Goal: Task Accomplishment & Management: Manage account settings

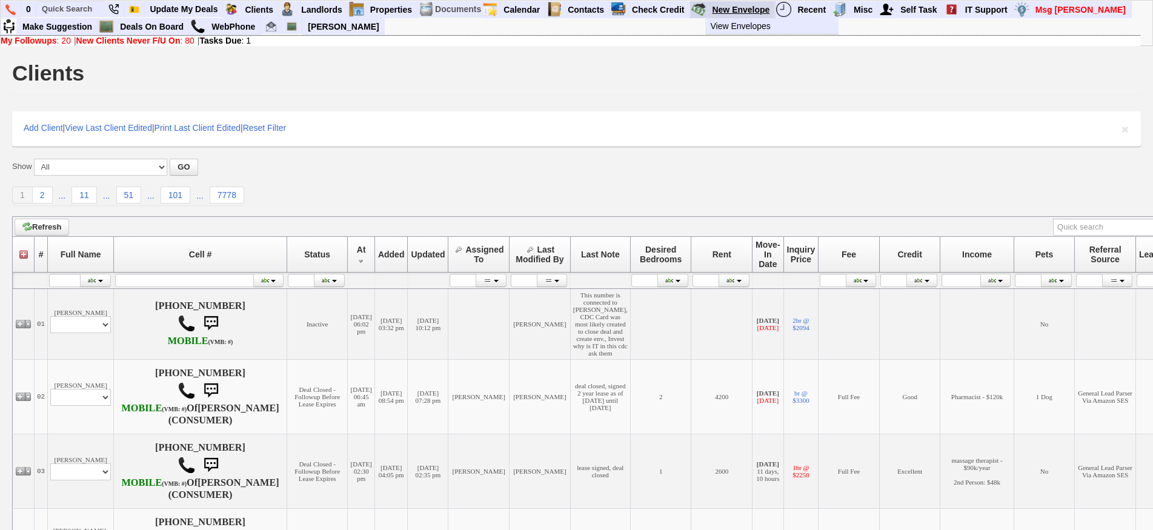
click at [755, 8] on link "New Envelope" at bounding box center [741, 10] width 68 height 16
click at [83, 12] on input "text" at bounding box center [70, 8] width 67 height 15
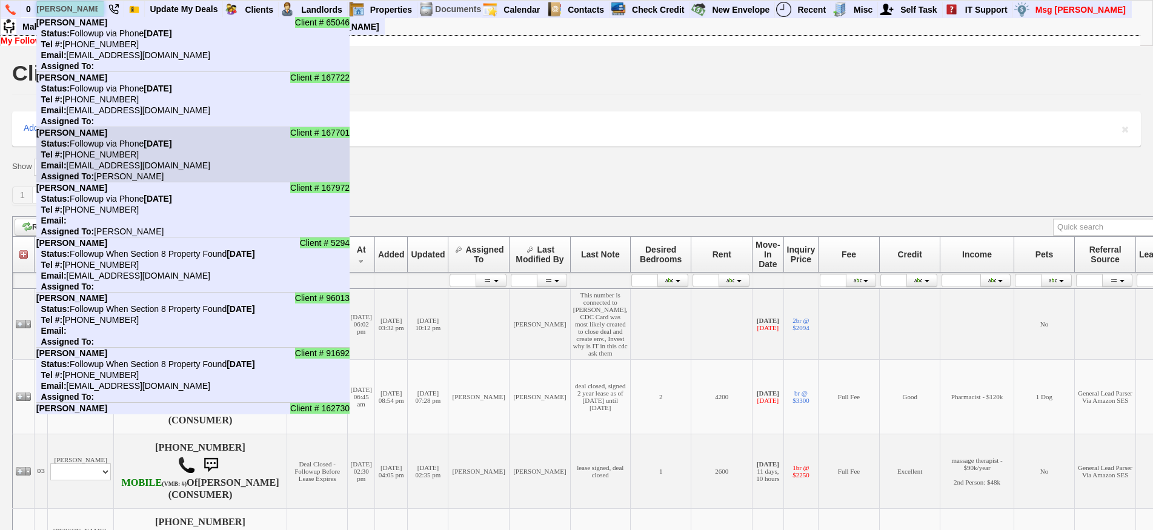
type input "luis"
click at [122, 134] on li "Client # 167701 Luis Enriquez Status: Followup via Phone Friday, September 19th…" at bounding box center [192, 154] width 313 height 55
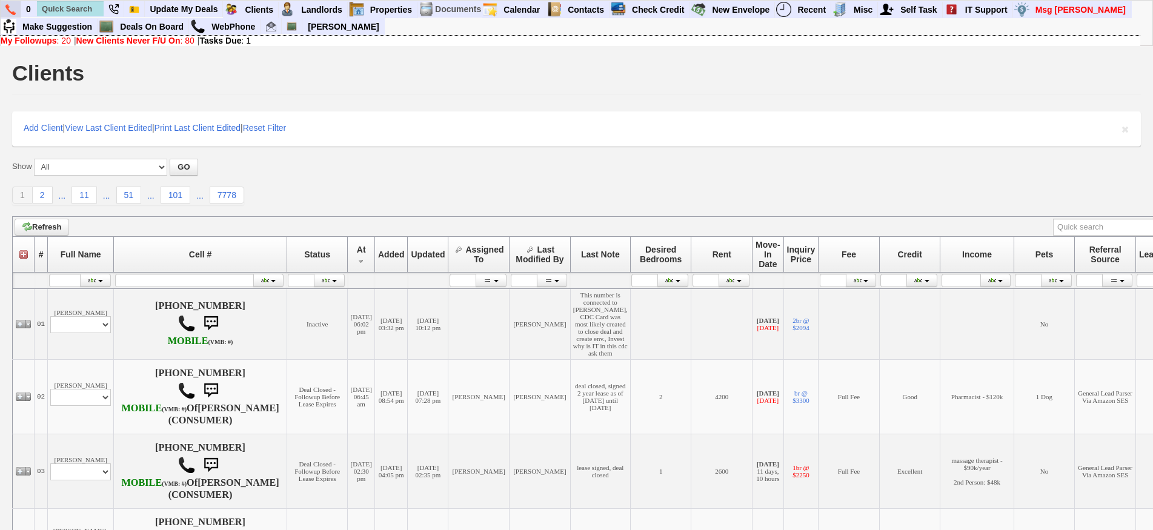
click at [12, 5] on img at bounding box center [10, 9] width 10 height 11
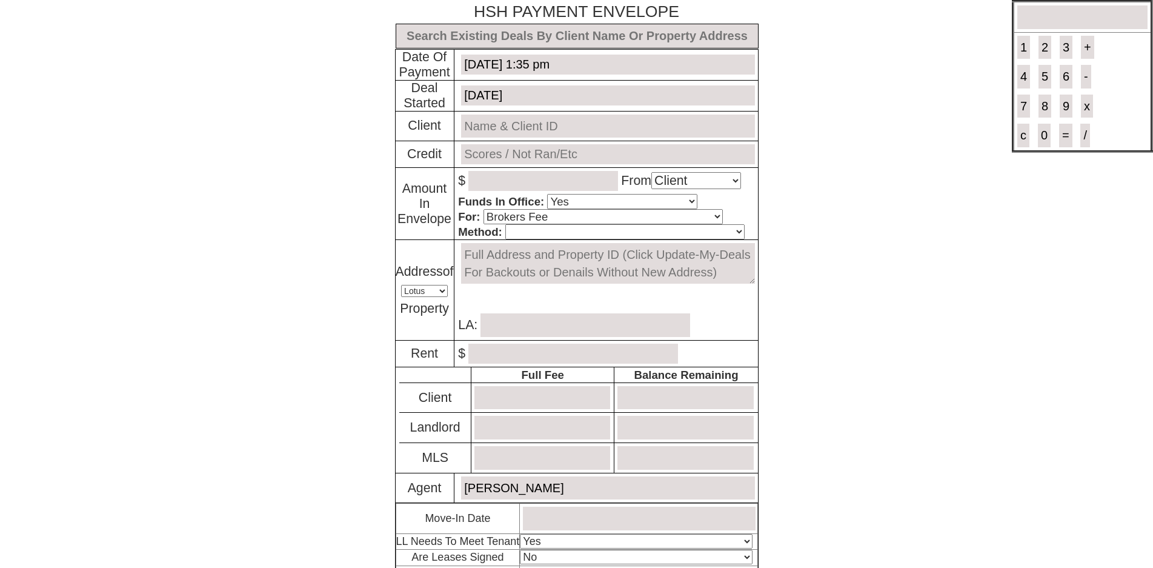
select select "Client"
select select "Yes"
select select "Brokers Fee"
select select "Lotus"
select select "Yes"
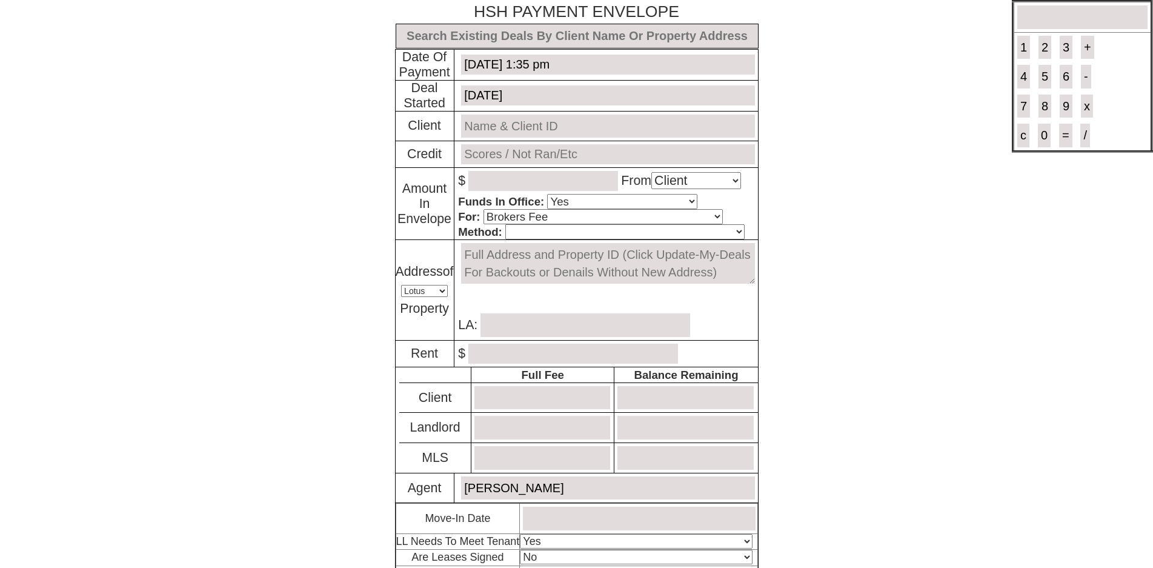
select select "No"
click at [430, 36] on input "text" at bounding box center [577, 36] width 363 height 25
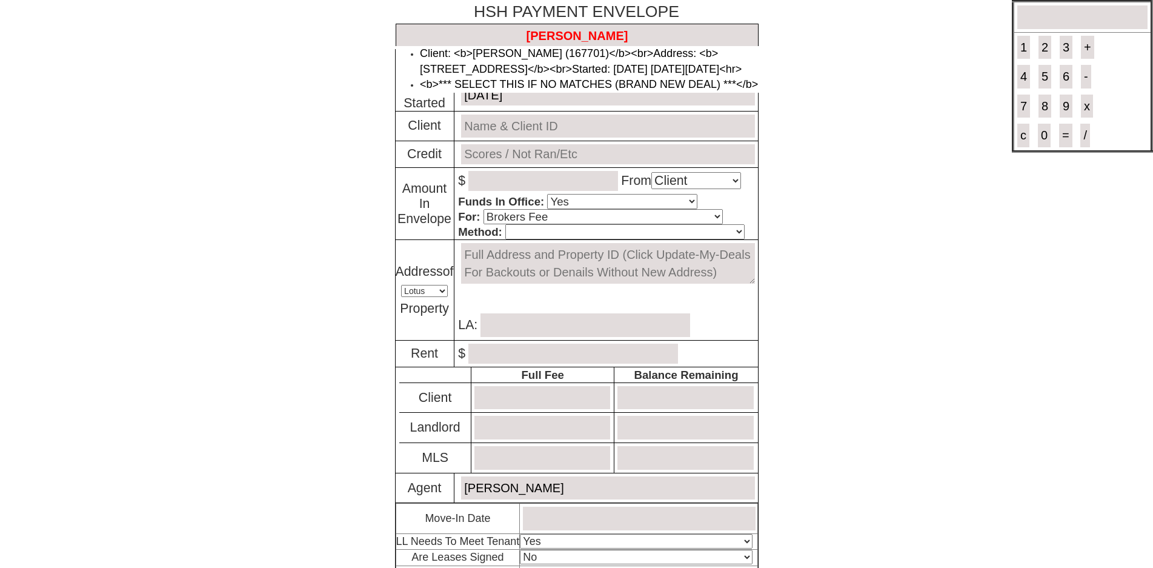
click at [472, 64] on li "Client: <b>Luis Enriquez (167701)</b><br>Address: <b>43 Park Ave - Floor: 2nd i…" at bounding box center [589, 61] width 339 height 31
type input "Deal ID: #6193"
type input "September 11, 2025"
type input "Luis Enriquez (167701)"
type input "TO BE RAN"
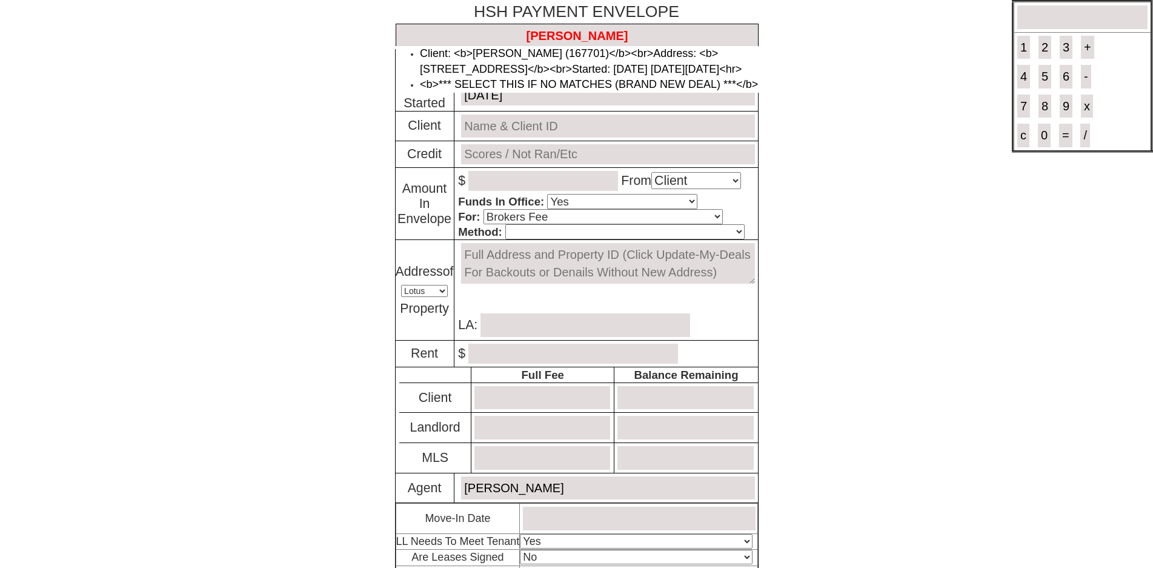
type textarea "43 Park Ave - Floor: 2nd in New Rochelle, NY 10805"
type input "[PERSON_NAME]"
type input "2700.00"
type input "2100"
type input "0"
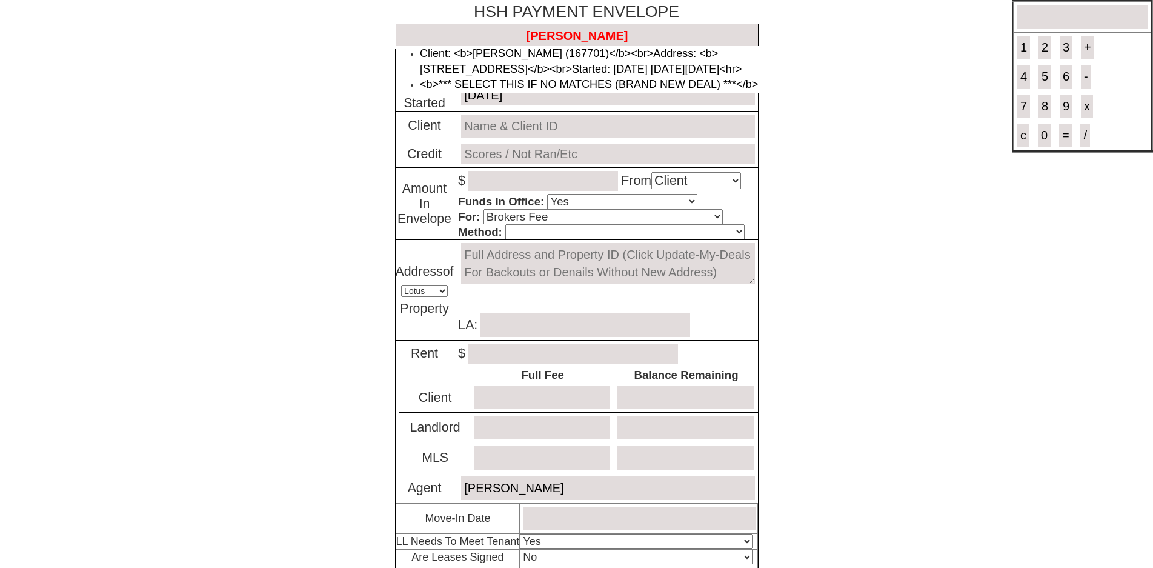
type input "0"
type input "October 1, 2025"
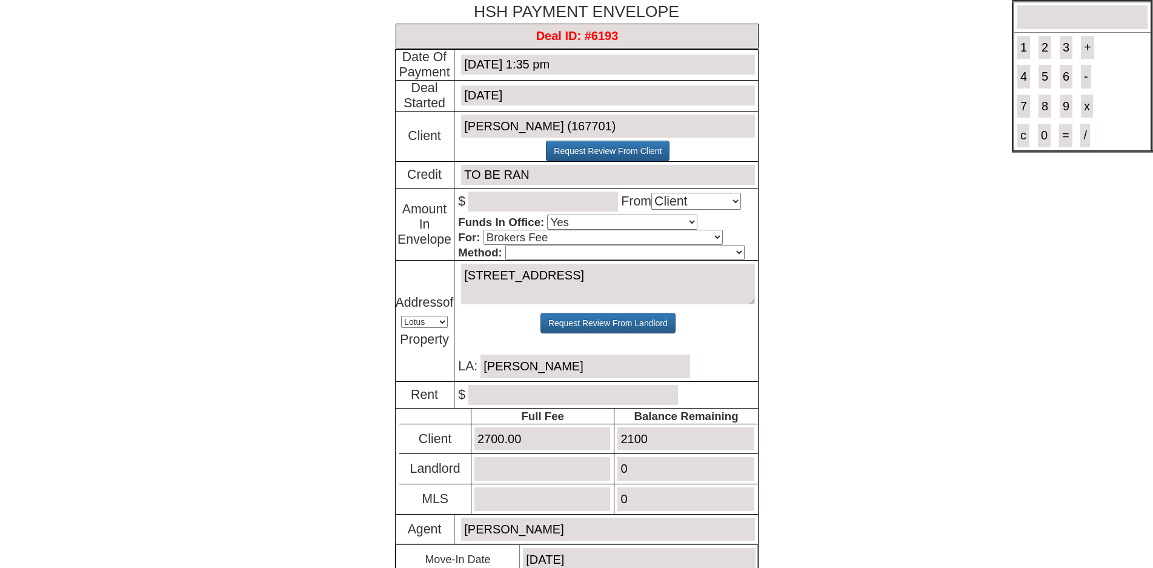
type input "Deal ID: #6193"
drag, startPoint x: 660, startPoint y: 439, endPoint x: 493, endPoint y: 436, distance: 166.6
click at [493, 436] on tr "Client 2700.00 2100" at bounding box center [578, 438] width 358 height 30
drag, startPoint x: 691, startPoint y: 443, endPoint x: 602, endPoint y: 428, distance: 90.9
click at [602, 428] on tr "Client 2700.00 2100" at bounding box center [578, 438] width 358 height 30
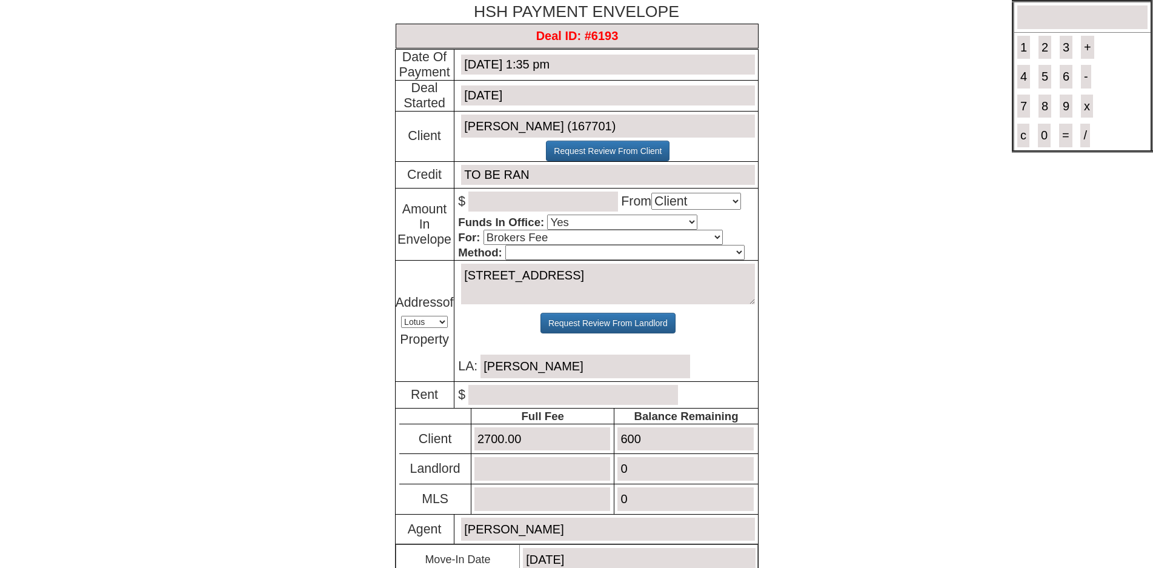
type input "600"
click at [573, 388] on p "$" at bounding box center [607, 395] width 299 height 26
click at [573, 388] on input "number" at bounding box center [573, 395] width 210 height 20
type input "2250"
click at [506, 204] on input "number" at bounding box center [543, 201] width 150 height 20
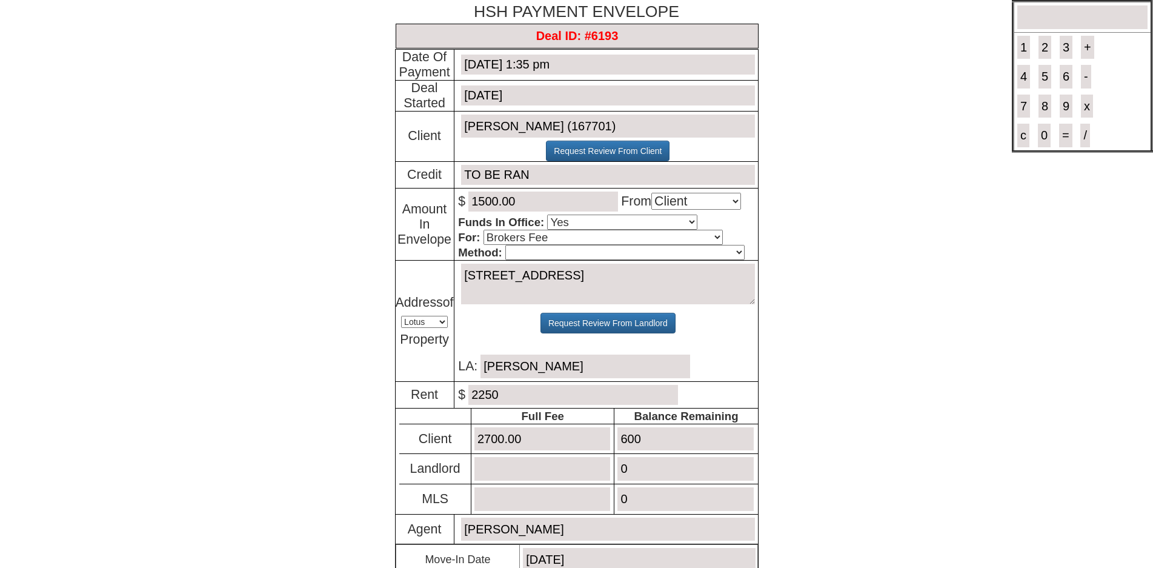
type input "1500.00"
click at [531, 254] on select "Cash Certified Check Regular Check Credit Card Quickpay Wire ACH N/A" at bounding box center [624, 252] width 239 height 15
select select "Quickpay"
click at [505, 246] on select "Cash Certified Check Regular Check Credit Card Quickpay Wire ACH N/A" at bounding box center [624, 252] width 239 height 15
click at [666, 239] on select "Select An Option Brokers Fee Credit Check Transfer Of Funds Other" at bounding box center [602, 237] width 239 height 15
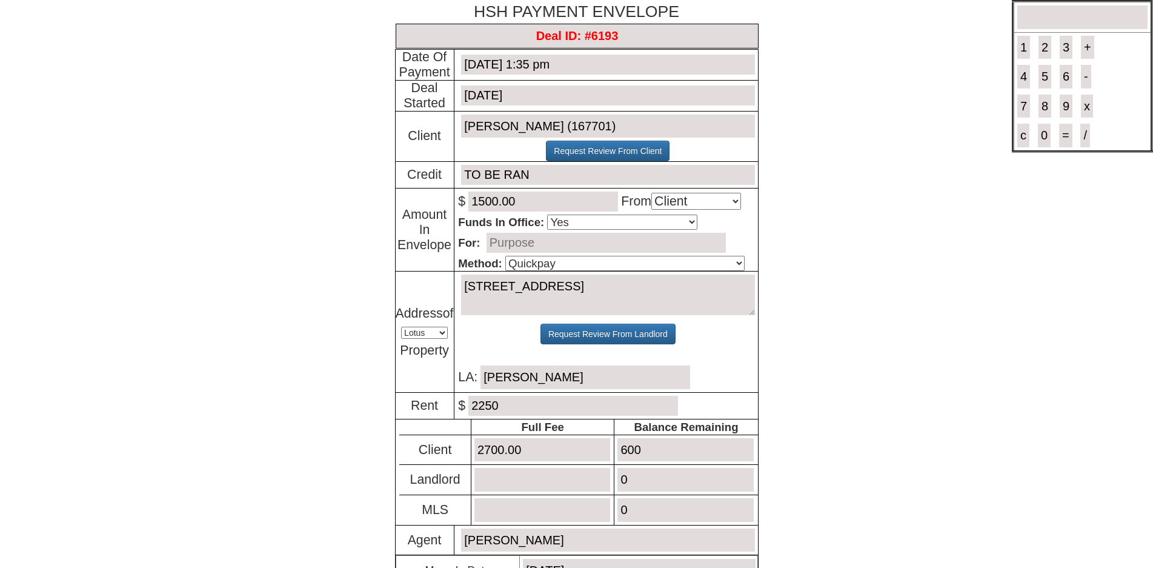
click at [553, 242] on input "text" at bounding box center [605, 243] width 239 height 20
click at [541, 237] on input "BROKER FEE BALANCE 1 OF 2 PAYMENTS DUE TO ZELLE LIMITS - CLIENT SEND ING 600 BA…" at bounding box center [605, 243] width 239 height 20
type input "BROKER FEE BALANCE 1 OF 2 PAYMENTS DUE TO ZELLE LIMITS - CLIENT SENDING 600 BAL…"
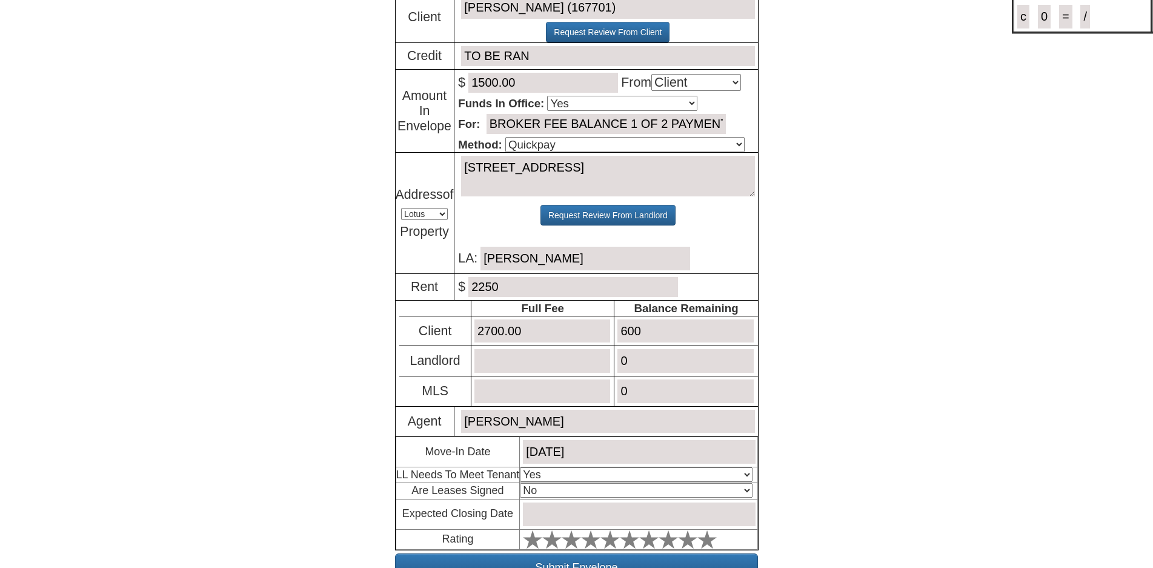
scroll to position [121, 0]
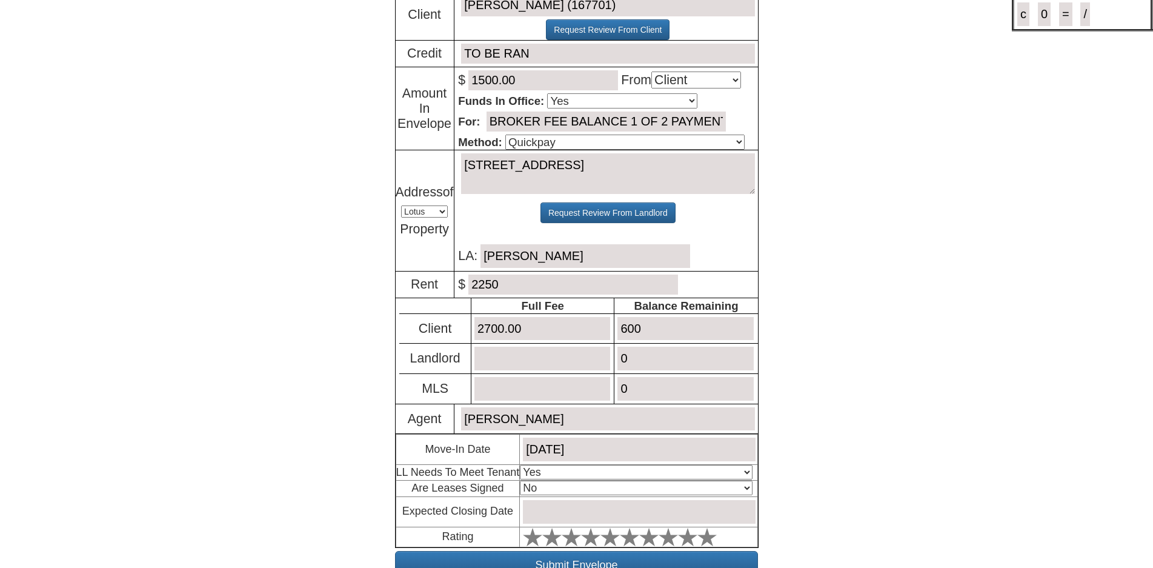
click at [591, 477] on select "Select An Option Yes Yes - Met No" at bounding box center [636, 472] width 232 height 15
click at [275, 473] on body "× Close Login E-mail Address: tonysanto445@gmail.com Login! ×" at bounding box center [576, 256] width 1153 height 754
click at [542, 489] on select "Select An Option No Yes" at bounding box center [636, 487] width 232 height 15
select select "Yes"
click at [523, 483] on select "Select An Option No Yes" at bounding box center [636, 487] width 232 height 15
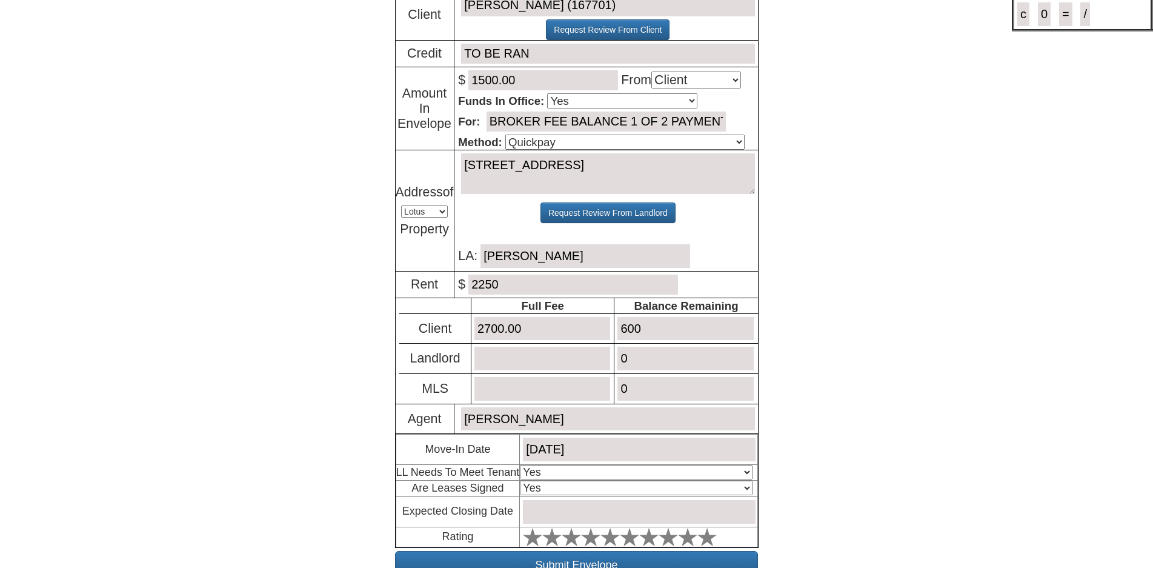
click at [574, 519] on input "text" at bounding box center [639, 512] width 232 height 24
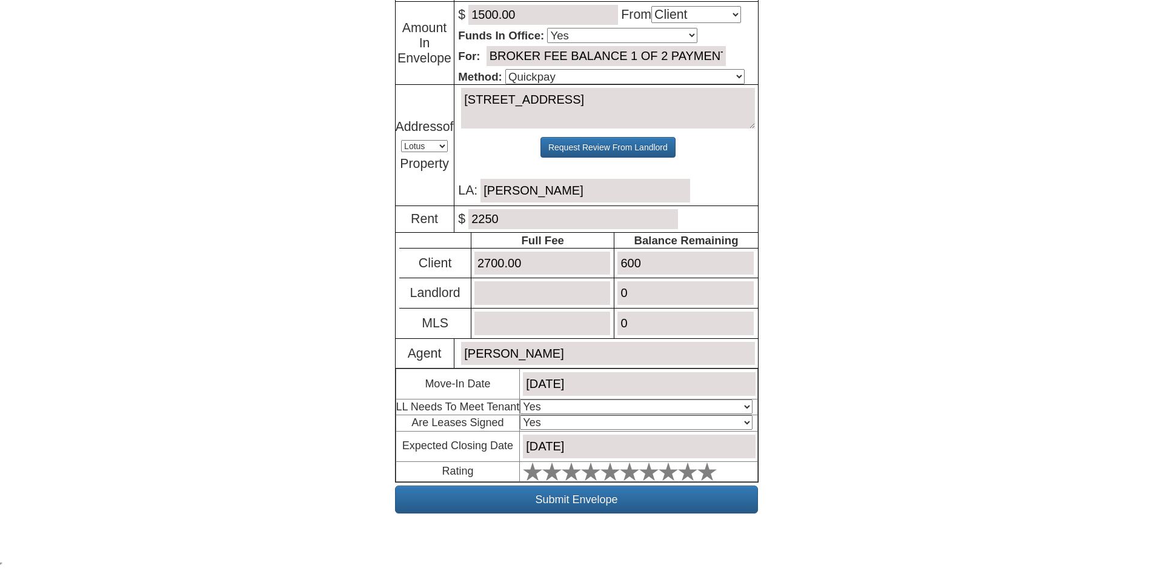
click at [729, 449] on input "October 19, 2025" at bounding box center [639, 446] width 232 height 24
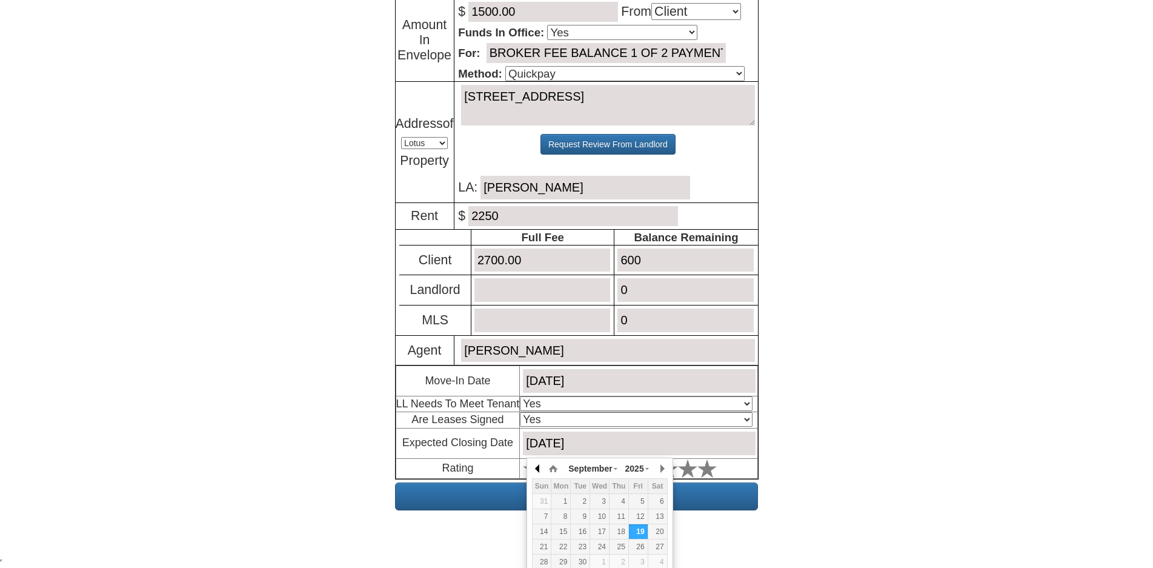
click at [535, 469] on button "button" at bounding box center [538, 468] width 12 height 18
click at [660, 529] on div "20" at bounding box center [657, 531] width 19 height 10
type input "September 20, 2025"
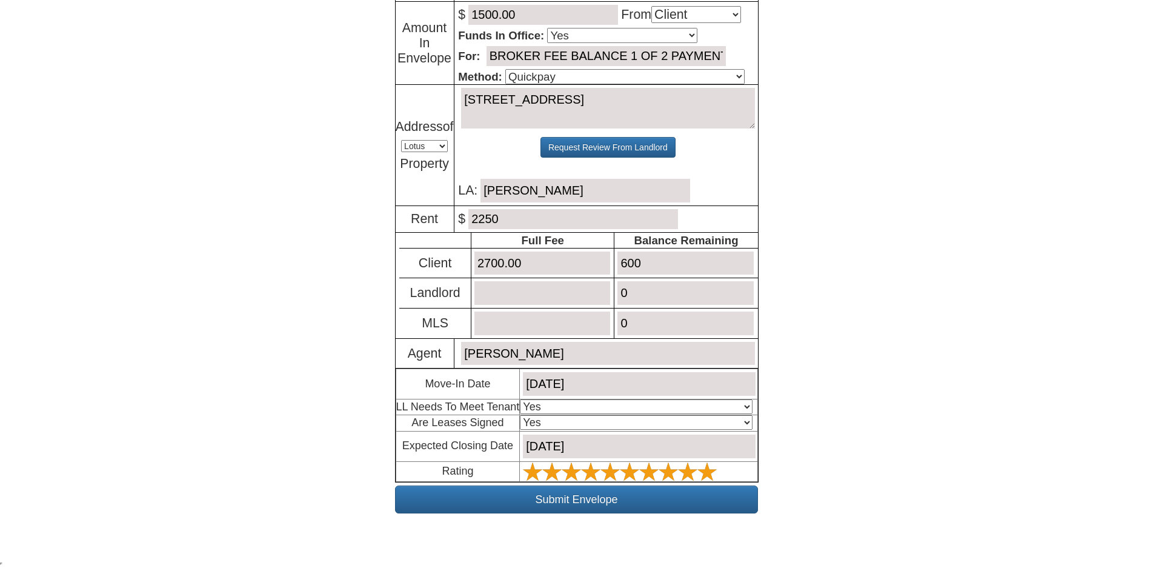
click at [709, 470] on polygon at bounding box center [706, 471] width 19 height 18
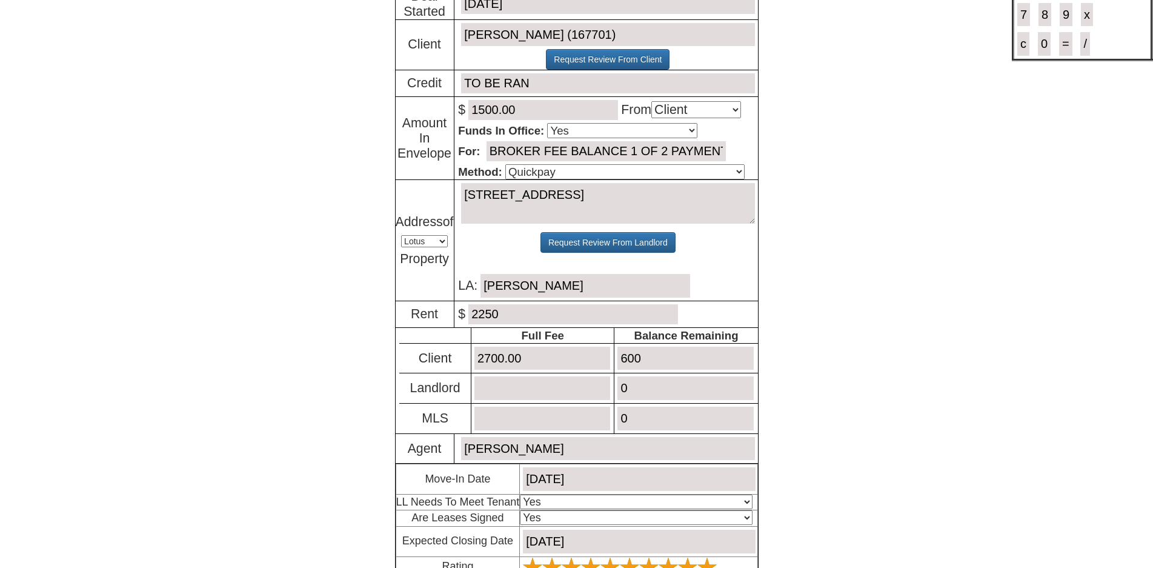
scroll to position [0, 0]
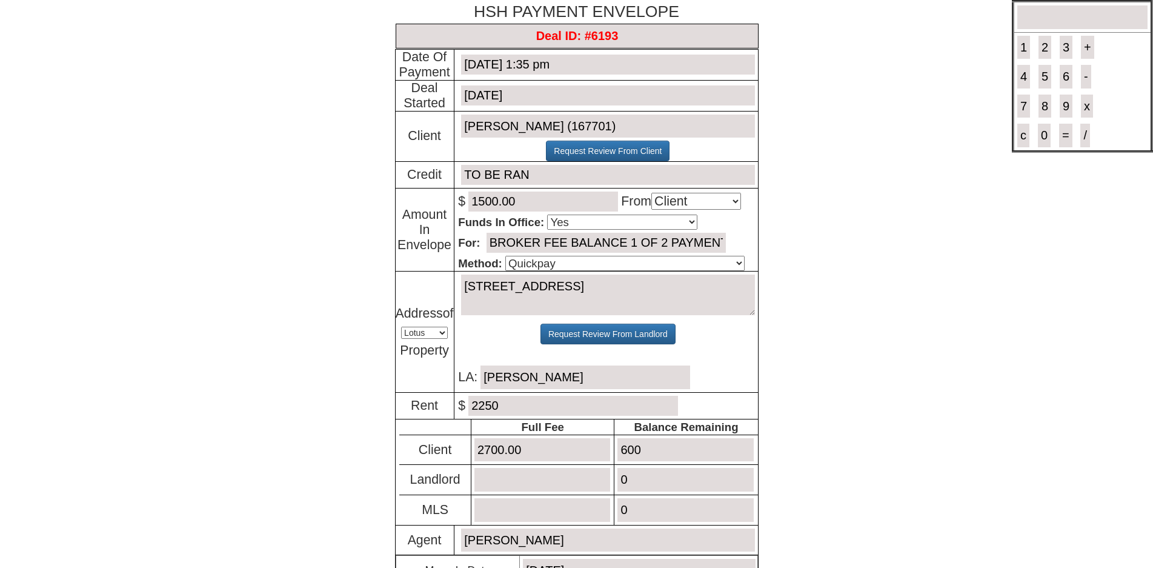
drag, startPoint x: 632, startPoint y: 412, endPoint x: 633, endPoint y: 405, distance: 7.4
click at [632, 410] on input "2250" at bounding box center [573, 406] width 210 height 20
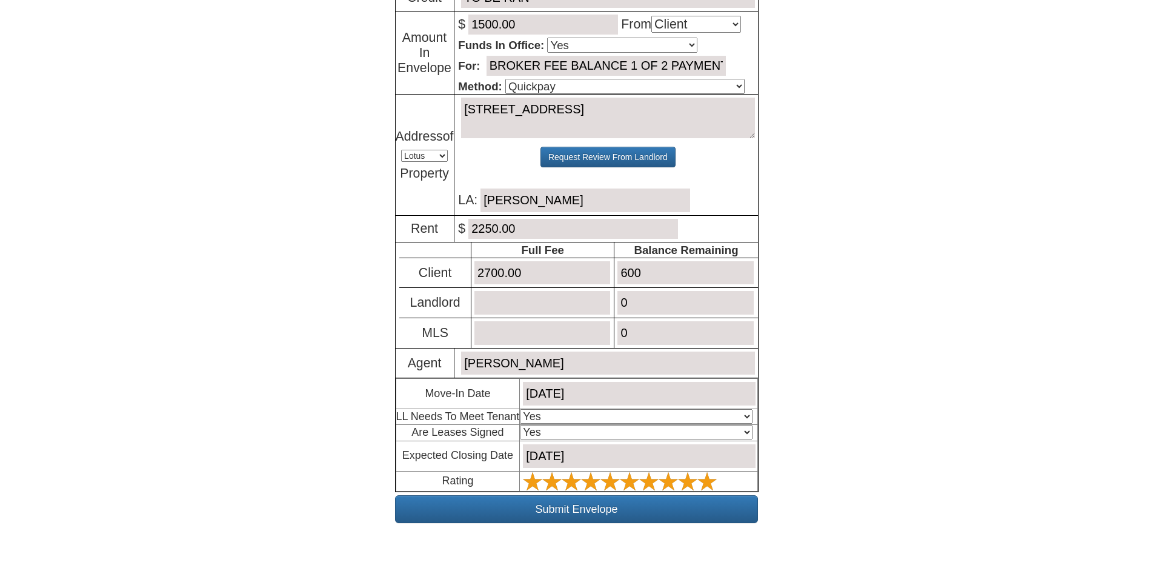
scroll to position [190, 0]
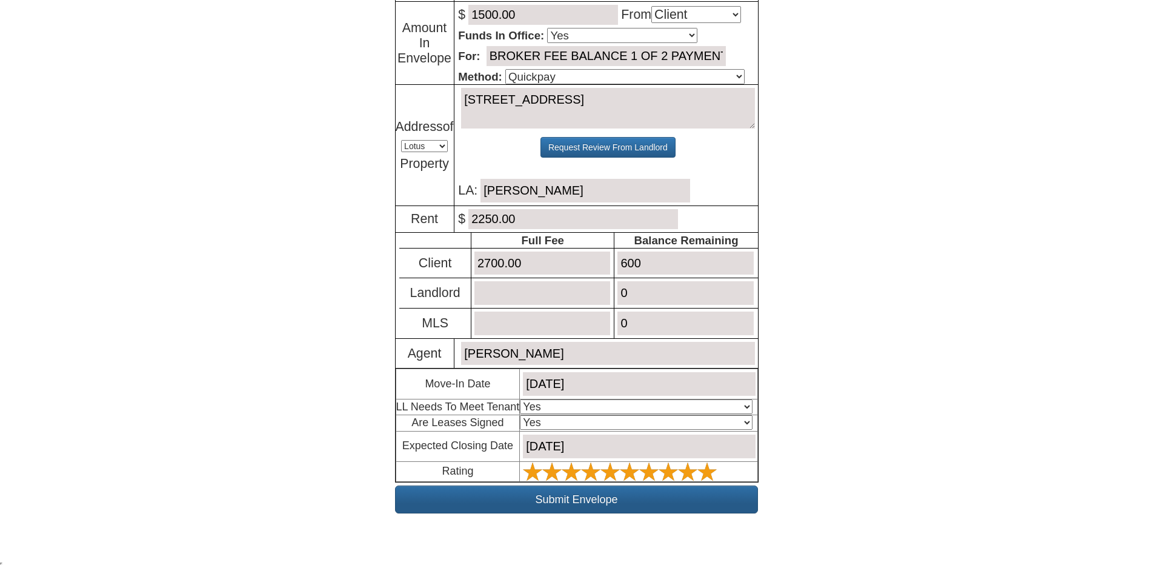
type input "2250.00"
click at [580, 499] on input "Submit Envelope" at bounding box center [576, 499] width 363 height 28
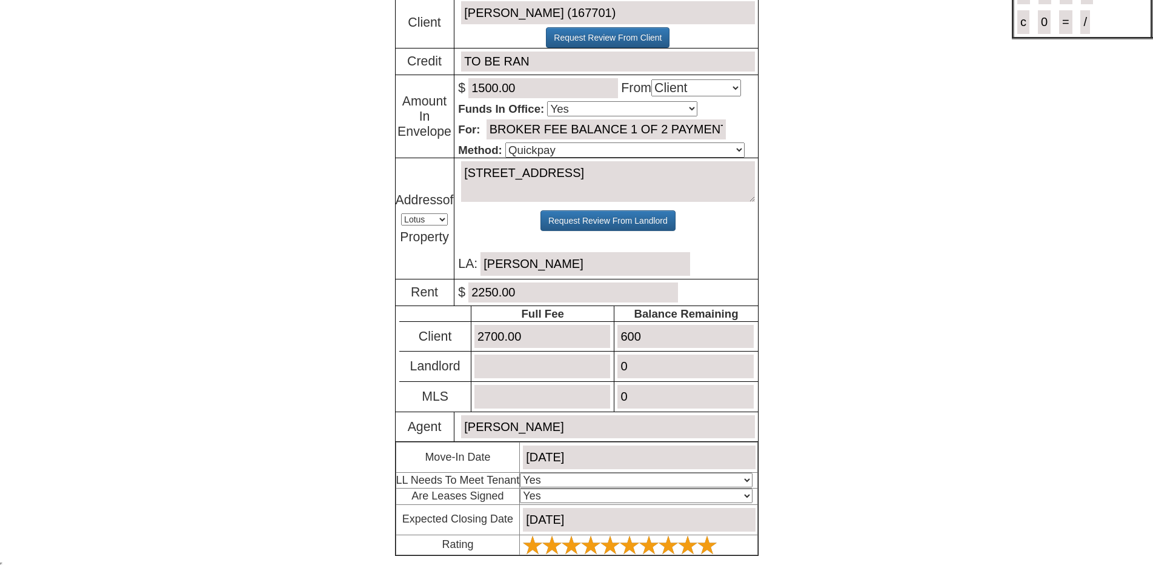
scroll to position [116, 0]
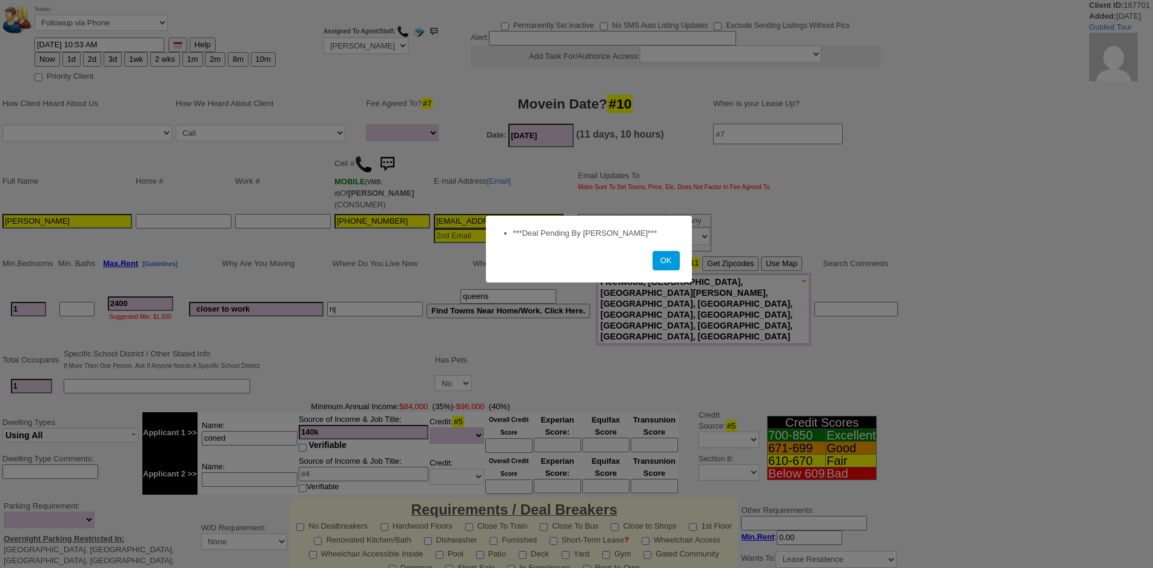
select select
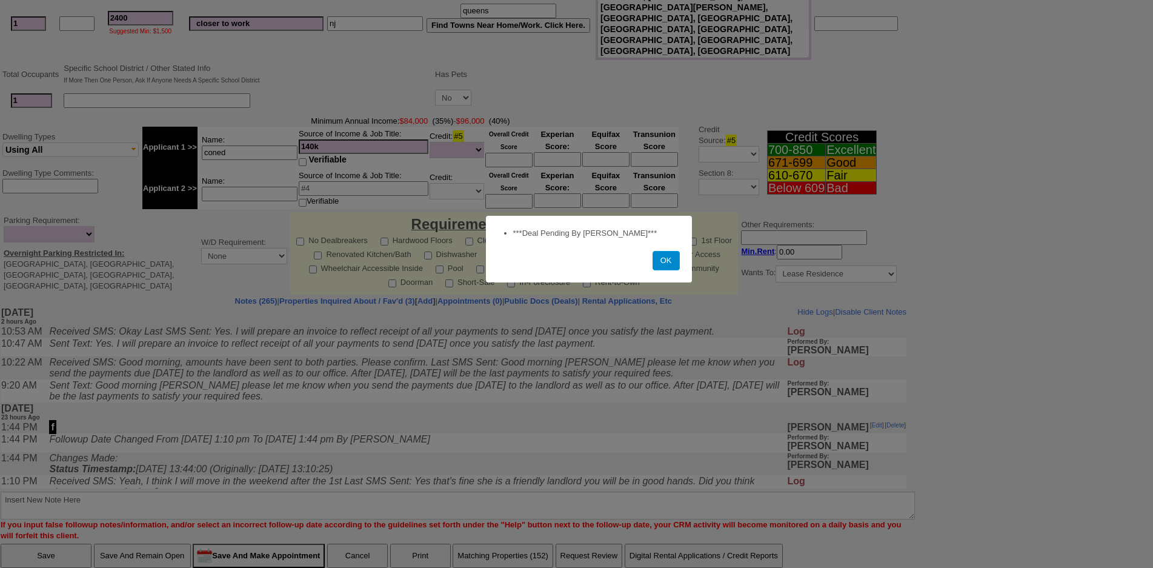
click at [669, 262] on button "OK" at bounding box center [665, 260] width 27 height 19
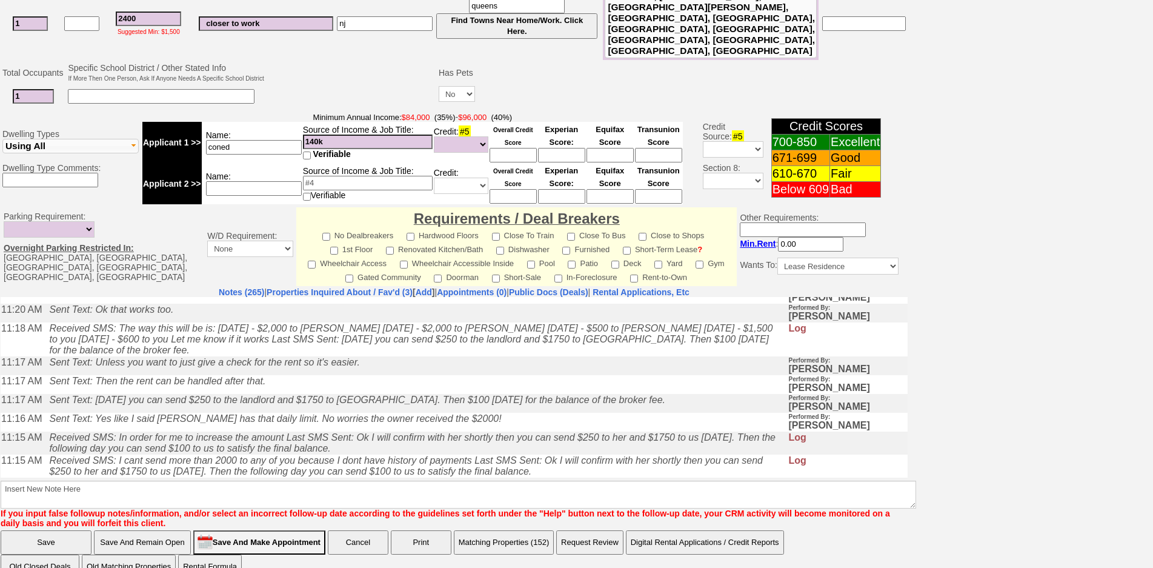
scroll to position [424, 0]
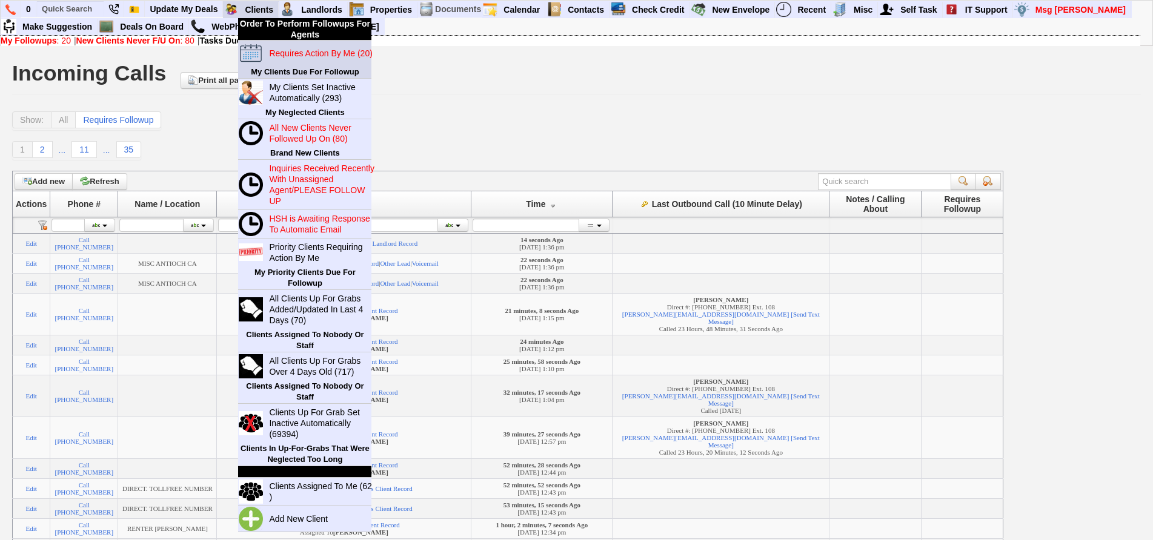
click at [300, 58] on link "Requires Action By Me (20)" at bounding box center [322, 53] width 116 height 16
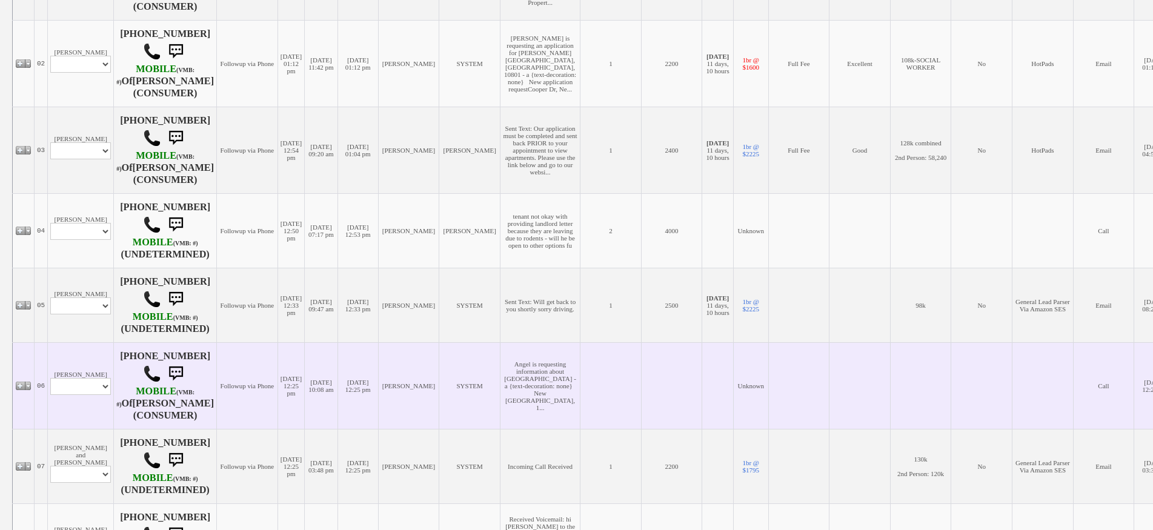
scroll to position [424, 0]
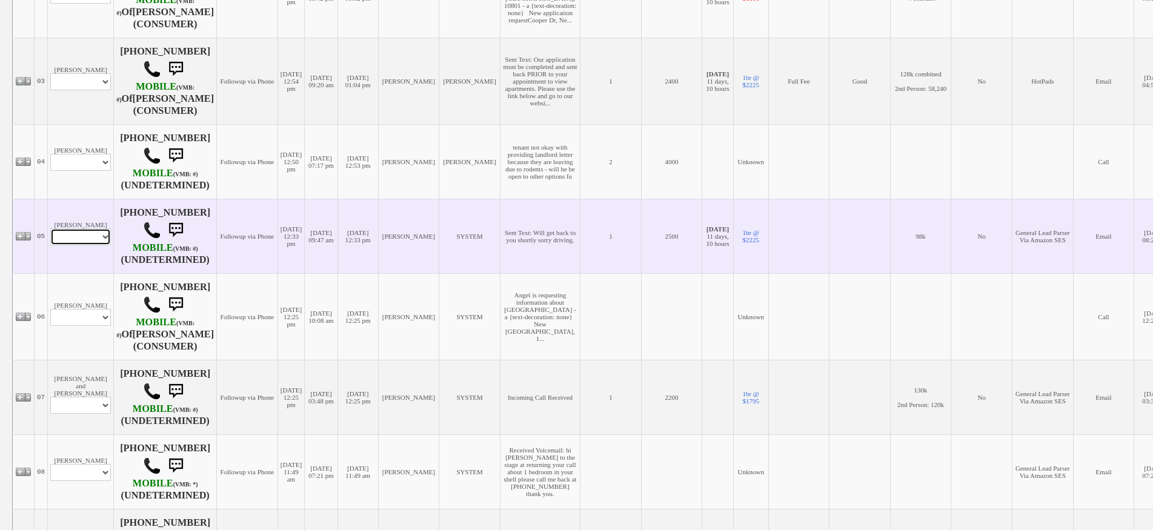
click at [82, 242] on select "Profile Edit Print Email Externally (Will Not Be Tracked In CRM) Closed Deals" at bounding box center [80, 236] width 61 height 17
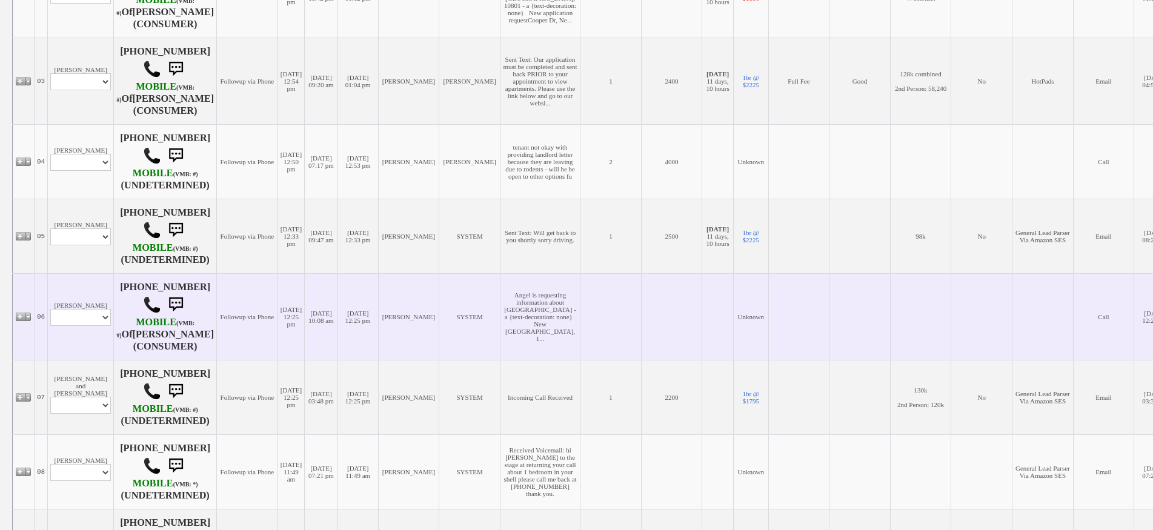
click at [332, 286] on td "[DATE] 10:08 am" at bounding box center [321, 316] width 33 height 87
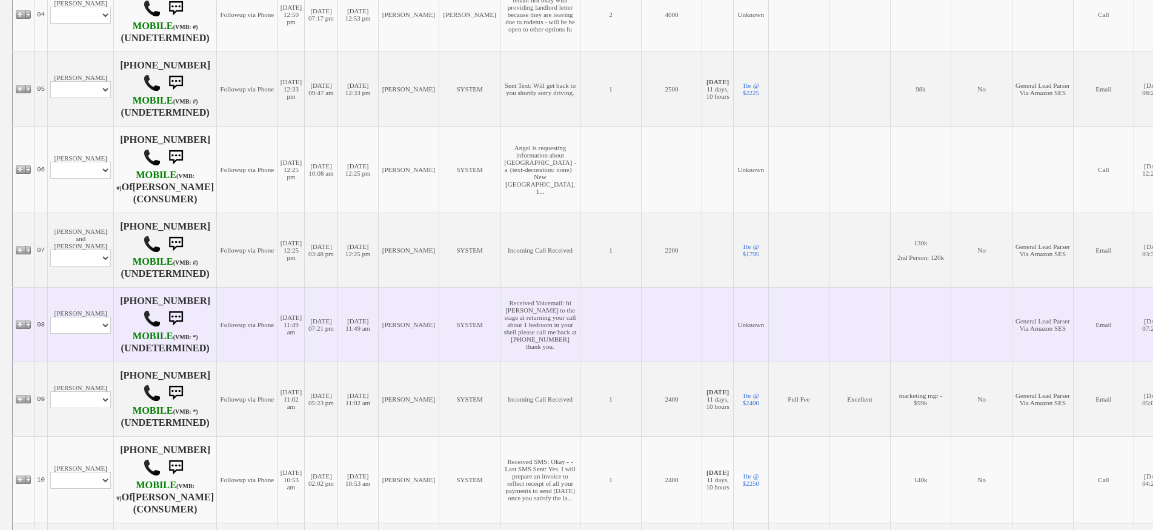
scroll to position [606, 0]
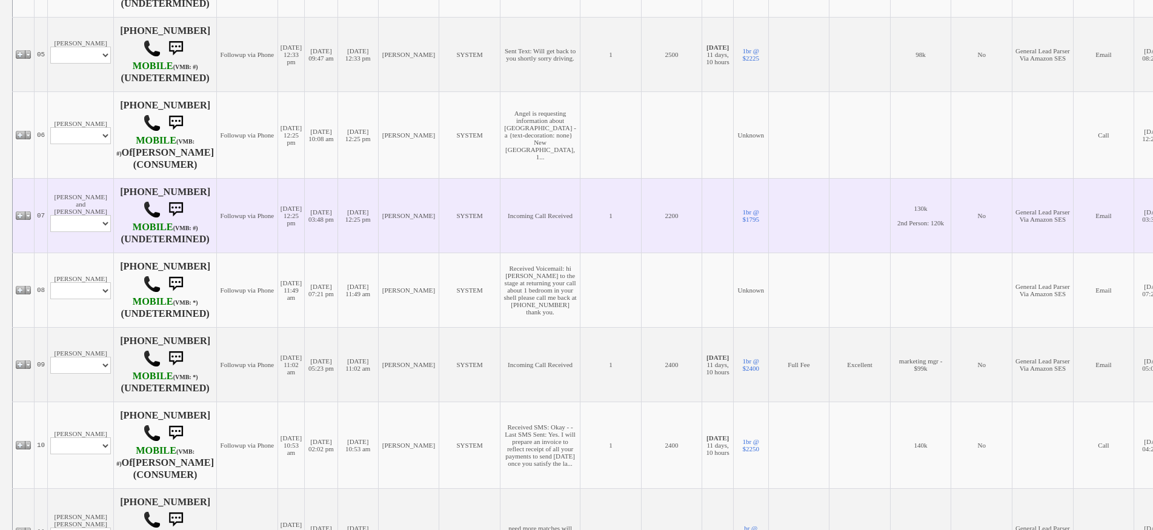
click at [92, 246] on td "Jackie Maldonado and Jonathan Brooks Profile Edit Print Email Externally (Will …" at bounding box center [81, 215] width 66 height 75
click at [94, 232] on select "Profile Edit Print Email Externally (Will Not Be Tracked In CRM) Closed Deals" at bounding box center [80, 223] width 61 height 17
select select "ChangeURL,/crm/custom/edit_client_form.php?redirect=%2Fcrm%2Fclients.php&id=166…"
click at [50, 228] on select "Profile Edit Print Email Externally (Will Not Be Tracked In CRM) Closed Deals" at bounding box center [80, 223] width 61 height 17
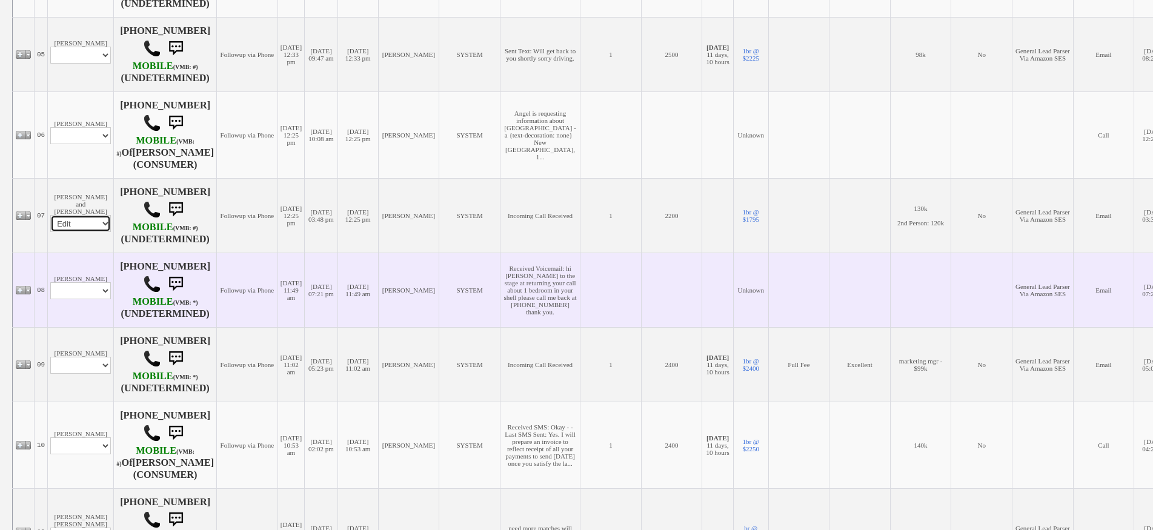
select select
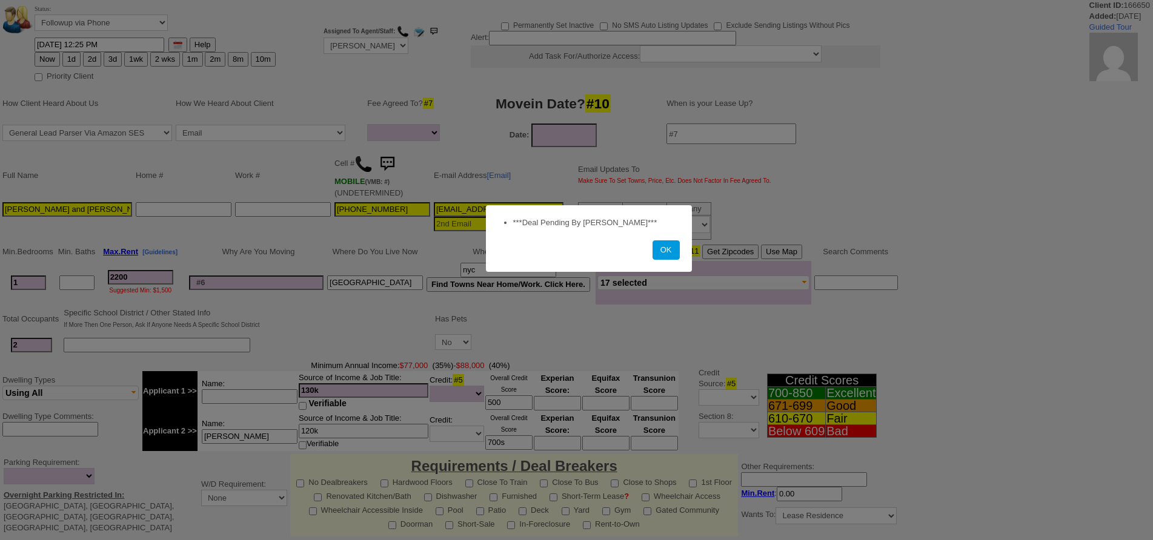
select select
click at [672, 244] on button "OK" at bounding box center [665, 249] width 27 height 19
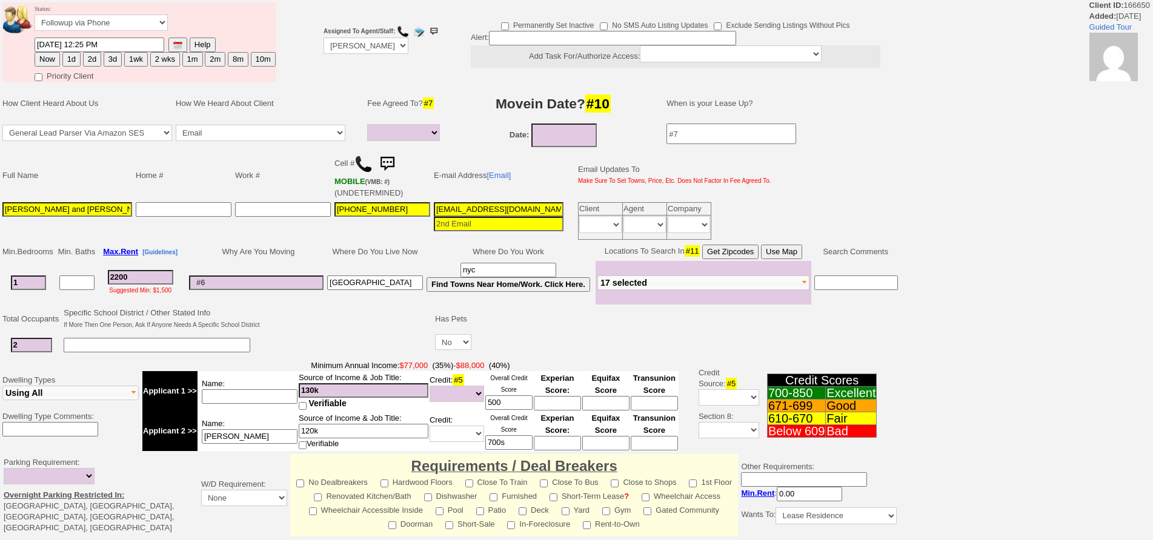
click at [118, 61] on button "3d" at bounding box center [113, 59] width 18 height 15
type input "09/22/2025 01:37 PM"
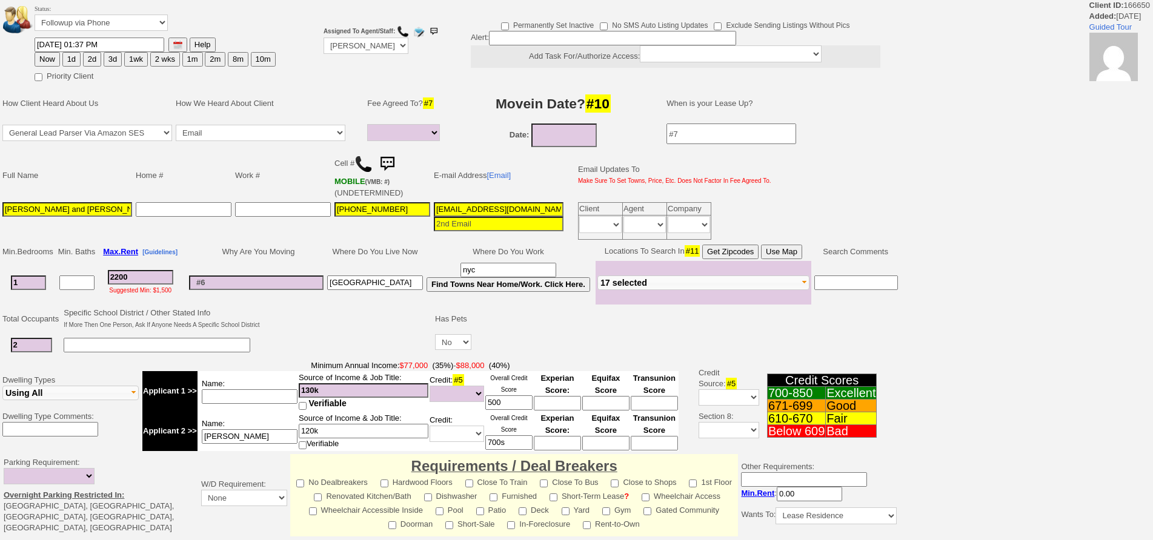
scroll to position [301, 0]
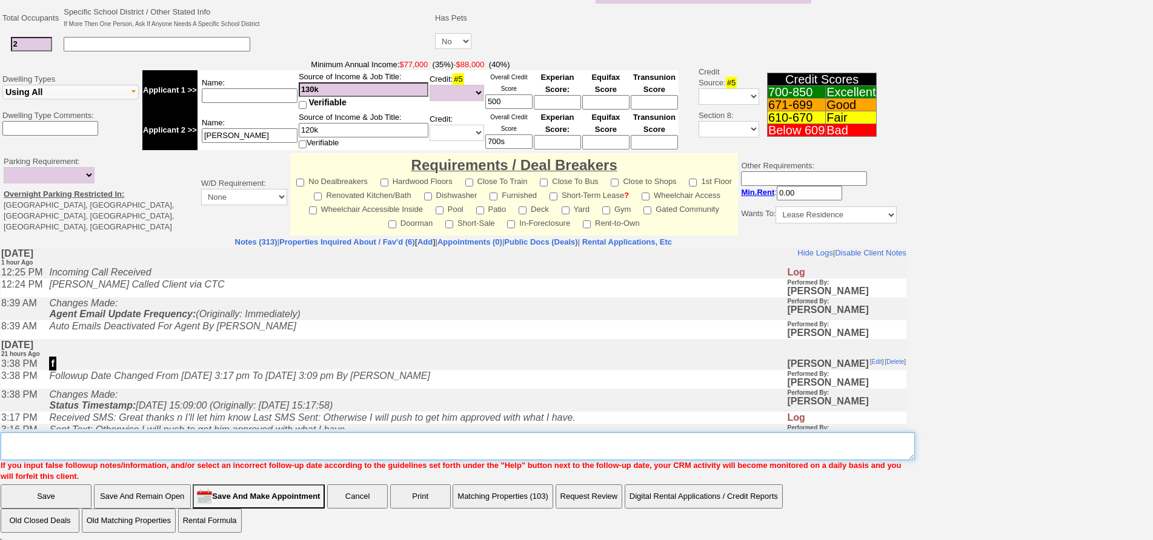
click at [485, 443] on textarea "Insert New Note Here" at bounding box center [458, 447] width 914 height 28
type textarea "P"
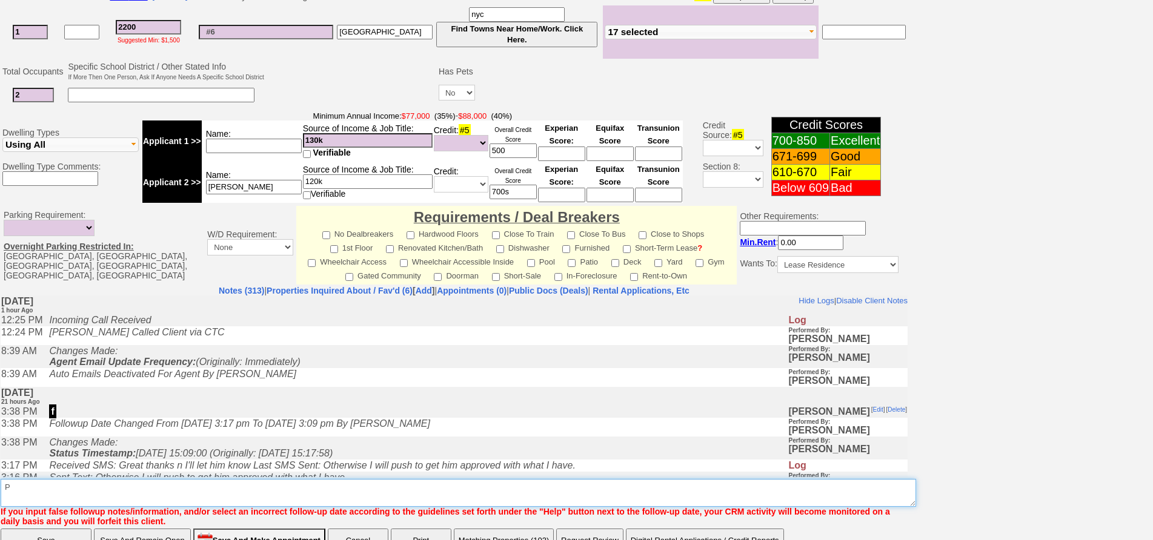
scroll to position [346, 0]
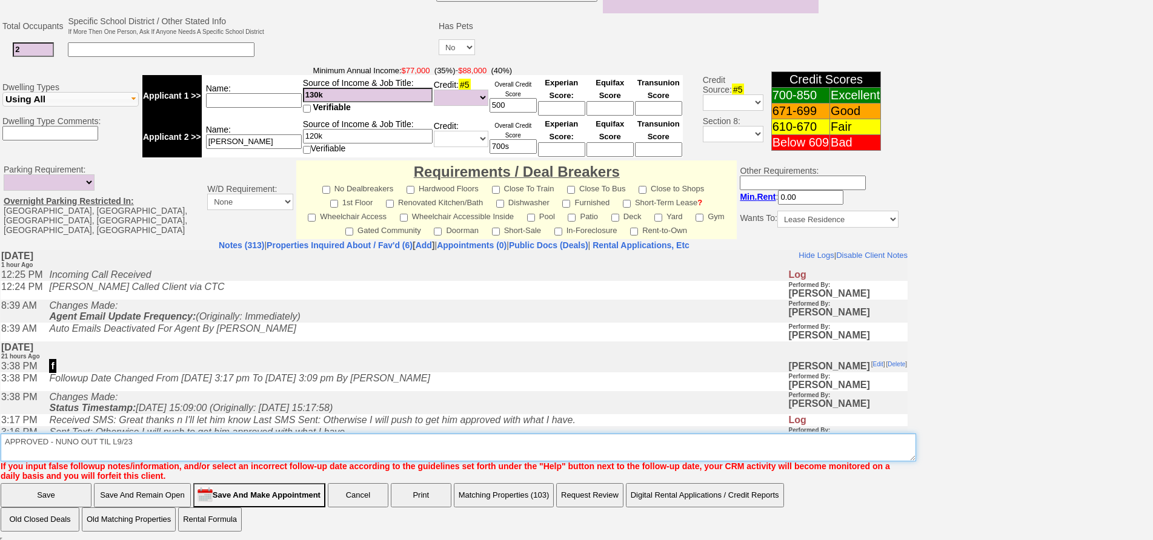
type textarea "APPROVED - NUNO OUT TIL L9/23"
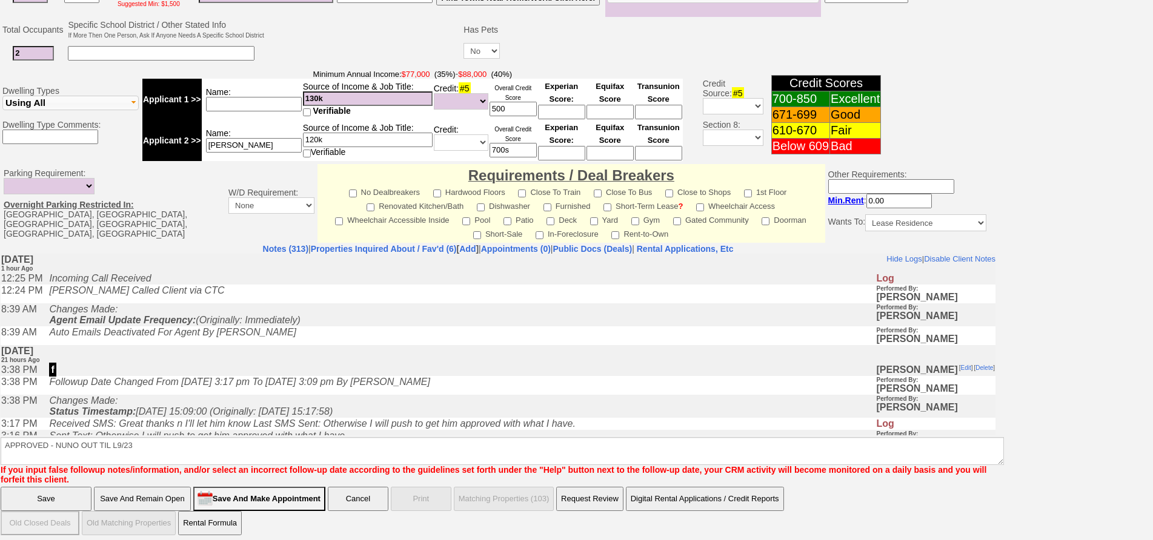
click input "Save" at bounding box center [46, 499] width 91 height 24
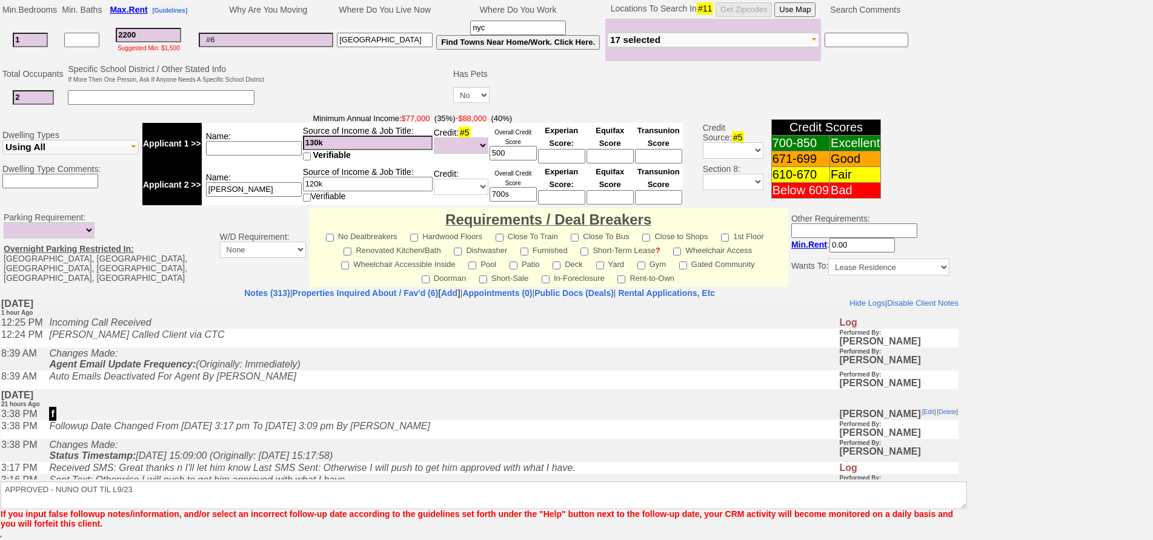
scroll to position [288, 0]
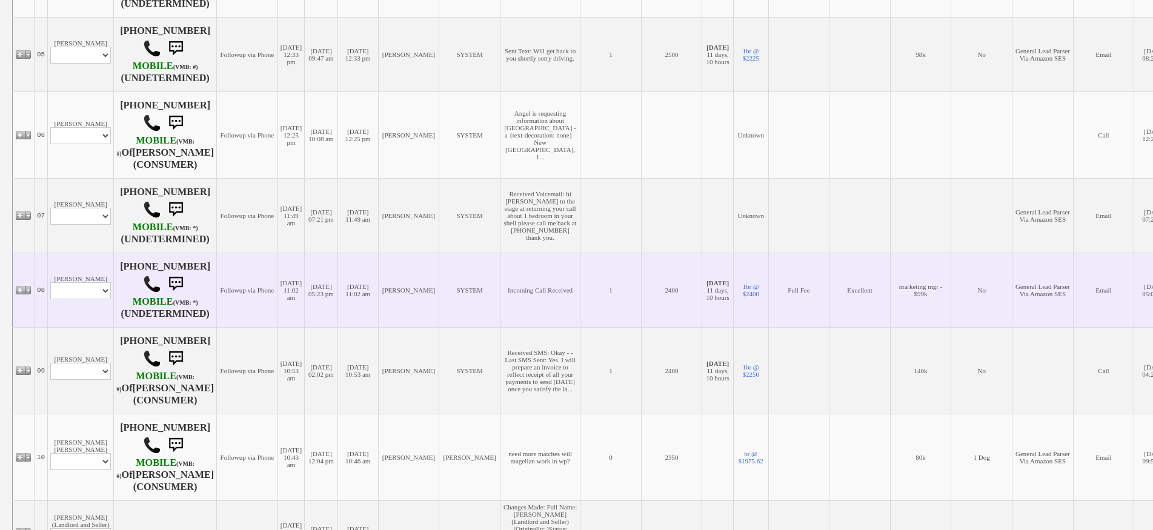
scroll to position [1030, 0]
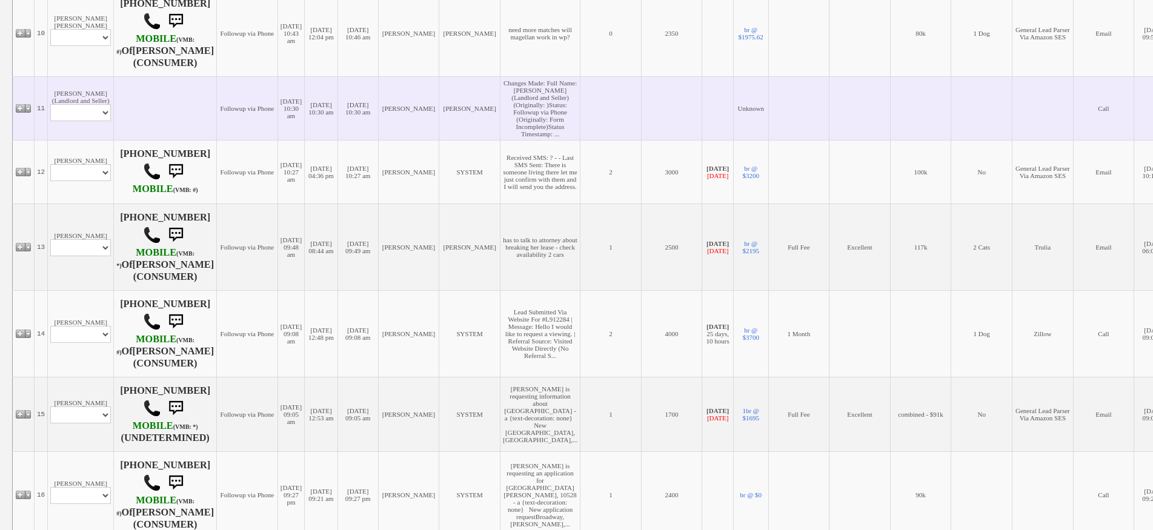
click at [93, 107] on td "Daniel Carillo (Landlord and Seller) Profile Edit Print Closed Deals" at bounding box center [81, 108] width 66 height 64
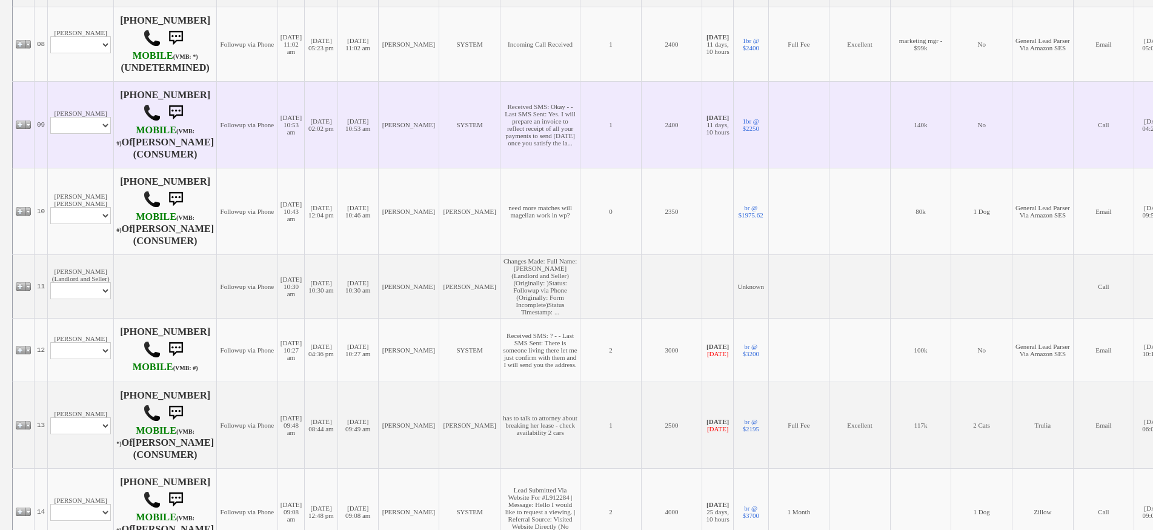
scroll to position [848, 0]
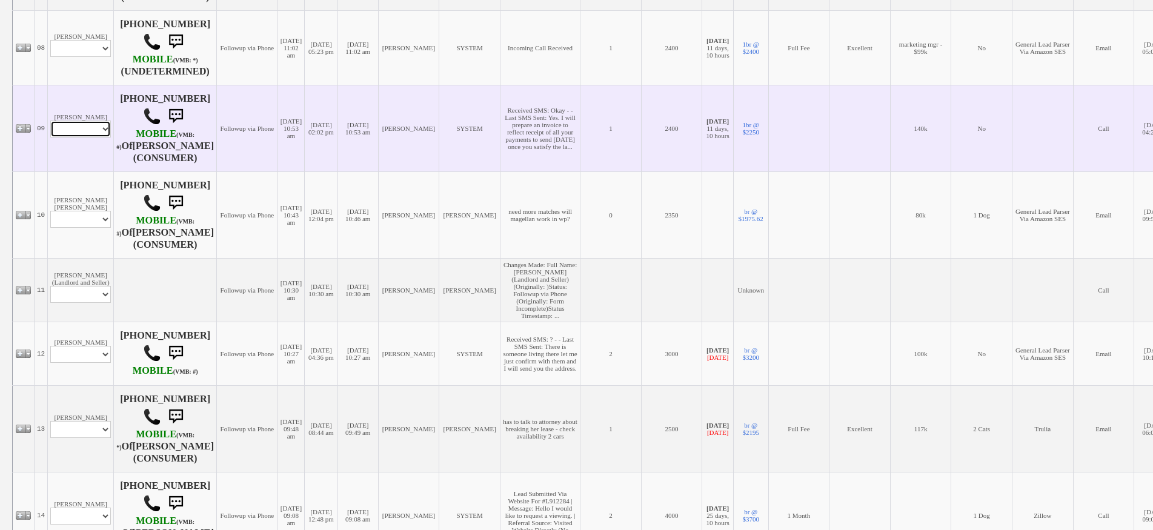
click at [89, 138] on select "Profile Edit Print Email Externally (Will Not Be Tracked In CRM) Closed Deals" at bounding box center [80, 129] width 61 height 17
select select "ChangeURL,/crm/custom/edit_client_form.php?redirect=%2Fcrm%2Fclients.php&id=167…"
click at [50, 138] on select "Profile Edit Print Email Externally (Will Not Be Tracked In CRM) Closed Deals" at bounding box center [80, 129] width 61 height 17
select select
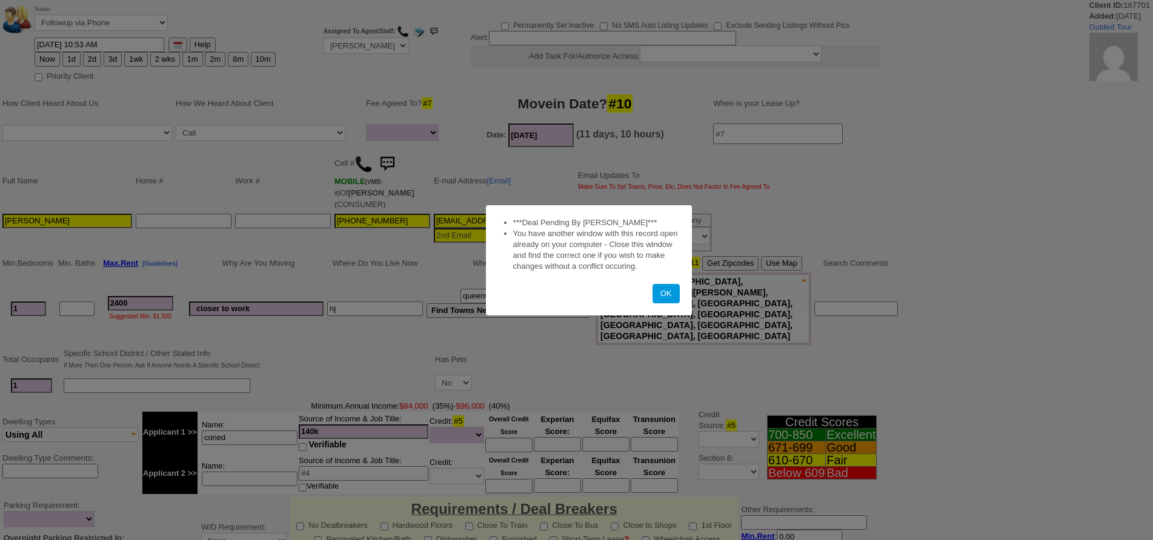
select select
click at [678, 298] on button "OK" at bounding box center [665, 293] width 27 height 19
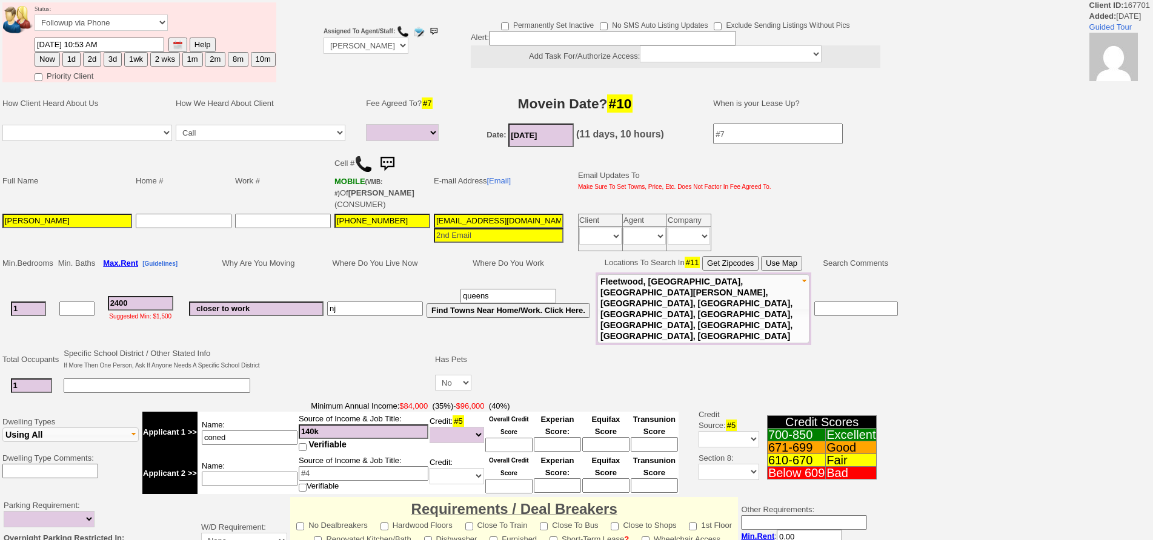
click at [78, 64] on button "1d" at bounding box center [71, 59] width 18 height 15
type input "[DATE] 01:37 PM"
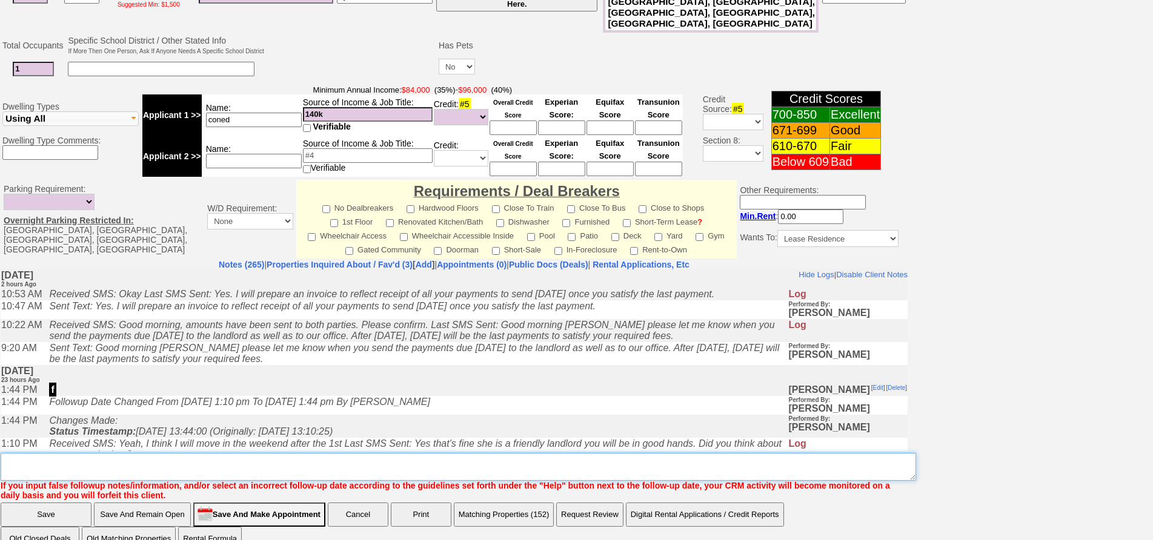
click at [436, 453] on textarea "Insert New Note Here" at bounding box center [458, 467] width 915 height 28
type textarea "F"
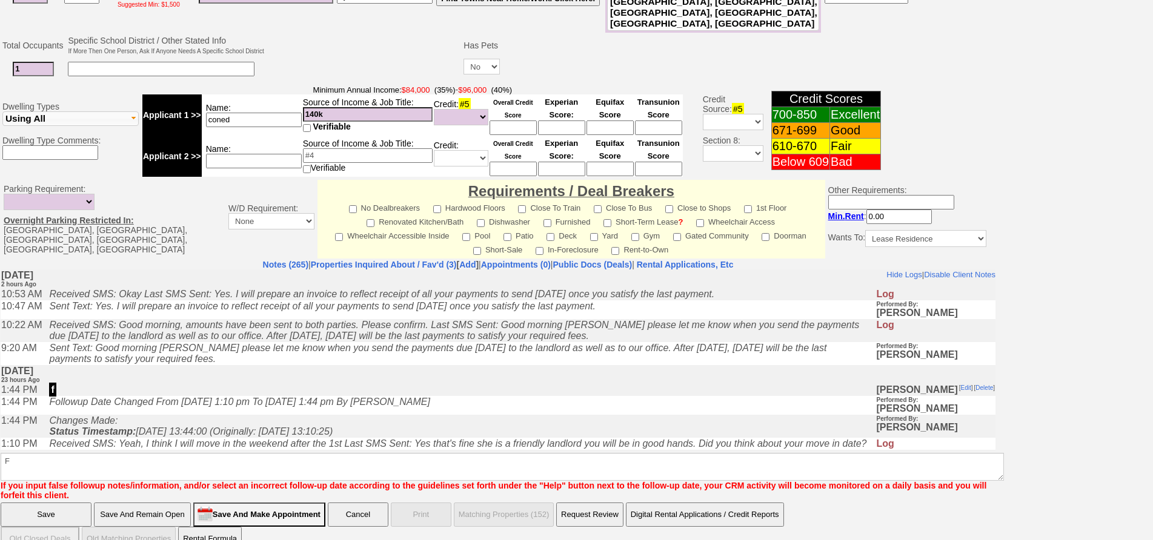
scroll to position [350, 0]
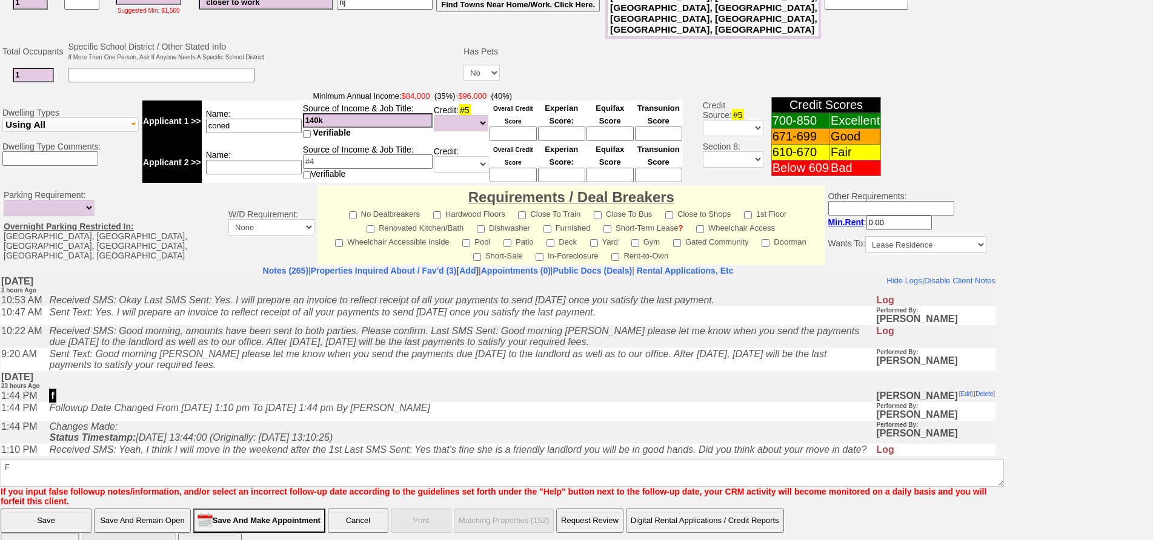
click input "Save" at bounding box center [46, 521] width 91 height 24
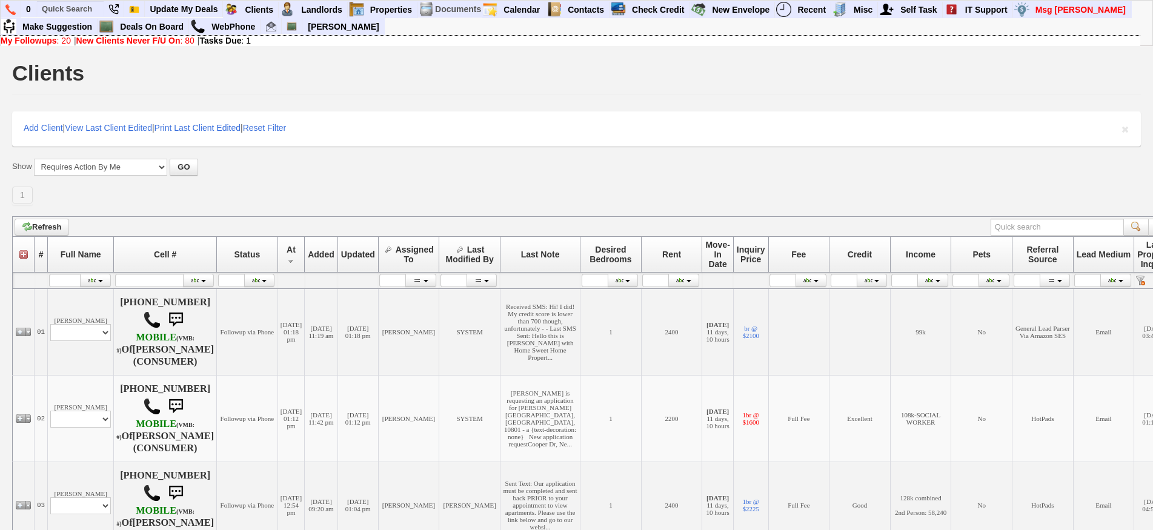
drag, startPoint x: 0, startPoint y: 0, endPoint x: 376, endPoint y: 217, distance: 434.5
click at [376, 217] on td "Refresh" at bounding box center [594, 226] width 1163 height 20
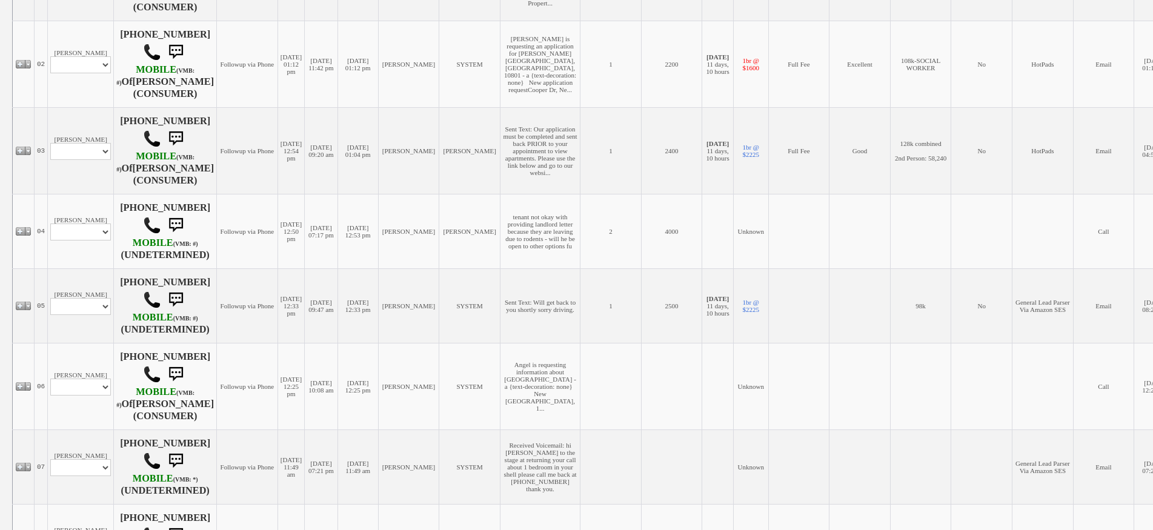
scroll to position [424, 0]
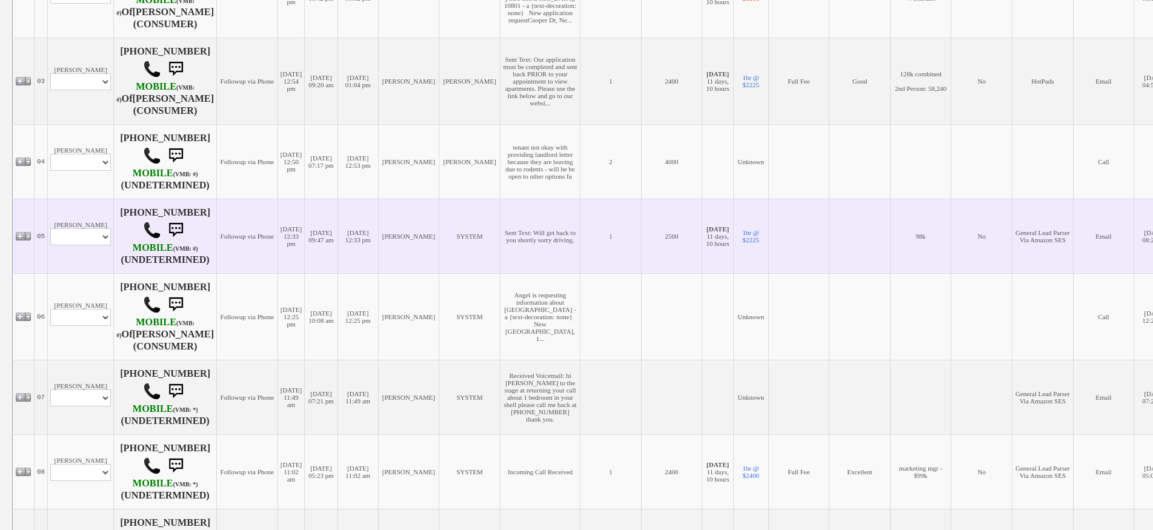
click at [103, 273] on td "Johanna Rodehau-Noack Profile Edit Print Email Externally (Will Not Be Tracked …" at bounding box center [81, 236] width 66 height 75
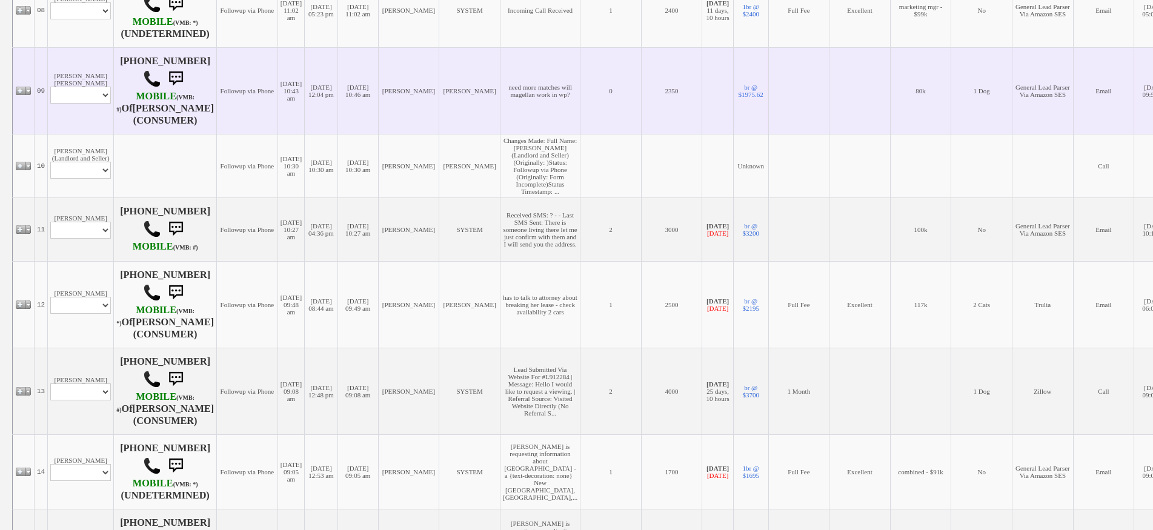
scroll to position [909, 0]
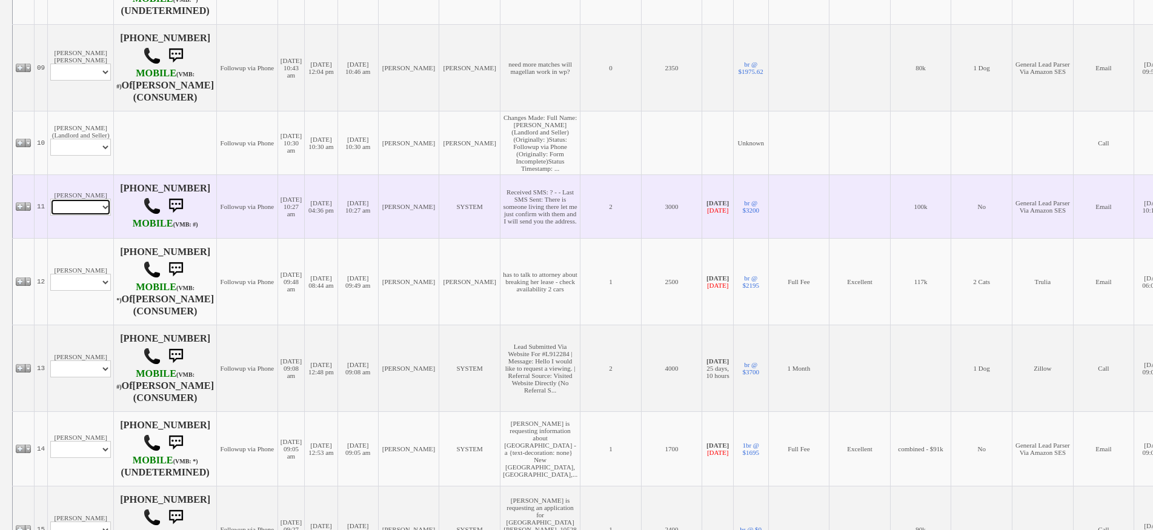
click at [98, 216] on select "Profile Edit Print Email Externally (Will Not Be Tracked In CRM) Closed Deals" at bounding box center [80, 207] width 61 height 17
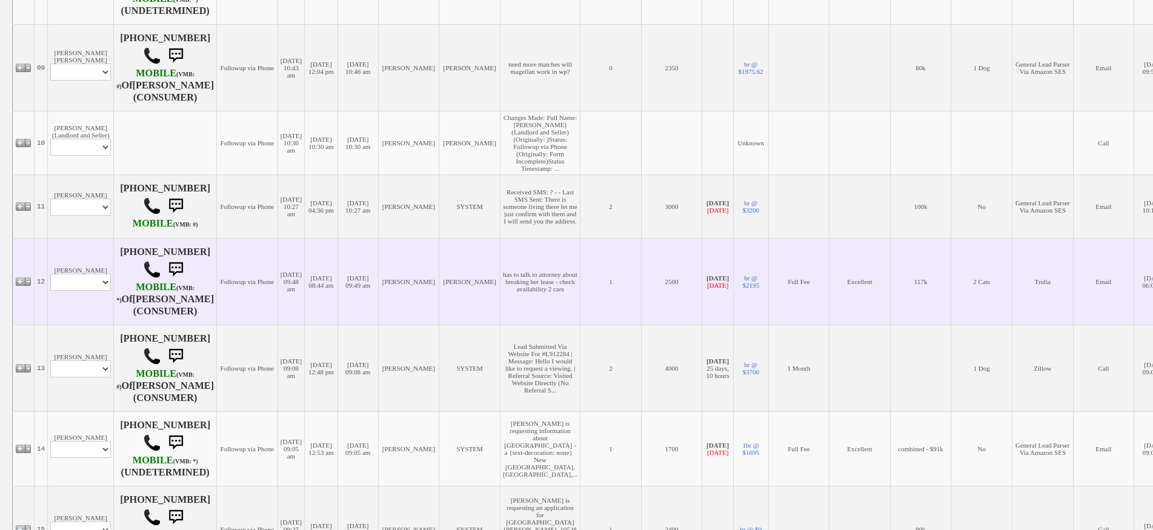
click at [301, 325] on td "09/19/2025 09:48 am" at bounding box center [290, 281] width 27 height 87
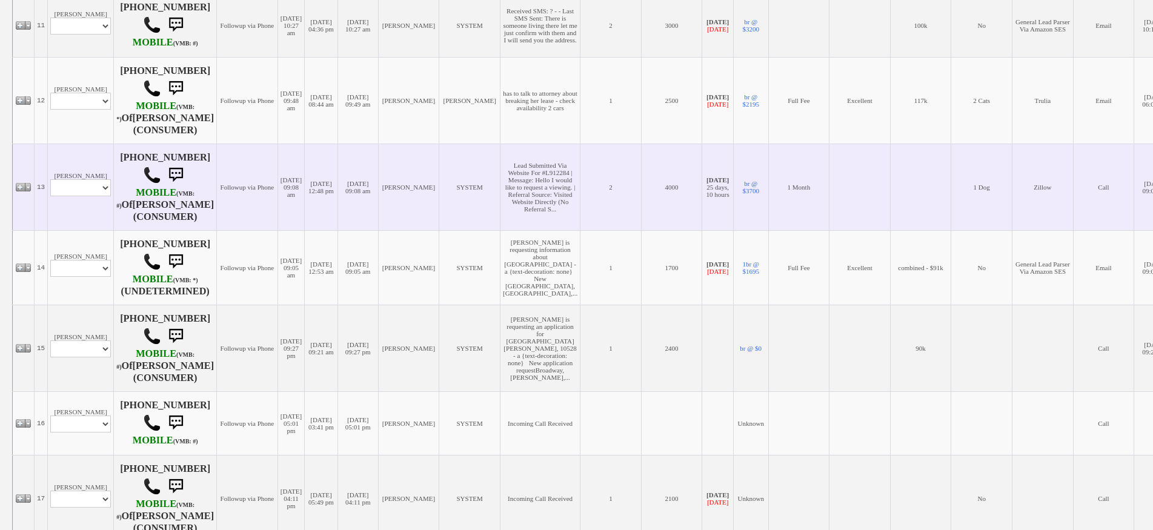
scroll to position [1090, 0]
click at [81, 196] on select "Profile Edit Print Email Externally (Will Not Be Tracked In CRM) Closed Deals" at bounding box center [80, 187] width 61 height 17
select select "ChangeURL,/crm/custom/edit_client_form.php?redirect=%2Fcrm%2Fclients.php&id=229…"
click at [50, 196] on select "Profile Edit Print Email Externally (Will Not Be Tracked In CRM) Closed Deals" at bounding box center [80, 187] width 61 height 17
select select
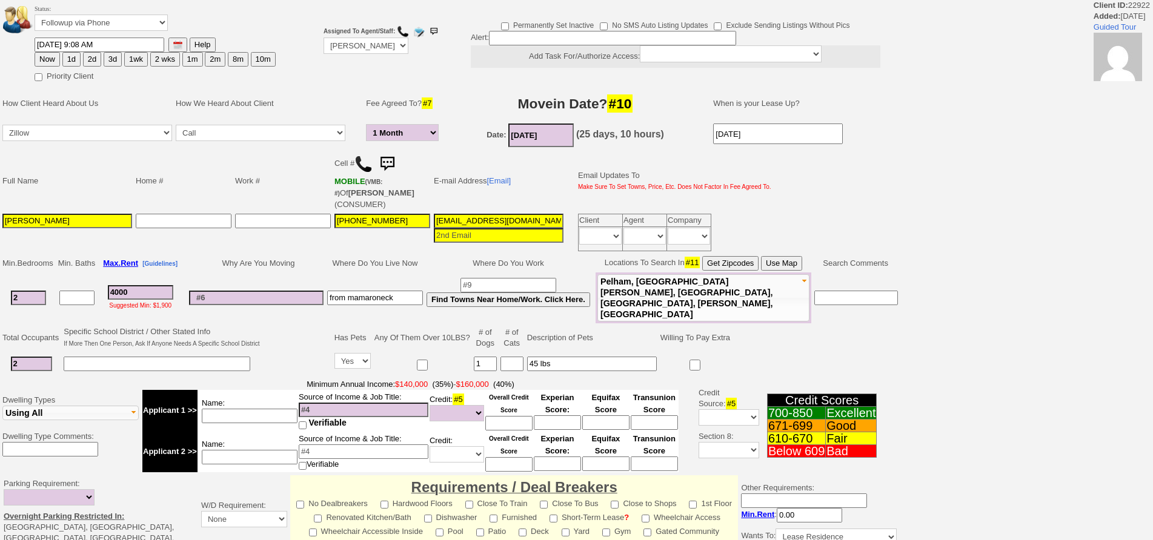
select select "1 Month"
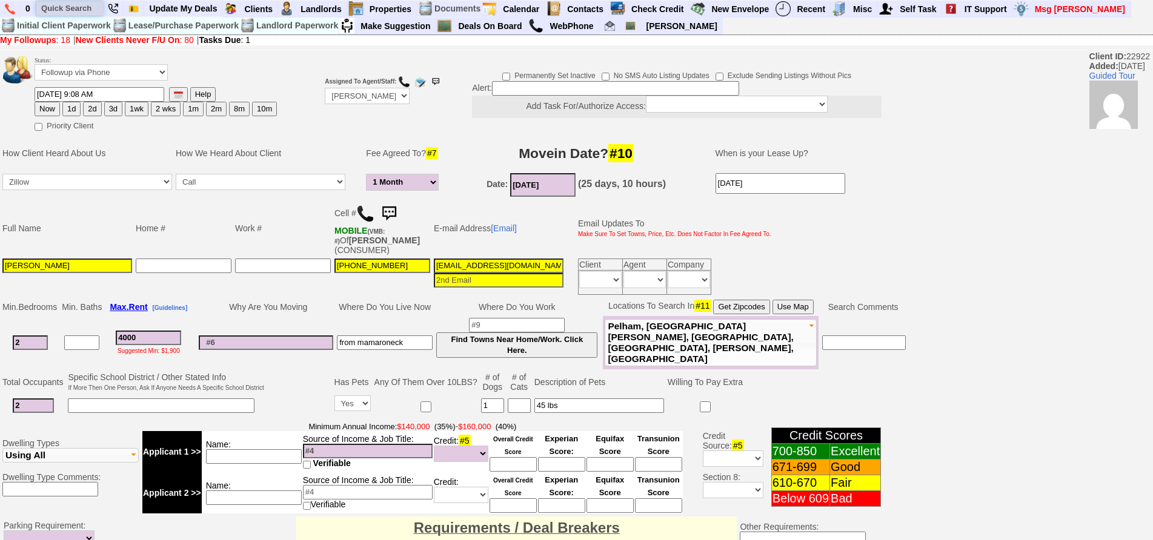
click at [84, 12] on input "text" at bounding box center [69, 8] width 67 height 15
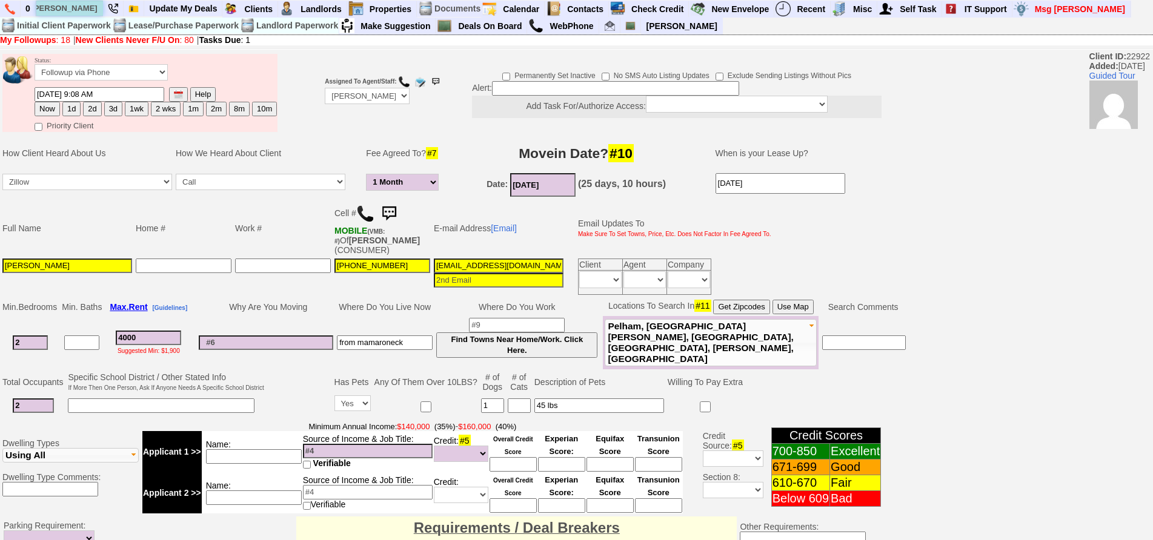
scroll to position [0, 10]
type input "[PERSON_NAME]"
click at [96, 9] on input "[PERSON_NAME]" at bounding box center [69, 8] width 67 height 15
click at [98, 9] on input "[PERSON_NAME]" at bounding box center [69, 8] width 67 height 15
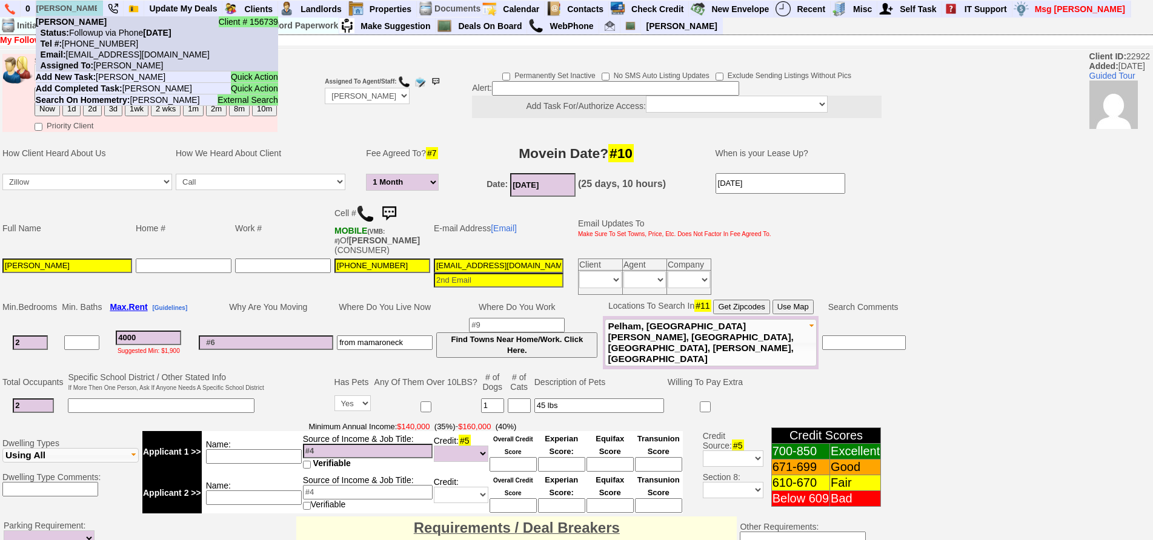
click at [100, 31] on nobr "Status: Followup via Phone [DATE]" at bounding box center [104, 33] width 136 height 10
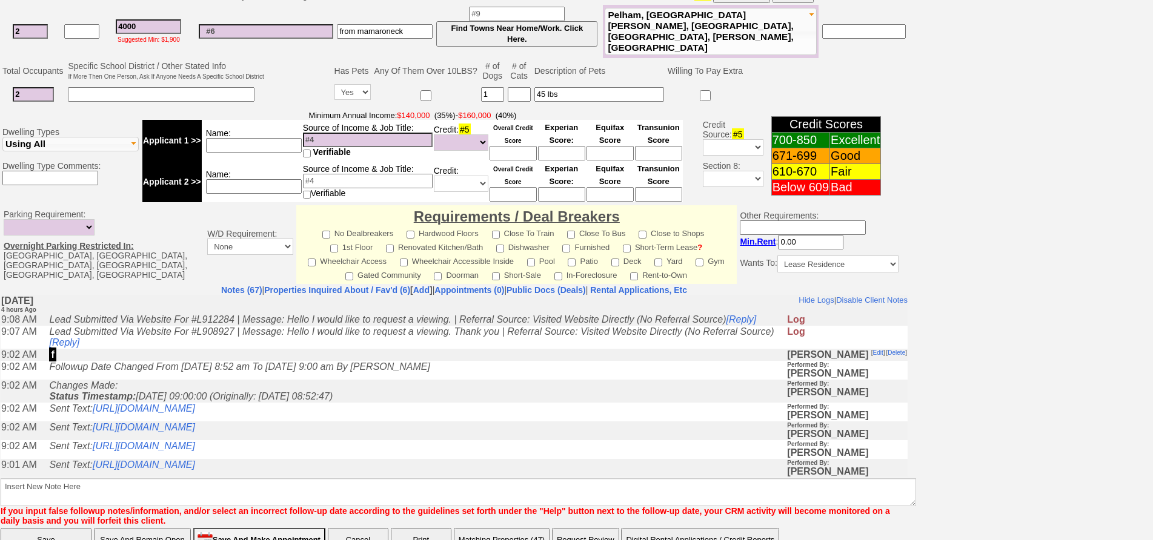
scroll to position [359, 0]
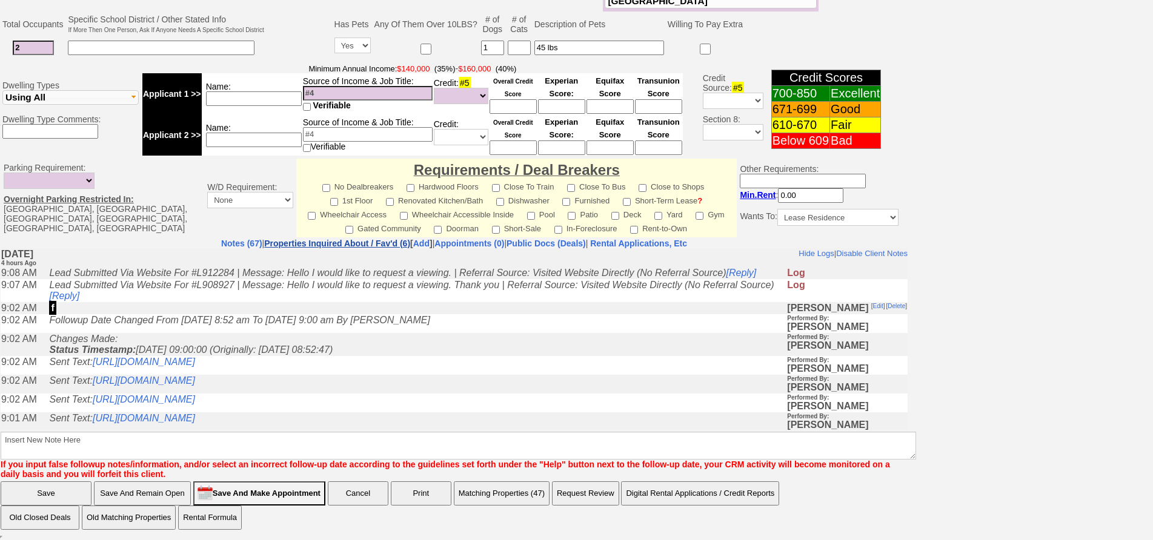
click at [292, 240] on link "Properties Inquired About / Fav'd (6)" at bounding box center [337, 244] width 146 height 10
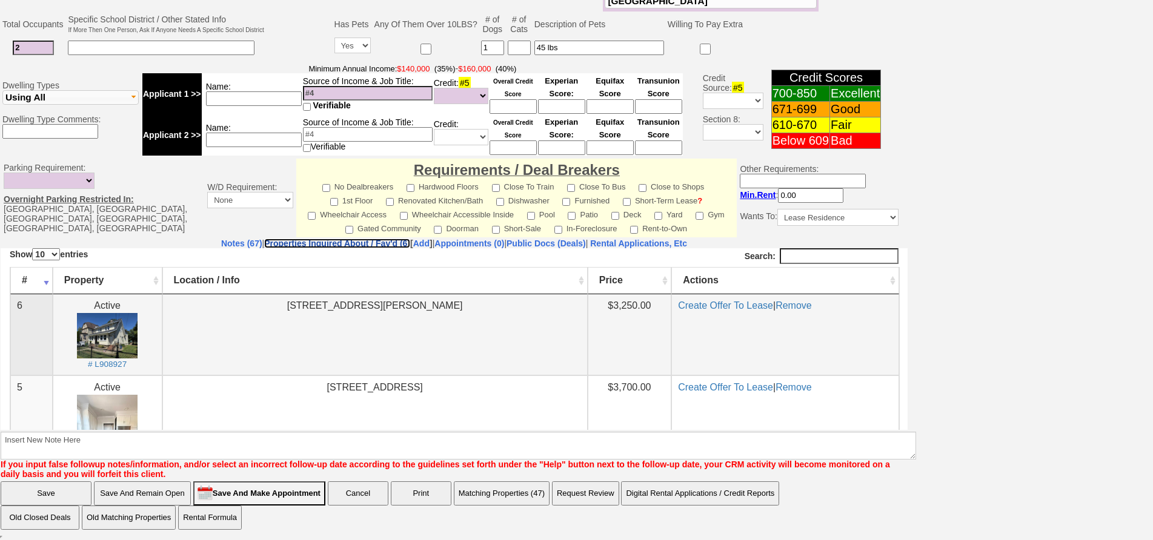
scroll to position [0, 0]
click at [136, 334] on img at bounding box center [107, 335] width 61 height 45
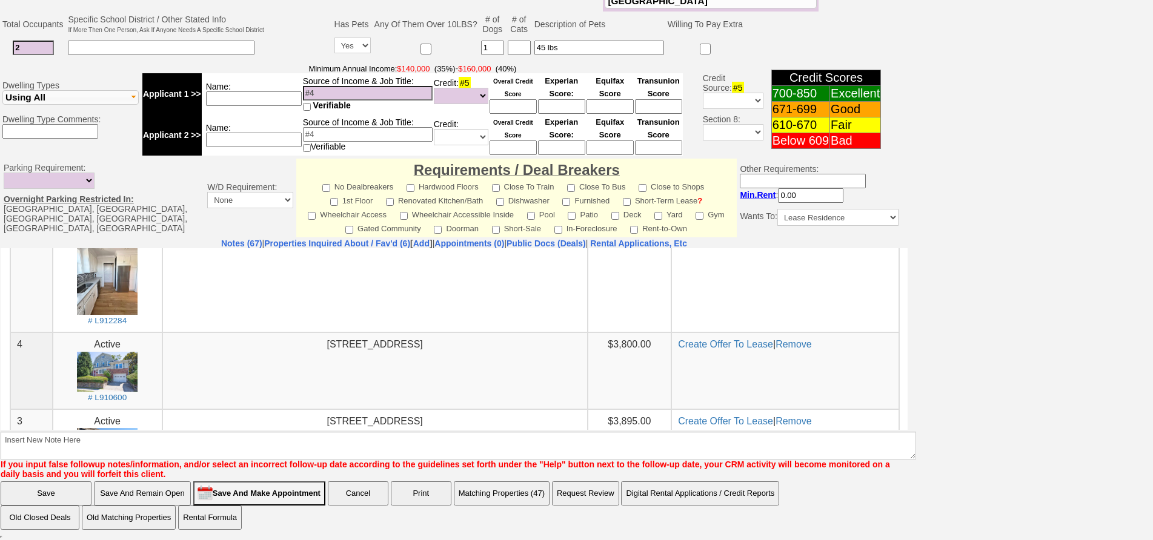
scroll to position [182, 0]
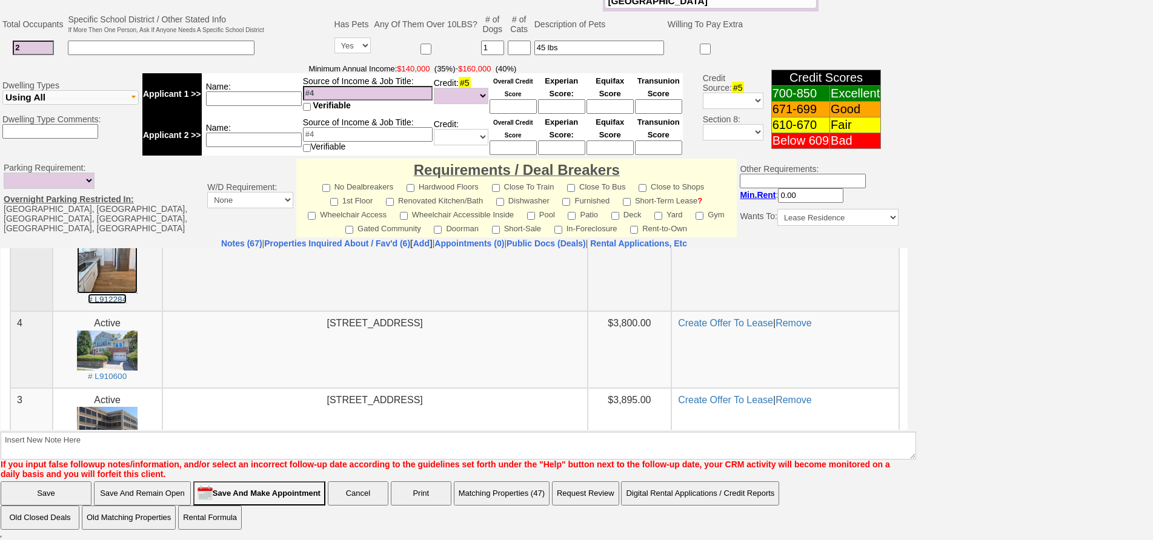
click at [108, 267] on img at bounding box center [107, 253] width 61 height 81
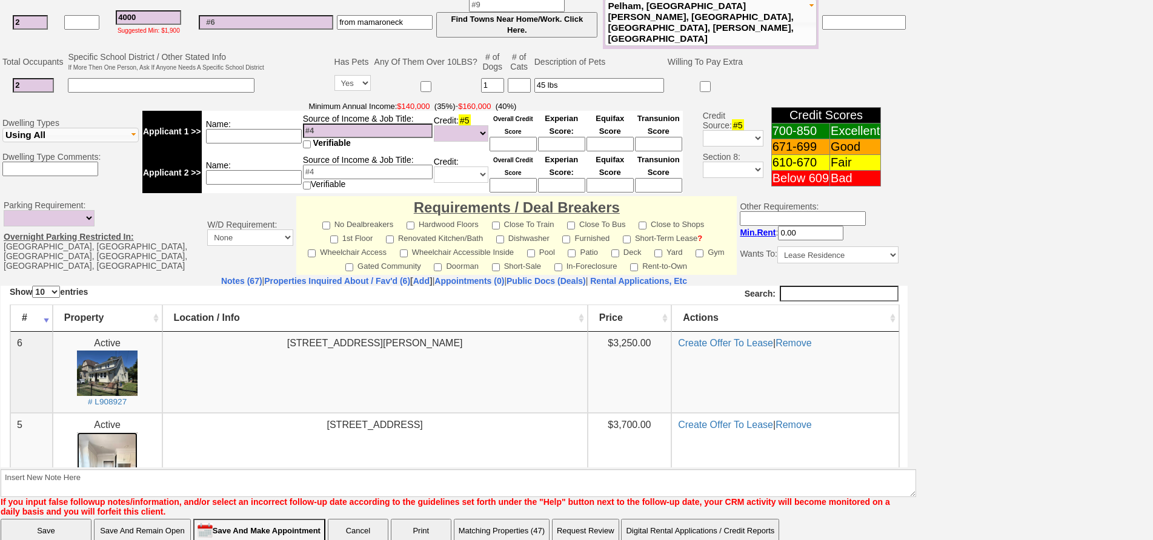
scroll to position [298, 0]
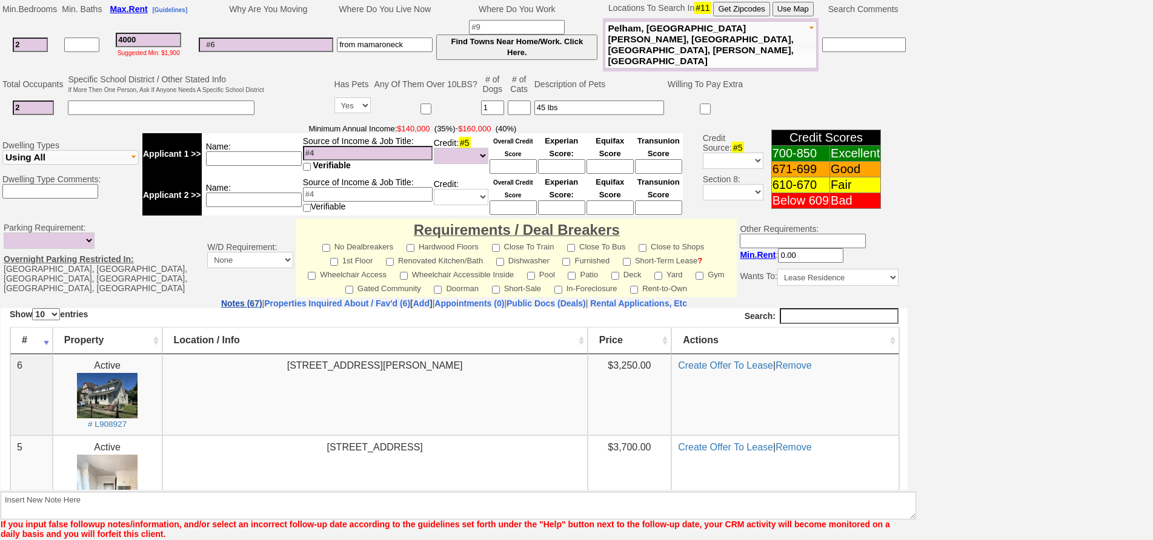
click at [221, 300] on link "Notes (67)" at bounding box center [241, 304] width 41 height 10
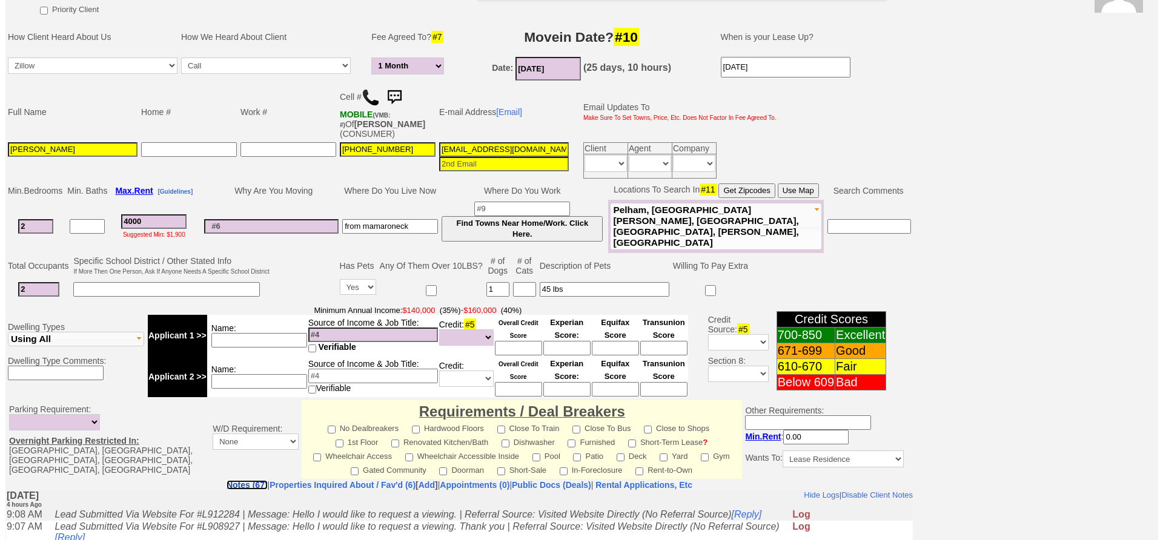
scroll to position [0, 0]
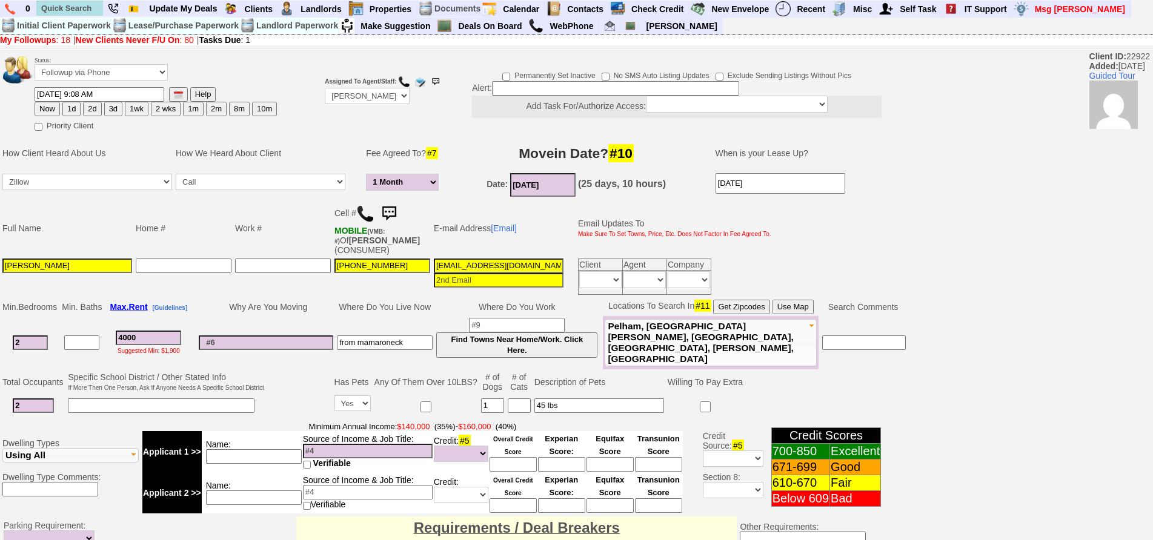
click at [394, 215] on img at bounding box center [389, 214] width 24 height 24
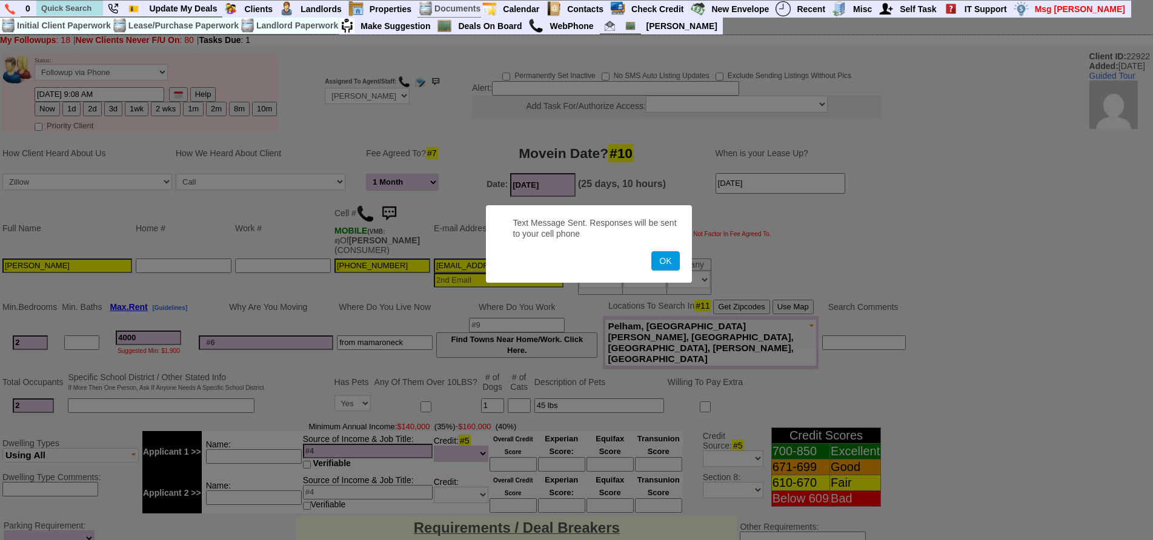
click at [651, 251] on button "OK" at bounding box center [665, 260] width 28 height 19
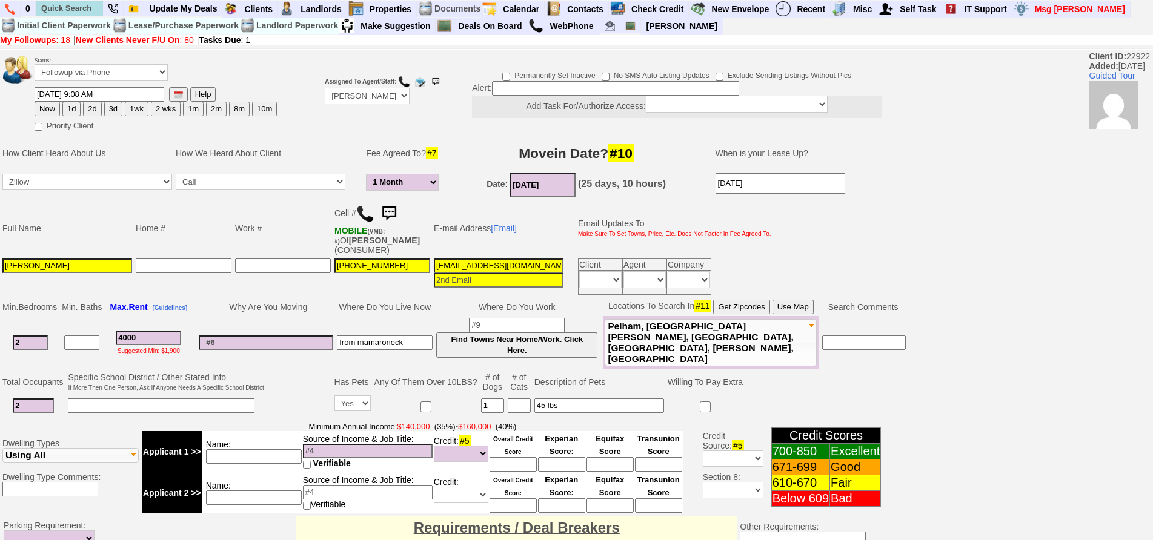
click at [394, 215] on img at bounding box center [389, 214] width 24 height 24
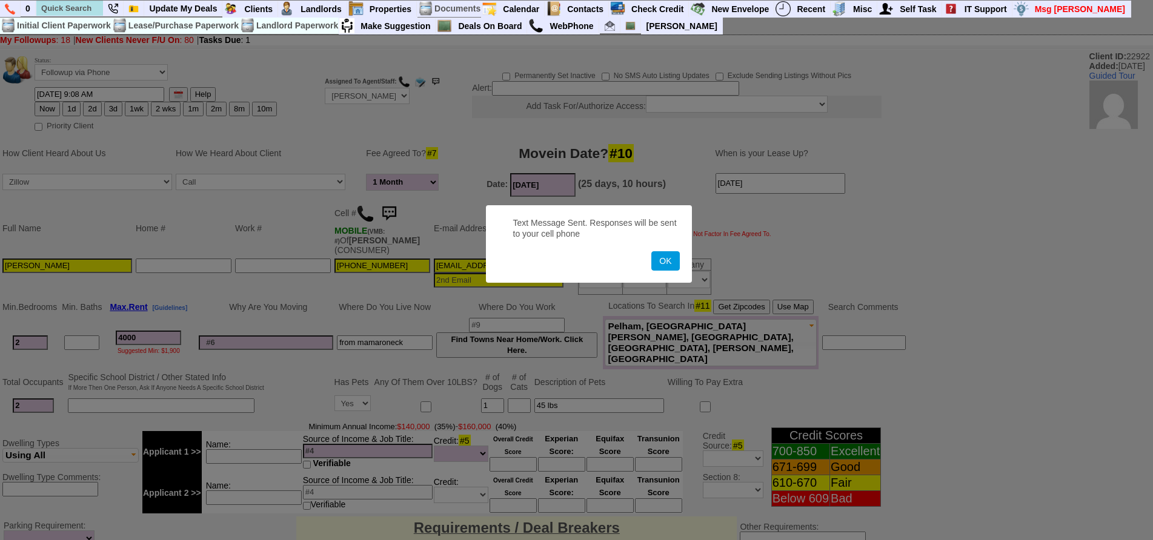
click at [651, 251] on button "OK" at bounding box center [665, 260] width 28 height 19
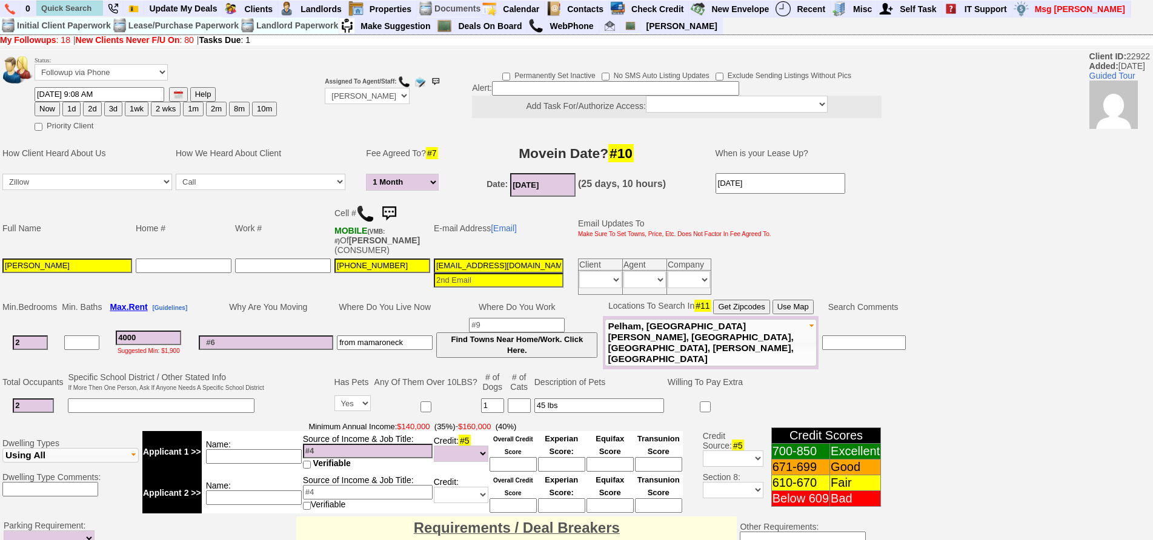
click at [390, 206] on img at bounding box center [389, 214] width 24 height 24
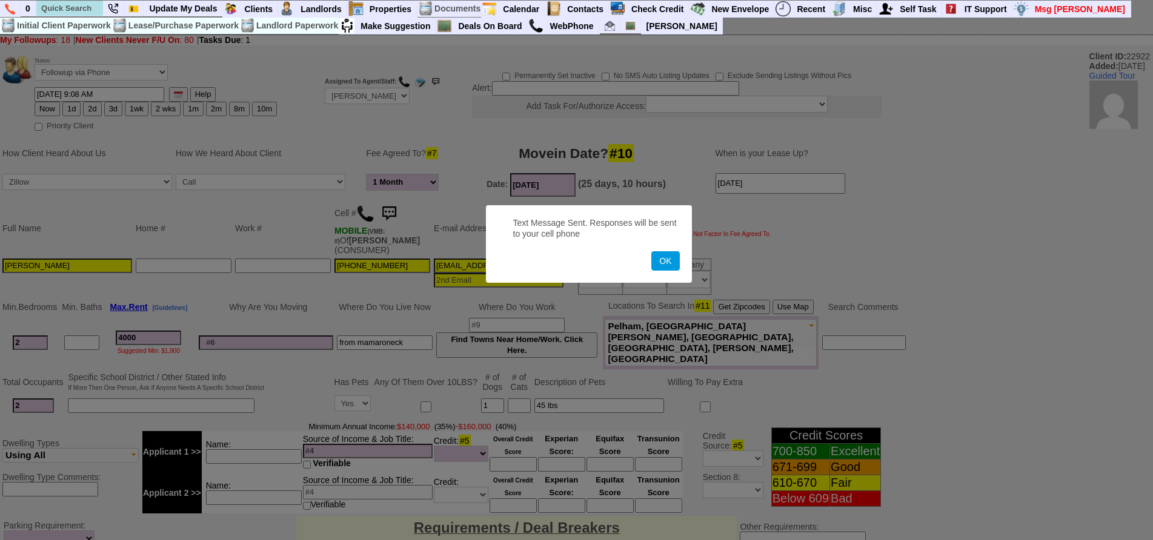
click at [651, 251] on button "OK" at bounding box center [665, 260] width 28 height 19
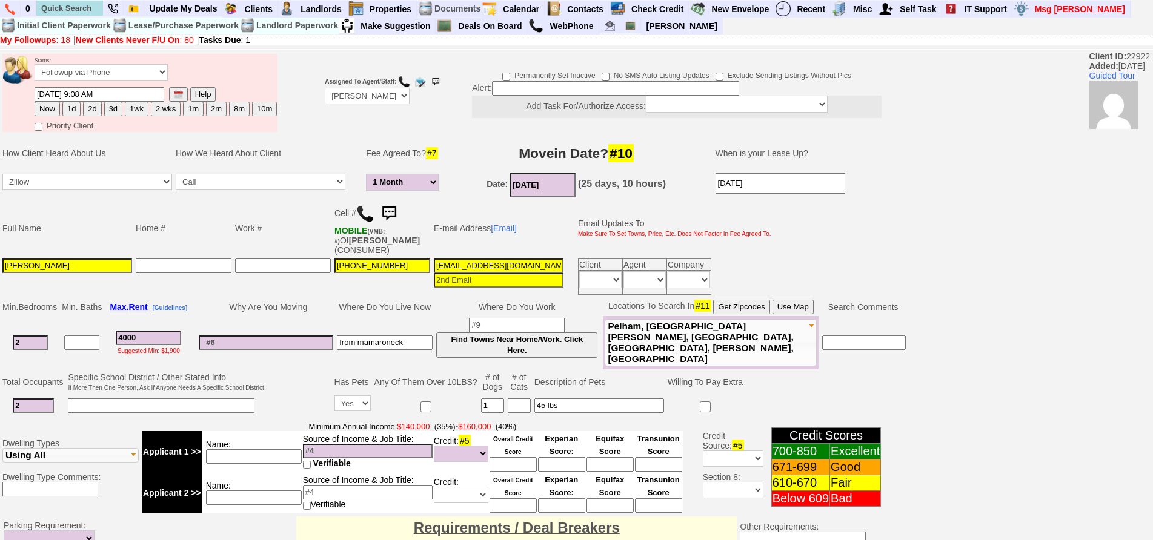
click at [500, 220] on td "E-mail Address [Email]" at bounding box center [498, 228] width 133 height 57
click at [505, 225] on link "[Email]" at bounding box center [504, 229] width 26 height 10
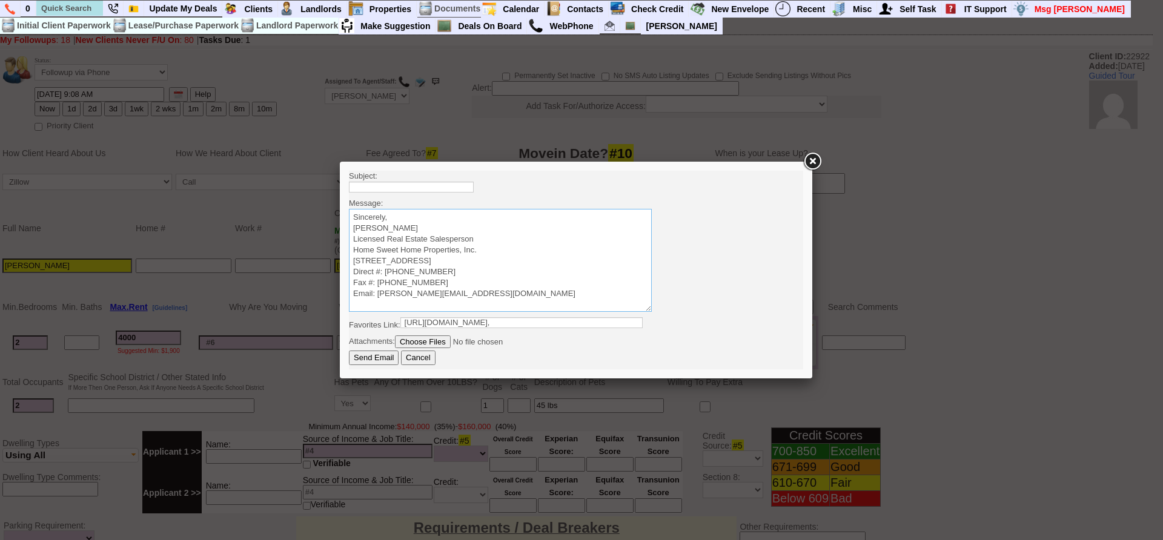
click at [502, 219] on textarea "Sincerely, Jorge Guerrero Licensed Real Estate Salesperson Home Sweet Home Prop…" at bounding box center [500, 260] width 303 height 103
paste textarea "Good Afternoon Diana Vanessa, It was a pleasure speaking with you! I am excited…"
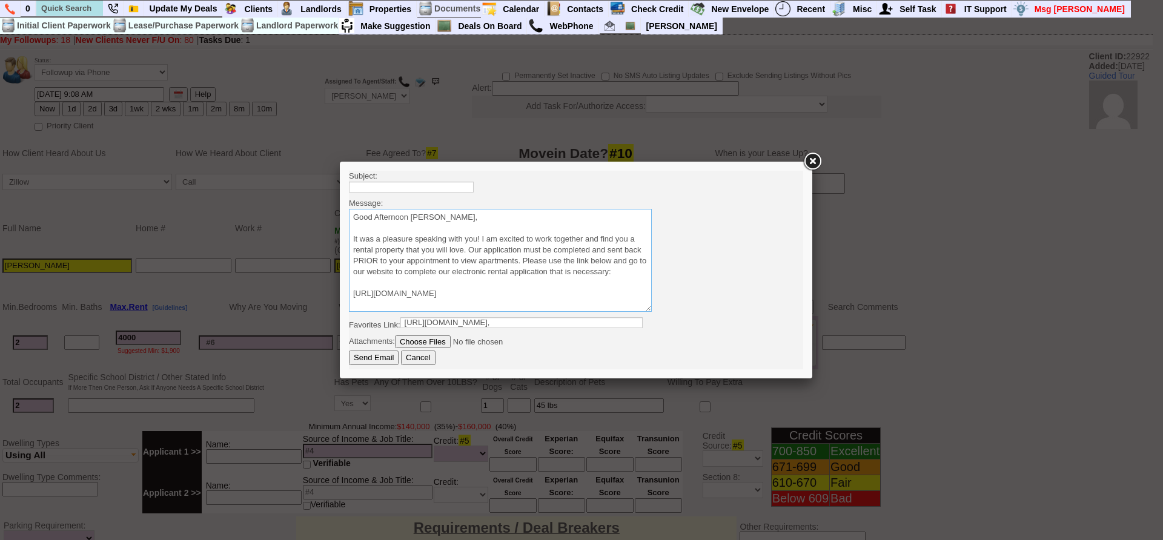
scroll to position [63, 0]
type textarea "Good Afternoon Diana Vanessa, It was a pleasure speaking with you! I am excited…"
click at [457, 193] on body "Subject: Message: Sincerely, Jorge Guerrero Licensed Real Estate Salesperson Ho…" at bounding box center [576, 270] width 454 height 199
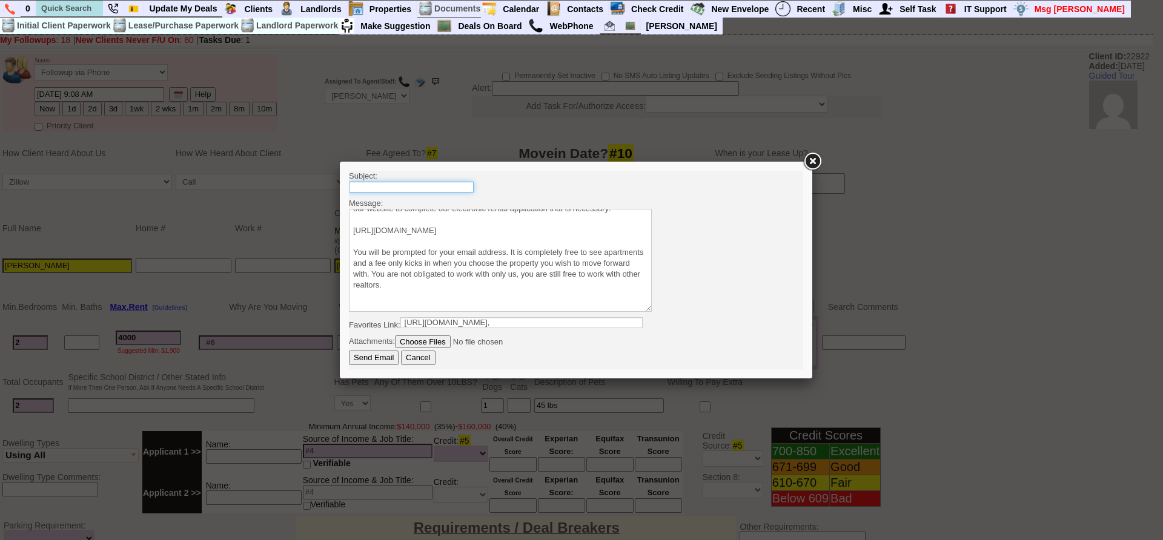
click at [451, 188] on input "text" at bounding box center [411, 187] width 125 height 11
type input "Viewing Rentals with Us"
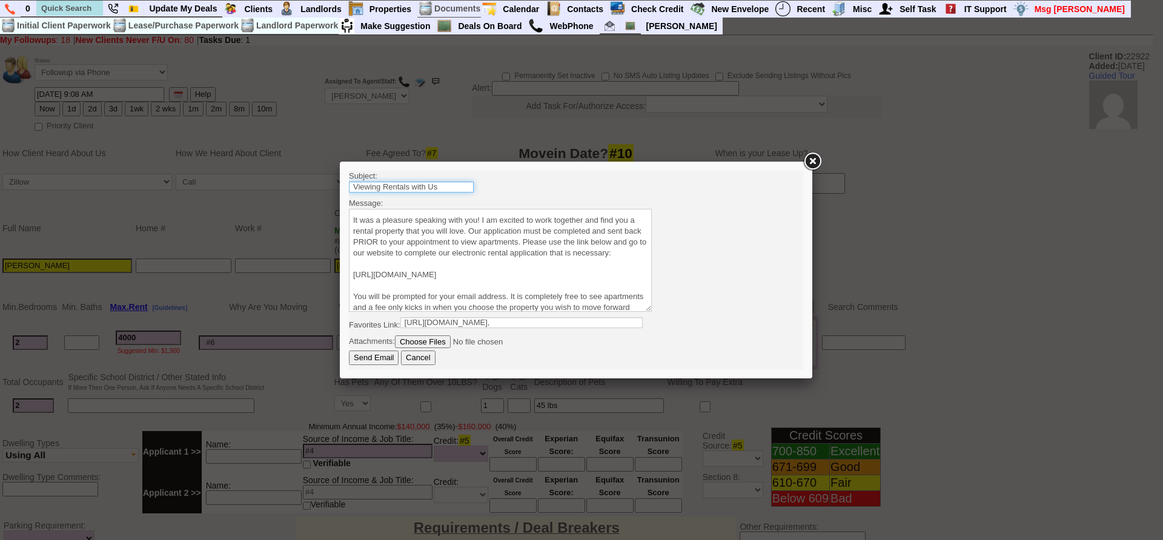
scroll to position [0, 0]
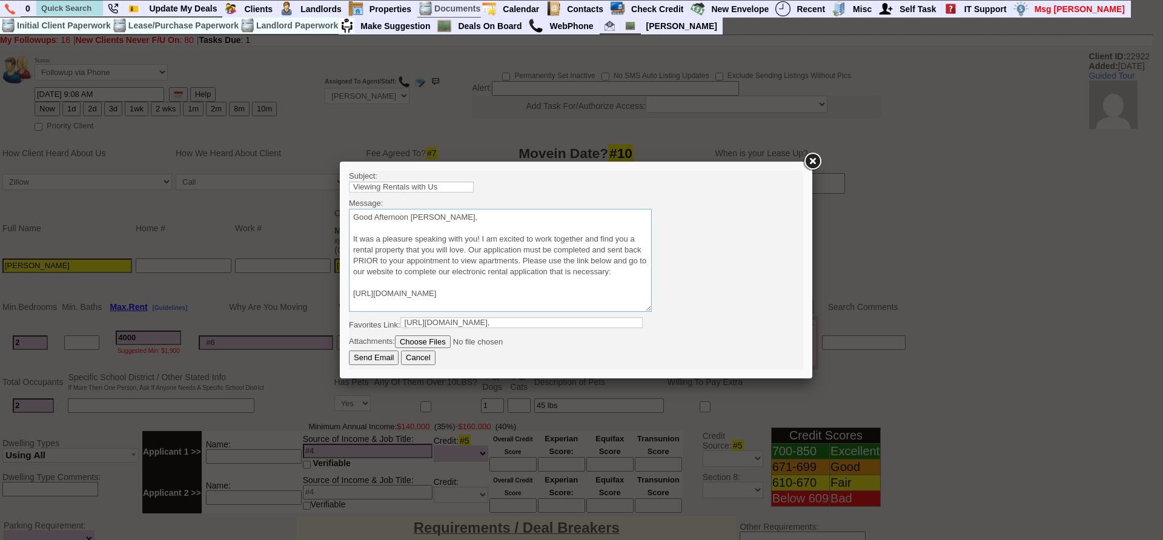
drag, startPoint x: 409, startPoint y: 217, endPoint x: 482, endPoint y: 220, distance: 72.8
click at [482, 220] on textarea "Sincerely, Jorge Guerrero Licensed Real Estate Salesperson Home Sweet Home Prop…" at bounding box center [500, 260] width 303 height 103
type textarea "Good Afternoon Julia It was a pleasure speaking with you! I am excited to work …"
click at [378, 353] on input "Send Email" at bounding box center [374, 358] width 50 height 15
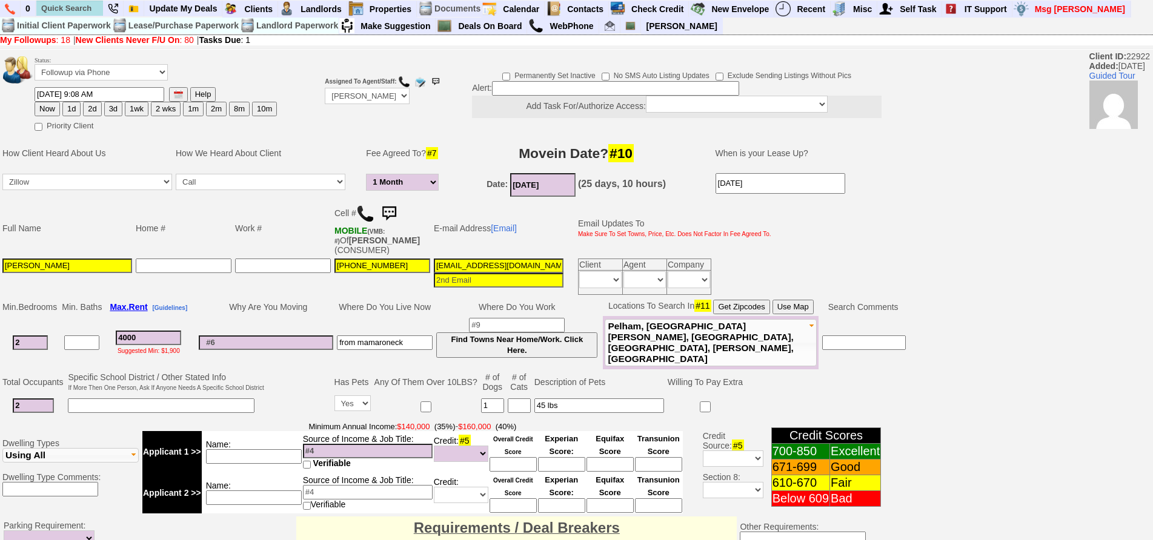
click at [71, 108] on button "1d" at bounding box center [71, 109] width 18 height 15
type input "09/20/2025 01:38 PM"
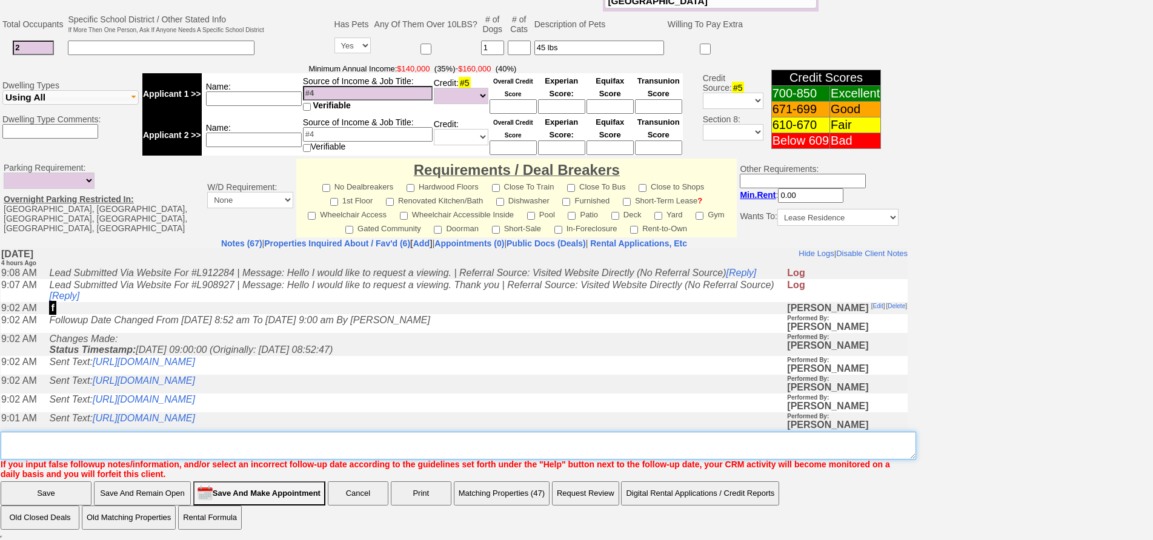
click at [448, 444] on textarea "Insert New Note Here" at bounding box center [458, 446] width 915 height 28
type textarea "fu for tours waiting on app"
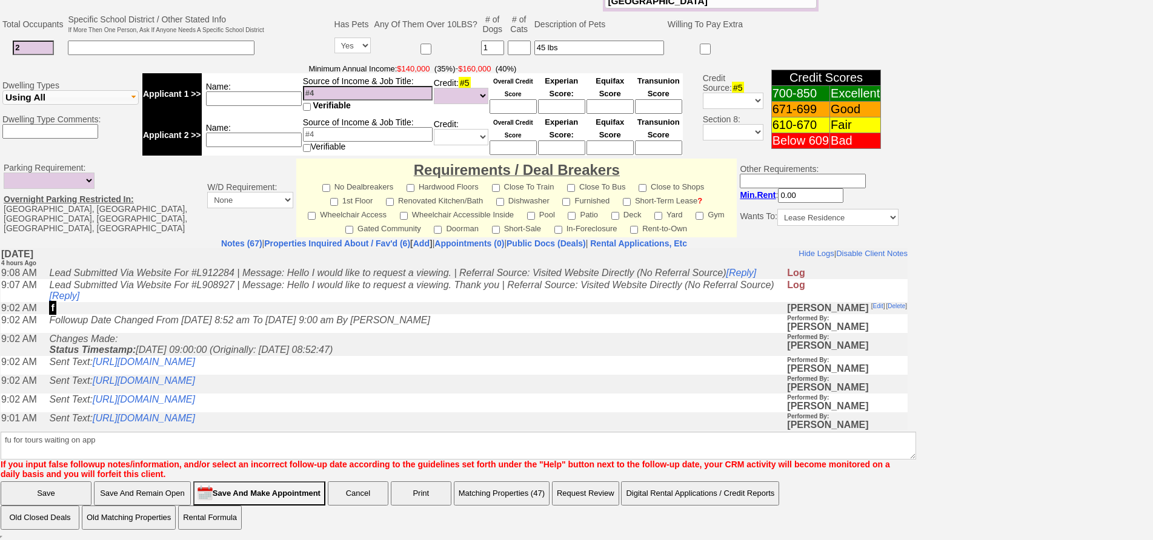
click input "Save" at bounding box center [46, 494] width 91 height 24
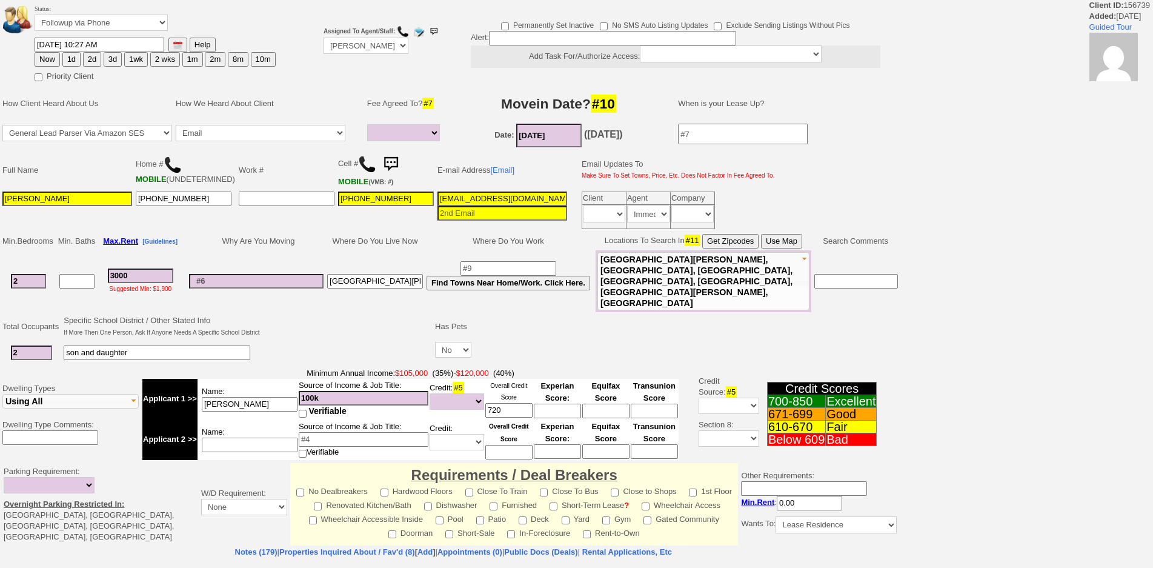
select select
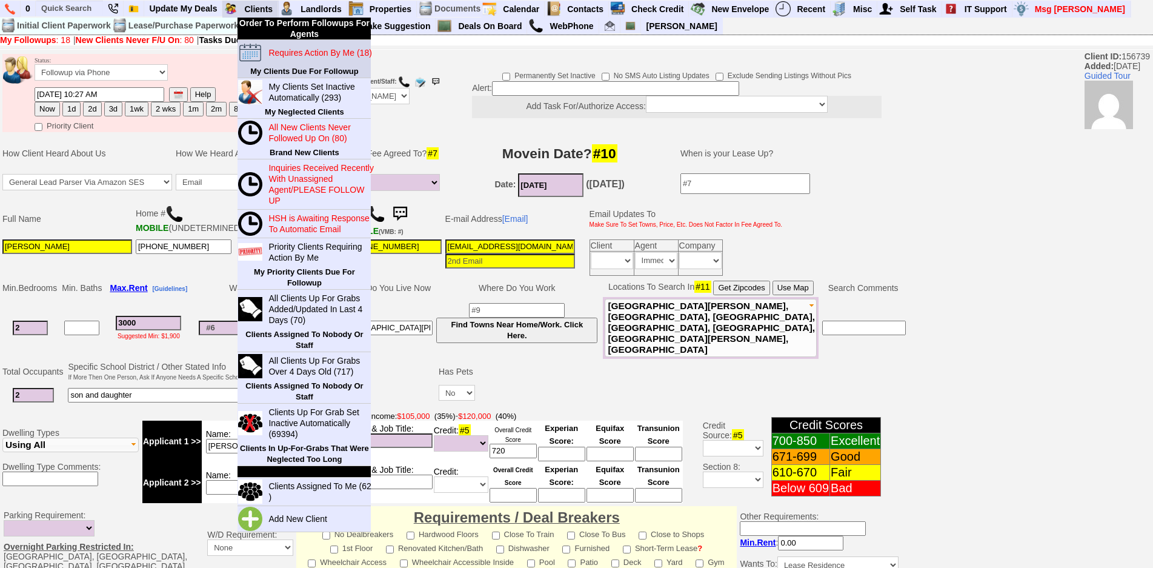
click at [285, 48] on blink "Requires Action By Me (18)" at bounding box center [319, 53] width 103 height 10
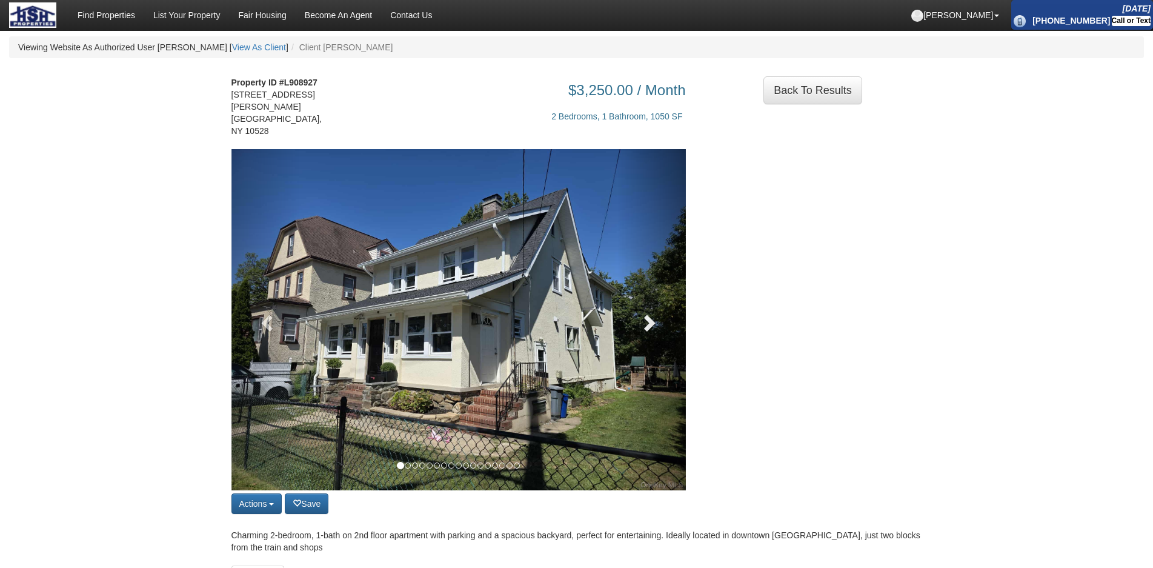
click at [669, 294] on link at bounding box center [651, 319] width 68 height 341
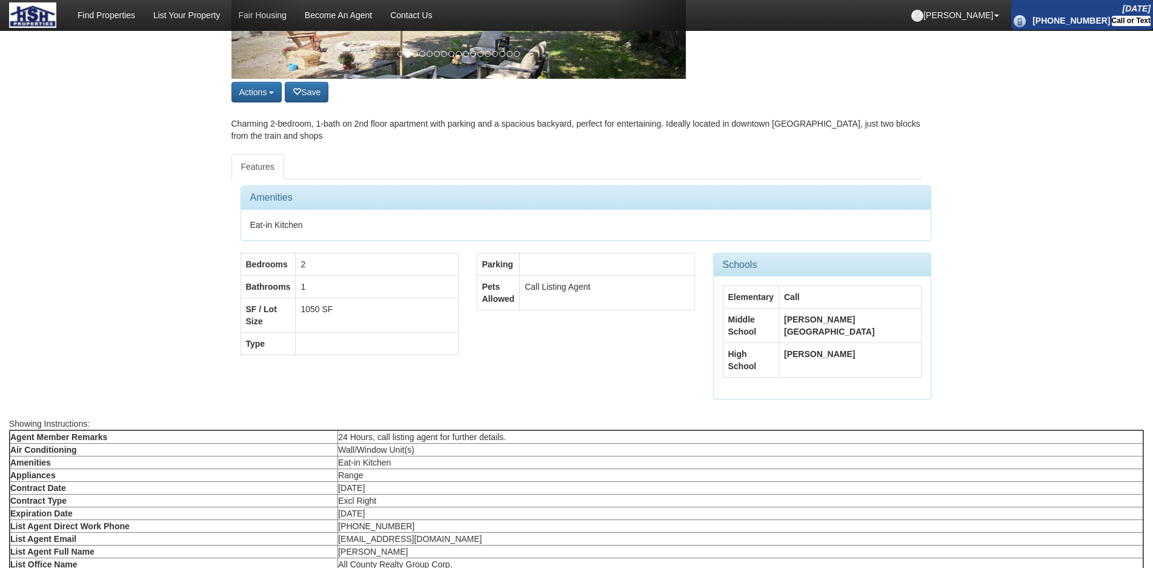
scroll to position [424, 0]
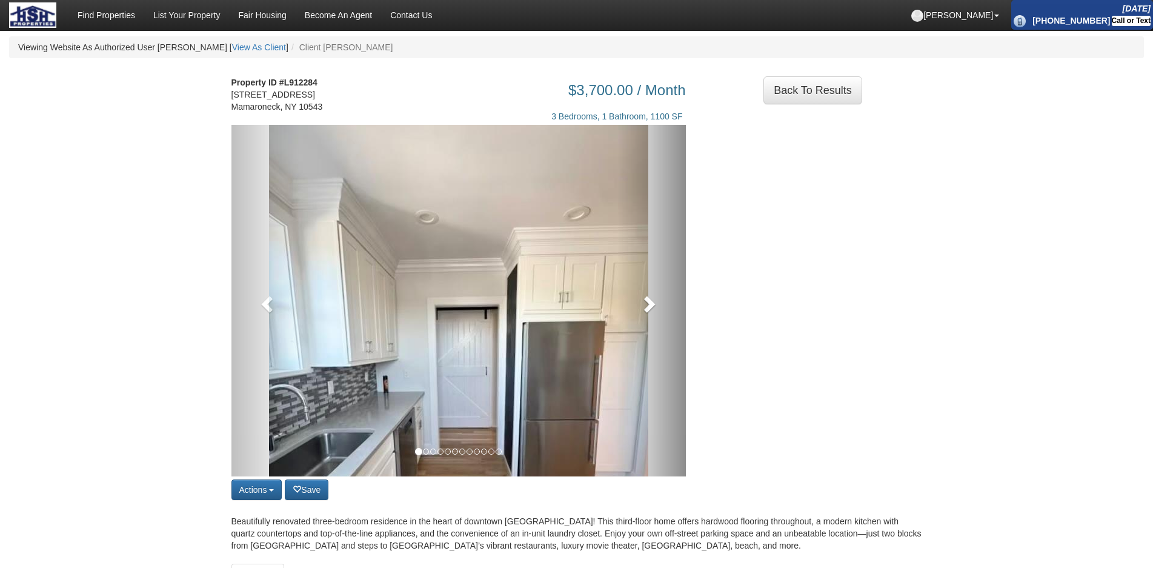
click at [658, 325] on link at bounding box center [651, 300] width 68 height 351
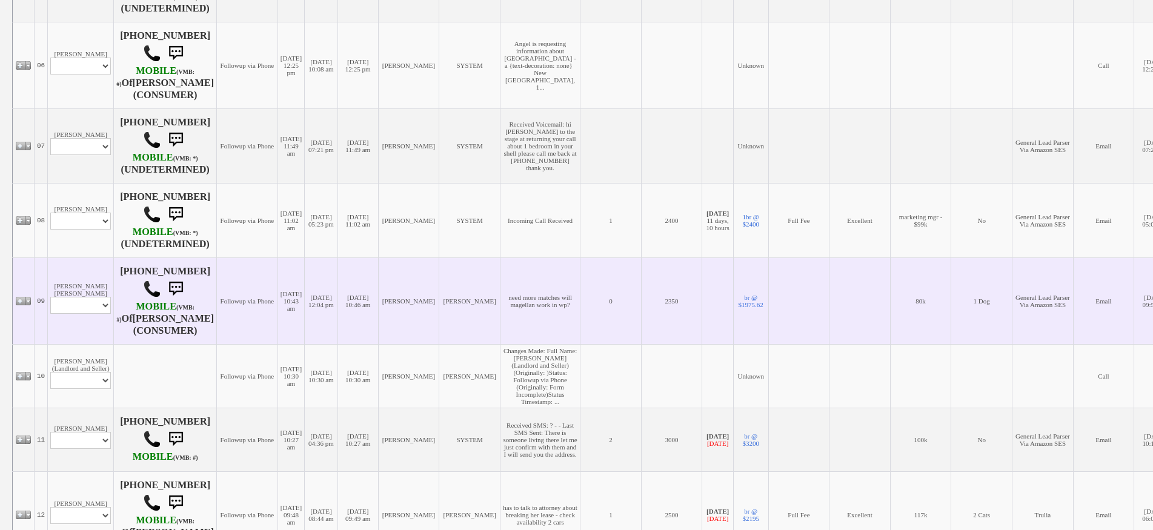
scroll to position [848, 0]
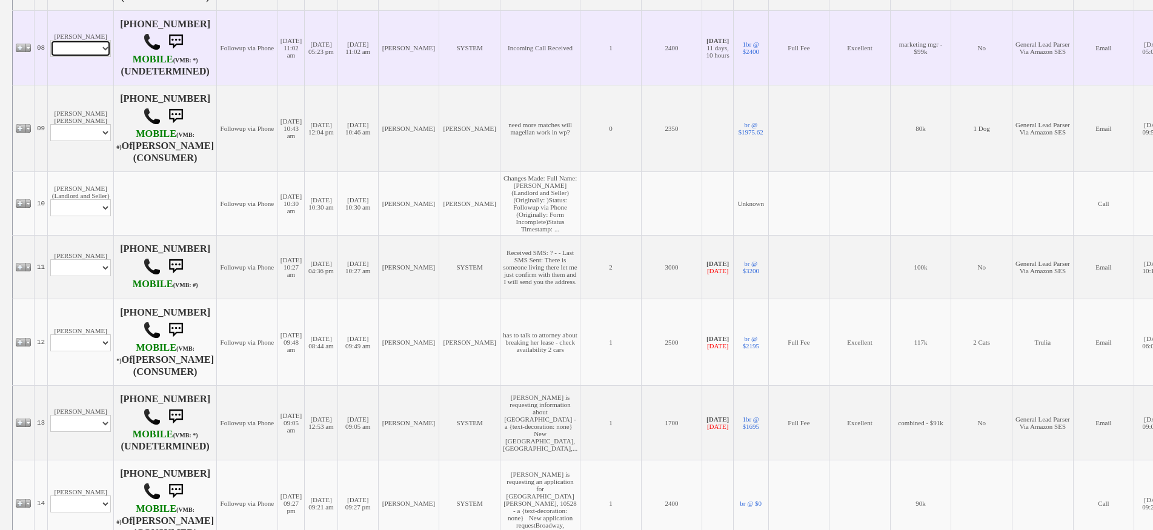
click at [93, 57] on select "Profile Edit Print Email Externally (Will Not Be Tracked In CRM) Closed Deals" at bounding box center [80, 48] width 61 height 17
select select "ChangeURL,/crm/custom/edit_client_form.php?redirect=%2Fcrm%2Fclients.php&id=162…"
click at [50, 57] on select "Profile Edit Print Email Externally (Will Not Be Tracked In CRM) Closed Deals" at bounding box center [80, 48] width 61 height 17
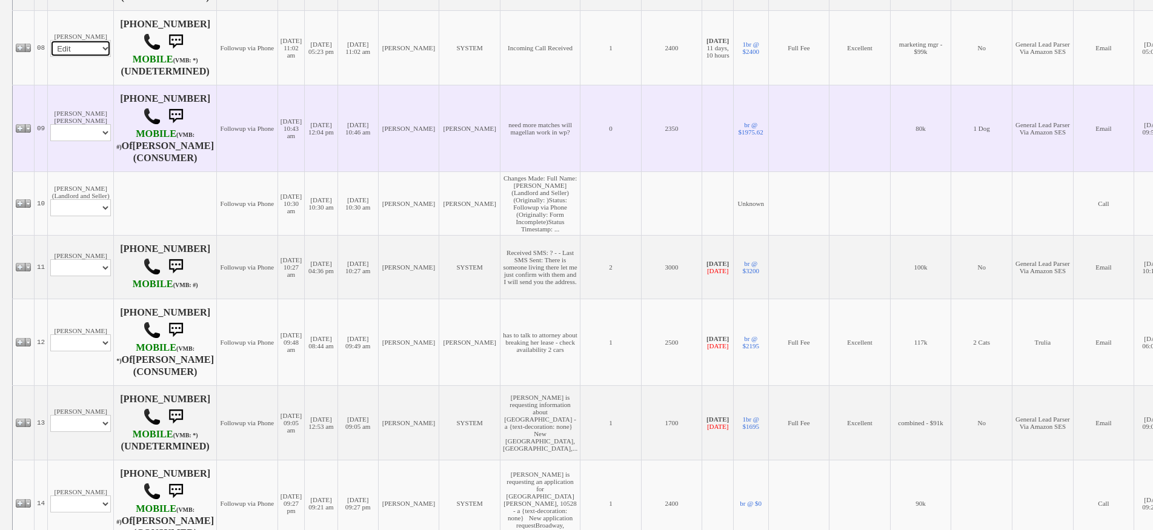
select select
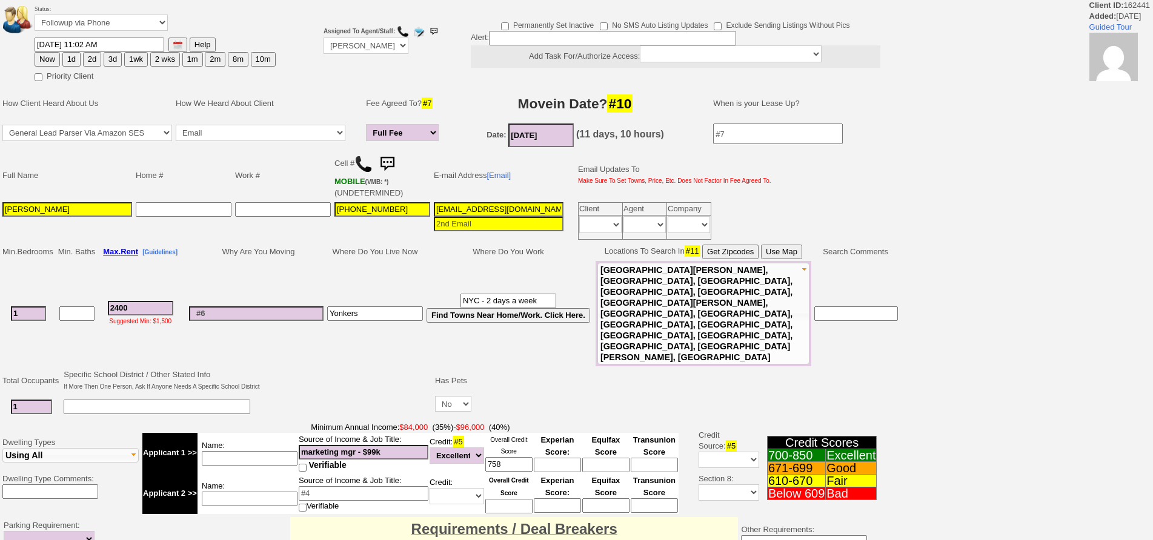
scroll to position [308, 0]
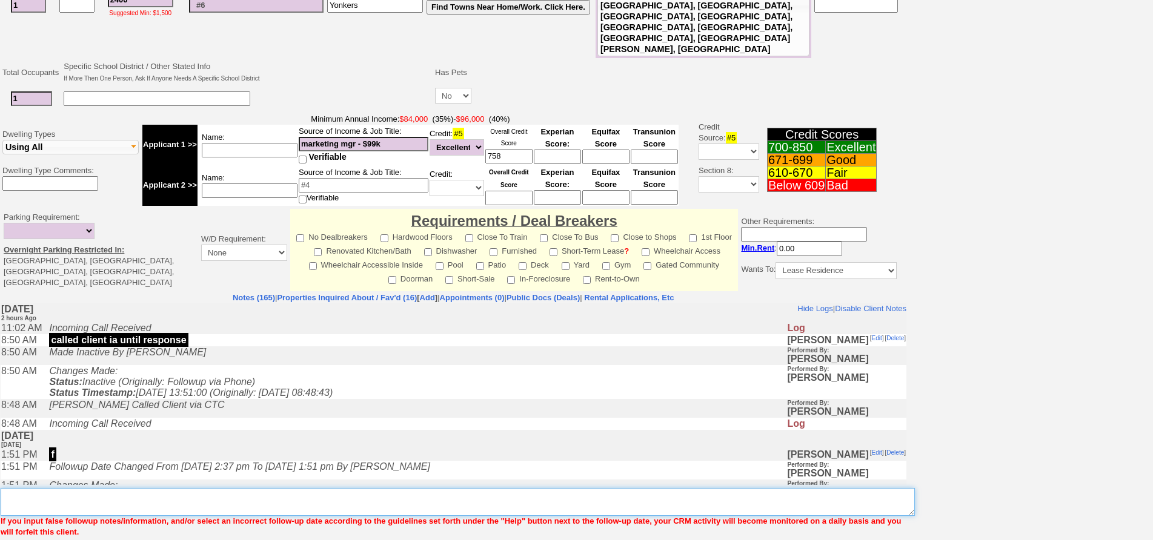
click at [444, 488] on textarea "Insert New Note Here" at bounding box center [458, 502] width 914 height 28
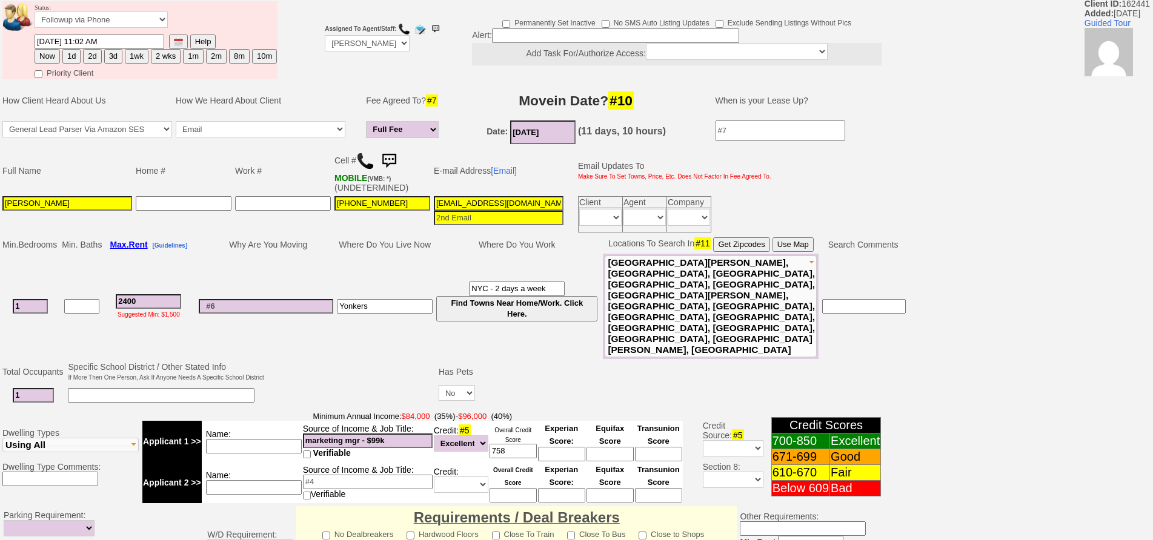
scroll to position [51, 0]
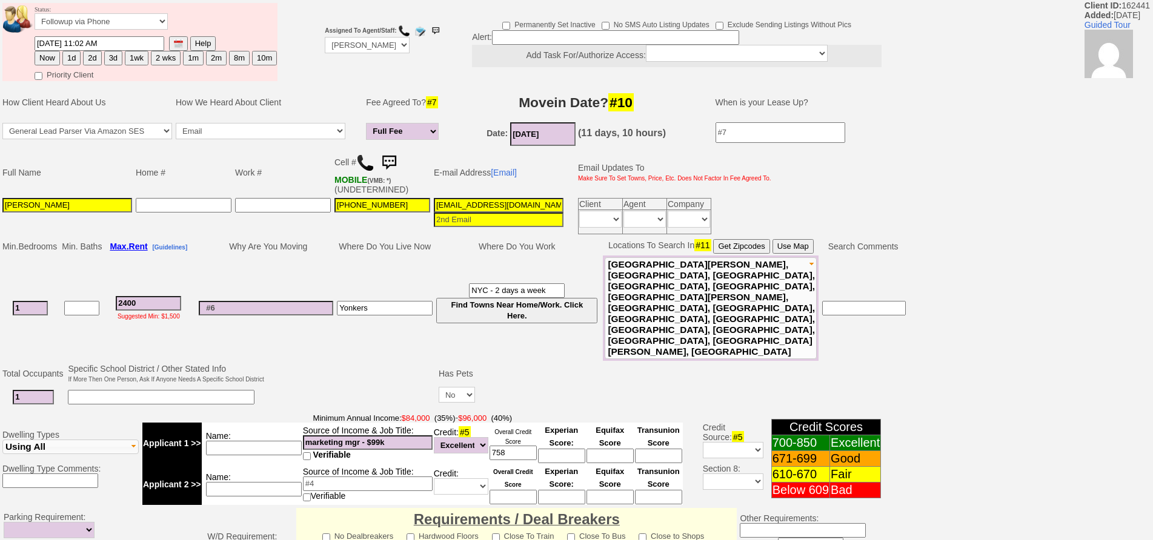
type textarea "still looking wants 800 sq ft or bigger fu"
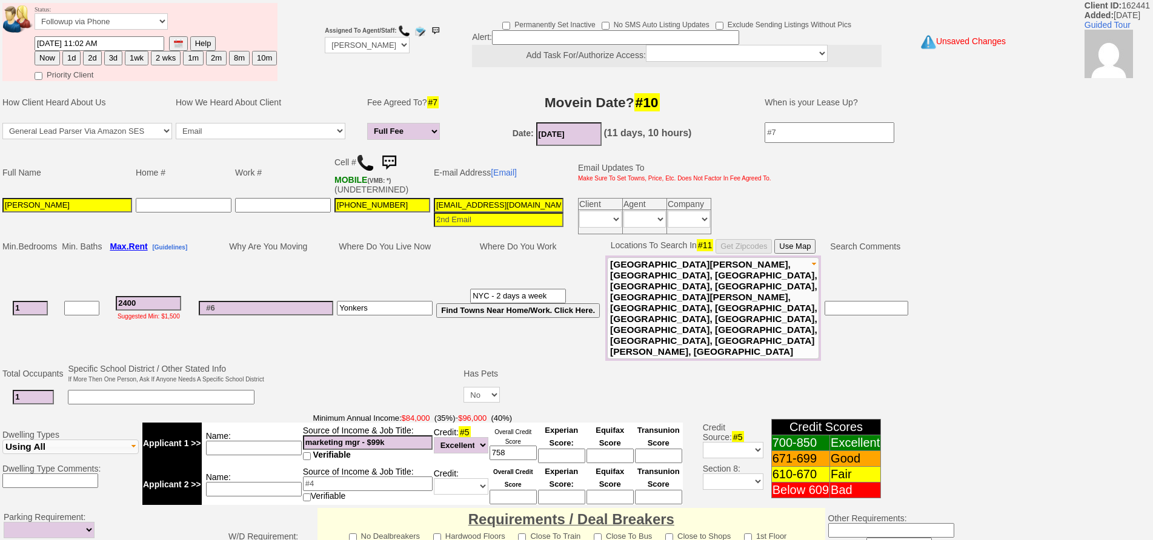
click at [114, 64] on button "3d" at bounding box center [113, 58] width 18 height 15
type input "09/22/2025 01:40 PM"
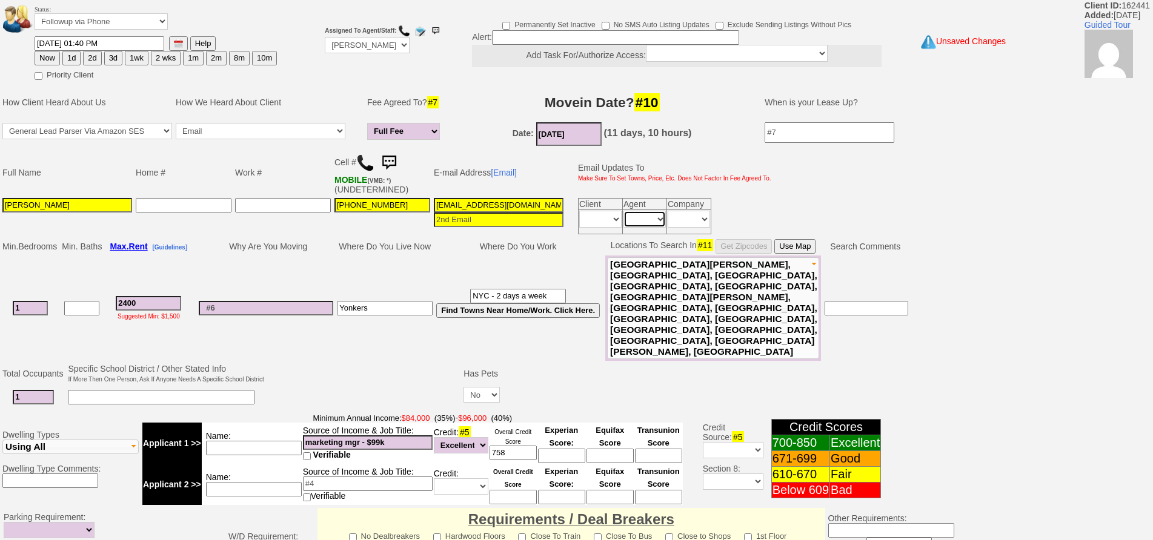
click at [645, 226] on select "Immediately Daily" at bounding box center [644, 219] width 42 height 17
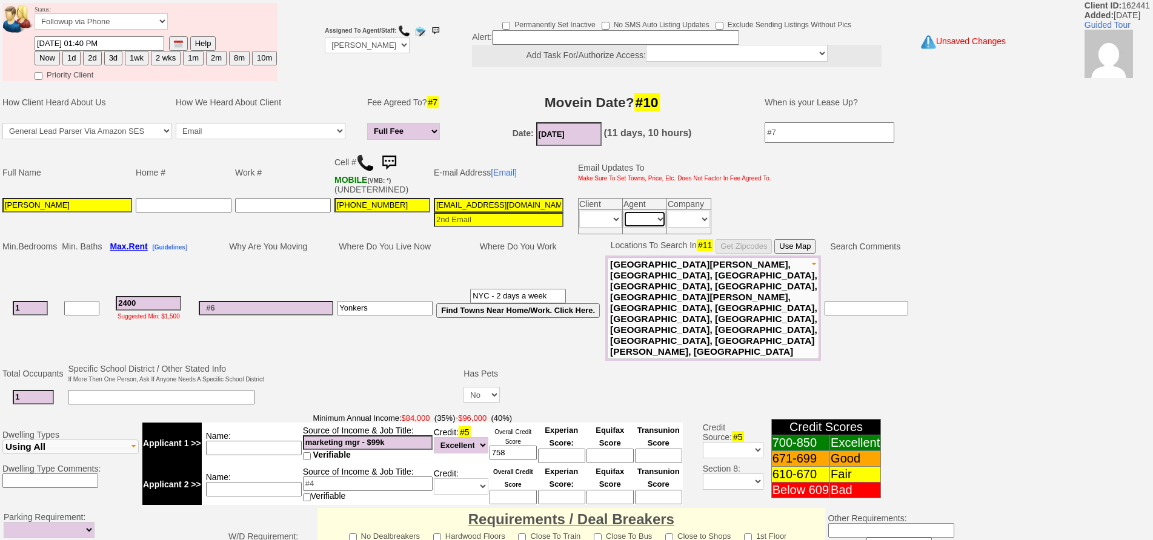
select select "Immediately"
click at [623, 211] on select "Immediately Daily" at bounding box center [644, 219] width 42 height 17
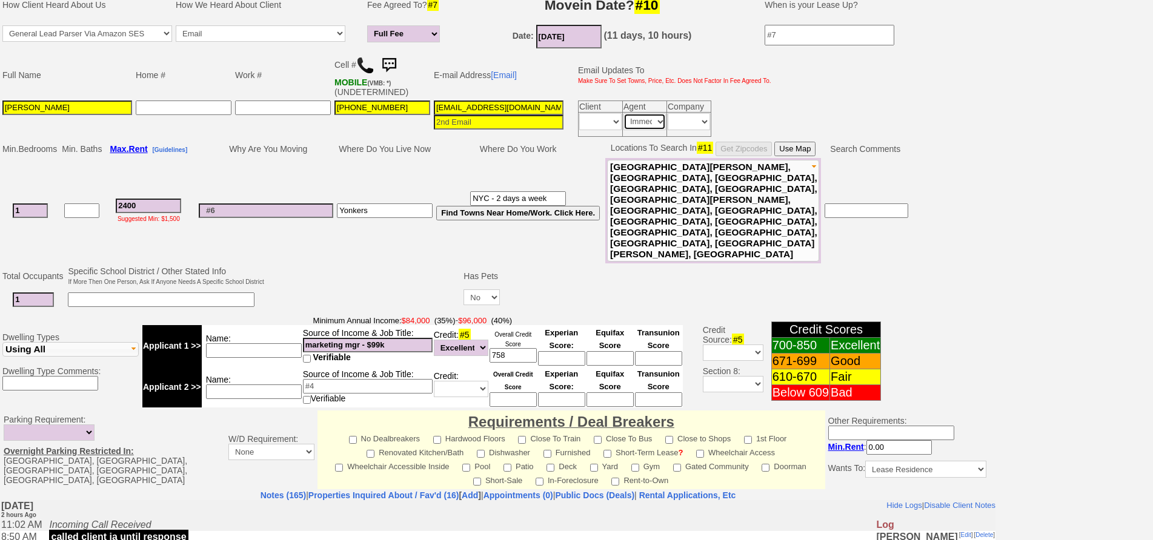
scroll to position [48, 0]
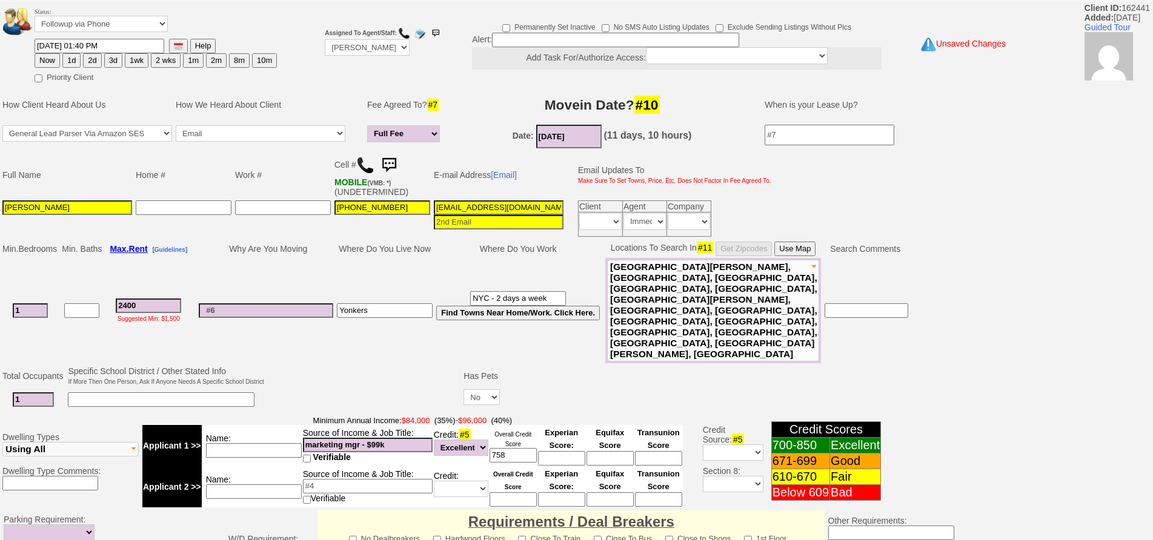
click at [56, 47] on input "09/22/2025 01:40 PM" at bounding box center [100, 46] width 130 height 15
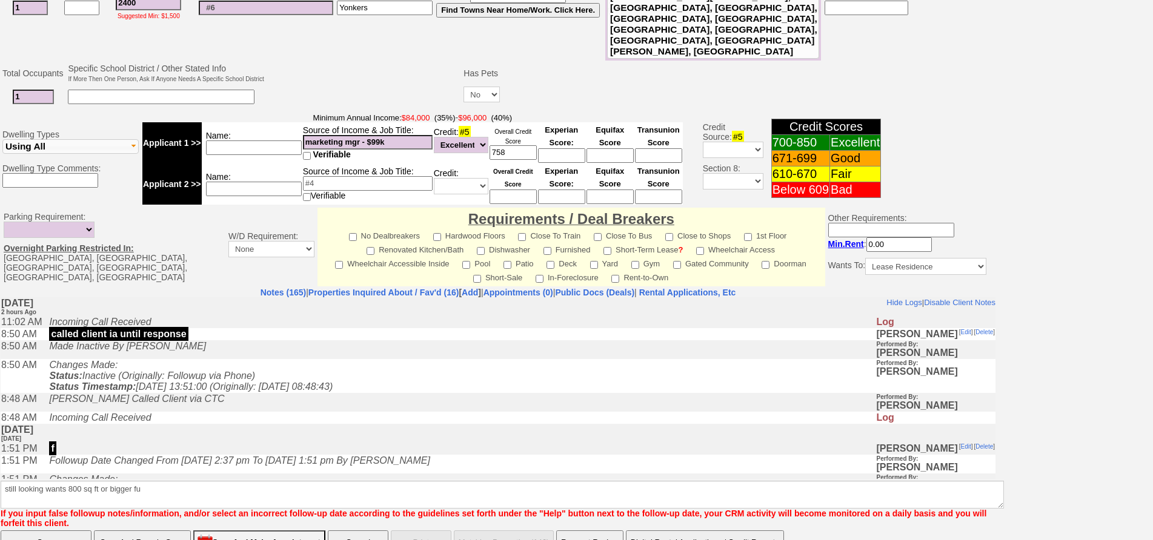
type input "09/24/2025 01:40 PM"
click at [59, 531] on input "Save" at bounding box center [46, 543] width 91 height 24
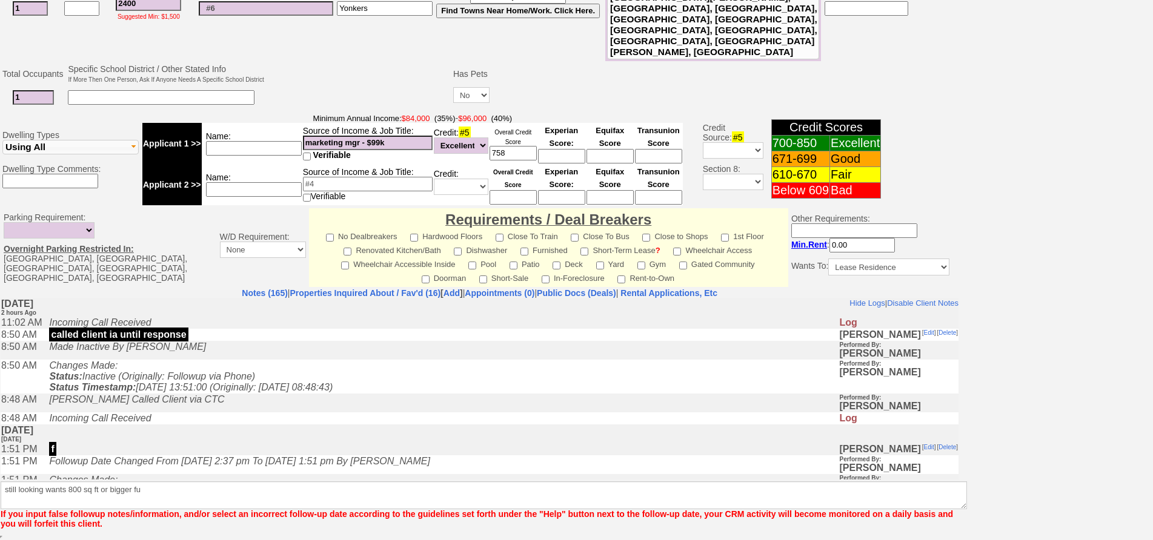
scroll to position [308, 0]
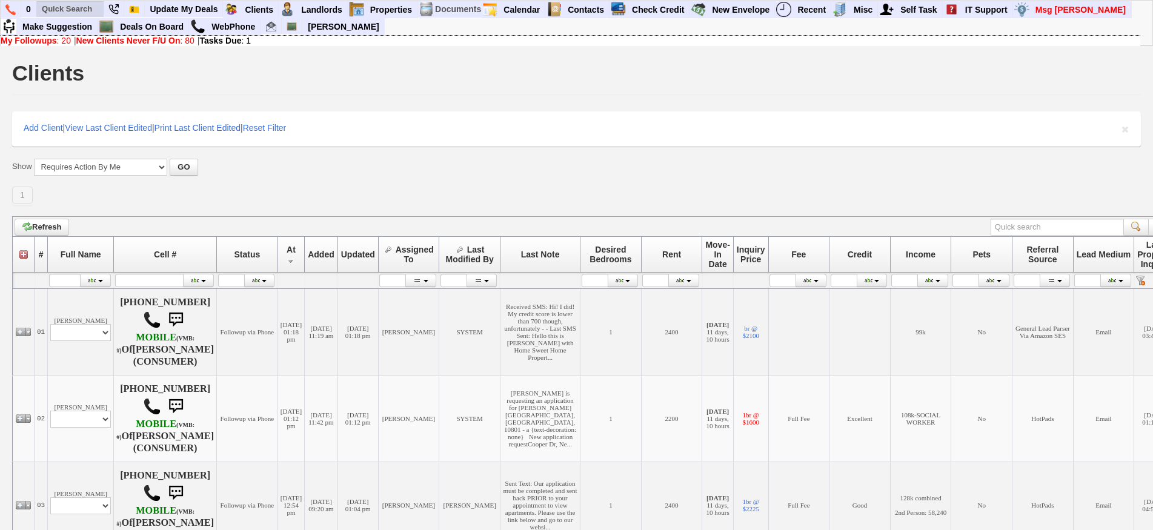
click at [75, 17] on ul at bounding box center [157, 26] width 242 height 18
click at [88, 10] on input "text" at bounding box center [70, 8] width 67 height 15
paste input "914) 510-8449"
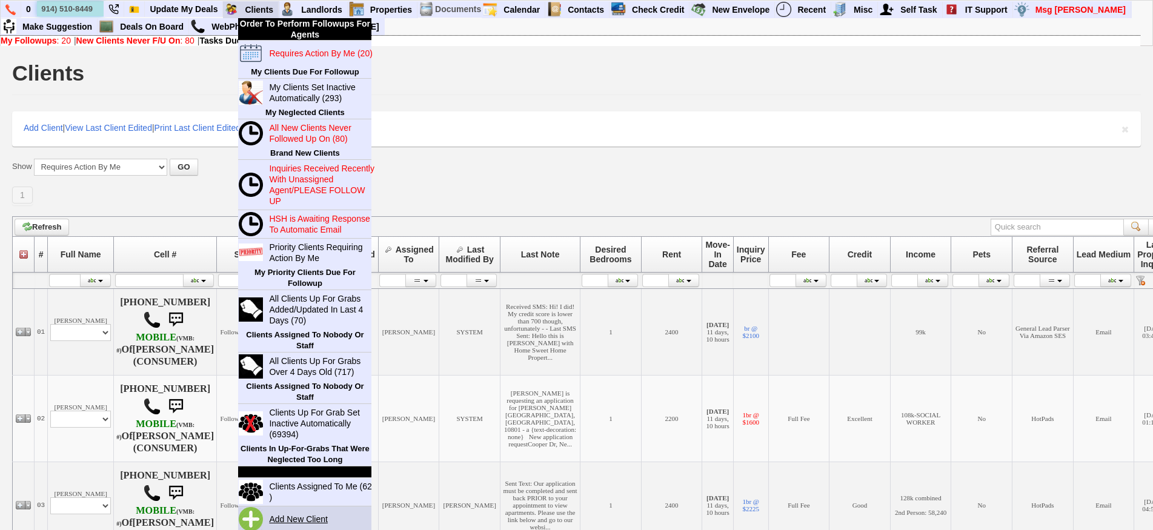
type input "914) 510-8449"
click at [319, 520] on link "Add New Client" at bounding box center [303, 519] width 78 height 16
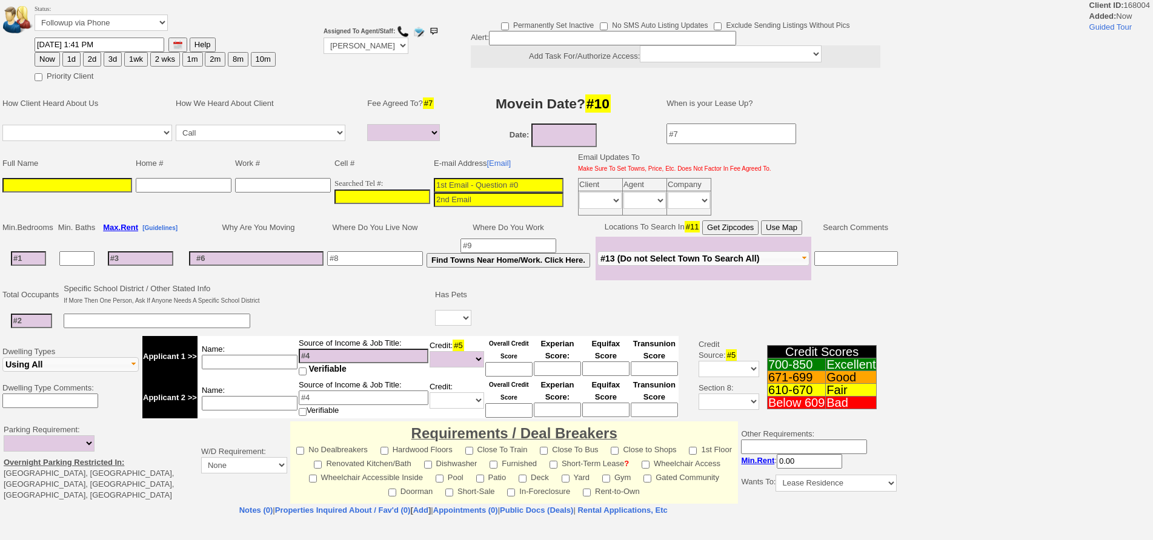
select select
click at [411, 193] on input "___-___-____" at bounding box center [382, 197] width 96 height 15
paste input "[PHONE_NUMBER]"
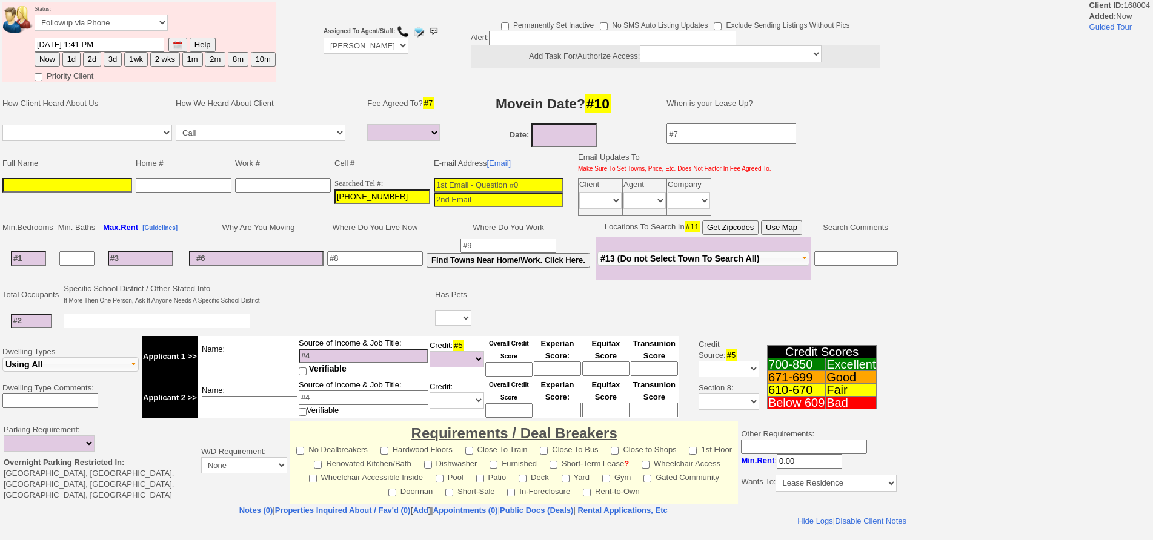
type input "[PHONE_NUMBER]"
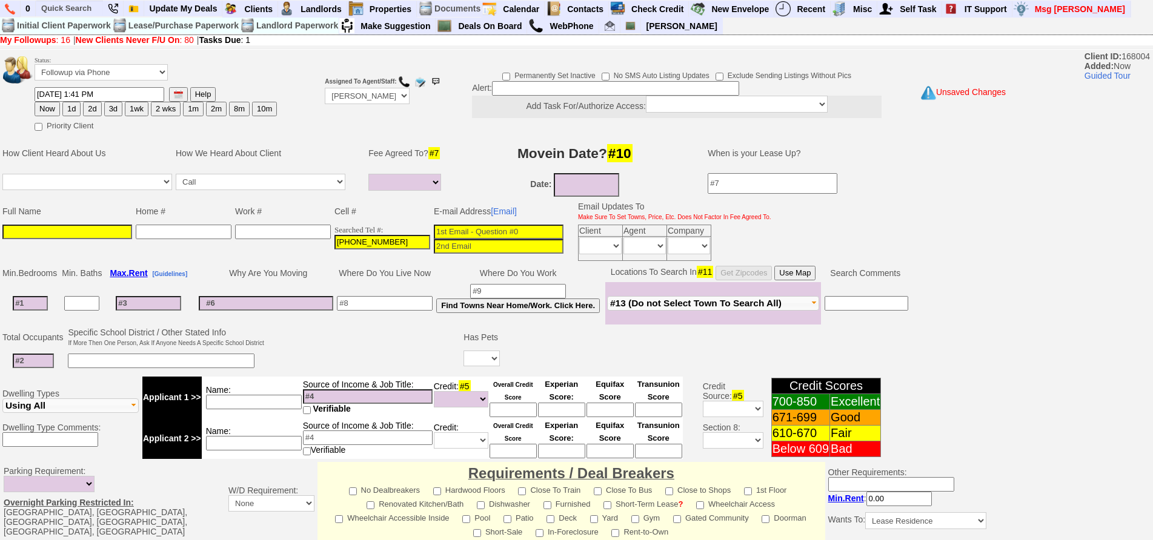
click at [460, 230] on input at bounding box center [499, 232] width 130 height 15
paste input "[EMAIL_ADDRESS][DOMAIN_NAME]"
type input "[EMAIL_ADDRESS][DOMAIN_NAME]"
click at [114, 226] on input at bounding box center [67, 232] width 130 height 15
paste input "[PERSON_NAME]"
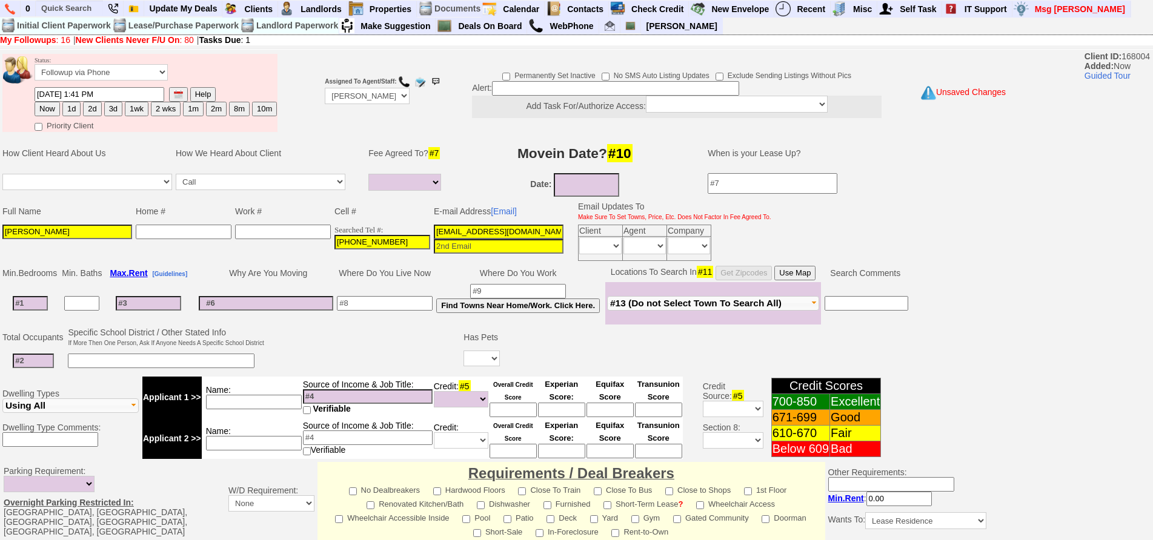
scroll to position [298, 0]
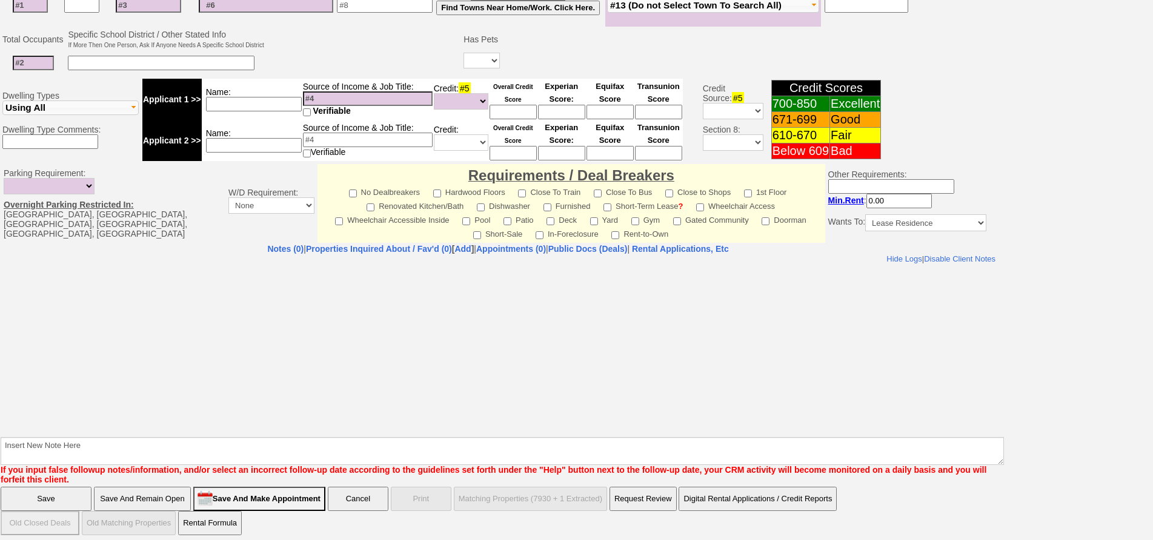
type input "[PERSON_NAME]"
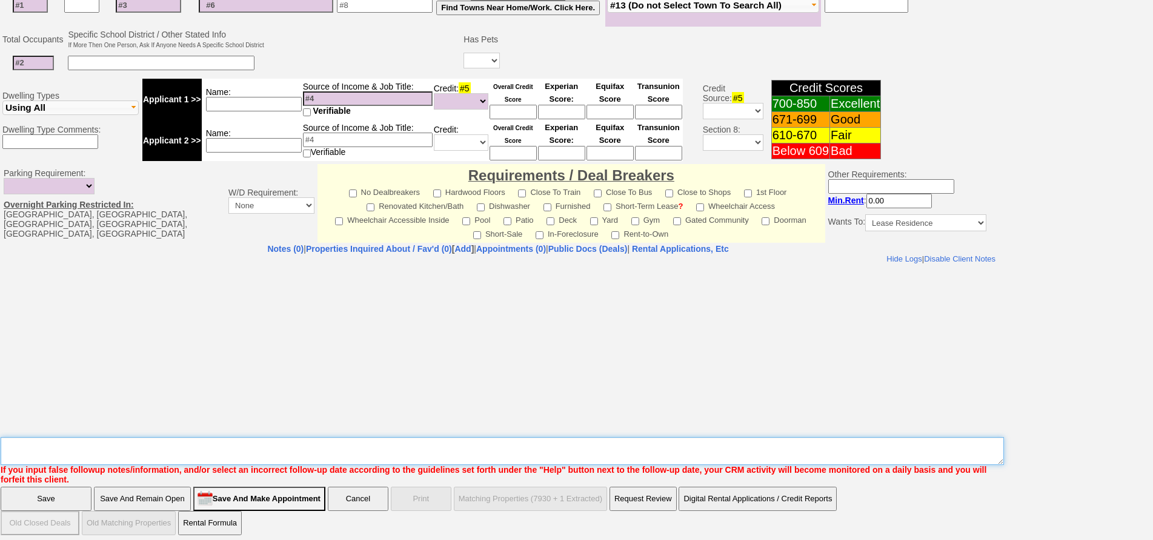
click at [224, 440] on textarea "Insert New Note Here" at bounding box center [502, 451] width 1003 height 28
type textarea "331 w post [PERSON_NAME]"
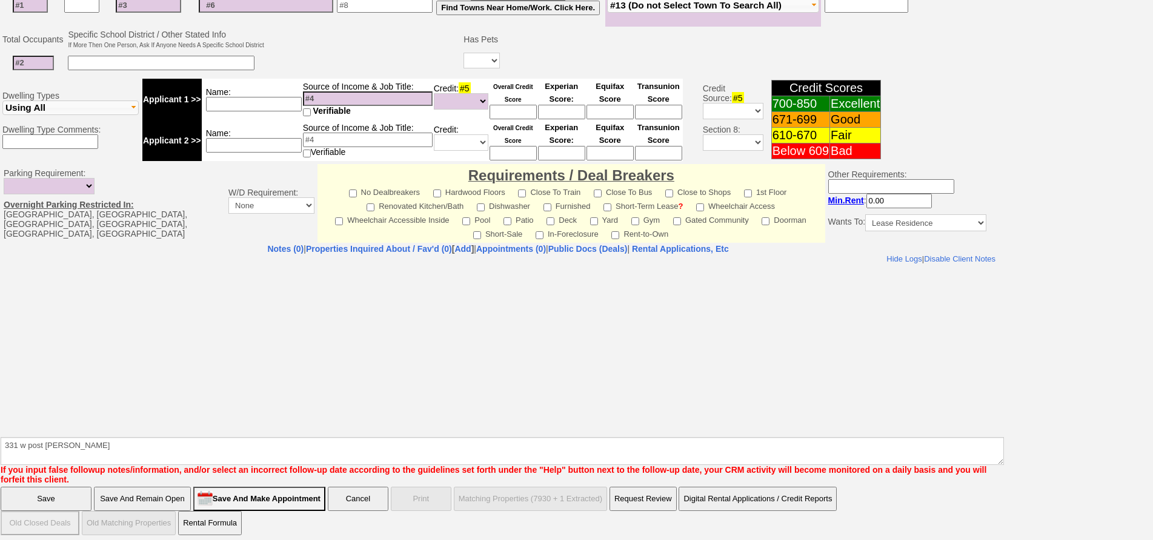
click input "Save" at bounding box center [46, 499] width 91 height 24
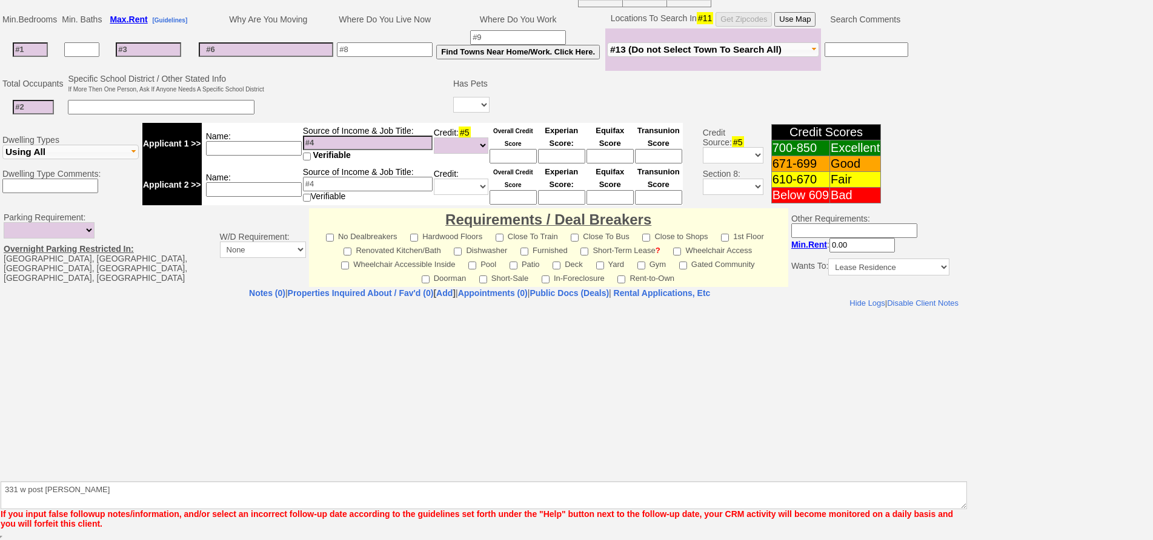
scroll to position [254, 0]
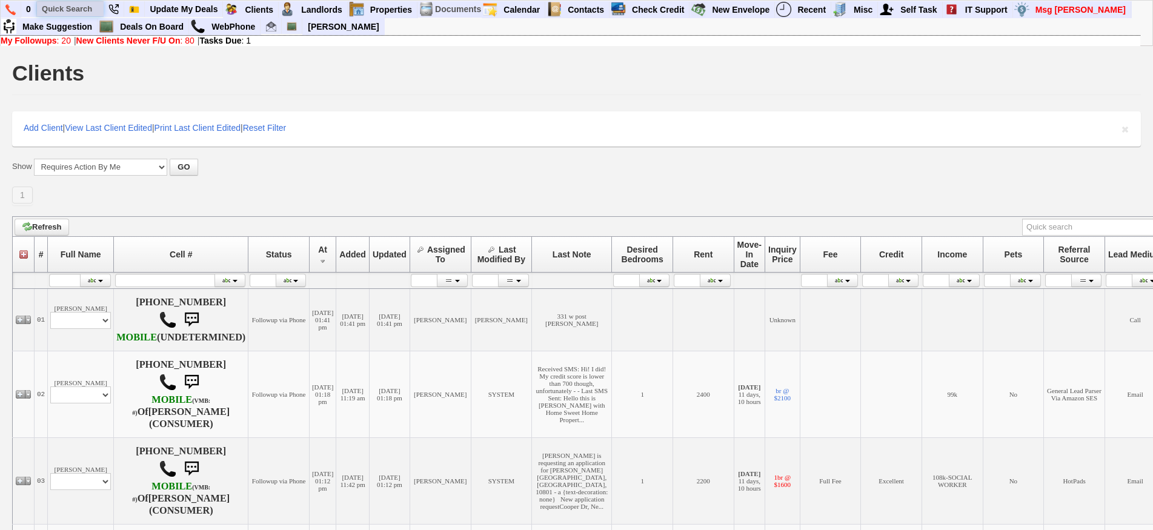
click at [73, 12] on input "text" at bounding box center [70, 8] width 67 height 15
click at [96, 6] on input "locust st" at bounding box center [70, 8] width 67 height 15
click at [94, 8] on input "locust st" at bounding box center [70, 8] width 67 height 15
click at [93, 9] on input "locust ave" at bounding box center [70, 8] width 67 height 15
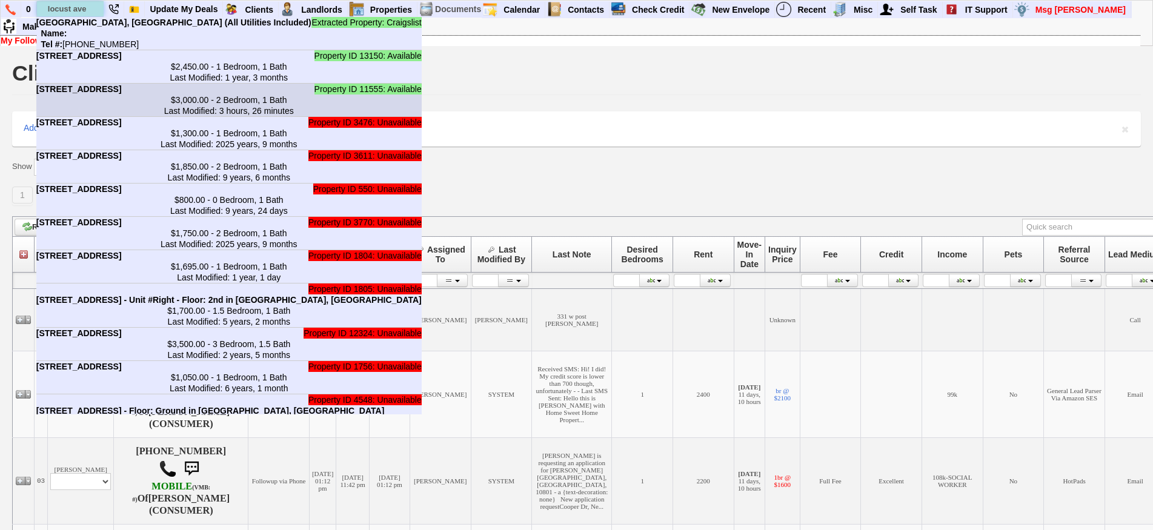
type input "locust ave"
click at [148, 109] on li "Property ID 11555: Available 532 Locust Ave - Unit #1 - Floor: 1st in Port Ches…" at bounding box center [228, 100] width 385 height 33
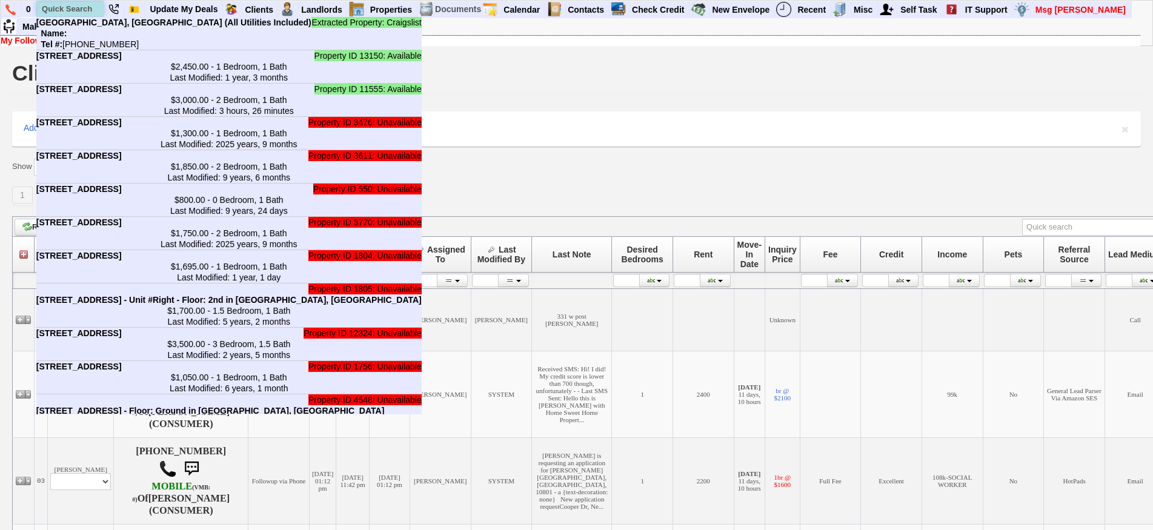
click at [88, 13] on input "text" at bounding box center [70, 8] width 67 height 15
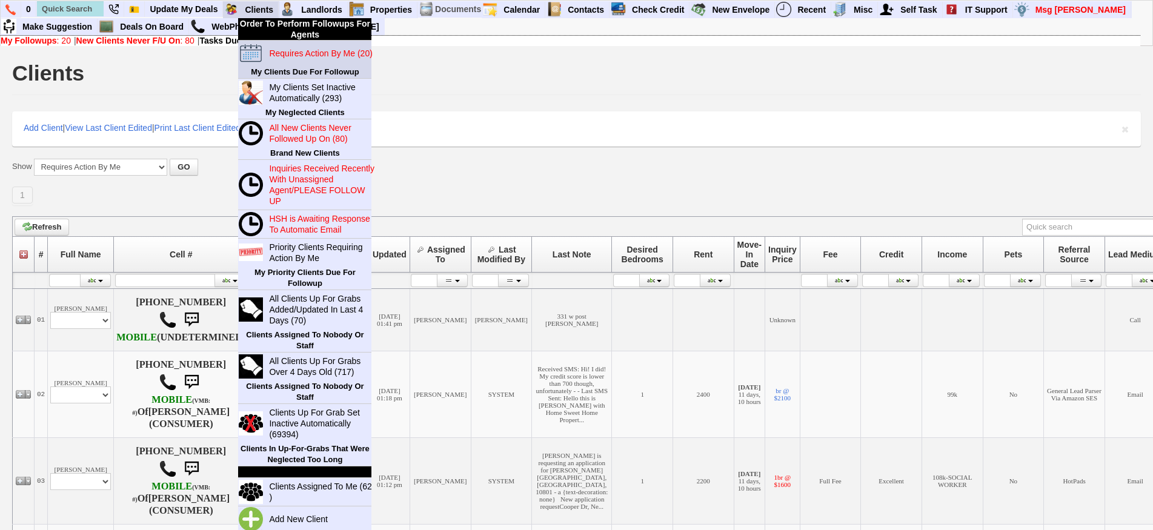
click at [271, 53] on blink "Requires Action By Me (20)" at bounding box center [320, 53] width 103 height 10
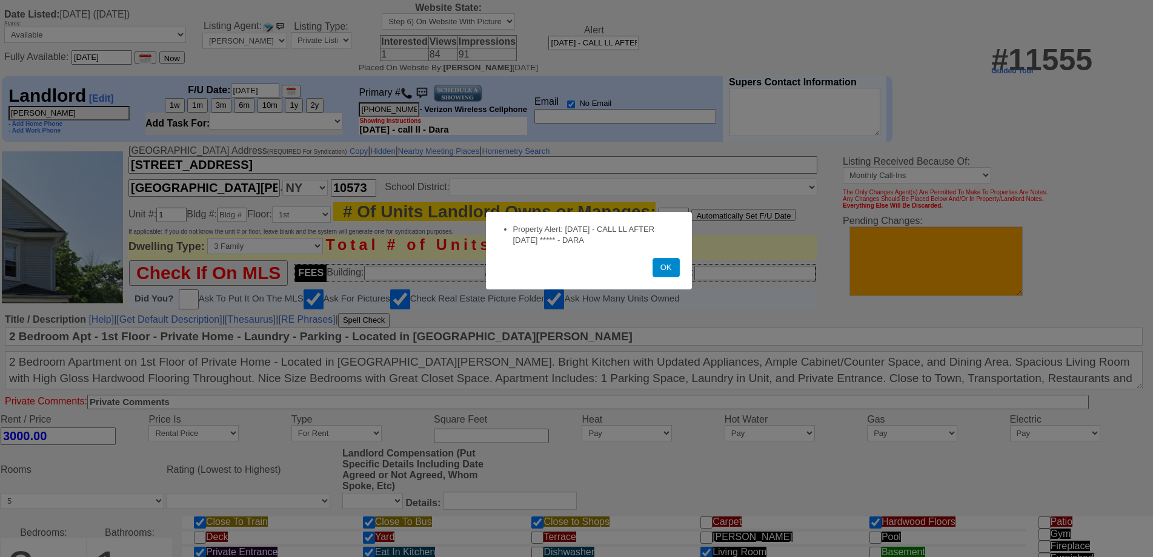
click at [659, 275] on button "OK" at bounding box center [665, 267] width 27 height 19
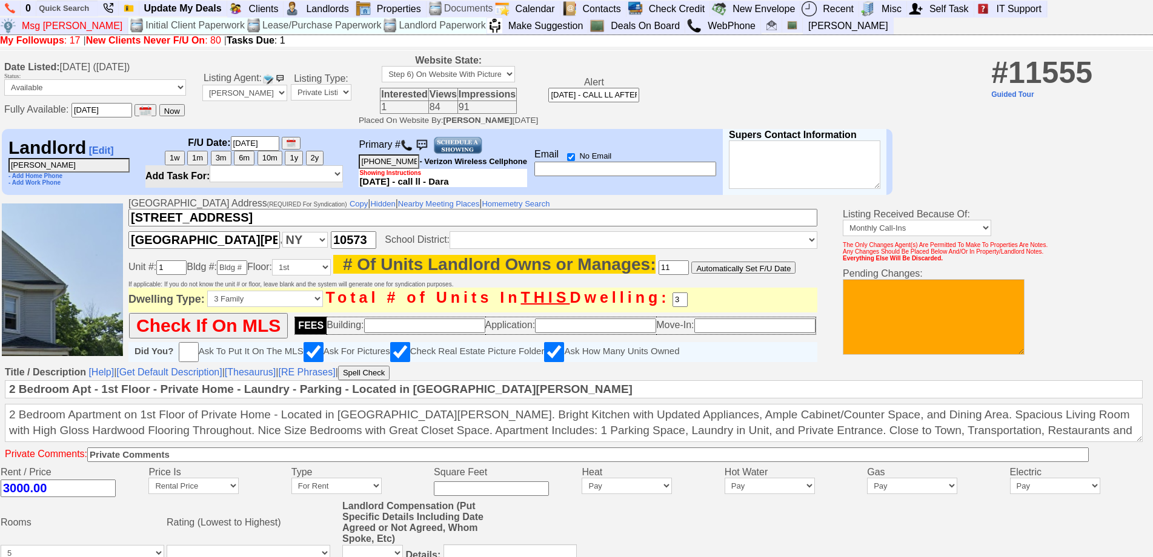
click at [413, 151] on img at bounding box center [406, 145] width 12 height 12
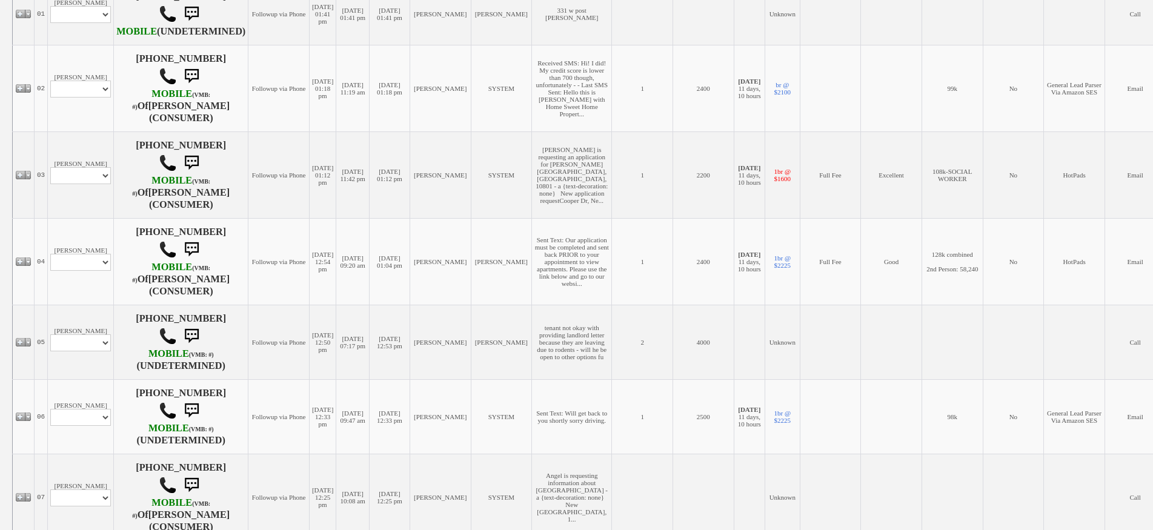
scroll to position [424, 0]
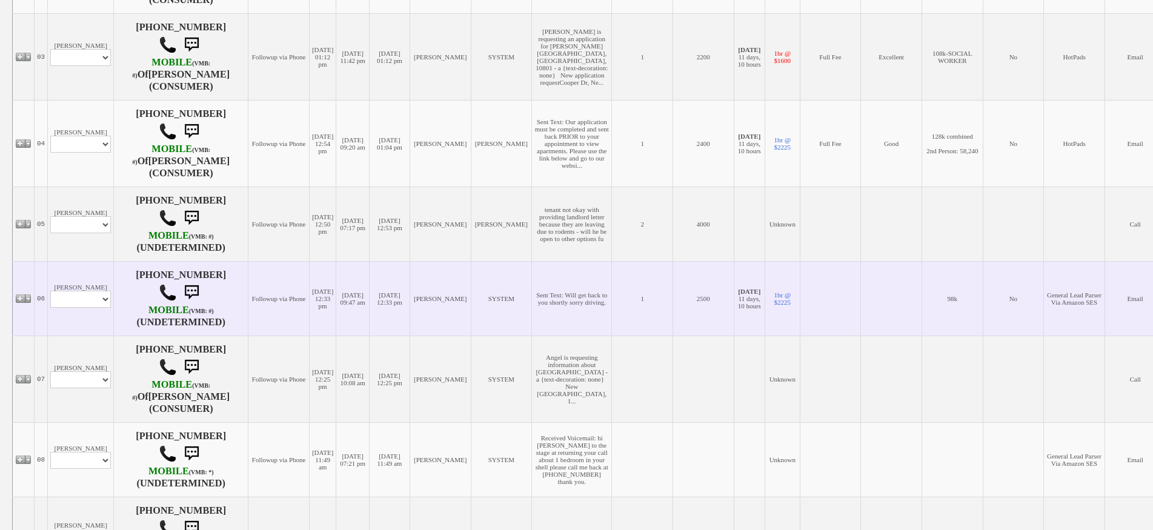
click at [94, 308] on td "[PERSON_NAME] Profile Edit Print Email Externally (Will Not Be Tracked In CRM) …" at bounding box center [81, 298] width 66 height 75
click at [91, 308] on select "Profile Edit Print Email Externally (Will Not Be Tracked In CRM) Closed Deals" at bounding box center [80, 299] width 61 height 17
select select "ChangeURL,/crm/custom/edit_client_form.php?redirect=%2Fcrm%2Fclients.php&id=165…"
click at [50, 308] on select "Profile Edit Print Email Externally (Will Not Be Tracked In CRM) Closed Deals" at bounding box center [80, 299] width 61 height 17
select select
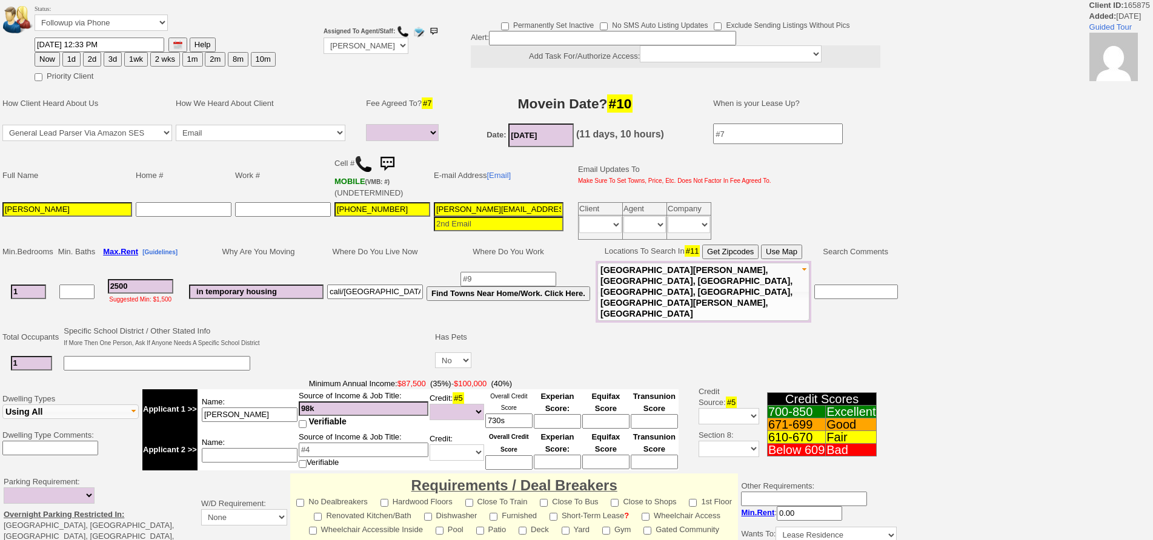
select select
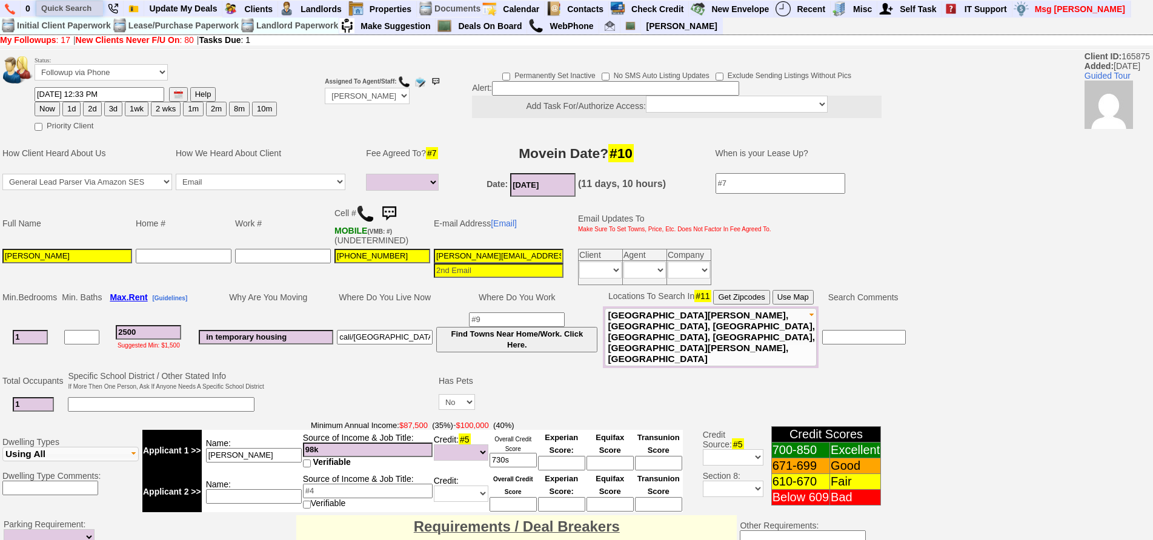
click at [52, 4] on input "text" at bounding box center [69, 8] width 67 height 15
paste input "9146198741"
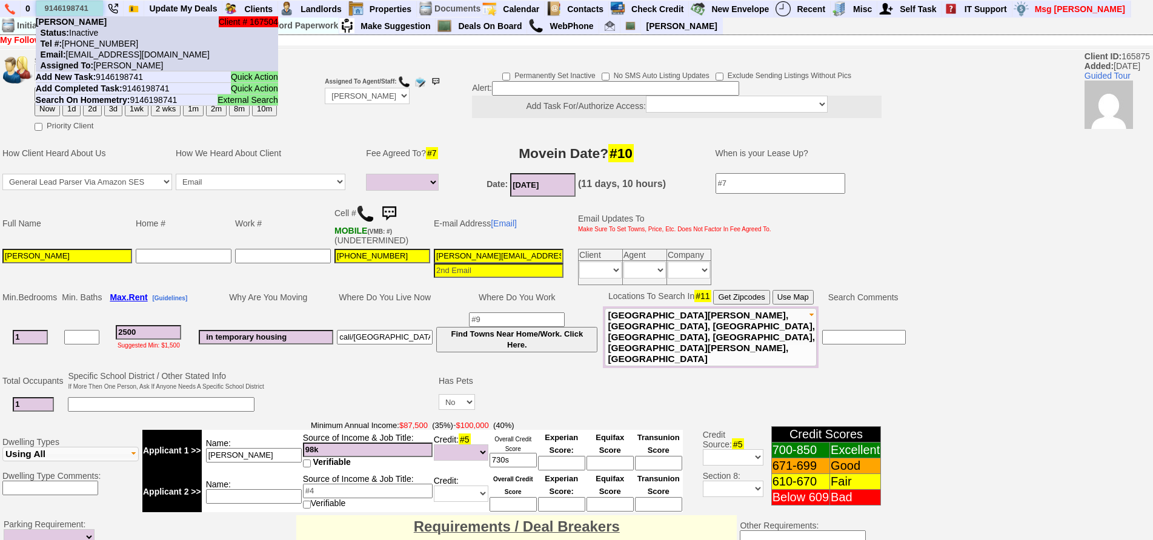
type input "9146198741"
click at [96, 21] on b "Arysbel Rosa Santana" at bounding box center [71, 22] width 71 height 10
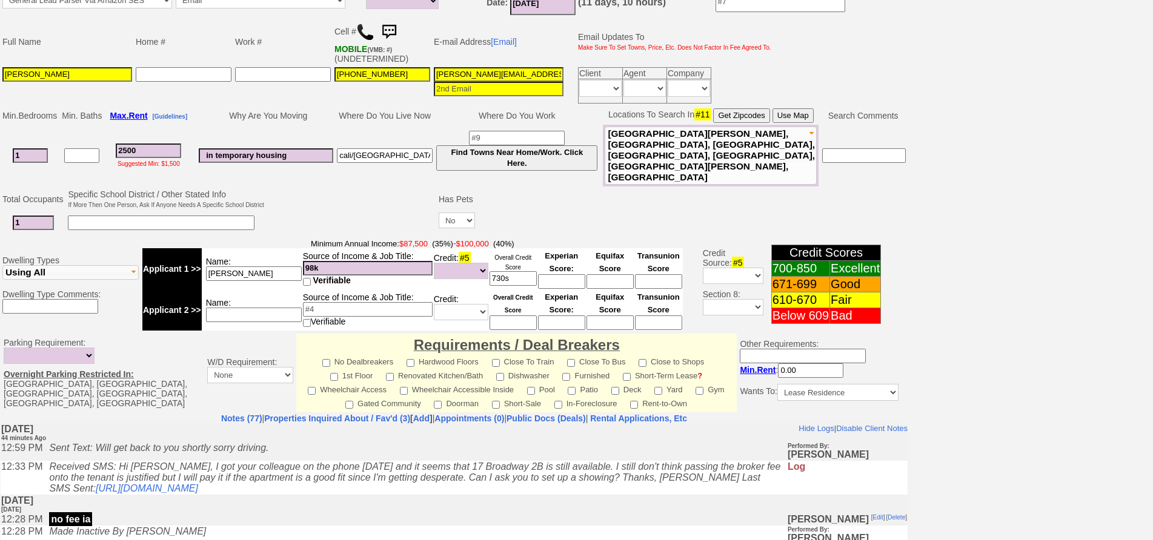
scroll to position [303, 0]
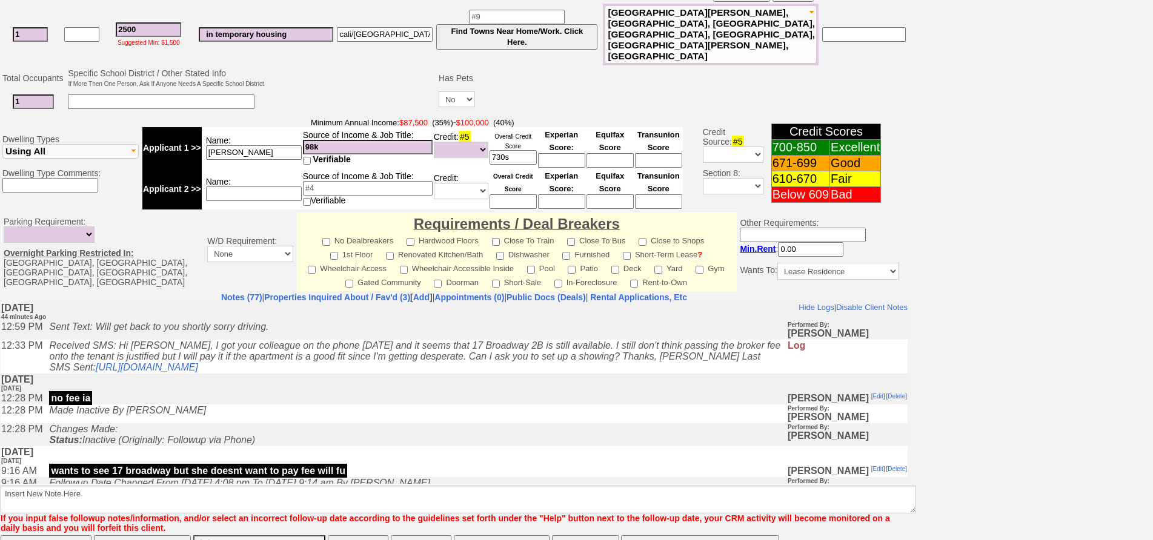
click at [336, 398] on td "no fee ia" at bounding box center [414, 398] width 743 height 12
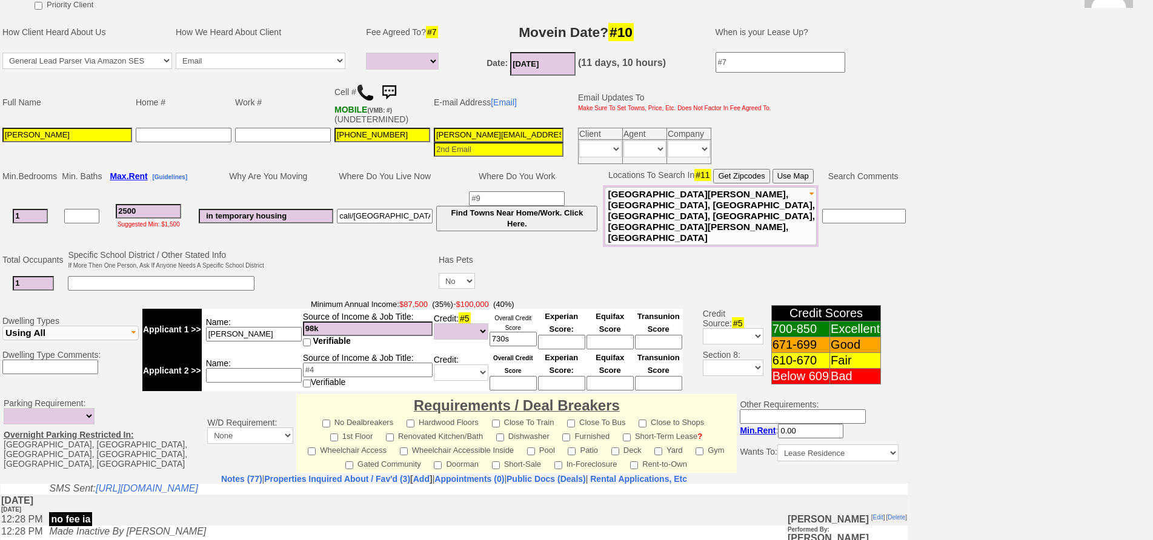
scroll to position [0, 0]
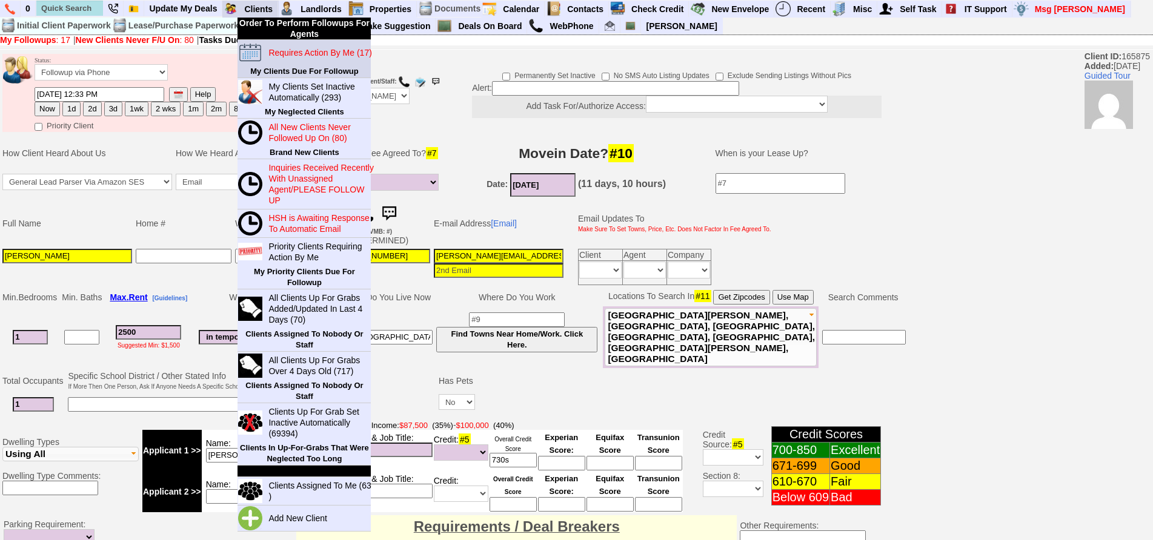
click at [275, 51] on blink "Requires Action By Me (17)" at bounding box center [319, 53] width 103 height 10
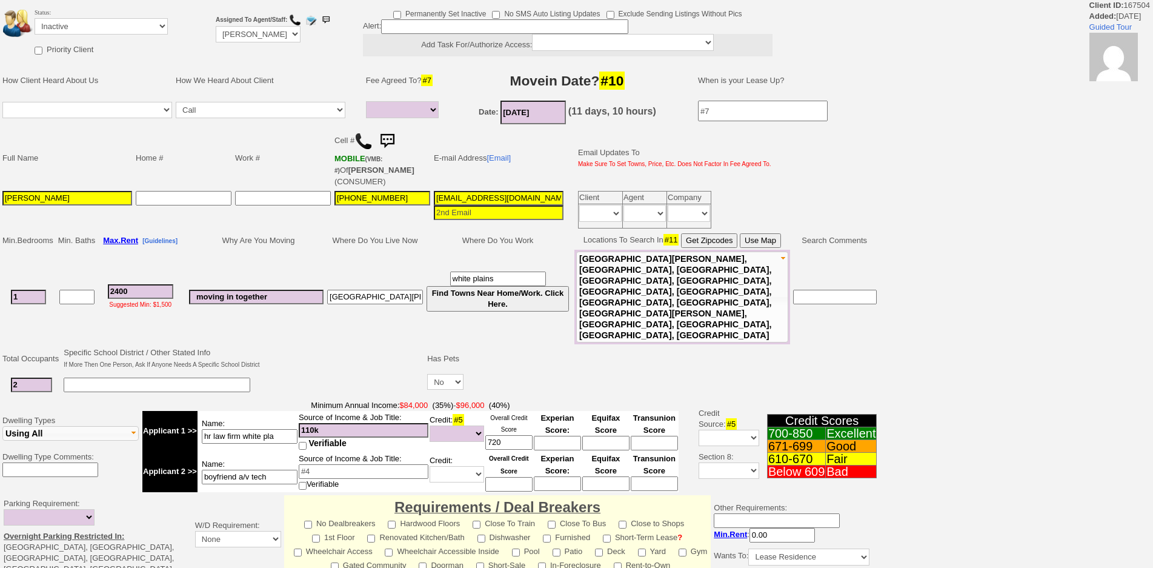
select select
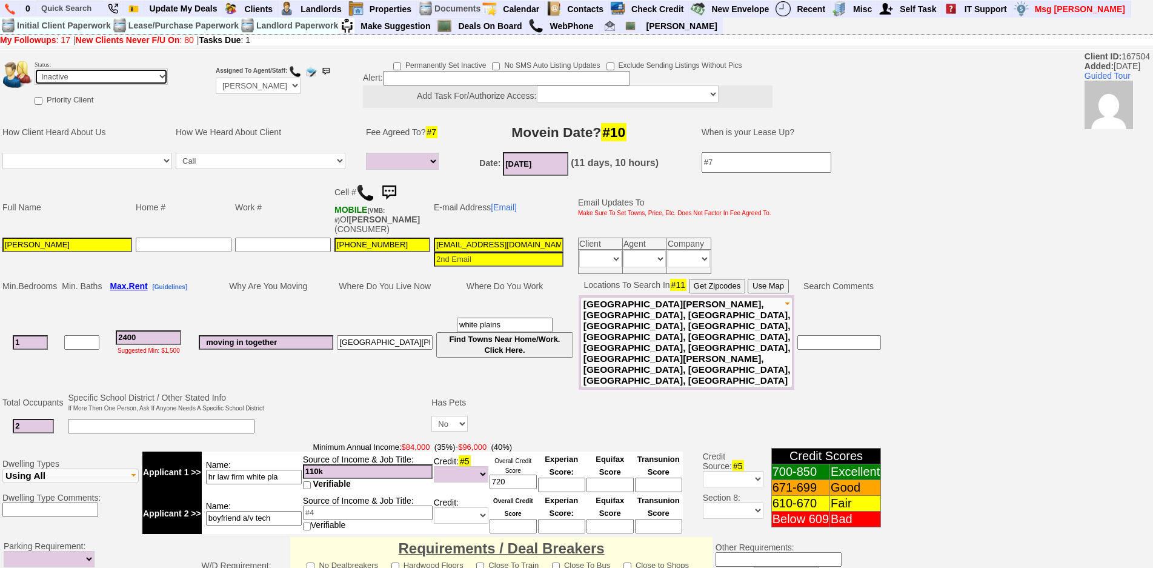
click at [64, 81] on select "Followup via Phone Followup via Email Followup When Section 8 Property Found De…" at bounding box center [101, 76] width 133 height 16
click at [278, 197] on td "Work #" at bounding box center [282, 207] width 99 height 57
click at [65, 11] on input "text" at bounding box center [69, 8] width 67 height 15
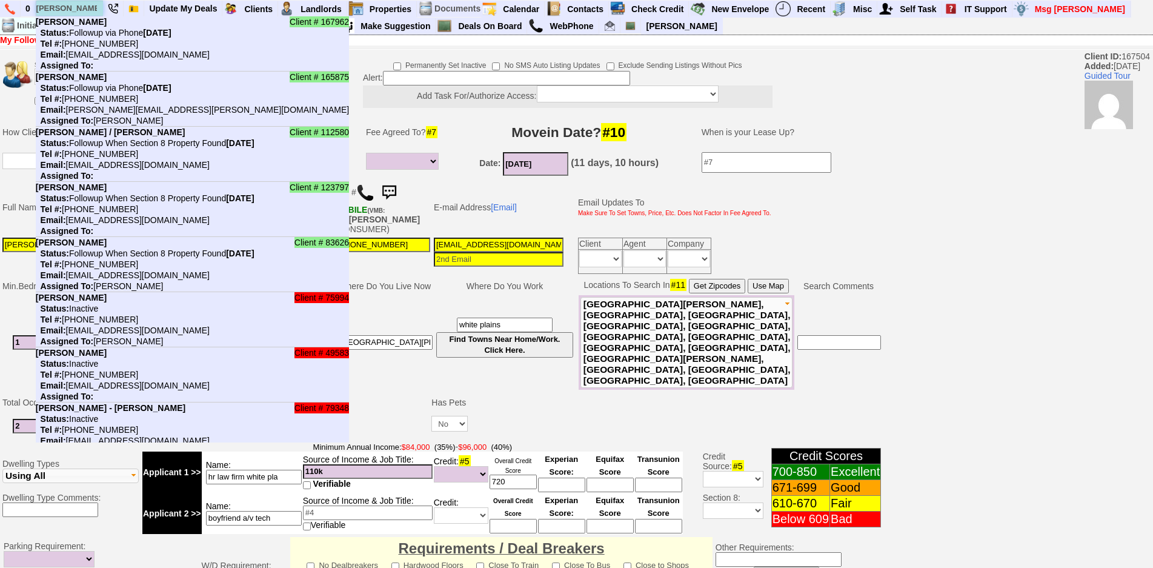
type input "[PERSON_NAME]"
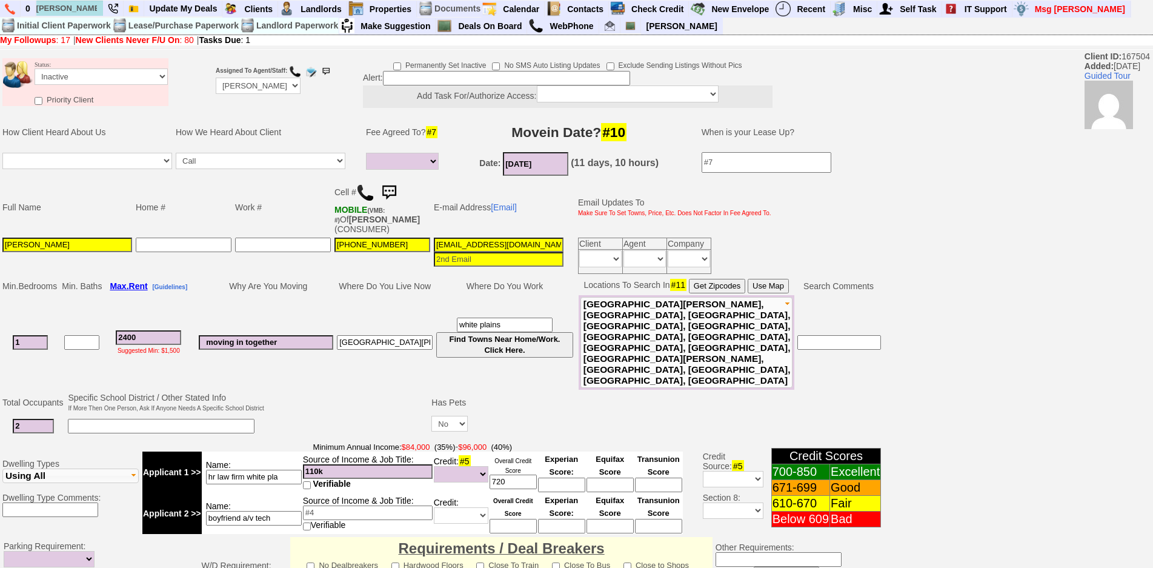
click at [365, 193] on img at bounding box center [365, 193] width 18 height 18
click at [107, 78] on select "Followup via Phone Followup via Email Followup When Section 8 Property Found De…" at bounding box center [101, 76] width 133 height 16
select select "Followup via Phone"
click at [35, 68] on select "Followup via Phone Followup via Email Followup When Section 8 Property Found De…" at bounding box center [101, 76] width 133 height 16
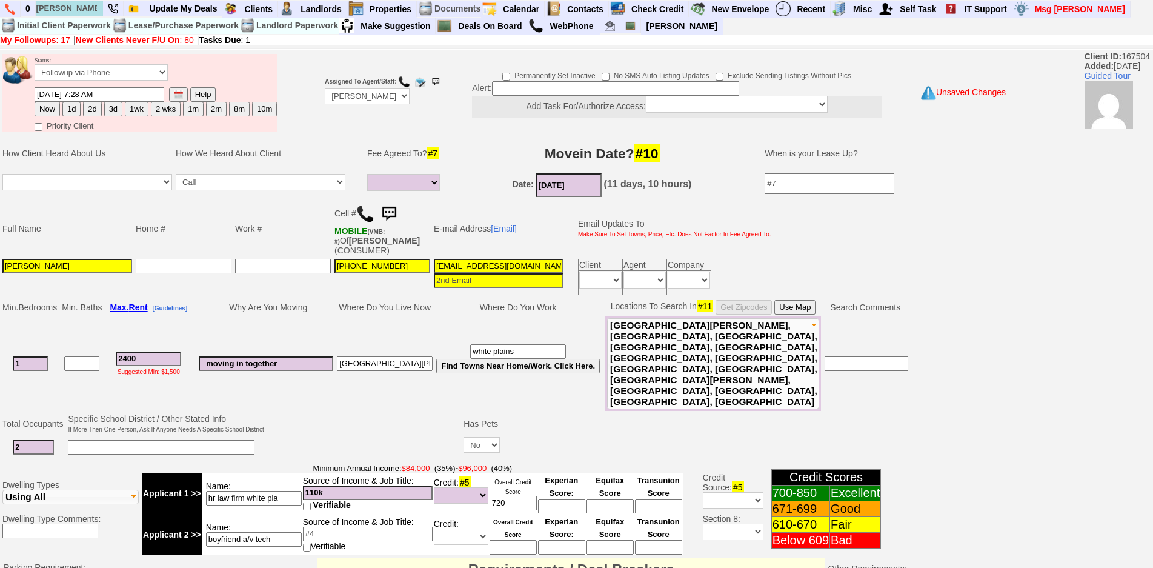
click at [297, 291] on td at bounding box center [282, 277] width 99 height 40
type input "___-___-____"
click at [299, 268] on input "___-___-____" at bounding box center [283, 266] width 96 height 15
type input "___-___-____"
click at [186, 264] on input "___-___-____" at bounding box center [184, 266] width 96 height 15
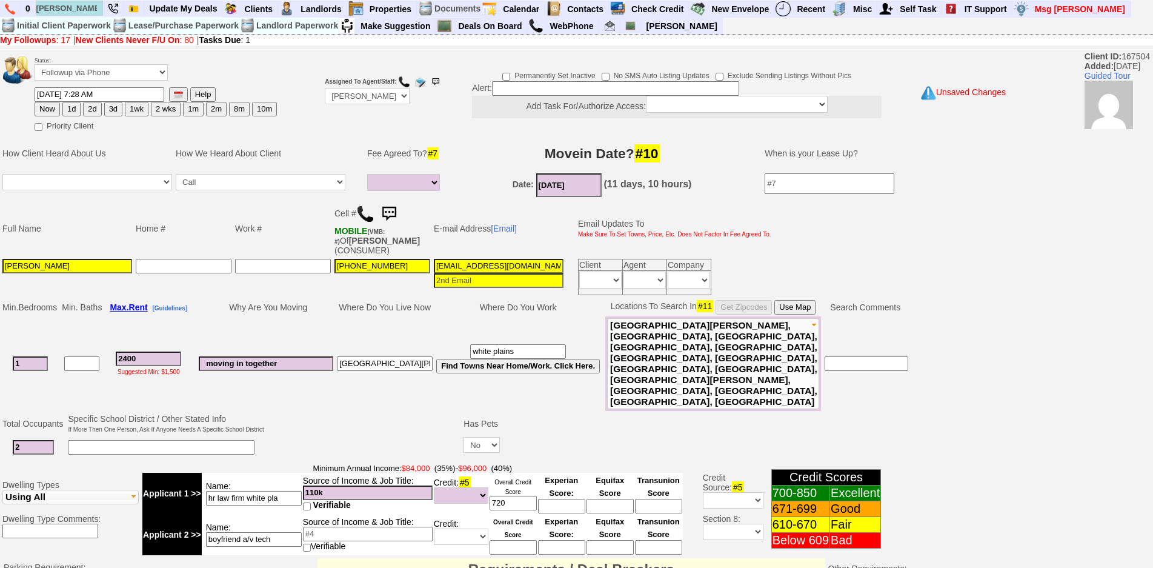
click at [102, 264] on input "Arysbel Rosa Santana" at bounding box center [67, 266] width 130 height 15
click at [118, 111] on button "3d" at bounding box center [113, 109] width 18 height 15
type input "09/22/2025 01:44 PM"
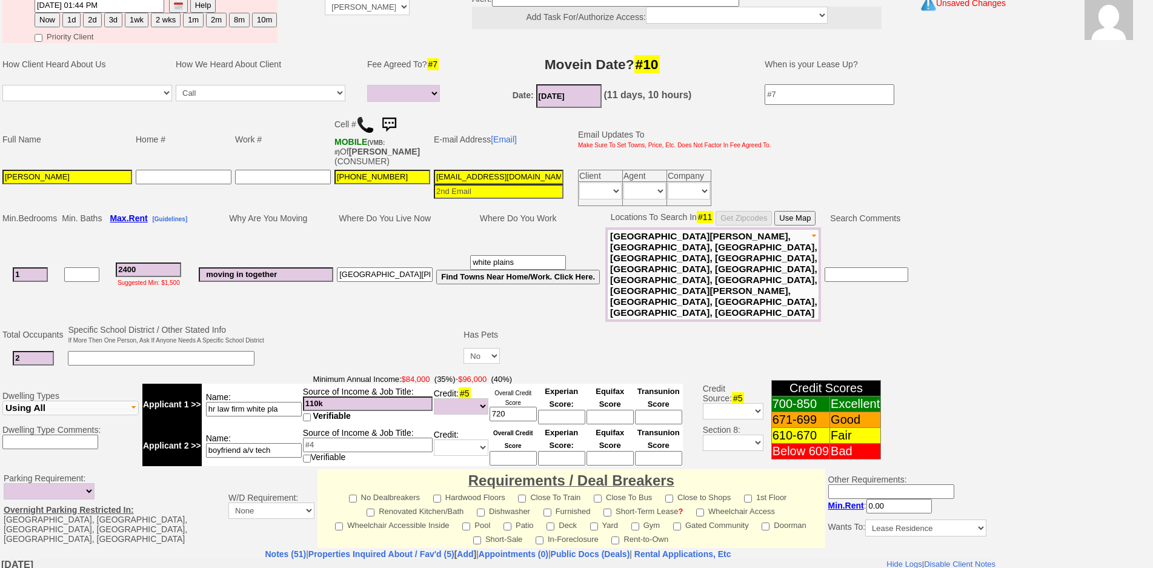
scroll to position [334, 0]
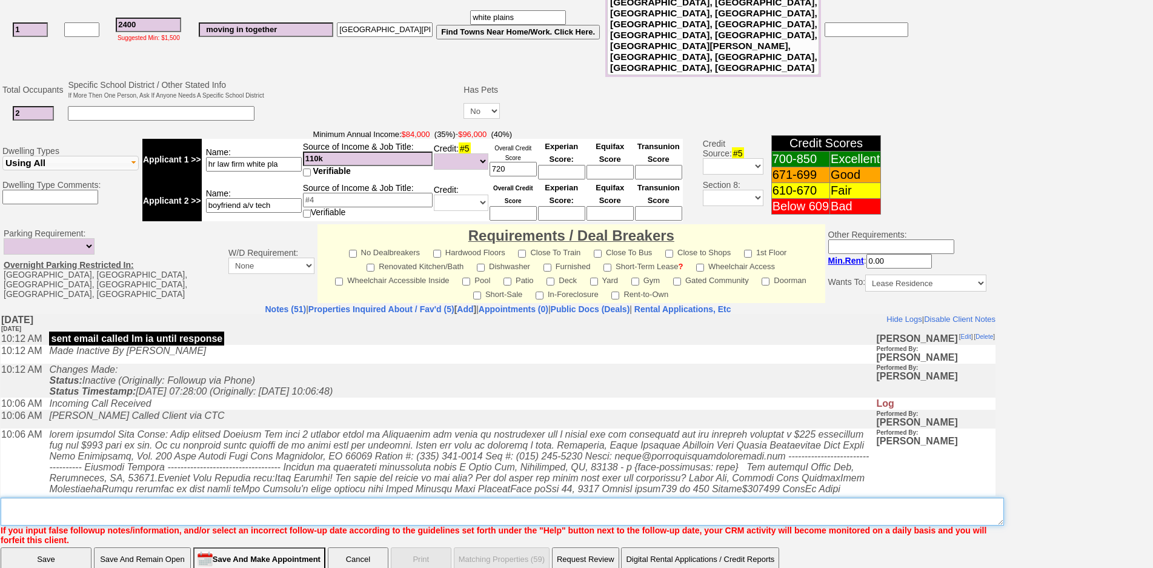
click at [353, 497] on textarea "Insert New Note Here" at bounding box center [502, 511] width 1003 height 28
click at [148, 497] on textarea "Insert New Note Here" at bounding box center [502, 511] width 1003 height 28
type textarea "f"
type textarea "17 broadway no go because of fees but maybe others"
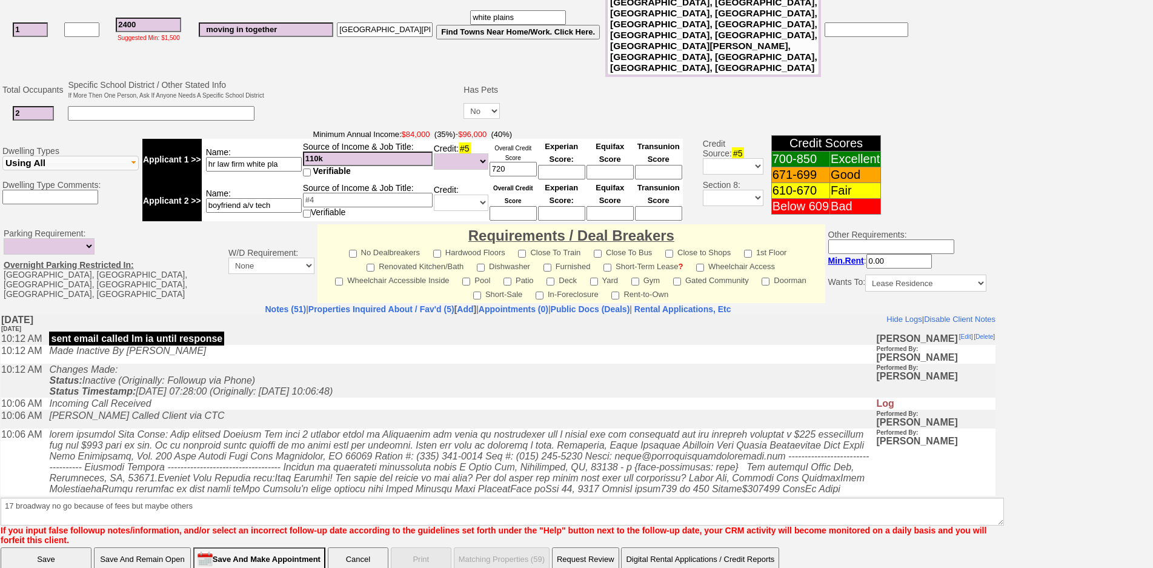
click input "Save" at bounding box center [46, 559] width 91 height 24
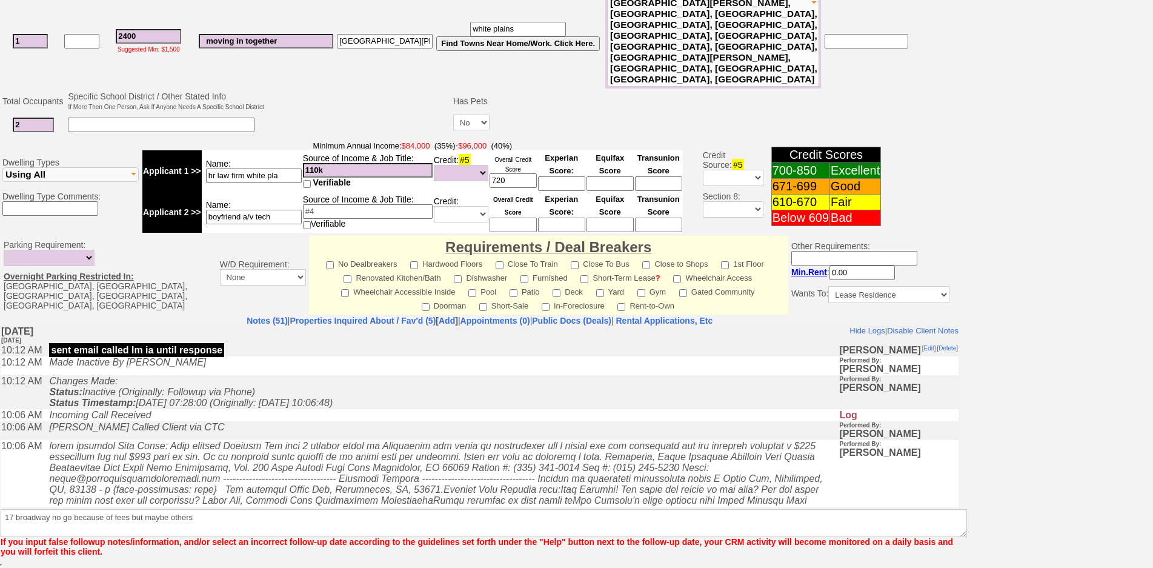
scroll to position [290, 0]
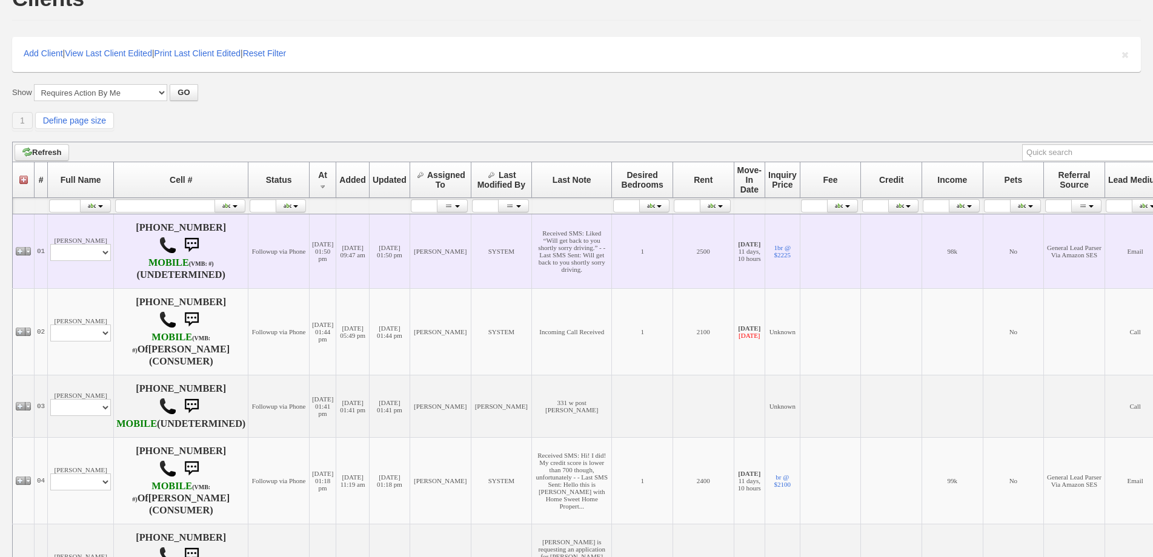
scroll to position [121, 0]
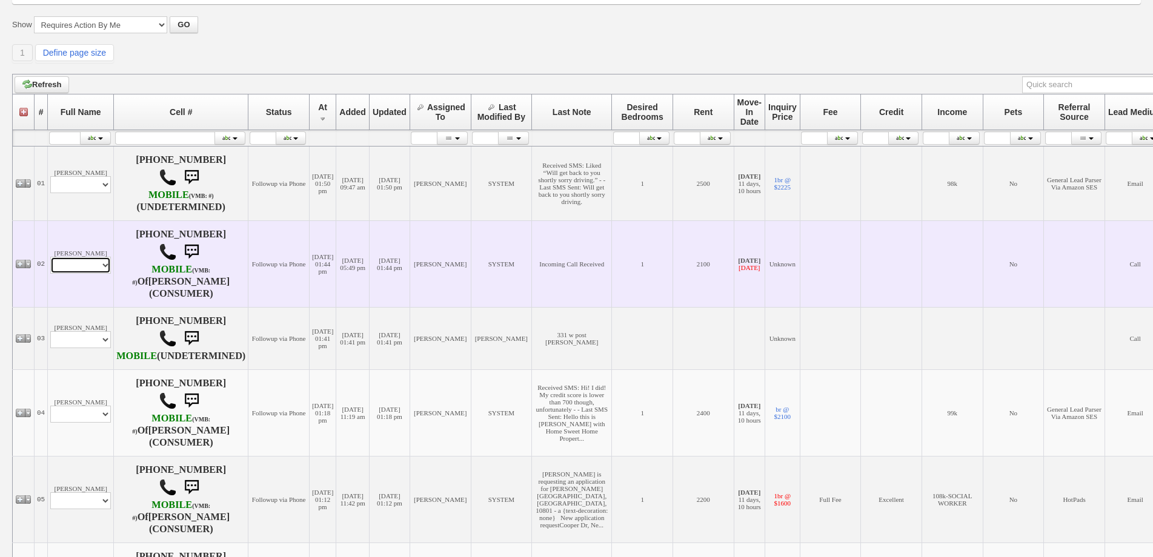
click at [84, 267] on select "Profile Edit Print Email Externally (Will Not Be Tracked In CRM) Closed Deals" at bounding box center [80, 265] width 61 height 17
select select "ChangeURL,/crm/custom/edit_client_form.php?redirect=%2Fcrm%2Fclients.php&id=167…"
click at [50, 258] on select "Profile Edit Print Email Externally (Will Not Be Tracked In CRM) Closed Deals" at bounding box center [80, 265] width 61 height 17
select select
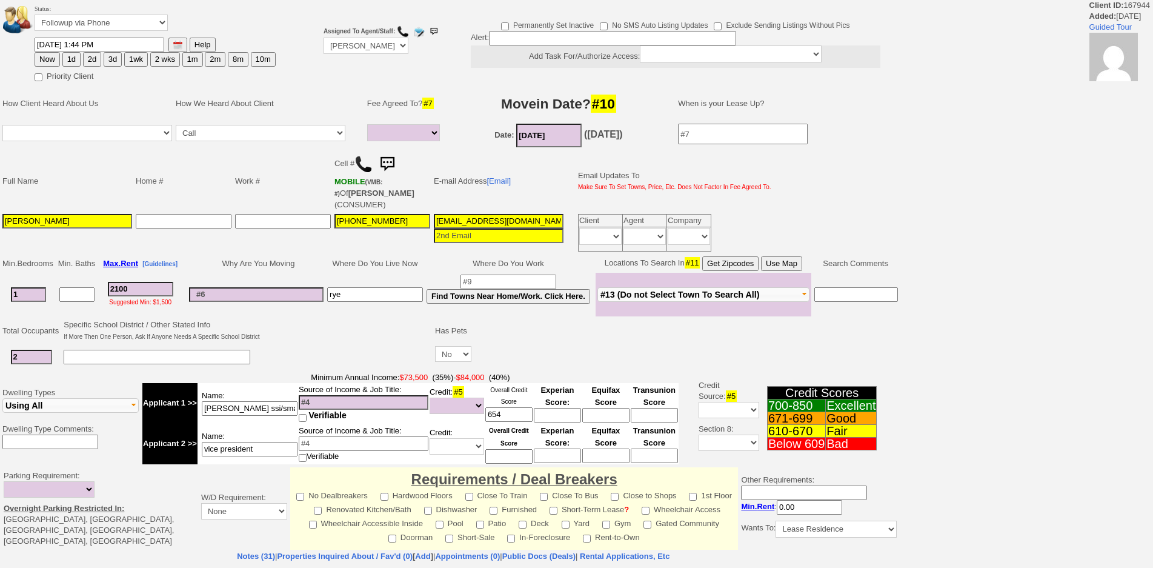
select select
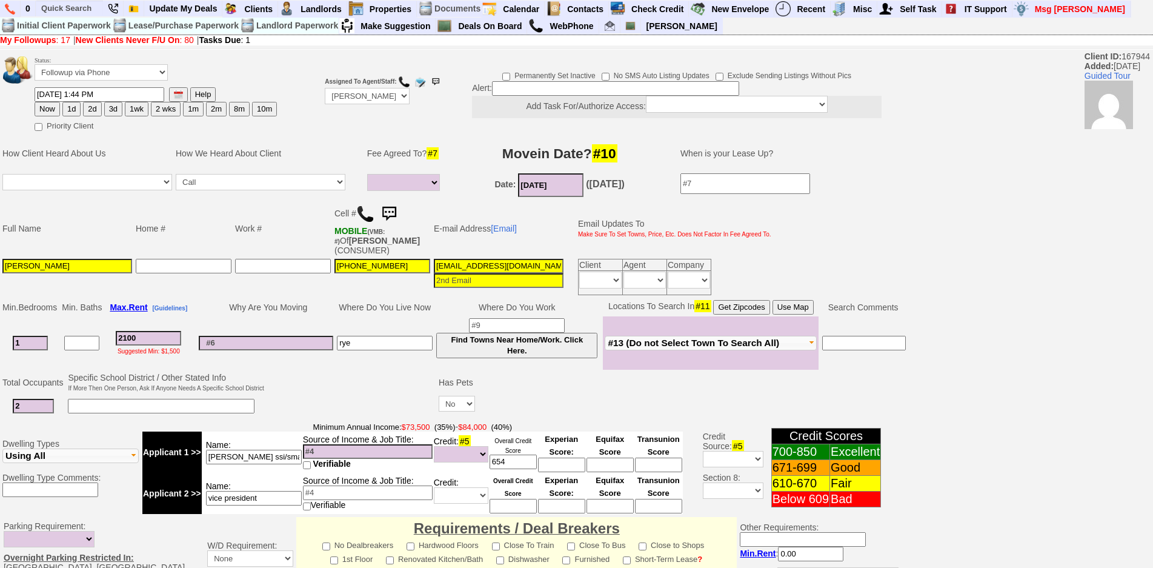
click at [62, 108] on button "1d" at bounding box center [71, 109] width 18 height 15
type input "[DATE] 01:51 PM"
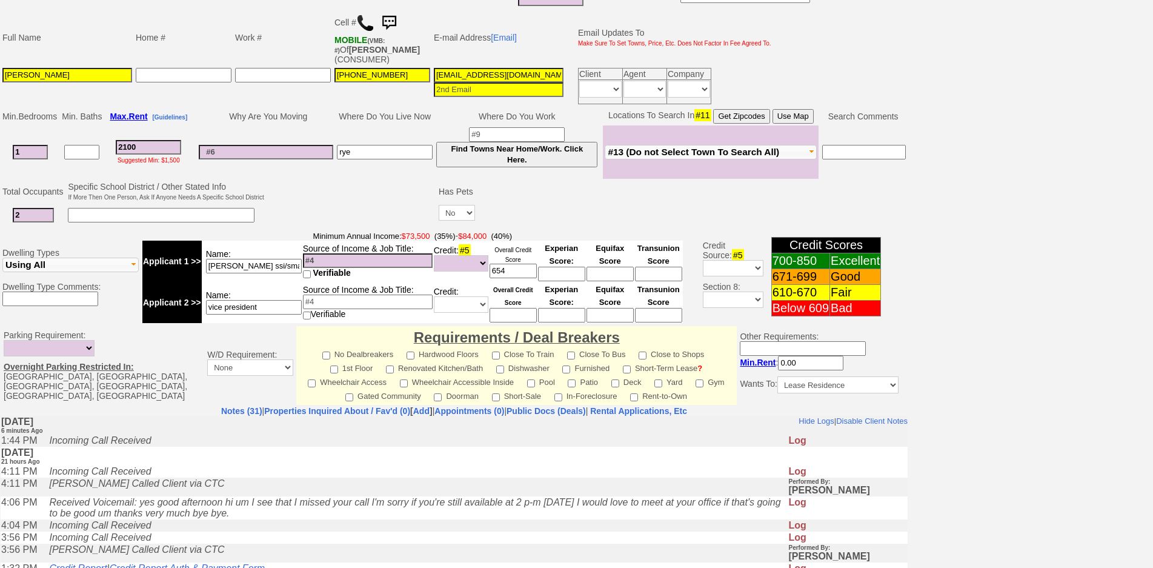
scroll to position [331, 0]
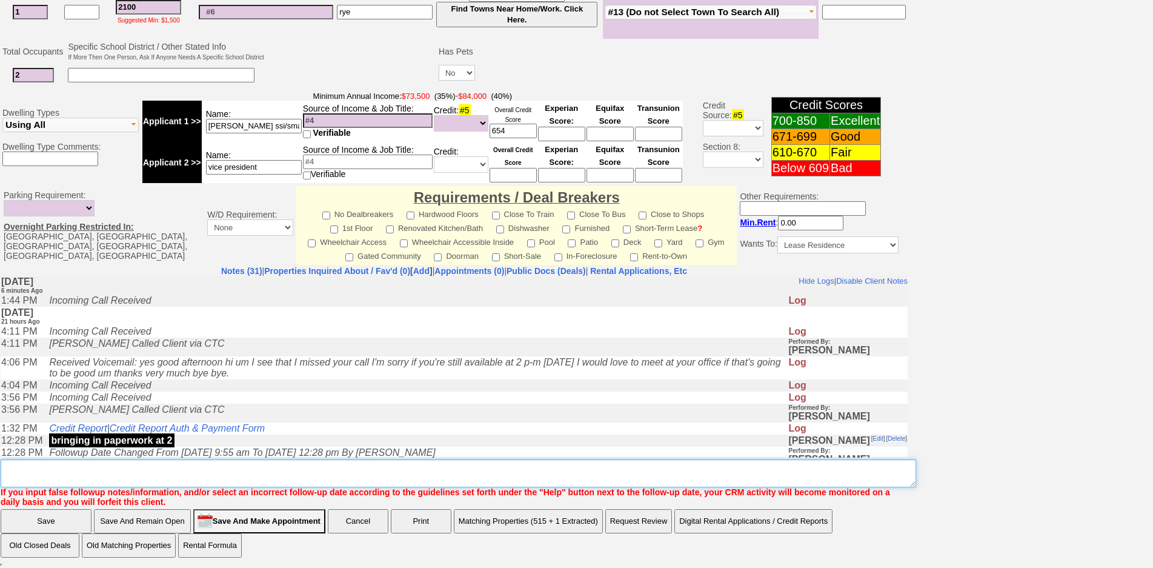
click at [301, 479] on textarea "Insert New Note Here" at bounding box center [458, 473] width 915 height 28
type textarea "f"
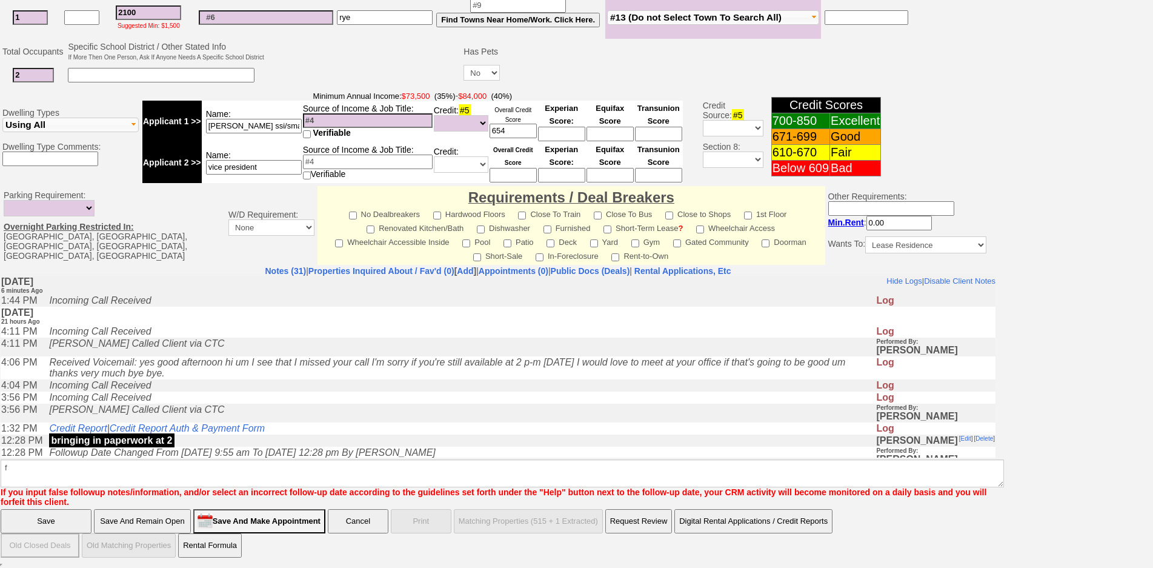
click input "Save" at bounding box center [46, 521] width 91 height 24
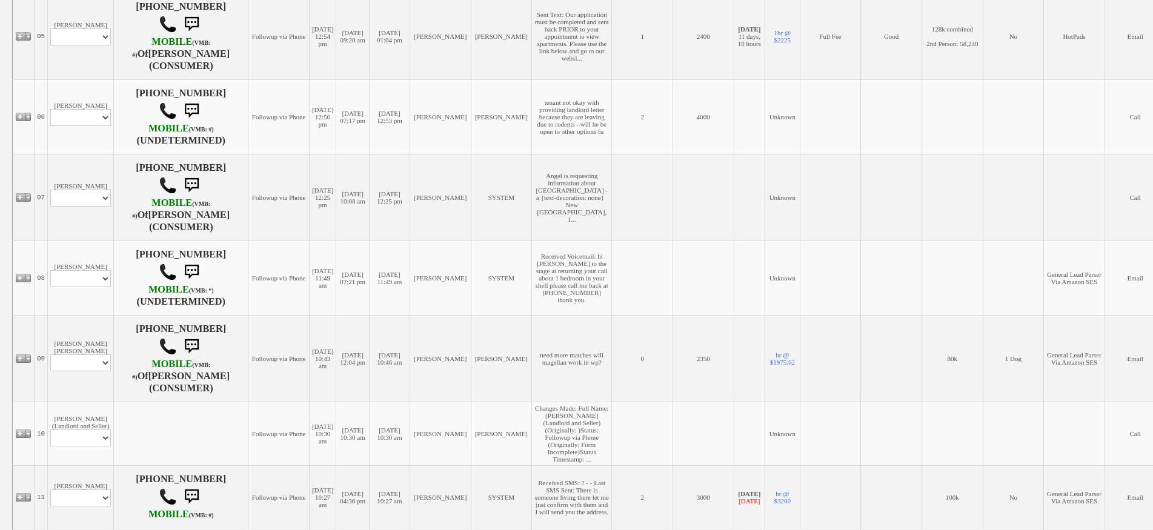
scroll to position [303, 0]
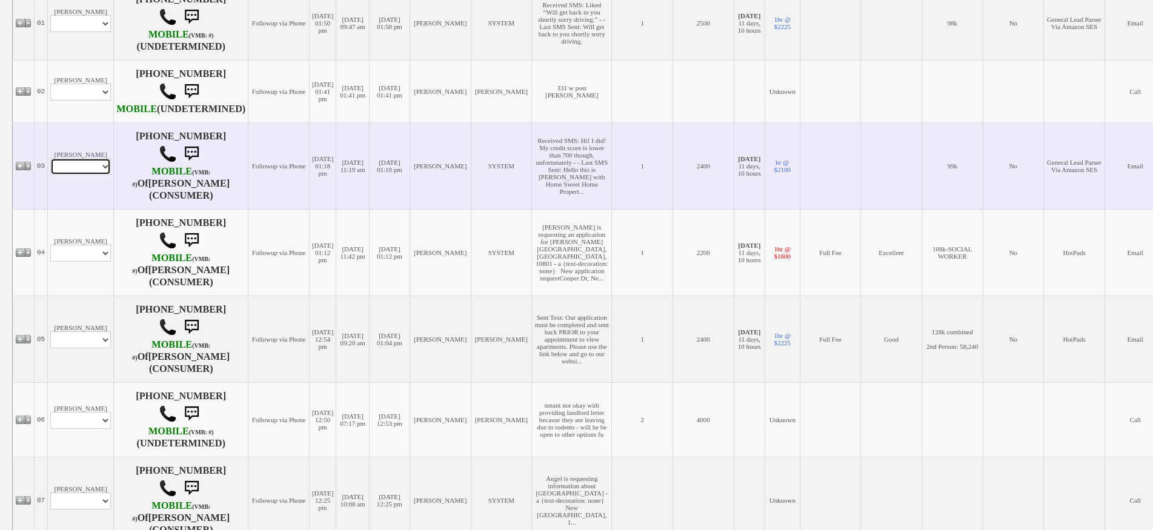
click at [96, 175] on select "Profile Edit Print Email Externally (Will Not Be Tracked In CRM) Closed Deals" at bounding box center [80, 166] width 61 height 17
select select "ChangeURL,/crm/custom/edit_client_form.php?redirect=%2Fcrm%2Fclients.php&id=167…"
click at [50, 170] on select "Profile Edit Print Email Externally (Will Not Be Tracked In CRM) Closed Deals" at bounding box center [80, 166] width 61 height 17
select select
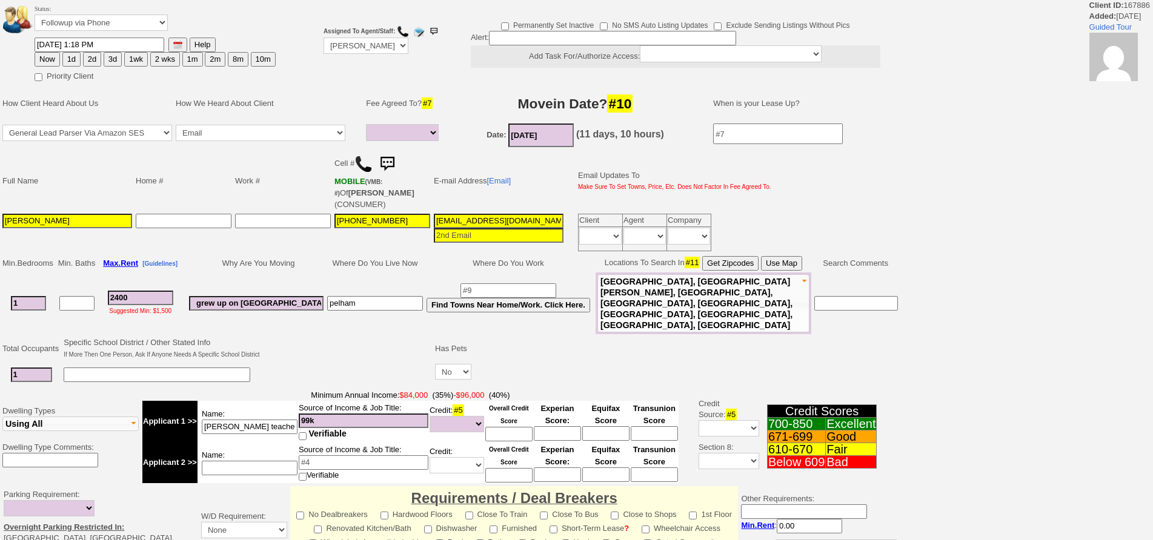
select select
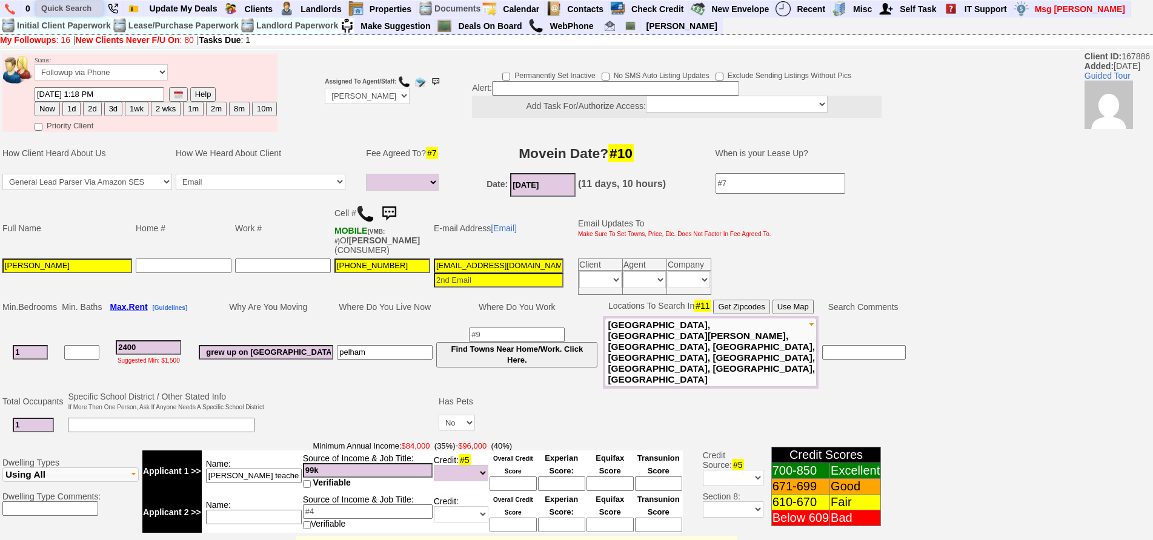
click at [85, 8] on input "text" at bounding box center [69, 8] width 67 height 15
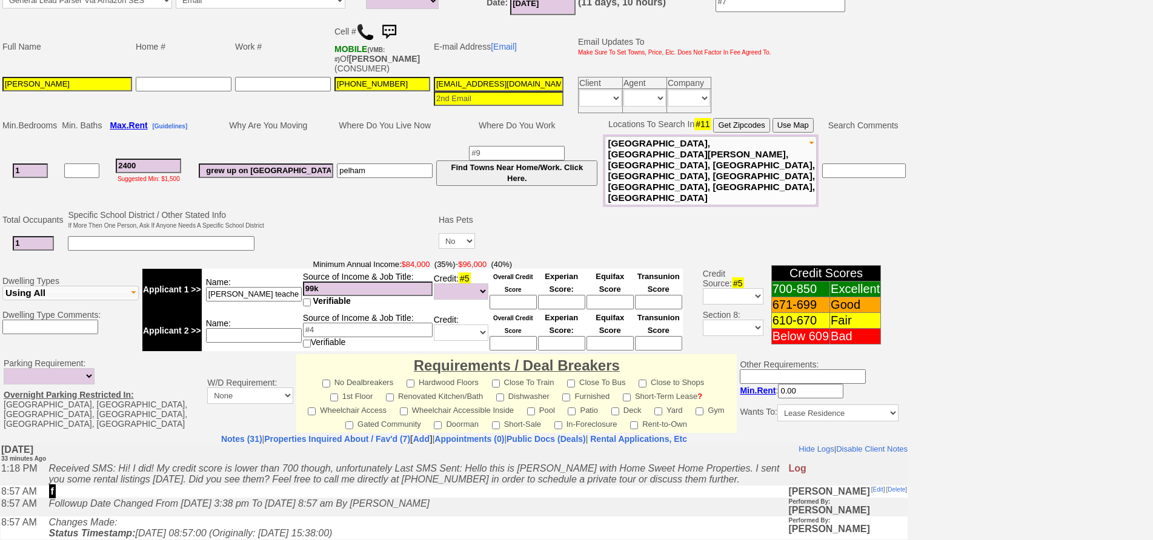
scroll to position [359, 0]
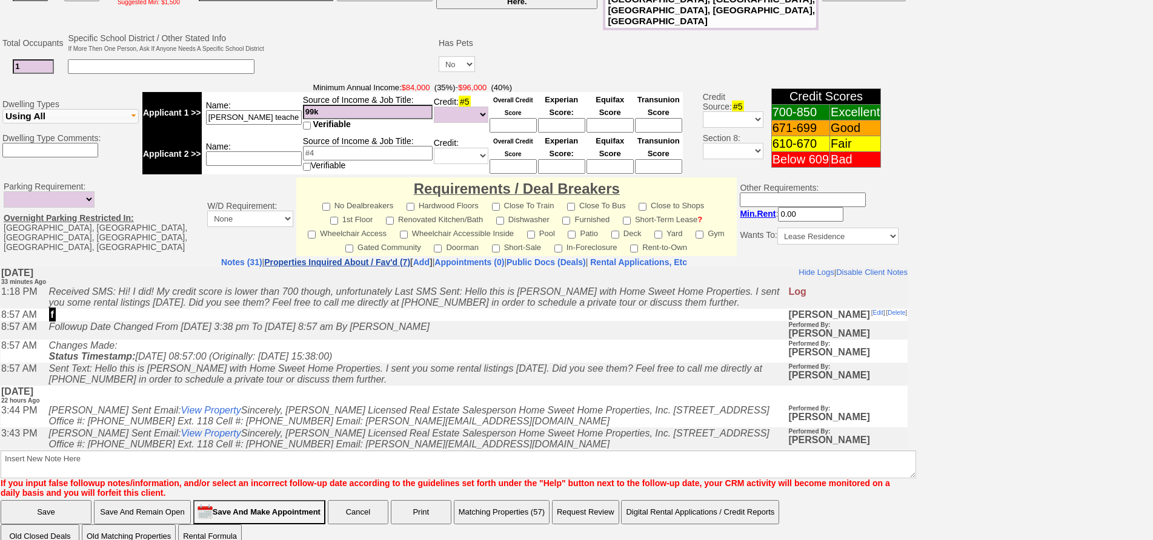
type input "johanna"
click at [330, 257] on link "Properties Inquired About / Fav'd (7)" at bounding box center [337, 262] width 146 height 10
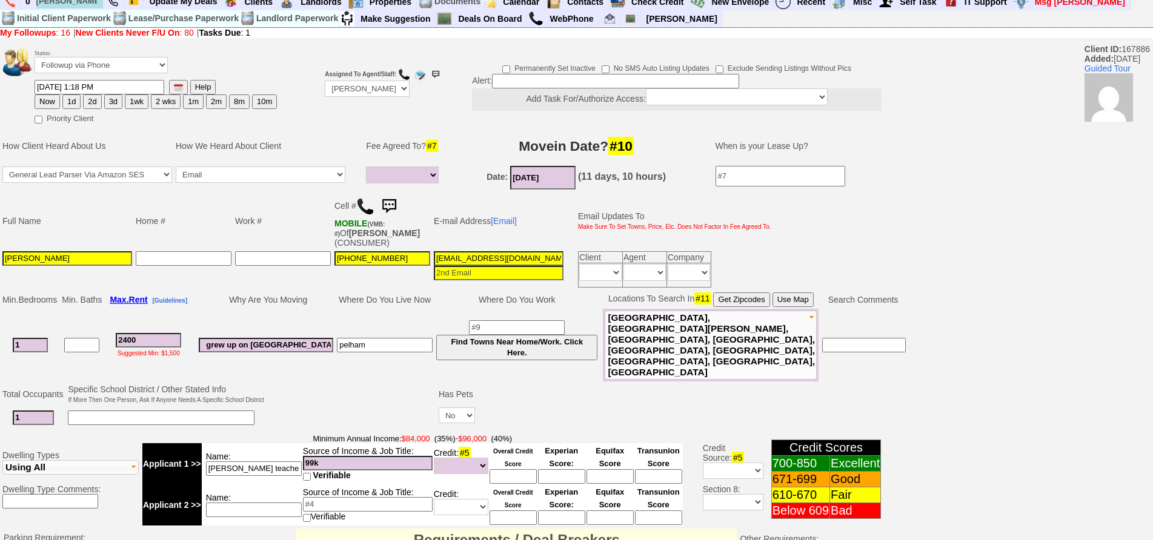
scroll to position [0, 0]
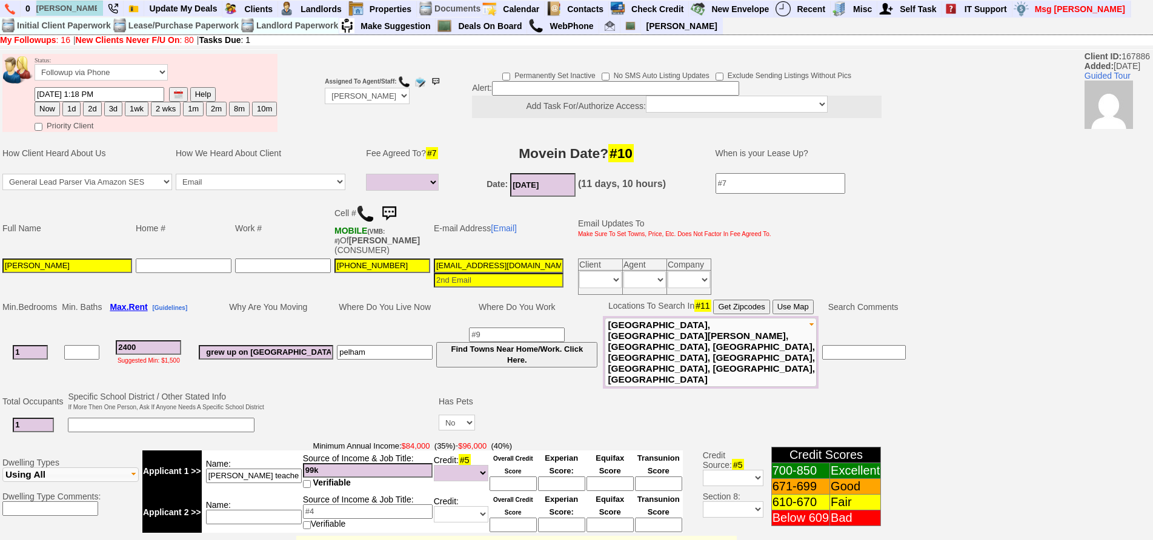
click at [396, 215] on img at bounding box center [389, 214] width 24 height 24
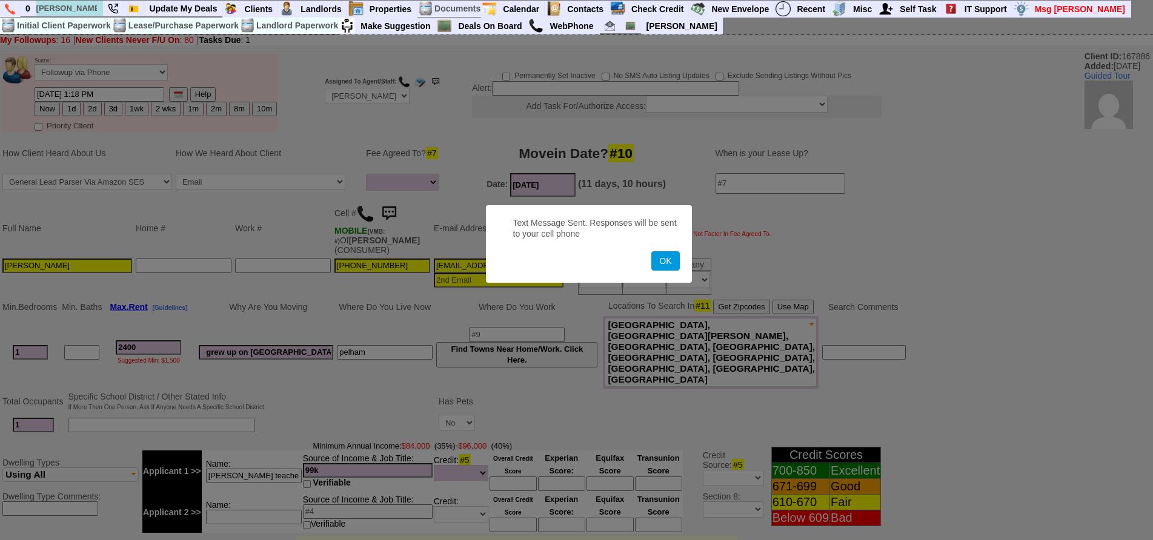
click at [651, 251] on button "OK" at bounding box center [665, 260] width 28 height 19
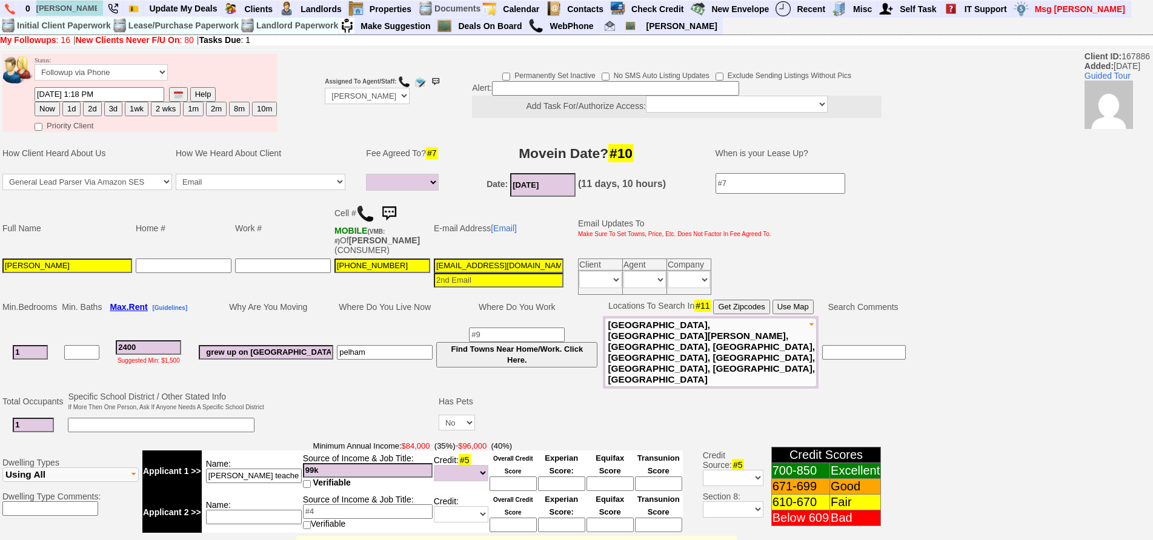
click at [68, 107] on button "1d" at bounding box center [71, 109] width 18 height 15
type input "09/20/2025 01:52 PM"
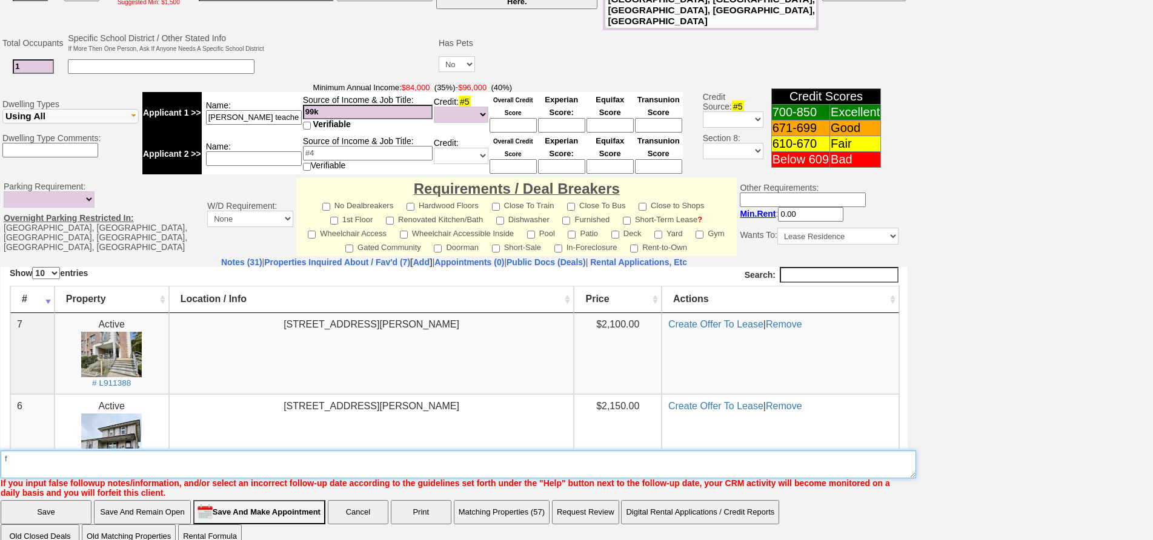
click at [236, 451] on textarea "Insert New Note Here" at bounding box center [458, 465] width 915 height 28
type textarea "f"
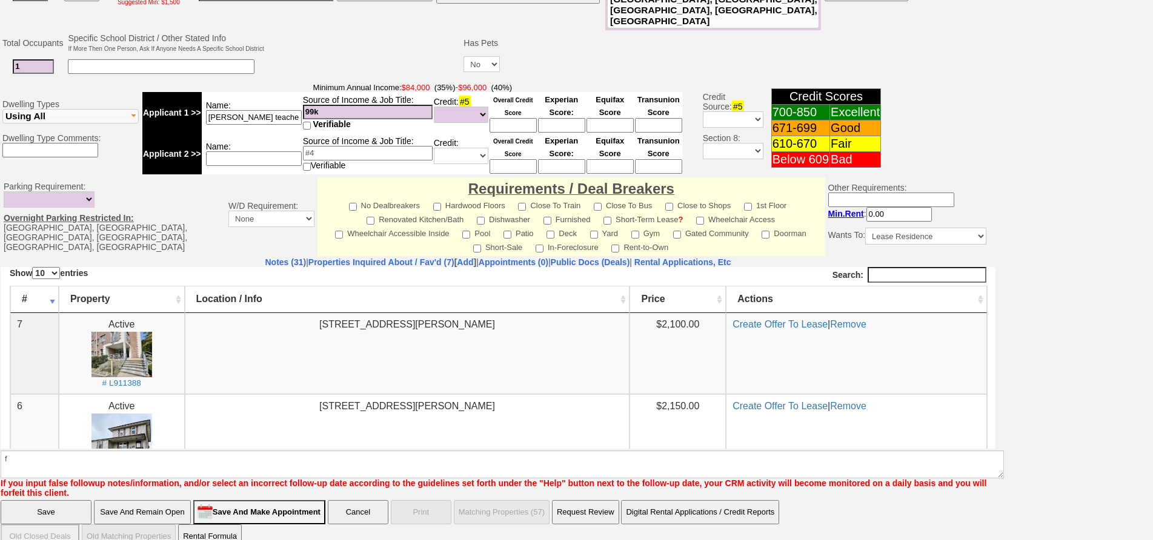
scroll to position [298, 0]
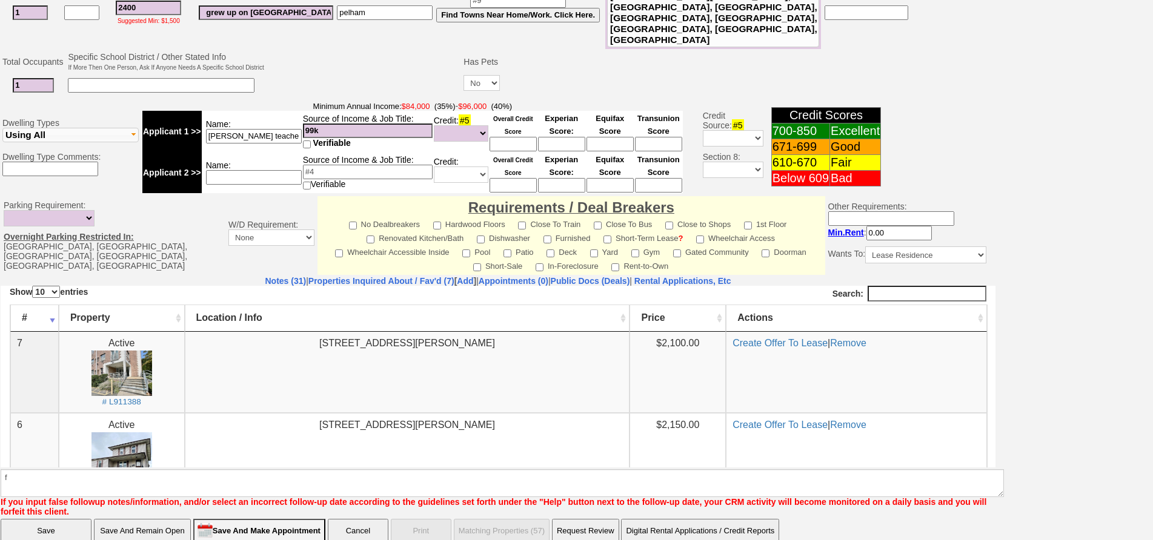
click input "Save" at bounding box center [46, 531] width 91 height 24
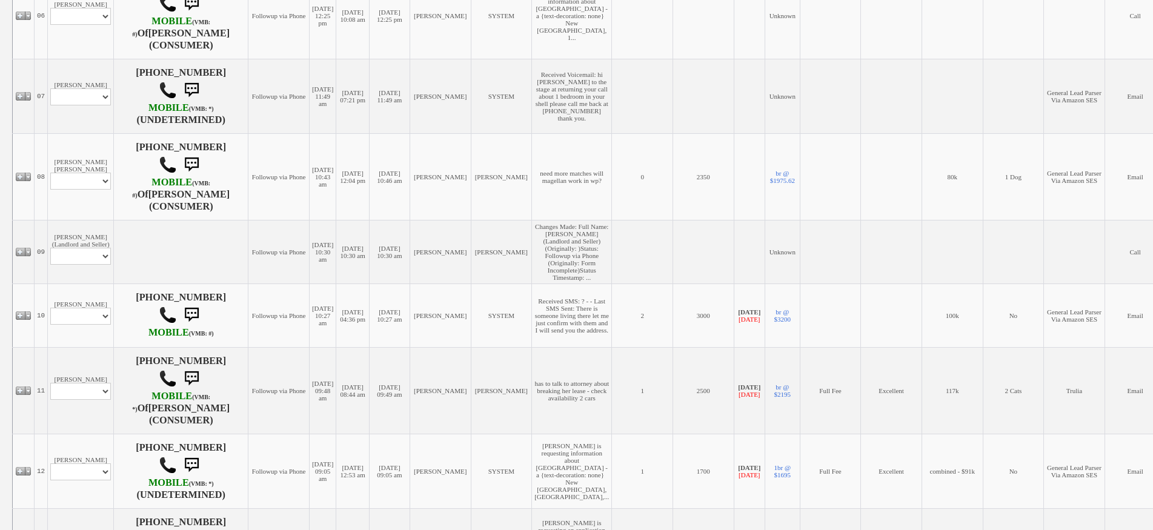
scroll to position [848, 0]
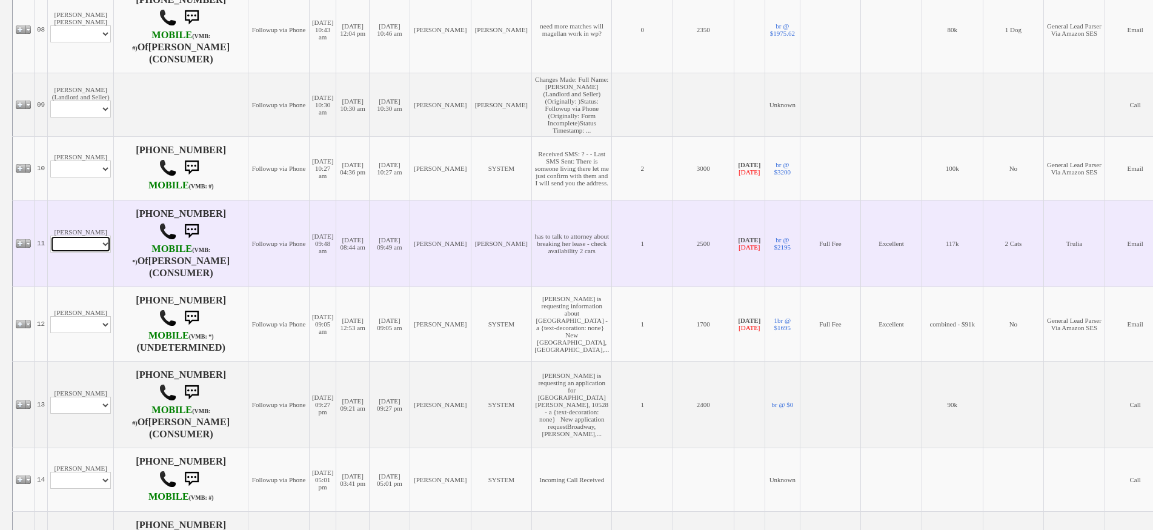
click at [96, 253] on select "Profile Edit Print Email Externally (Will Not Be Tracked In CRM) Closed Deals" at bounding box center [80, 244] width 61 height 17
select select "ChangeURL,/crm/custom/edit_client_form.php?redirect=%2Fcrm%2Fclients.php&id=433…"
click at [50, 253] on select "Profile Edit Print Email Externally (Will Not Be Tracked In CRM) Closed Deals" at bounding box center [80, 244] width 61 height 17
select select
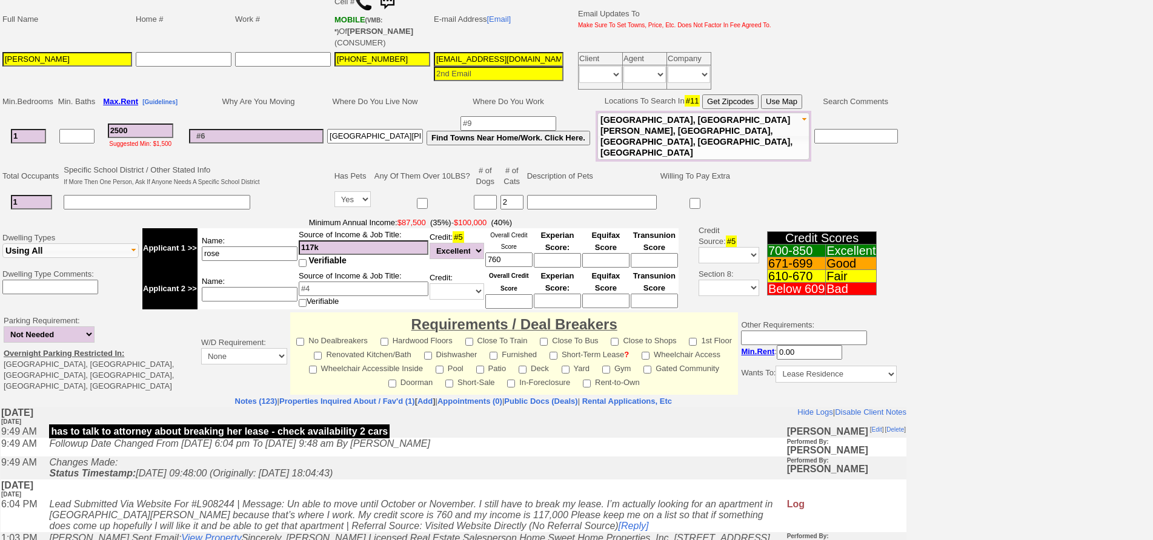
scroll to position [302, 0]
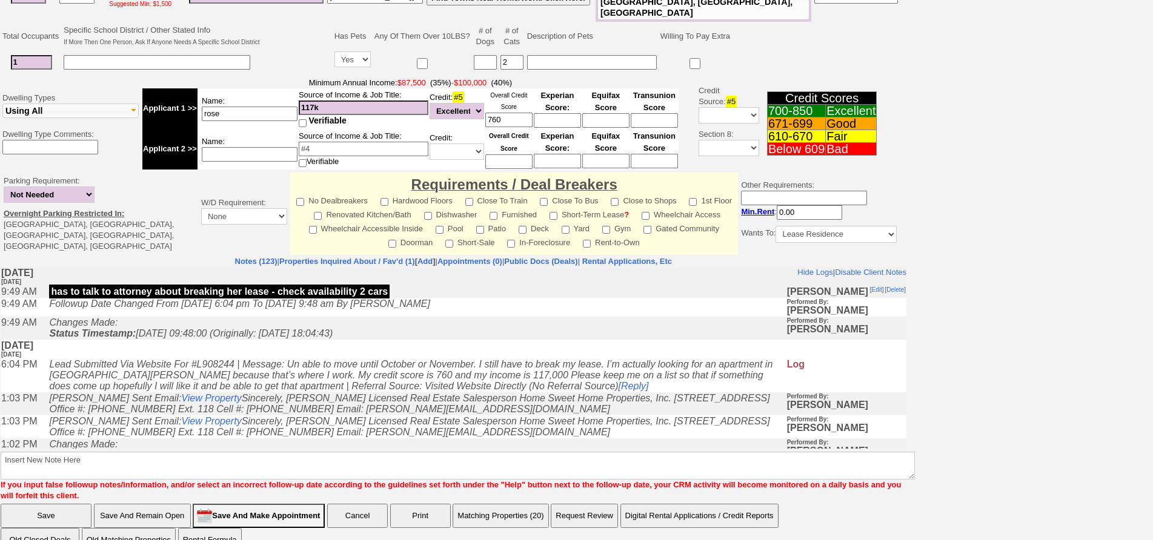
click at [225, 391] on icon "Lead Submitted Via Website For #L908244 | Message: Un able to move until Octobe…" at bounding box center [410, 375] width 723 height 32
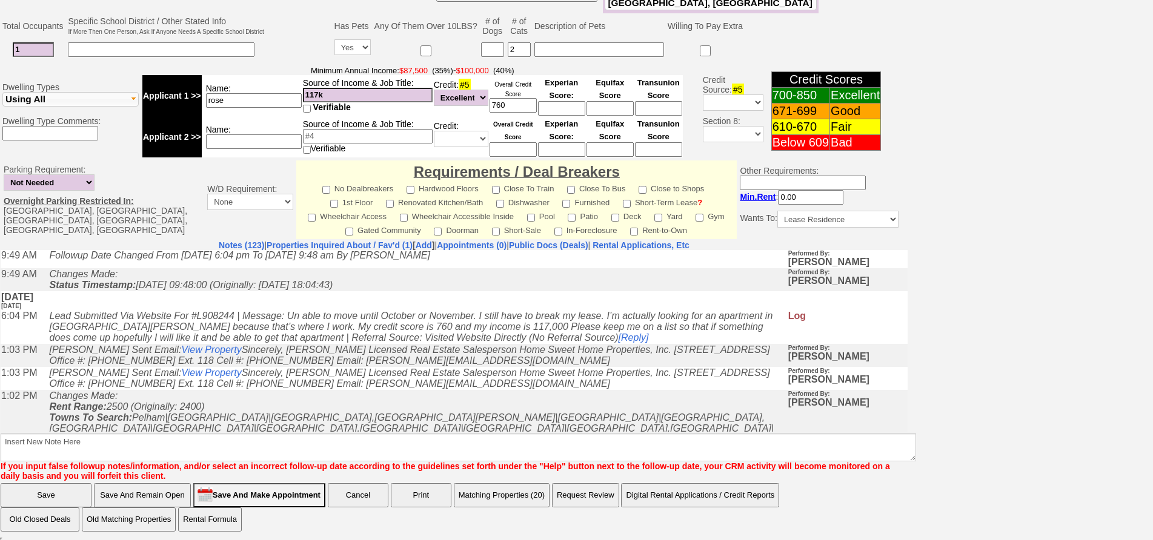
scroll to position [61, 0]
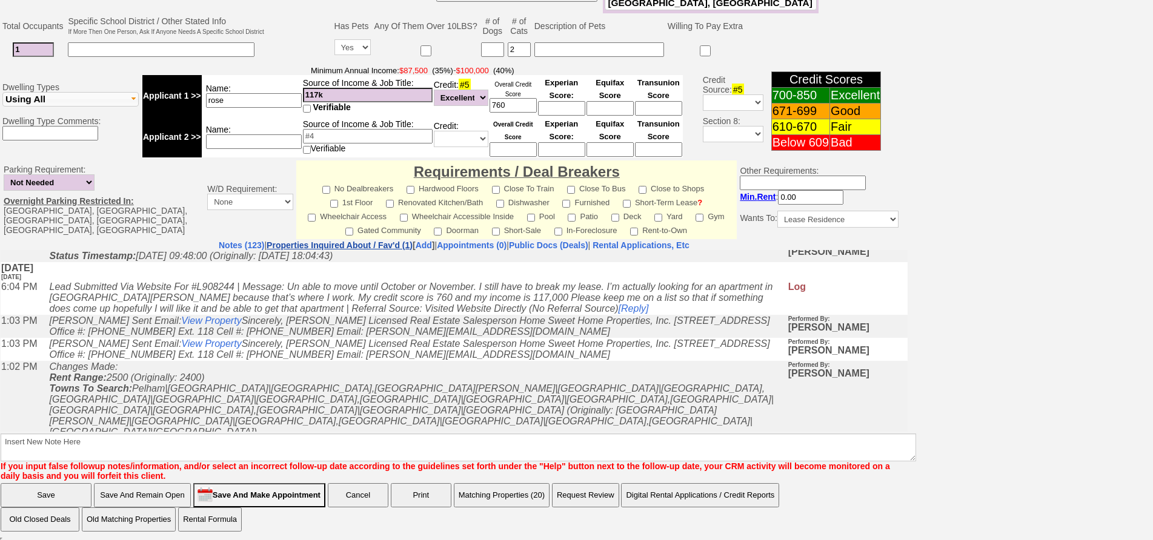
click at [334, 245] on link "Properties Inquired About / Fav'd (1)" at bounding box center [340, 245] width 146 height 10
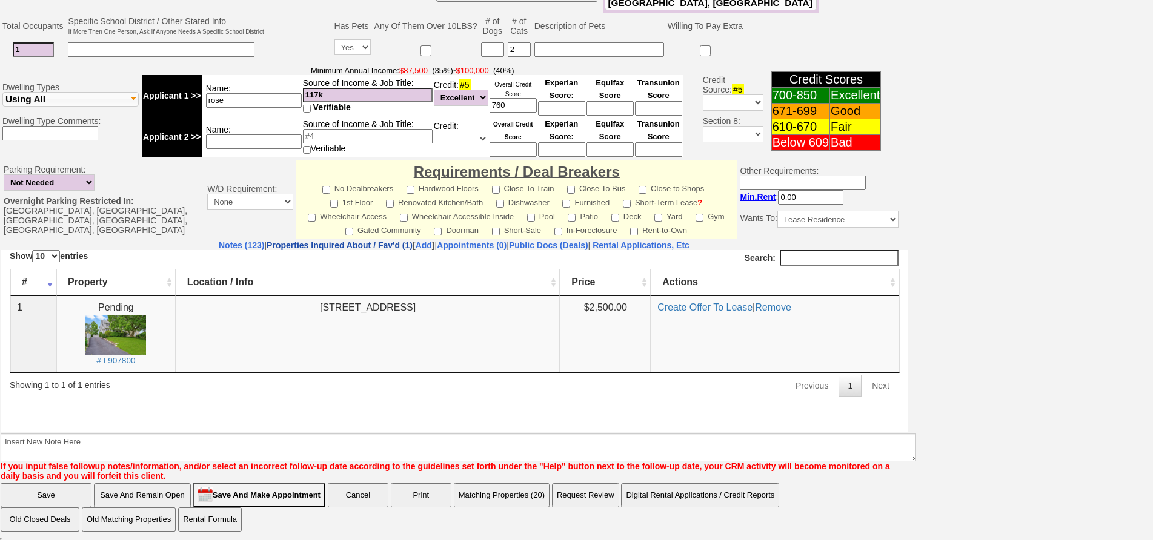
scroll to position [0, 0]
click at [219, 243] on link "Notes (123)" at bounding box center [241, 245] width 45 height 10
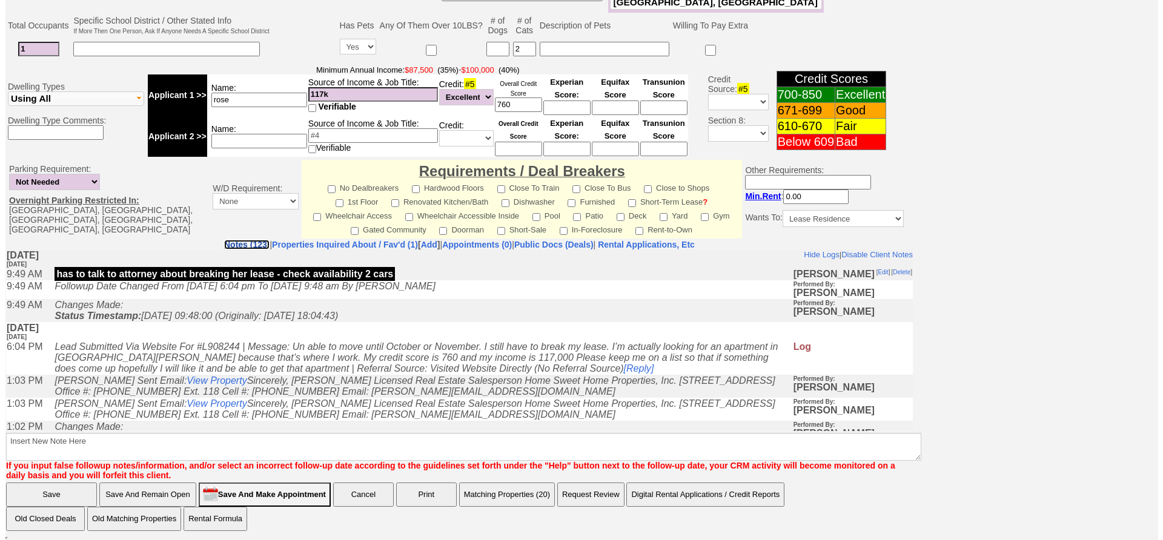
scroll to position [359, 0]
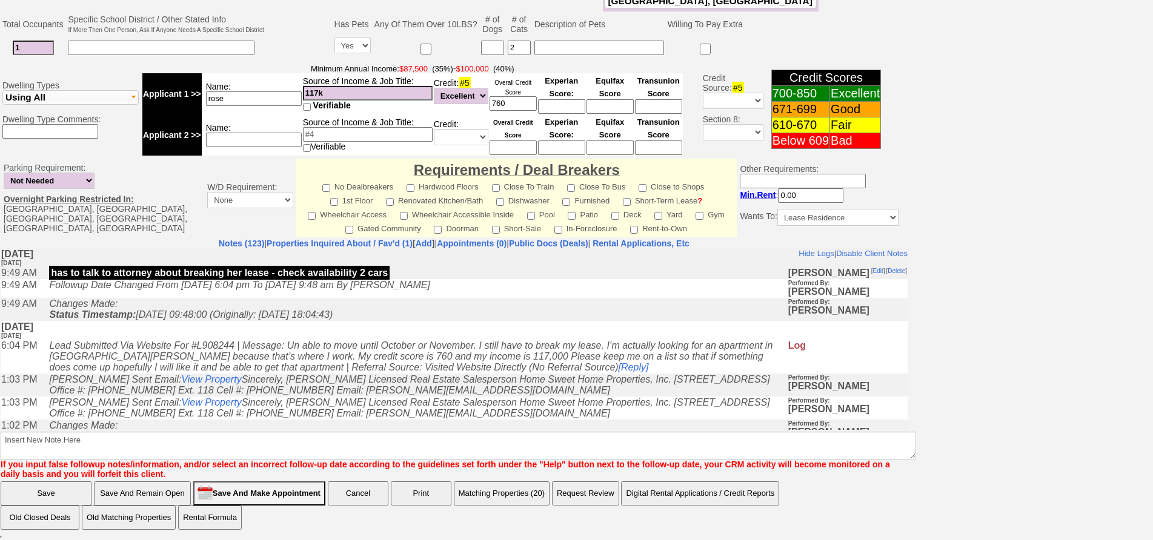
click at [489, 488] on button "Matching Properties (20)" at bounding box center [502, 494] width 96 height 24
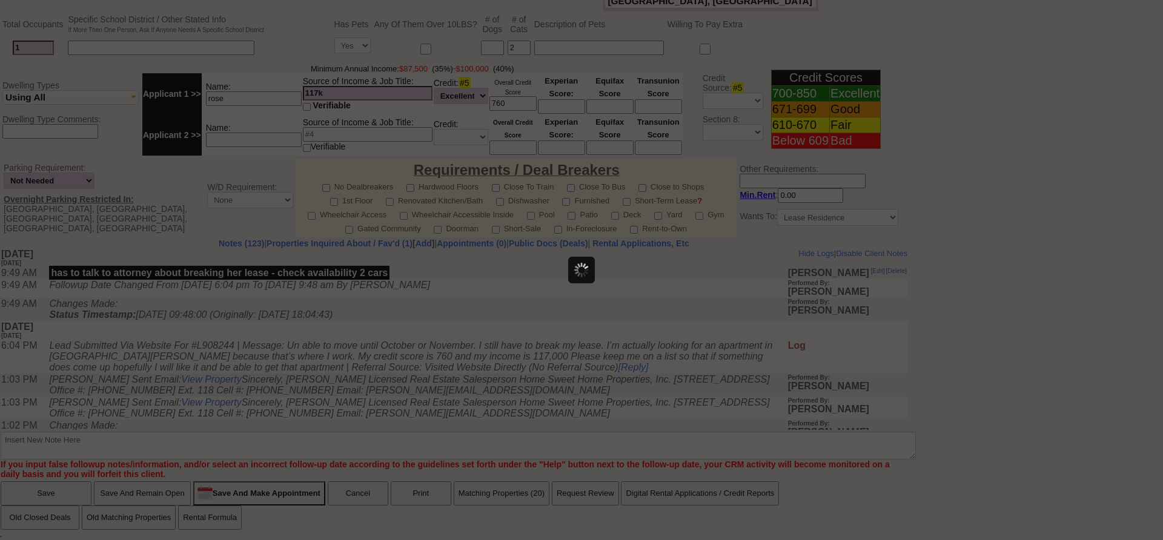
scroll to position [0, 0]
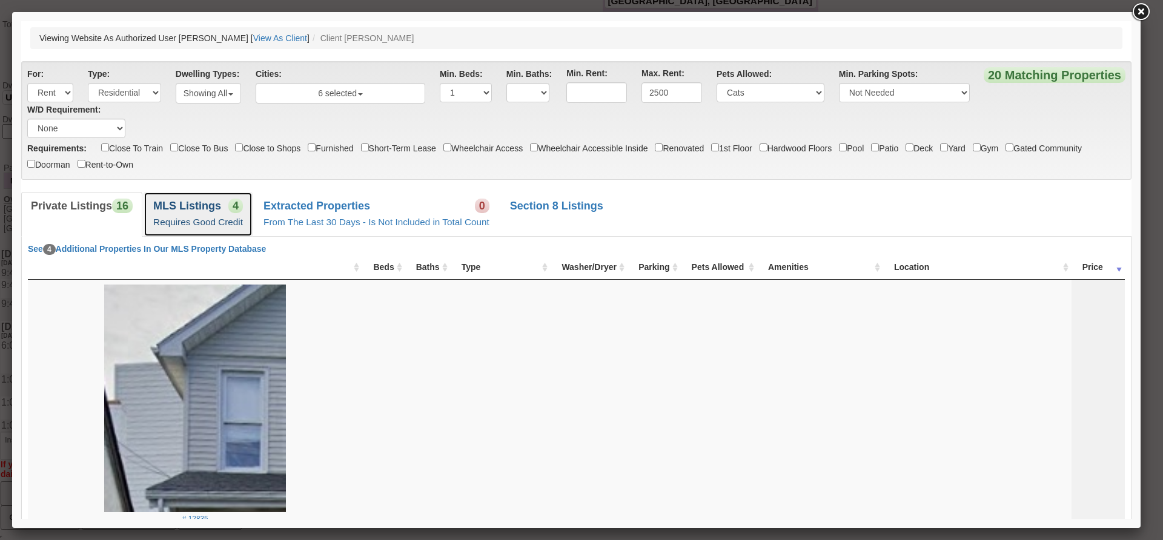
click at [217, 196] on link "MLS Listings 4 Requires Good Credit" at bounding box center [198, 214] width 109 height 44
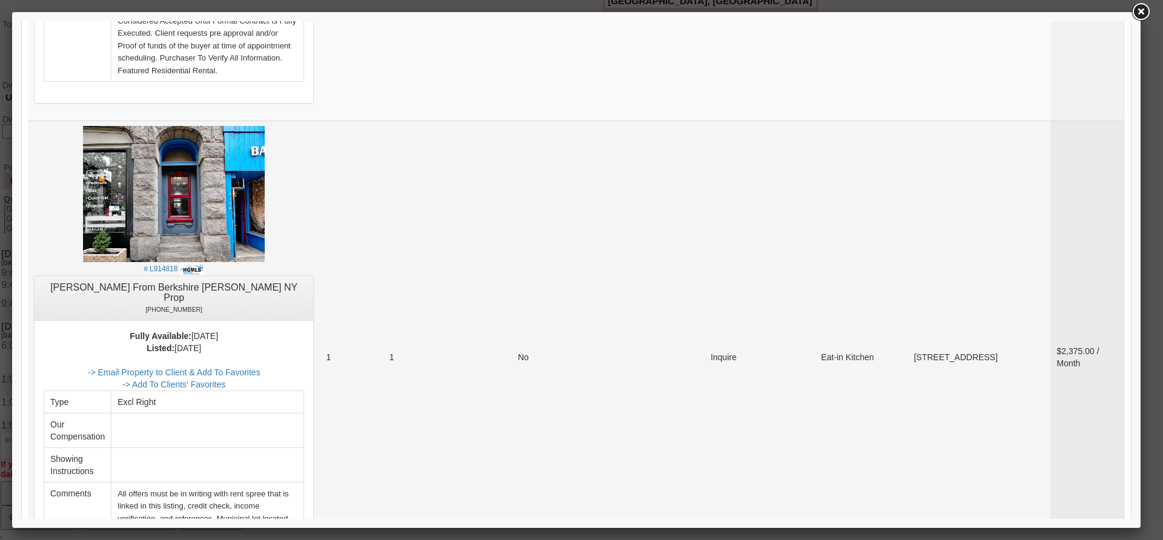
scroll to position [787, 0]
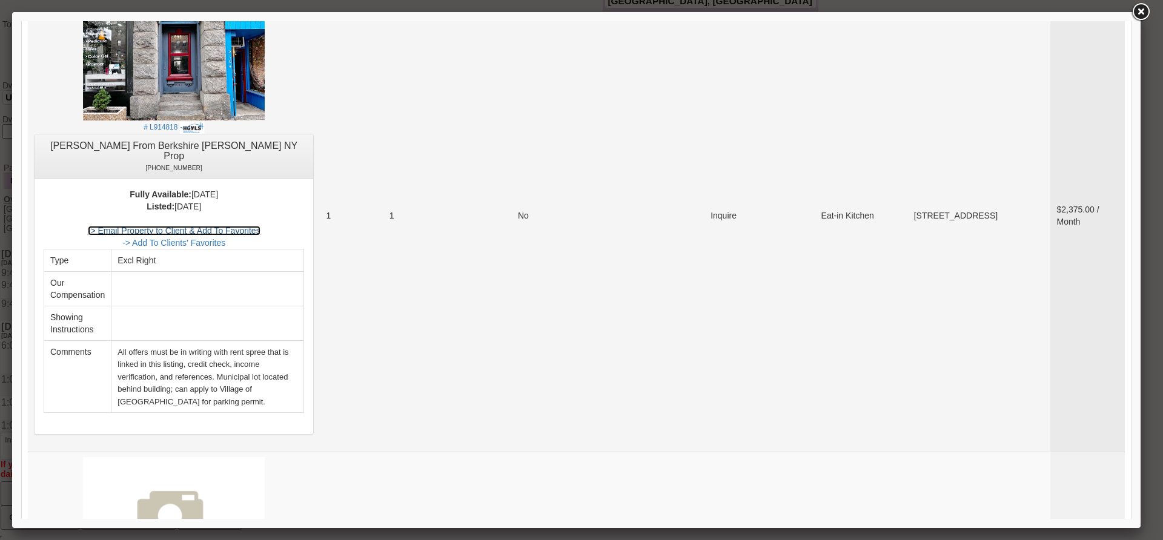
click at [254, 226] on link "-> Email Property to Client & Add To Favorites" at bounding box center [174, 231] width 173 height 10
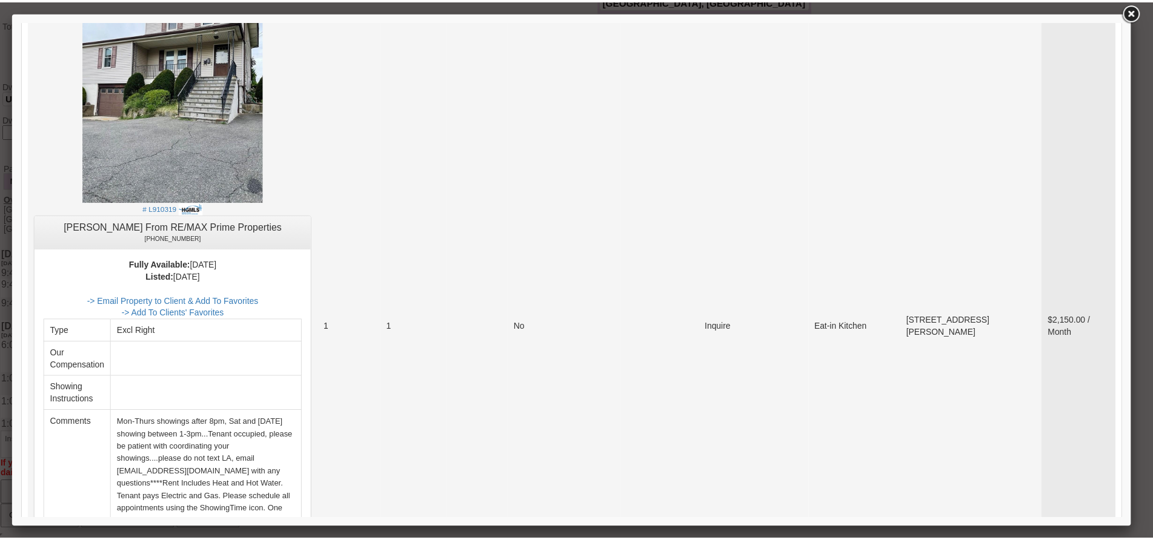
scroll to position [1938, 0]
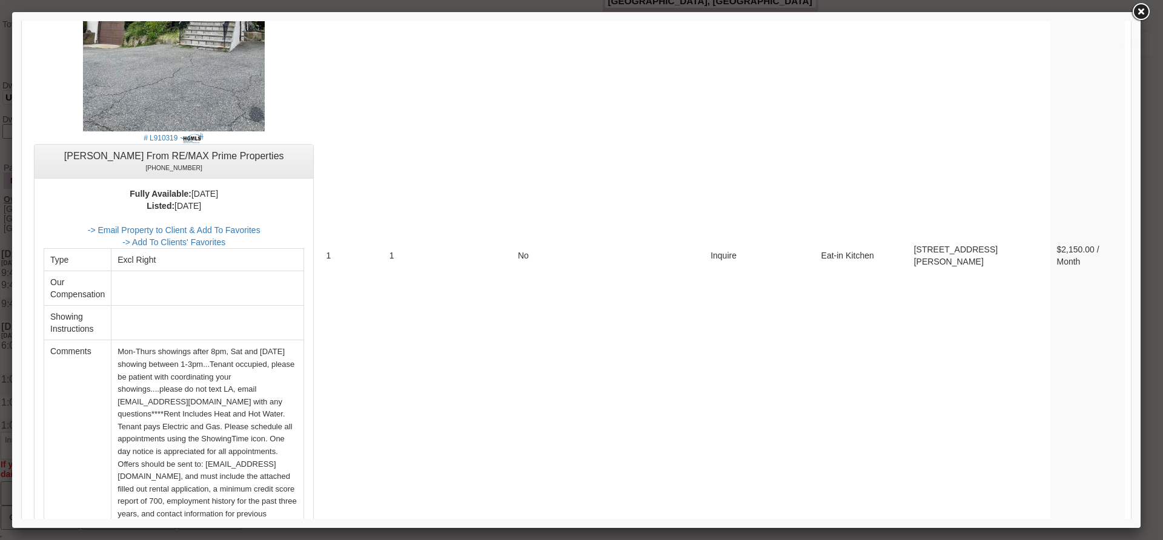
click at [1137, 19] on link at bounding box center [1141, 12] width 22 height 22
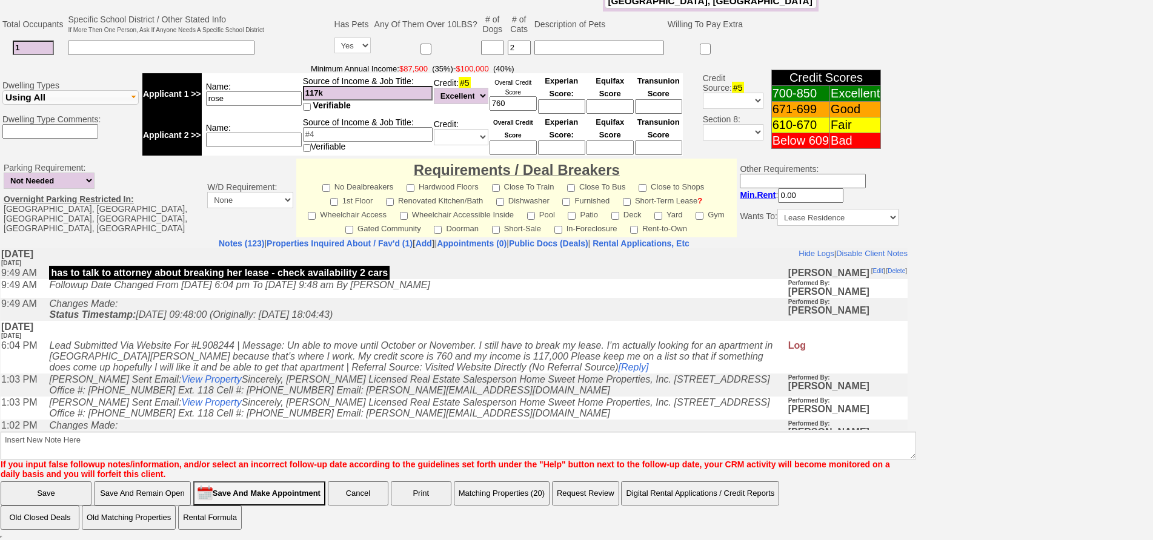
drag, startPoint x: 366, startPoint y: 496, endPoint x: 367, endPoint y: 248, distance: 247.8
click at [367, 248] on td "Friday, September 5th, 2025 14 days Ago" at bounding box center [454, 257] width 907 height 19
click at [360, 245] on link "Properties Inquired About / Fav'd (1)" at bounding box center [340, 244] width 146 height 10
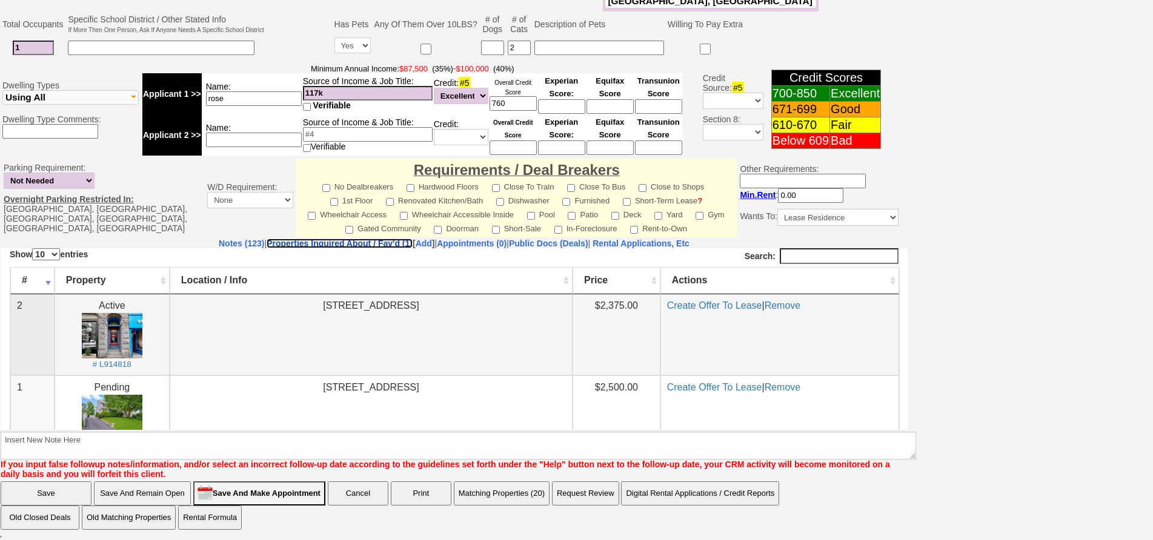
scroll to position [47, 0]
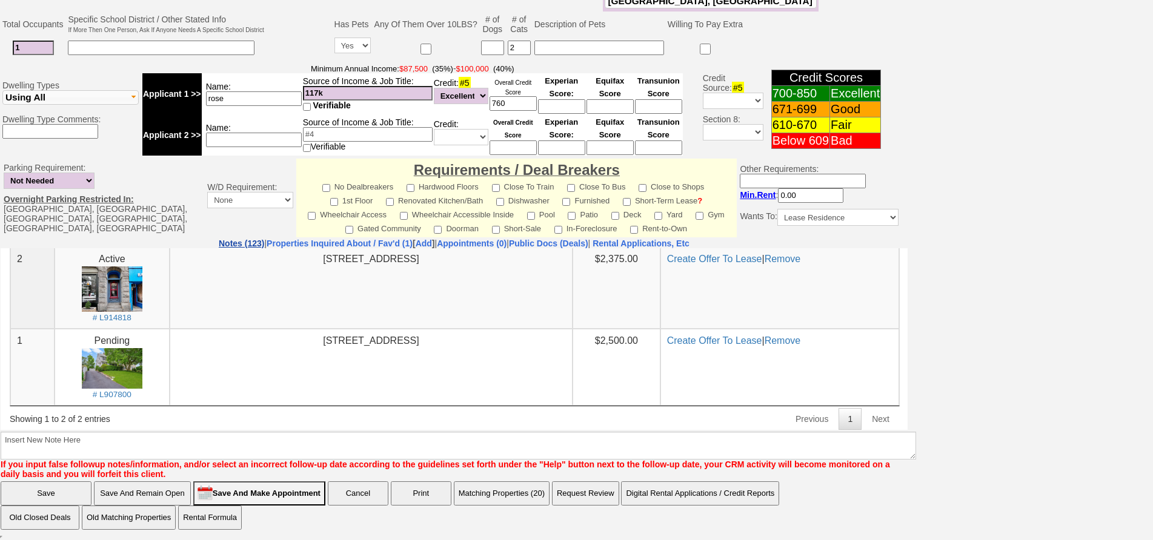
click at [219, 241] on link "Notes (123)" at bounding box center [241, 244] width 45 height 10
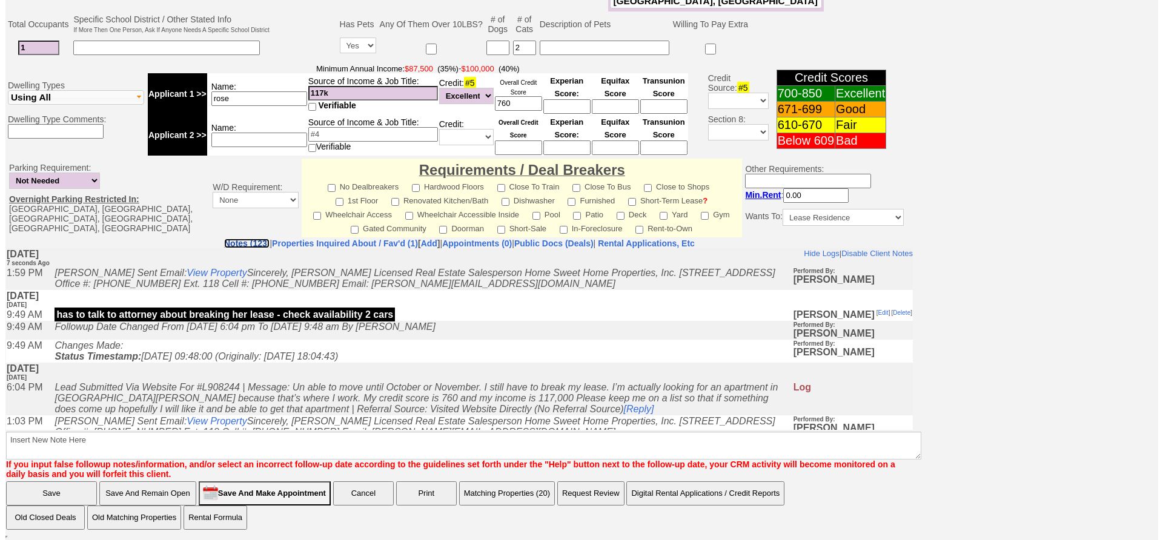
scroll to position [0, 0]
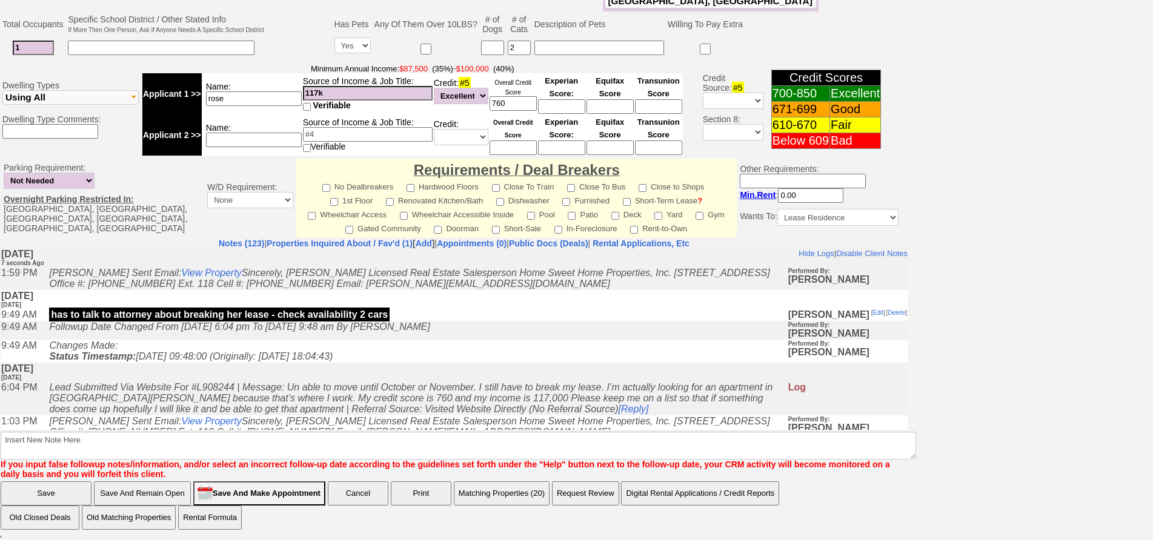
click at [500, 484] on button "Matching Properties (20)" at bounding box center [502, 494] width 96 height 24
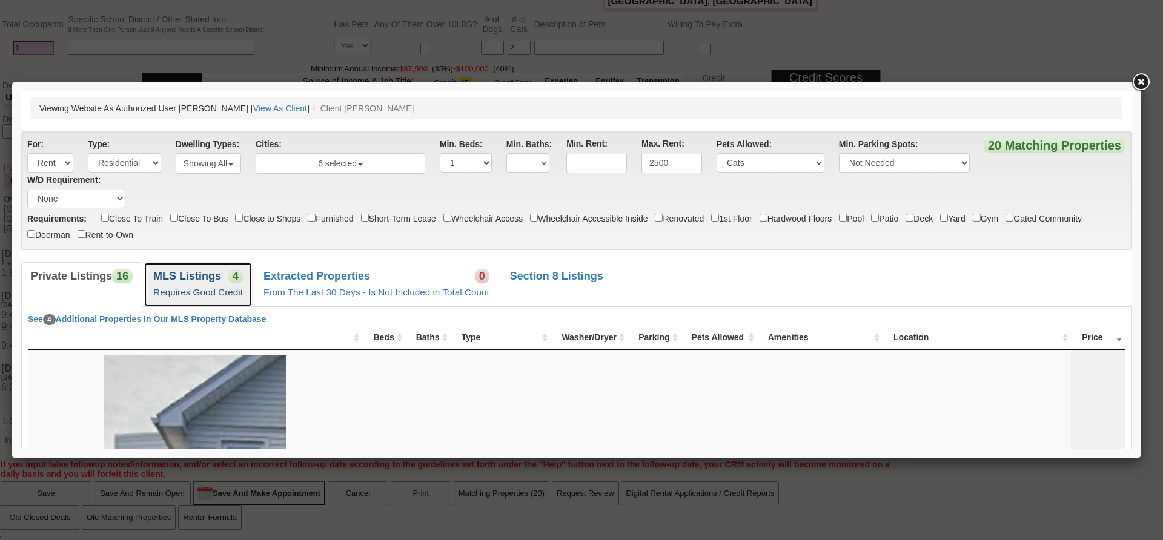
click at [207, 303] on link "MLS Listings 4 Requires Good Credit" at bounding box center [198, 284] width 109 height 44
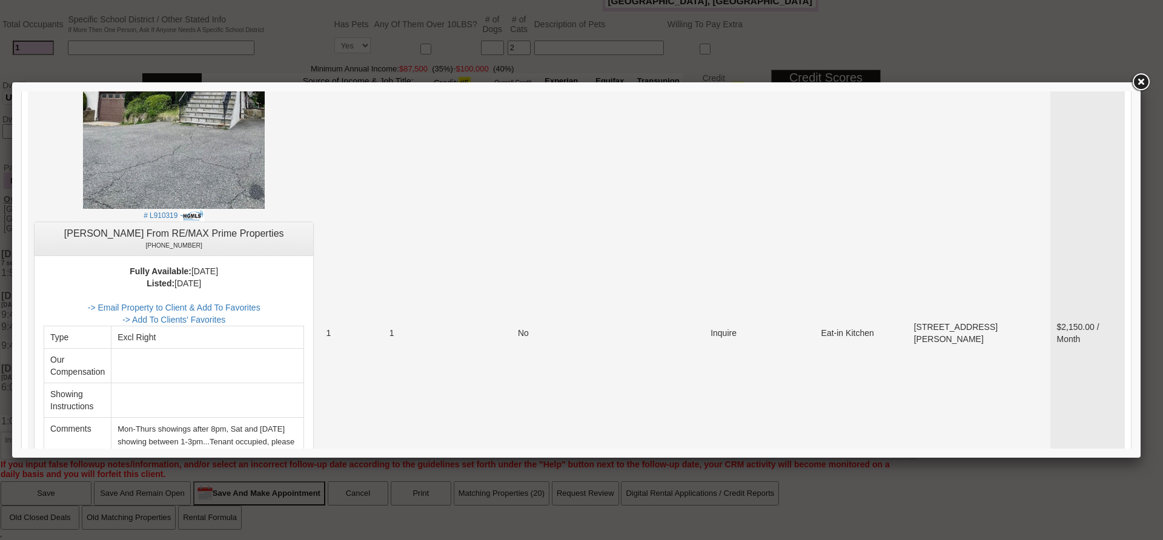
scroll to position [1817, 0]
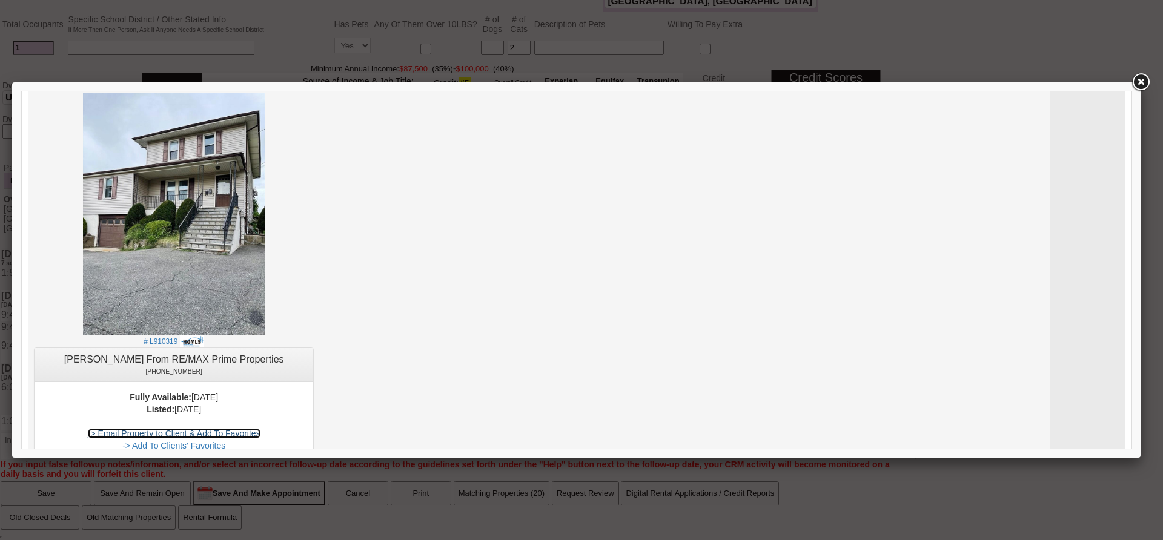
click at [260, 429] on link "-> Email Property to Client & Add To Favorites" at bounding box center [174, 434] width 173 height 10
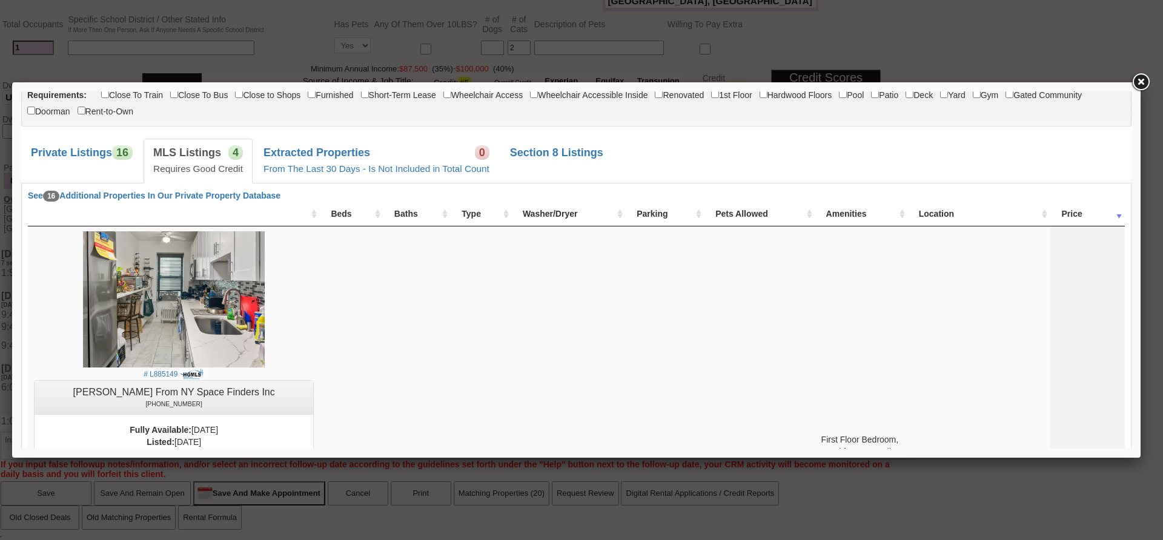
scroll to position [0, 0]
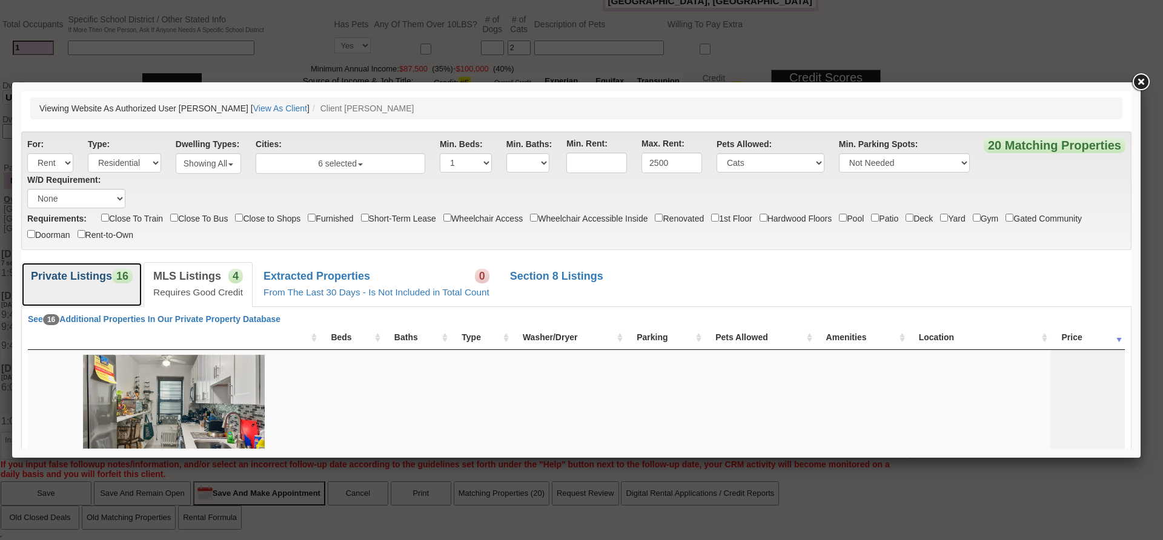
click at [119, 282] on span "16" at bounding box center [122, 276] width 21 height 15
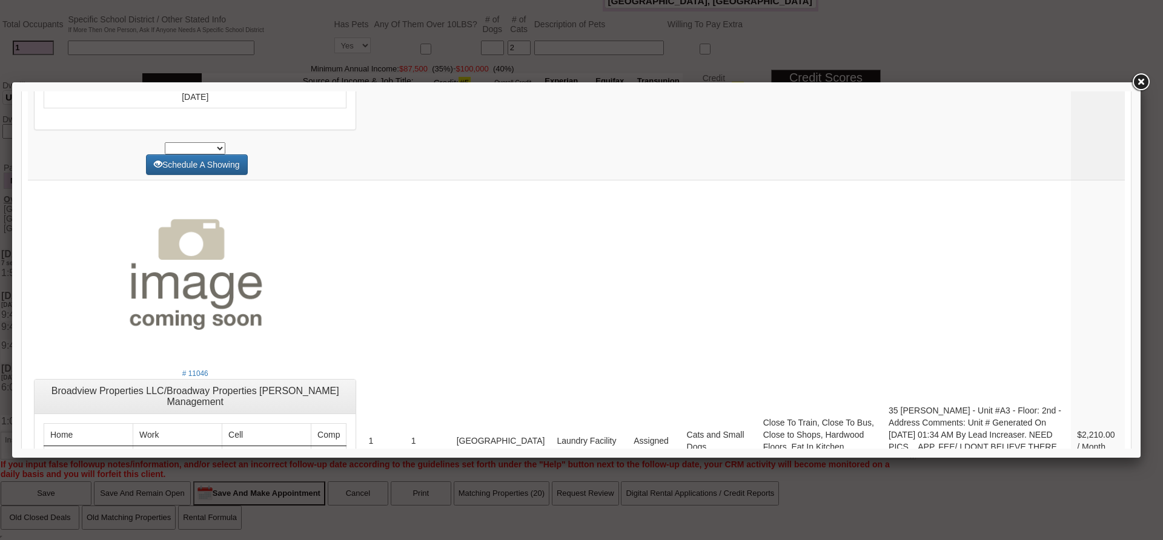
scroll to position [4844, 0]
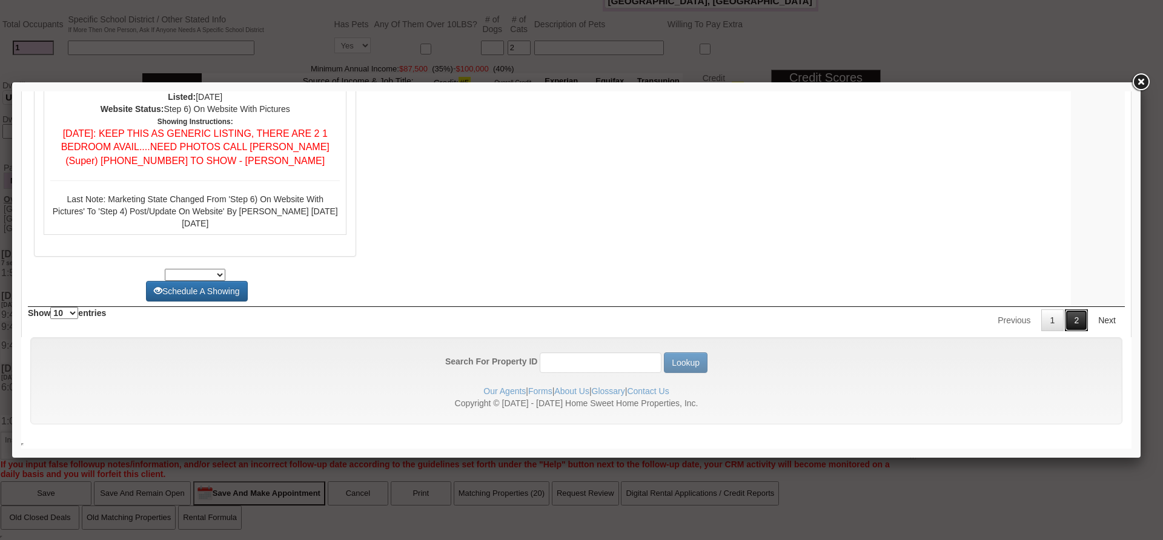
click at [1065, 324] on link "2" at bounding box center [1076, 321] width 23 height 22
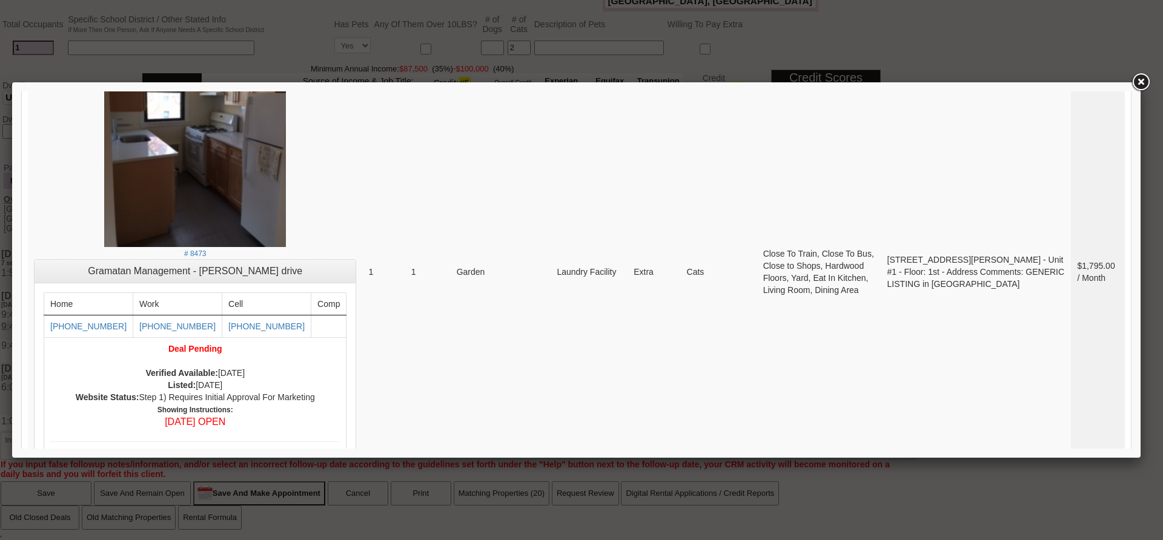
scroll to position [2488, 0]
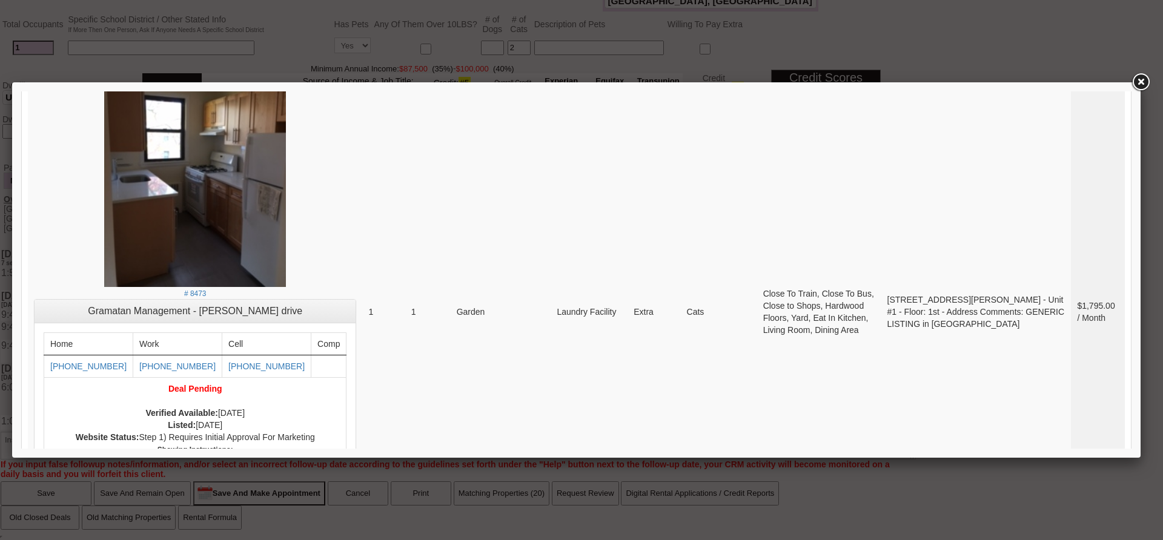
drag, startPoint x: 1130, startPoint y: 422, endPoint x: 1159, endPoint y: 431, distance: 30.6
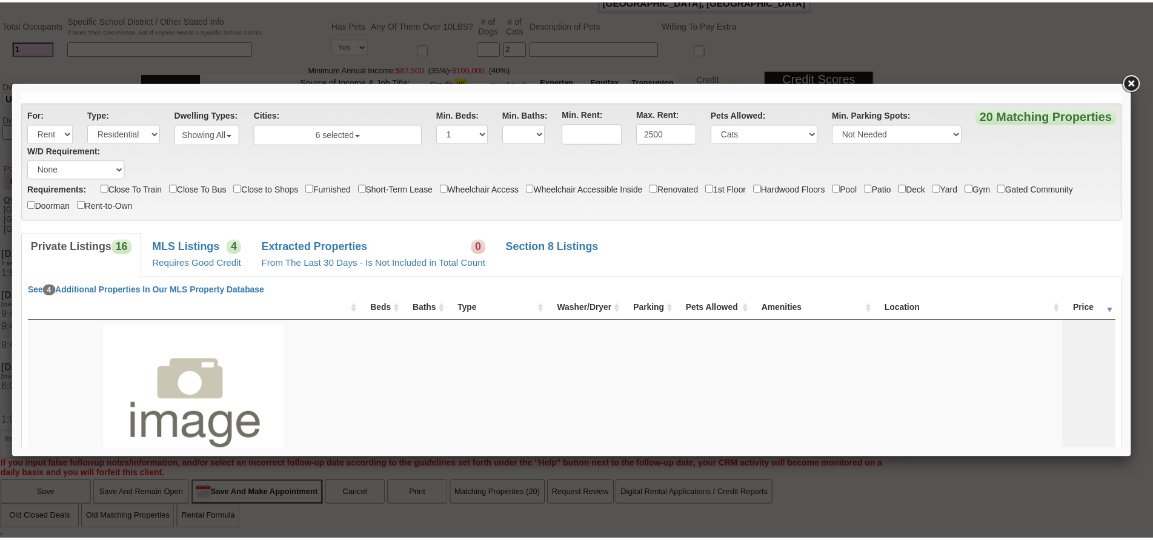
scroll to position [0, 0]
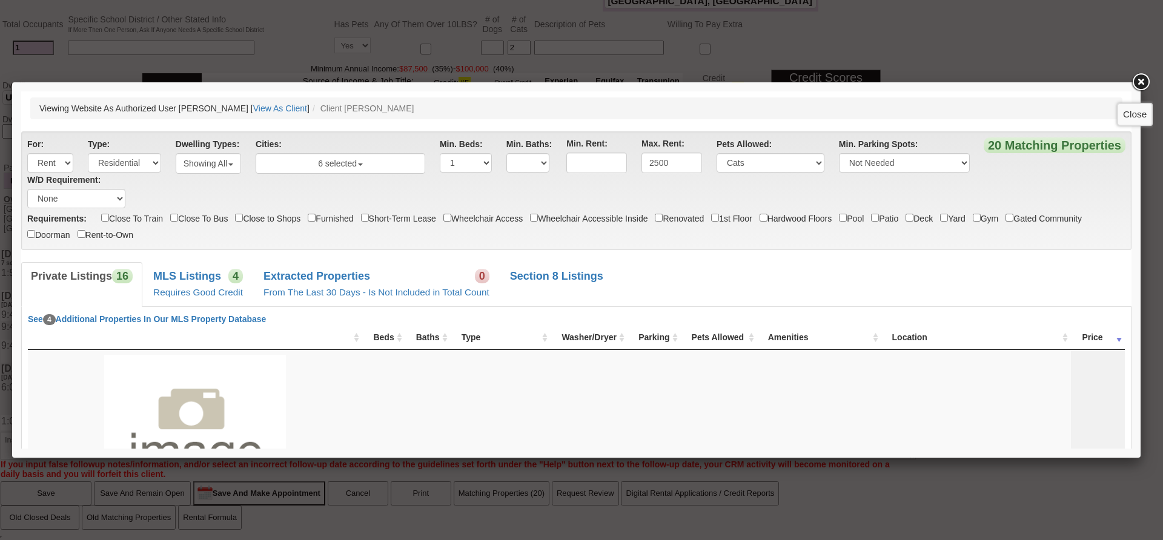
click at [1137, 83] on link at bounding box center [1141, 82] width 22 height 22
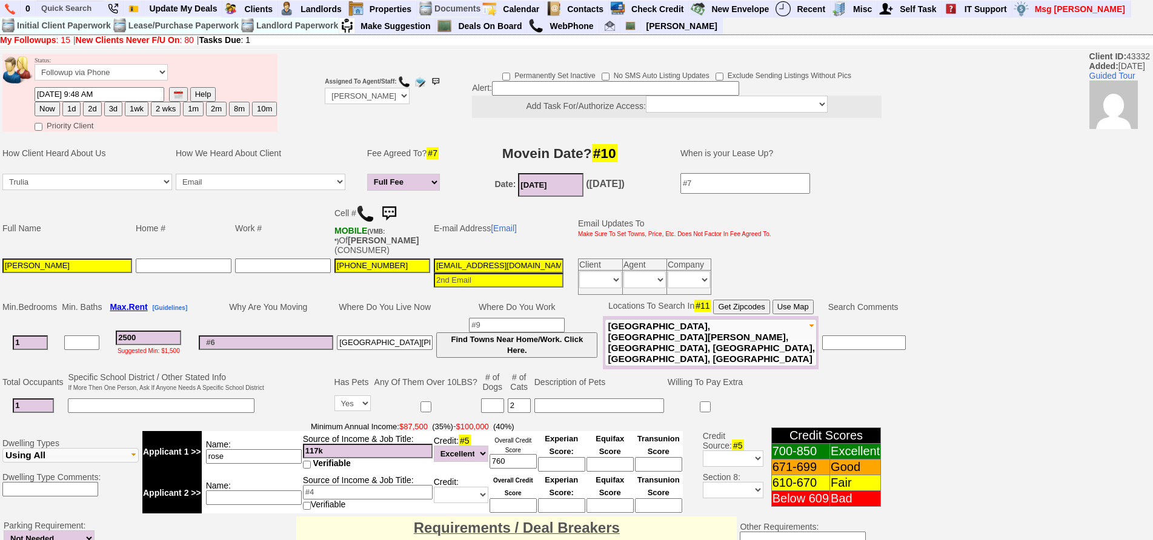
click at [365, 213] on img at bounding box center [365, 214] width 18 height 18
click at [150, 66] on select "Followup via Phone Followup via Email Followup When Section 8 Property Found De…" at bounding box center [101, 72] width 133 height 16
click at [172, 244] on td "Home #" at bounding box center [183, 228] width 99 height 57
click at [392, 211] on img at bounding box center [389, 214] width 24 height 24
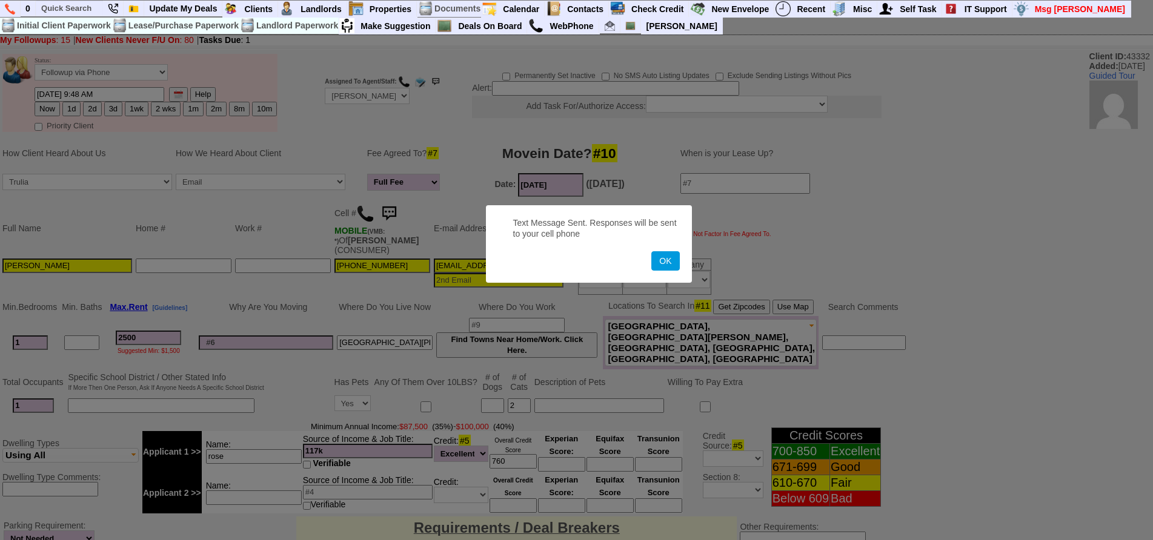
click at [651, 251] on button "OK" at bounding box center [665, 260] width 28 height 19
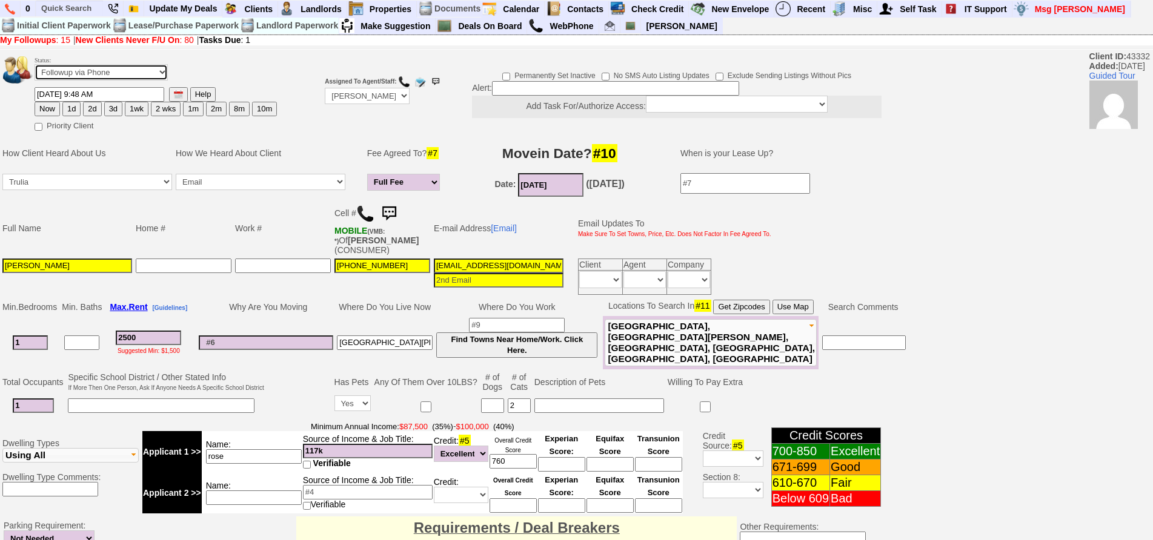
click at [134, 77] on select "Followup via Phone Followup via Email Followup When Section 8 Property Found De…" at bounding box center [101, 72] width 133 height 16
select select "Inactive"
click at [35, 64] on select "Followup via Phone Followup via Email Followup When Section 8 Property Found De…" at bounding box center [101, 72] width 133 height 16
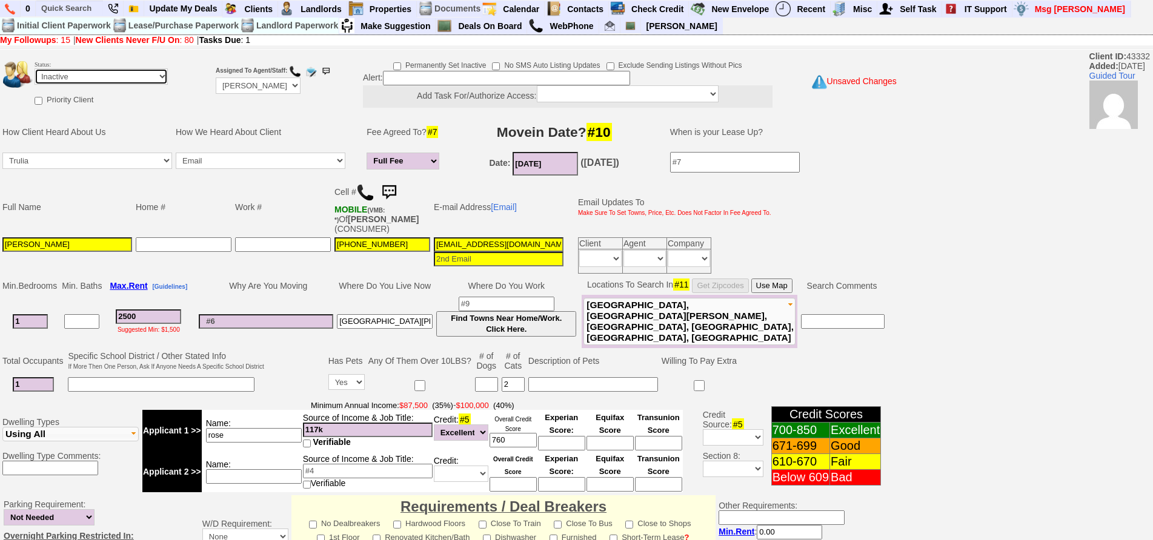
scroll to position [337, 0]
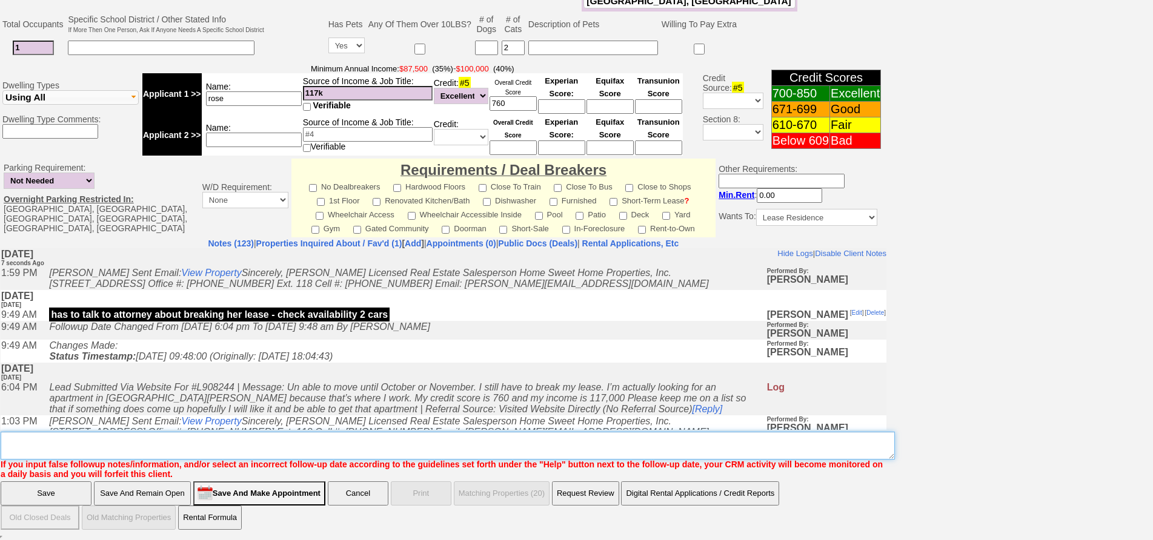
click at [314, 452] on textarea "Insert New Note Here" at bounding box center [448, 446] width 894 height 28
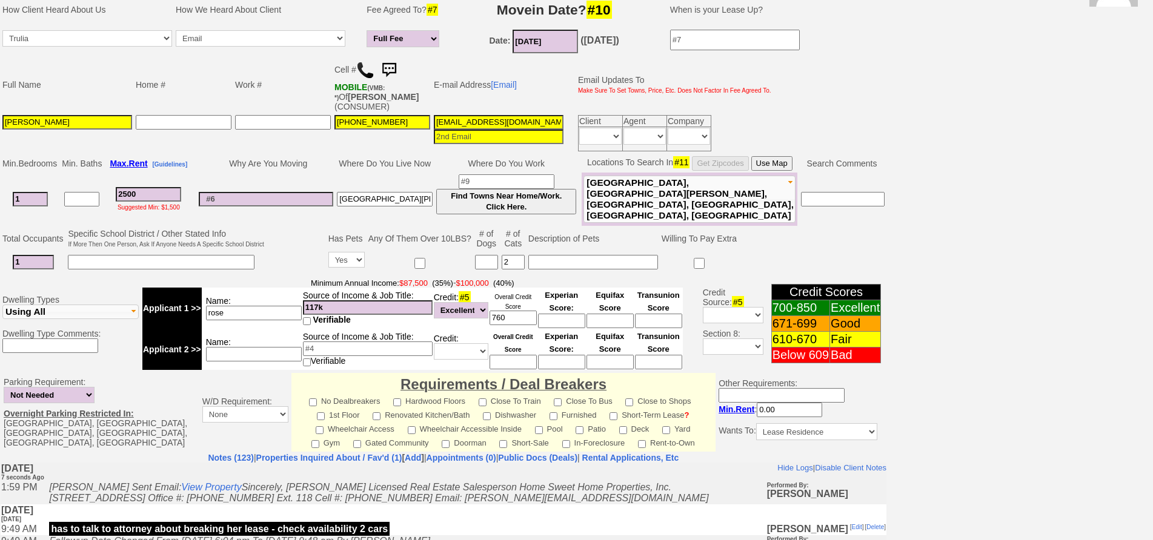
scroll to position [0, 0]
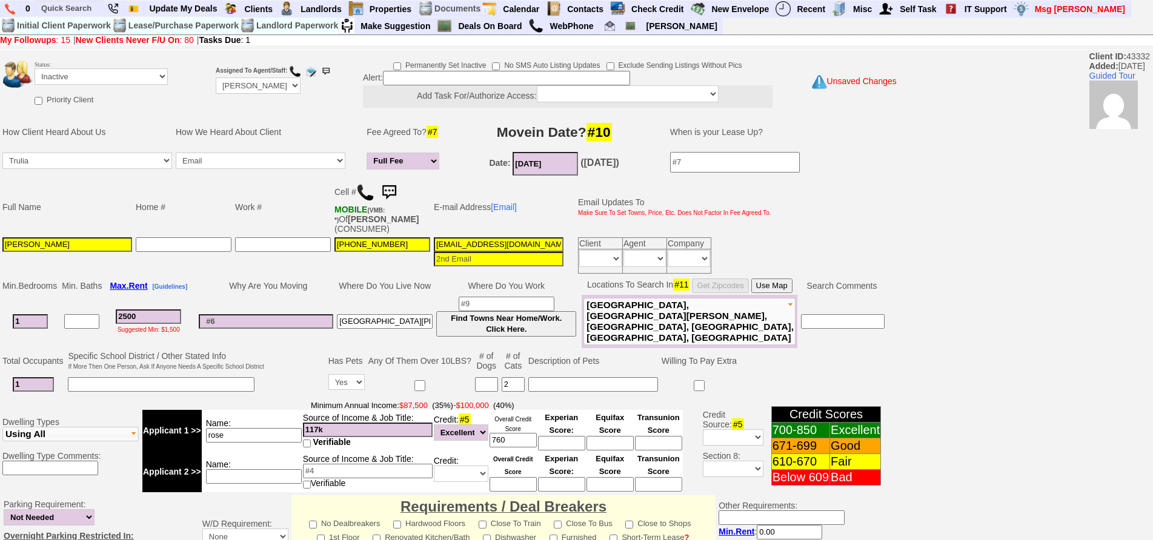
type textarea "called client sent txt ia until response"
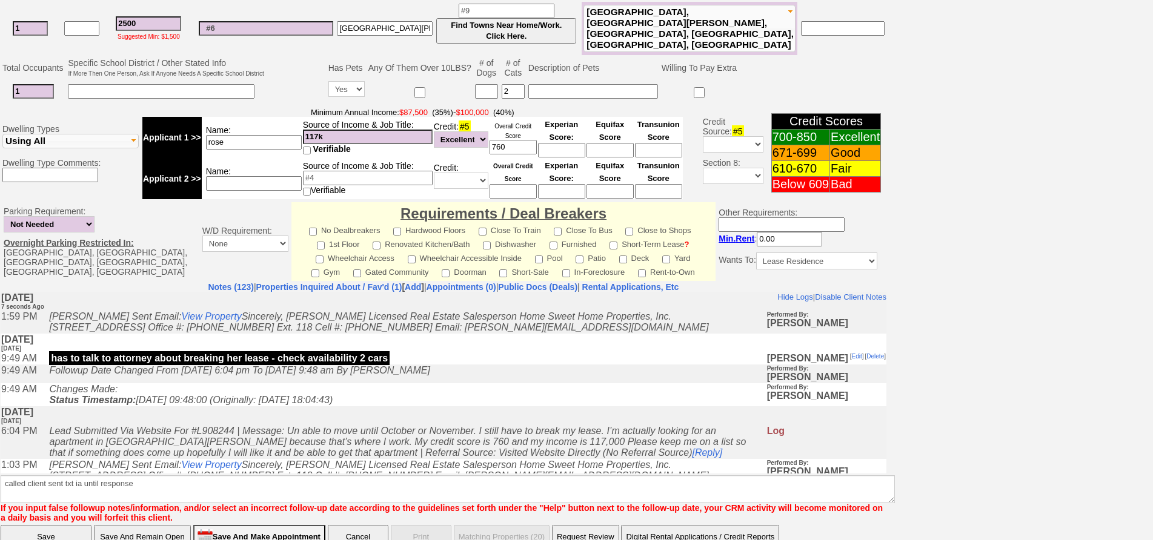
click input "Save" at bounding box center [46, 537] width 91 height 24
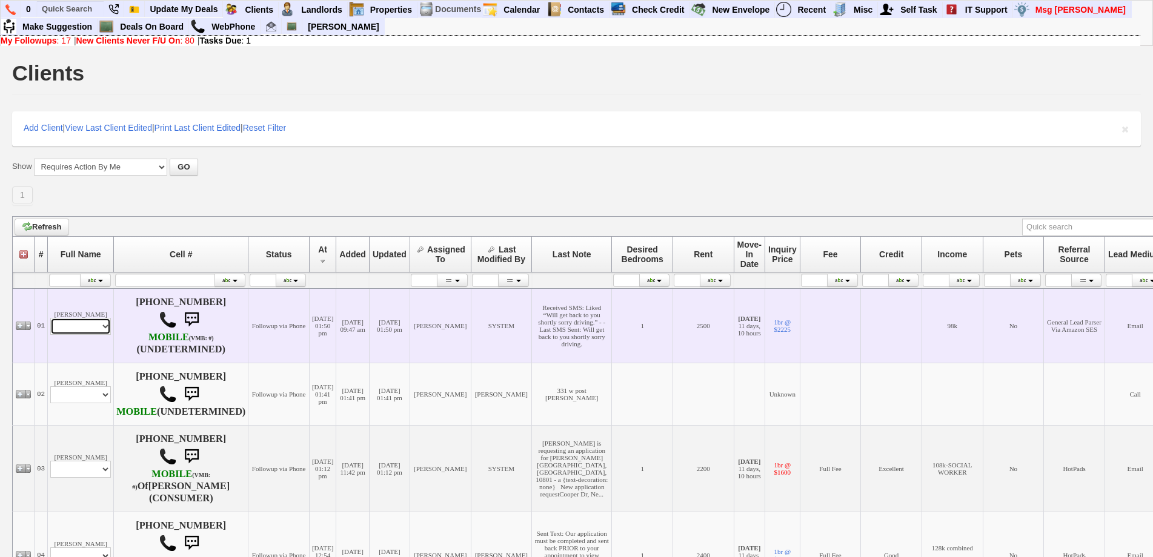
click at [104, 335] on select "Profile Edit Print Email Externally (Will Not Be Tracked In CRM) Closed Deals" at bounding box center [80, 326] width 61 height 17
select select "ChangeURL,/crm/custom/edit_client_form.php?redirect=%2Fcrm%2Fclients.php&id=165…"
click at [50, 323] on select "Profile Edit Print Email Externally (Will Not Be Tracked In CRM) Closed Deals" at bounding box center [80, 326] width 61 height 17
select select
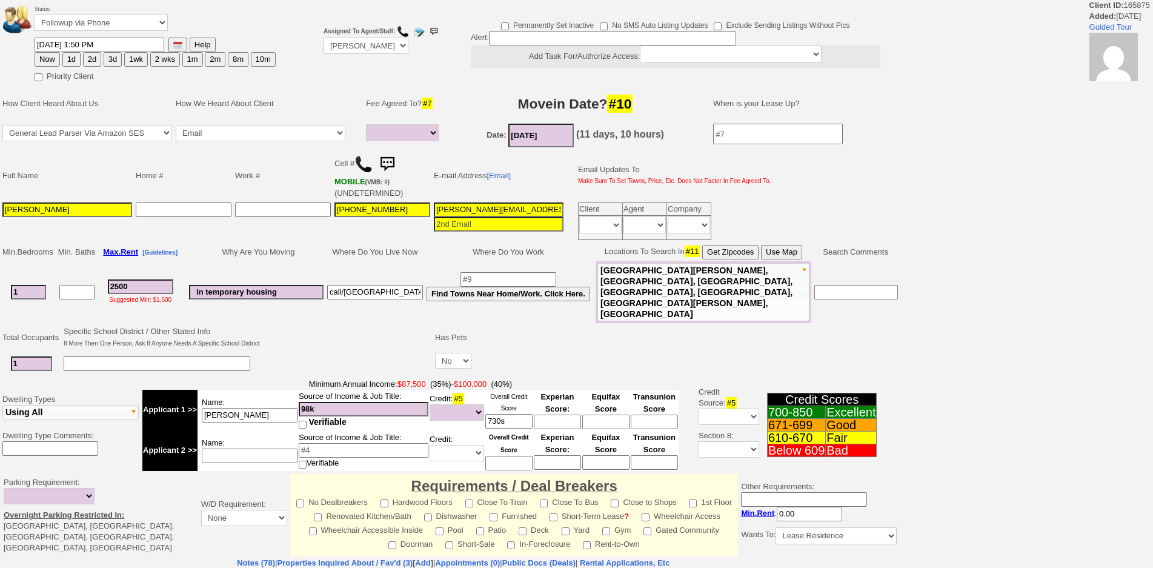
select select
click at [319, 324] on td at bounding box center [348, 349] width 172 height 51
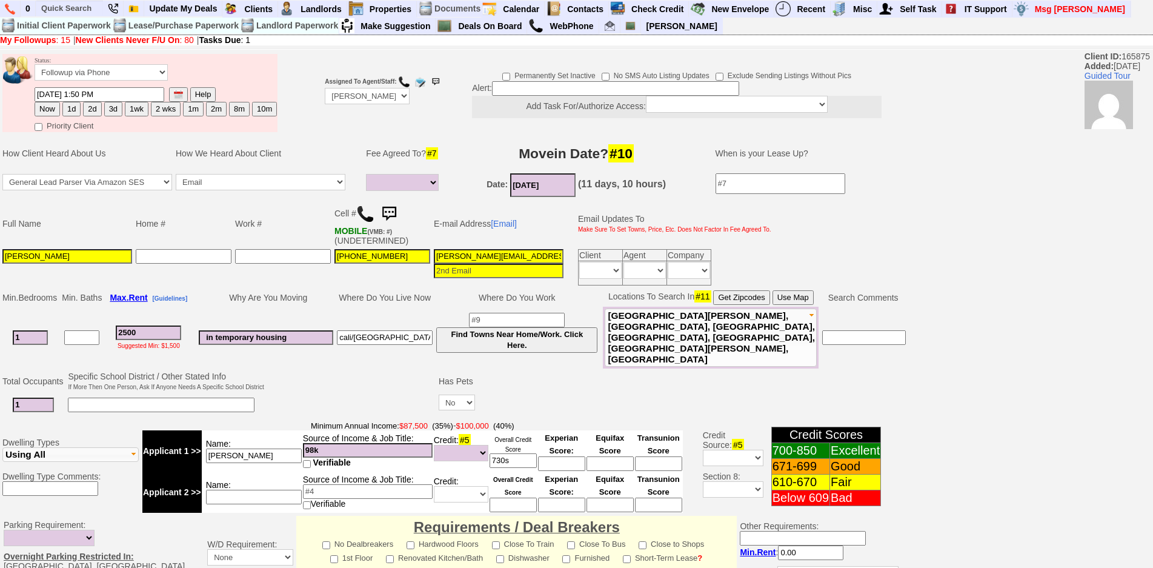
click at [335, 293] on td "Why Are You Moving" at bounding box center [266, 297] width 138 height 18
click at [452, 224] on td "E-mail Address [Email]" at bounding box center [498, 223] width 133 height 47
click at [456, 162] on h3 "Movein Date? #10" at bounding box center [576, 153] width 250 height 22
click at [357, 105] on td "Assigned To Agent/Staff: Up-For-Grabs ***** STAFF ***** [PERSON_NAME] [PHONE_NU…" at bounding box center [367, 93] width 88 height 82
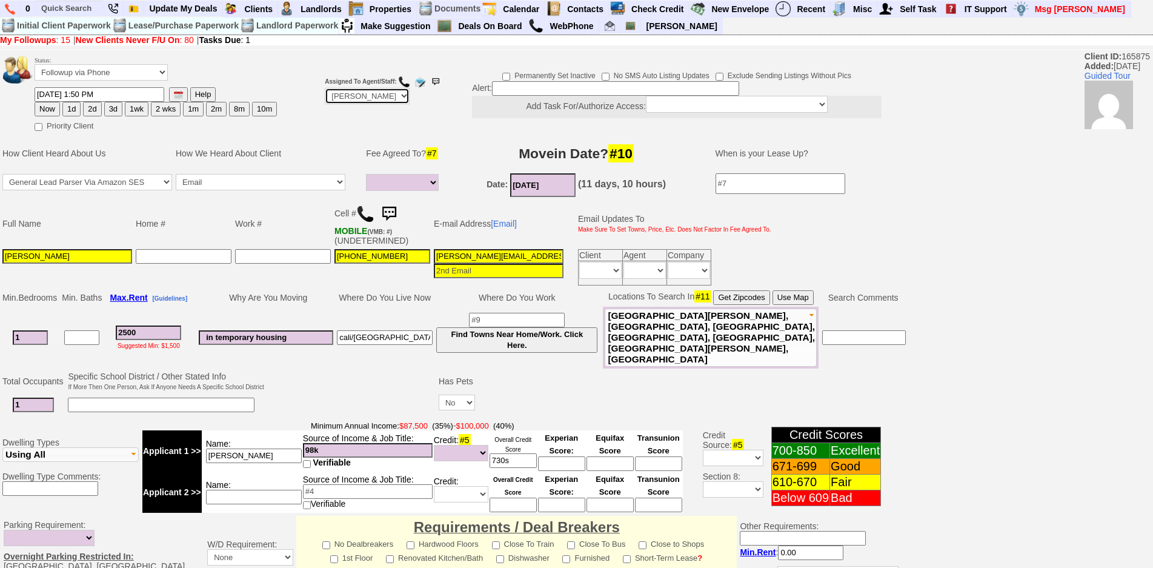
click at [377, 92] on select "Up-For-Grabs ***** STAFF ***** [PERSON_NAME] [PHONE_NUMBER] [PERSON_NAME] [PHON…" at bounding box center [367, 96] width 85 height 16
select select "227"
click at [325, 88] on select "Up-For-Grabs ***** STAFF ***** [PERSON_NAME] [PHONE_NUMBER] [PERSON_NAME] [PHON…" at bounding box center [367, 96] width 85 height 16
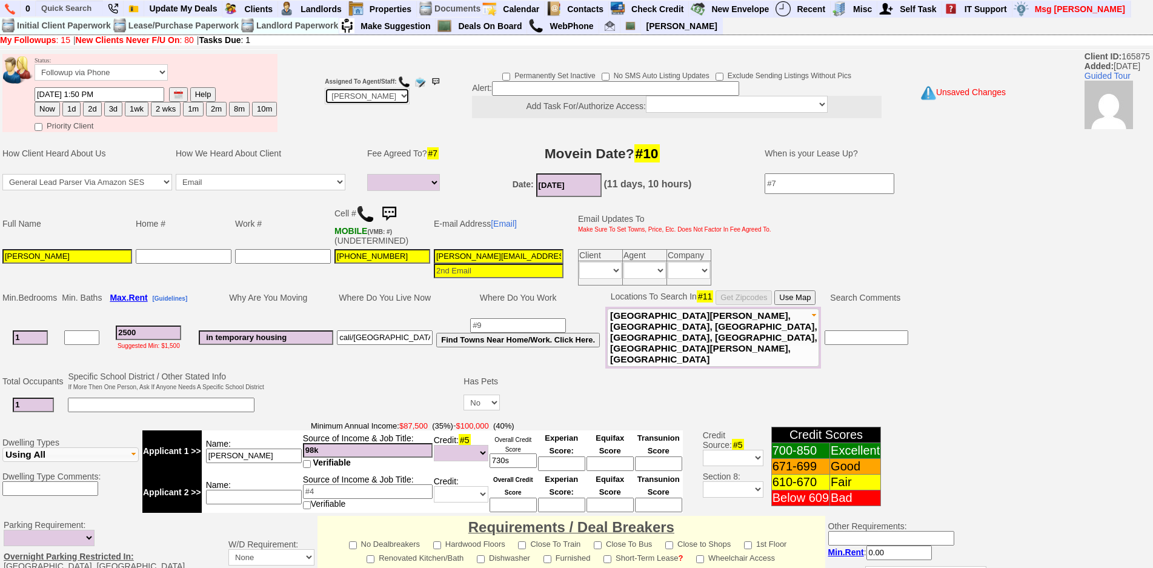
scroll to position [305, 0]
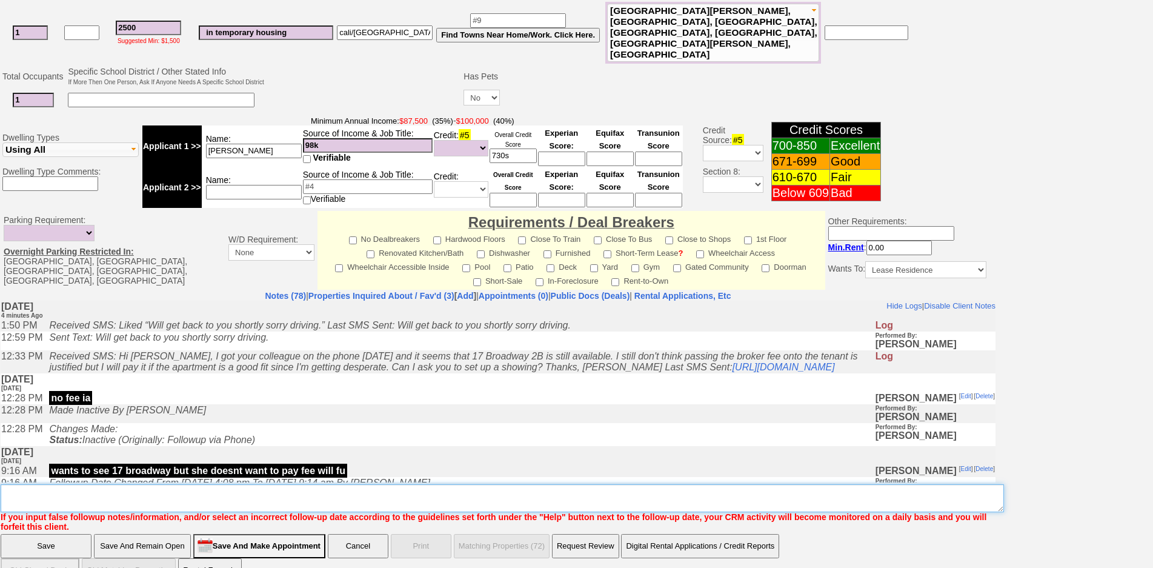
click at [349, 484] on textarea "Insert New Note Here" at bounding box center [502, 498] width 1003 height 28
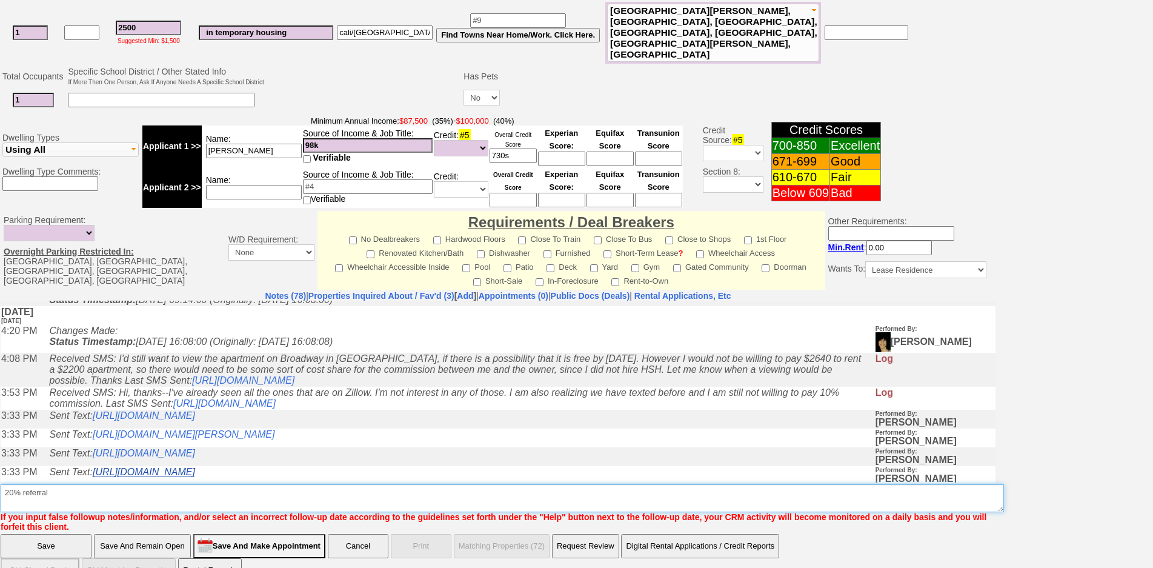
scroll to position [242, 0]
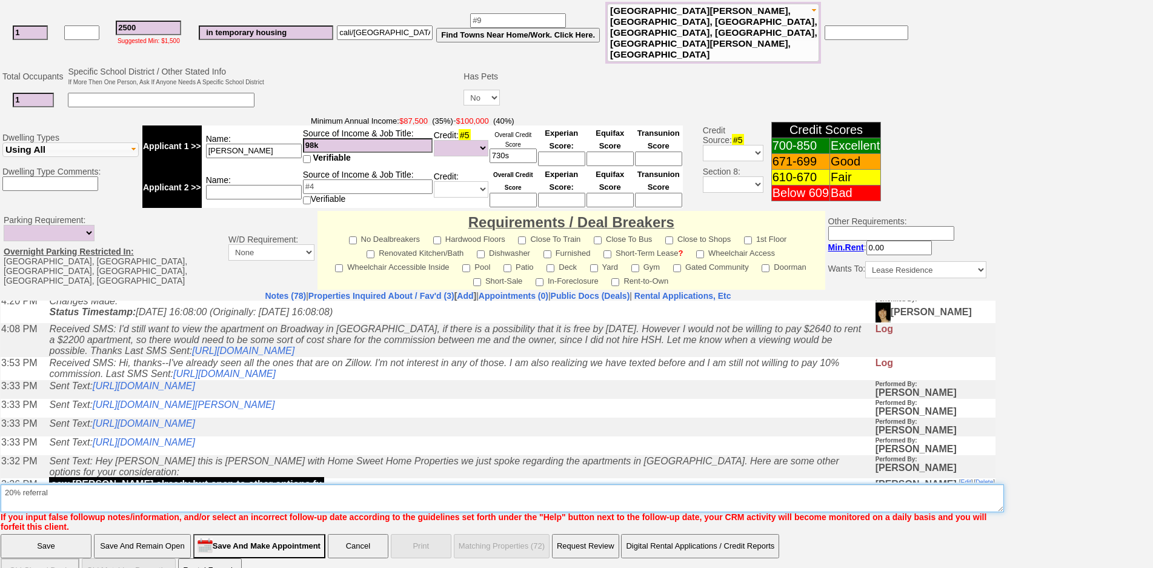
click at [108, 484] on textarea "Insert New Note Here" at bounding box center [502, 498] width 1003 height 28
click at [124, 484] on textarea "Insert New Note Here" at bounding box center [502, 498] width 1003 height 28
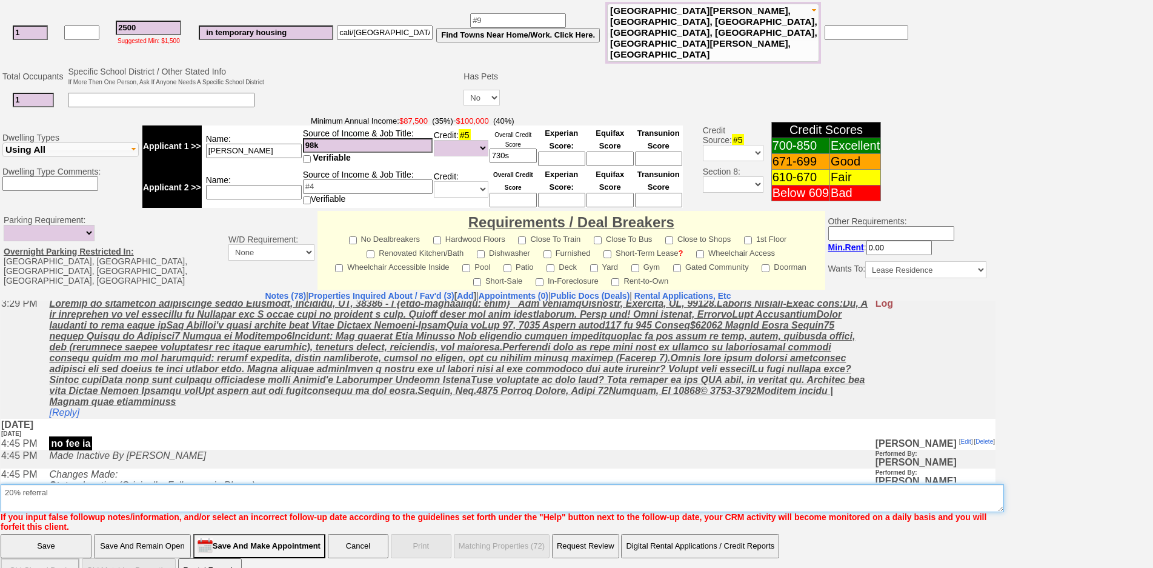
scroll to position [787, 0]
click at [95, 484] on textarea "Insert New Note Here" at bounding box center [502, 498] width 1003 height 28
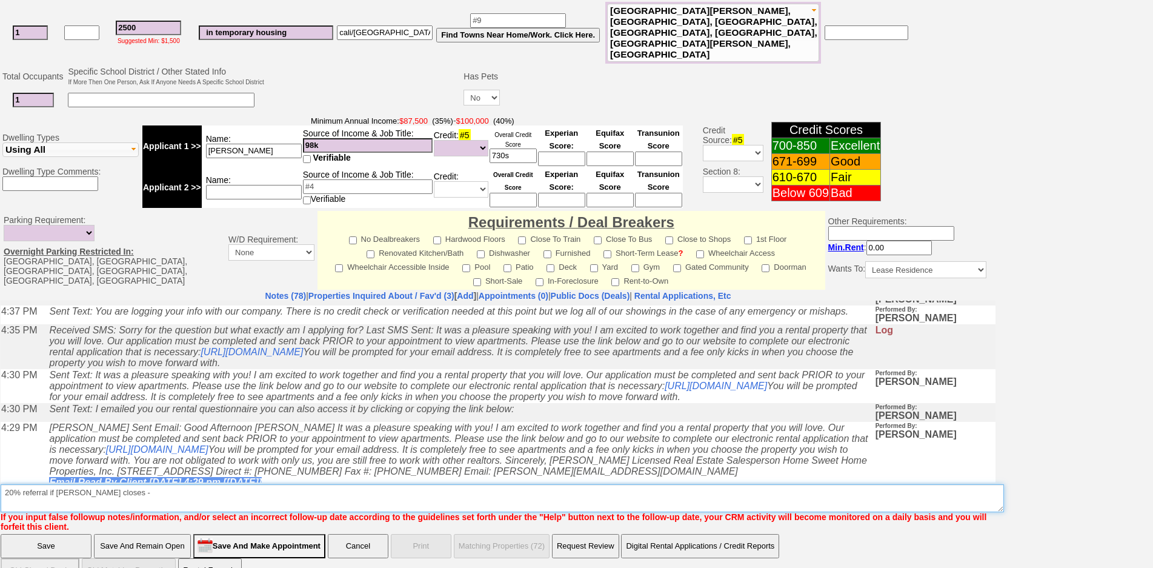
scroll to position [1212, 0]
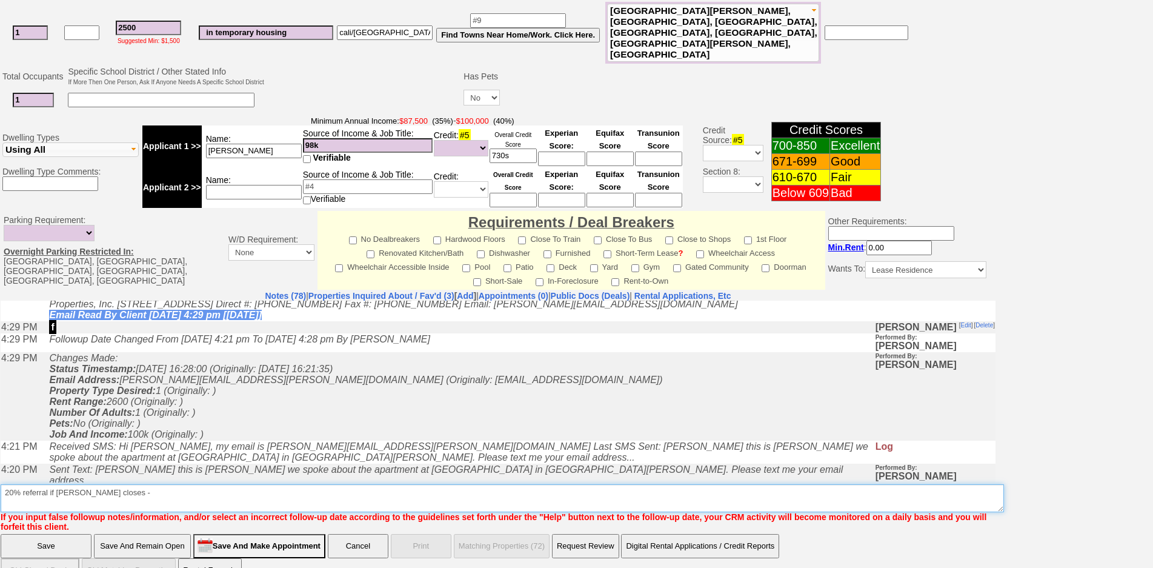
click at [191, 484] on textarea "Insert New Note Here" at bounding box center [502, 498] width 1003 height 28
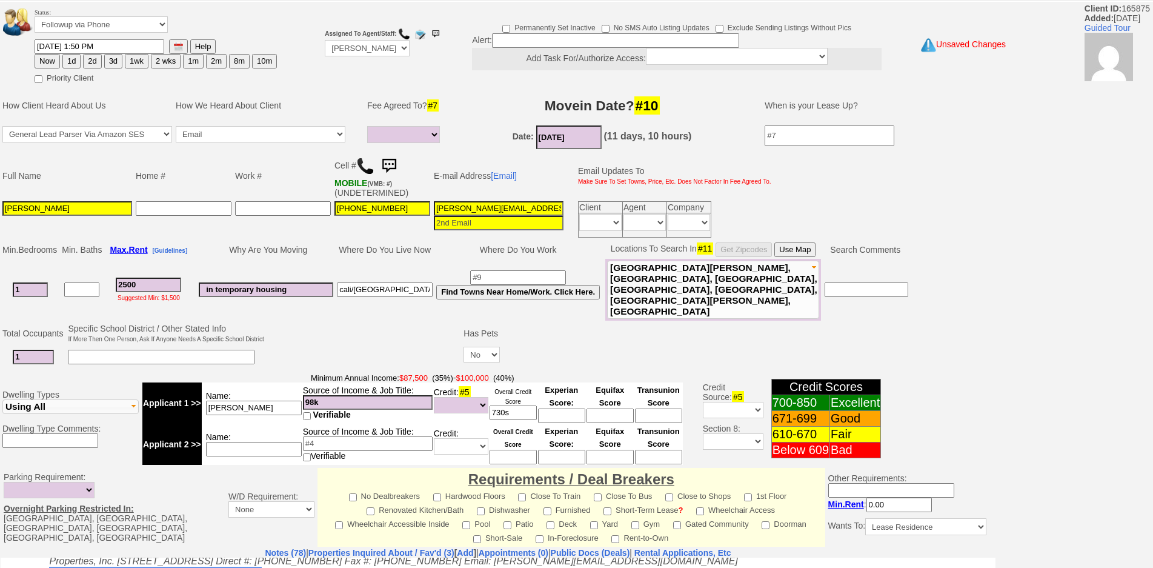
scroll to position [0, 0]
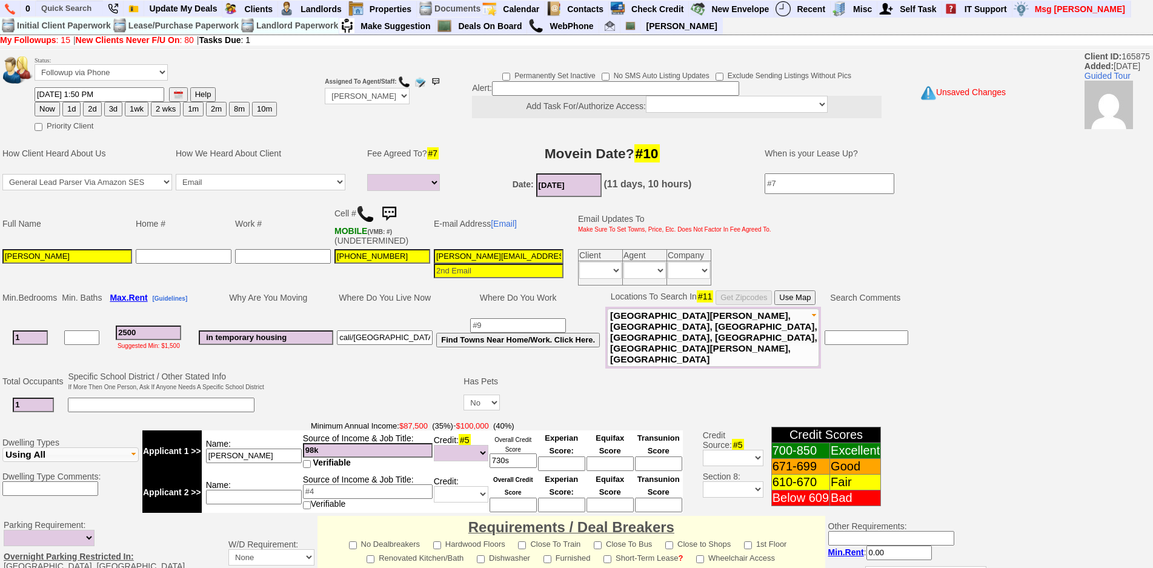
type textarea "20% referral if [PERSON_NAME] closes - good luck"
drag, startPoint x: 42, startPoint y: 111, endPoint x: 48, endPoint y: 112, distance: 6.7
click at [43, 111] on button "Now" at bounding box center [47, 109] width 25 height 15
type input "[DATE] 01:54 PM"
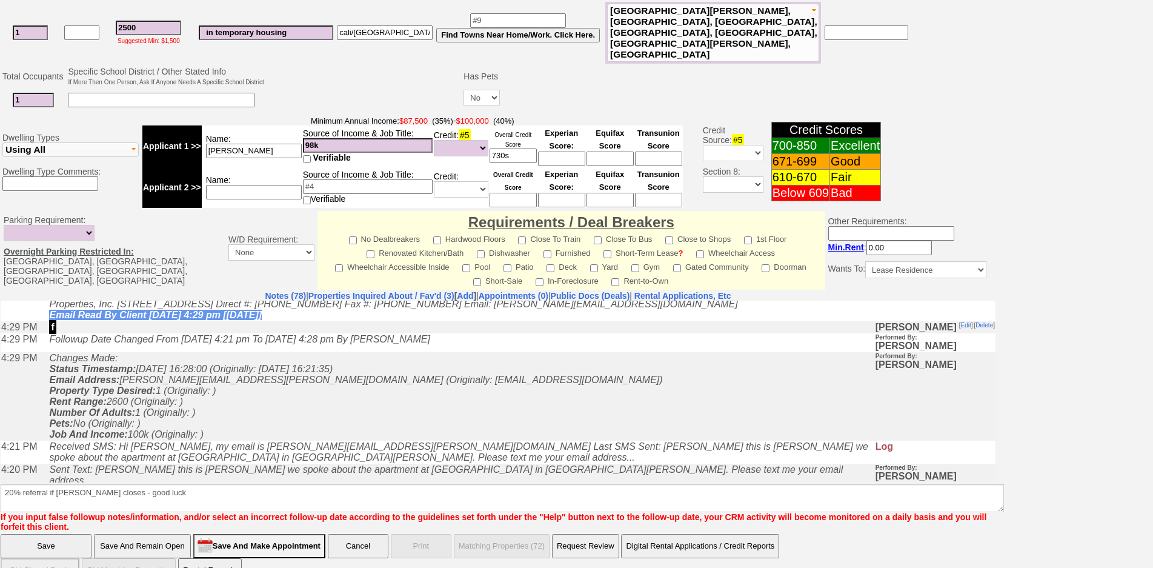
click at [61, 534] on input "Save" at bounding box center [46, 546] width 91 height 24
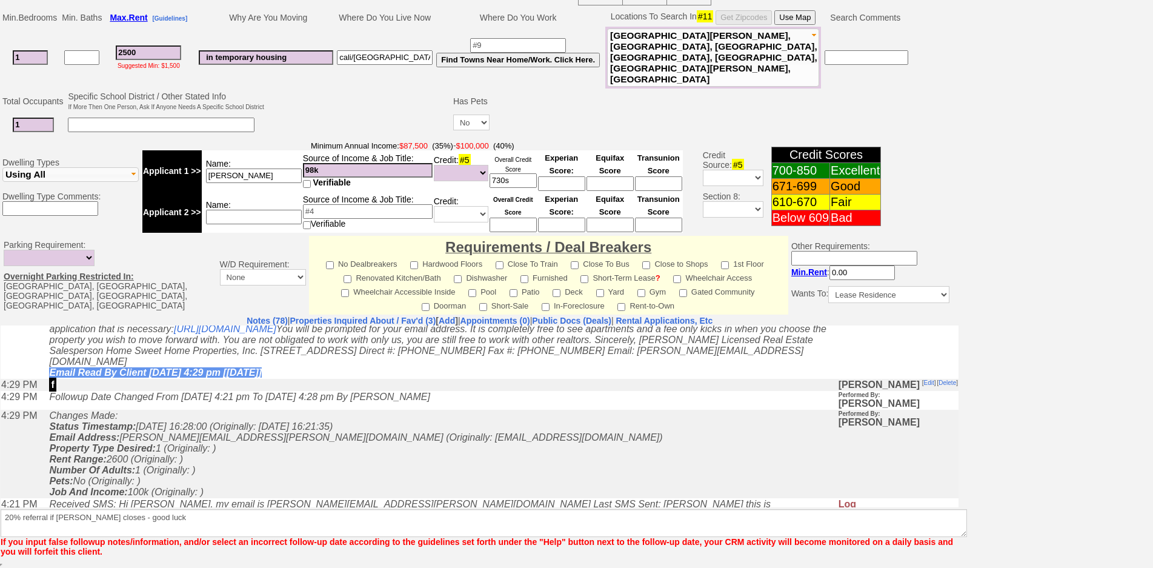
scroll to position [261, 0]
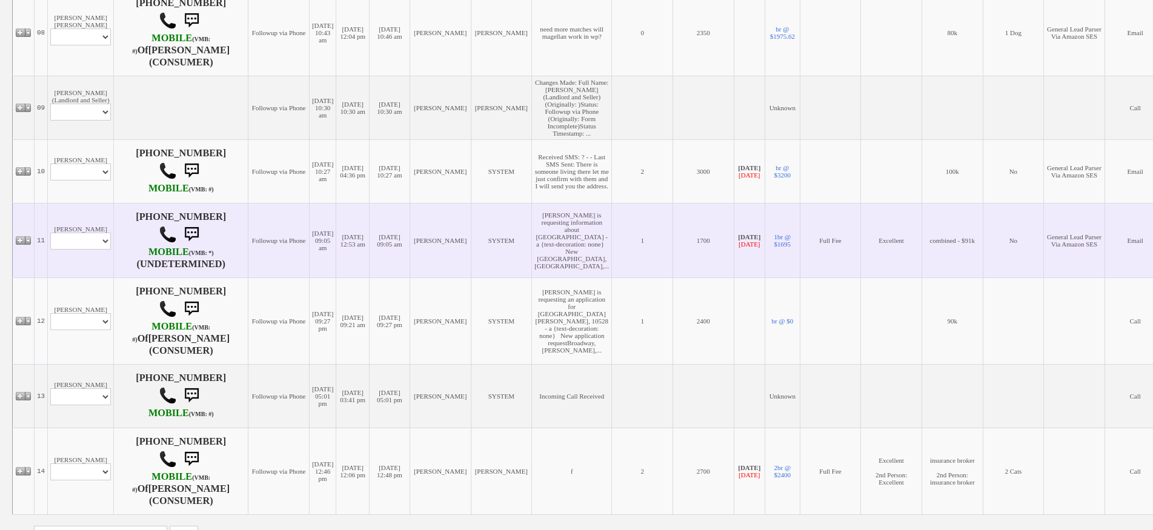
scroll to position [1021, 0]
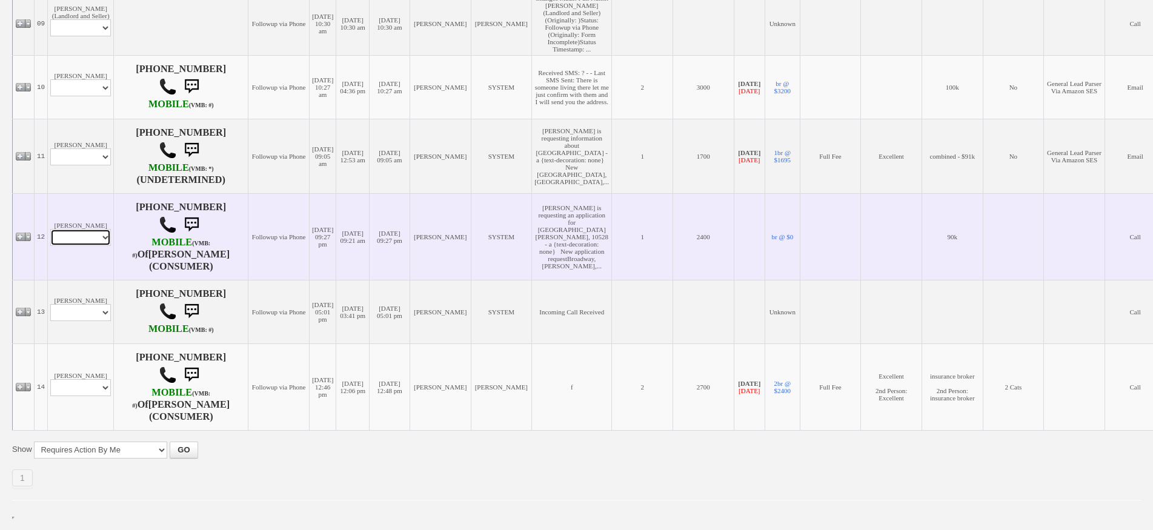
click at [81, 234] on select "Profile Edit Print Email Externally (Will Not Be Tracked In CRM) Closed Deals" at bounding box center [80, 237] width 61 height 17
select select "ChangeURL,/crm/custom/edit_client_form.php?redirect=%2Fcrm%2Fclients.php&id=149…"
click at [50, 229] on select "Profile Edit Print Email Externally (Will Not Be Tracked In CRM) Closed Deals" at bounding box center [80, 237] width 61 height 17
select select
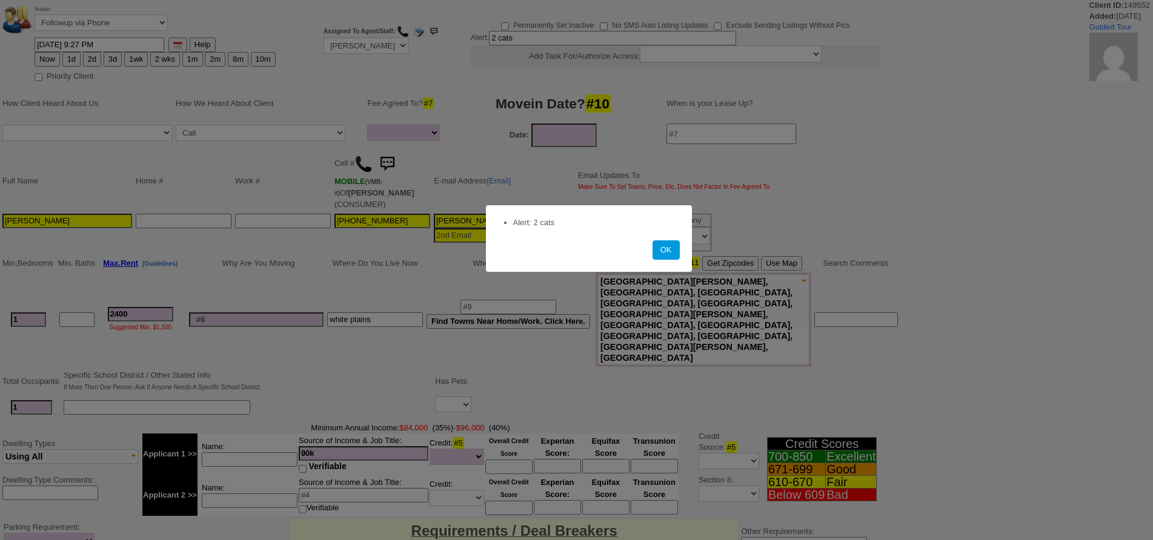
select select
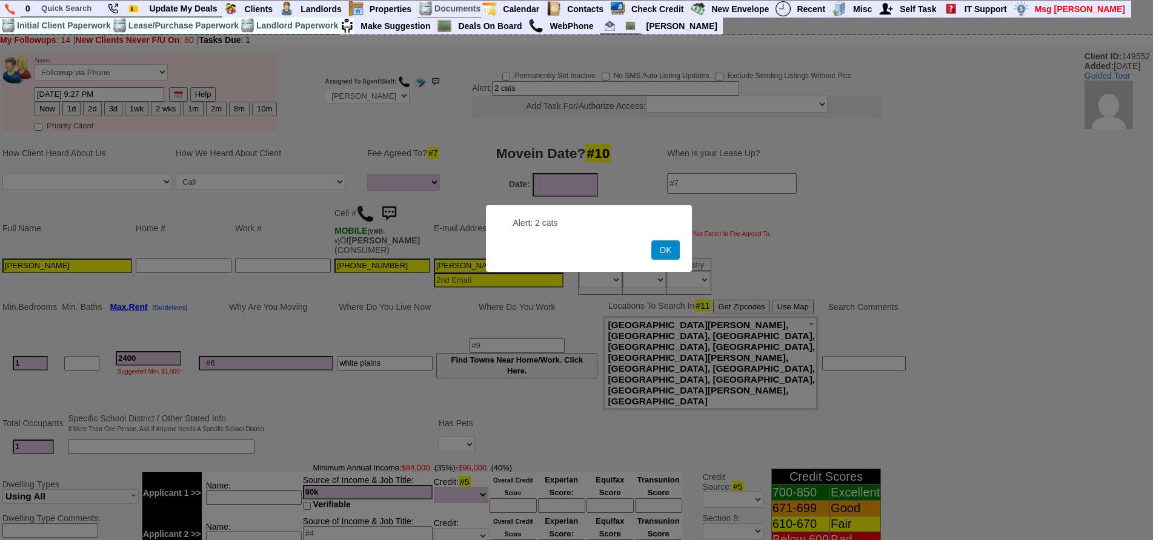
click at [665, 248] on button "OK" at bounding box center [665, 249] width 28 height 19
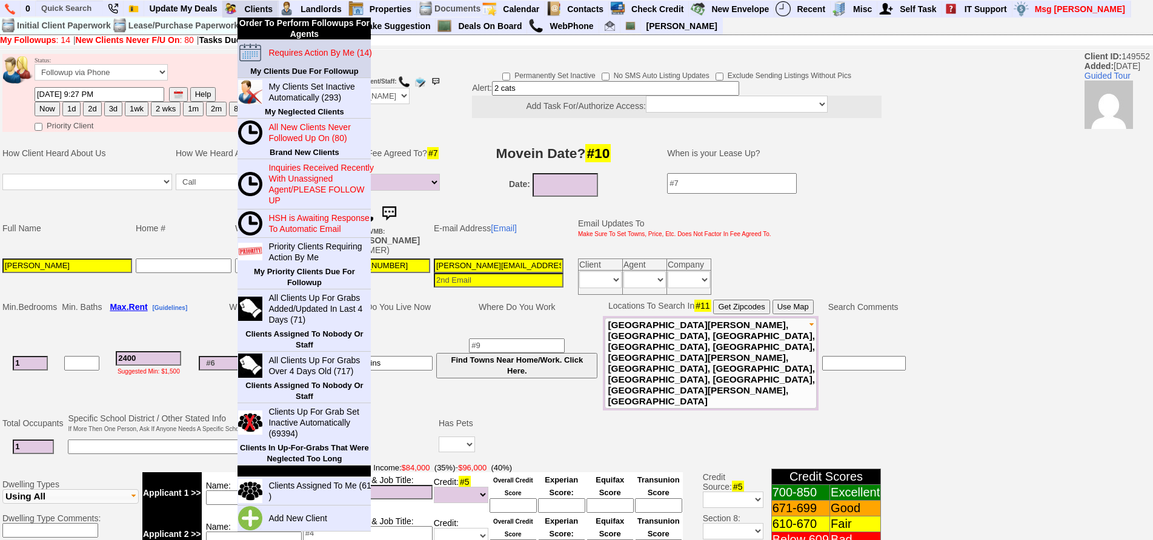
click at [298, 53] on blink "Requires Action By Me (14)" at bounding box center [319, 53] width 103 height 10
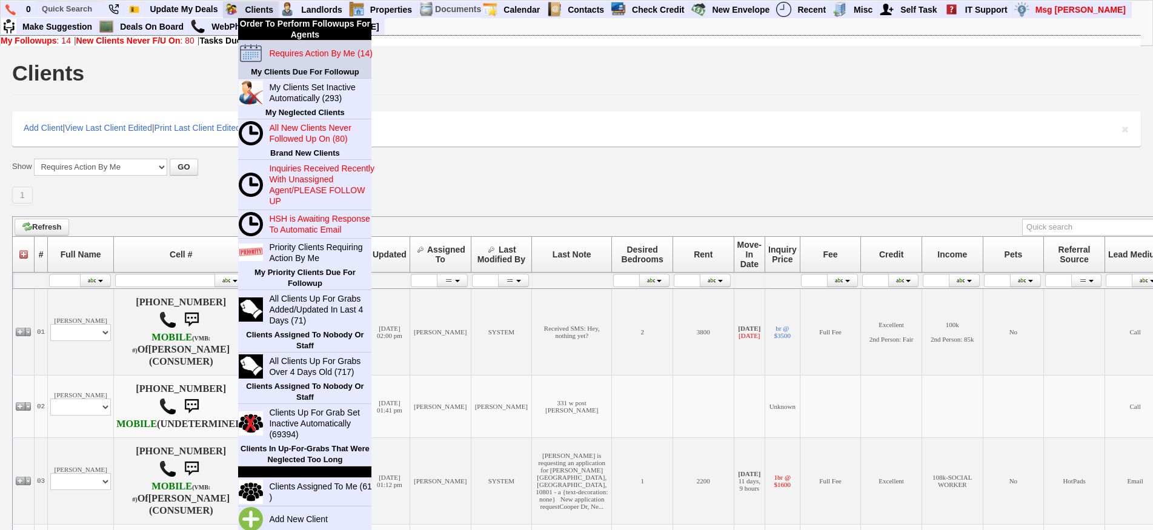
click at [282, 53] on blink "Requires Action By Me (14)" at bounding box center [320, 53] width 103 height 10
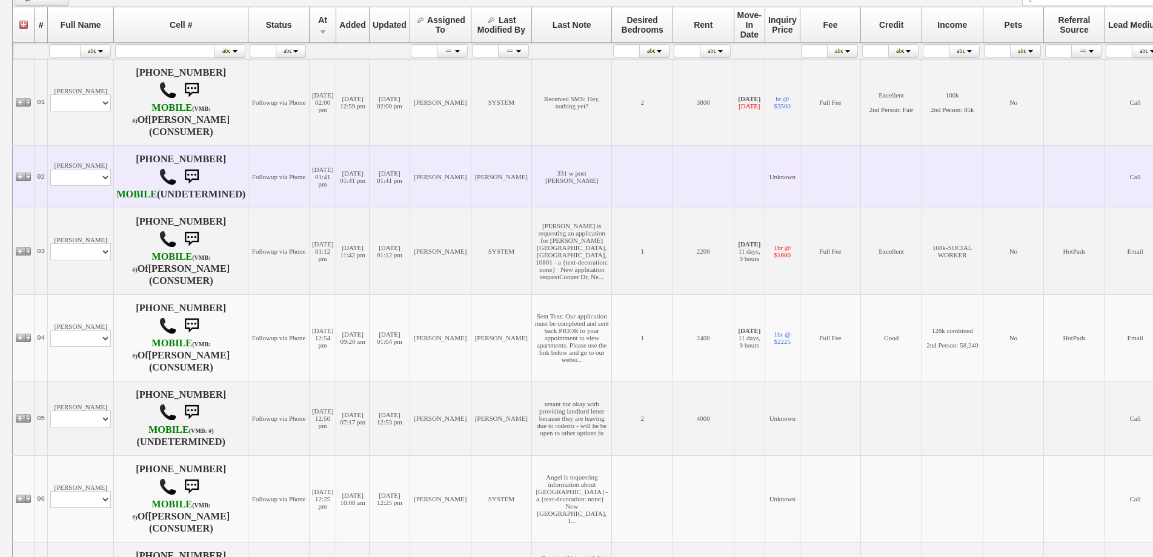
scroll to position [242, 0]
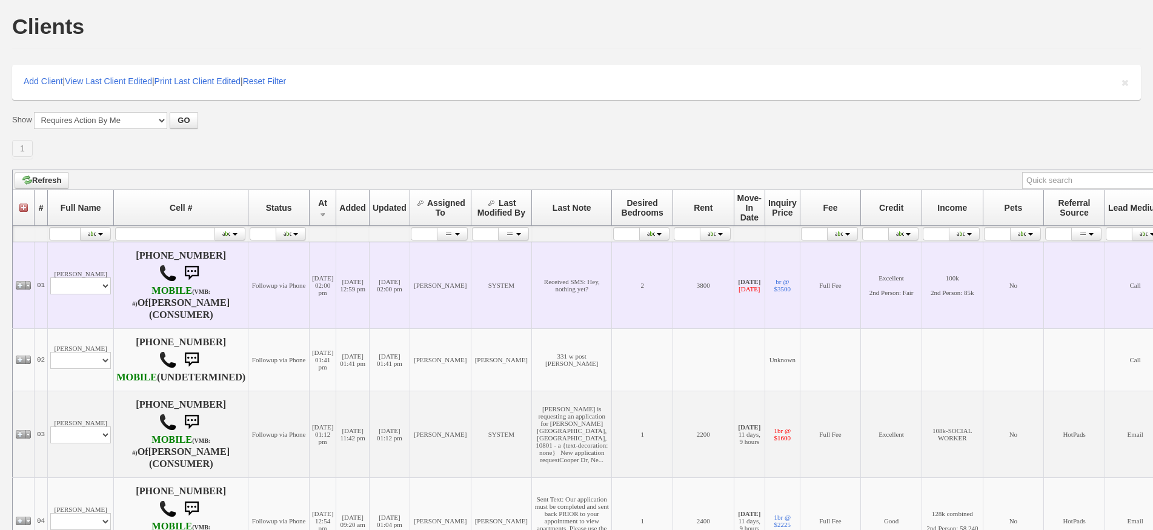
scroll to position [61, 0]
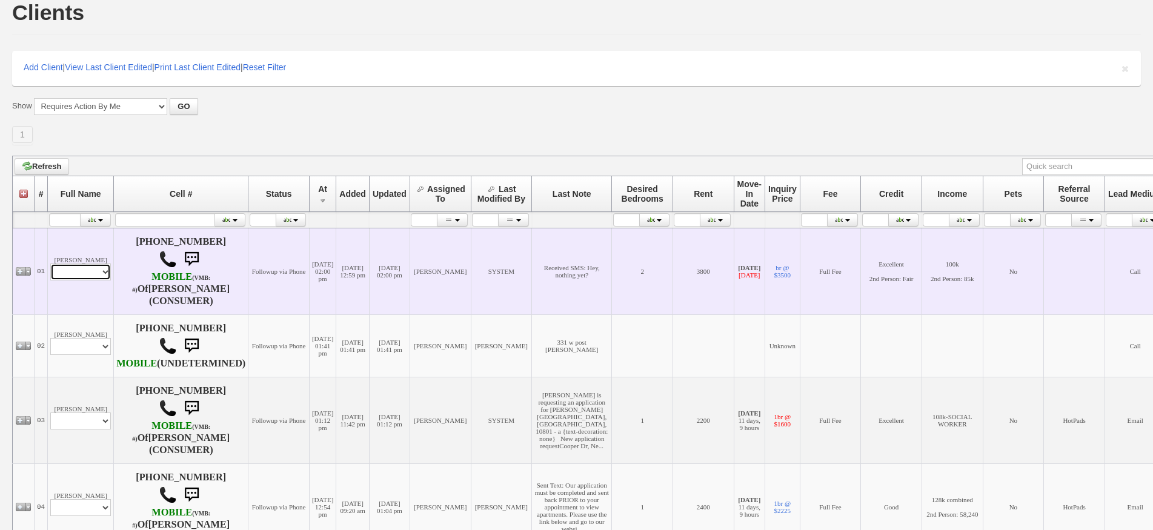
click at [94, 264] on select "Profile Edit Print Email Externally (Will Not Be Tracked In CRM) Closed Deals" at bounding box center [80, 272] width 61 height 17
select select "ChangeURL,/crm/custom/edit_client_form.php?redirect=%2Fcrm%2Fclients.php&id=995…"
click at [50, 264] on select "Profile Edit Print Email Externally (Will Not Be Tracked In CRM) Closed Deals" at bounding box center [80, 272] width 61 height 17
select select
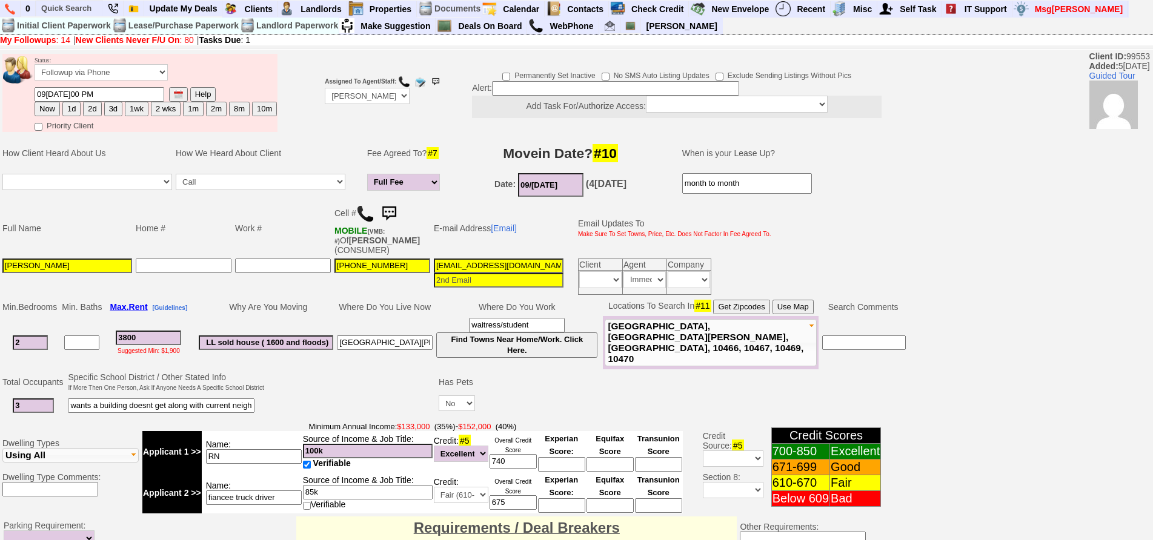
click at [391, 210] on img at bounding box center [389, 214] width 24 height 24
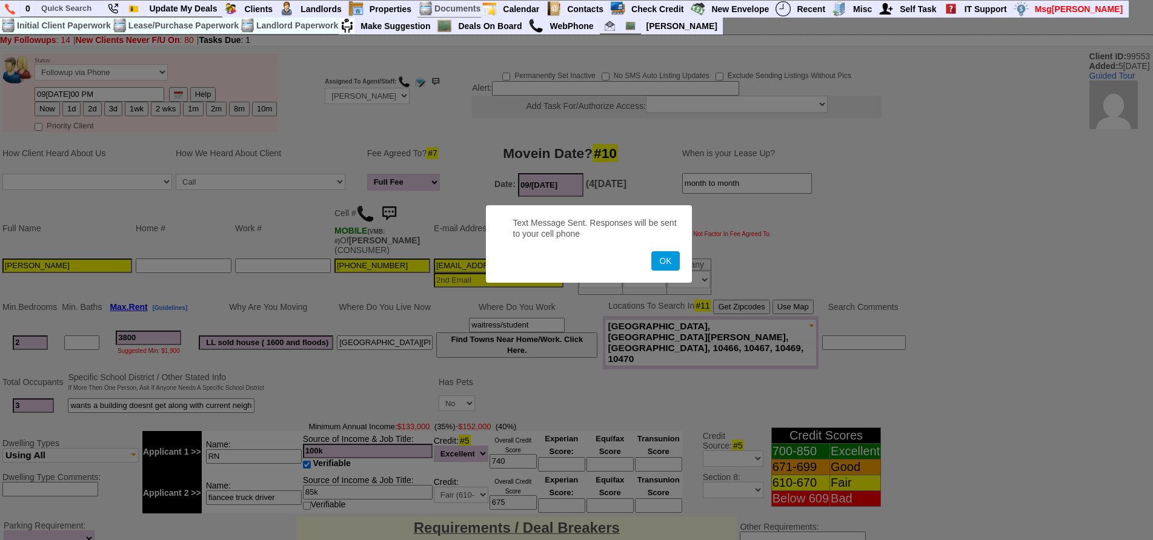
click at [651, 251] on button "OK" at bounding box center [665, 260] width 28 height 19
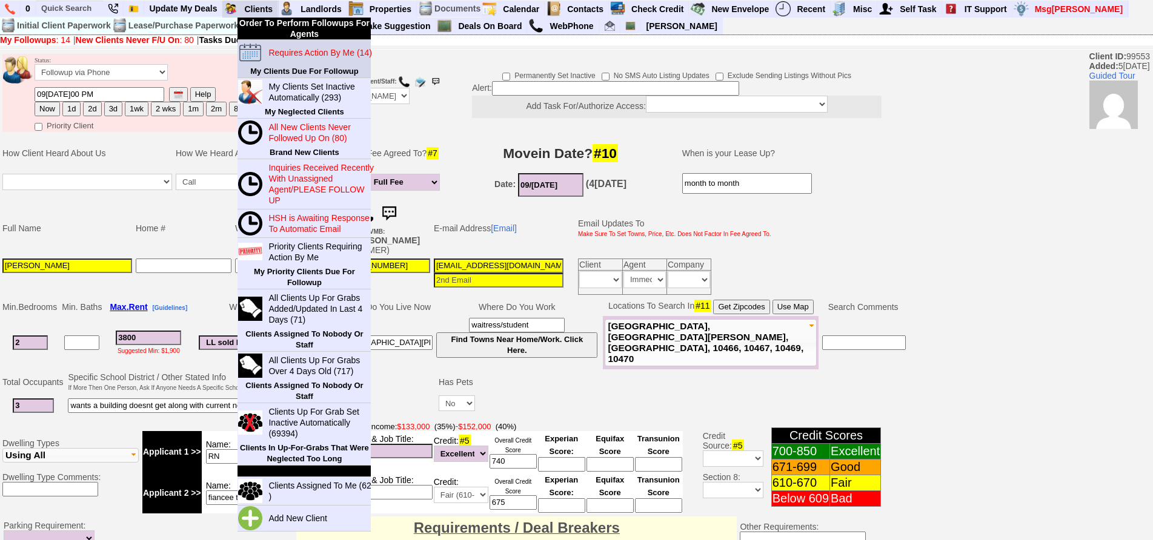
click at [289, 51] on blink "Requires Action By Me (14)" at bounding box center [319, 53] width 103 height 10
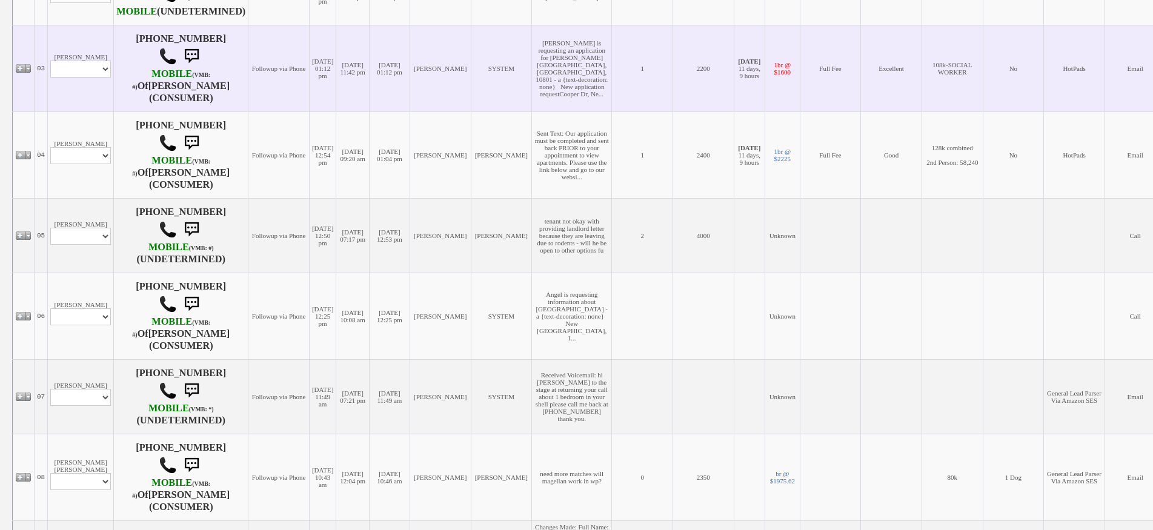
scroll to position [485, 0]
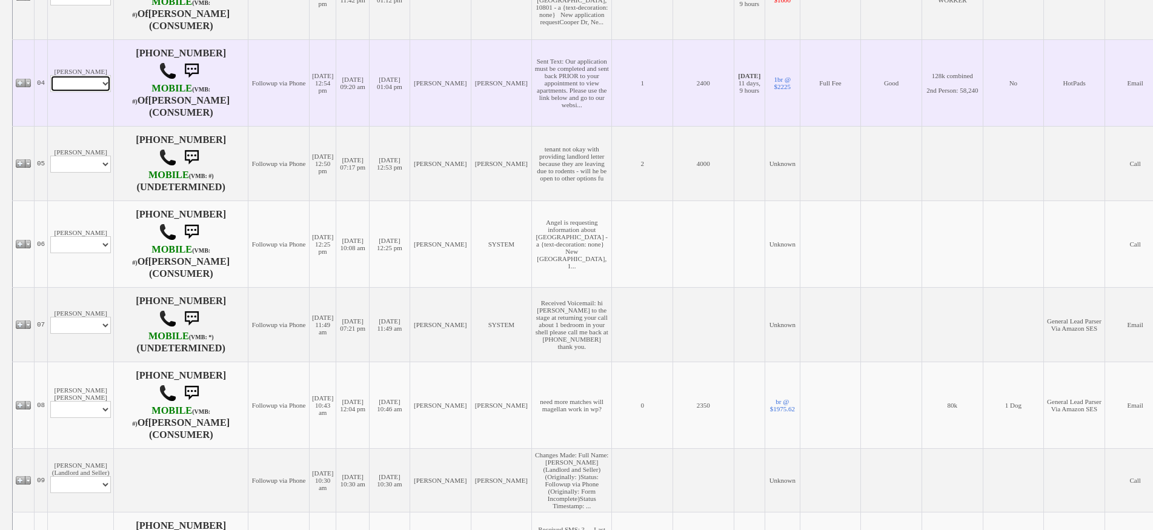
click at [94, 92] on select "Profile Edit Print Email Externally (Will Not Be Tracked In CRM) Closed Deals" at bounding box center [80, 83] width 61 height 17
select select "ChangeURL,/crm/custom/edit_client_form.php?redirect=%2Fcrm%2Fclients.php&id=276…"
click at [50, 90] on select "Profile Edit Print Email Externally (Will Not Be Tracked In CRM) Closed Deals" at bounding box center [80, 83] width 61 height 17
select select
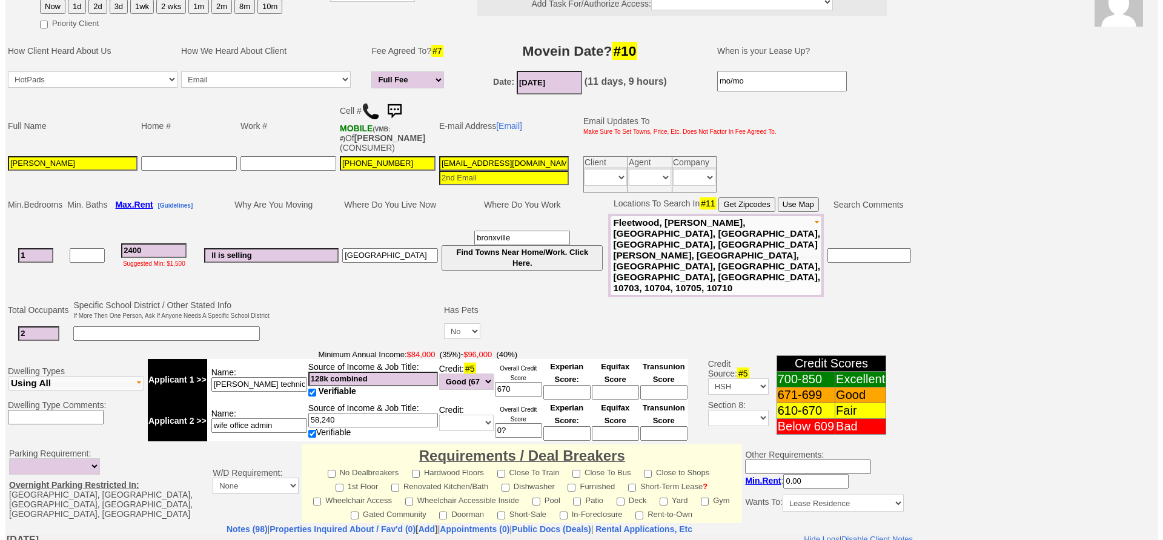
scroll to position [359, 0]
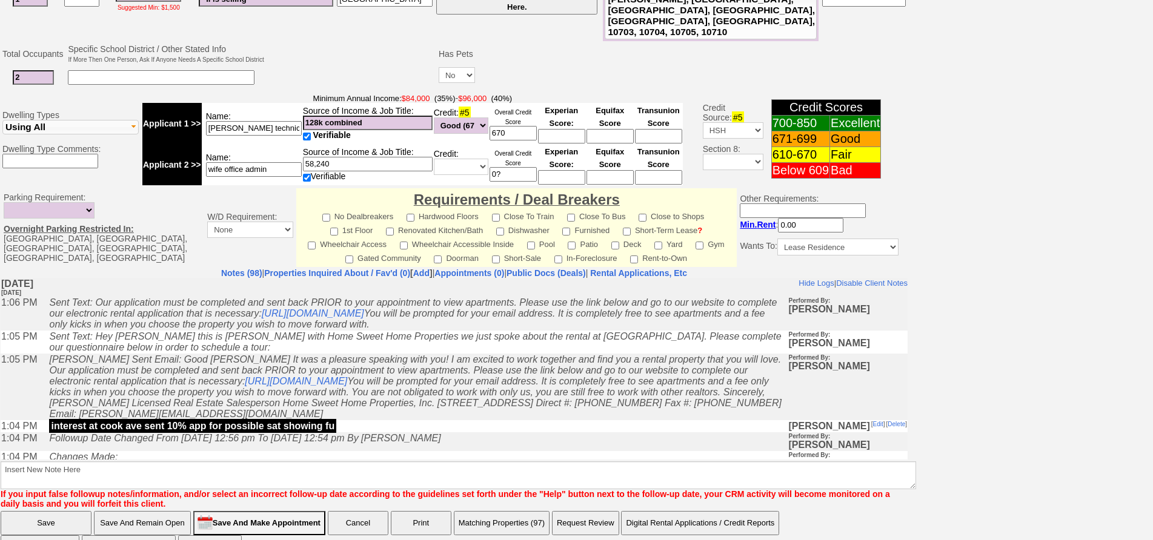
click at [536, 511] on button "Matching Properties (97)" at bounding box center [502, 523] width 96 height 24
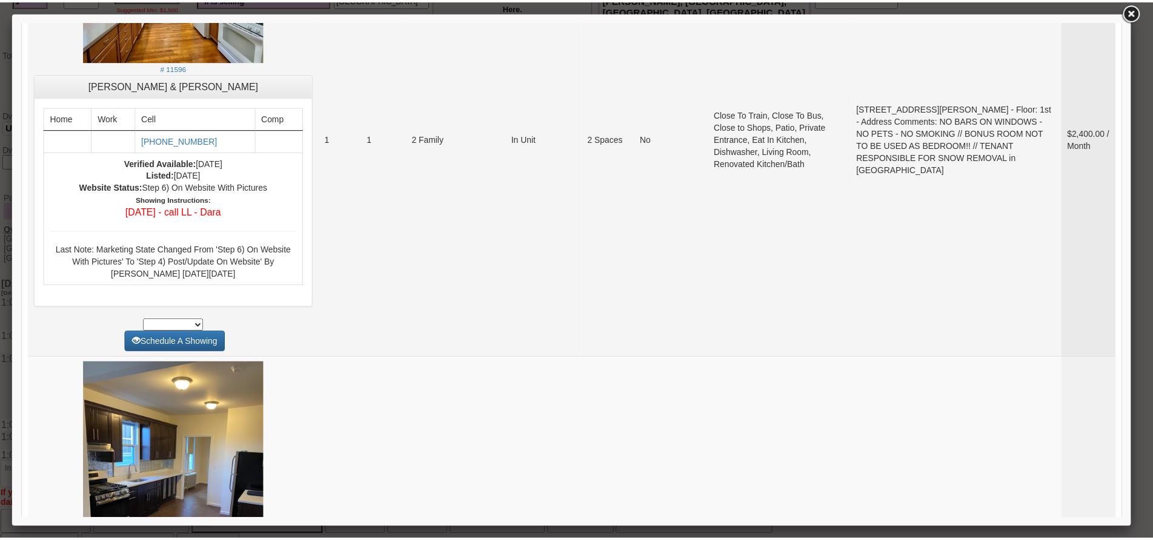
scroll to position [727, 0]
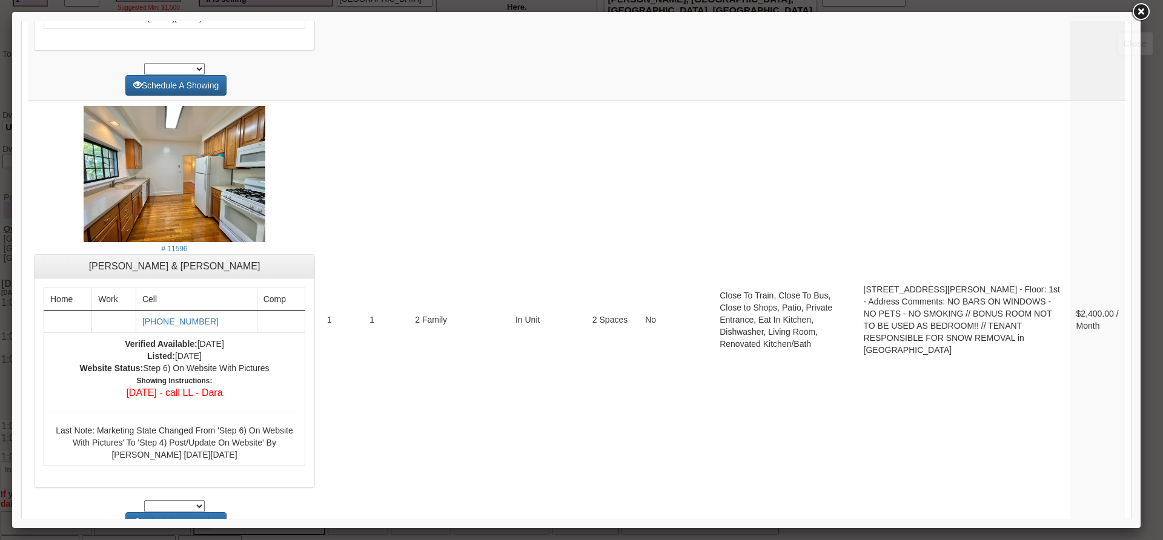
click at [1147, 14] on link at bounding box center [1141, 12] width 22 height 22
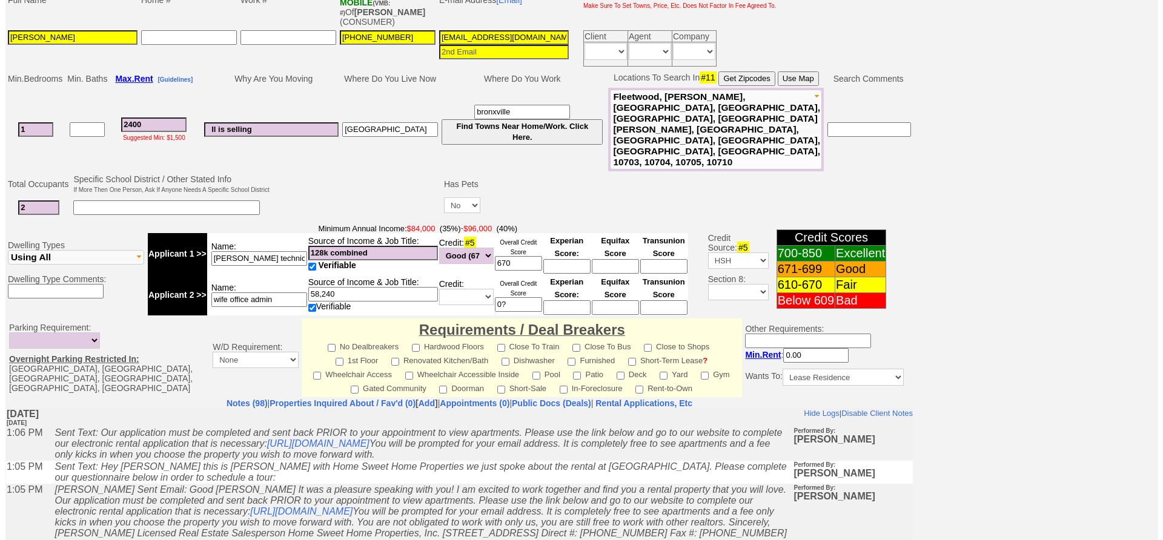
scroll to position [359, 0]
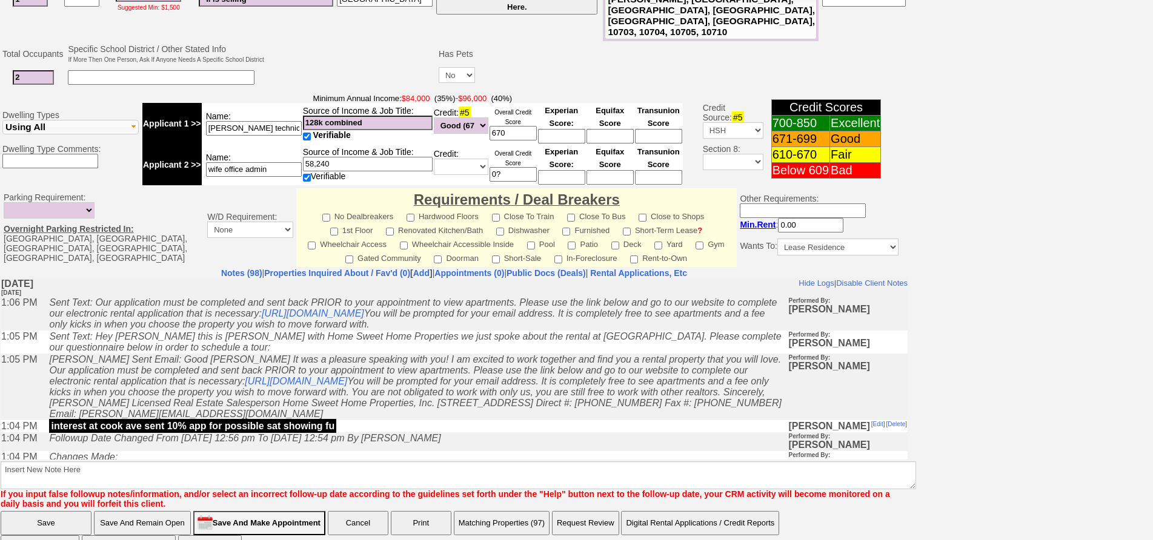
click at [491, 511] on button "Matching Properties (97)" at bounding box center [502, 523] width 96 height 24
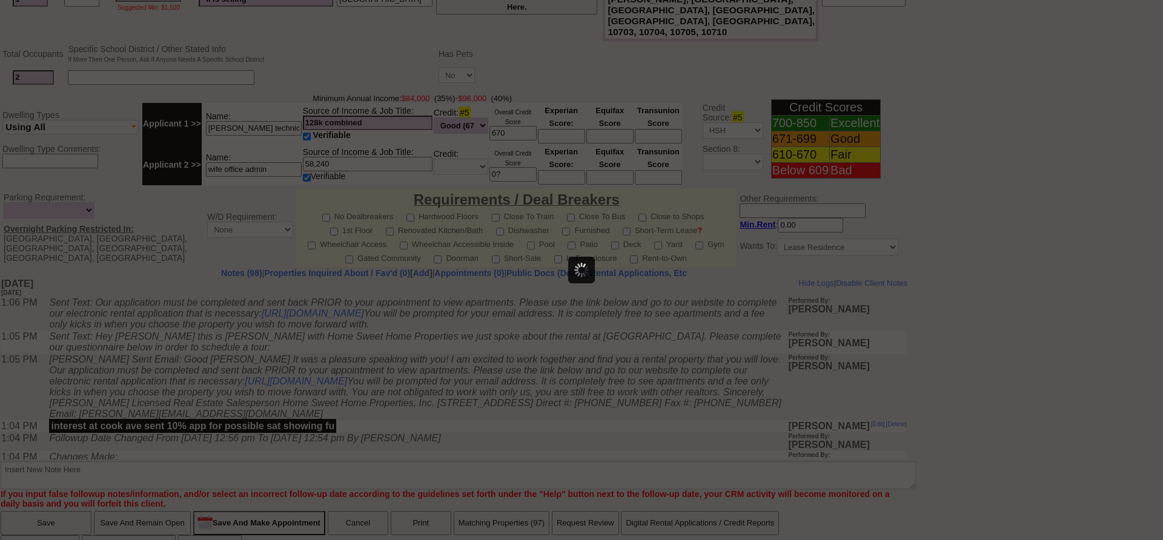
select select
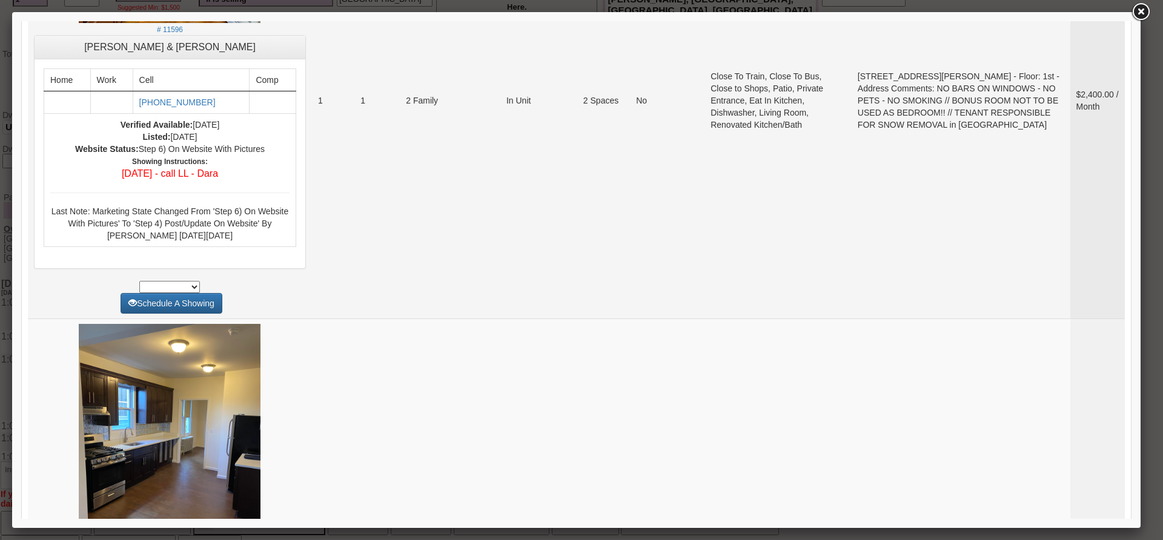
scroll to position [848, 0]
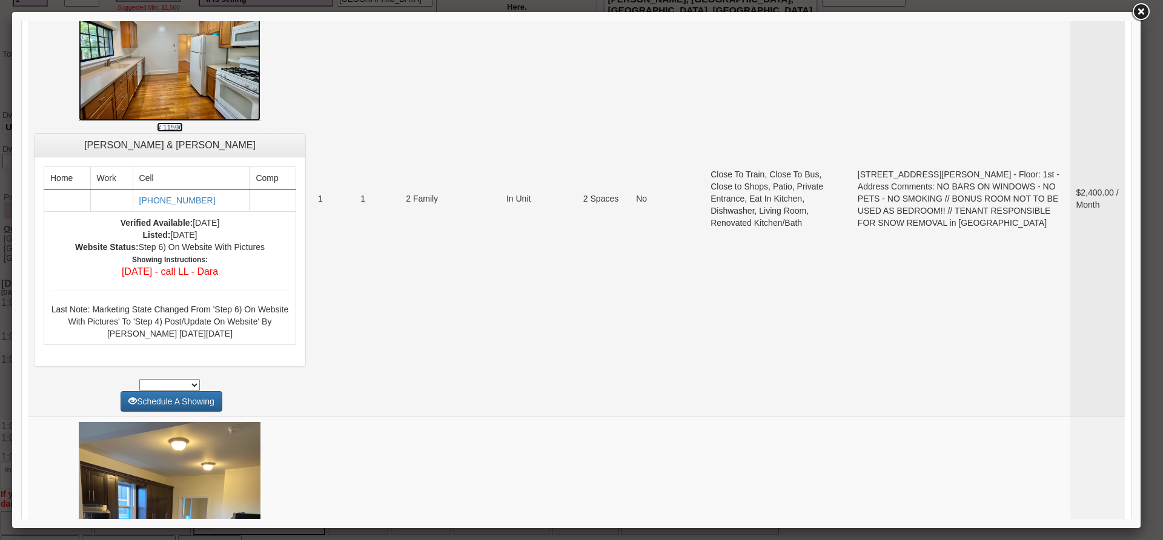
click at [217, 116] on img at bounding box center [170, 53] width 182 height 136
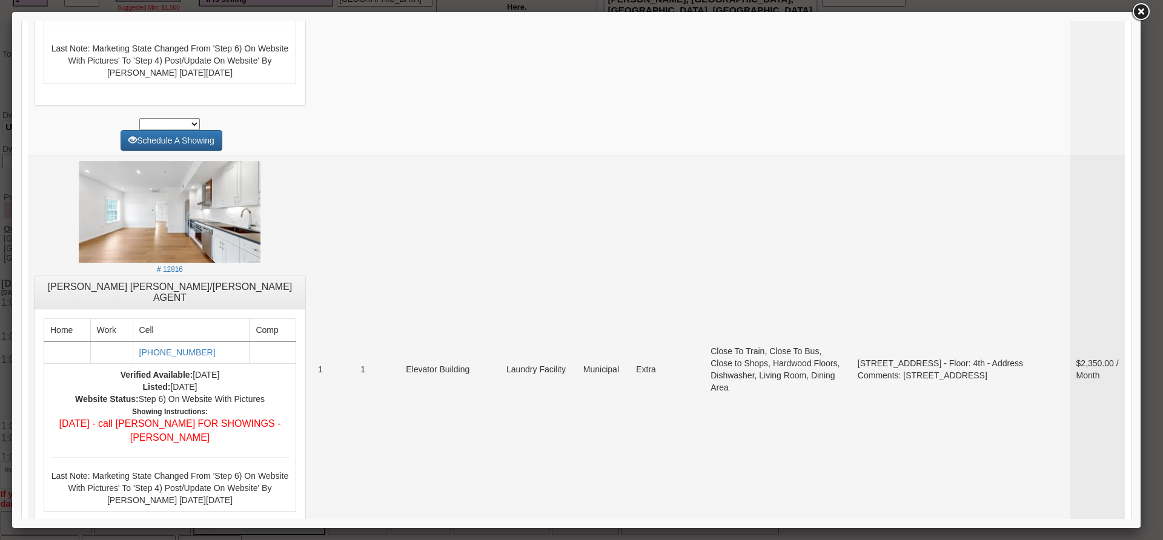
scroll to position [4664, 0]
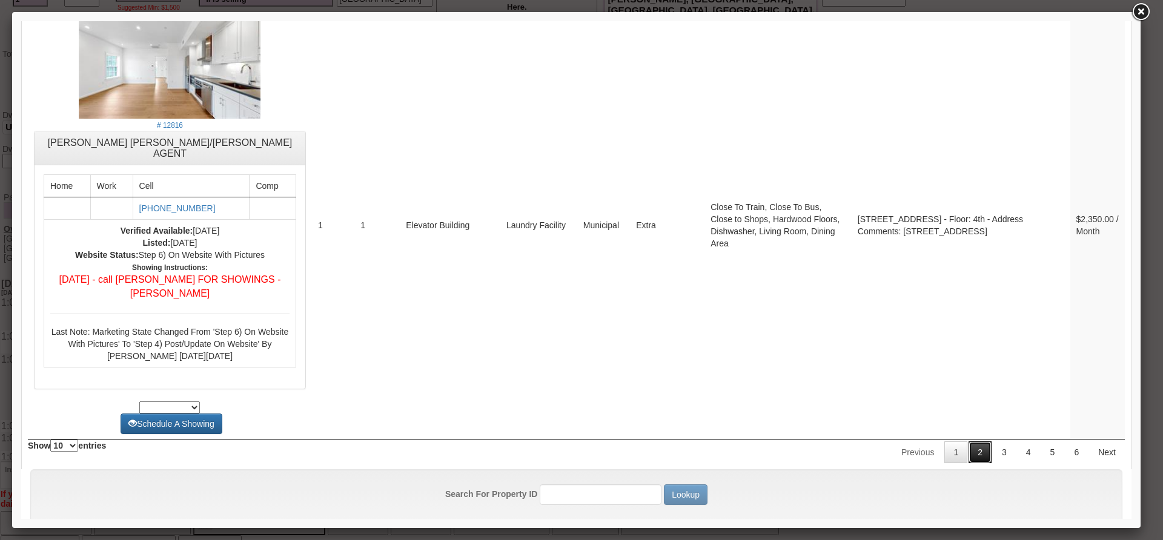
click at [974, 442] on link "2" at bounding box center [980, 453] width 23 height 22
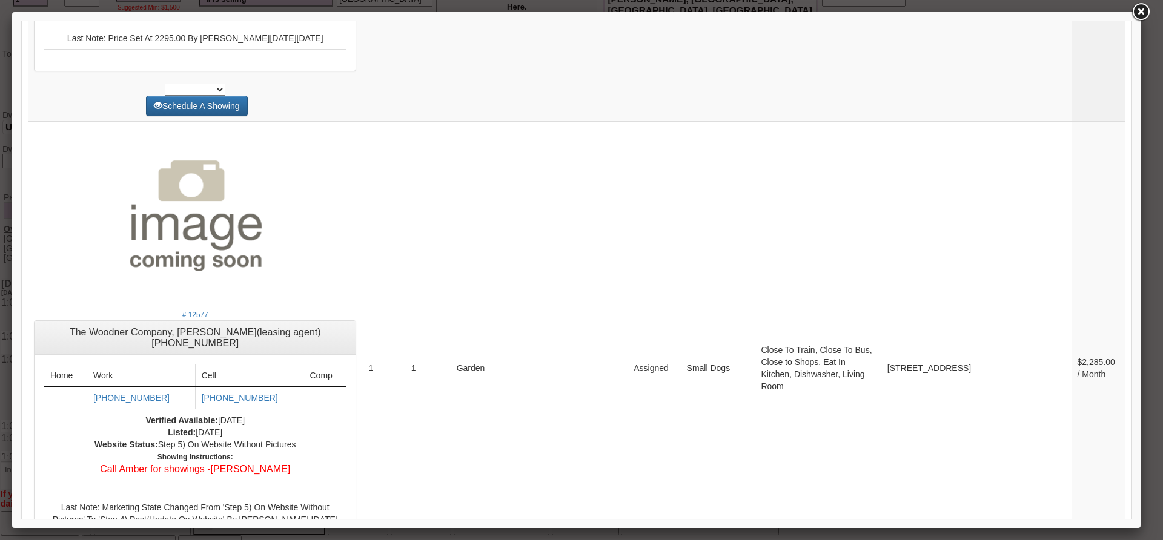
scroll to position [5255, 0]
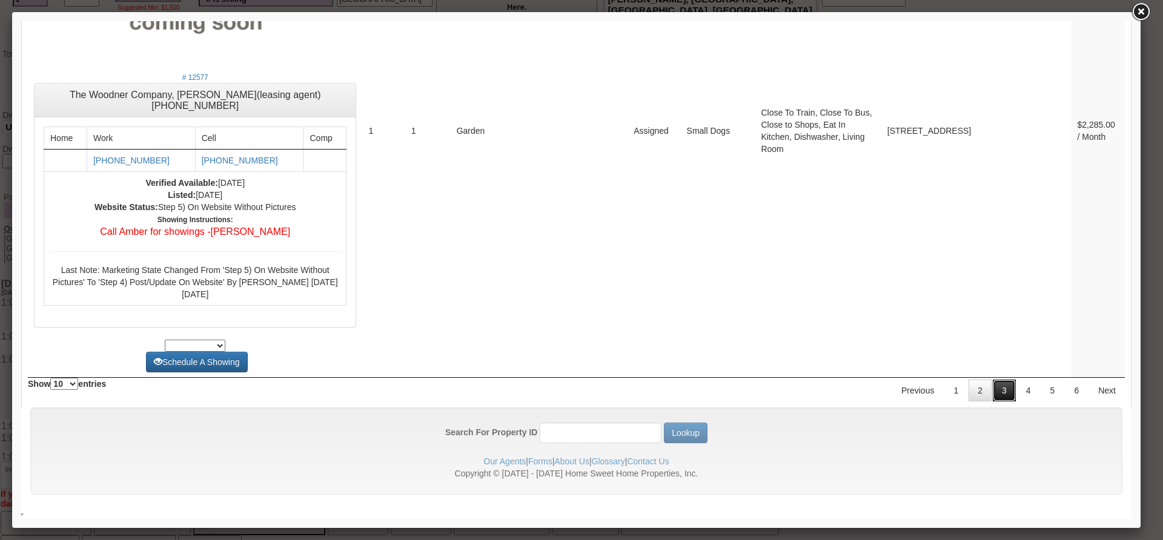
click at [995, 402] on link "3" at bounding box center [1004, 391] width 23 height 22
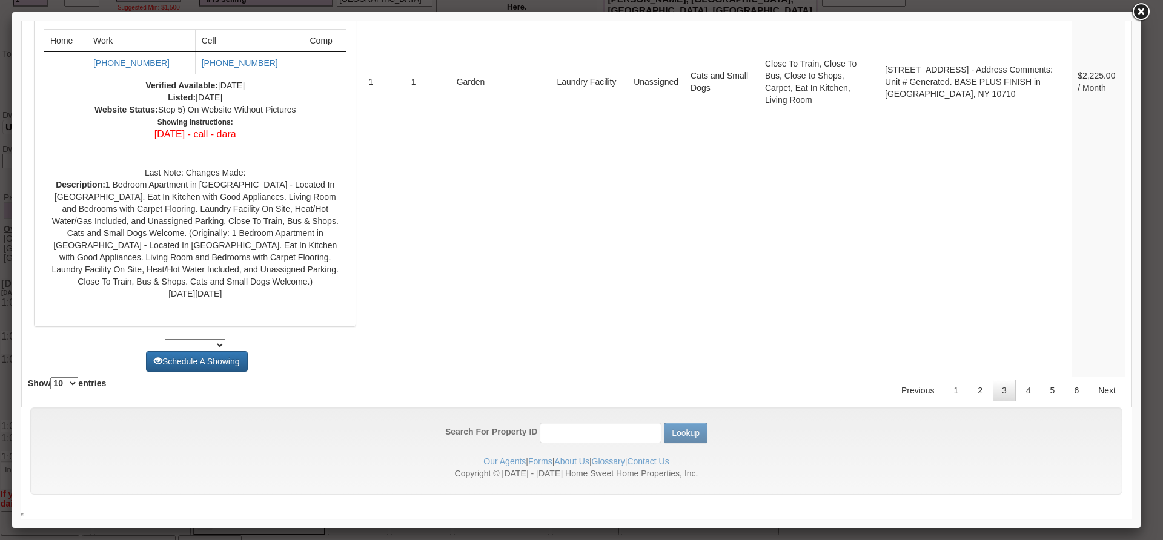
scroll to position [4934, 0]
click at [1022, 383] on link "4" at bounding box center [1028, 391] width 23 height 22
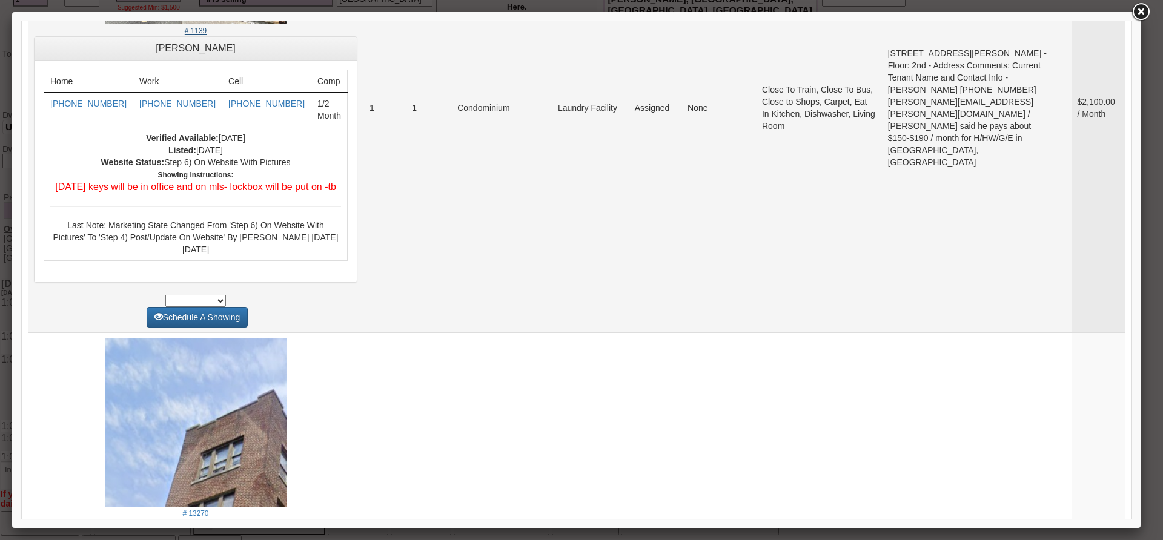
scroll to position [3888, 0]
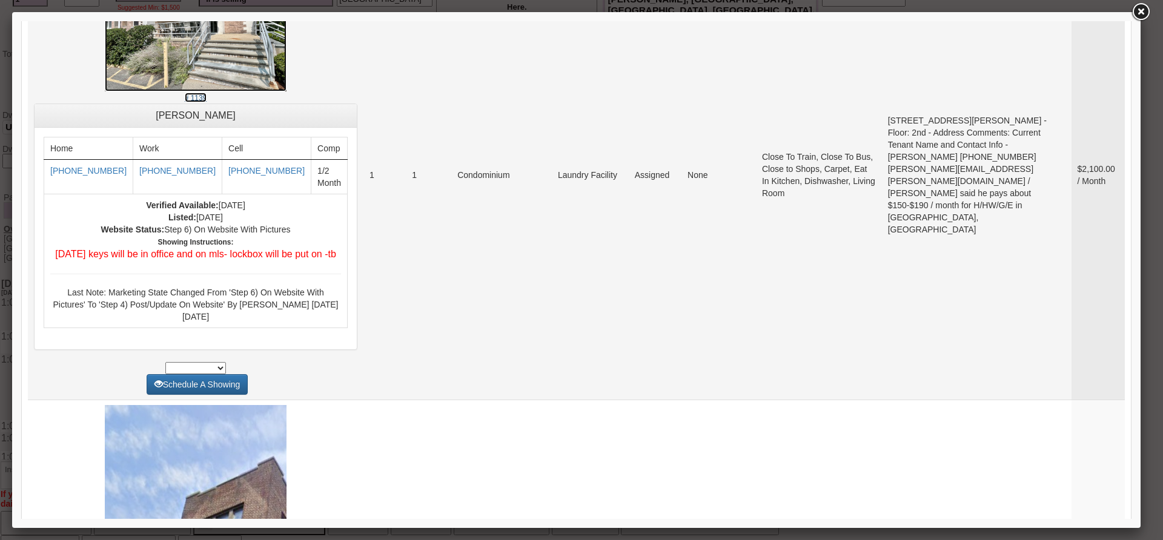
click at [179, 91] on img at bounding box center [196, 23] width 182 height 136
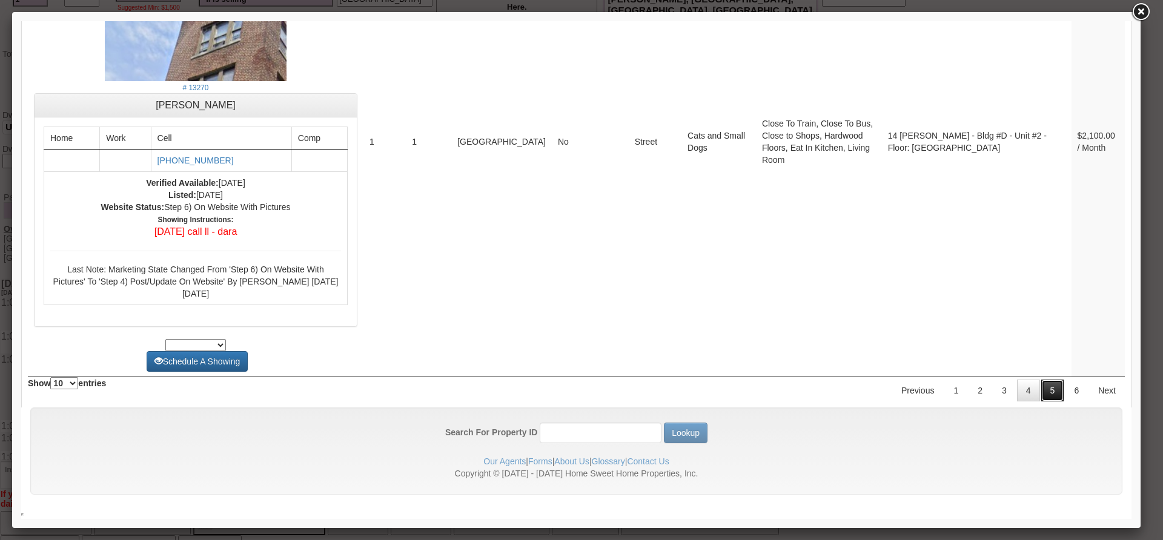
click at [1041, 393] on link "5" at bounding box center [1052, 391] width 23 height 22
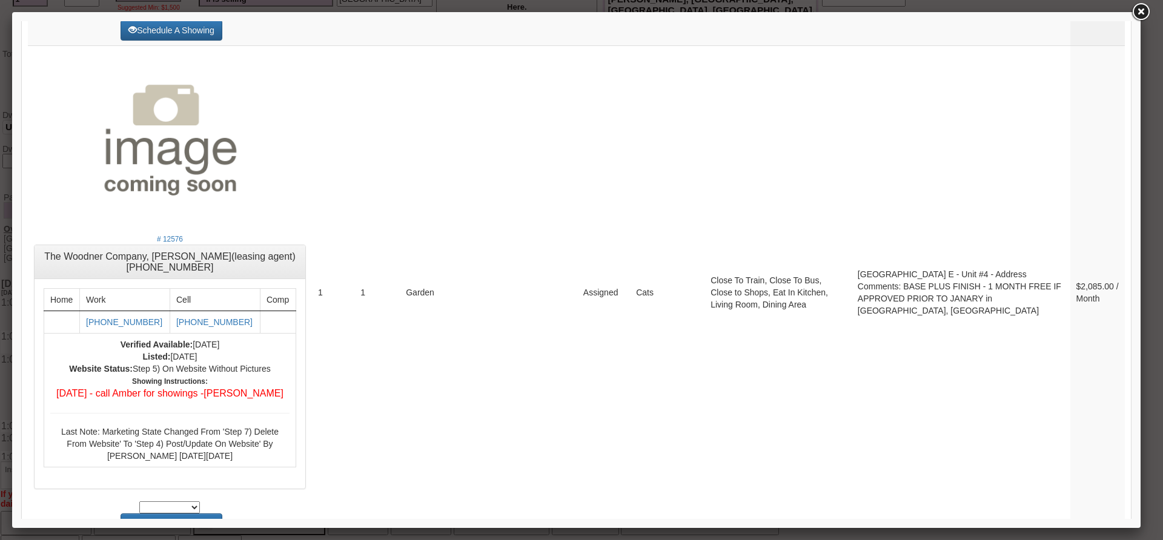
scroll to position [5140, 0]
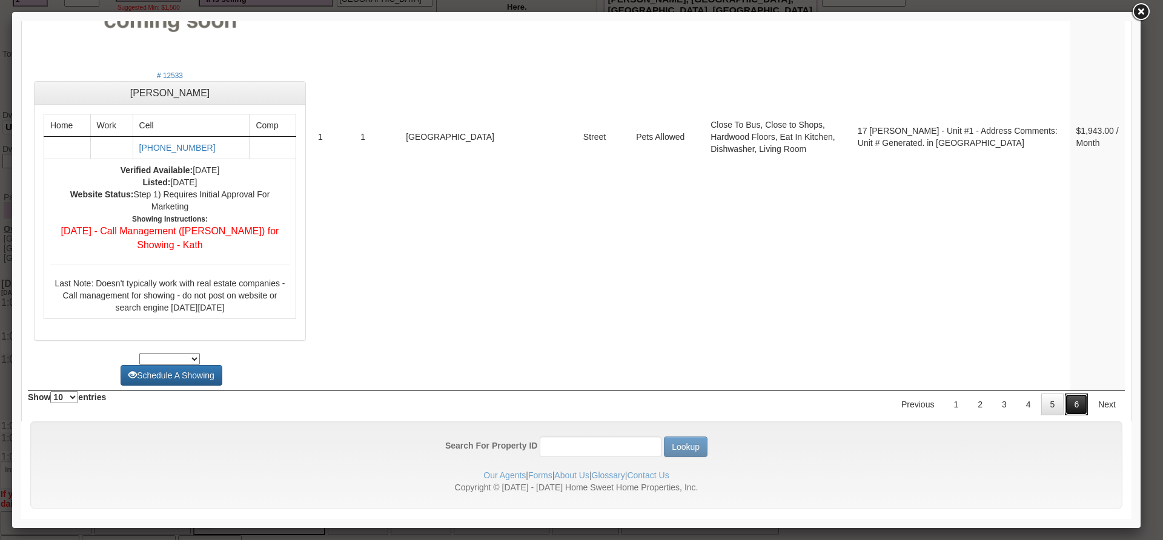
click at [1065, 394] on link "6" at bounding box center [1076, 405] width 23 height 22
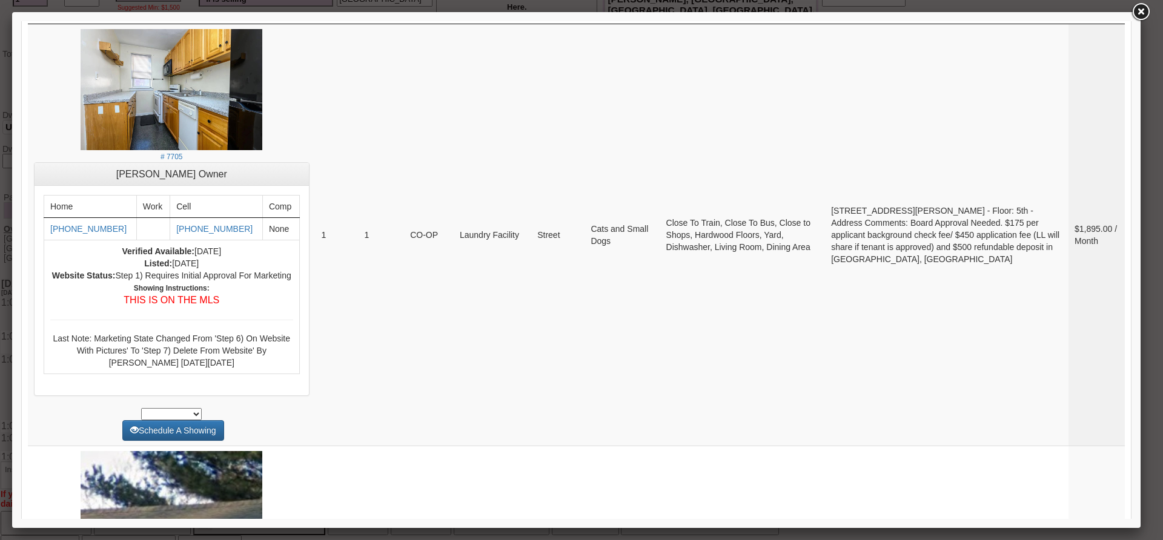
scroll to position [0, 0]
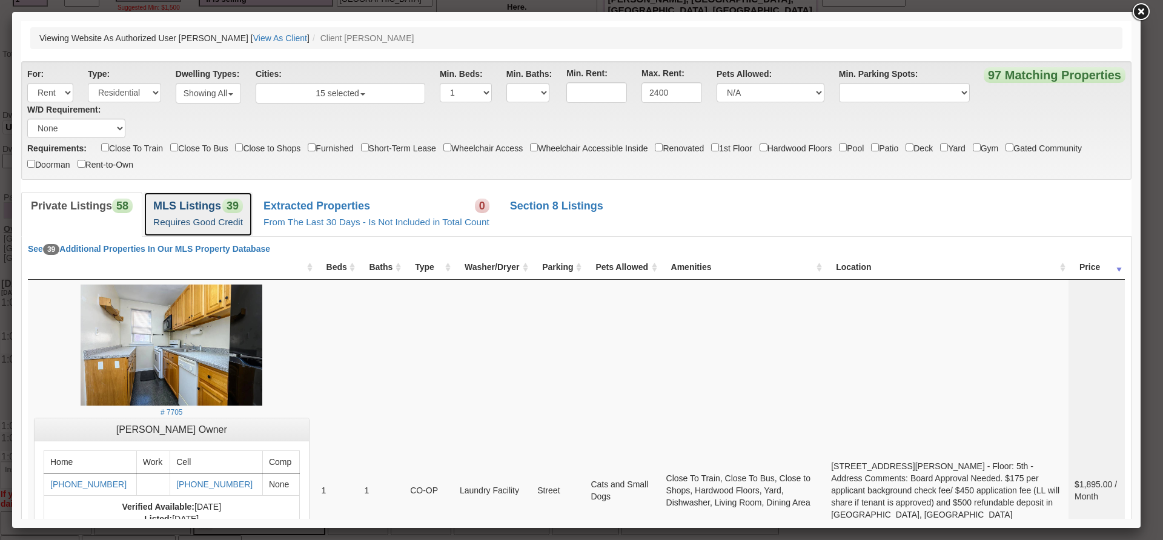
click at [194, 220] on small "Requires Good Credit" at bounding box center [198, 222] width 90 height 10
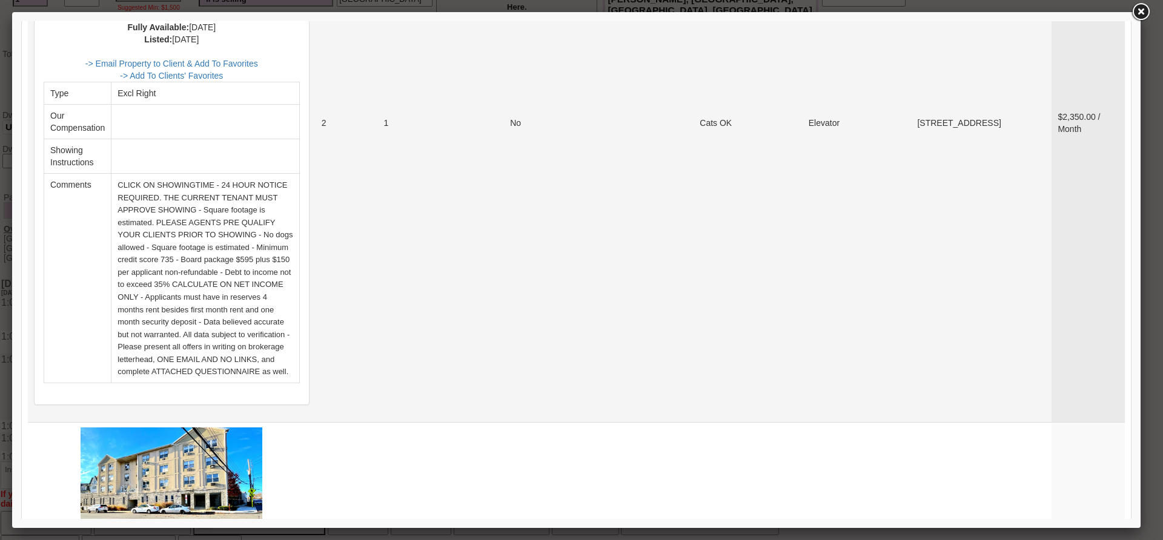
scroll to position [2786, 0]
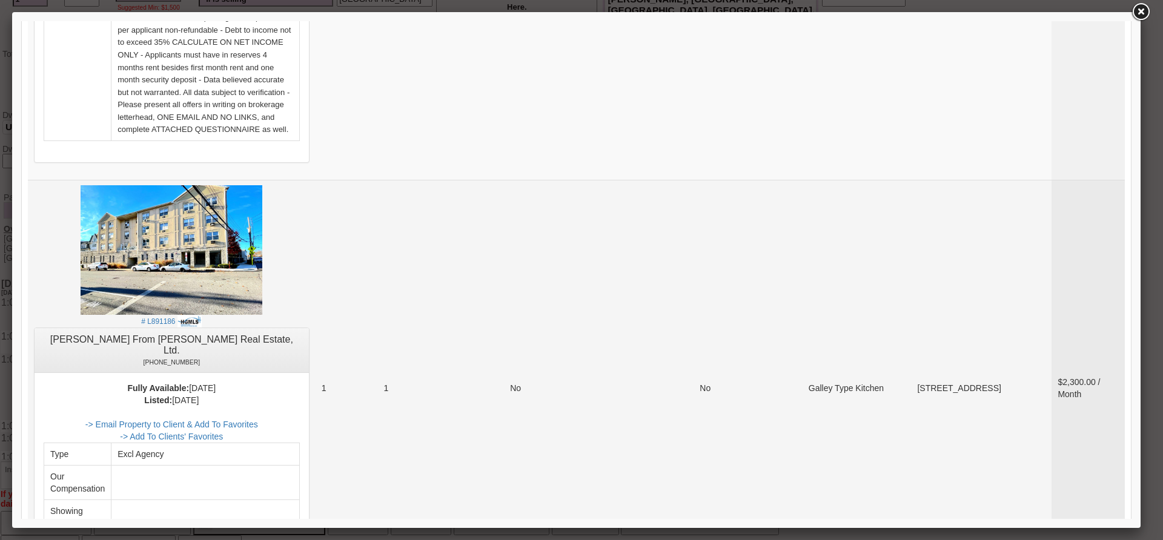
click at [344, 379] on td "1" at bounding box center [347, 388] width 62 height 416
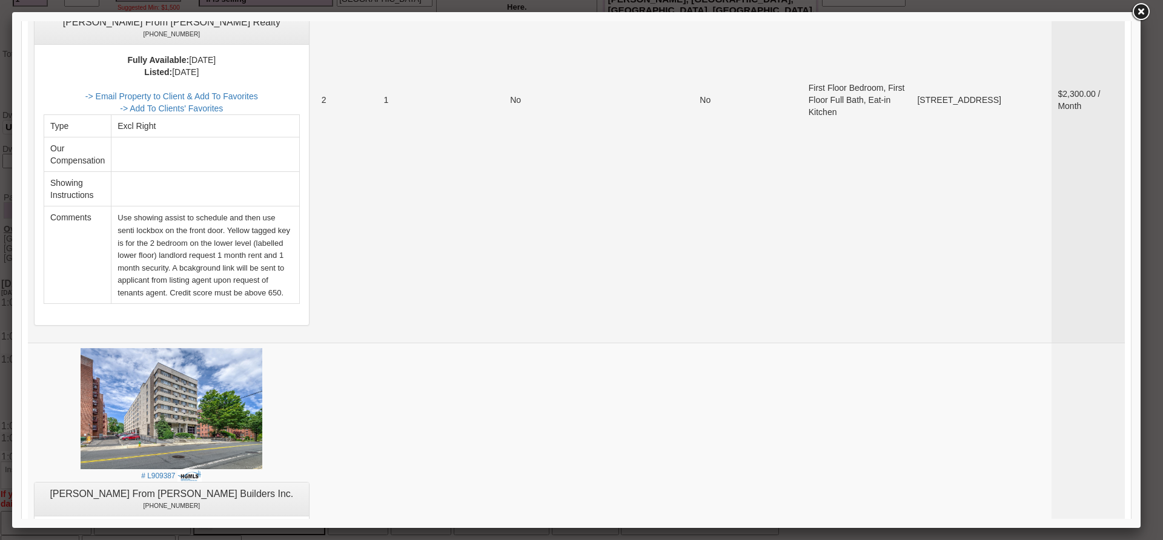
scroll to position [4119, 0]
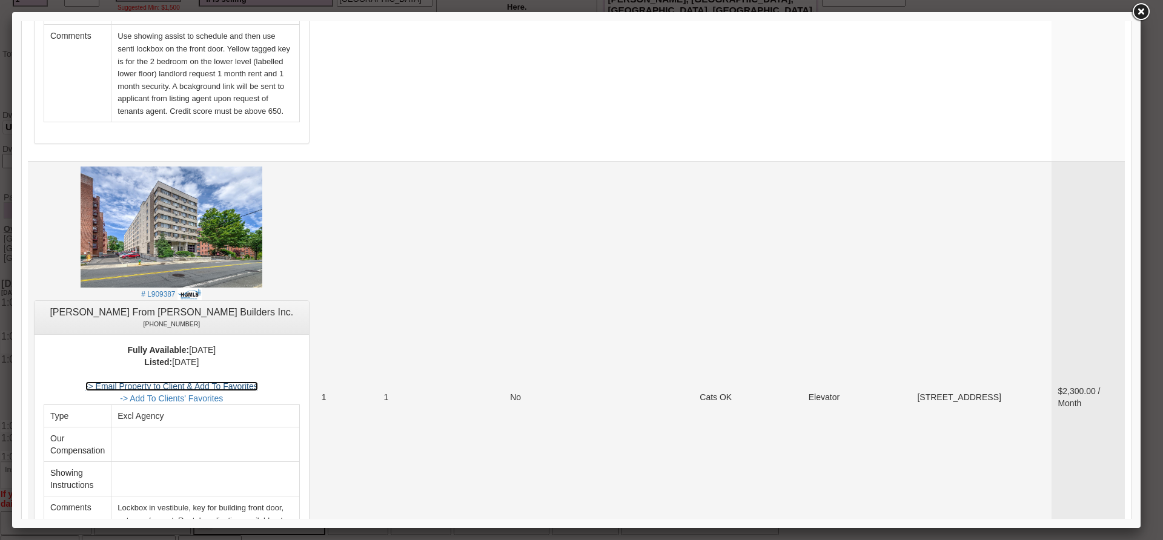
click at [251, 382] on link "-> Email Property to Client & Add To Favorites" at bounding box center [171, 387] width 173 height 10
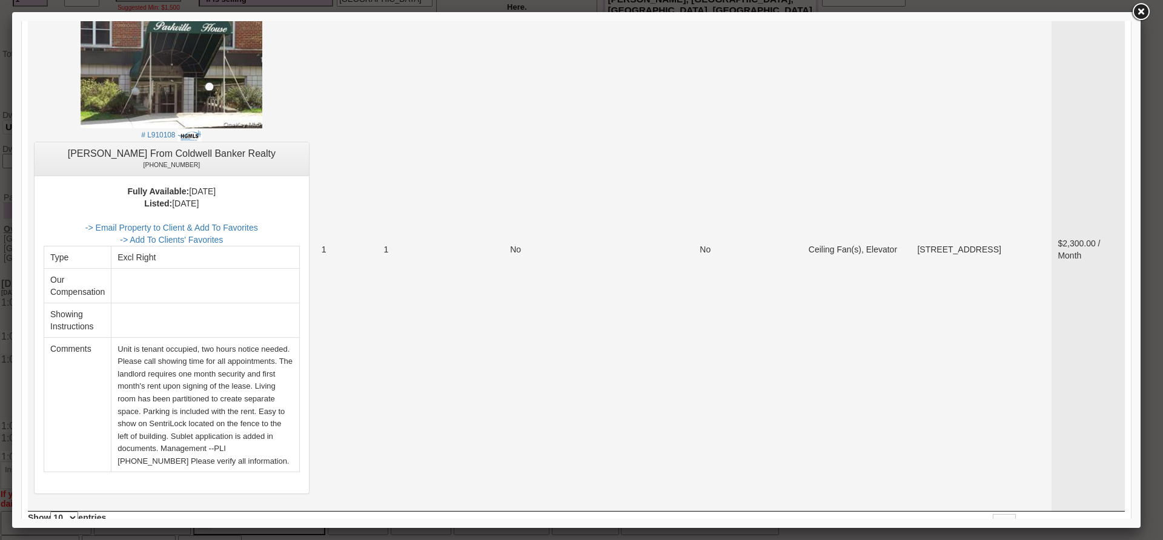
scroll to position [4785, 0]
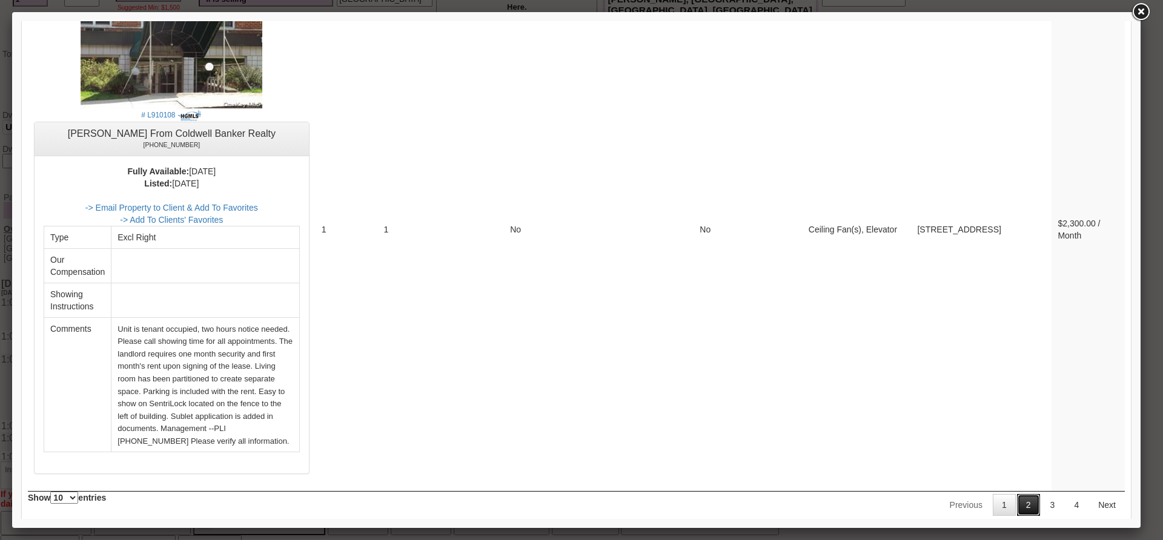
click at [1022, 494] on link "2" at bounding box center [1028, 505] width 23 height 22
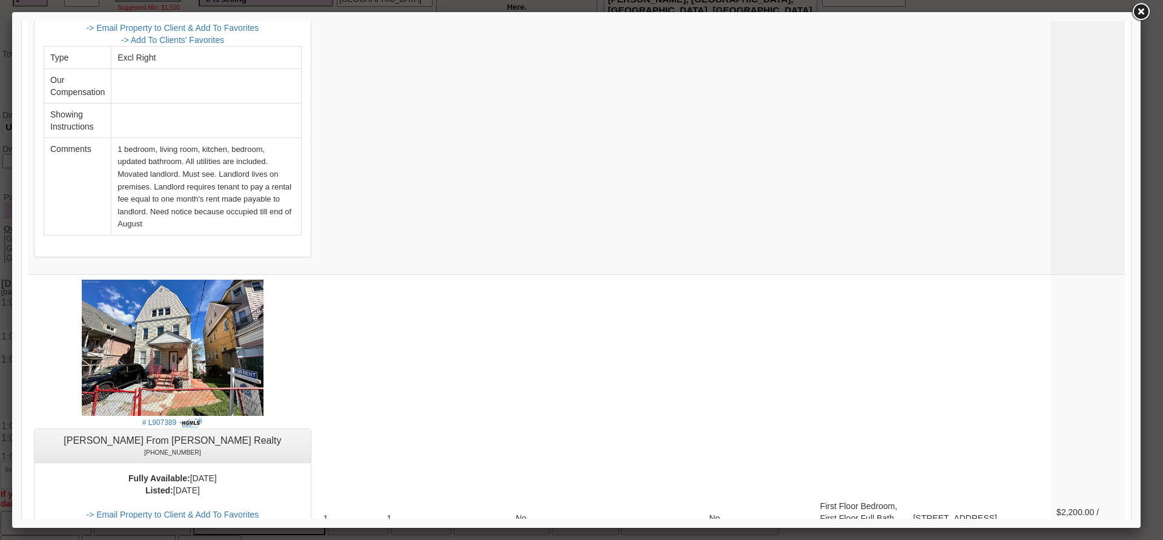
scroll to position [2544, 0]
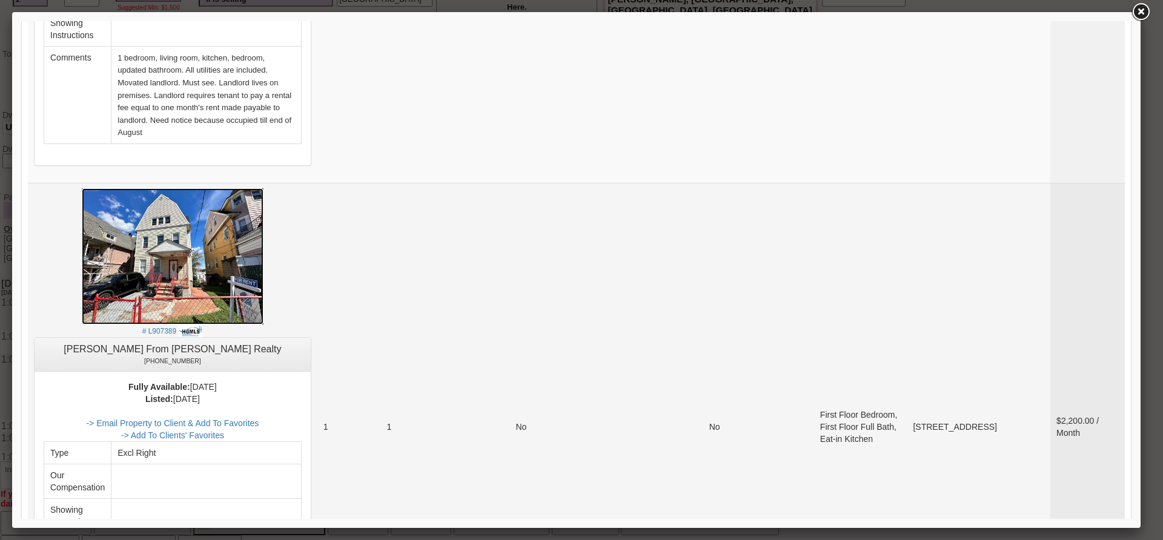
click at [264, 199] on img at bounding box center [173, 256] width 182 height 136
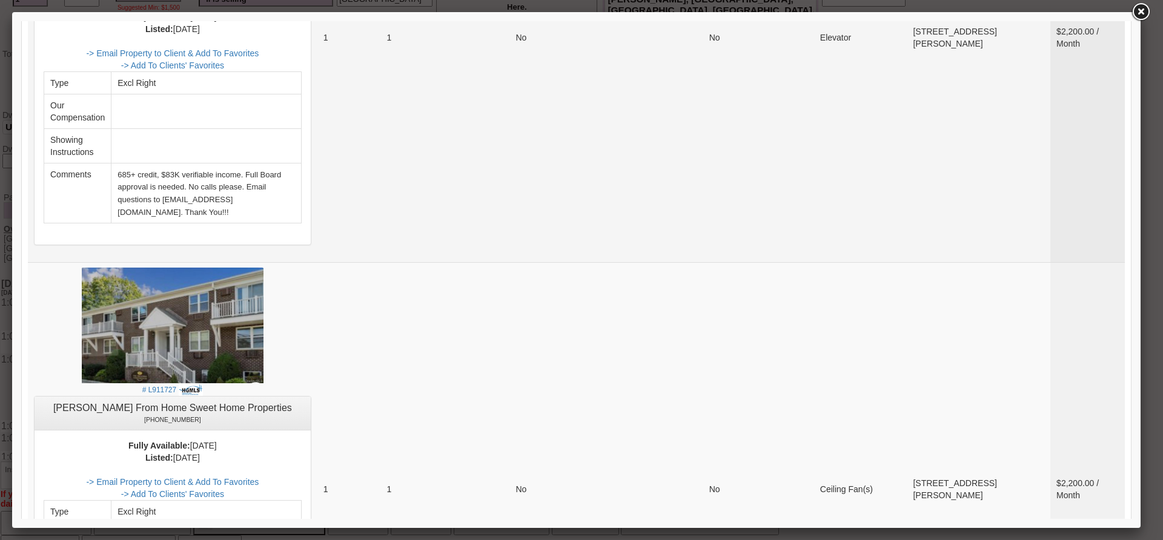
scroll to position [4059, 0]
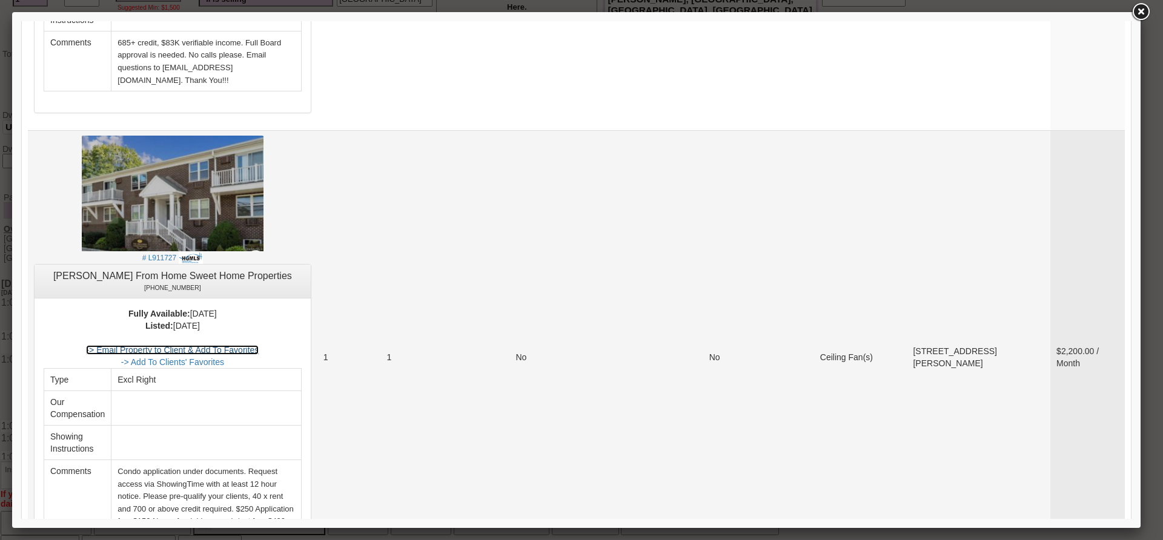
click at [259, 345] on link "-> Email Property to Client & Add To Favorites" at bounding box center [172, 350] width 173 height 10
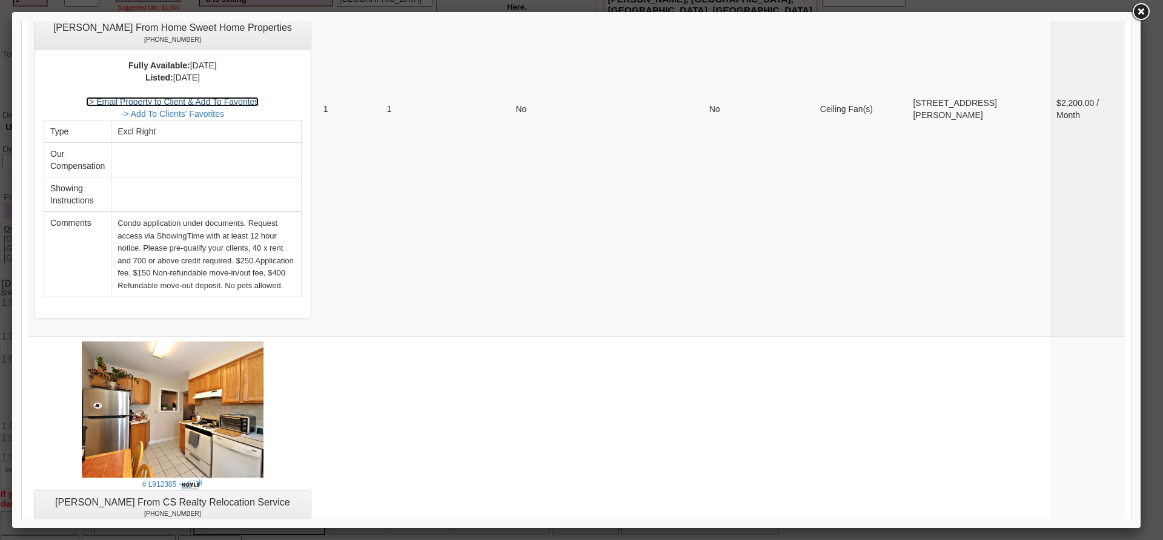
scroll to position [4422, 0]
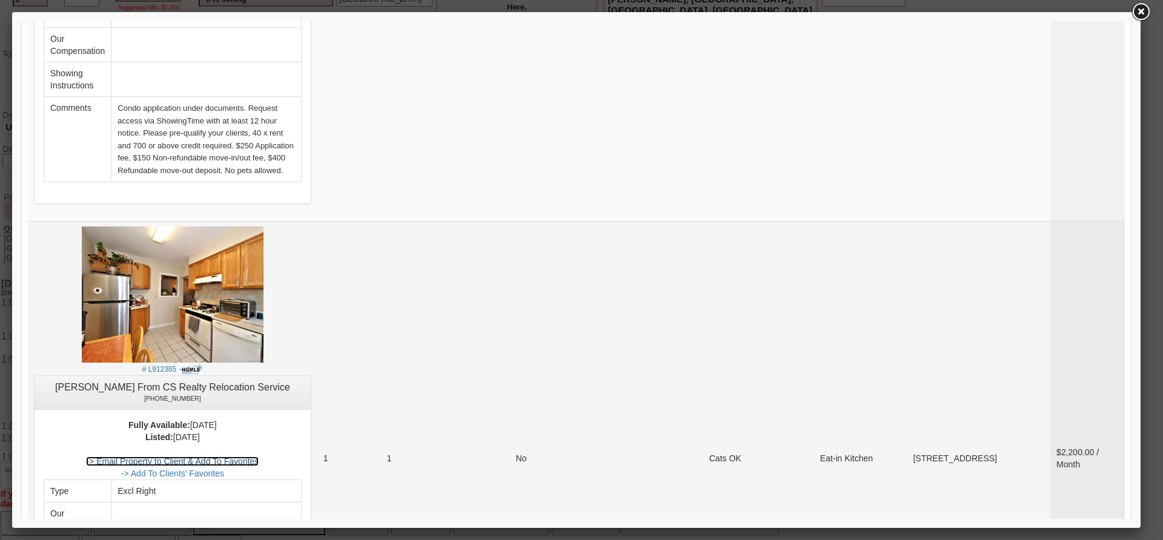
click at [259, 457] on link "-> Email Property to Client & Add To Favorites" at bounding box center [172, 462] width 173 height 10
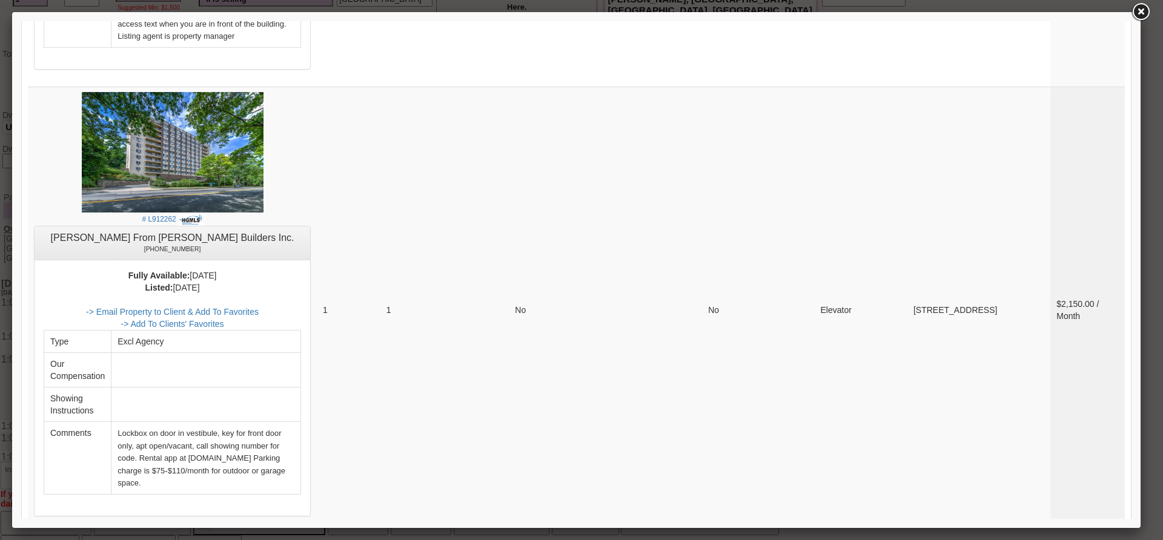
scroll to position [4942, 0]
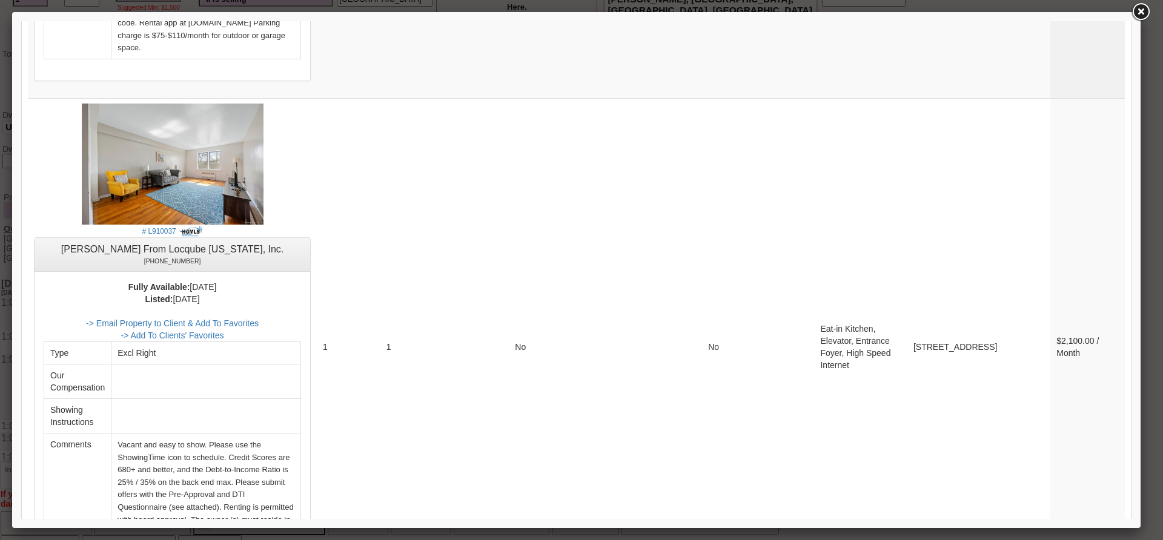
drag, startPoint x: 1153, startPoint y: 502, endPoint x: 1127, endPoint y: 477, distance: 36.0
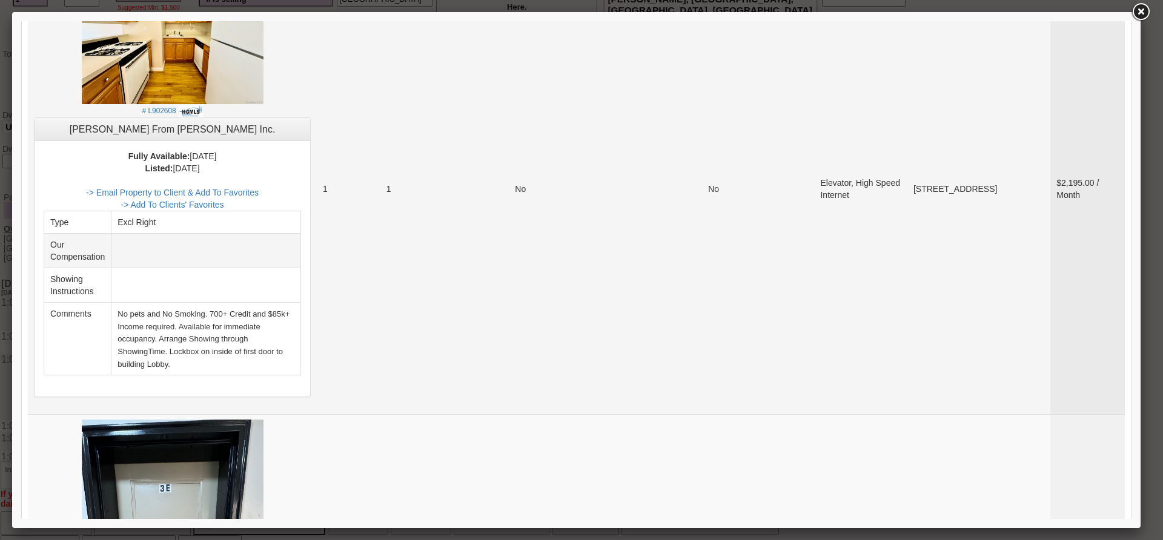
scroll to position [787, 0]
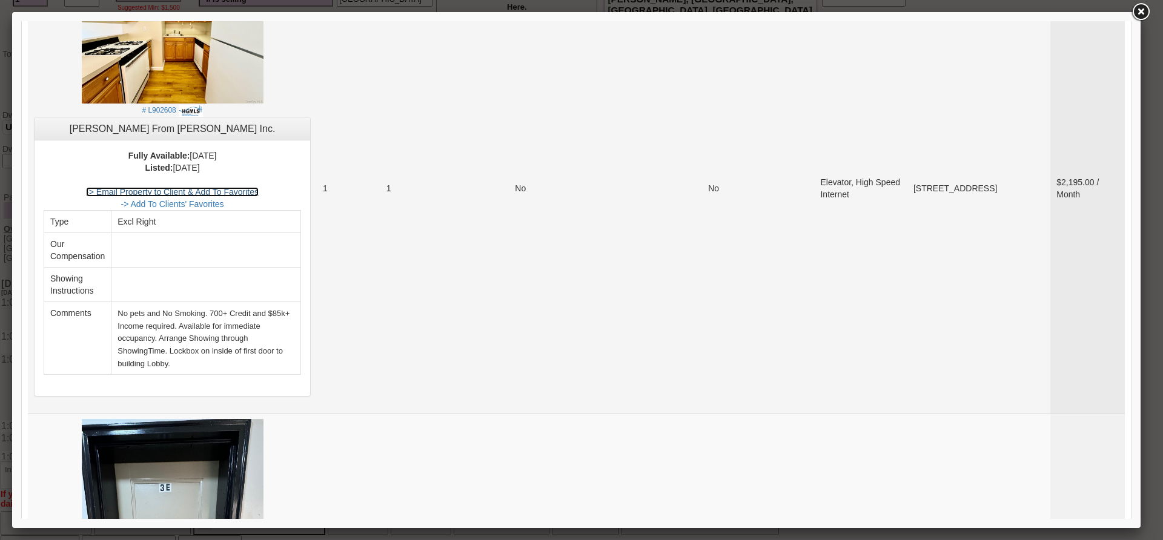
click at [259, 187] on link "-> Email Property to Client & Add To Favorites" at bounding box center [172, 192] width 173 height 10
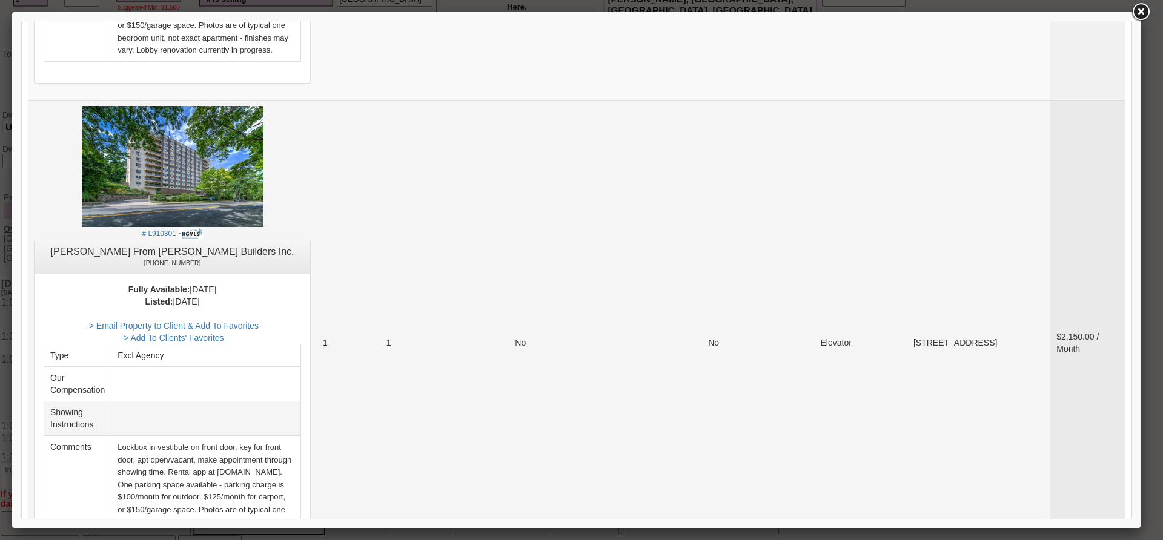
scroll to position [2847, 0]
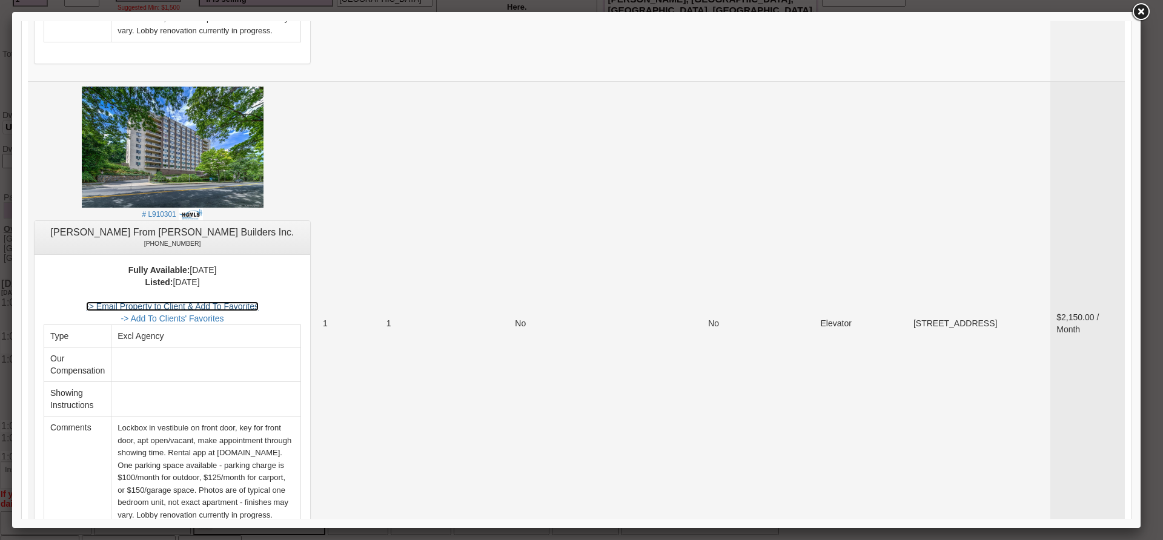
click at [222, 302] on link "-> Email Property to Client & Add To Favorites" at bounding box center [172, 307] width 173 height 10
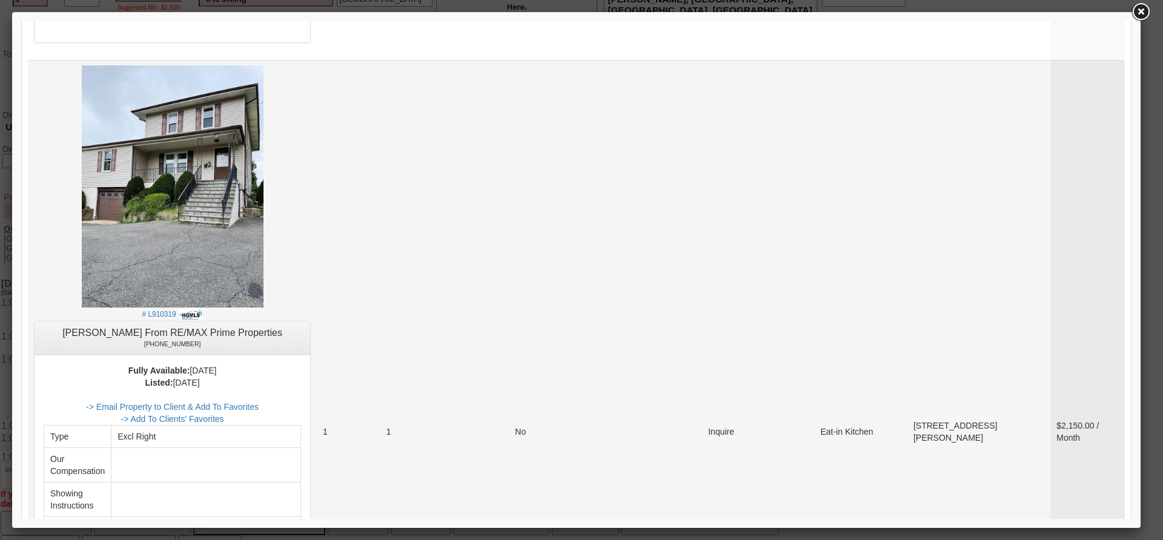
scroll to position [3332, 0]
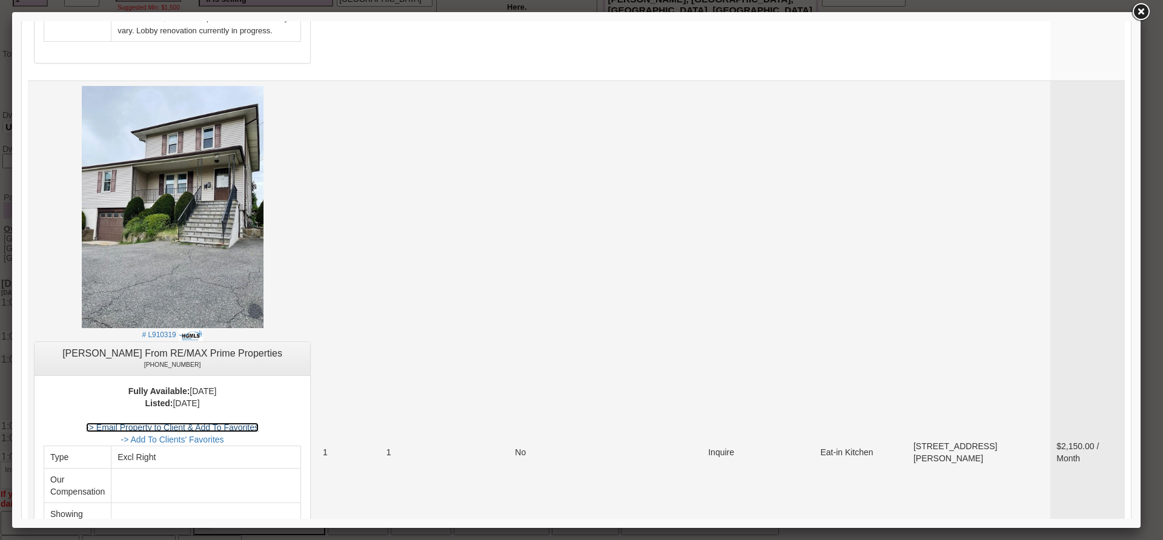
click at [247, 423] on link "-> Email Property to Client & Add To Favorites" at bounding box center [172, 428] width 173 height 10
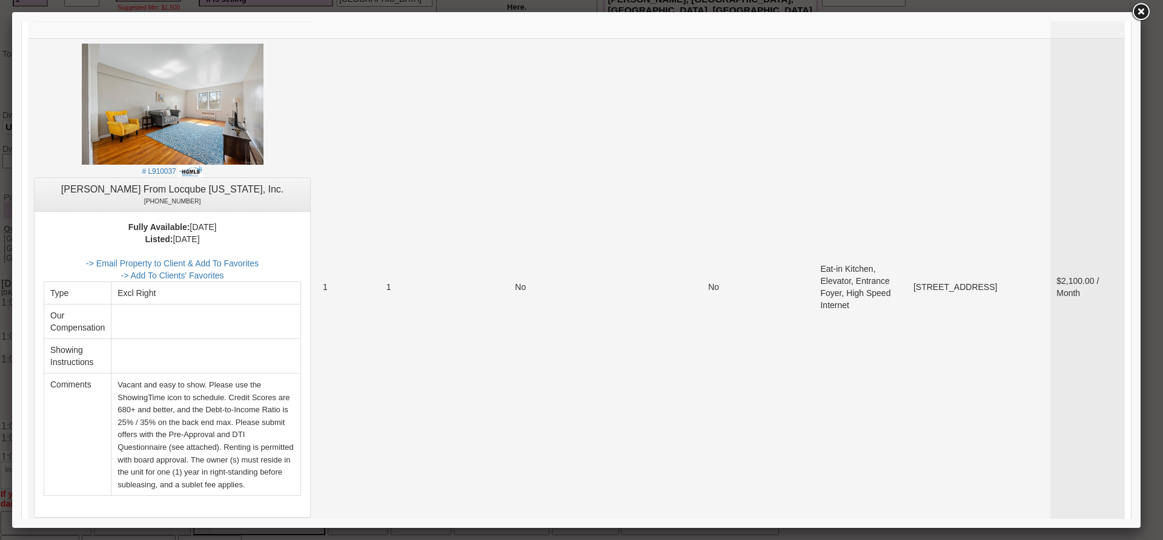
scroll to position [4820, 0]
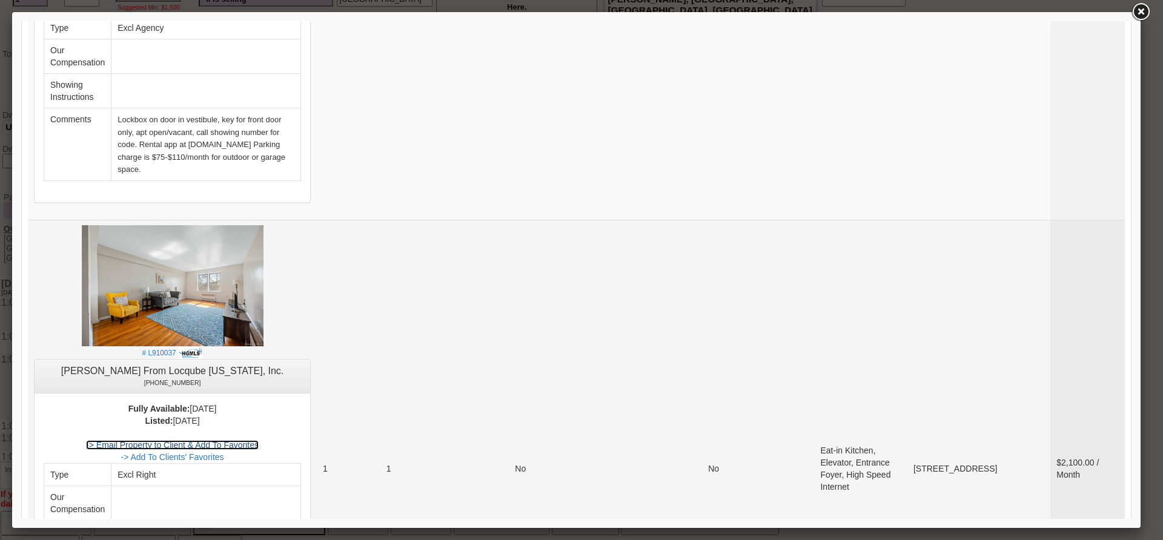
click at [259, 440] on link "-> Email Property to Client & Add To Favorites" at bounding box center [172, 445] width 173 height 10
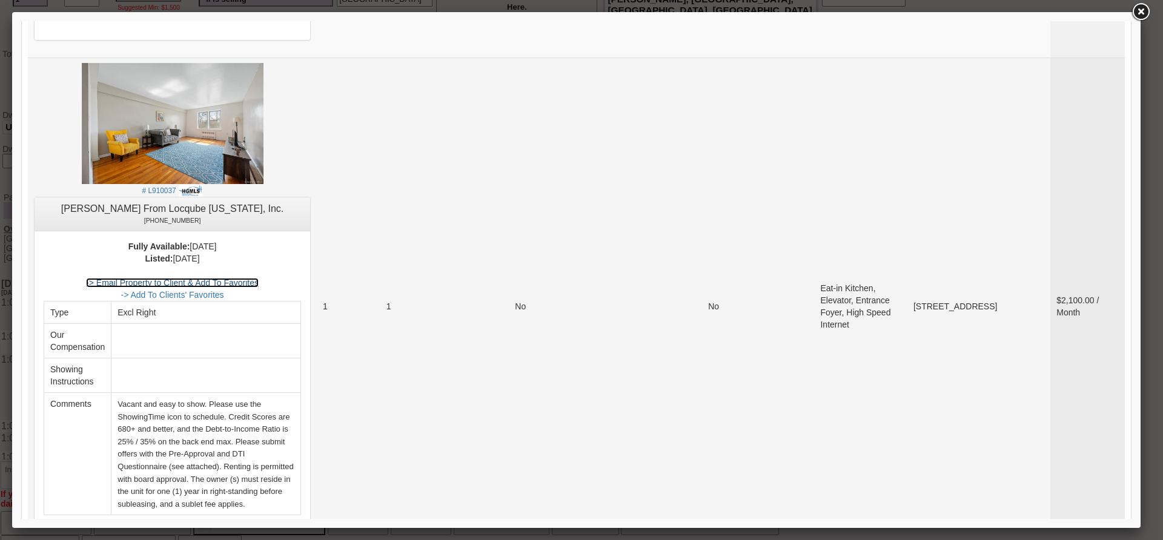
scroll to position [5002, 0]
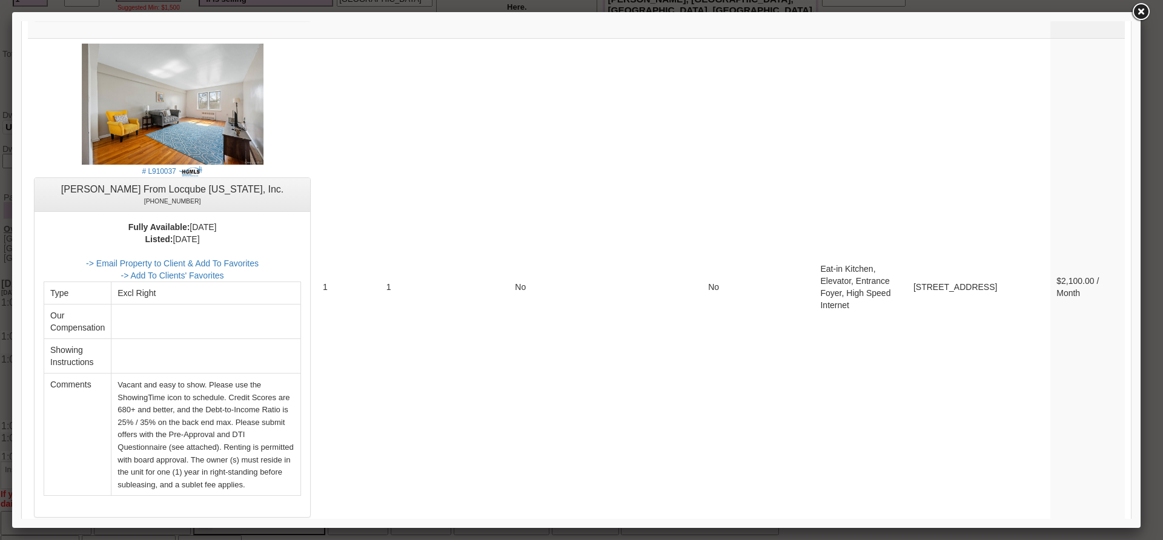
click at [1068, 538] on link "4" at bounding box center [1076, 549] width 23 height 22
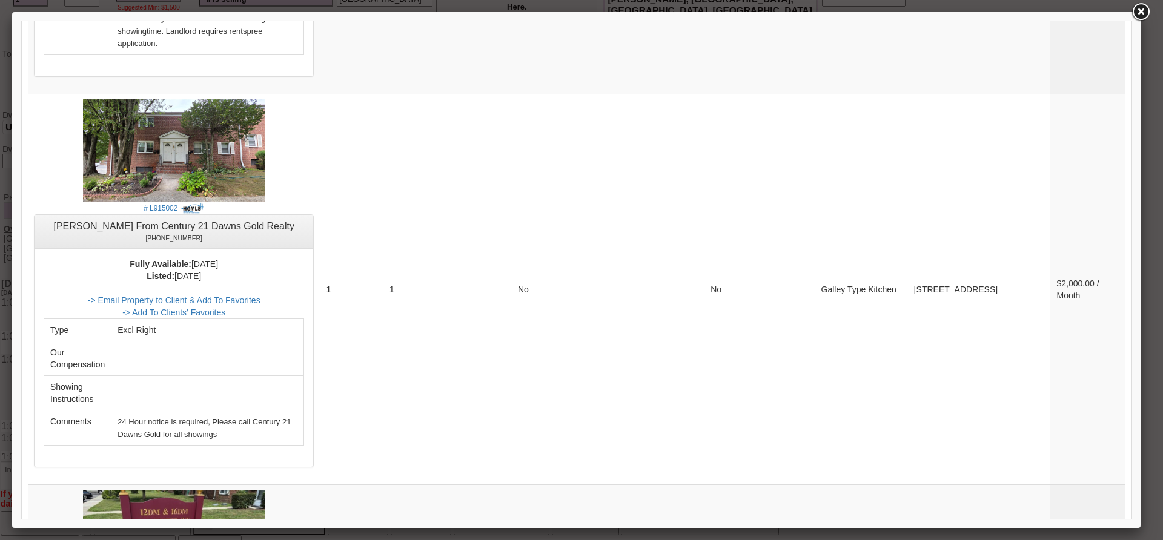
scroll to position [2914, 0]
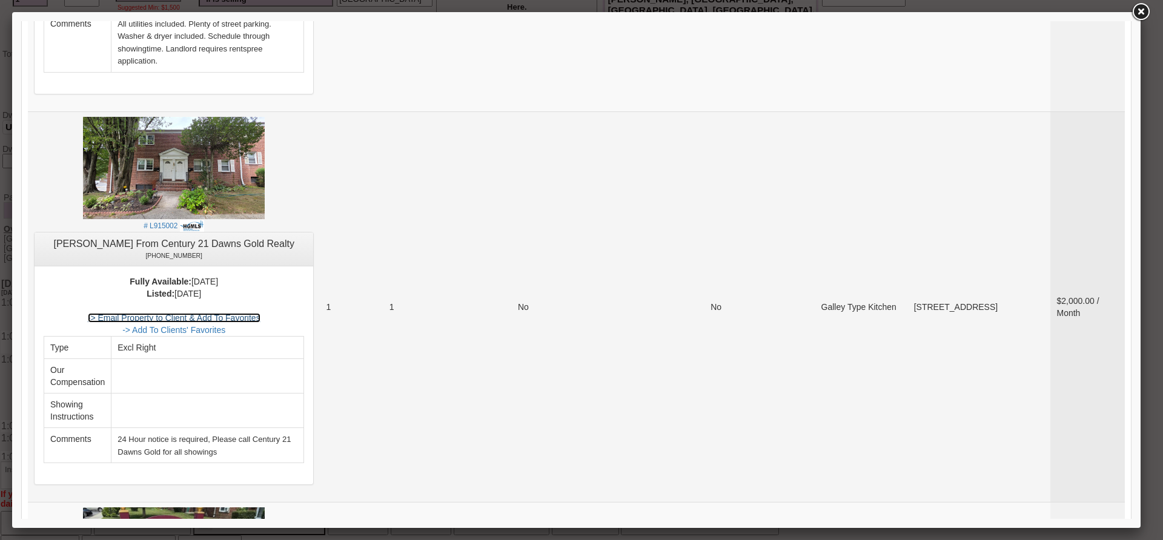
click at [260, 313] on link "-> Email Property to Client & Add To Favorites" at bounding box center [174, 318] width 173 height 10
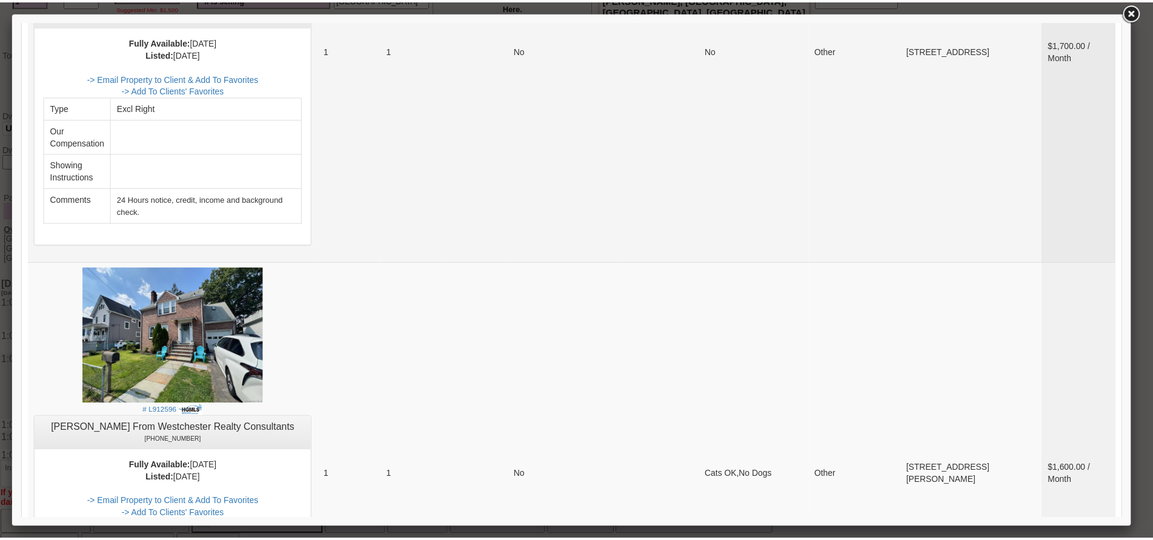
scroll to position [4152, 0]
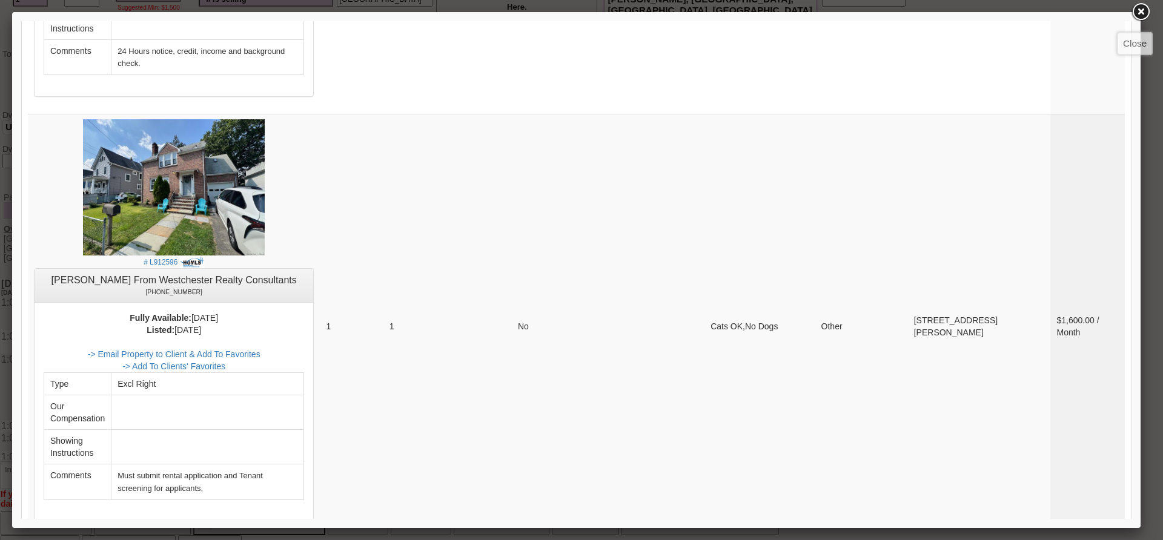
click at [1140, 8] on link at bounding box center [1141, 12] width 22 height 22
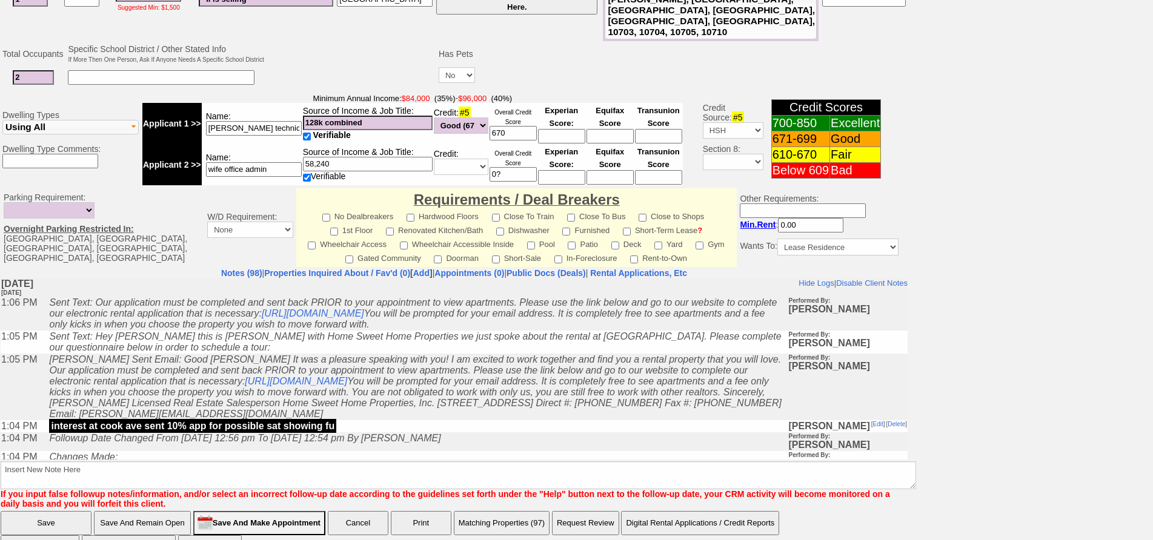
scroll to position [0, 0]
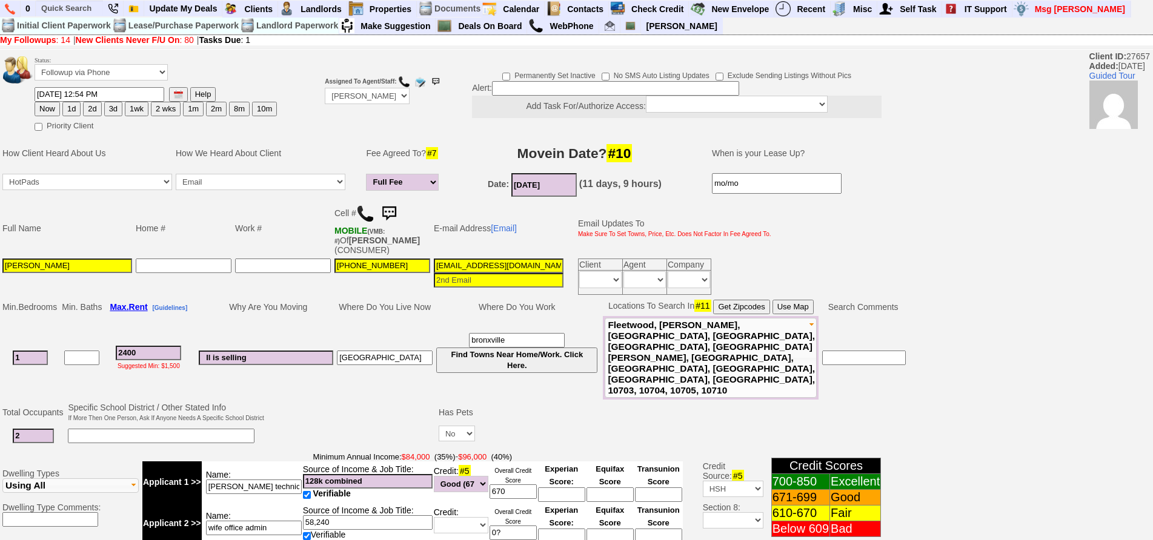
click at [66, 107] on button "1d" at bounding box center [71, 109] width 18 height 15
type input "09/20/2025 02:13 PM"
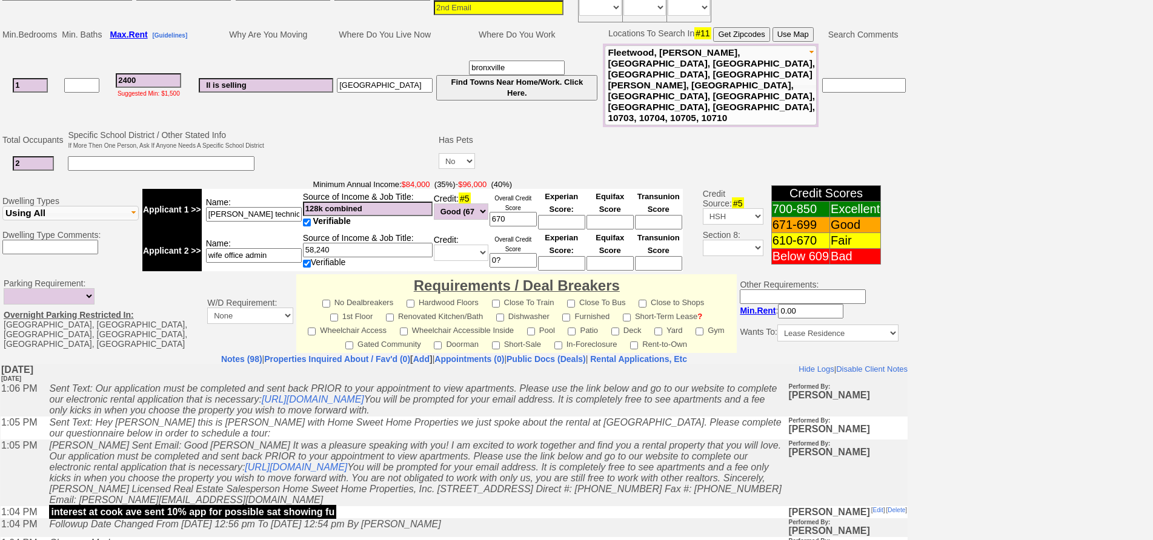
scroll to position [359, 0]
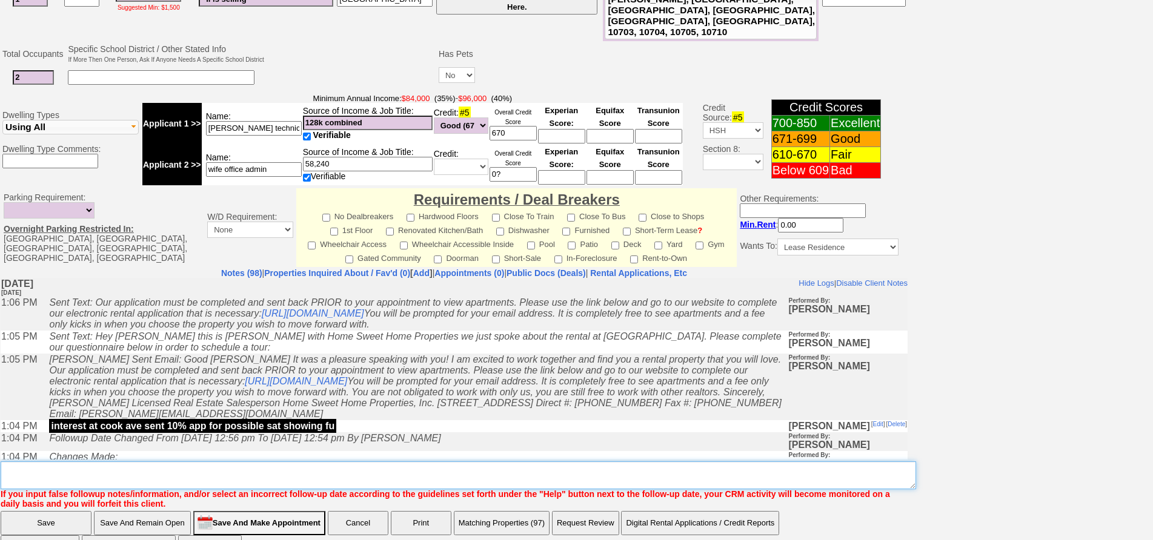
click at [528, 462] on textarea "Insert New Note Here" at bounding box center [458, 476] width 915 height 28
type textarea "no app fu"
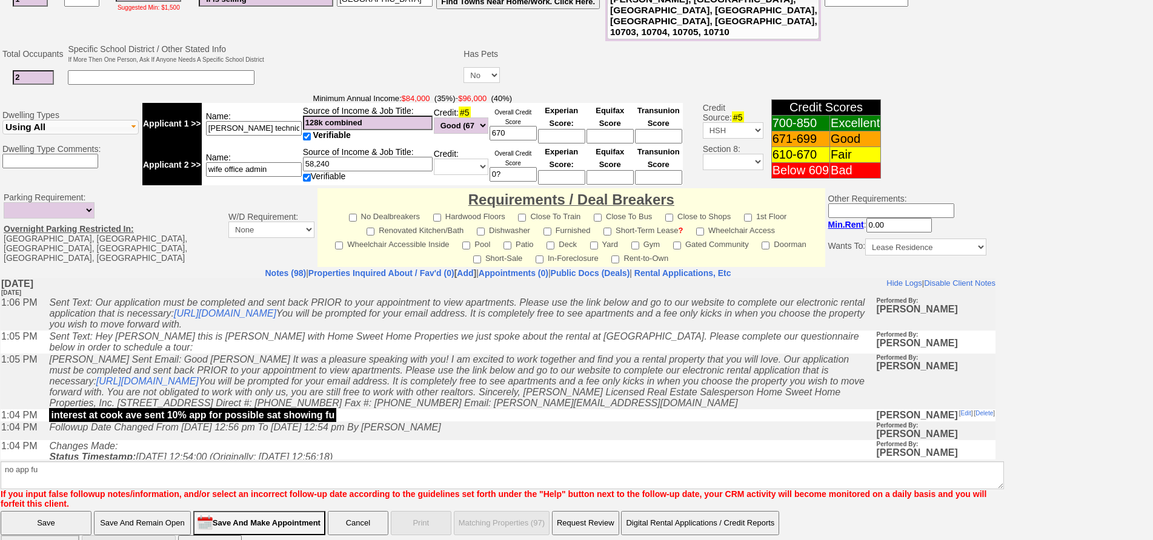
scroll to position [307, 0]
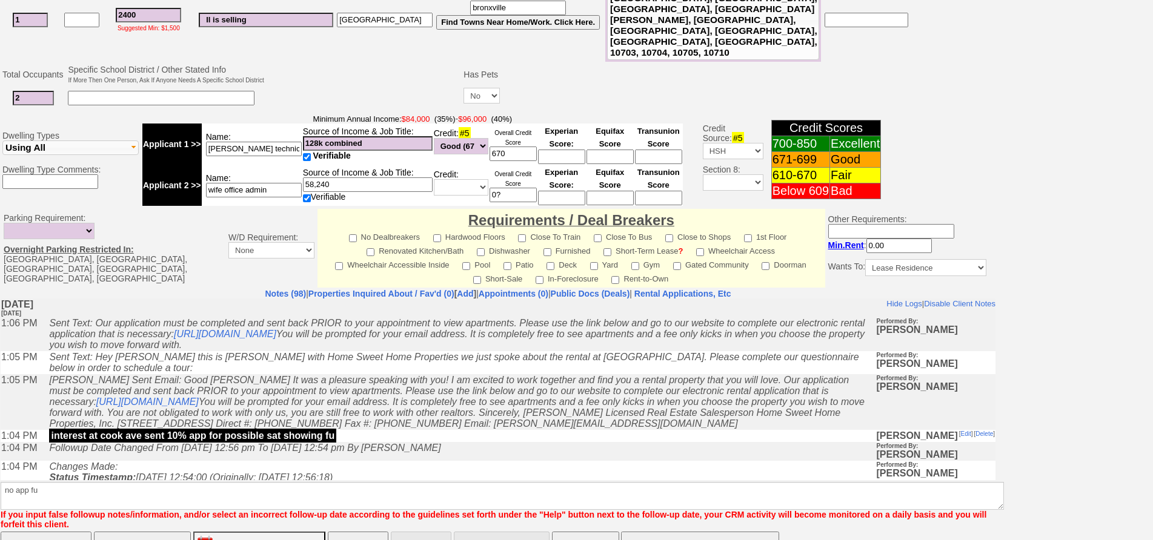
click input "Save" at bounding box center [46, 544] width 91 height 24
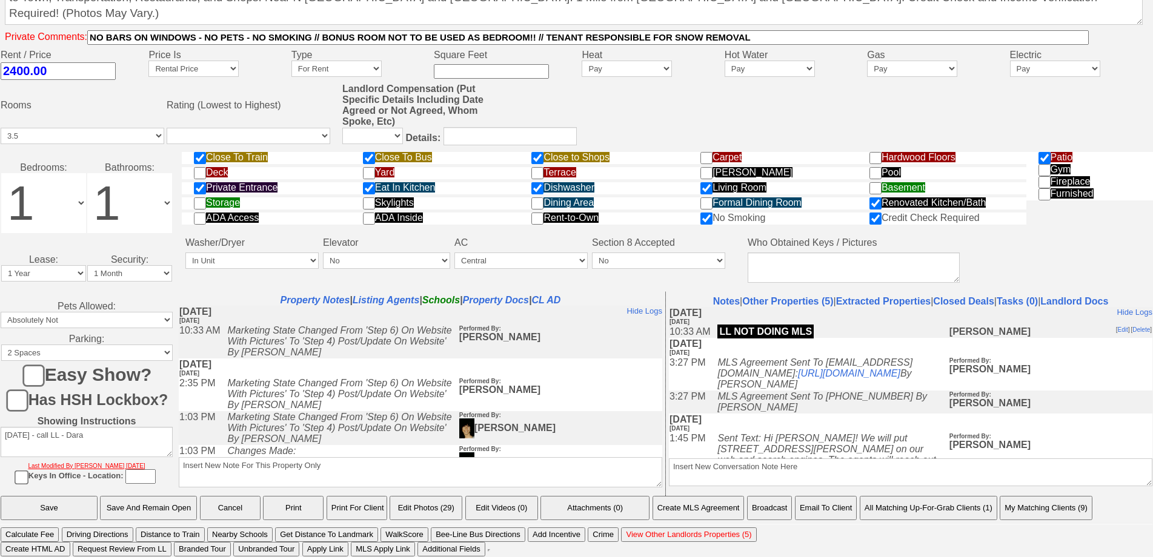
click at [854, 508] on button "Email To Client" at bounding box center [826, 508] width 62 height 24
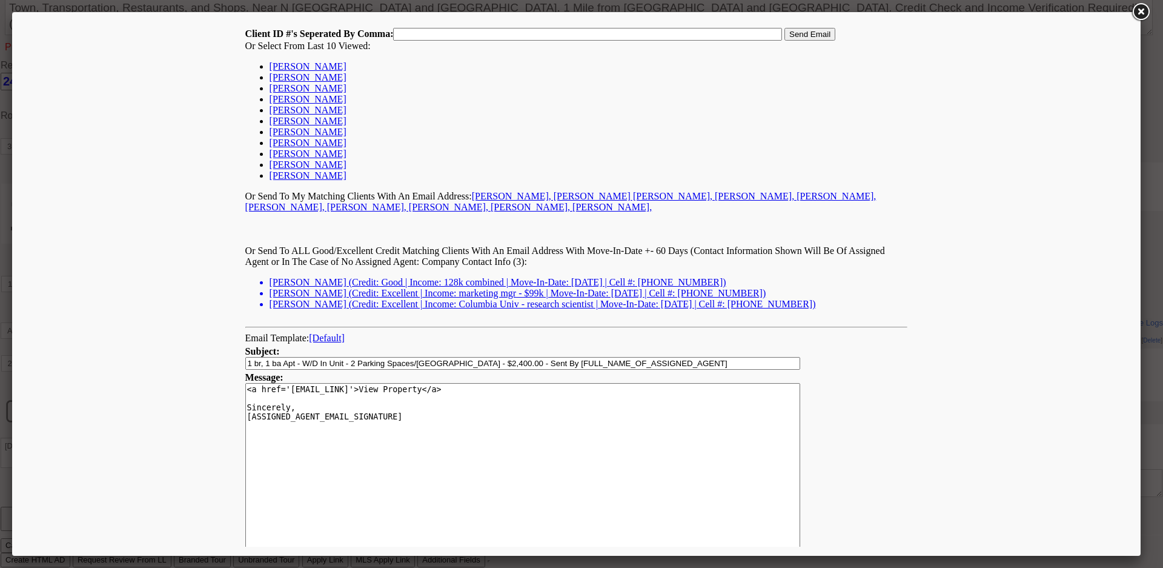
click at [293, 68] on link "[PERSON_NAME]" at bounding box center [308, 66] width 77 height 10
type input "27657,"
click at [815, 33] on input "Send Email" at bounding box center [809, 34] width 51 height 13
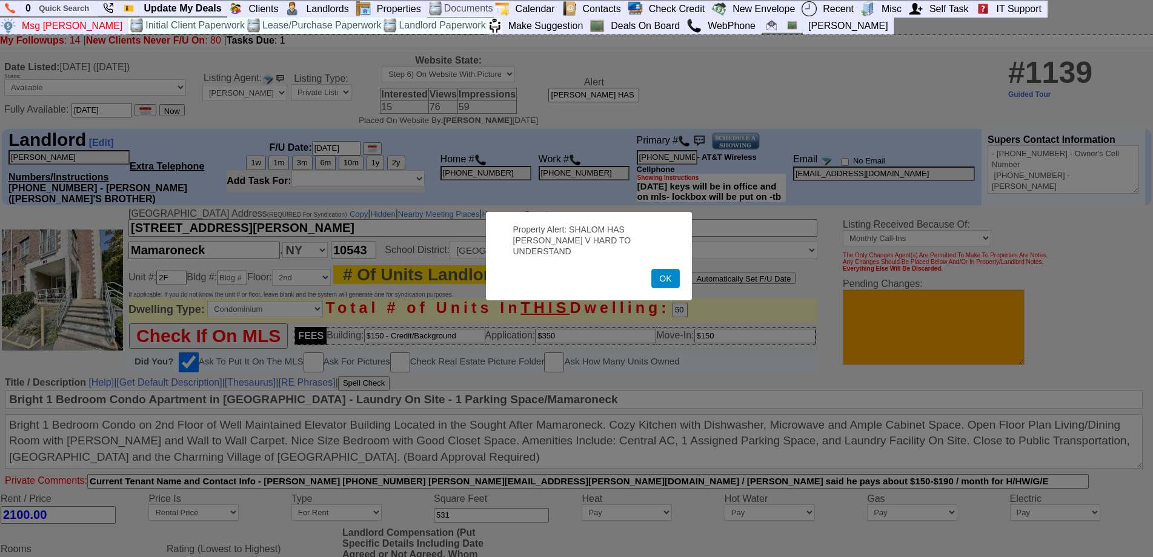
click at [665, 274] on button "OK" at bounding box center [665, 278] width 28 height 19
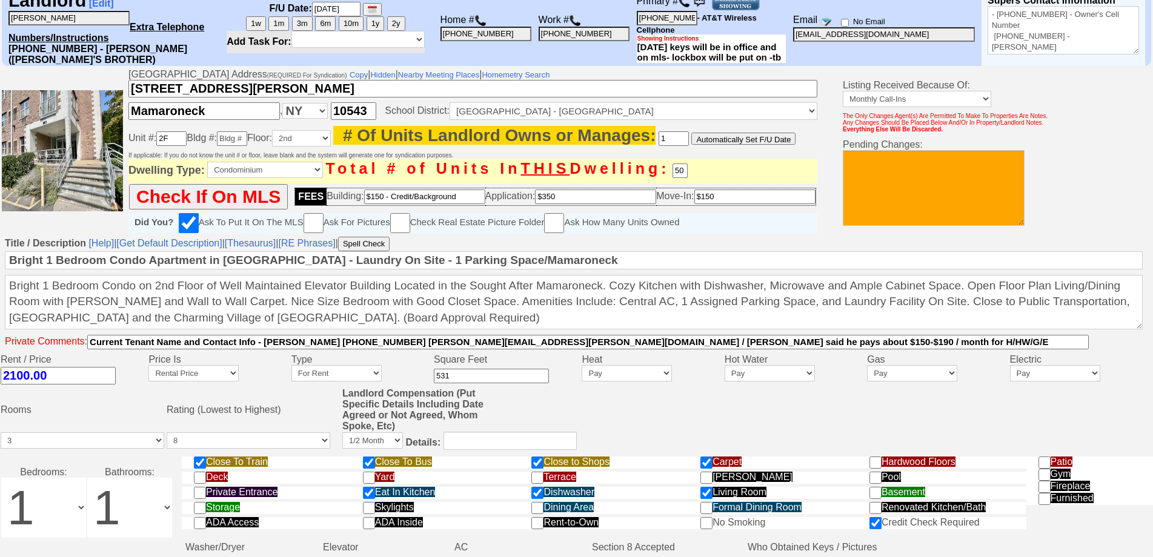
scroll to position [460, 0]
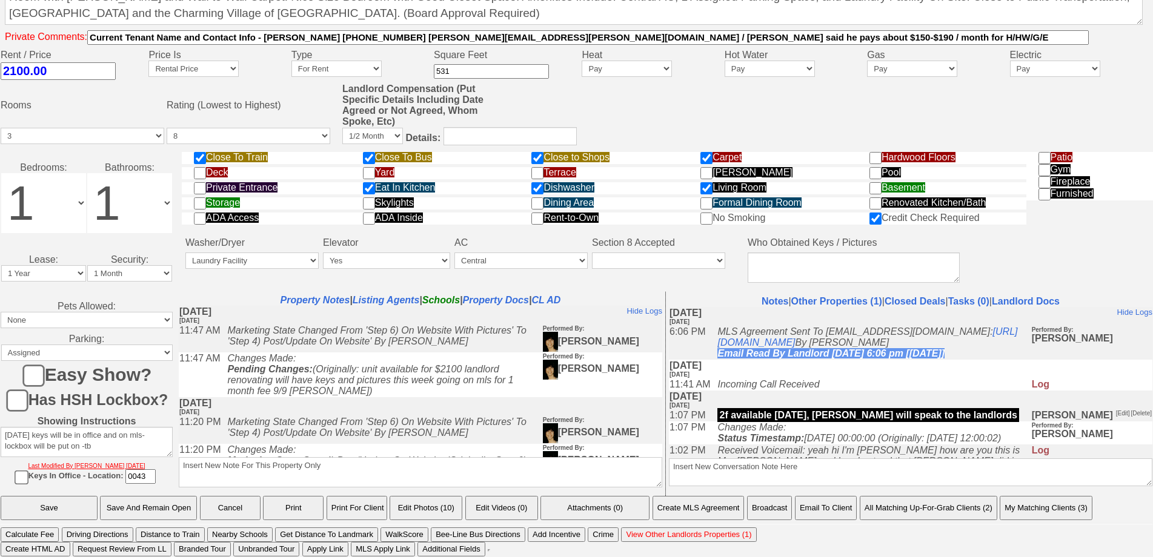
click at [836, 509] on button "Email To Client" at bounding box center [826, 508] width 62 height 24
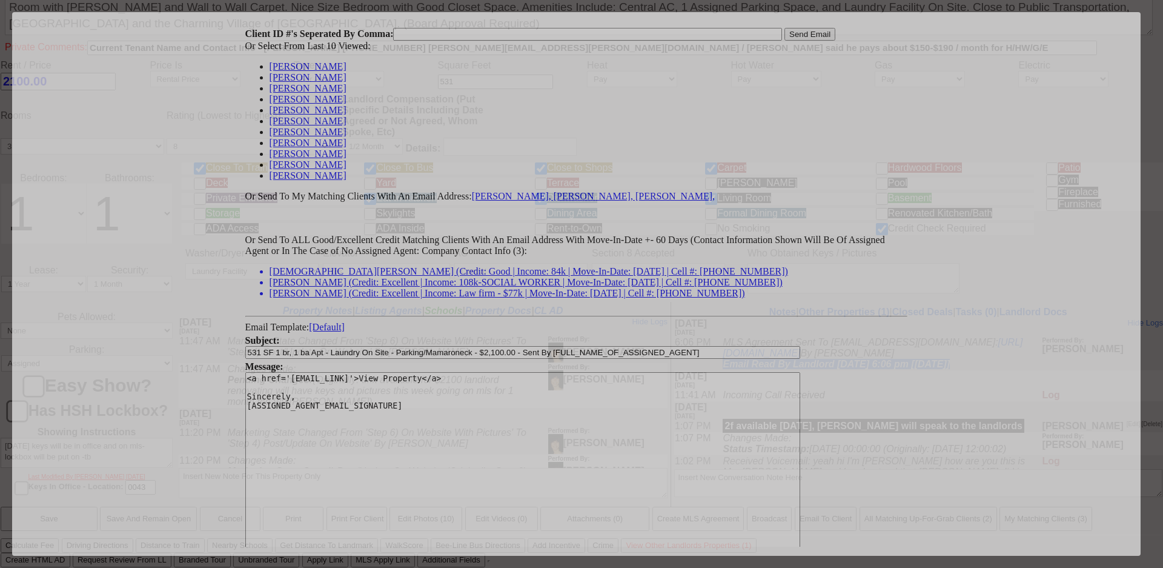
scroll to position [0, 0]
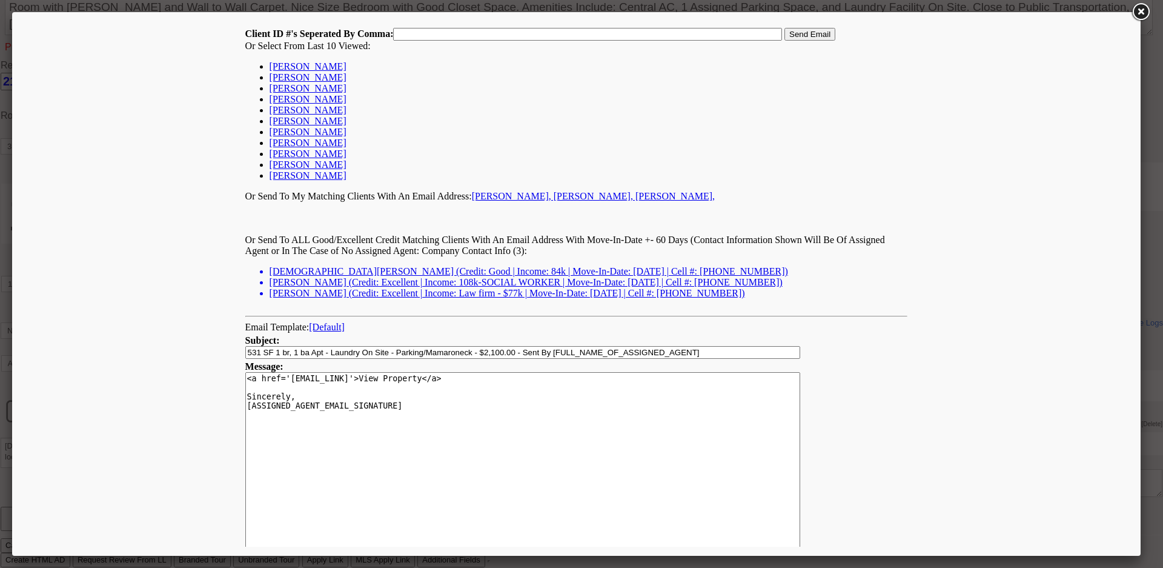
click at [277, 66] on link "[PERSON_NAME]" at bounding box center [308, 66] width 77 height 10
type input "27657,"
click at [800, 30] on input "Send Email" at bounding box center [809, 34] width 51 height 13
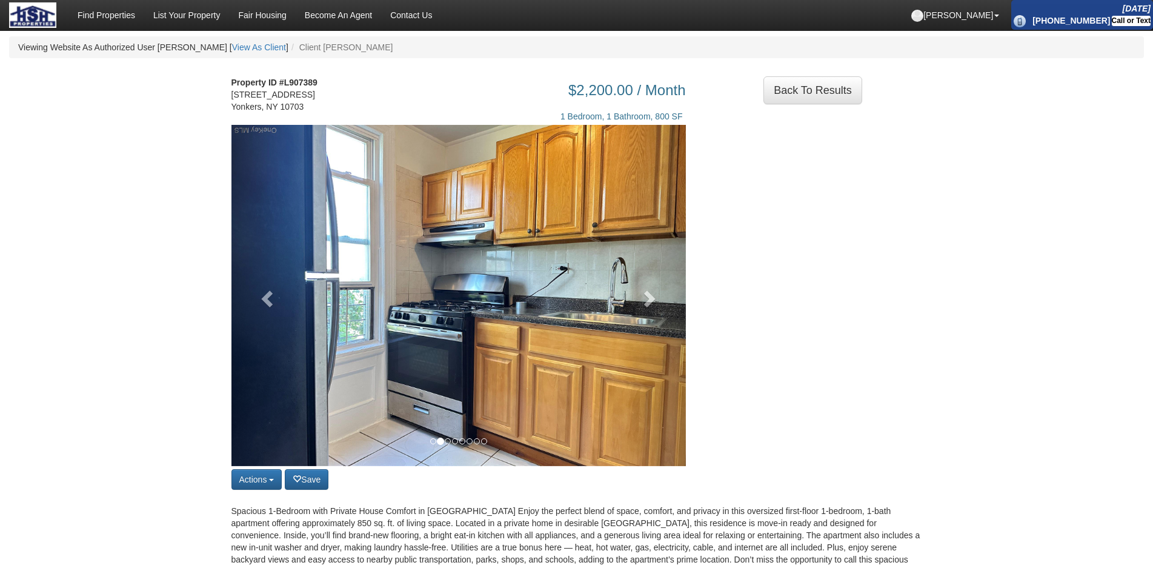
click at [668, 309] on link at bounding box center [651, 295] width 68 height 341
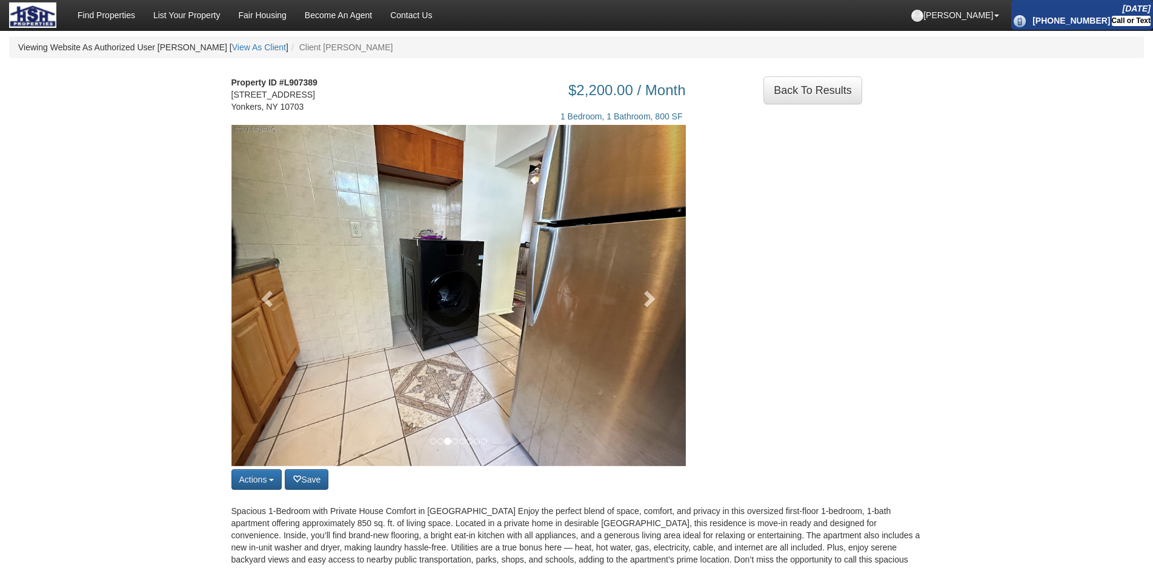
click at [668, 309] on link at bounding box center [651, 295] width 68 height 341
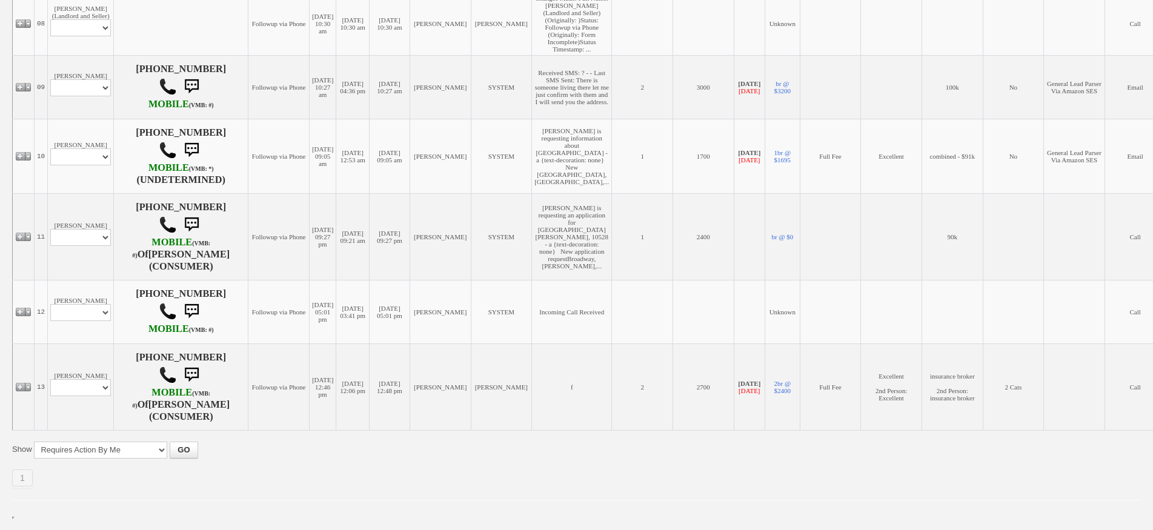
scroll to position [935, 0]
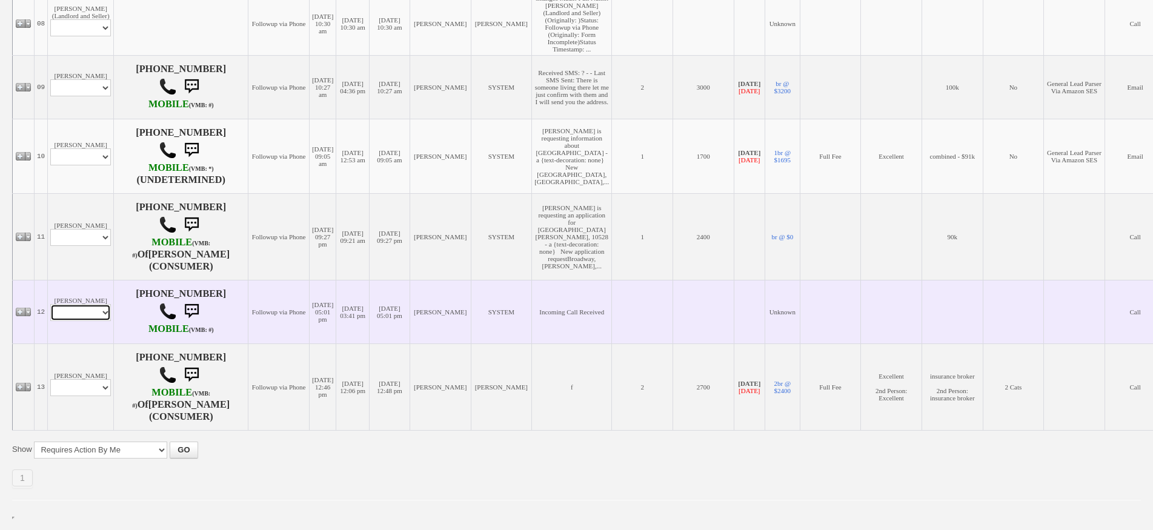
click at [86, 314] on select "Profile Edit Print Email Externally (Will Not Be Tracked In CRM) Closed Deals" at bounding box center [80, 312] width 61 height 17
select select "ChangeURL,/crm/custom/edit_client_form.php?redirect=%2Fcrm%2Fclients.php&id=167…"
click at [50, 310] on select "Profile Edit Print Email Externally (Will Not Be Tracked In CRM) Closed Deals" at bounding box center [80, 312] width 61 height 17
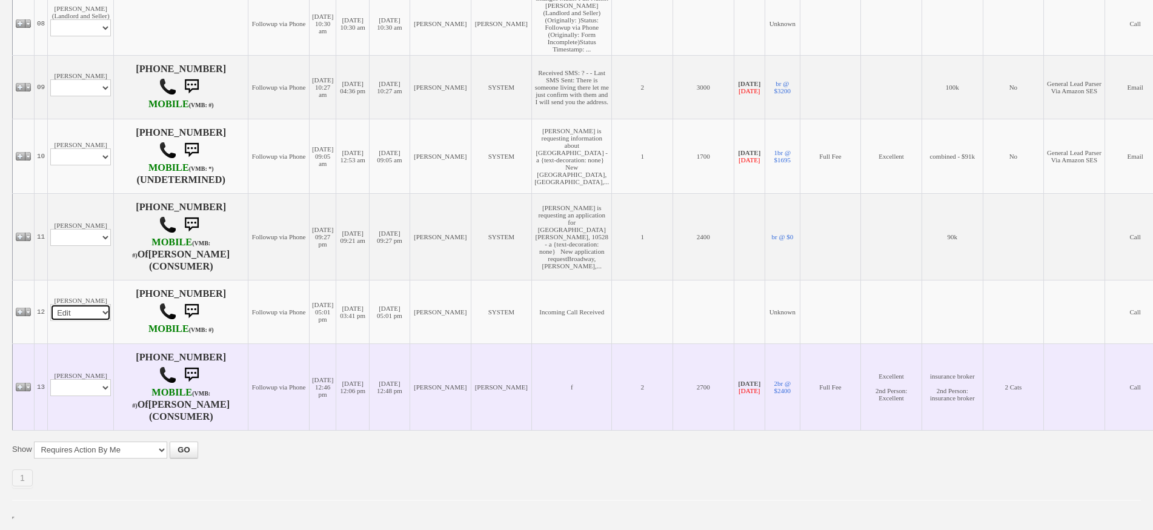
select select
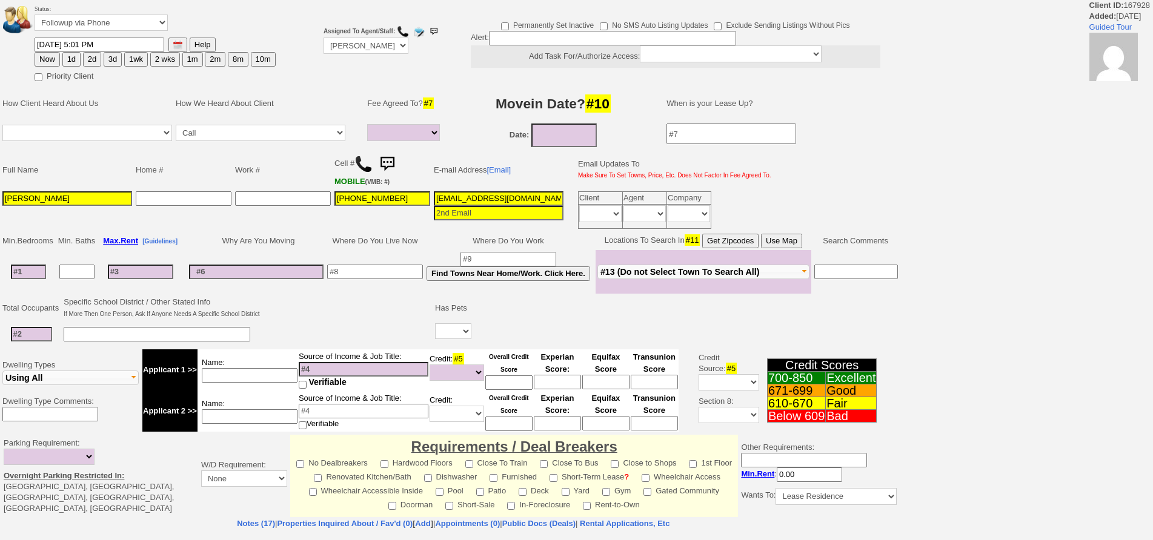
select select
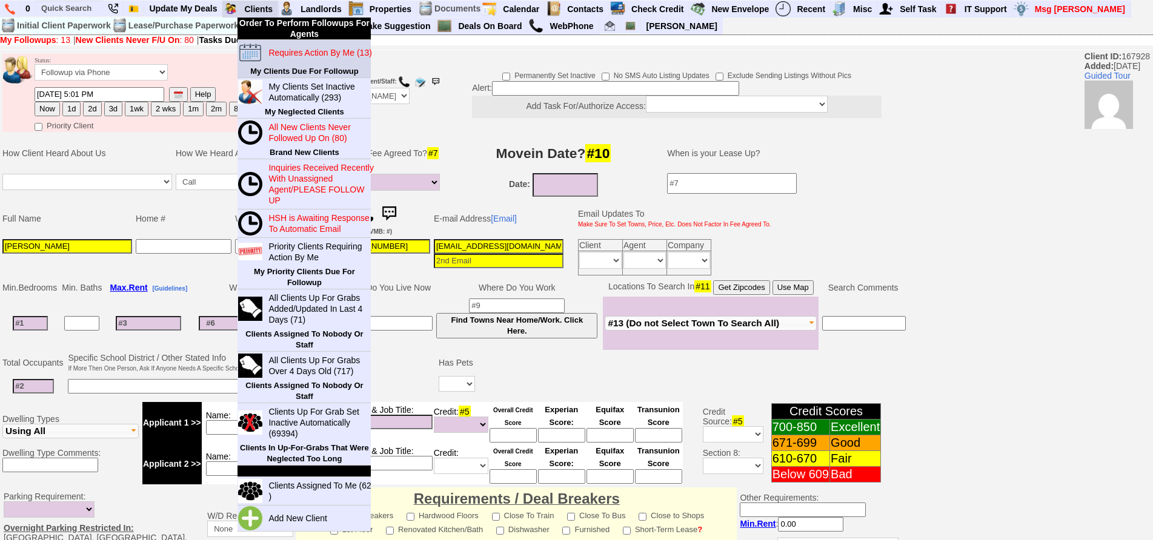
click at [297, 54] on blink "Requires Action By Me (13)" at bounding box center [319, 53] width 103 height 10
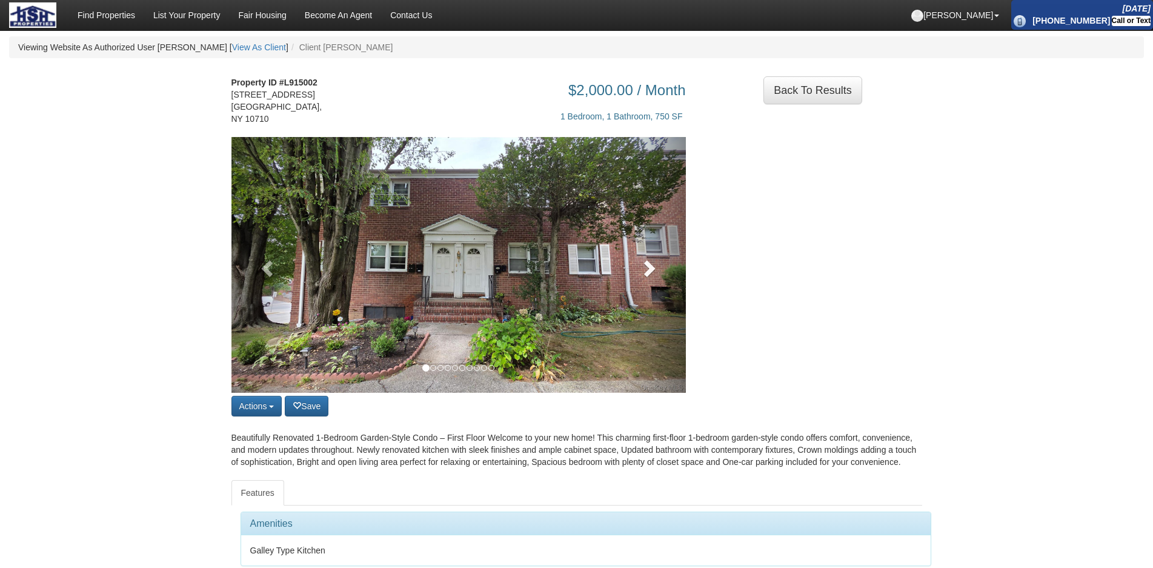
click at [652, 294] on link at bounding box center [651, 265] width 68 height 256
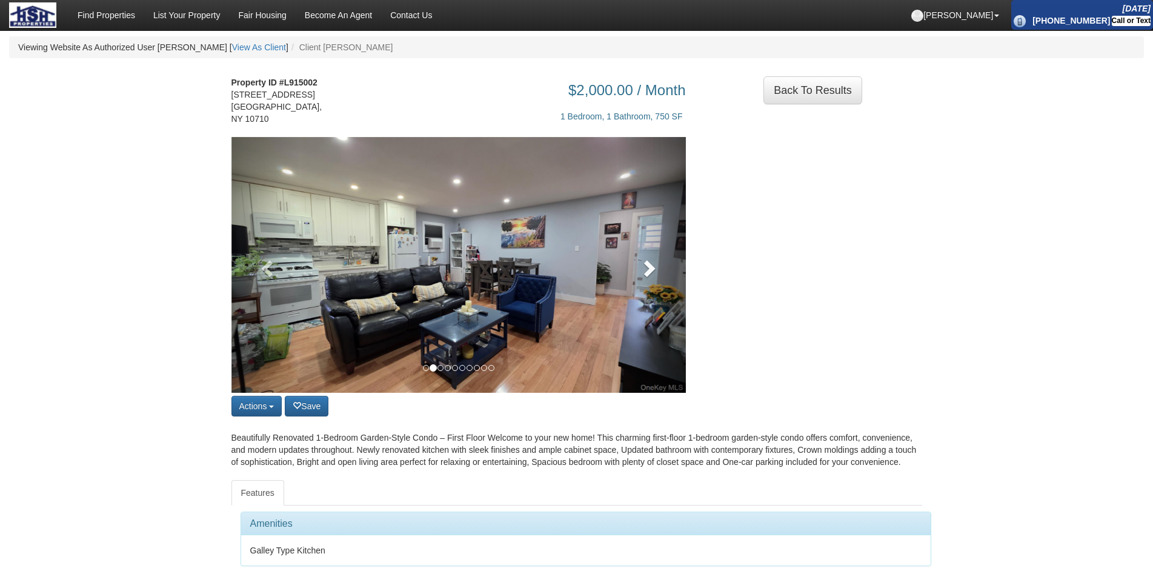
click at [656, 285] on link at bounding box center [651, 265] width 68 height 256
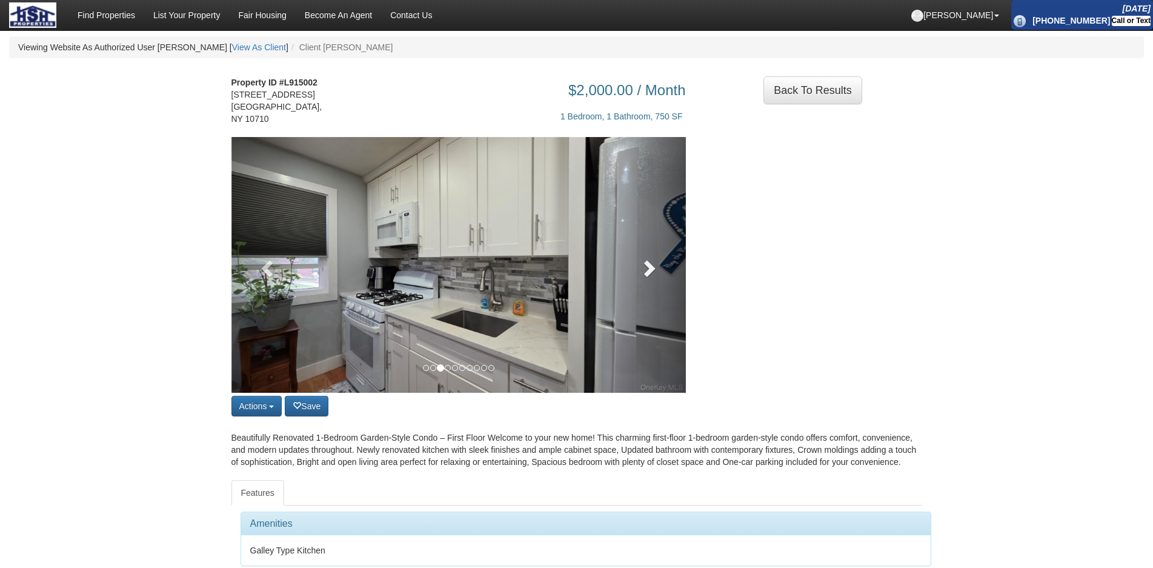
click at [656, 285] on link at bounding box center [651, 265] width 68 height 256
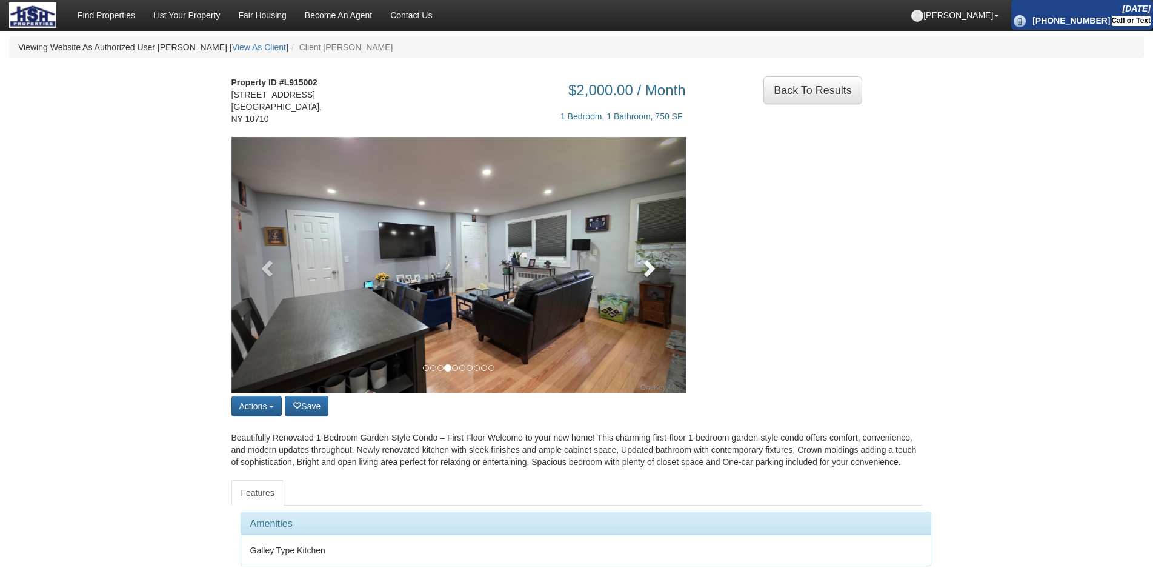
click at [656, 285] on link at bounding box center [651, 265] width 68 height 256
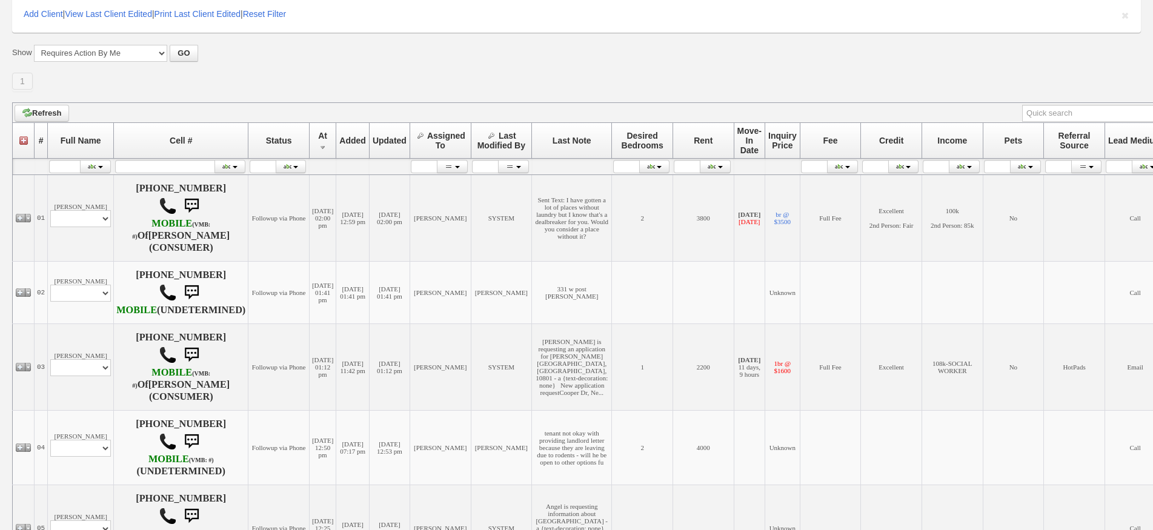
scroll to position [303, 0]
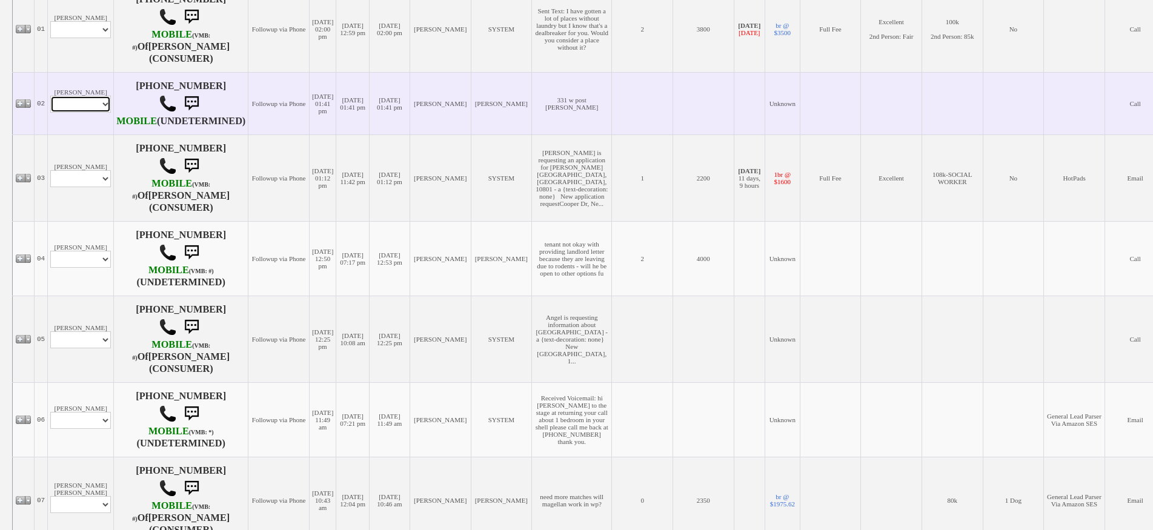
click at [96, 113] on select "Profile Edit Print Email Externally (Will Not Be Tracked In CRM) Closed Deals" at bounding box center [80, 104] width 61 height 17
select select "ChangeURL,/crm/custom/edit_client_form.php?redirect=%2Fcrm%2Fclients.php&id=168…"
click at [50, 100] on select "Profile Edit Print Email Externally (Will Not Be Tracked In CRM) Closed Deals" at bounding box center [80, 104] width 61 height 17
select select
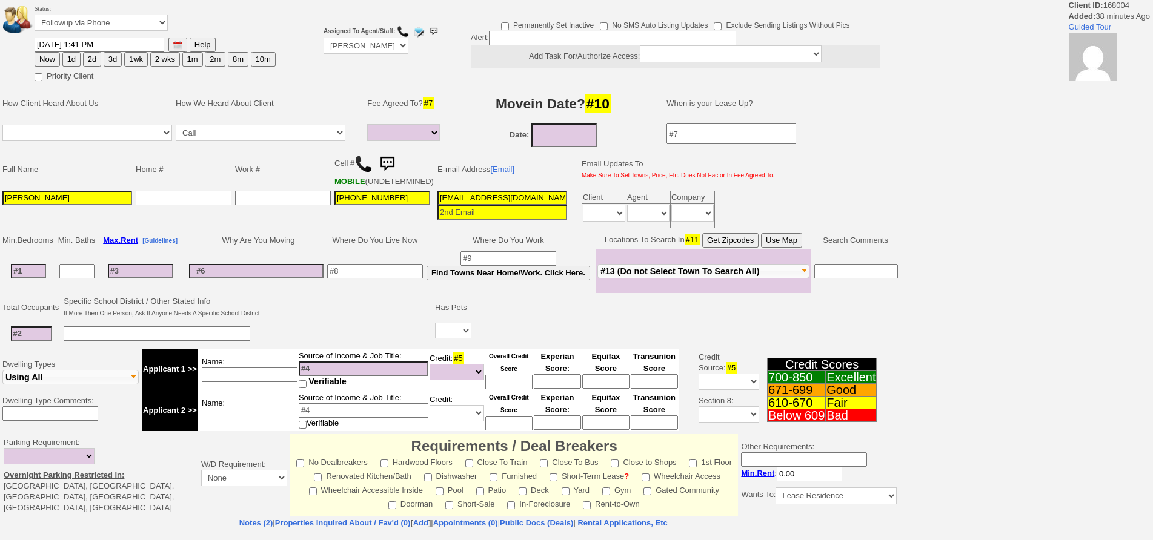
select select
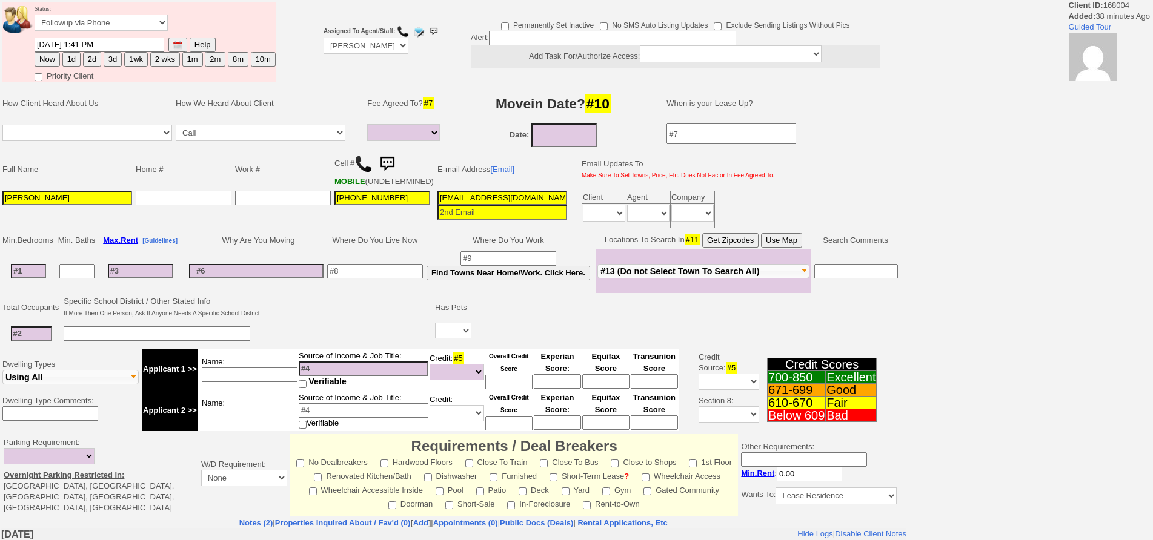
click at [362, 169] on img at bounding box center [363, 164] width 18 height 18
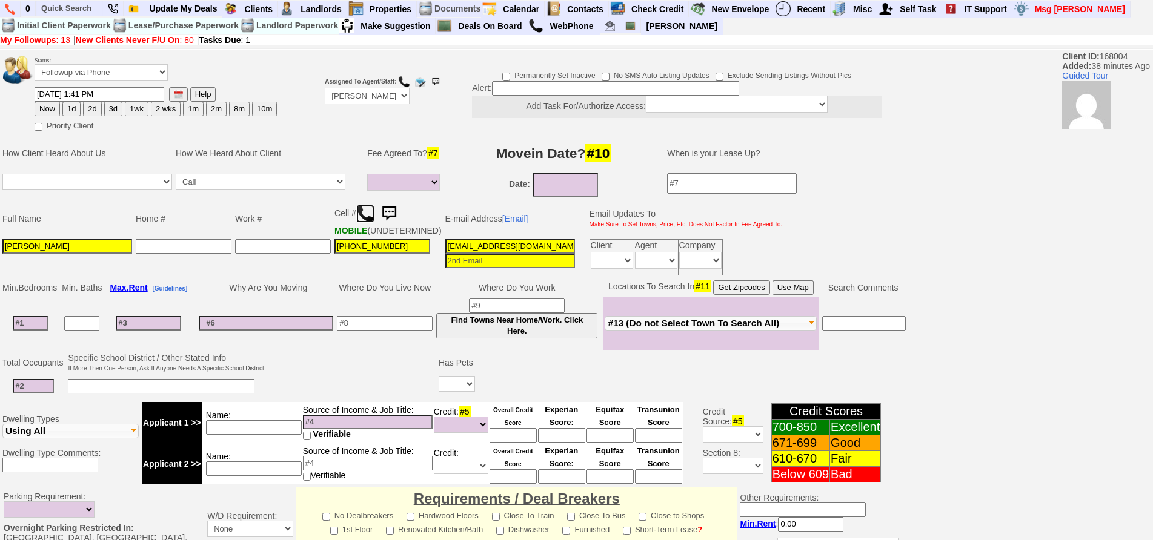
scroll to position [339, 0]
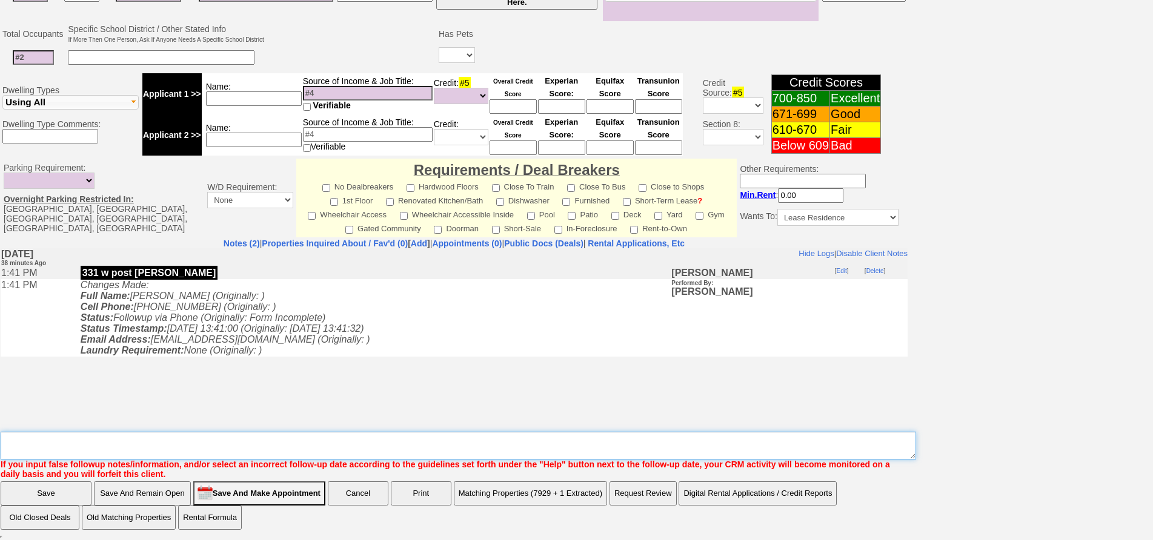
click at [353, 441] on textarea "Insert New Note Here" at bounding box center [458, 446] width 915 height 28
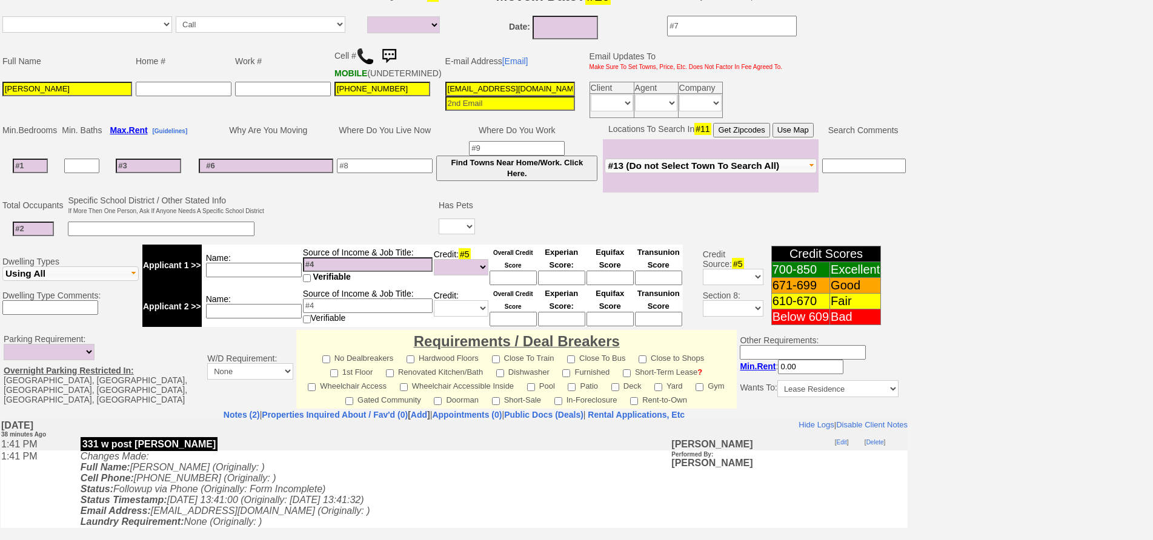
scroll to position [0, 0]
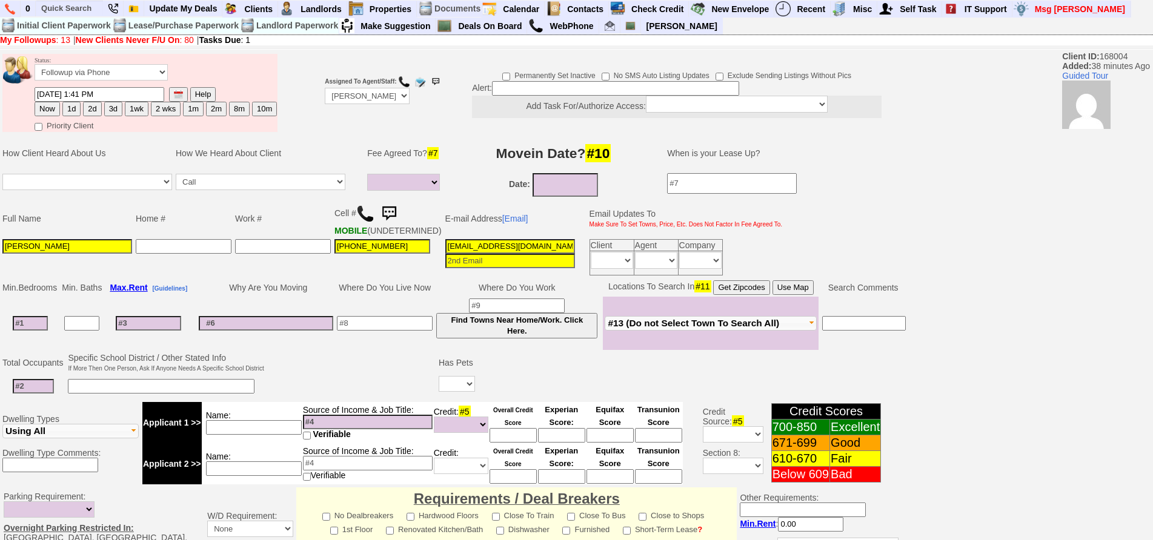
click at [31, 331] on input at bounding box center [30, 323] width 35 height 15
type input "1"
select select
type input "1"
type input "[DATE]"
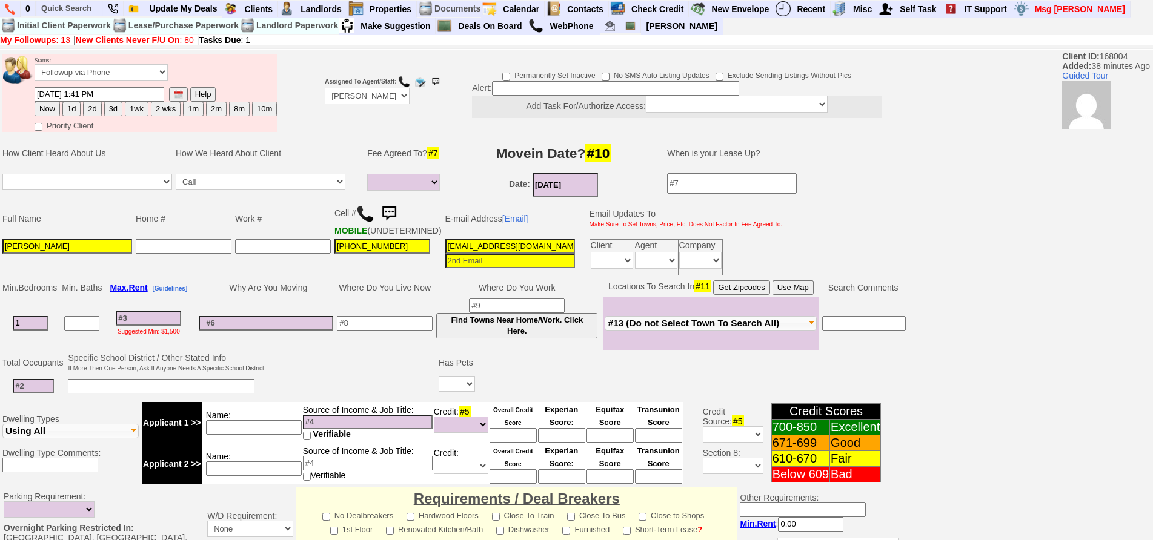
select select
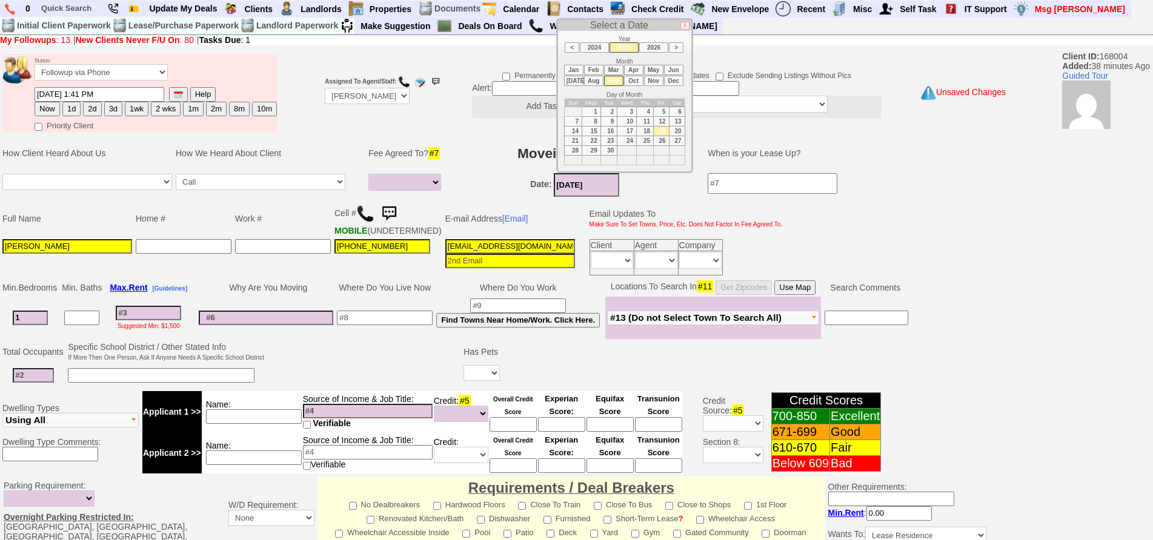
click at [563, 181] on input "[DATE]" at bounding box center [586, 185] width 65 height 24
click at [516, 86] on input at bounding box center [615, 88] width 247 height 15
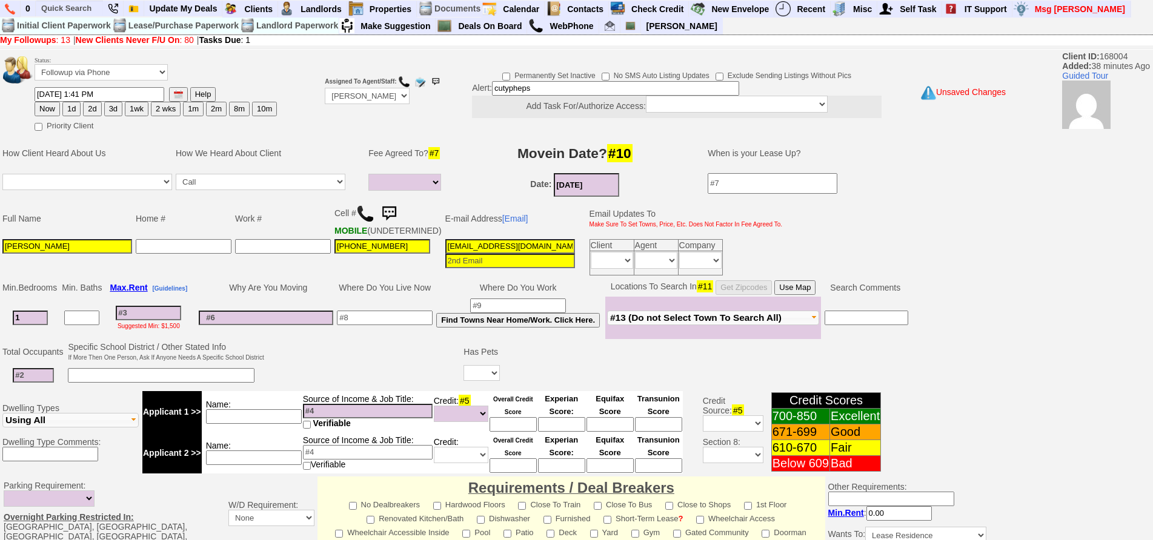
click at [504, 88] on input "cutypheps" at bounding box center [615, 88] width 247 height 15
type input "citypheps"
click at [450, 65] on td "Permanently Set Inactive No SMS Auto Listing Updates Exclude Sending Listings W…" at bounding box center [662, 92] width 446 height 57
click at [572, 89] on input "citypheps" at bounding box center [615, 88] width 247 height 15
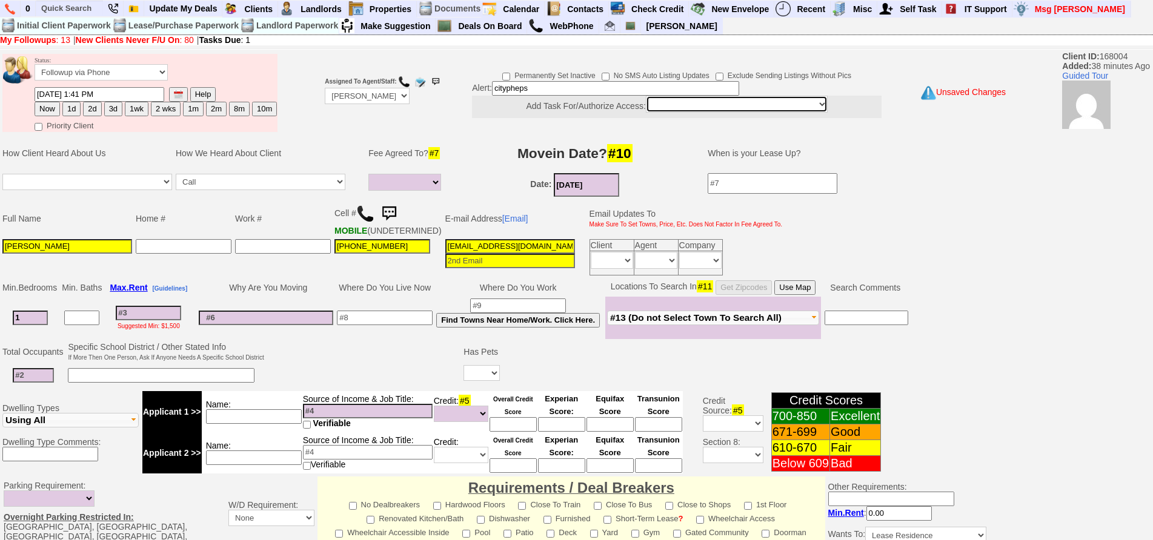
click at [659, 103] on select "*** SELF *** [PERSON_NAME] [PERSON_NAME] [PERSON_NAME] [PERSON_NAME] [PERSON_NA…" at bounding box center [737, 104] width 182 height 17
click at [144, 320] on input at bounding box center [148, 313] width 65 height 15
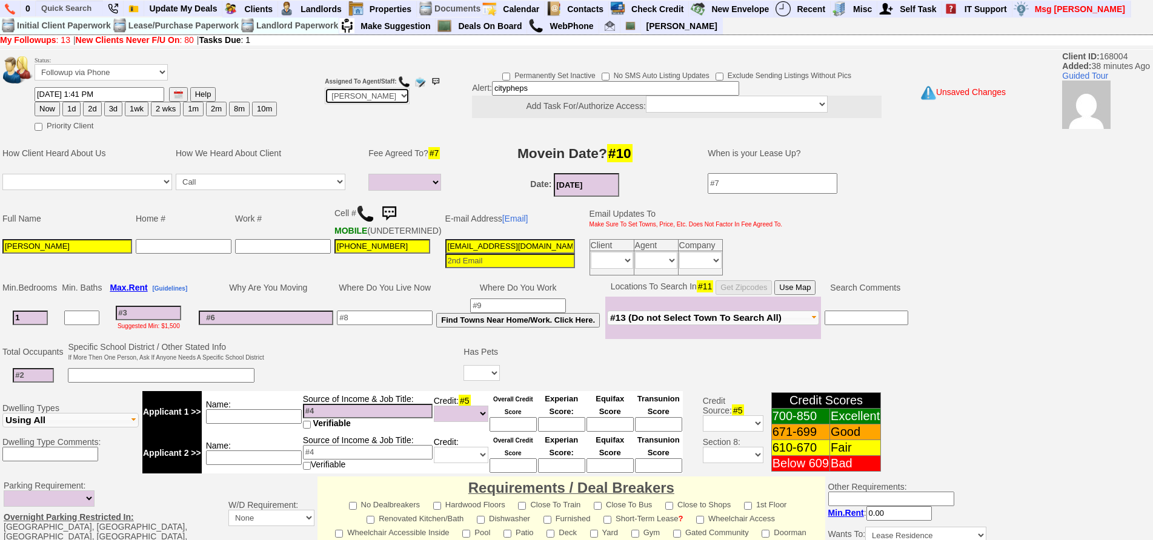
click at [346, 90] on select "Up-For-Grabs ***** STAFF ***** Bob Bruno 914-419-3579 Cristy Liberto 914-486-10…" at bounding box center [367, 96] width 85 height 16
select select "Up-For-Grabs"
click at [325, 88] on select "Up-For-Grabs ***** STAFF ***** Bob Bruno 914-419-3579 Cristy Liberto 914-486-10…" at bounding box center [367, 96] width 85 height 16
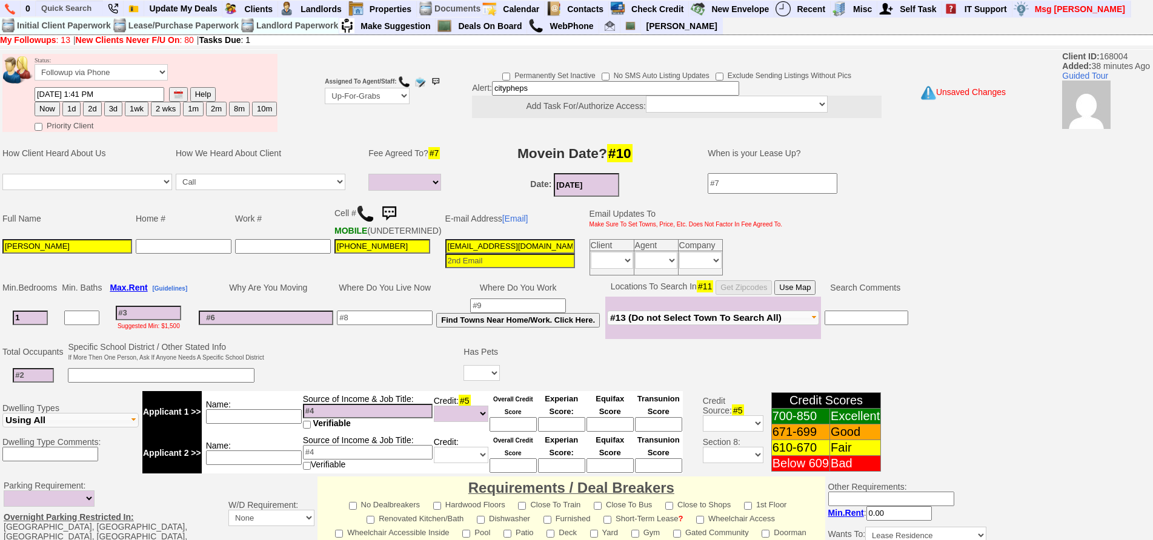
click at [285, 424] on input at bounding box center [254, 416] width 96 height 15
type input "ssi"
click at [334, 419] on input at bounding box center [368, 411] width 130 height 15
click at [165, 320] on input at bounding box center [148, 313] width 65 height 15
click at [516, 432] on input at bounding box center [512, 424] width 47 height 15
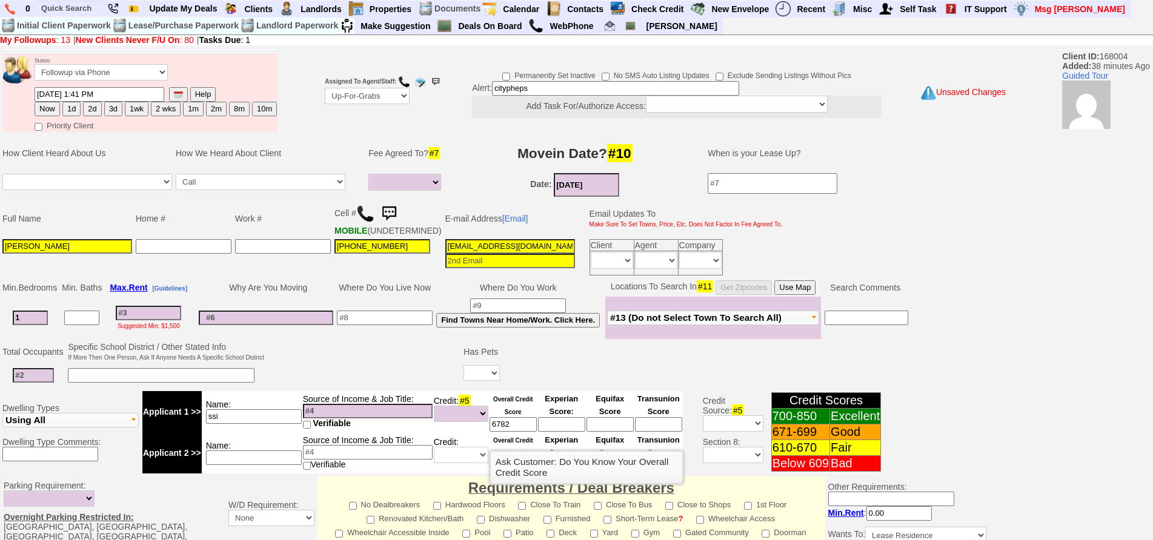
drag, startPoint x: 516, startPoint y: 436, endPoint x: 456, endPoint y: 426, distance: 60.7
click at [456, 426] on tr "Applicant 1 >> Name: ssi Source of Income & Job Title: Verifiable Credit: #5 Un…" at bounding box center [412, 411] width 540 height 41
type input "672"
click at [463, 422] on select "Unknown Bad (Below 609) Fair (610-670) Good (671-699) Excellent (700-850) None" at bounding box center [461, 414] width 55 height 16
click at [294, 433] on td "Name: ssi" at bounding box center [252, 411] width 101 height 41
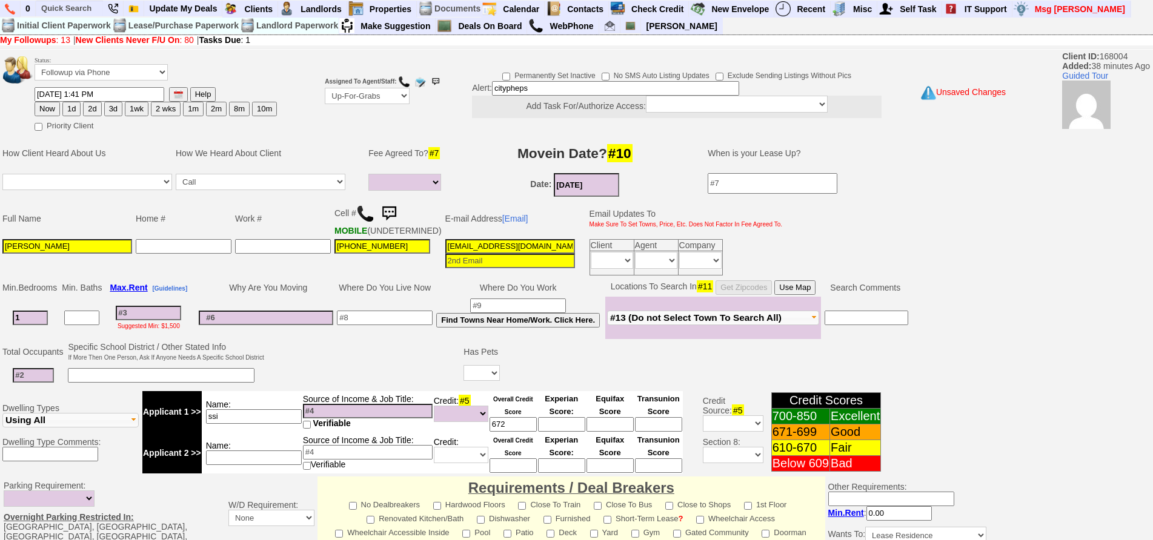
click at [290, 424] on input "ssi" at bounding box center [254, 416] width 96 height 15
click at [162, 320] on input at bounding box center [148, 313] width 65 height 15
click at [161, 320] on input at bounding box center [148, 313] width 65 height 15
type input "27"
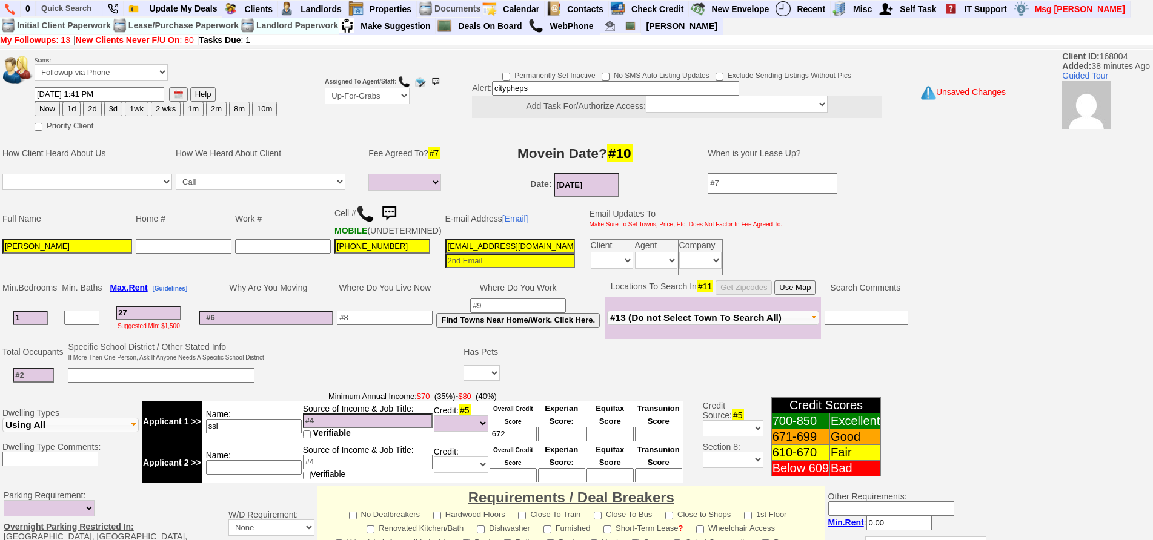
select select
type input "276"
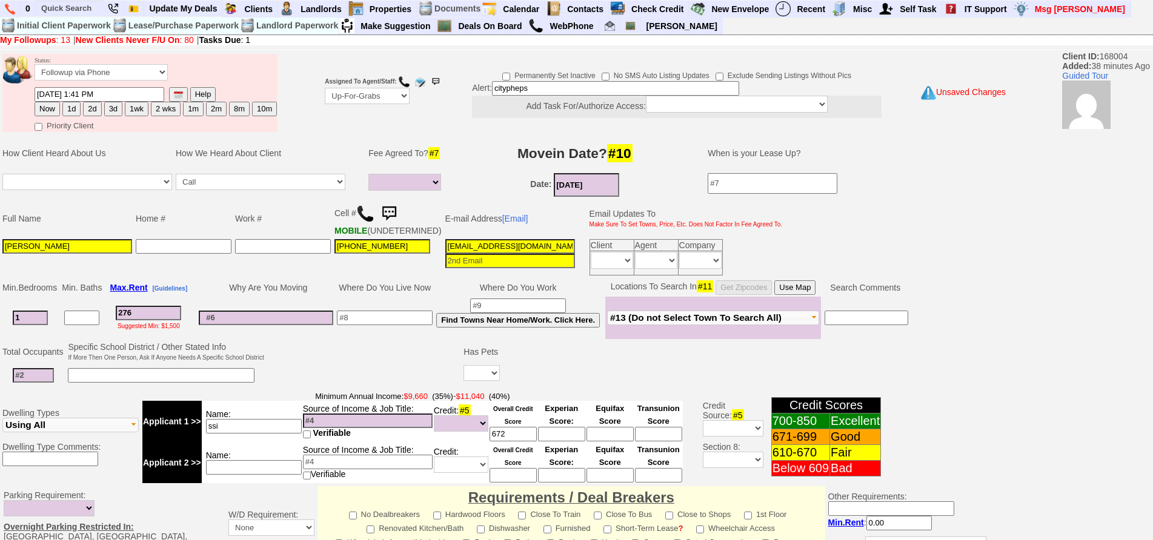
select select
type input "2762"
select select
type input "2762"
click at [35, 383] on input at bounding box center [33, 375] width 41 height 15
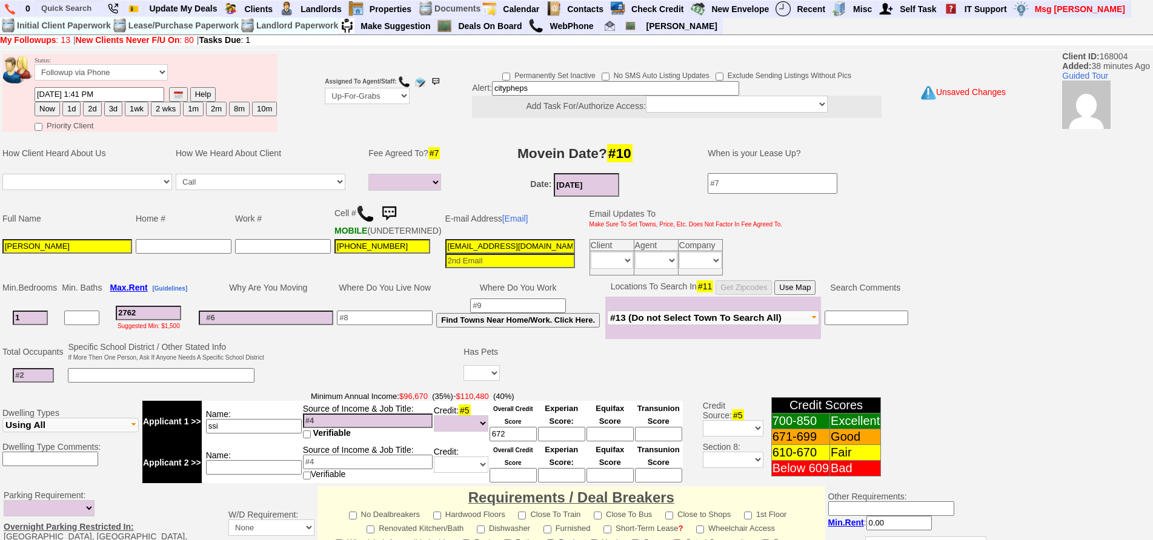
select select
drag, startPoint x: 144, startPoint y: 326, endPoint x: 99, endPoint y: 312, distance: 47.5
click at [99, 311] on tr "1 2762 Suggested Min: $1,500 Find Towns Near Home/Work. Click Here. Fleetwood" at bounding box center [455, 318] width 909 height 42
type input "35"
select select
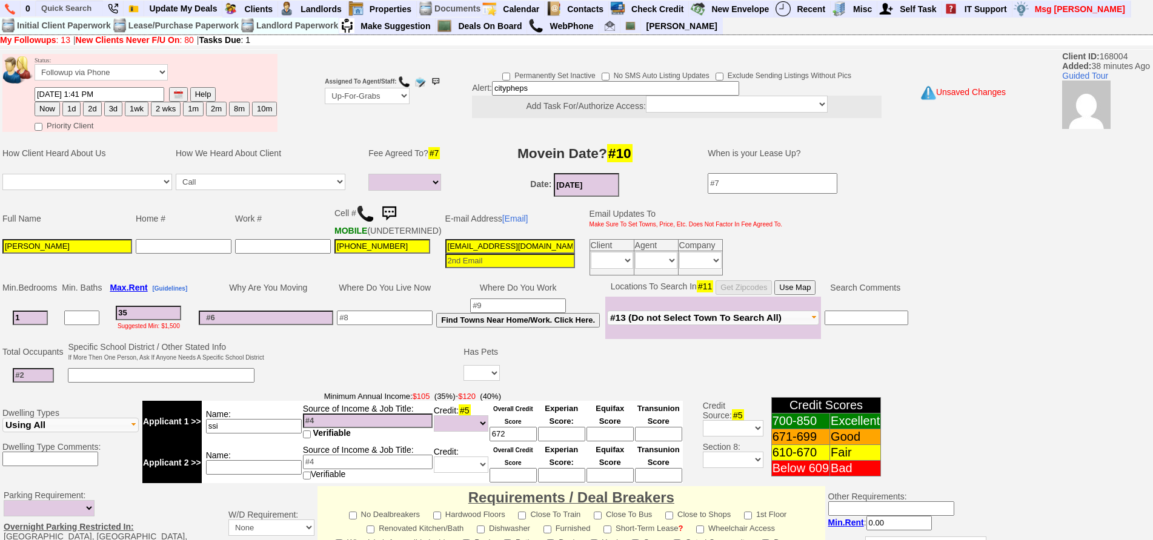
type input "354"
select select
type input "3547"
select select
drag, startPoint x: 172, startPoint y: 321, endPoint x: 0, endPoint y: 260, distance: 182.4
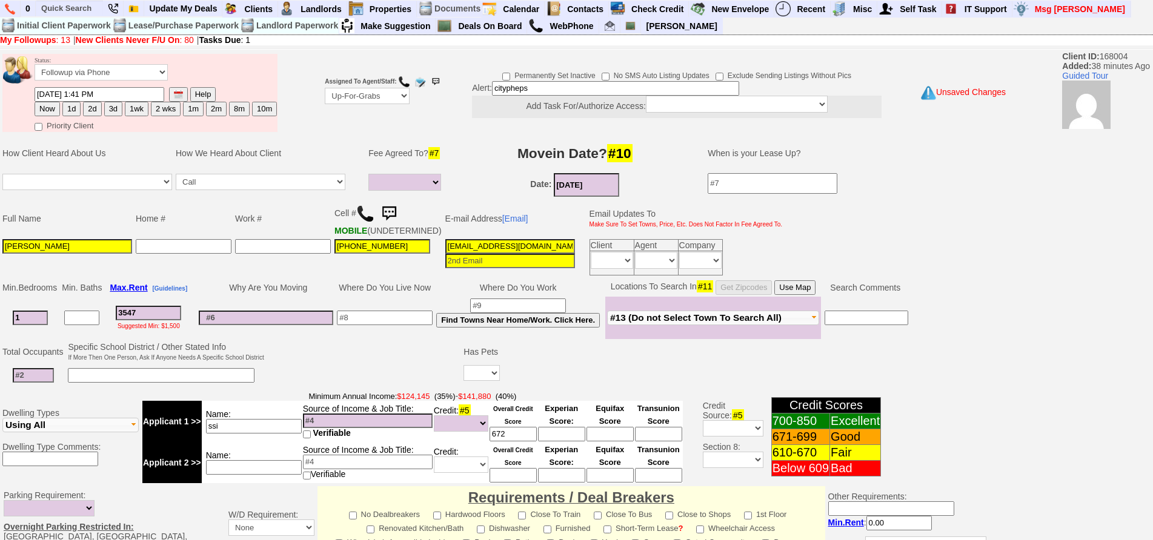
click at [0, 260] on tbody "Status: Followup via Phone Followup via Email Followup When Section 8 Property …" at bounding box center [498, 454] width 996 height 807
type input "2"
select select
type input "254"
select select
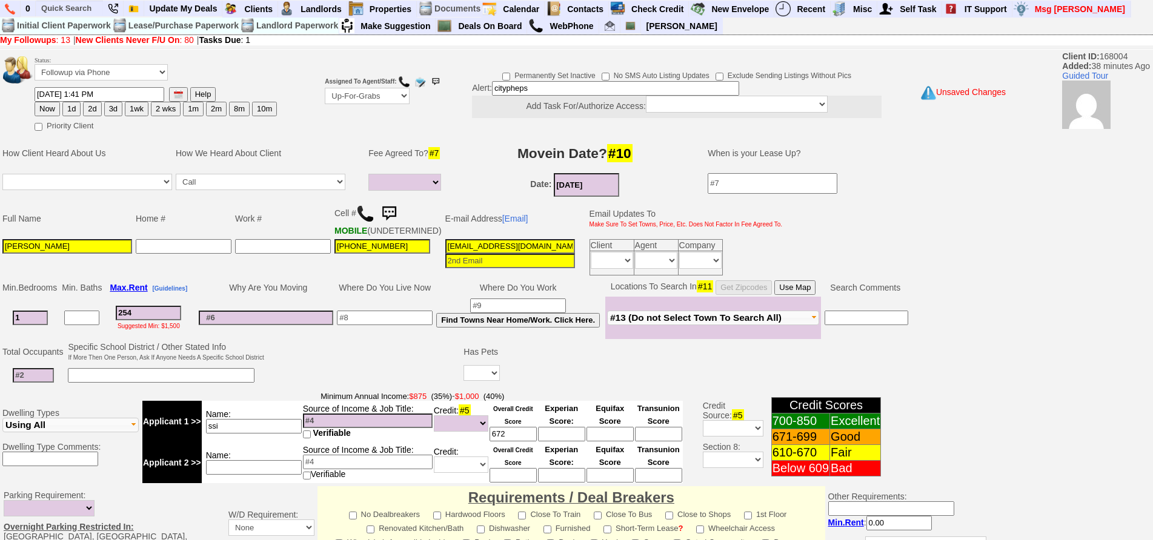
type input "2547"
select select
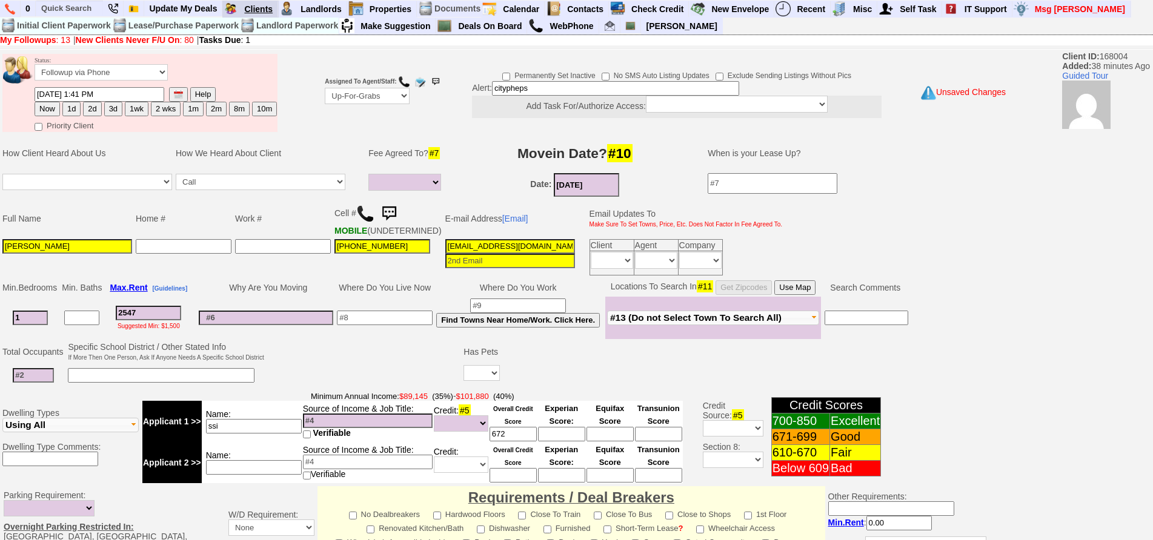
type input "2547"
select select
click at [374, 325] on input at bounding box center [385, 318] width 96 height 15
click at [37, 378] on td at bounding box center [33, 375] width 65 height 25
click at [42, 378] on input at bounding box center [33, 375] width 41 height 15
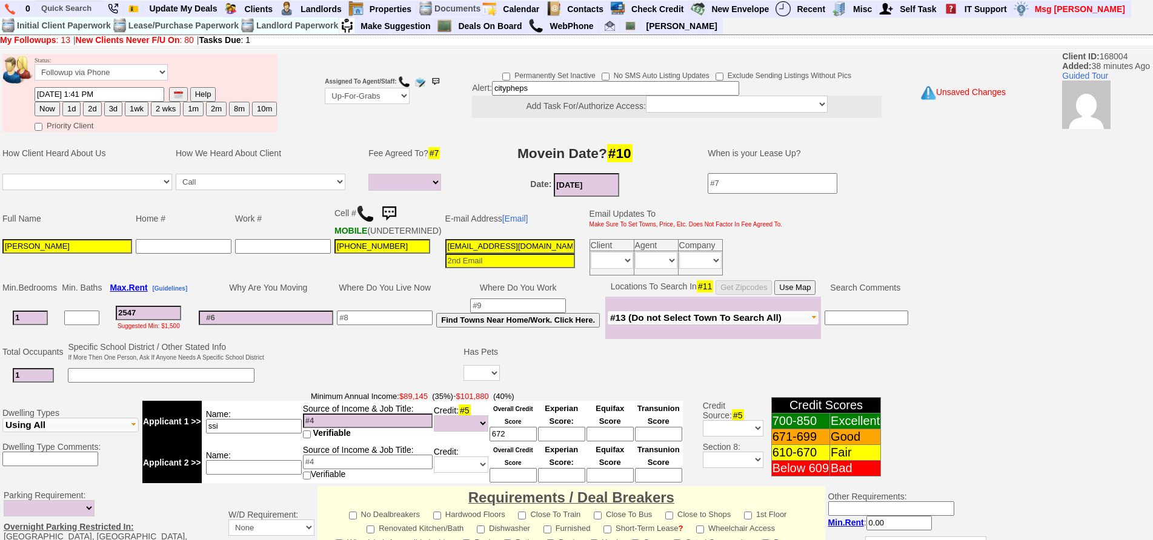
type input "1"
click at [134, 315] on input "2547" at bounding box center [148, 313] width 65 height 15
click at [145, 320] on input "2547" at bounding box center [148, 313] width 65 height 15
click at [135, 320] on input "2547" at bounding box center [148, 313] width 65 height 15
click at [131, 320] on input "2547" at bounding box center [148, 313] width 65 height 15
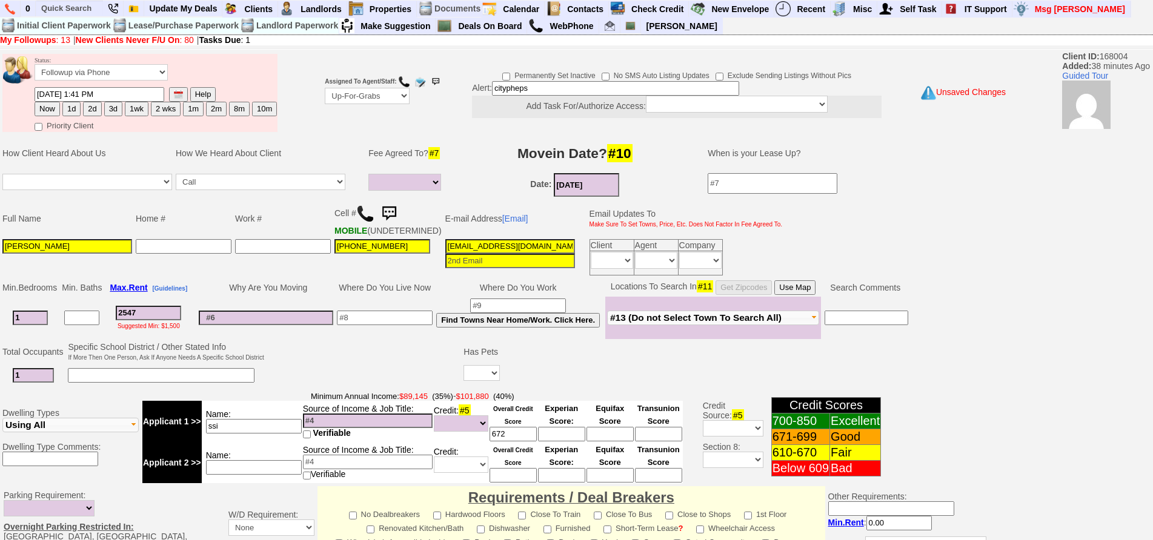
click at [128, 320] on input "2547" at bounding box center [148, 313] width 65 height 15
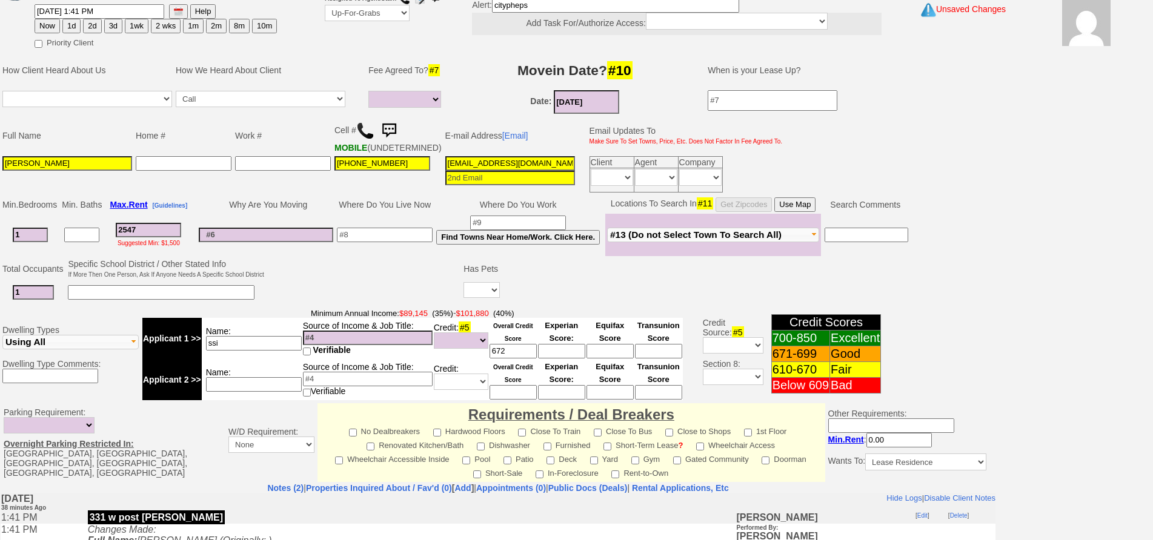
scroll to position [332, 0]
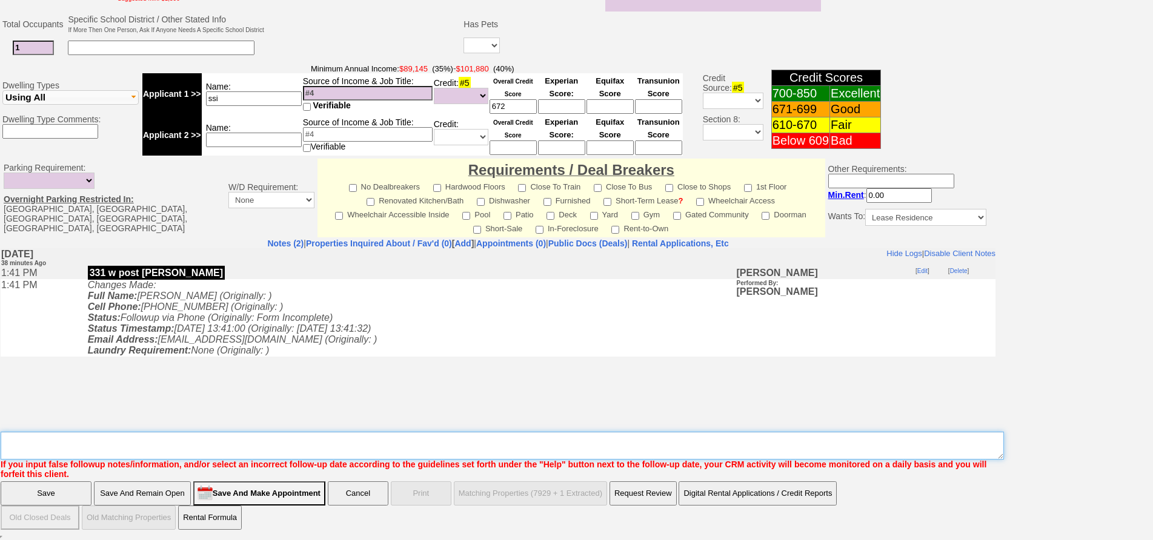
click at [558, 452] on textarea "Insert New Note Here" at bounding box center [502, 446] width 1003 height 28
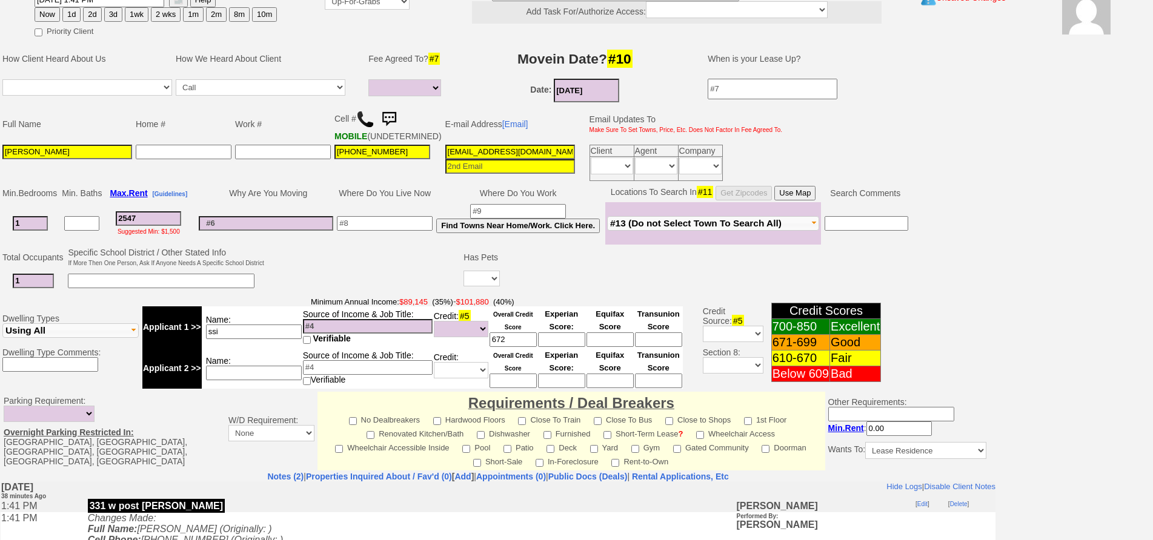
scroll to position [0, 0]
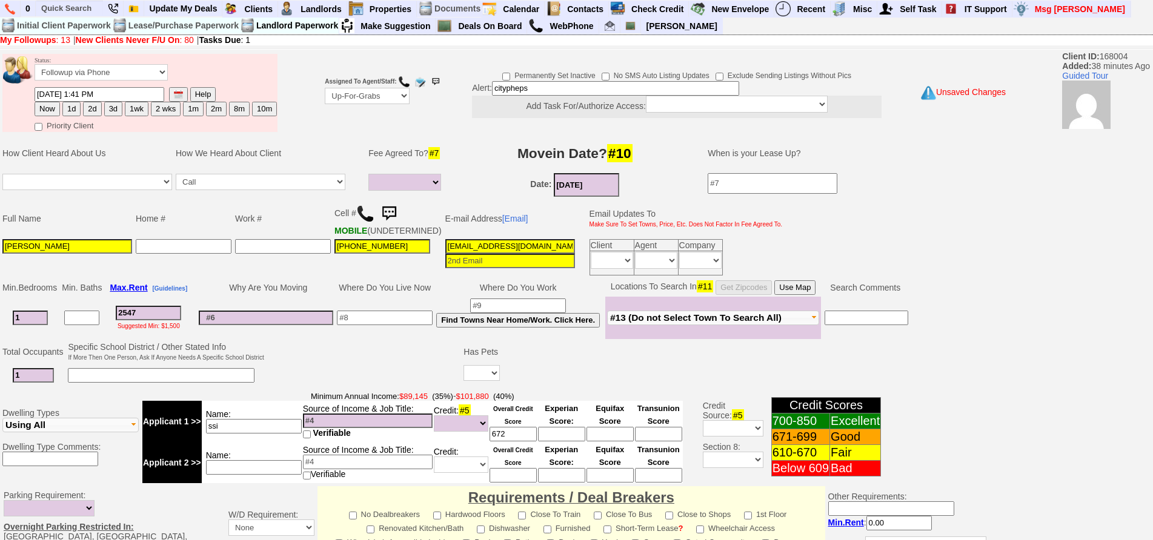
type textarea "15%"
click at [271, 325] on input at bounding box center [266, 318] width 134 height 15
click at [445, 328] on button "Find Towns Near Home/Work. Click Here." at bounding box center [518, 320] width 164 height 15
click at [410, 324] on input at bounding box center [385, 318] width 96 height 15
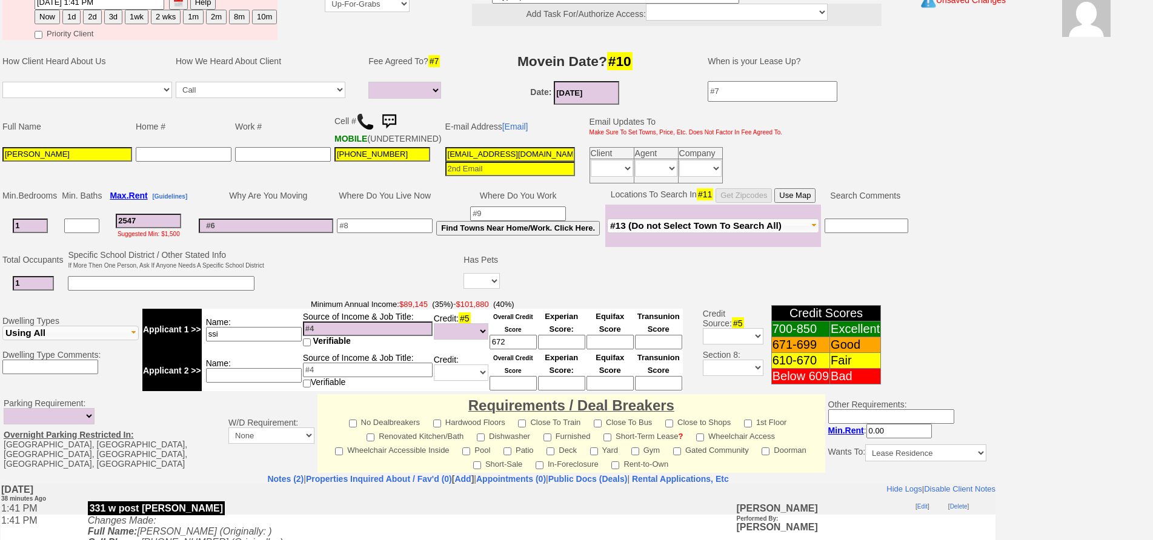
scroll to position [182, 0]
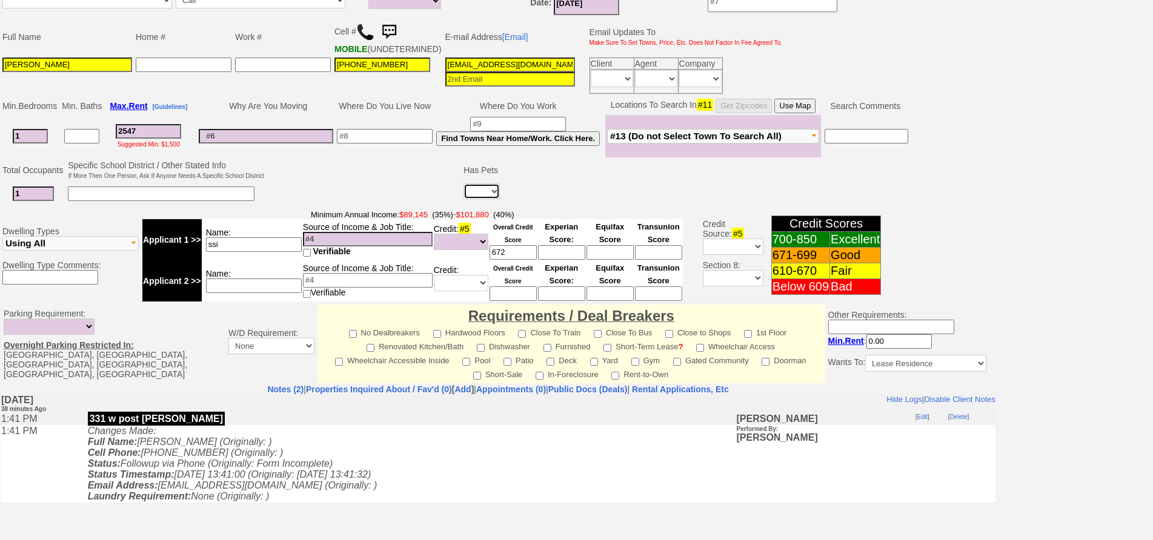
click at [487, 199] on select "Yes No" at bounding box center [481, 192] width 36 height 16
select select "No"
click at [465, 193] on select "Yes No" at bounding box center [481, 192] width 36 height 16
click at [41, 201] on input "1" at bounding box center [33, 194] width 41 height 15
click at [236, 252] on input "ssi" at bounding box center [254, 244] width 96 height 15
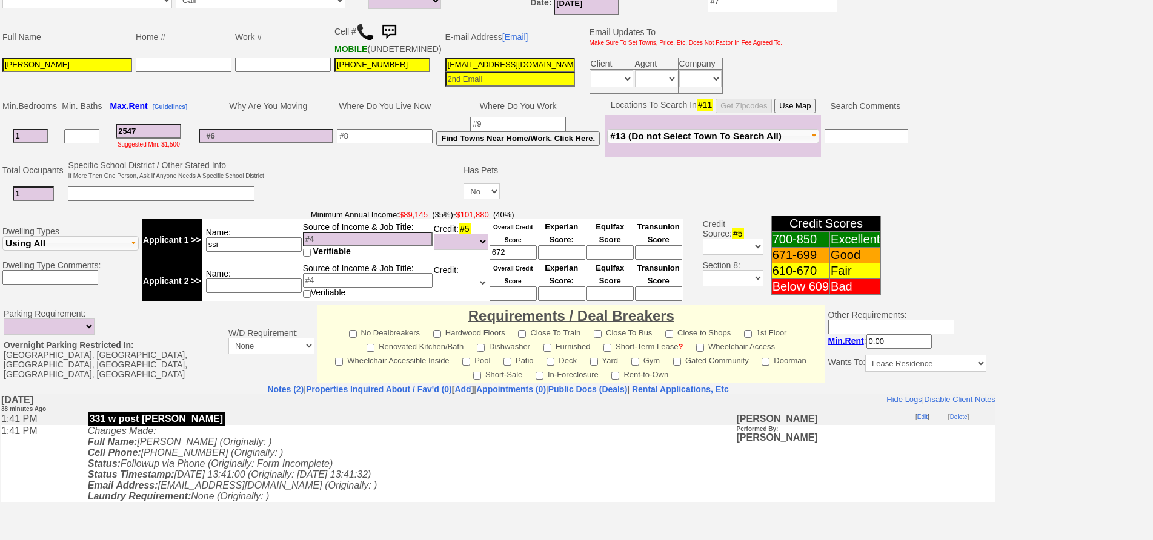
click at [345, 247] on input at bounding box center [368, 239] width 130 height 15
click at [256, 252] on input "ssi" at bounding box center [254, 244] width 96 height 15
click at [326, 247] on input at bounding box center [368, 239] width 130 height 15
type input "1175/mo"
click at [332, 190] on td at bounding box center [364, 183] width 196 height 48
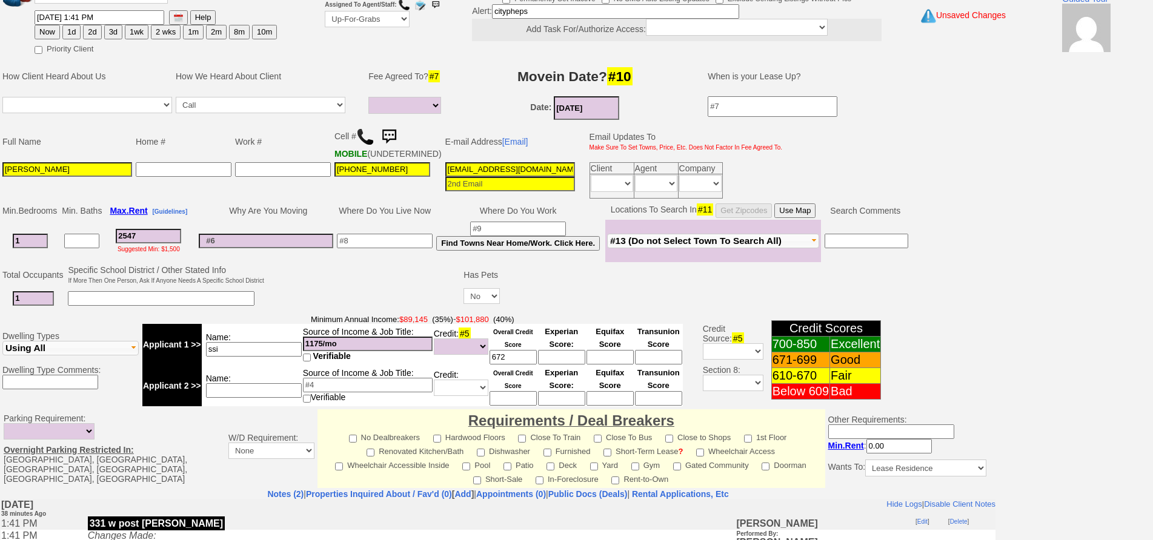
scroll to position [0, 0]
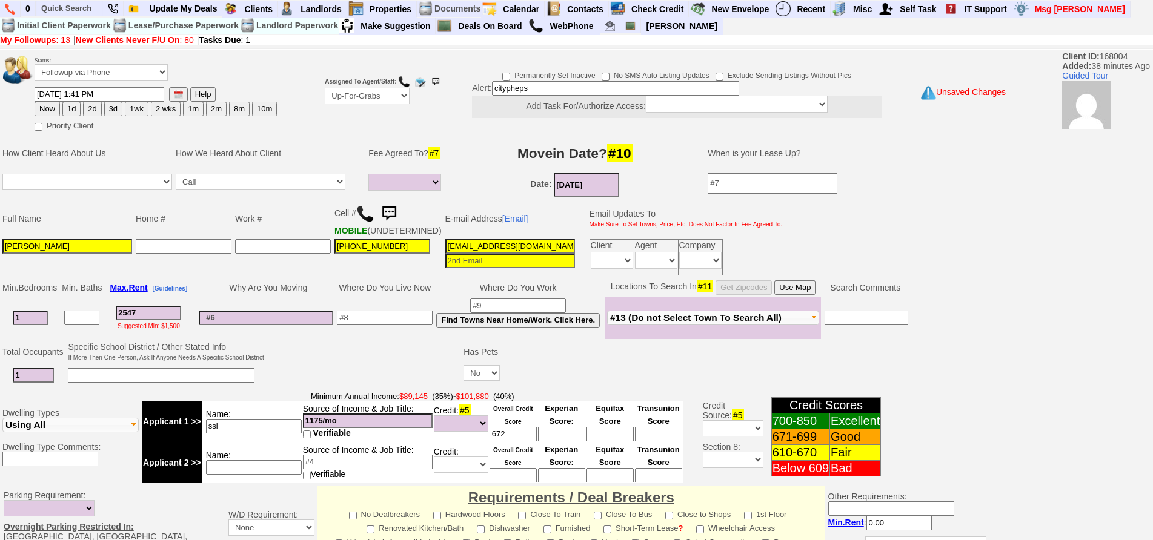
click at [208, 277] on td at bounding box center [183, 257] width 99 height 40
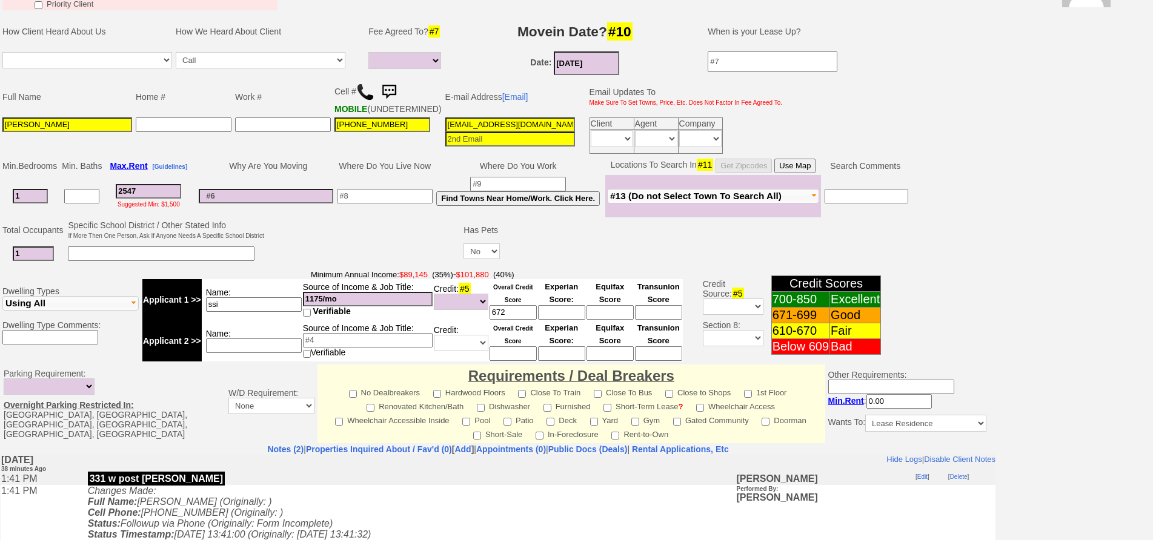
scroll to position [182, 0]
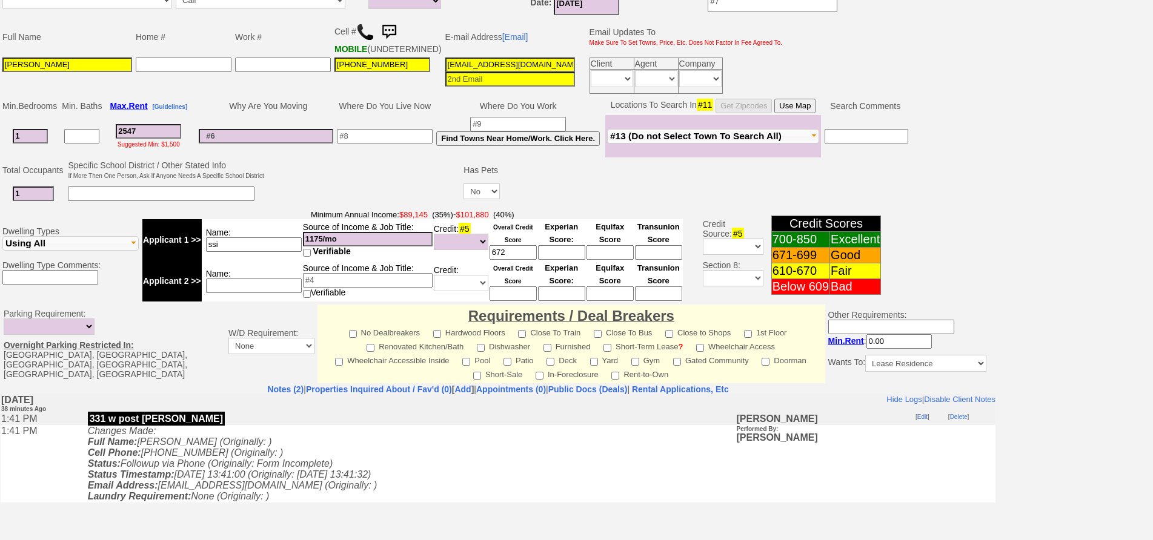
click at [311, 174] on td at bounding box center [364, 183] width 196 height 48
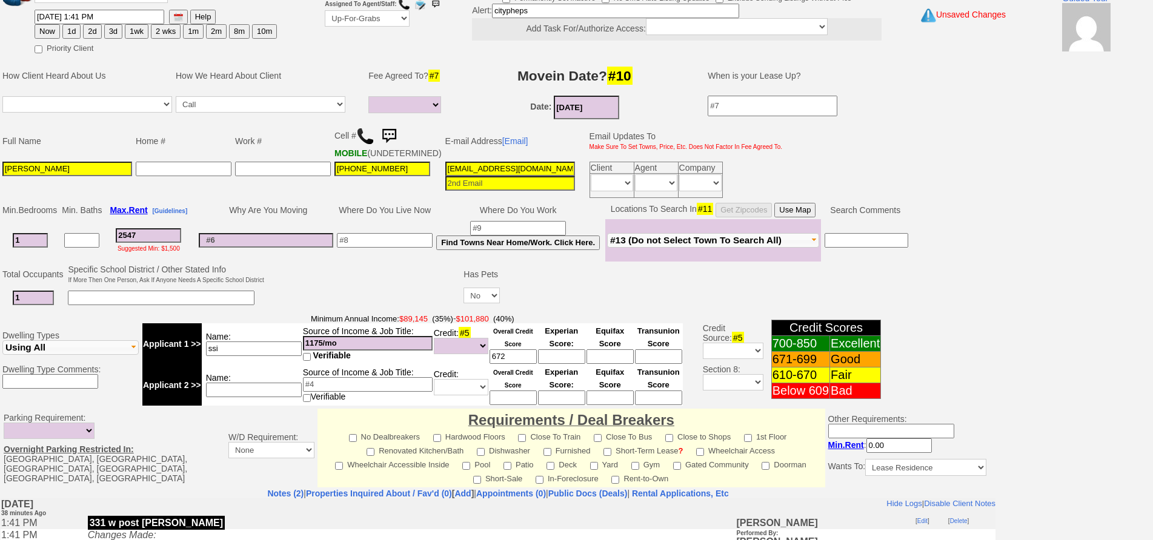
scroll to position [0, 0]
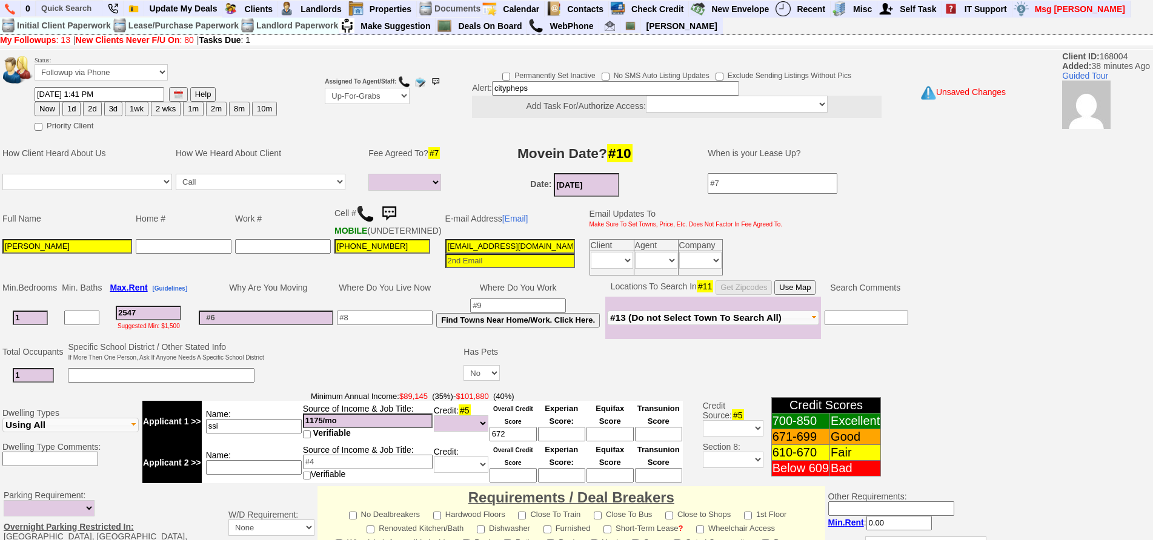
click at [297, 336] on td at bounding box center [266, 318] width 138 height 42
click at [353, 323] on input at bounding box center [385, 318] width 96 height 15
click at [303, 323] on input at bounding box center [266, 318] width 134 height 15
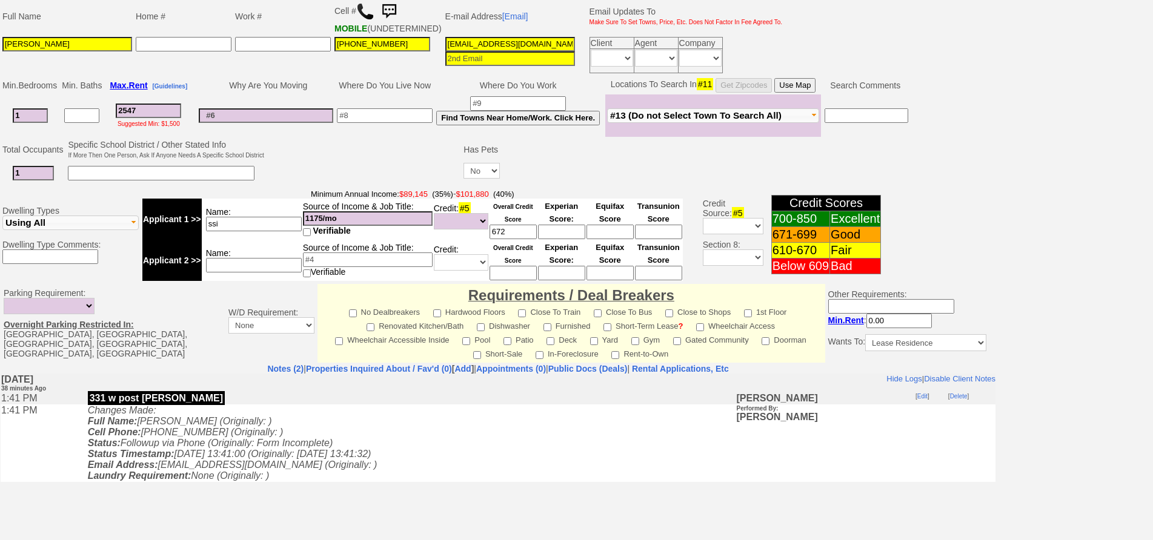
scroll to position [29, 0]
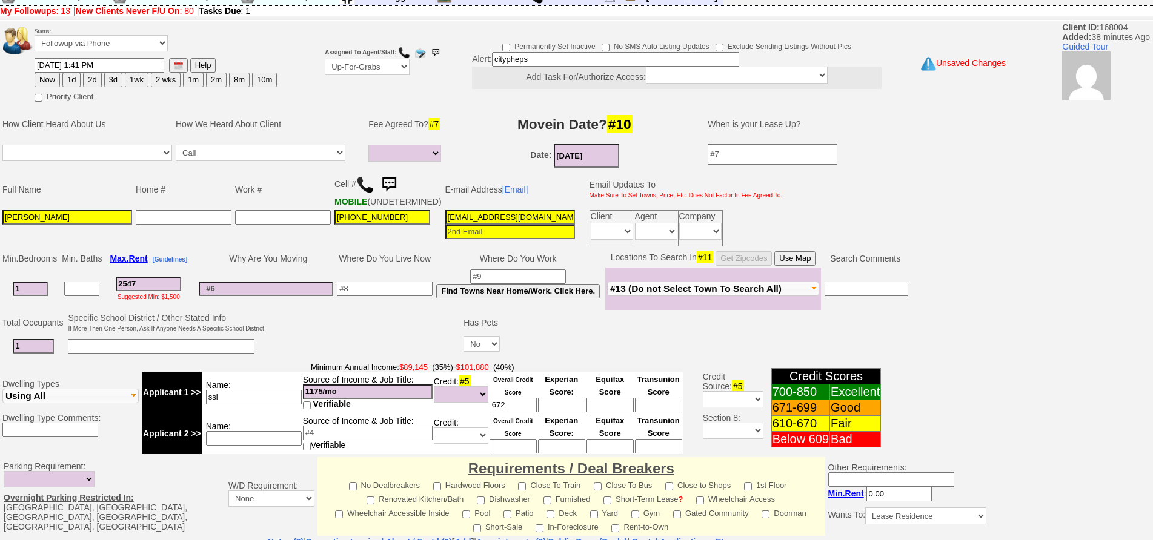
click at [357, 283] on td at bounding box center [384, 289] width 99 height 42
click at [367, 296] on input at bounding box center [385, 289] width 96 height 15
click at [363, 287] on td "brooklyn" at bounding box center [384, 289] width 99 height 42
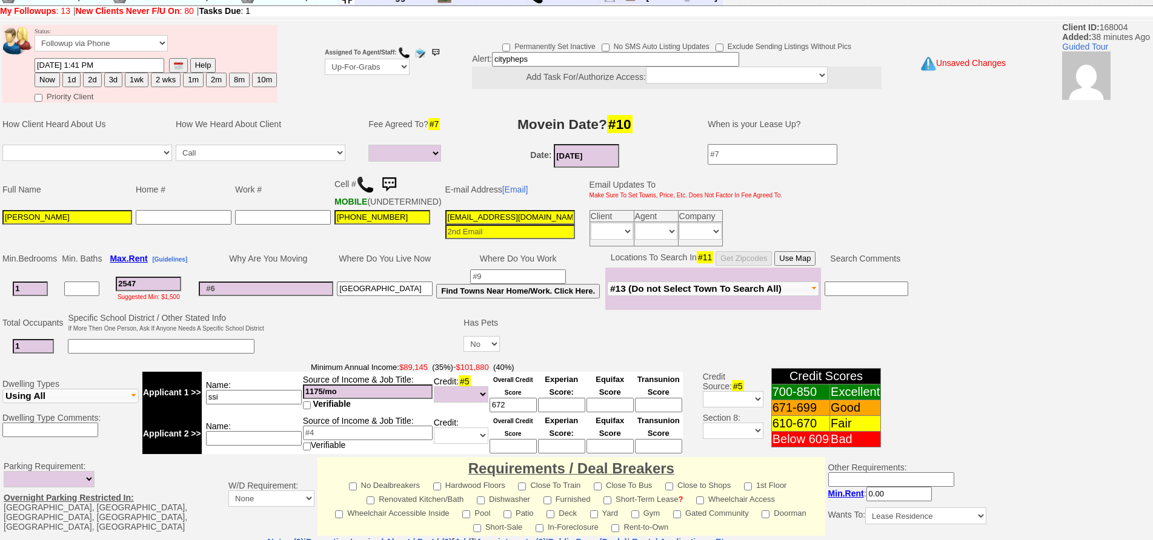
scroll to position [0, 0]
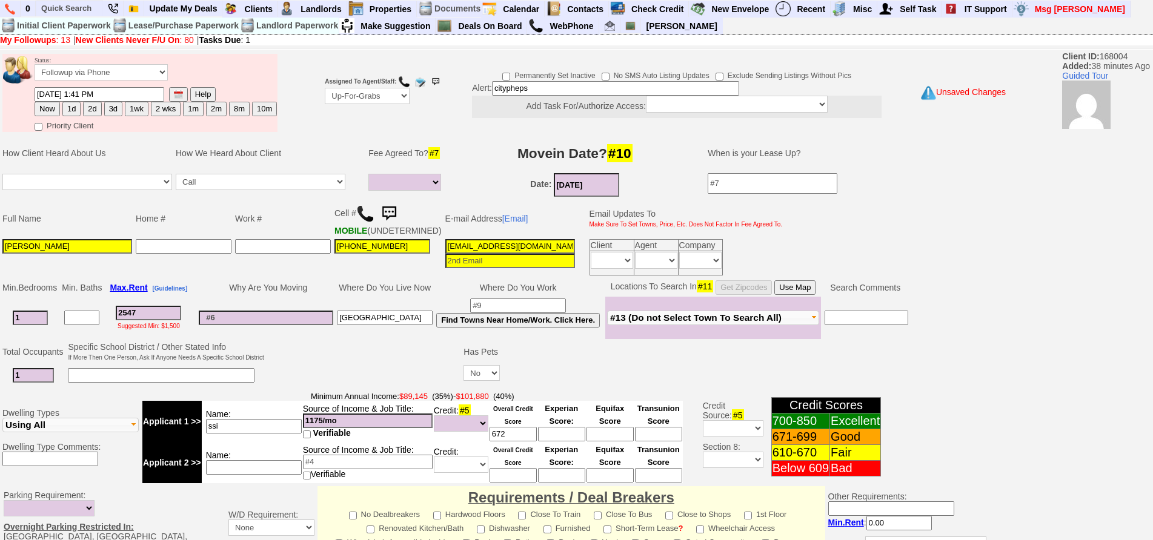
click at [542, 87] on input "citypheps" at bounding box center [615, 88] width 247 height 15
click at [552, 87] on input "citypheps" at bounding box center [615, 88] width 247 height 15
click at [406, 325] on input "brooklyn" at bounding box center [385, 318] width 96 height 15
click at [385, 325] on input "brooklyn from port chester" at bounding box center [385, 318] width 96 height 15
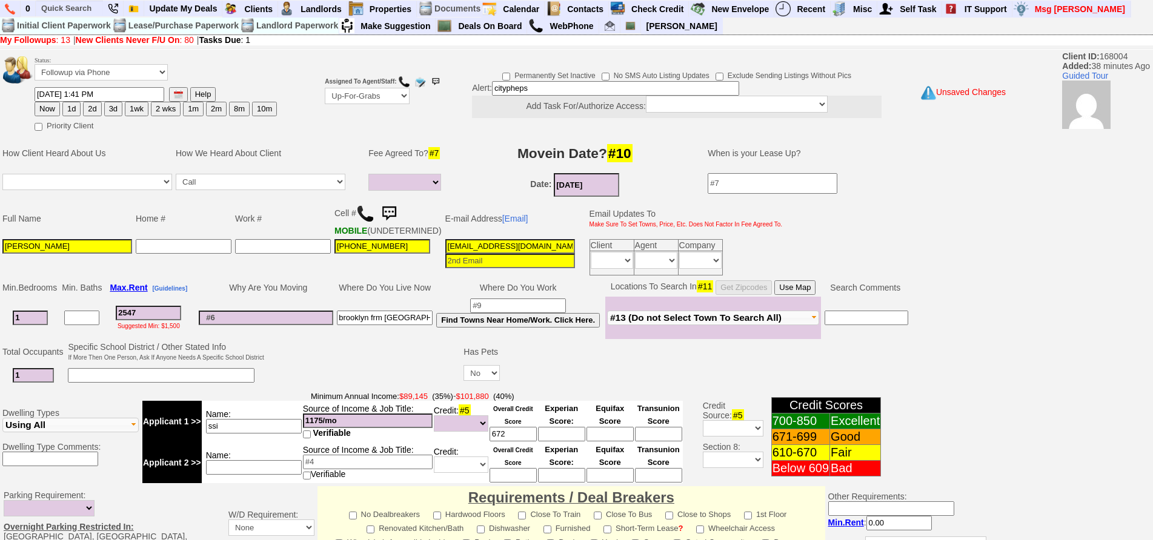
scroll to position [0, 0]
type input "brooklyn frm port chester"
click at [305, 325] on input at bounding box center [266, 318] width 134 height 15
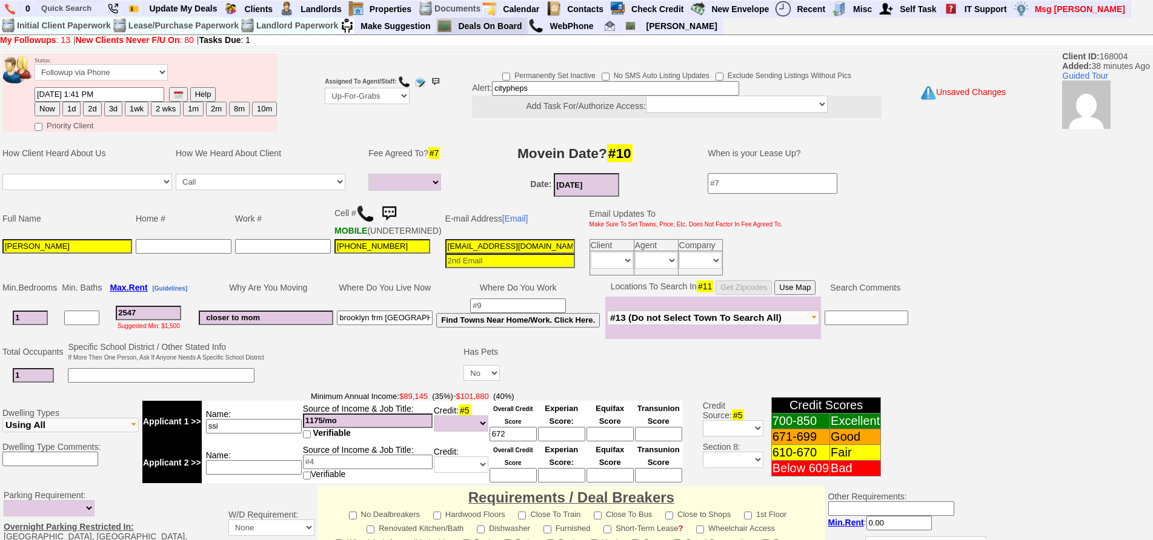
type input "closer to mom"
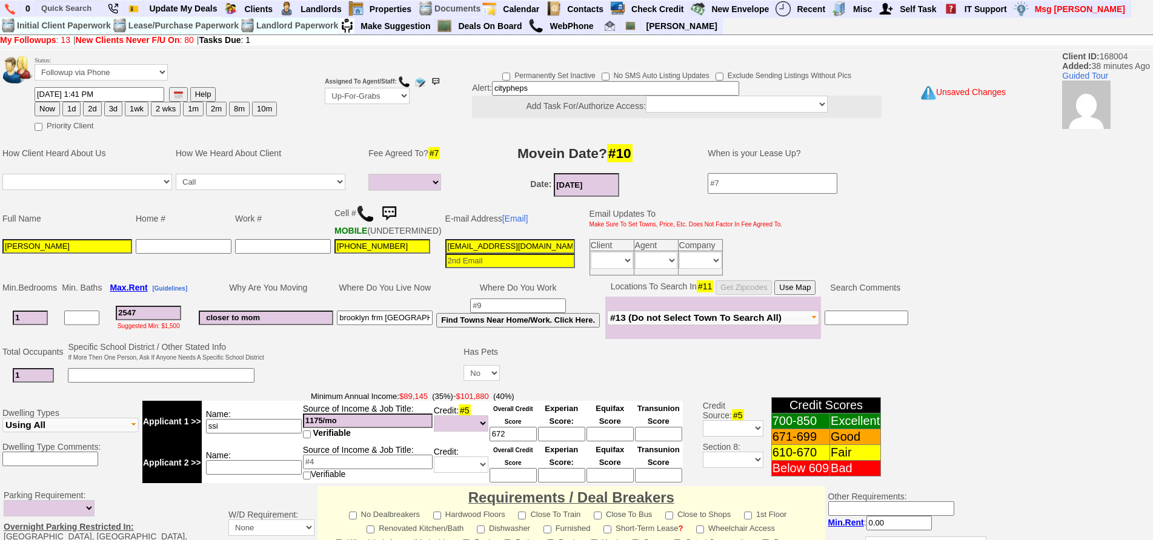
click at [305, 325] on input "closer to mom" at bounding box center [266, 318] width 134 height 15
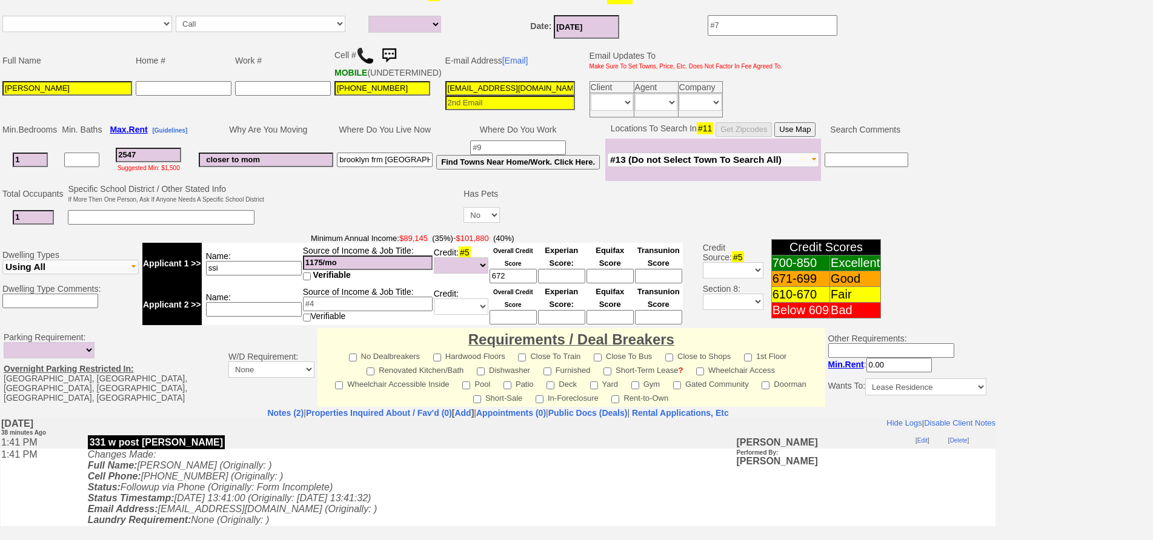
scroll to position [332, 0]
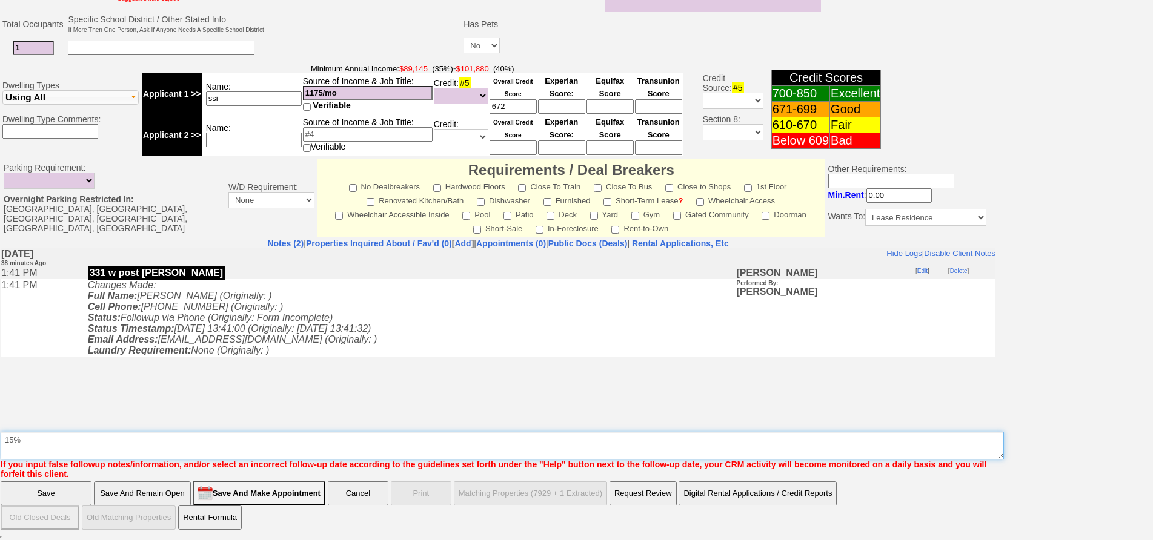
click at [266, 443] on textarea "Insert New Note Here" at bounding box center [502, 446] width 1003 height 28
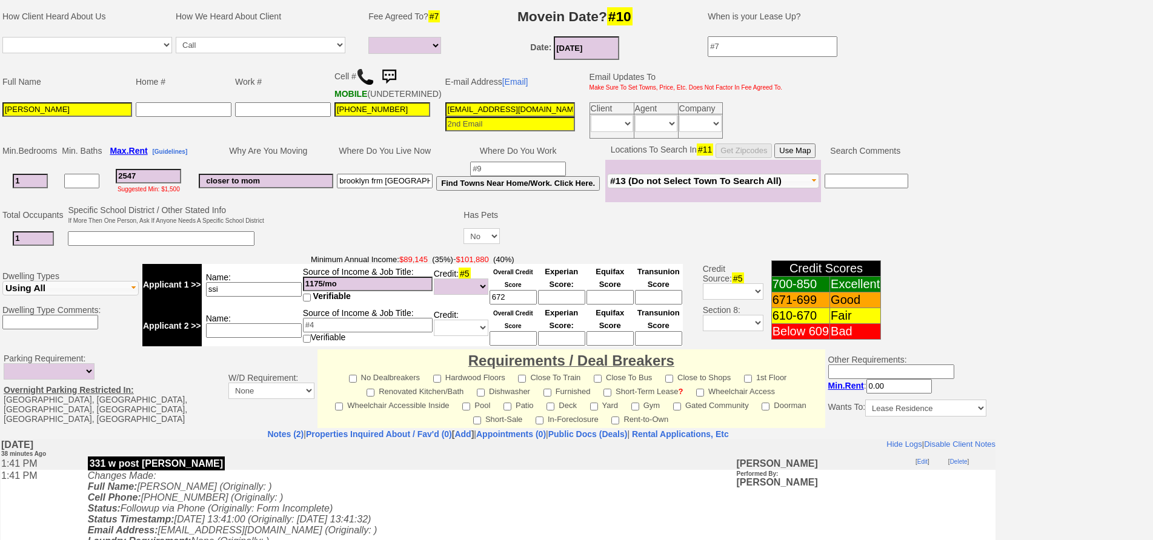
scroll to position [0, 0]
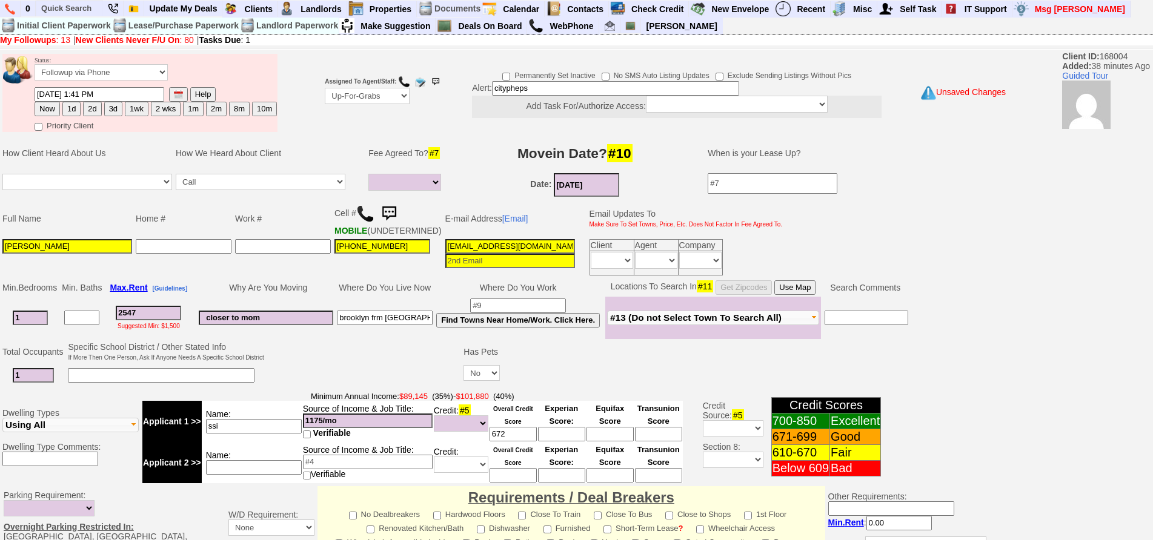
drag, startPoint x: 501, startPoint y: 99, endPoint x: 382, endPoint y: 76, distance: 121.4
click at [382, 76] on tr "Status: Followup via Phone Followup via Email Followup When Section 8 Property …" at bounding box center [498, 93] width 995 height 82
type input "g"
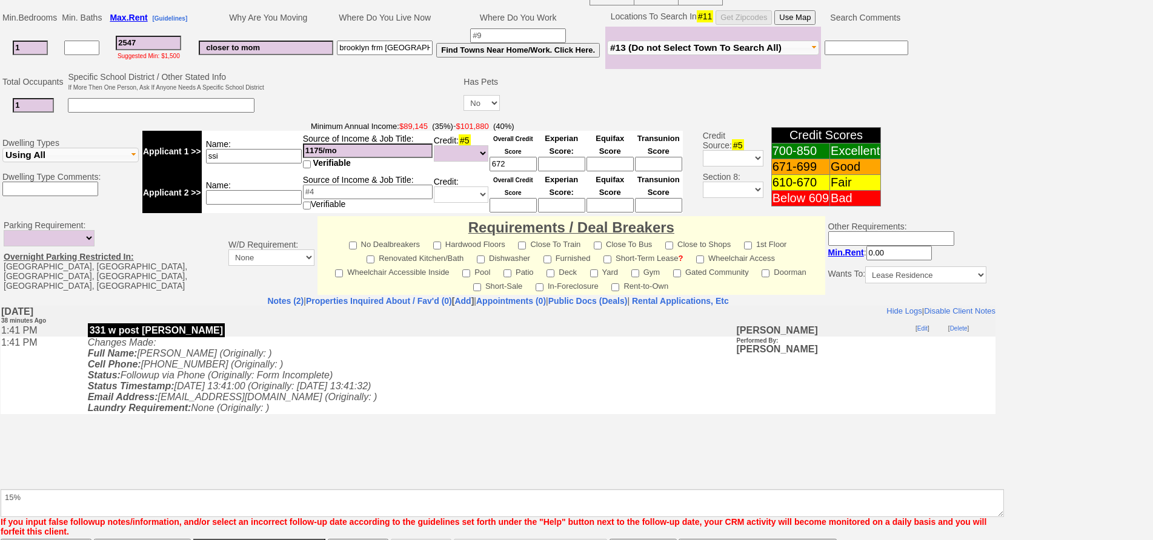
scroll to position [332, 0]
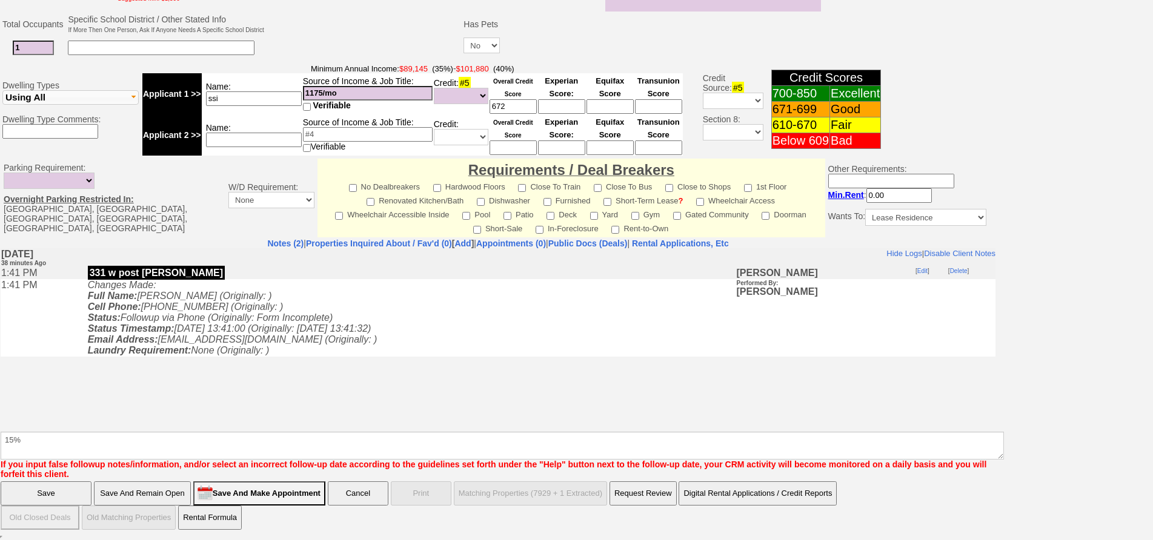
type input "fu when available"
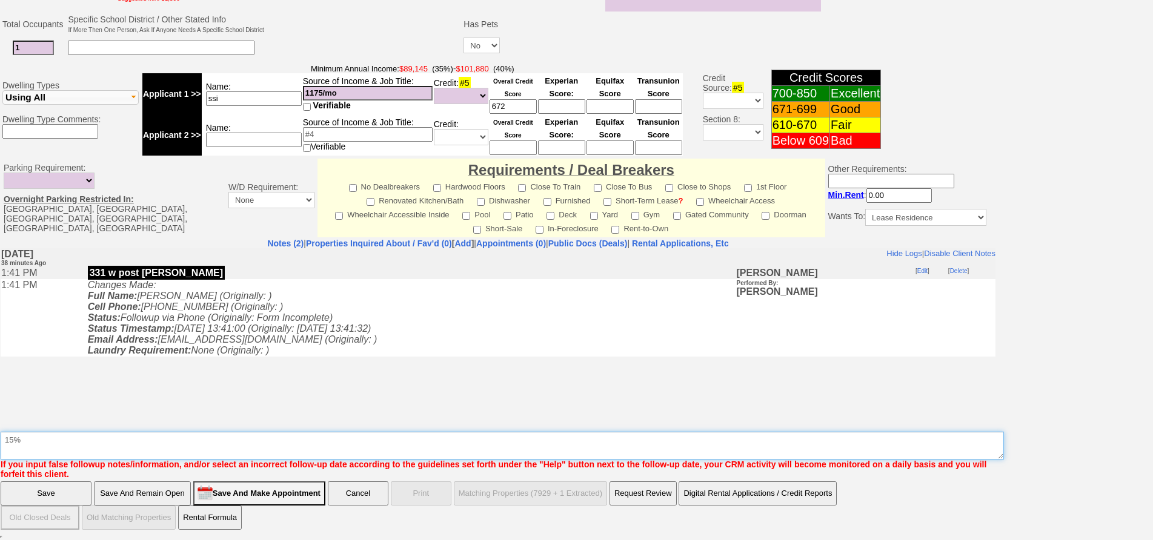
click at [58, 451] on textarea "Insert New Note Here" at bounding box center [502, 446] width 1003 height 28
type textarea "15% of broker fee"
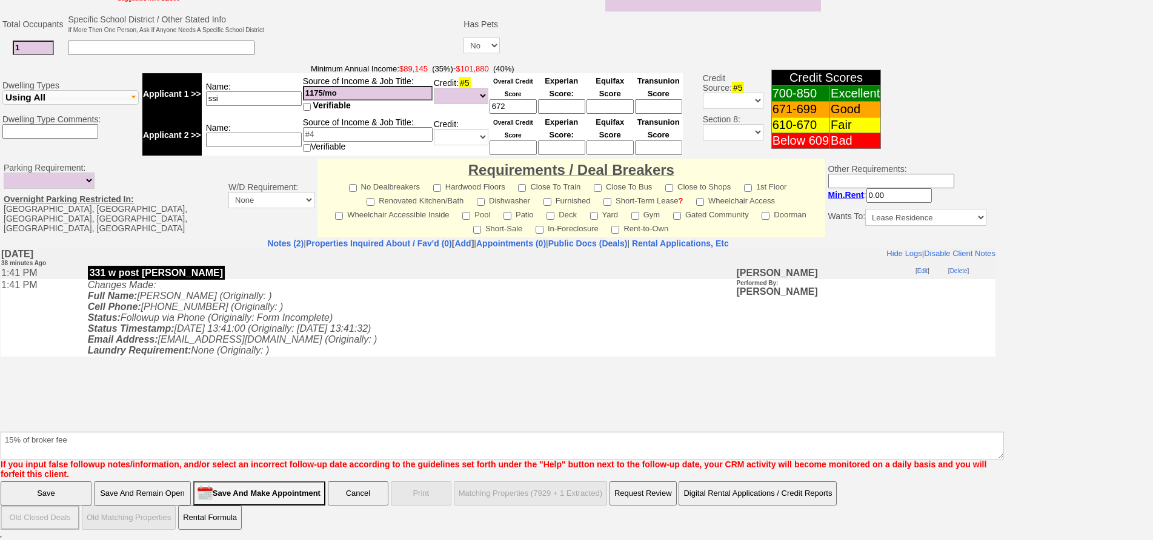
click input "Save" at bounding box center [46, 494] width 91 height 24
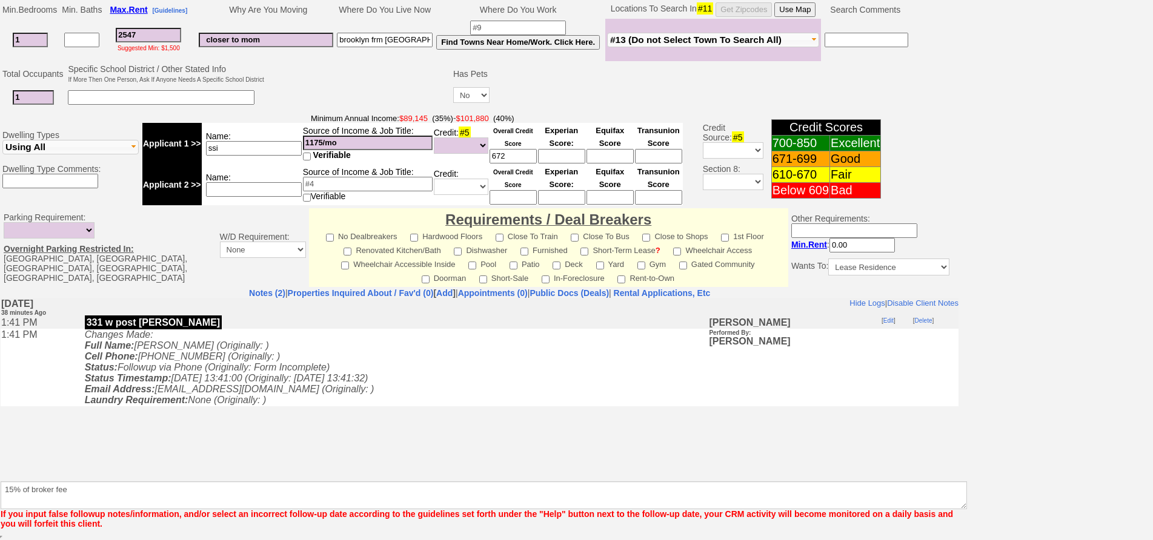
scroll to position [288, 0]
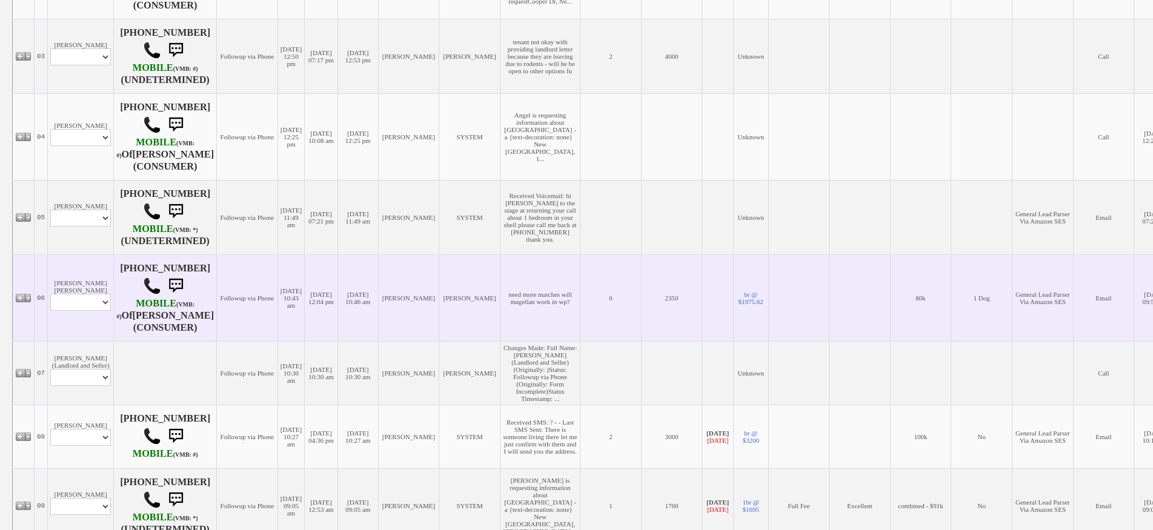
scroll to position [438, 0]
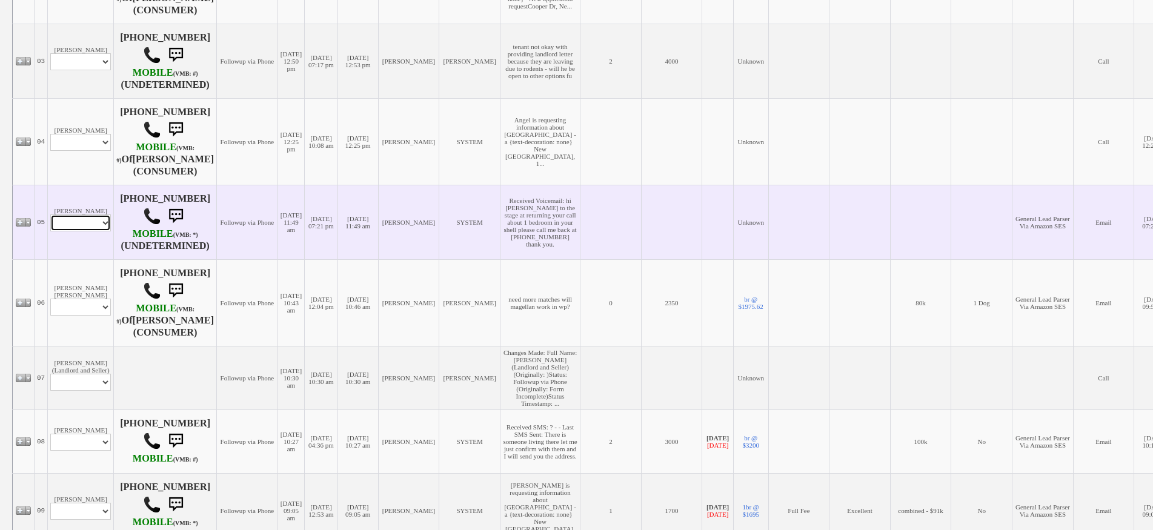
click at [84, 231] on select "Profile Edit Print Email Externally (Will Not Be Tracked In CRM) Closed Deals" at bounding box center [80, 222] width 61 height 17
select select "ChangeURL,/crm/custom/edit_client_form.php?redirect=%2Fcrm%2Fclients.php&id=167…"
click at [50, 231] on select "Profile Edit Print Email Externally (Will Not Be Tracked In CRM) Closed Deals" at bounding box center [80, 222] width 61 height 17
select select
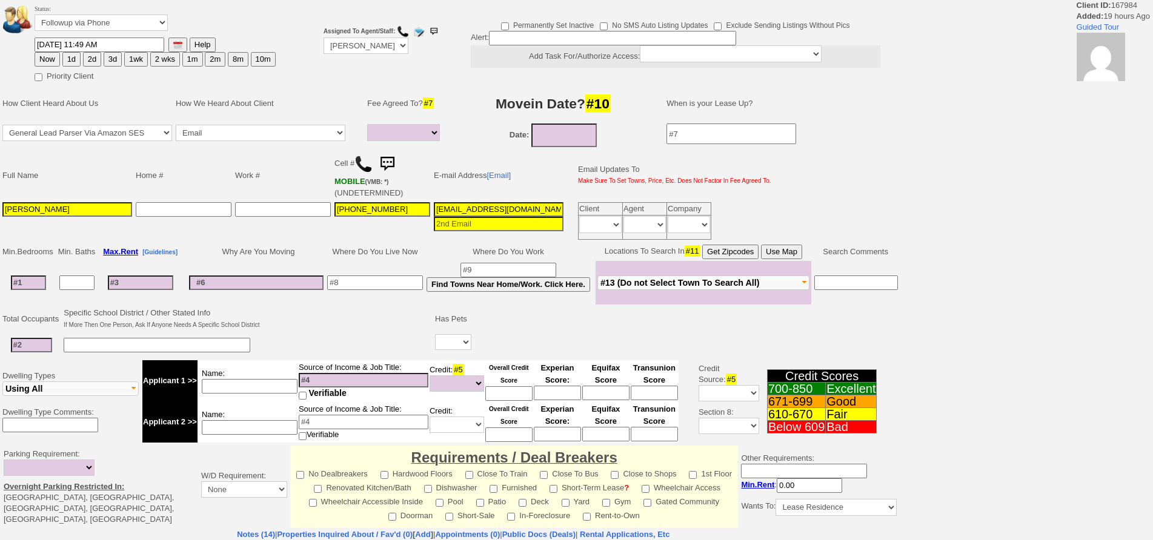
select select
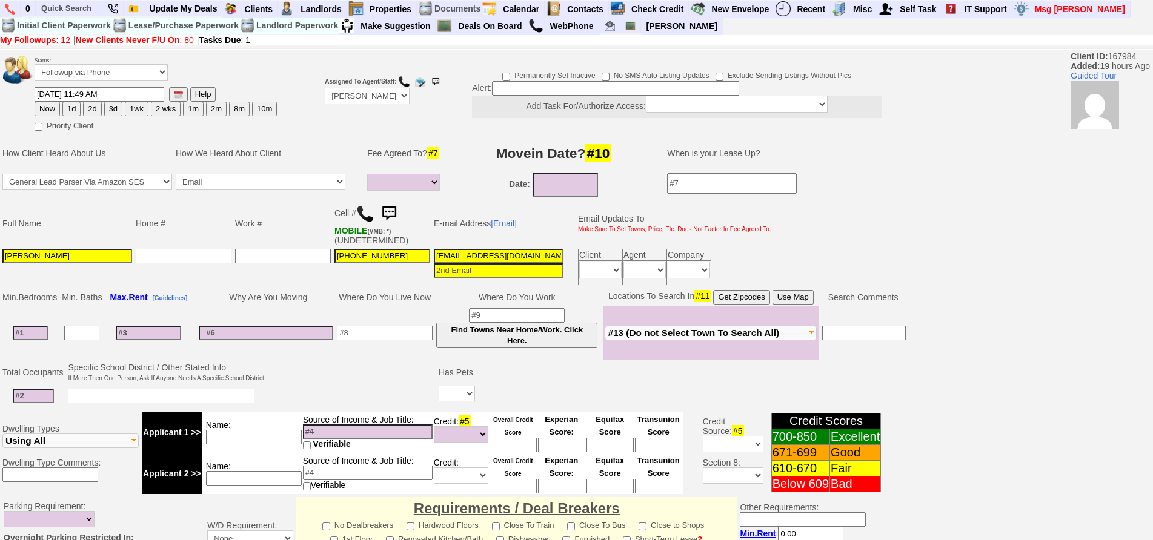
click at [360, 210] on img at bounding box center [365, 214] width 18 height 18
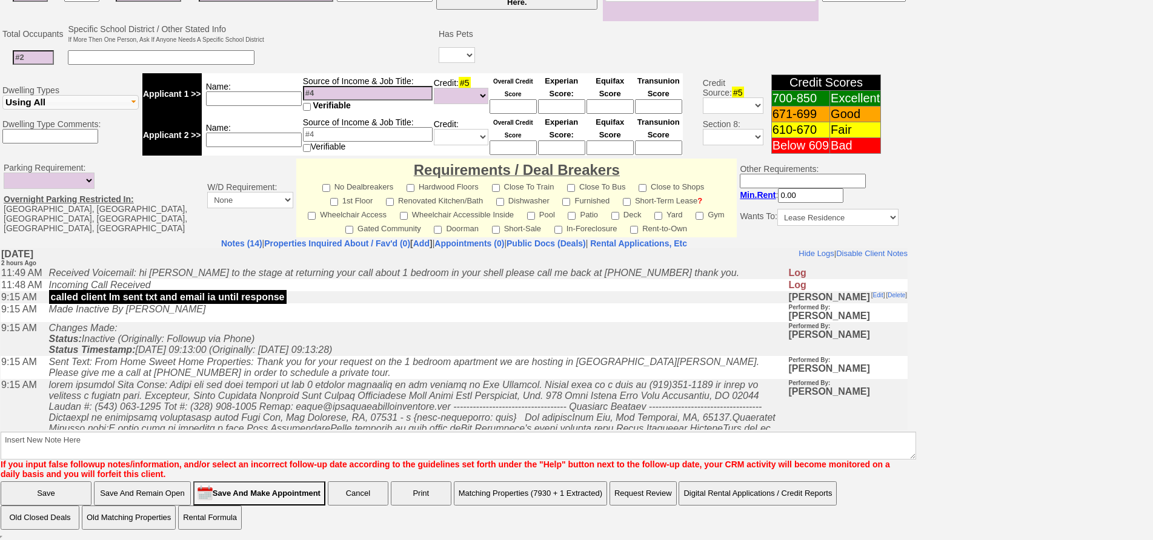
click at [283, 386] on icon "Email Read By Client [DATE] 9:15 am [5 hours, 10 minutes Ago]" at bounding box center [413, 449] width 728 height 141
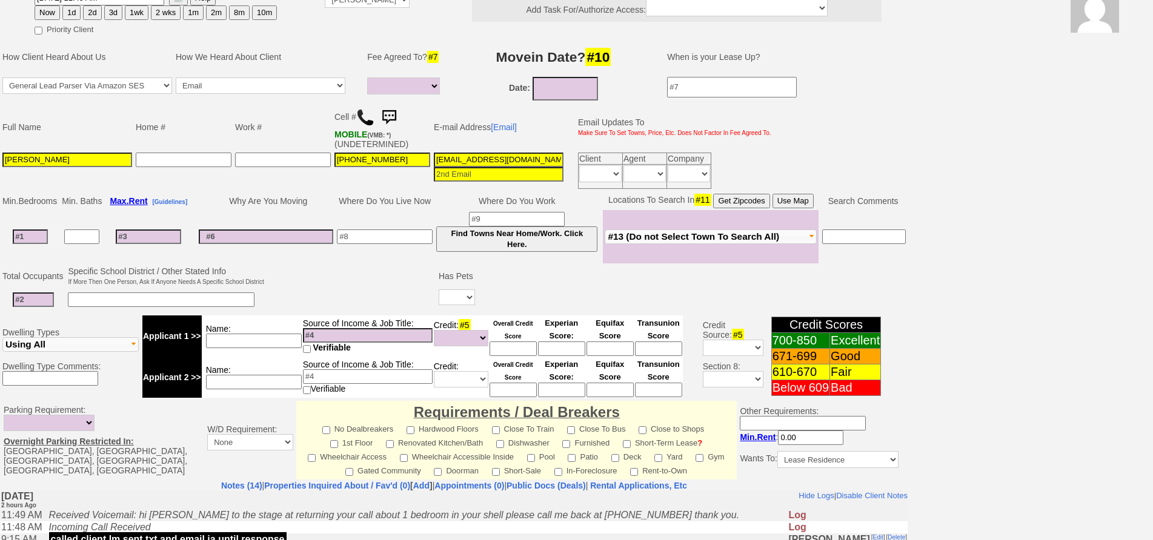
scroll to position [0, 0]
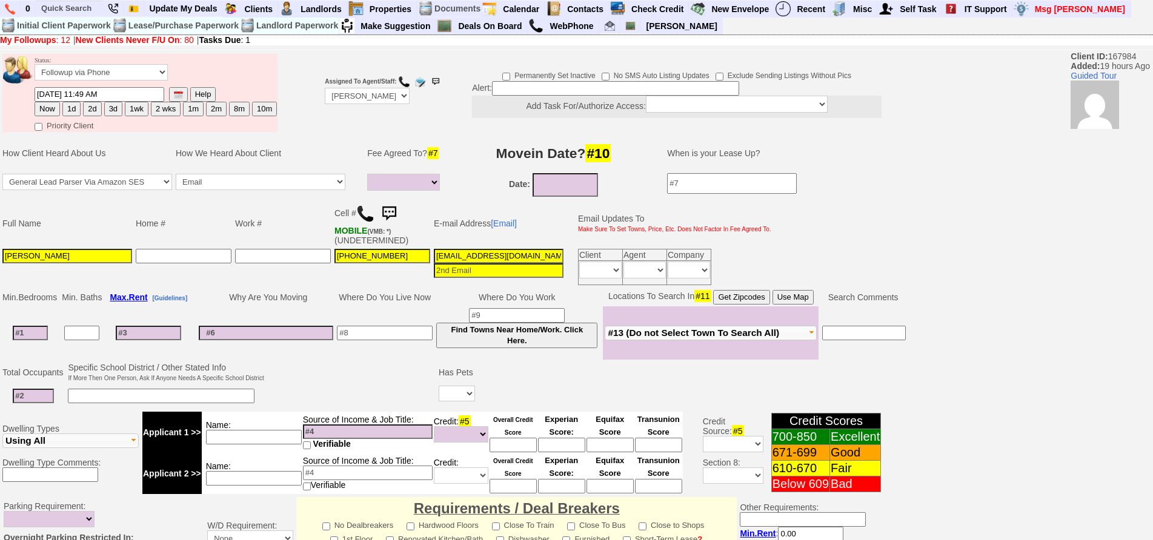
click at [394, 214] on img at bounding box center [389, 214] width 24 height 24
click at [391, 206] on img at bounding box center [389, 214] width 24 height 24
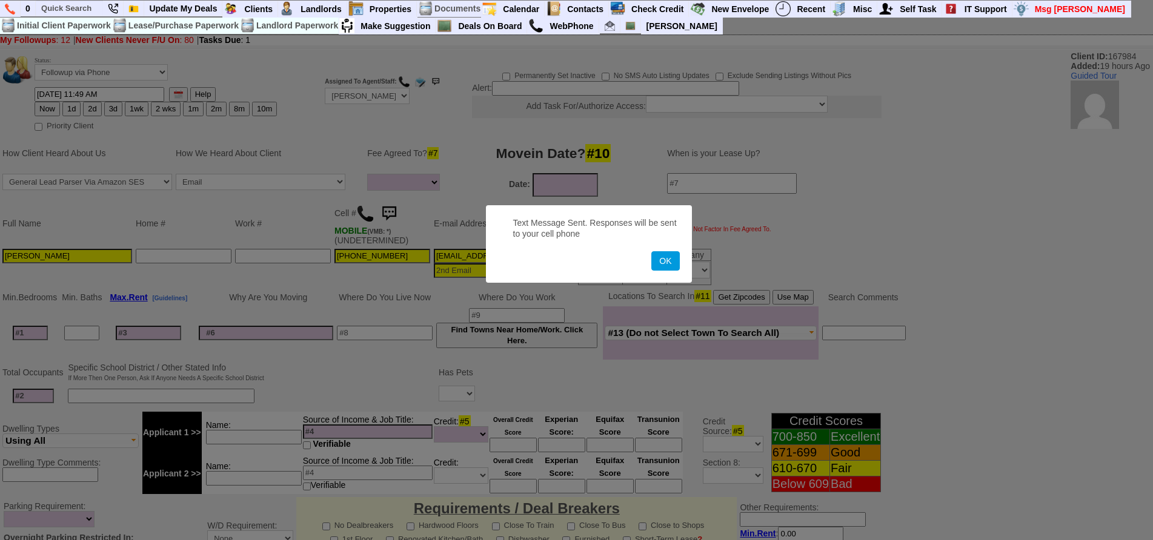
click at [651, 251] on button "OK" at bounding box center [665, 260] width 28 height 19
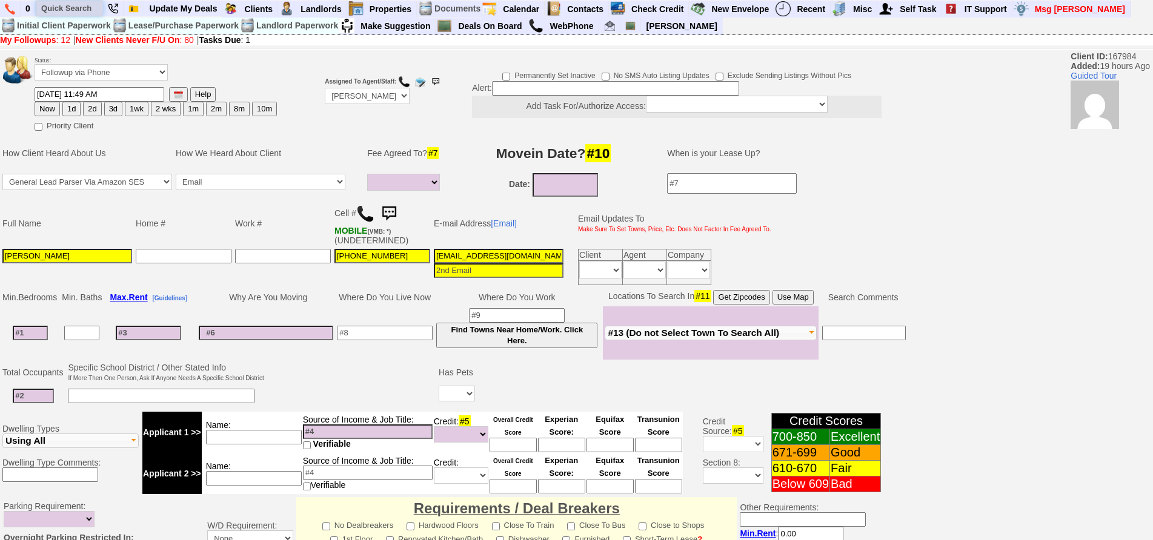
click at [58, 10] on input "text" at bounding box center [69, 8] width 67 height 15
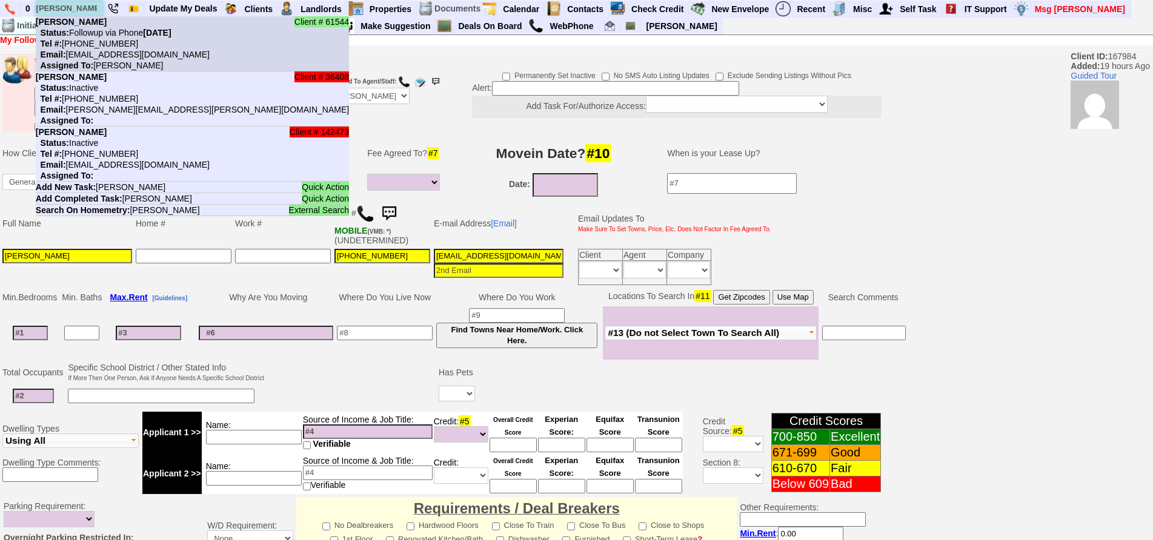
type input "[PERSON_NAME]"
click at [96, 25] on li "Client # 61544 [PERSON_NAME] Status: Followup via Phone [DATE] Tel #: [PHONE_NU…" at bounding box center [192, 43] width 313 height 55
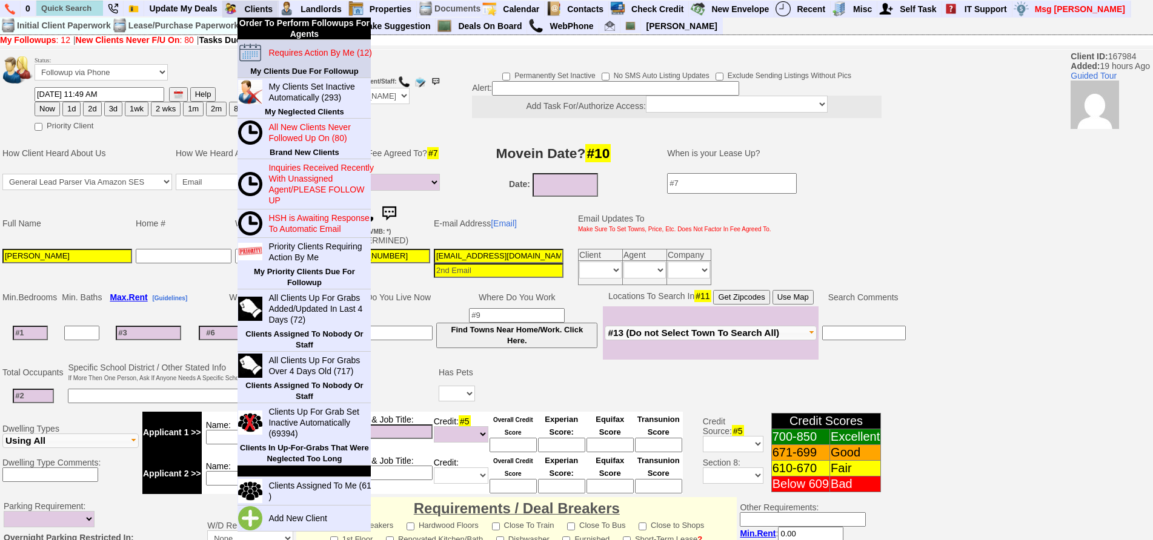
click at [276, 49] on blink "Requires Action By Me (12)" at bounding box center [319, 53] width 103 height 10
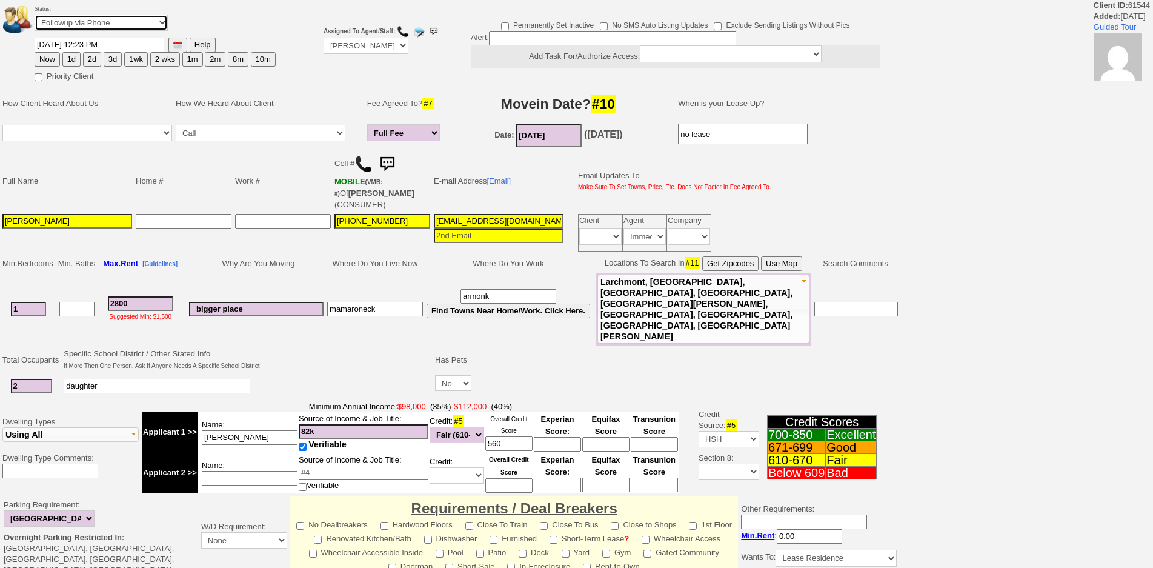
click at [151, 29] on select "Followup via Phone Followup via Email Followup When Section 8 Property Found De…" at bounding box center [101, 23] width 133 height 16
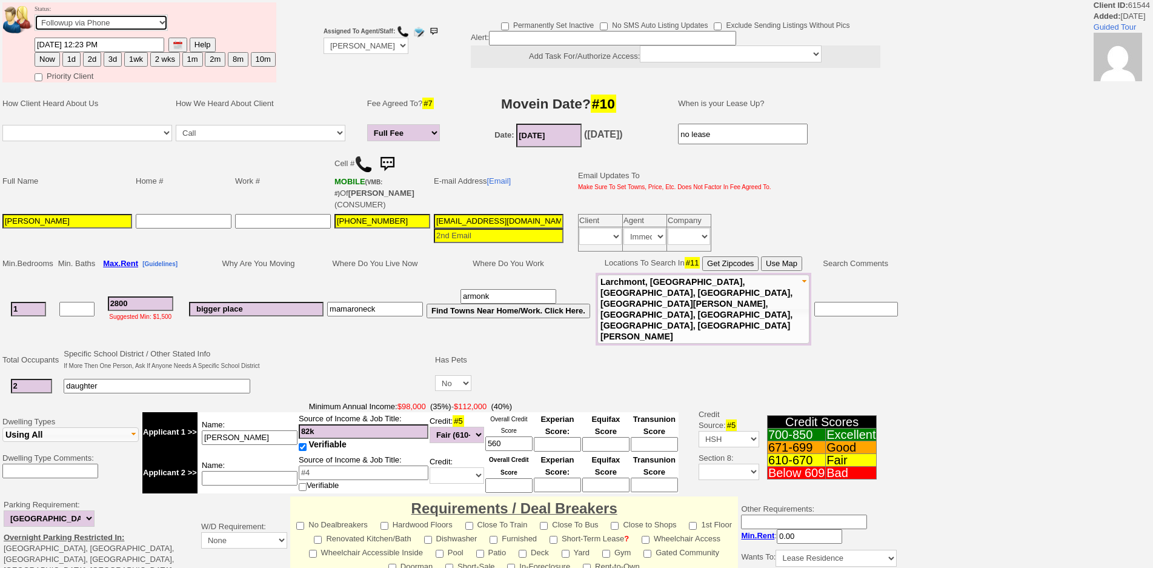
select select "Inactive"
click at [35, 15] on select "Followup via Phone Followup via Email Followup When Section 8 Property Found De…" at bounding box center [101, 23] width 133 height 16
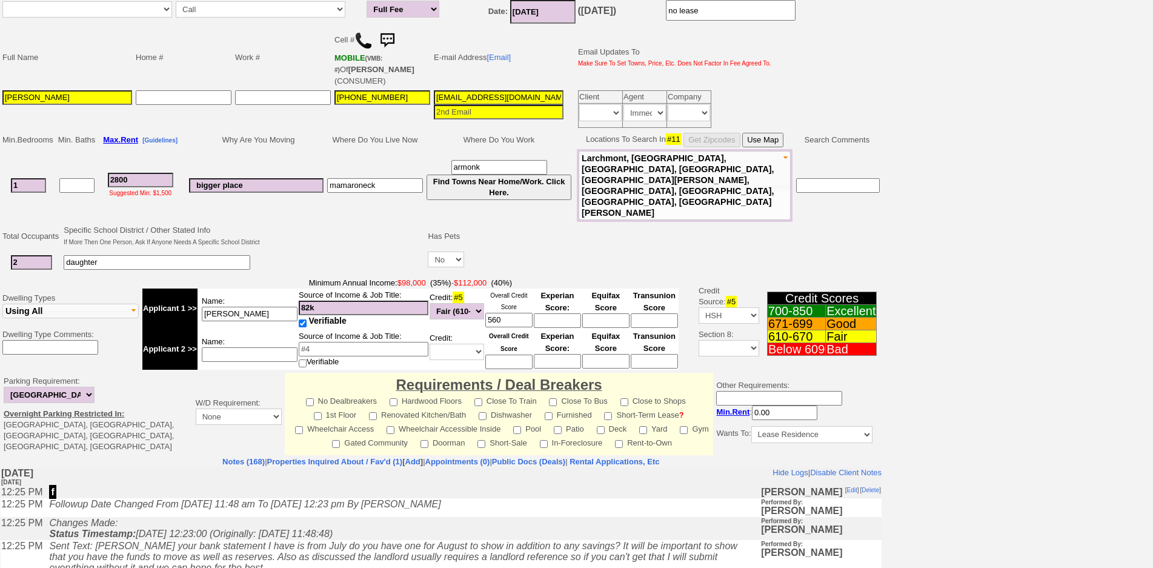
scroll to position [273, 0]
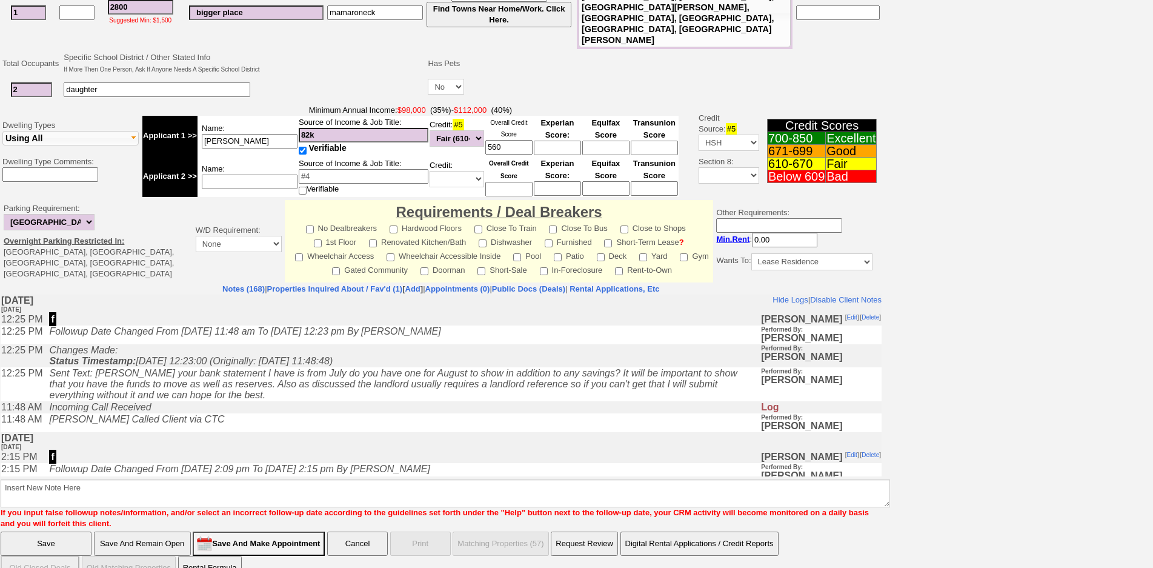
drag, startPoint x: 1162, startPoint y: 254, endPoint x: 640, endPoint y: 175, distance: 528.1
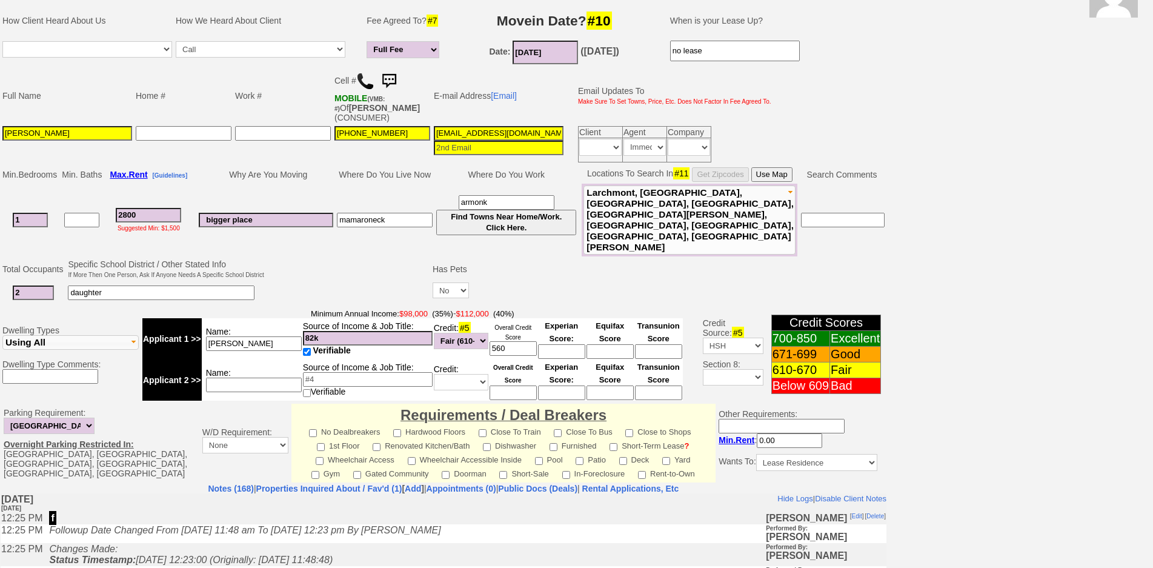
scroll to position [0, 0]
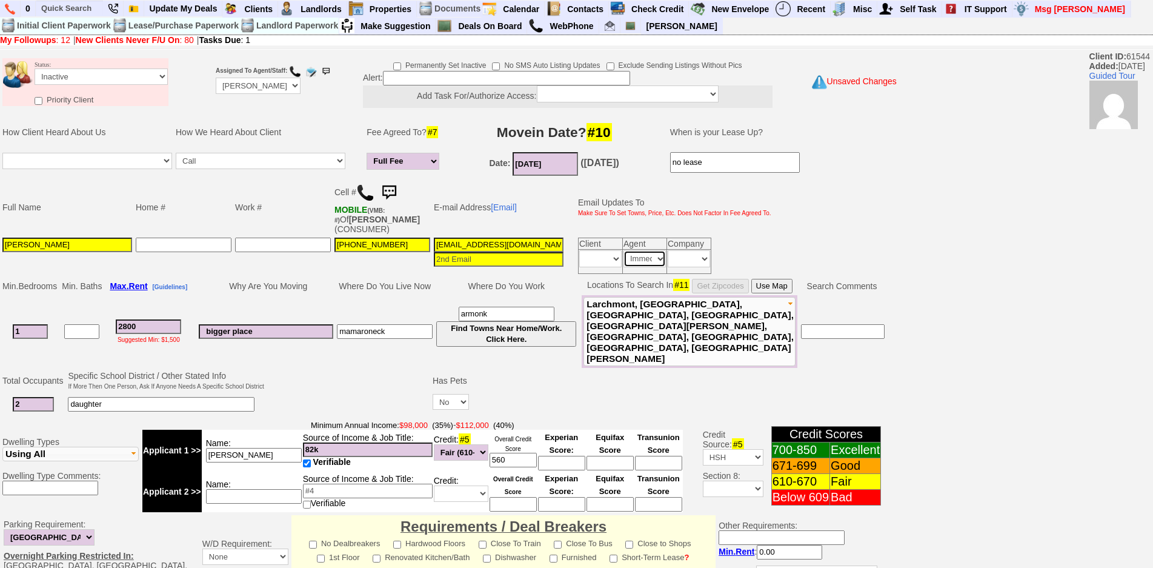
click at [658, 262] on select "Immediately Daily" at bounding box center [644, 258] width 42 height 17
select select
click at [623, 250] on select "Immediately Daily" at bounding box center [644, 258] width 42 height 17
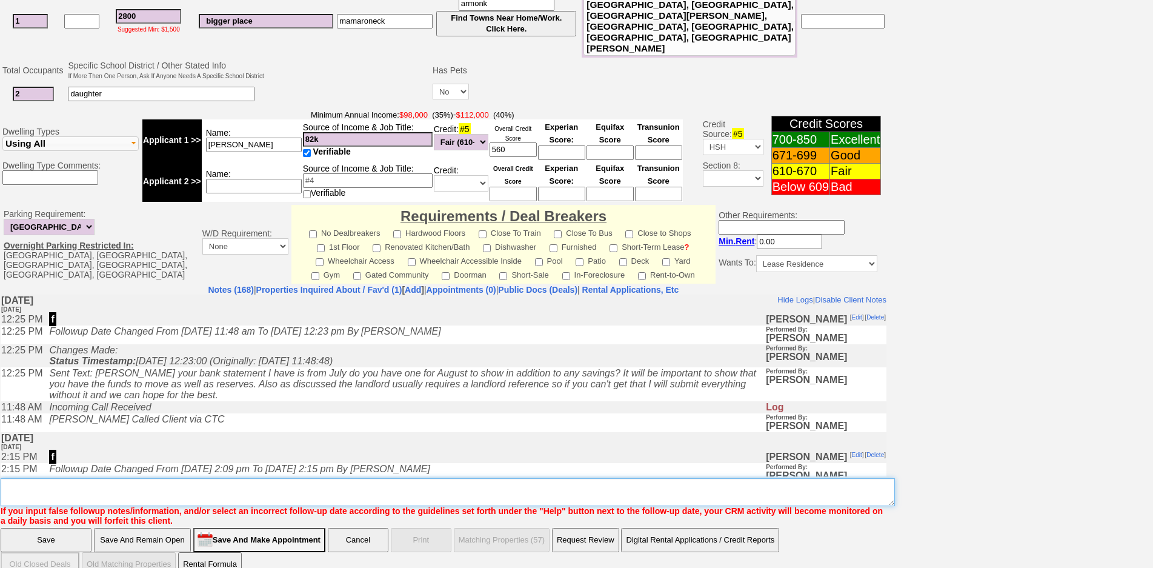
click at [492, 478] on textarea "Insert New Note Here" at bounding box center [448, 492] width 894 height 28
type textarea "waiting for bank statement no reply ia"
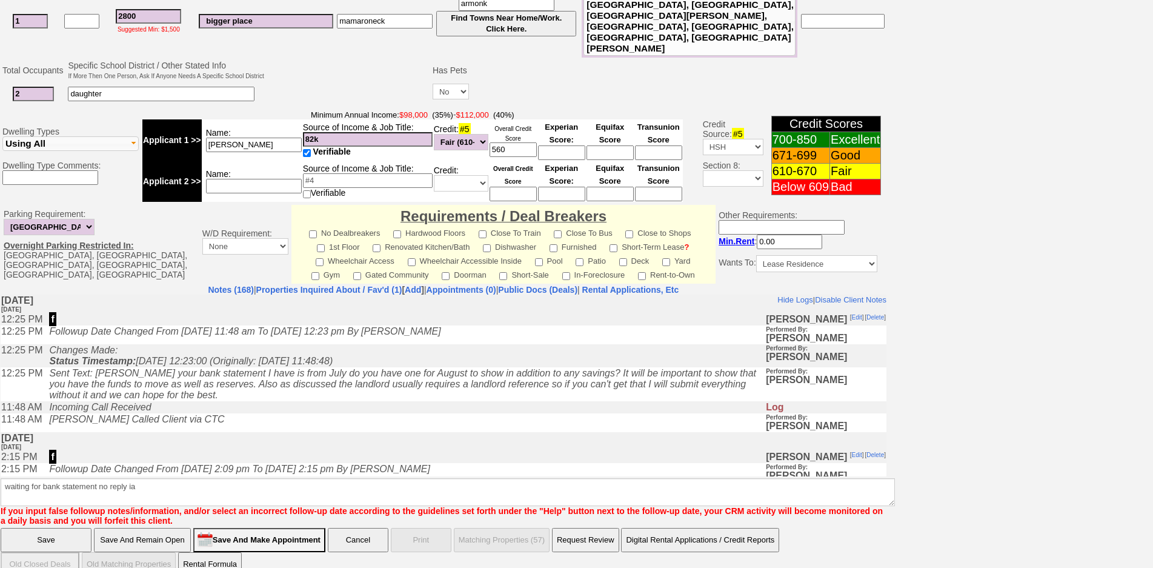
click input "Save" at bounding box center [46, 540] width 91 height 24
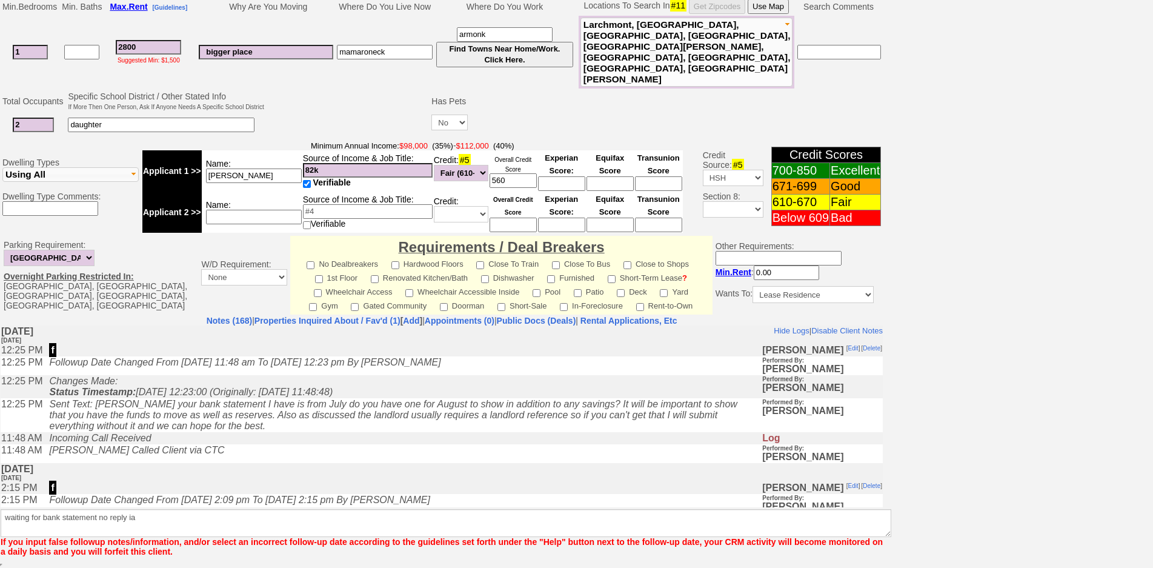
scroll to position [260, 0]
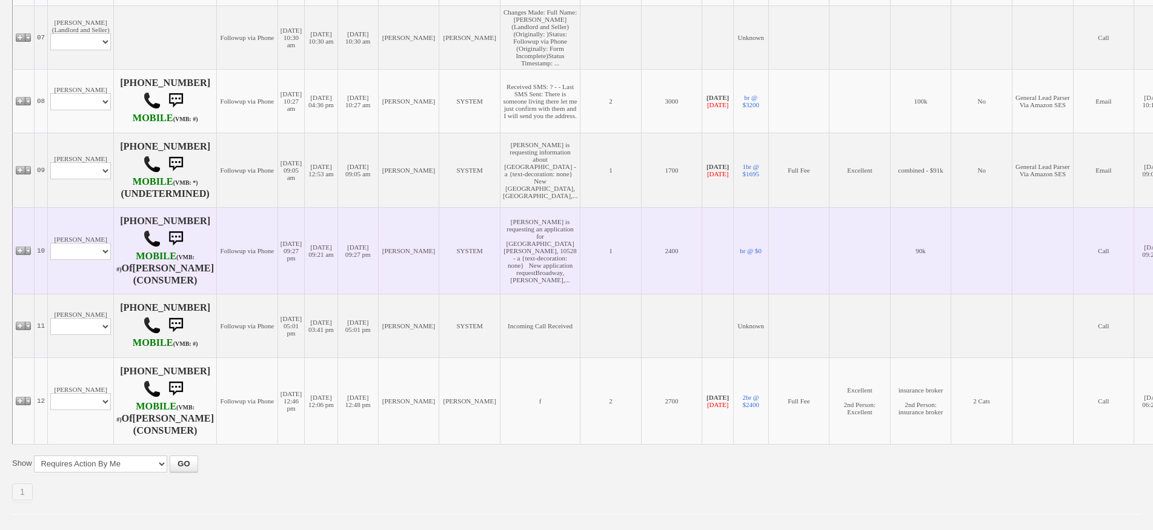
scroll to position [610, 0]
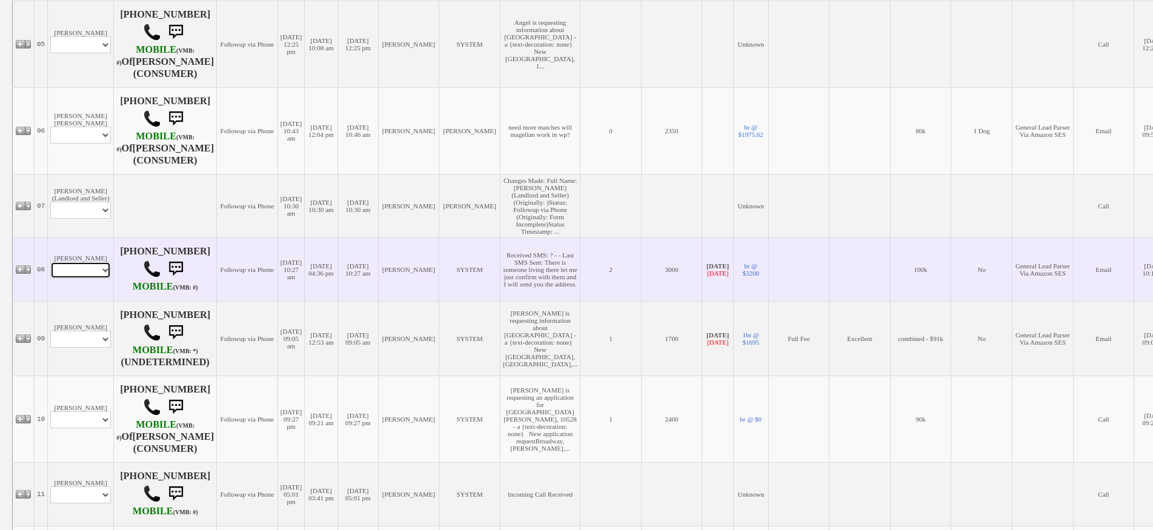
click at [93, 279] on select "Profile Edit Print Email Externally (Will Not Be Tracked In CRM) Closed Deals" at bounding box center [80, 270] width 61 height 17
select select "ChangeURL,/crm/custom/edit_client_form.php?redirect=%2Fcrm%2Fclients.php&id=156…"
click at [50, 279] on select "Profile Edit Print Email Externally (Will Not Be Tracked In CRM) Closed Deals" at bounding box center [80, 270] width 61 height 17
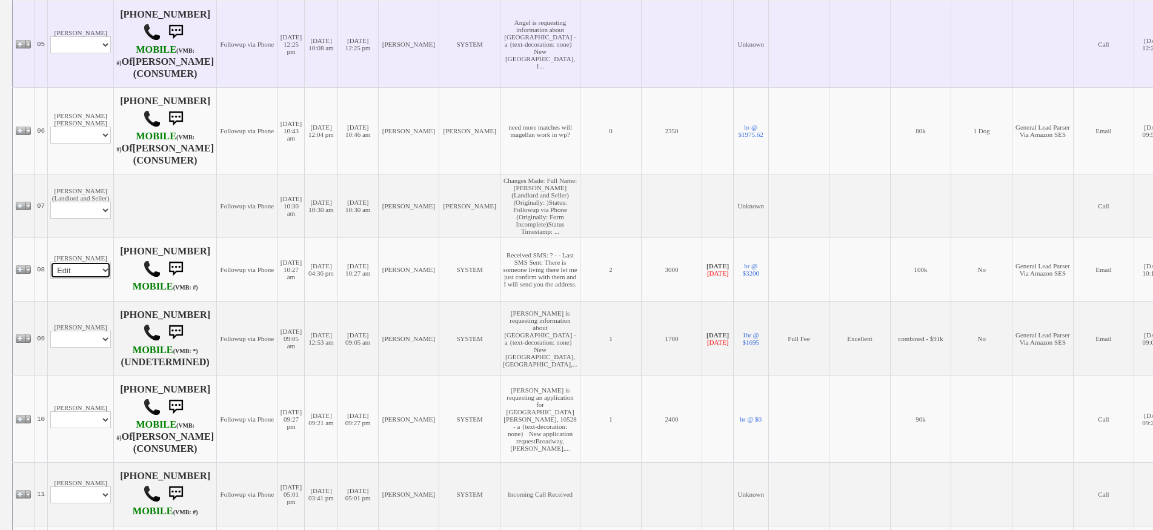
select select
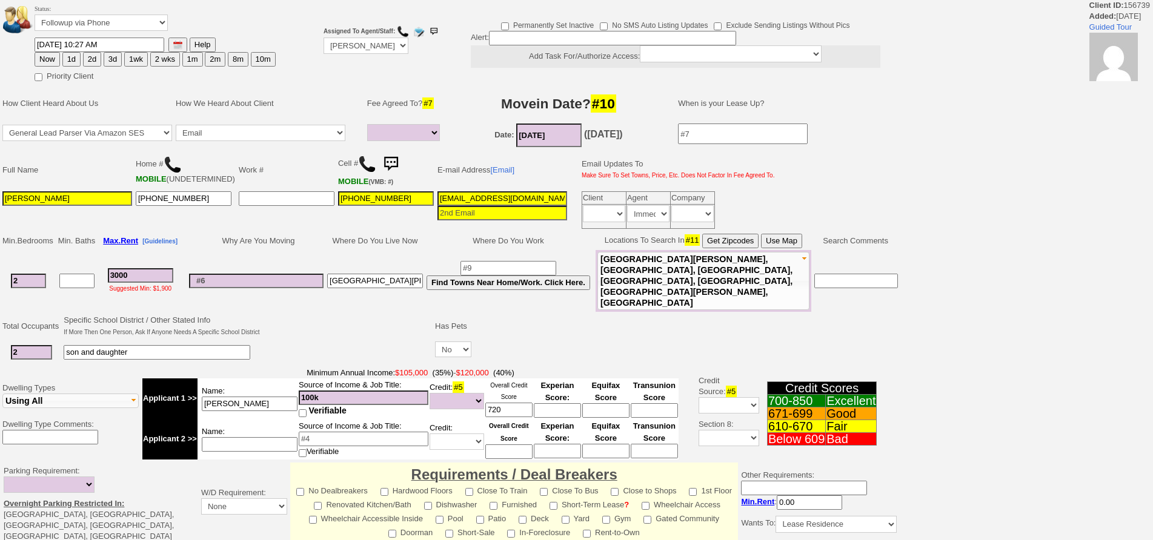
select select
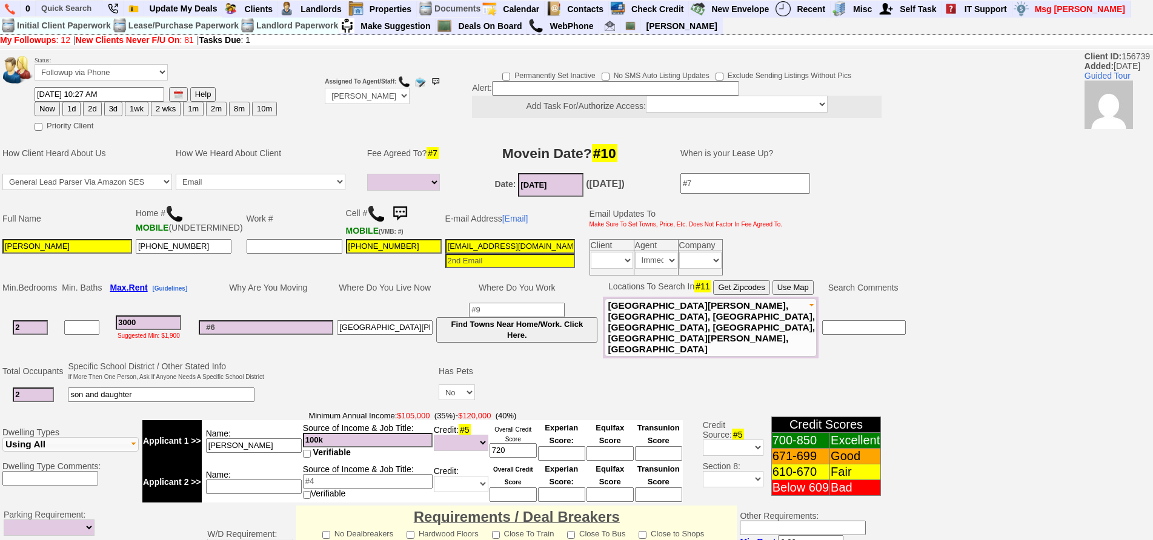
click at [393, 211] on img at bounding box center [400, 214] width 24 height 24
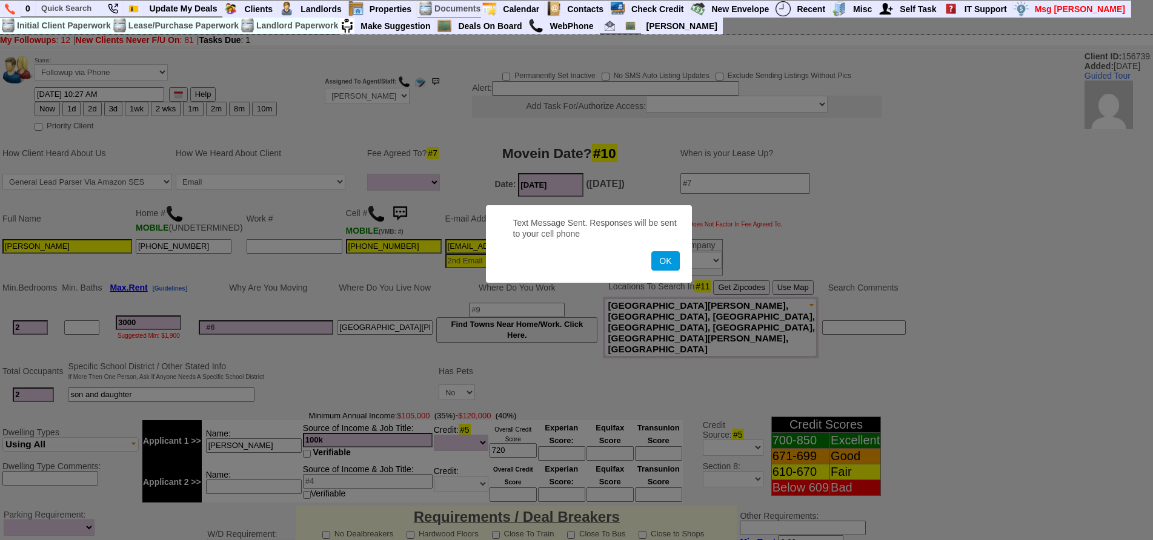
click at [651, 251] on button "OK" at bounding box center [665, 260] width 28 height 19
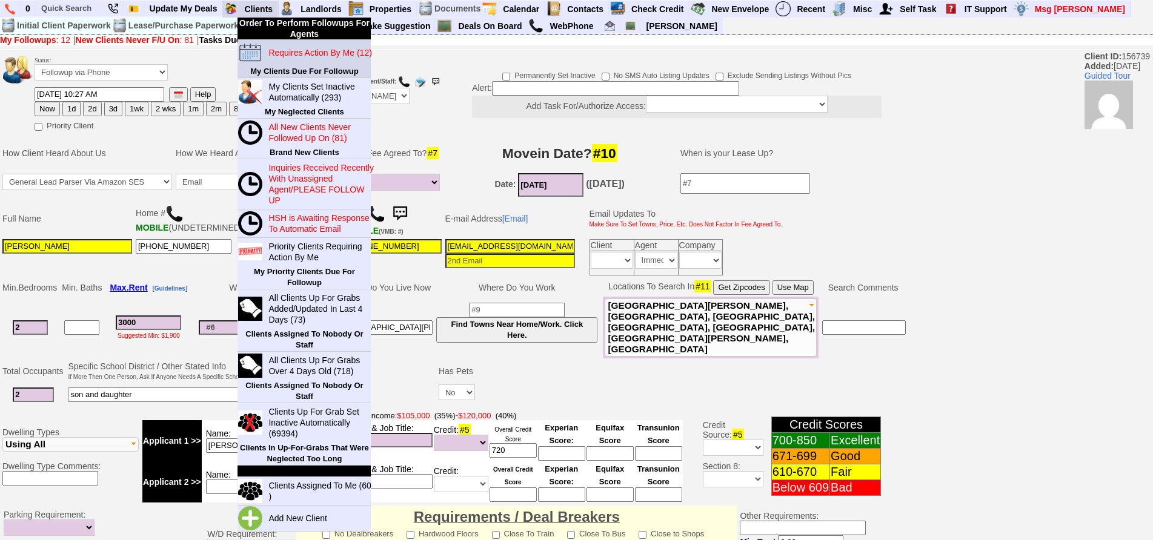
click at [296, 60] on link "Requires Action By Me (12)" at bounding box center [322, 53] width 116 height 16
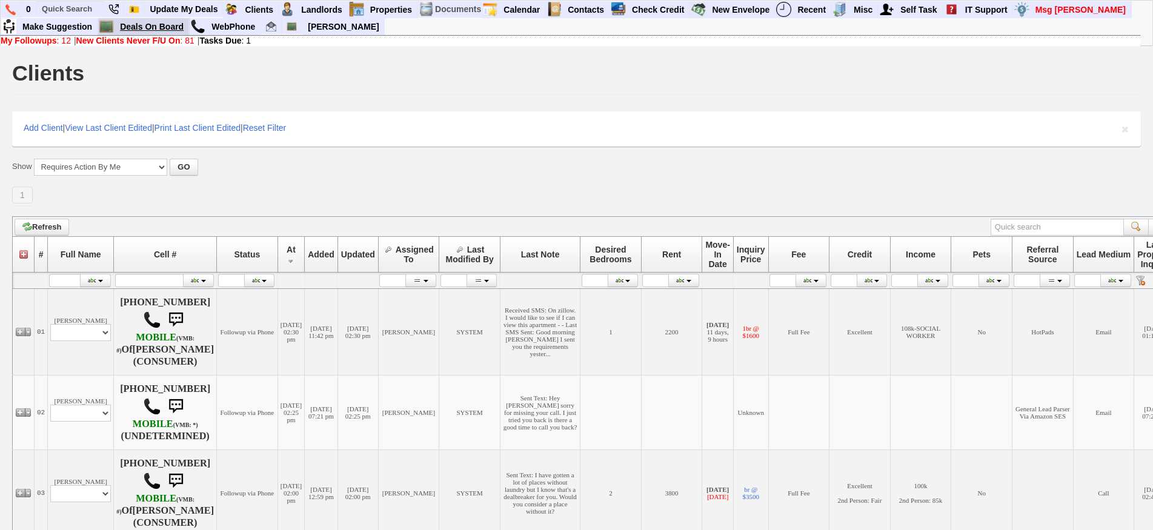
click at [169, 30] on link "Deals On Board" at bounding box center [152, 27] width 74 height 16
click at [728, 8] on link "New Envelope" at bounding box center [741, 10] width 68 height 16
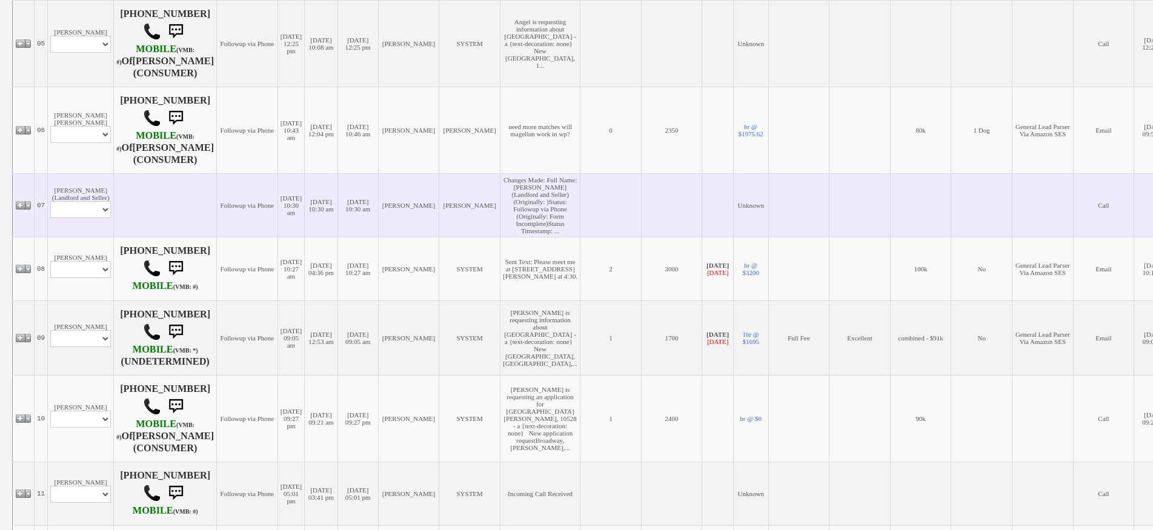
scroll to position [598, 0]
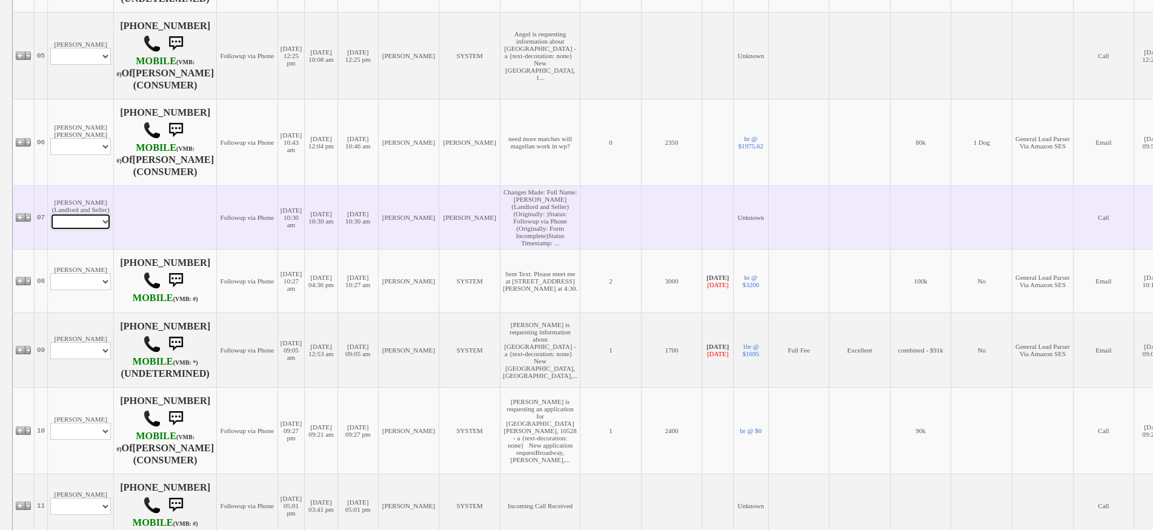
click at [83, 230] on select "Profile Edit Print Closed Deals" at bounding box center [80, 221] width 61 height 17
select select "ChangeURL,/crm/custom/edit_client_form.php?redirect=%2Fcrm%2Fclients.php&id=167…"
click at [50, 230] on select "Profile Edit Print Closed Deals" at bounding box center [80, 221] width 61 height 17
select select
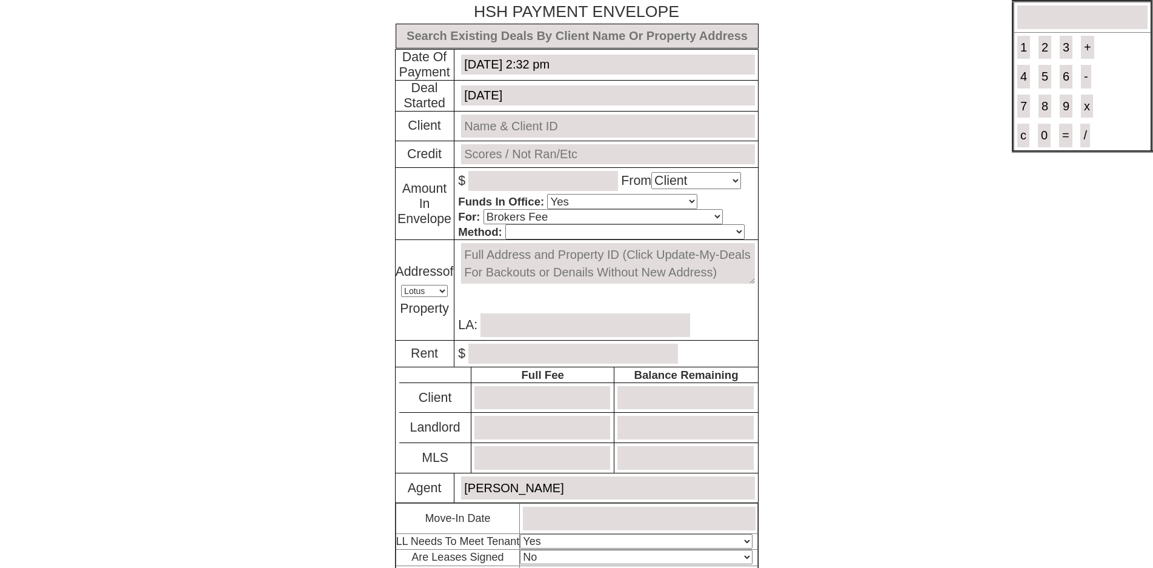
select select "Client"
select select "Yes"
select select "Brokers Fee"
select select "Lotus"
select select "Yes"
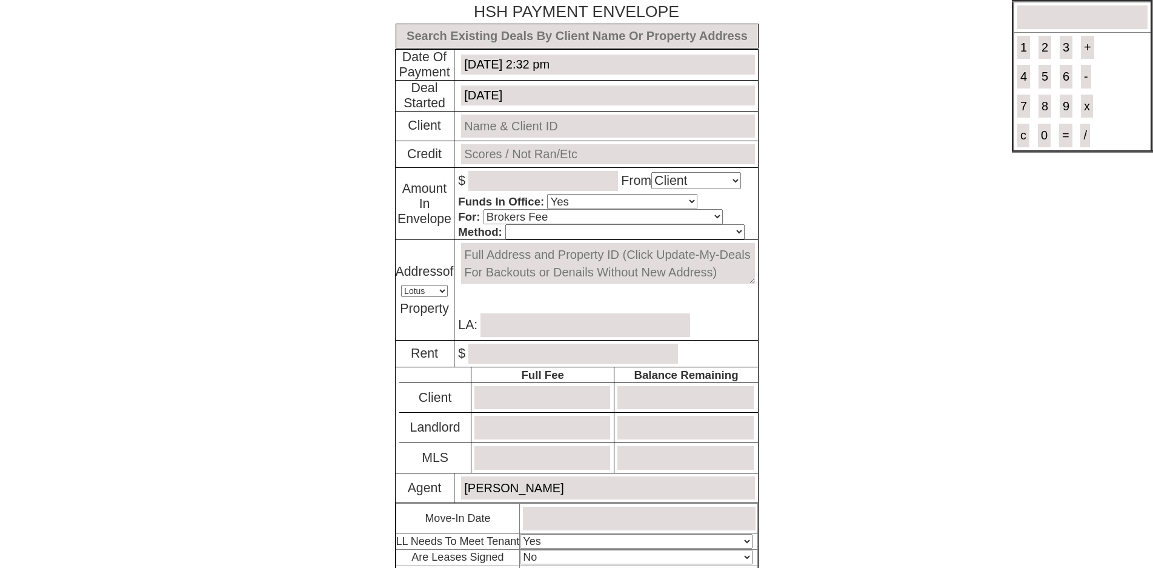
select select "No"
click at [510, 37] on input "text" at bounding box center [577, 36] width 363 height 25
type input "d"
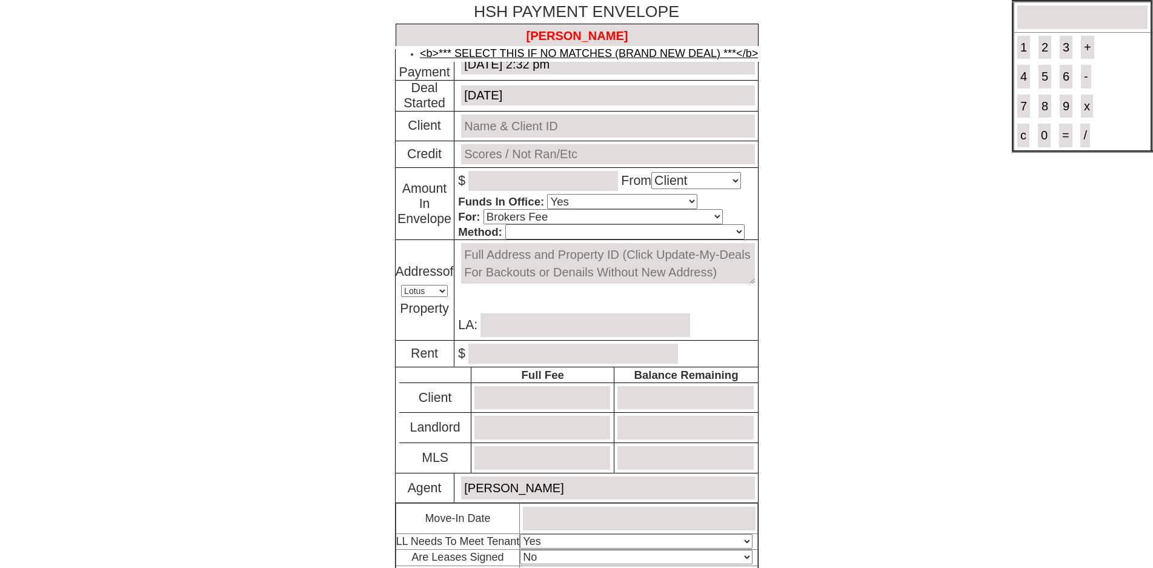
click at [585, 56] on link "<b>*** SELECT THIS IF NO MATCHES (BRAND NEW DEAL) ***</b>" at bounding box center [589, 53] width 338 height 12
type input "THIS IS A BRAND NEW DEAL"
click at [530, 124] on input "text" at bounding box center [607, 126] width 293 height 24
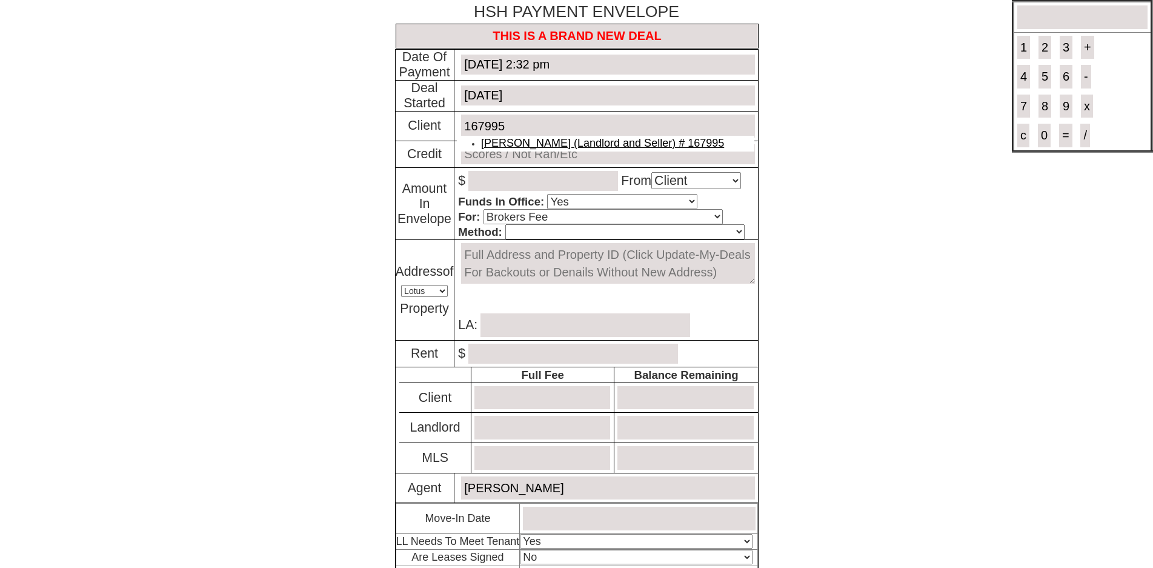
click at [539, 147] on link "Daniel Carillo (Landlord and Seller) # 167995" at bounding box center [602, 143] width 243 height 12
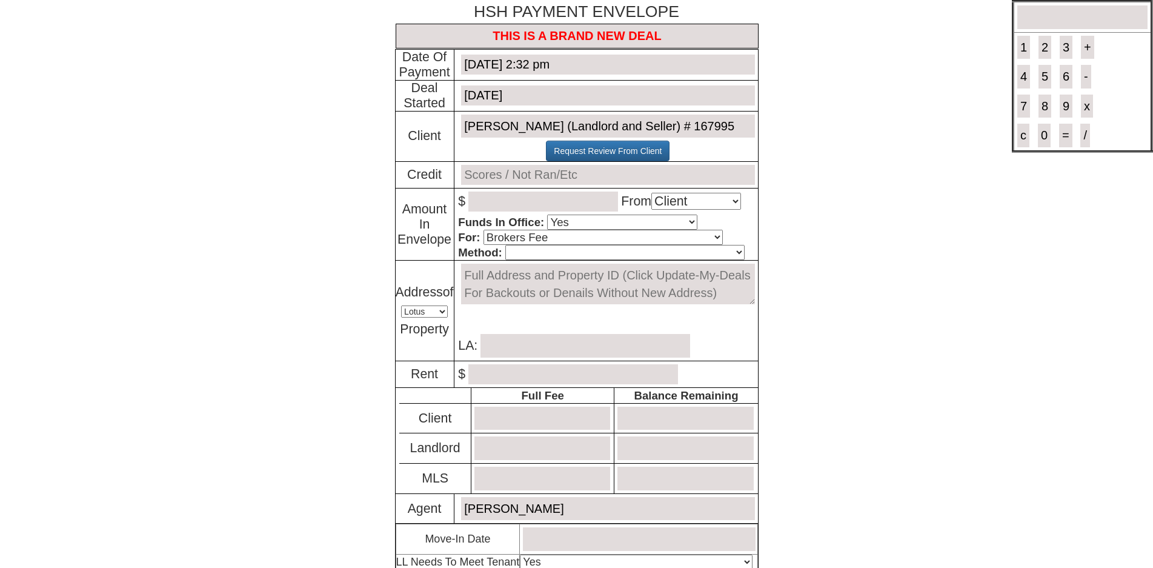
type input "Daniel Carillo (Landlord and Seller) # 167995"
click at [516, 176] on input "text" at bounding box center [607, 175] width 293 height 20
click at [499, 210] on input "number" at bounding box center [543, 201] width 150 height 20
type input "0.00"
click at [563, 422] on input "number" at bounding box center [542, 418] width 136 height 24
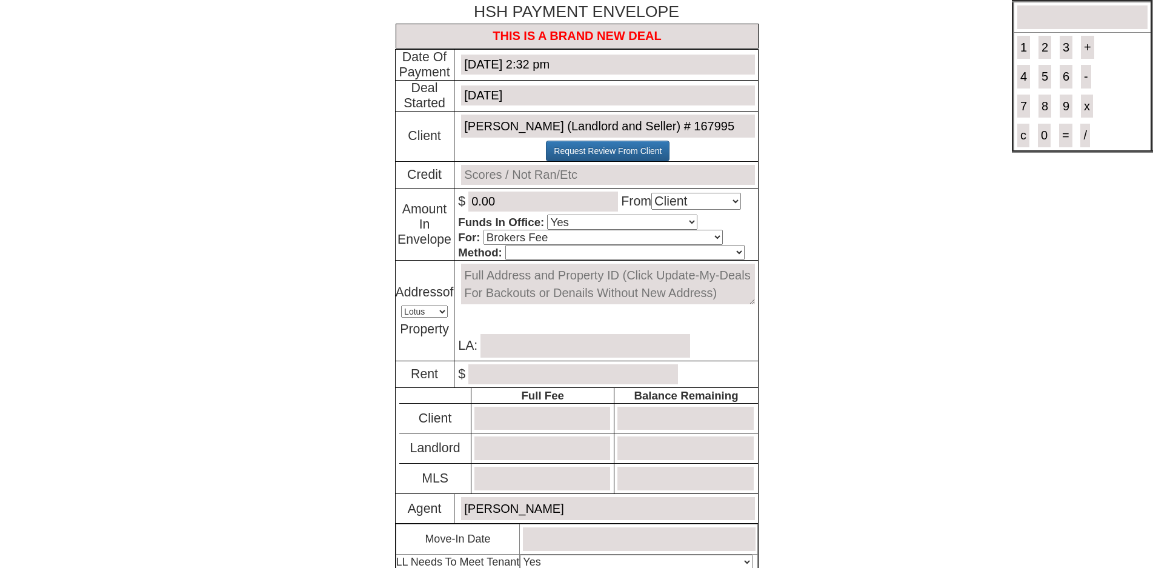
click at [550, 475] on input "number" at bounding box center [542, 478] width 136 height 24
type input "6250.00"
click at [487, 240] on select "Select An Option Brokers Fee Credit Check Transfer Of Funds Other" at bounding box center [602, 237] width 239 height 15
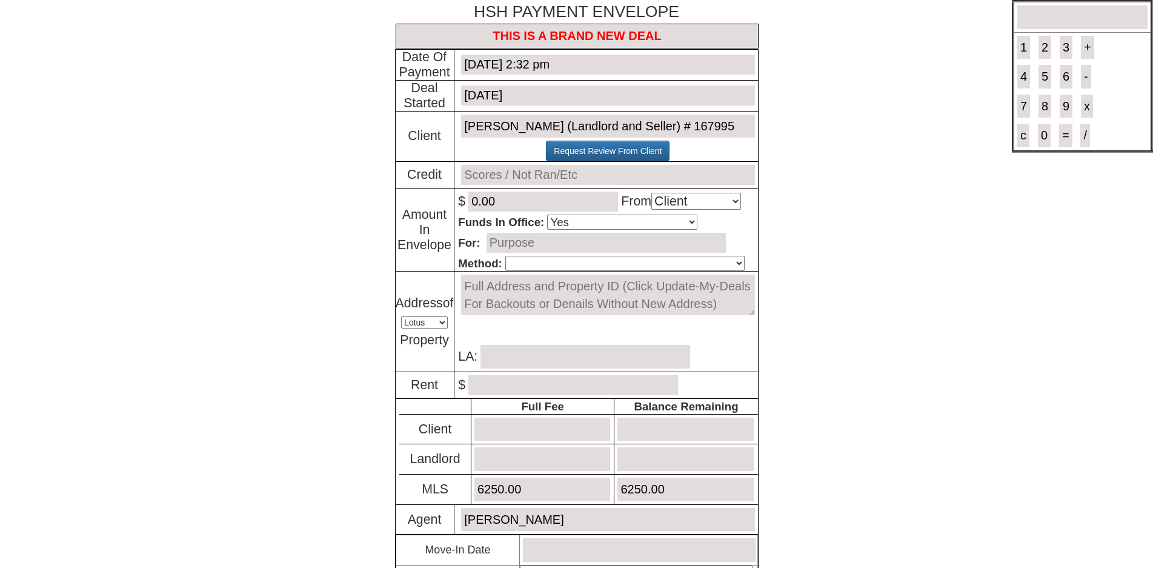
click at [520, 261] on select "Cash Certified Check Regular Check Credit Card Quickpay Wire ACH N/A" at bounding box center [624, 263] width 239 height 15
click at [517, 251] on input "text" at bounding box center [605, 243] width 239 height 20
type input "$250K CASH ACCEPTED OFFER FOR CONDO SALE"
click at [520, 268] on select "Cash Certified Check Regular Check Credit Card Quickpay Wire ACH N/A" at bounding box center [624, 263] width 239 height 15
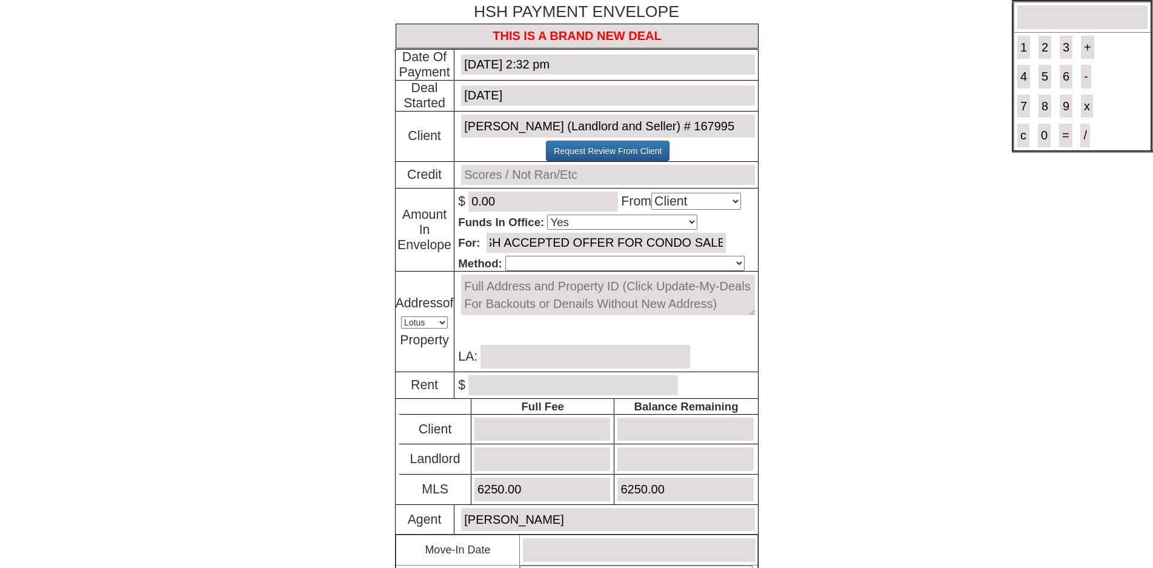
scroll to position [0, 0]
click at [505, 257] on select "Cash Certified Check Regular Check Credit Card Quickpay Wire ACH N/A" at bounding box center [624, 263] width 239 height 15
click at [523, 270] on select "Cash Certified Check Regular Check Credit Card Quickpay Wire ACH N/A" at bounding box center [624, 263] width 239 height 15
select select "N/A"
click at [505, 257] on select "Cash Certified Check Regular Check Credit Card Quickpay Wire ACH N/A" at bounding box center [624, 263] width 239 height 15
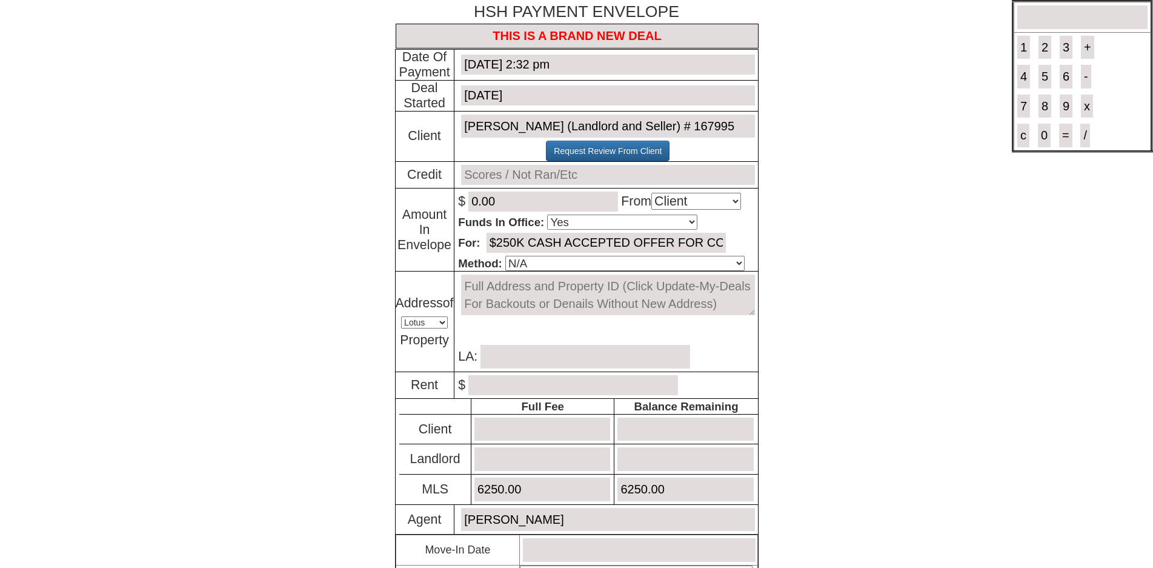
click at [505, 307] on textarea at bounding box center [607, 294] width 293 height 41
click at [417, 328] on select "Select An Option Lotus MLS" at bounding box center [424, 322] width 47 height 12
select select "MLS"
click at [401, 327] on select "Select An Option Lotus MLS" at bounding box center [424, 322] width 47 height 12
click at [501, 172] on input "text" at bounding box center [607, 175] width 293 height 20
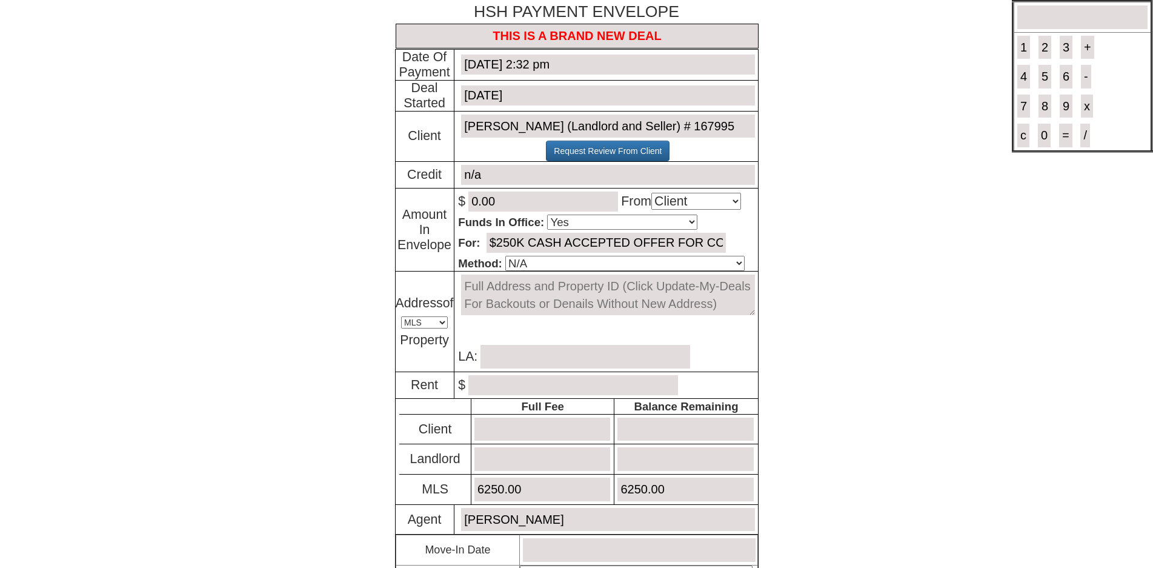
type input "n/a"
click at [511, 303] on textarea at bounding box center [607, 294] width 293 height 41
paste textarea "895218"
click at [503, 290] on textarea "895218" at bounding box center [607, 294] width 293 height 41
type textarea "895218 - 10 Lake Street #1B, White Plains, NY - $250K CASH OFFER"
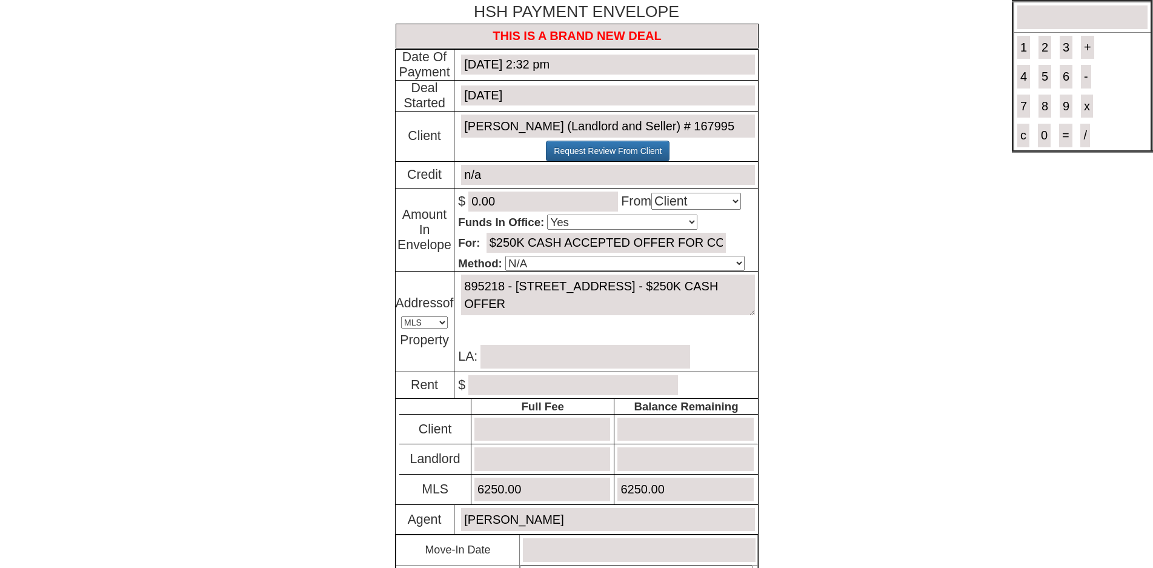
click at [512, 355] on input "text" at bounding box center [585, 357] width 210 height 24
type input "[PERSON_NAME]"
type input "250000"
type input "250000.00"
click at [568, 240] on input "$250K CASH ACCEPTED OFFER FOR CONDO SALE" at bounding box center [605, 243] width 239 height 20
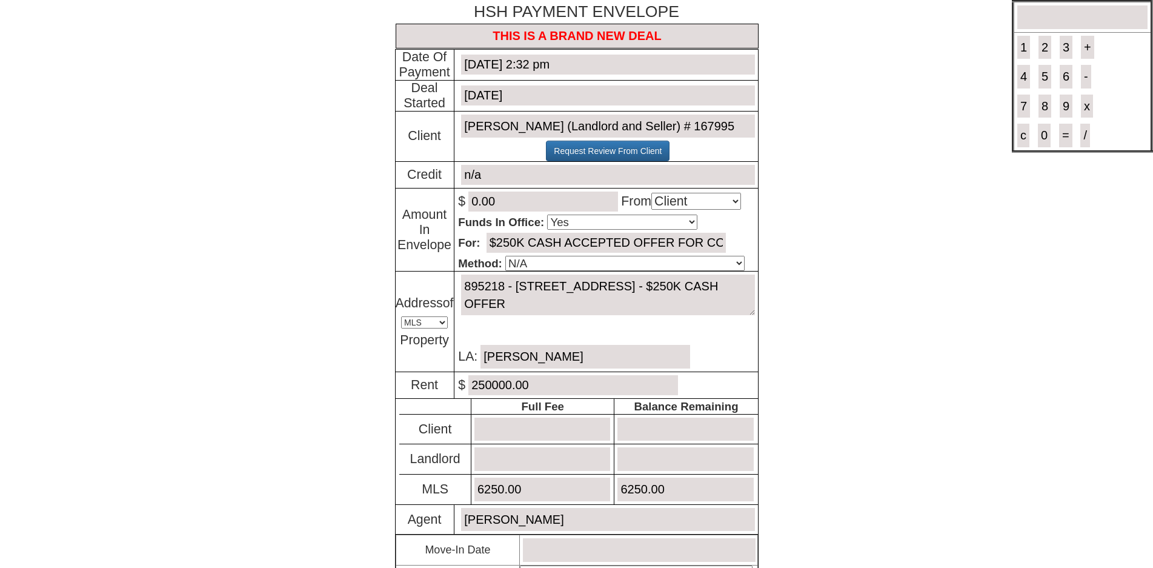
scroll to position [0, 61]
drag, startPoint x: 632, startPoint y: 244, endPoint x: 773, endPoint y: 237, distance: 140.7
click at [773, 237] on body "× Close Login E-mail Address: julissasxm07@hotmail.com Login!" at bounding box center [576, 367] width 1153 height 734
click at [717, 246] on input "$250K CASH ACCEPTED OFFER FOR CONDO SALE" at bounding box center [605, 243] width 239 height 20
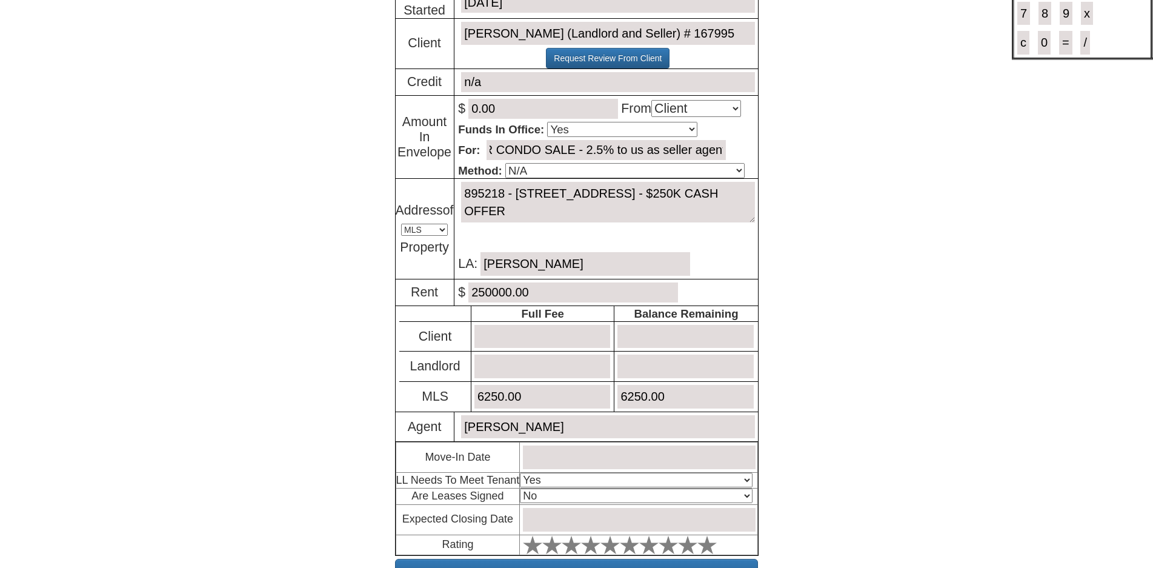
scroll to position [169, 0]
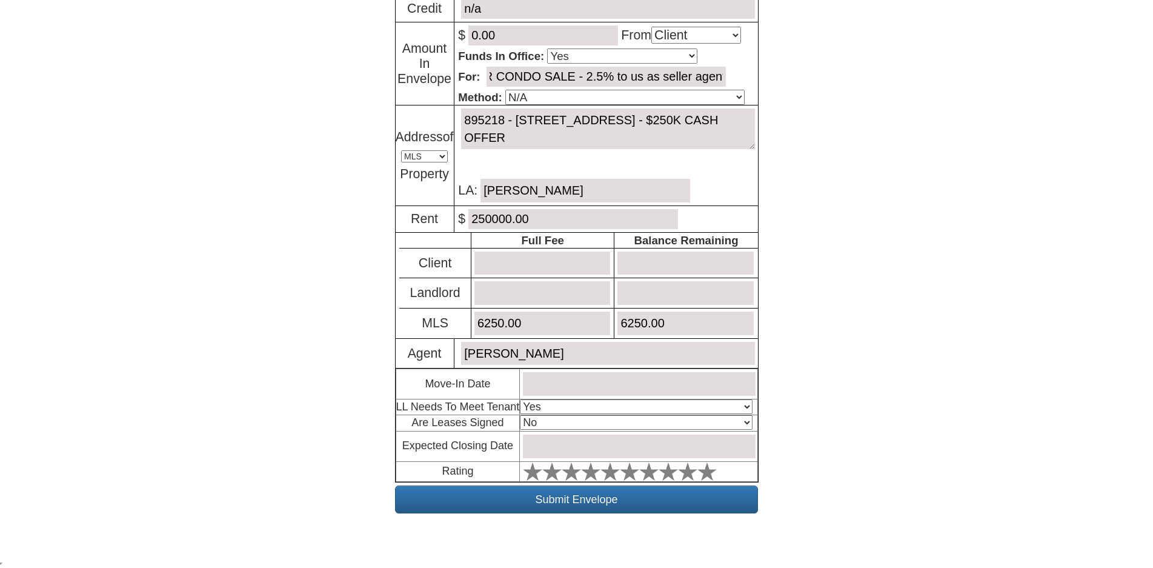
type input "$250K CASH ACCEPTED OFFER FOR CONDO SALE - 2.5% to us as seller agent"
click at [560, 380] on input "text" at bounding box center [639, 384] width 232 height 24
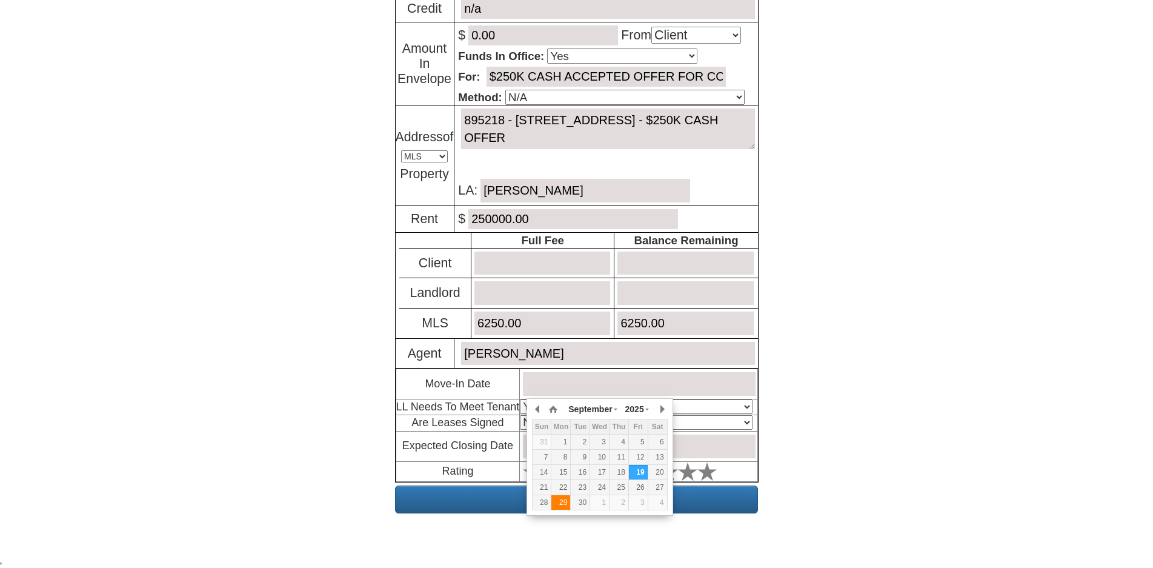
click at [561, 497] on div "29" at bounding box center [560, 502] width 19 height 10
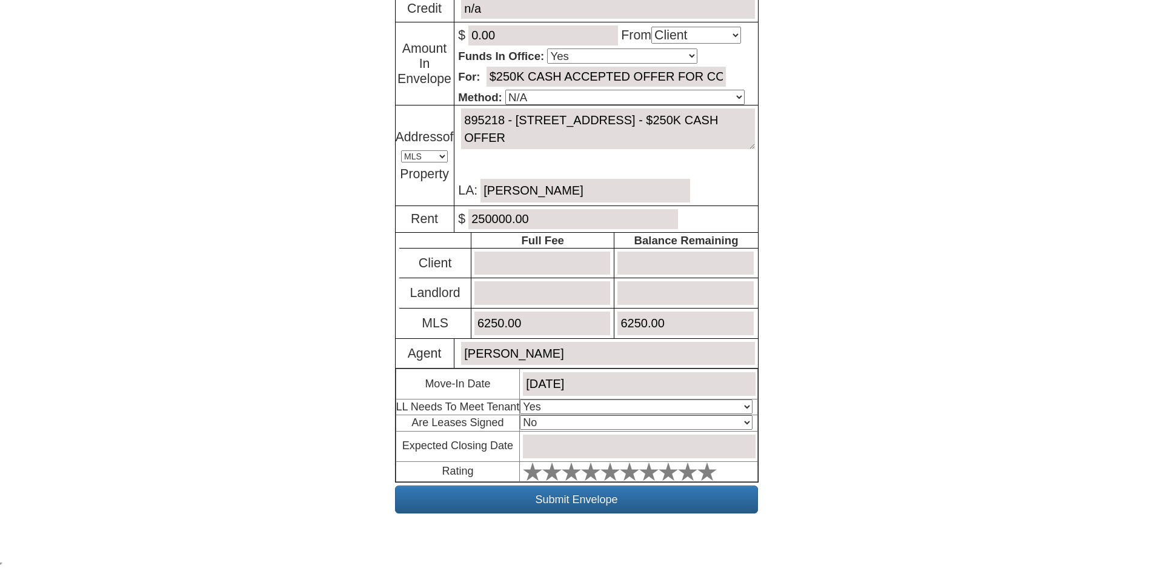
click at [626, 385] on input "September 29, 2025" at bounding box center [639, 384] width 232 height 24
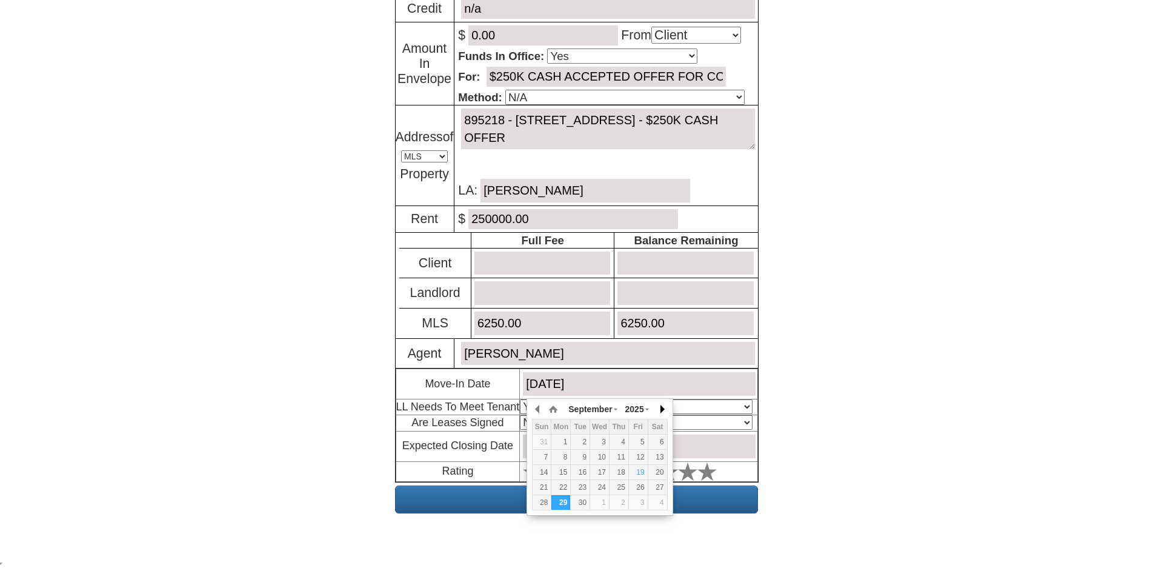
click at [658, 410] on button "button" at bounding box center [661, 409] width 12 height 18
click at [641, 499] on div "31" at bounding box center [638, 502] width 19 height 10
type input "October 31, 2025"
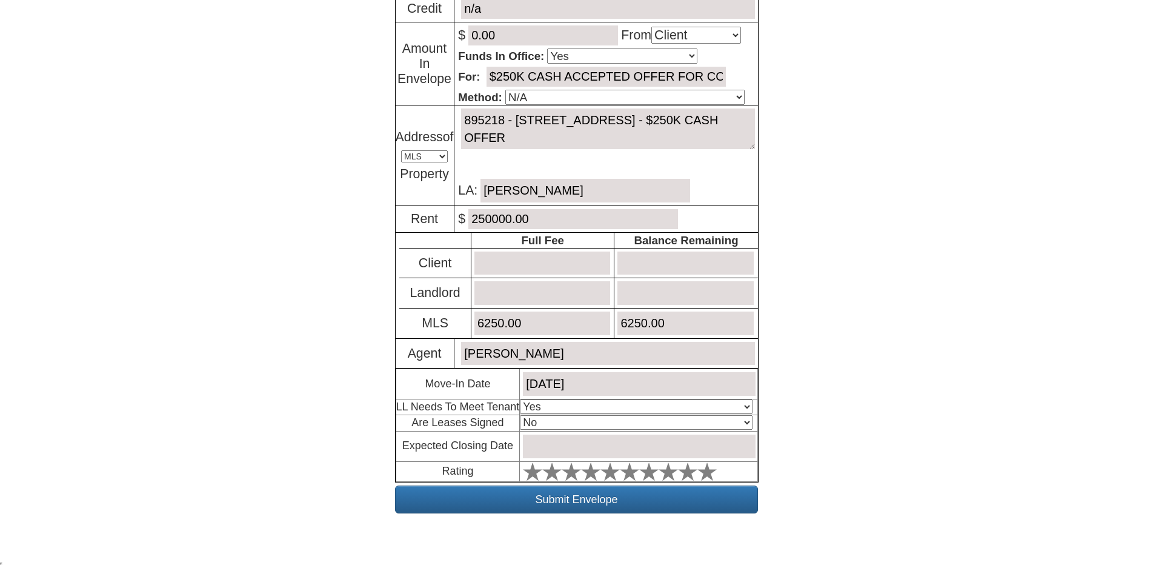
click at [538, 408] on select "Select An Option Yes Yes - Met No" at bounding box center [636, 406] width 232 height 15
select select "No"
click at [523, 399] on select "Select An Option Yes Yes - Met No" at bounding box center [636, 406] width 232 height 15
click at [547, 442] on input "text" at bounding box center [639, 446] width 232 height 24
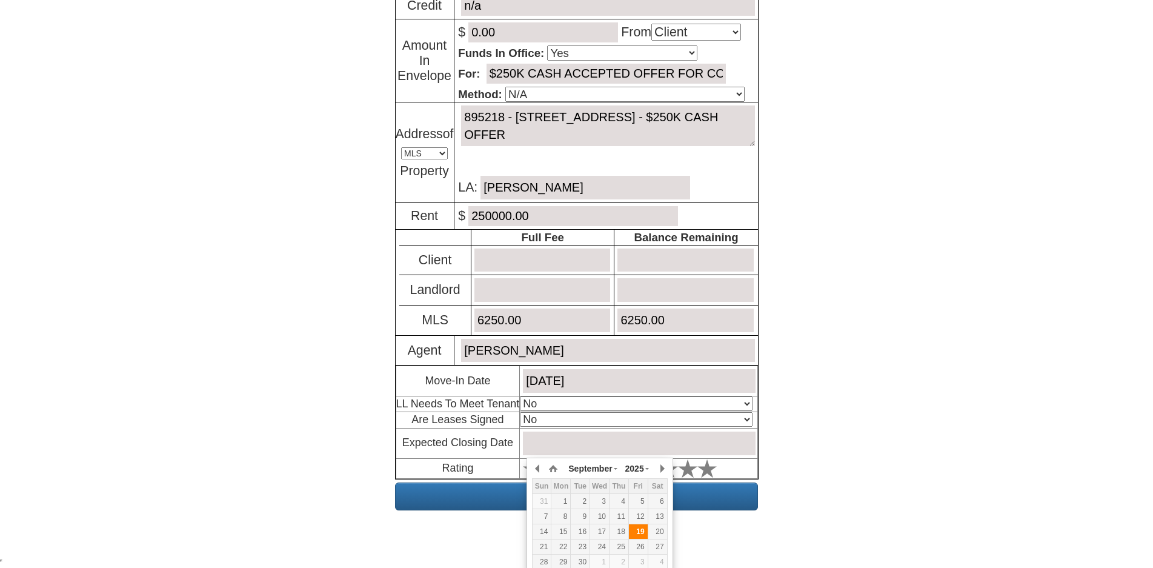
click at [633, 533] on div "19" at bounding box center [638, 531] width 19 height 10
type input "September 19, 2025"
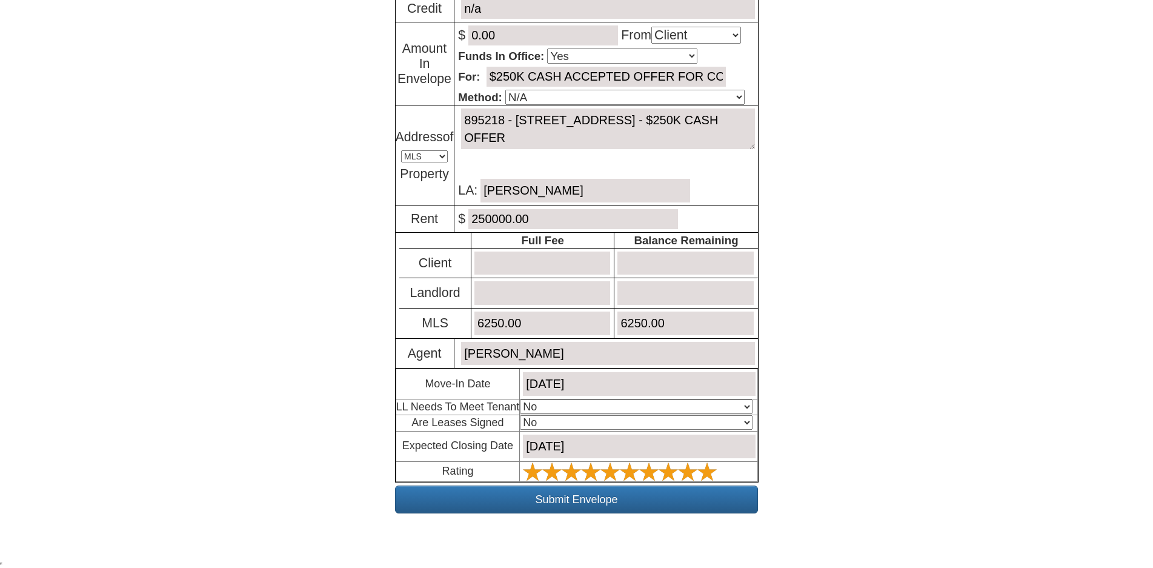
click at [711, 467] on polygon at bounding box center [706, 471] width 19 height 18
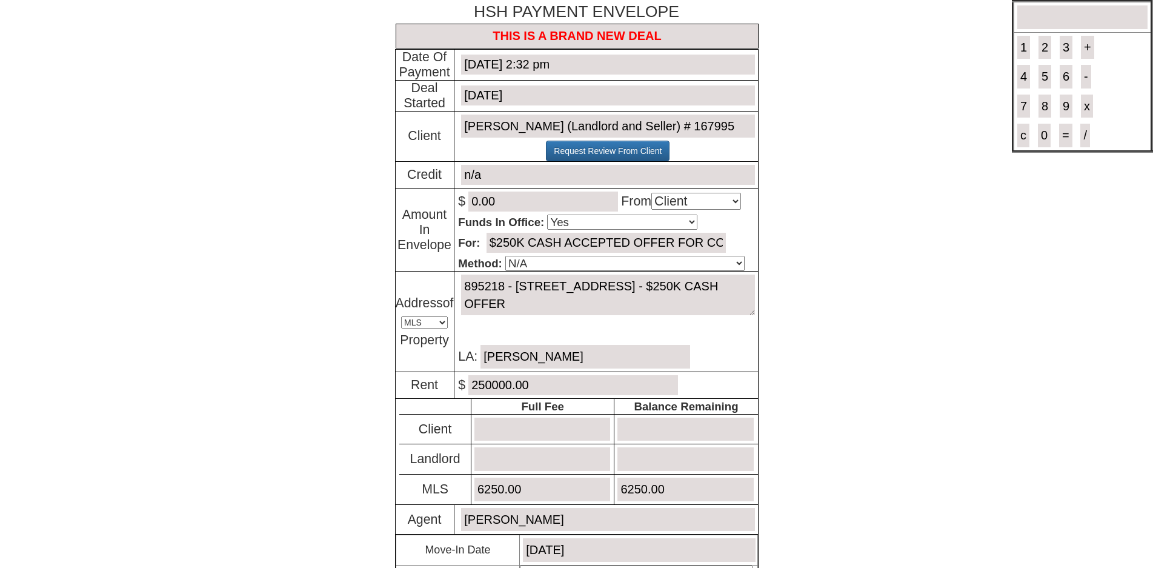
click at [307, 374] on body "× Close Login E-mail Address: julissasxm07@hotmail.com Login!" at bounding box center [576, 367] width 1153 height 734
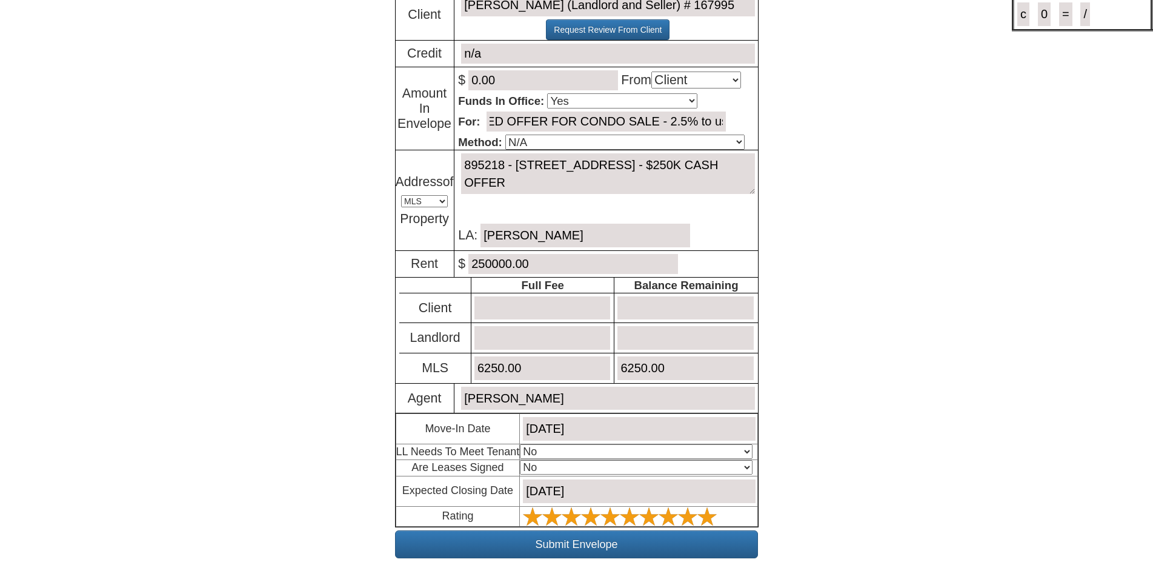
scroll to position [0, 211]
drag, startPoint x: 711, startPoint y: 122, endPoint x: 740, endPoint y: 123, distance: 29.7
click at [740, 123] on p "For: $250K CASH ACCEPTED OFFER FOR CONDO SALE - 2.5% to us as seller agent" at bounding box center [607, 121] width 299 height 26
click at [704, 122] on input "$250K CASH ACCEPTED OFFER FOR CONDO SALE - 2.5% to us as seller agent" at bounding box center [605, 121] width 239 height 20
drag, startPoint x: 613, startPoint y: 119, endPoint x: 837, endPoint y: 114, distance: 224.2
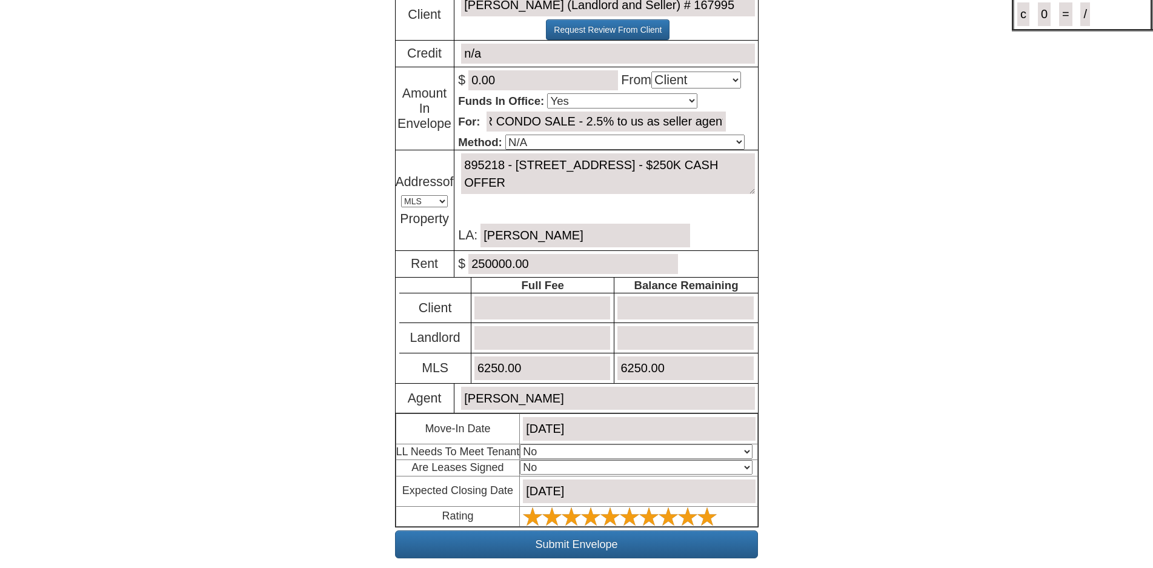
click at [837, 114] on body "× Close Login E-mail Address: julissasxm07@hotmail.com Login!" at bounding box center [576, 246] width 1153 height 734
type input "$250K CASH ACCEPTED OFFER FOR CONDO SALE - 2.5% TO US S SELLER AGENT"
type input "November 28, 2025"
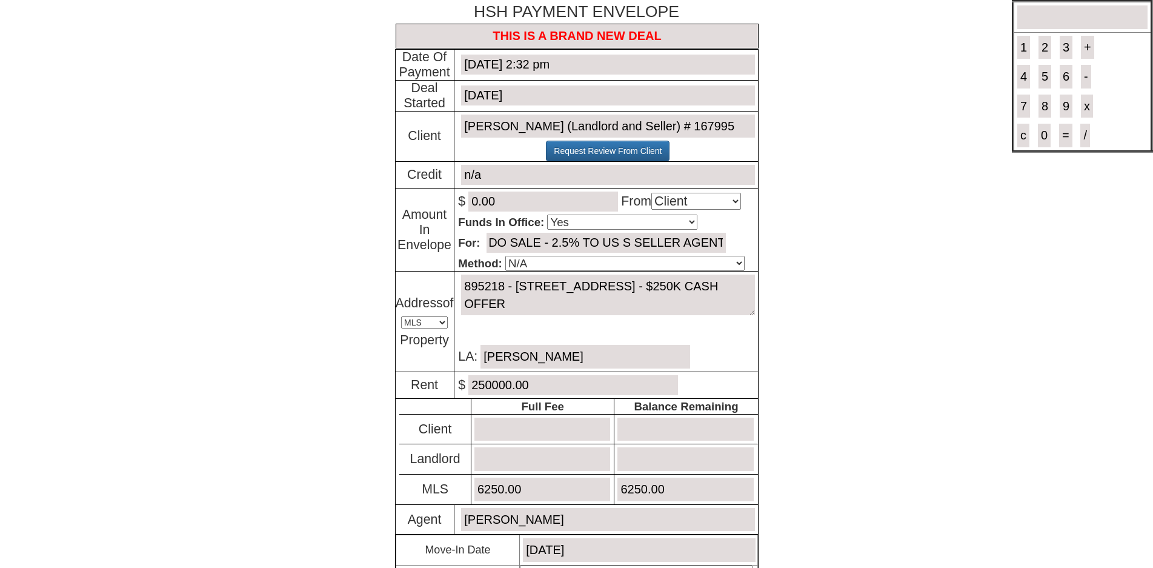
scroll to position [169, 0]
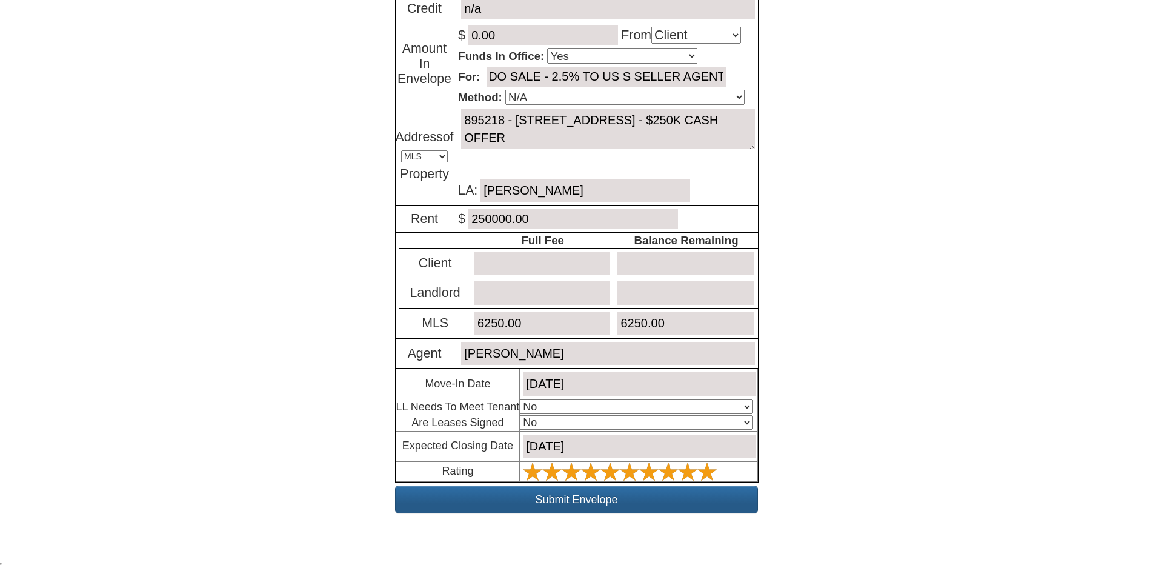
type input "$250K CASH ACCEPTED OFFER FOR CONDO SALE - 2.5% TO US S SELLER AGENT"
click at [577, 506] on input "Submit Envelope" at bounding box center [576, 499] width 363 height 28
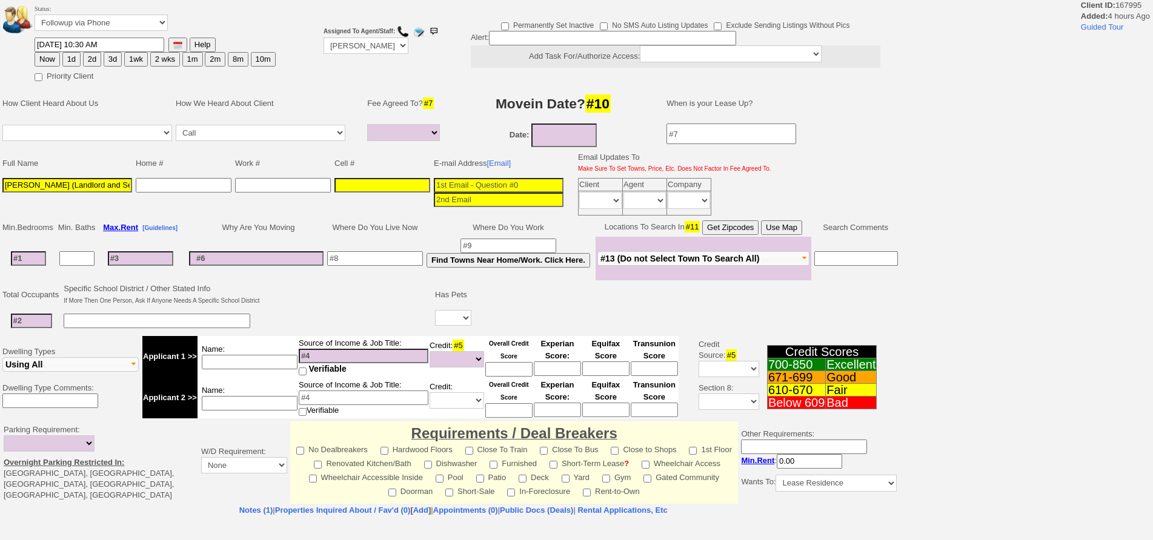
select select
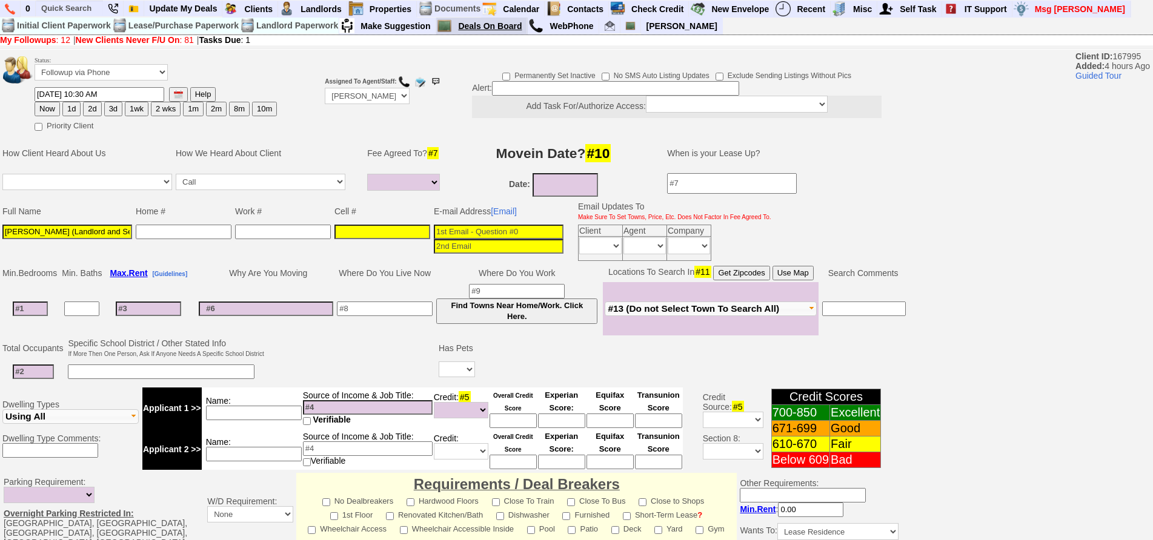
click at [491, 29] on link "Deals On Board" at bounding box center [490, 26] width 74 height 16
click at [131, 117] on td "Priority Client" at bounding box center [156, 124] width 244 height 15
click at [134, 110] on button "1wk" at bounding box center [137, 109] width 24 height 15
type input "[DATE] 02:32 PM"
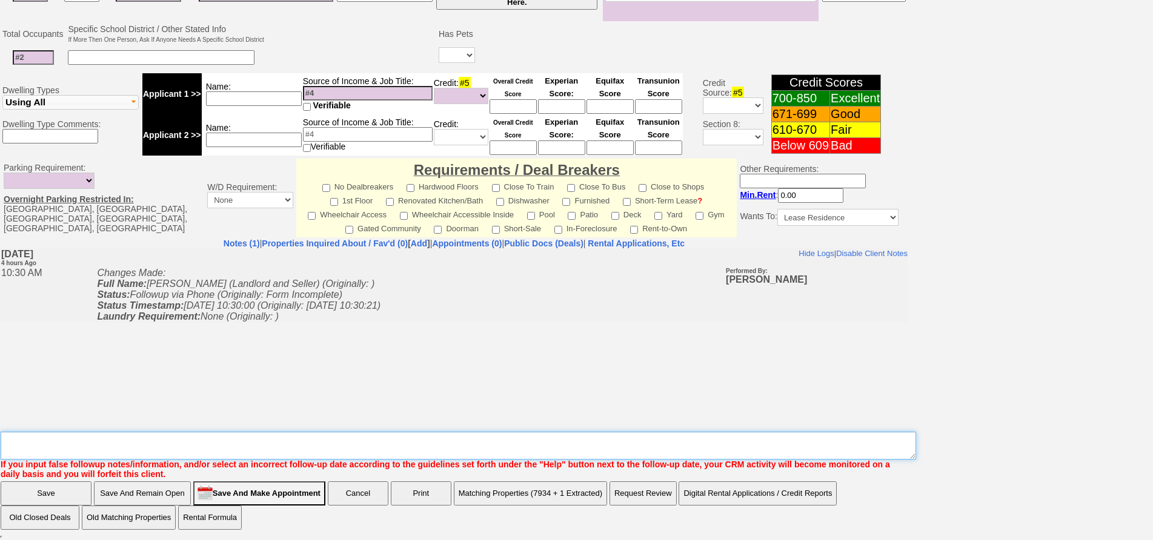
click at [533, 449] on textarea "Insert New Note Here" at bounding box center [458, 446] width 915 height 28
type textarea "F"
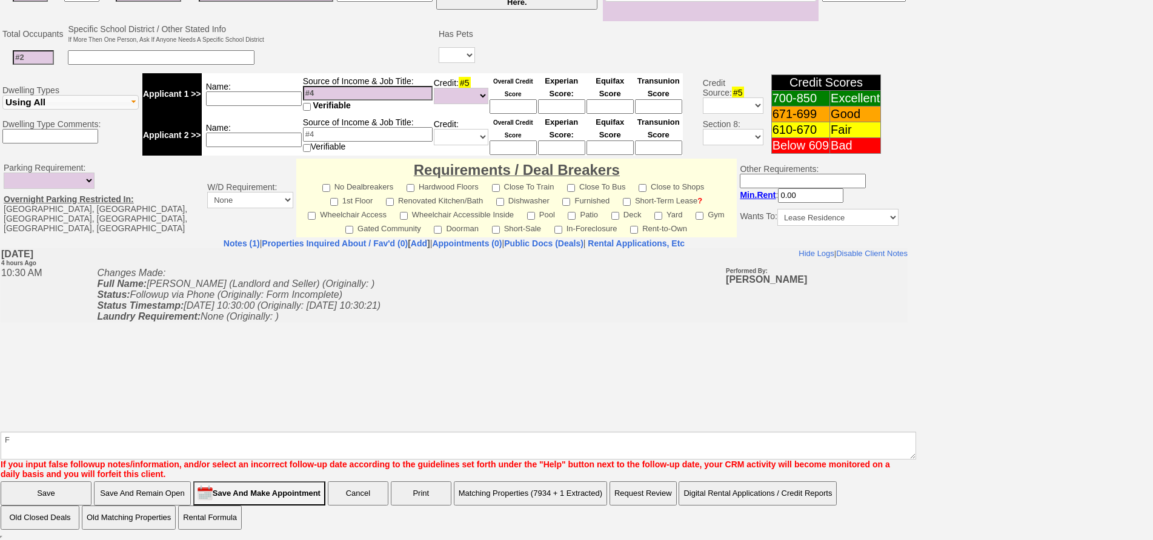
click input "Save" at bounding box center [46, 494] width 91 height 24
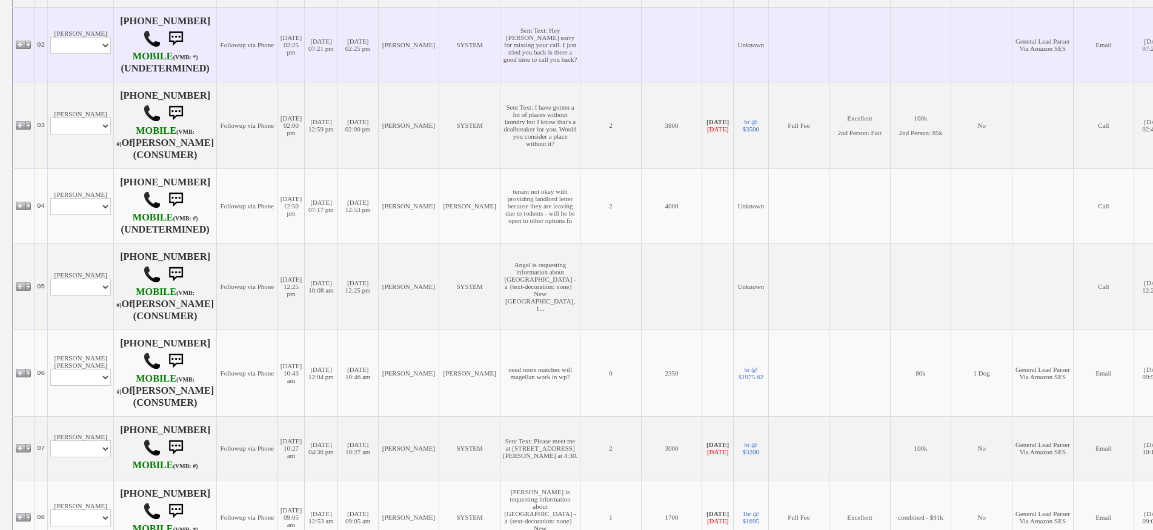
scroll to position [218, 0]
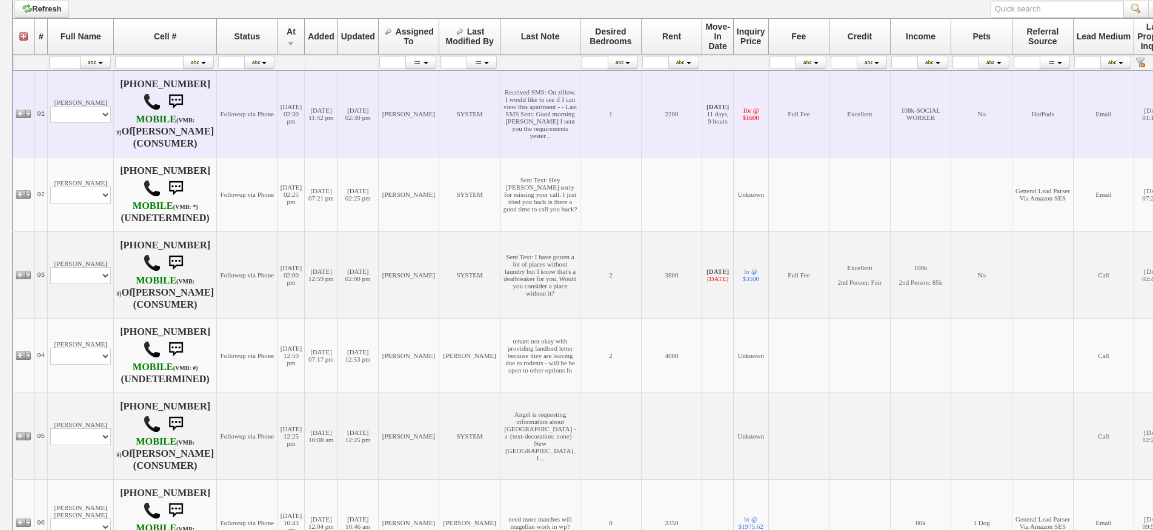
click at [87, 108] on td "Annette Roldan Profile Edit Print Email Externally (Will Not Be Tracked In CRM)…" at bounding box center [81, 113] width 66 height 87
click at [90, 119] on select "Profile Edit Print Email Externally (Will Not Be Tracked In CRM) Closed Deals" at bounding box center [80, 114] width 61 height 17
select select "ChangeURL,/crm/custom/edit_client_form.php?redirect=%2Fcrm%2Fclients.php&id=225…"
click at [50, 109] on select "Profile Edit Print Email Externally (Will Not Be Tracked In CRM) Closed Deals" at bounding box center [80, 114] width 61 height 17
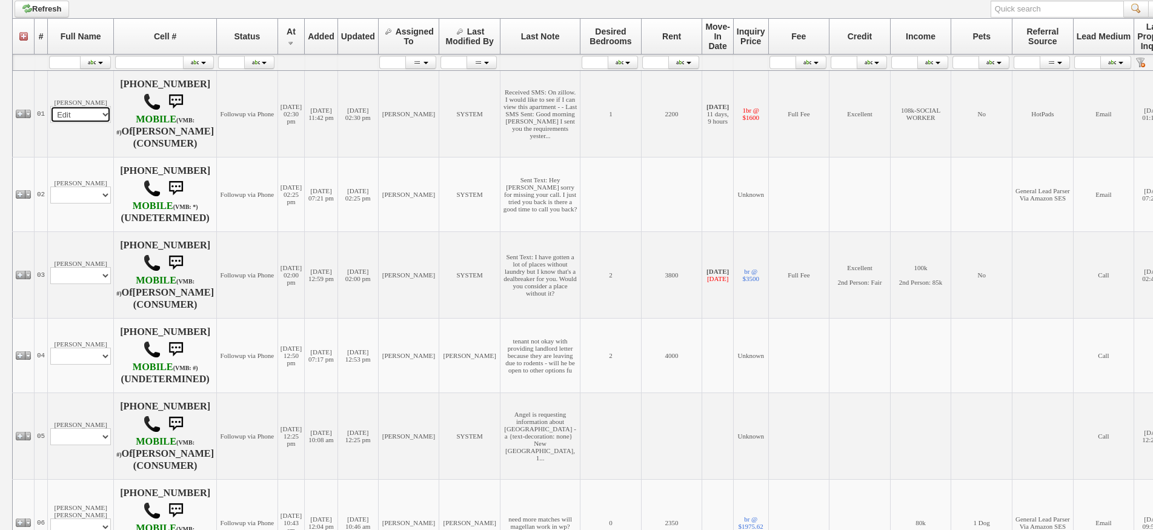
select select
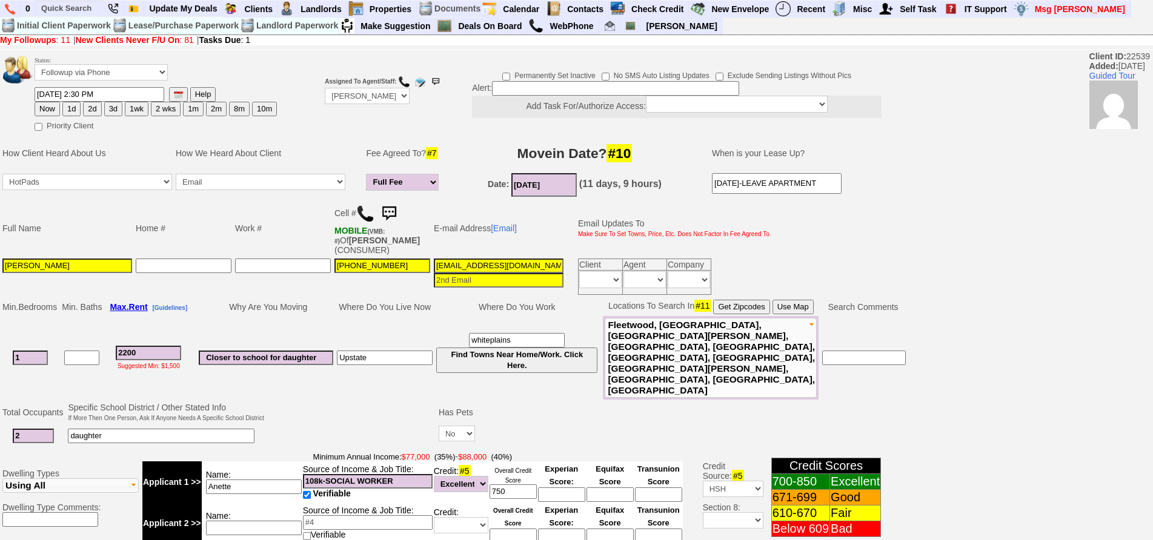
click at [388, 212] on img at bounding box center [389, 214] width 24 height 24
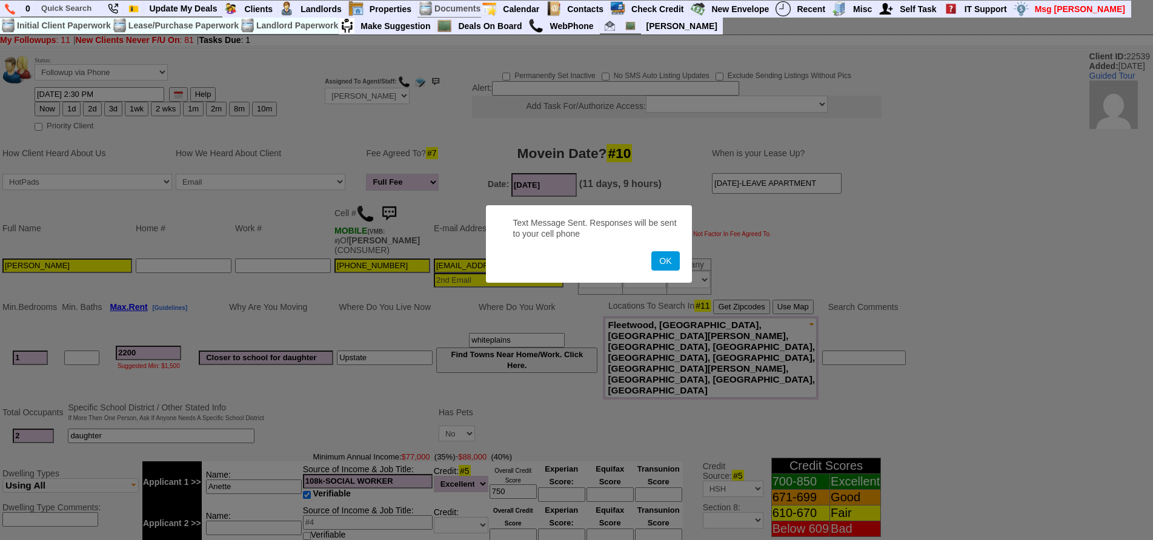
click at [651, 251] on button "OK" at bounding box center [665, 260] width 28 height 19
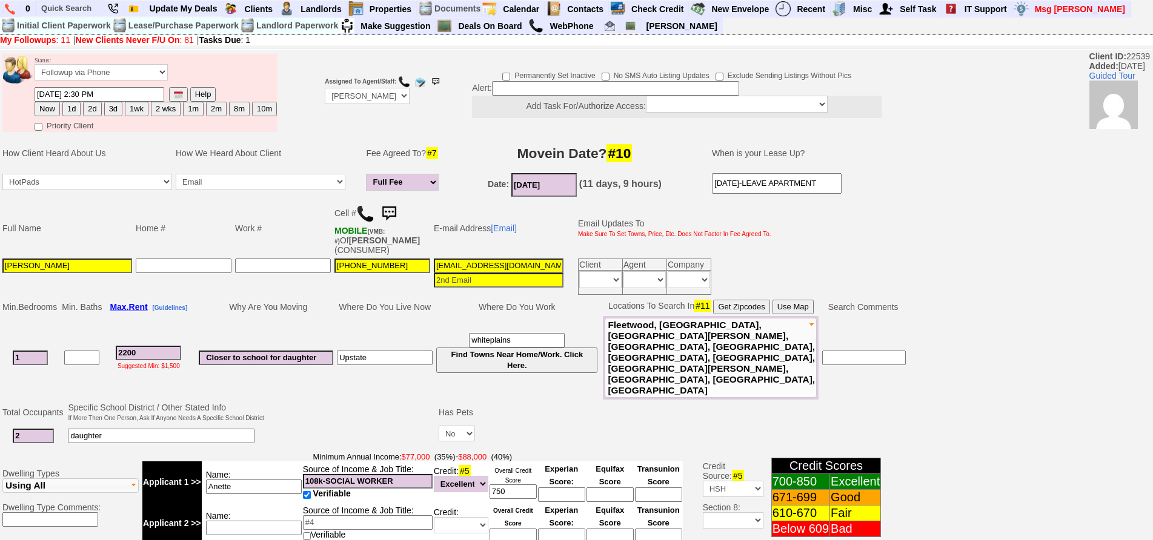
click at [388, 212] on img at bounding box center [389, 214] width 24 height 24
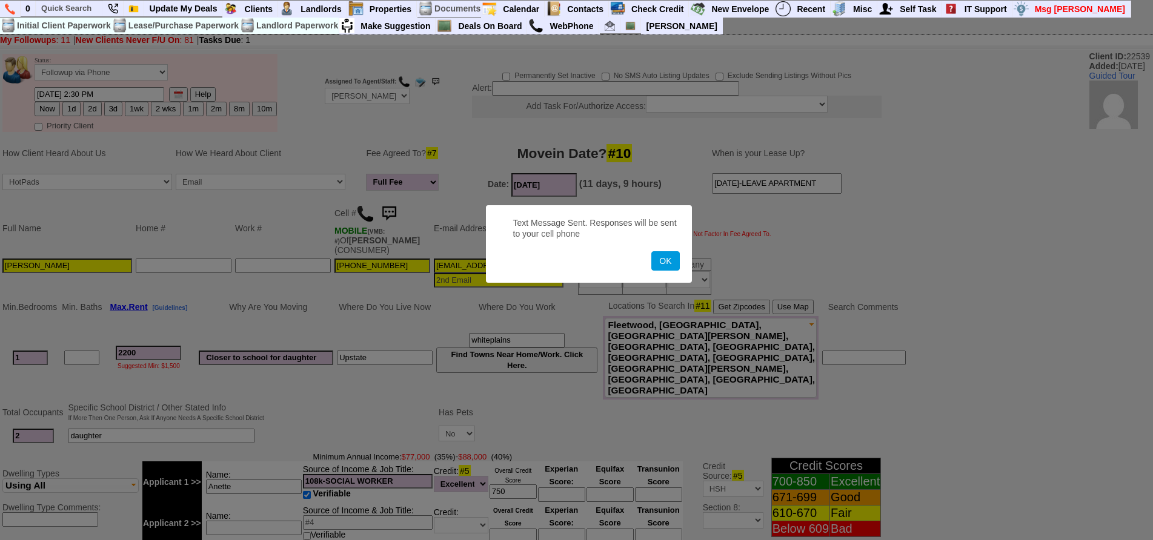
click at [651, 251] on button "OK" at bounding box center [665, 260] width 28 height 19
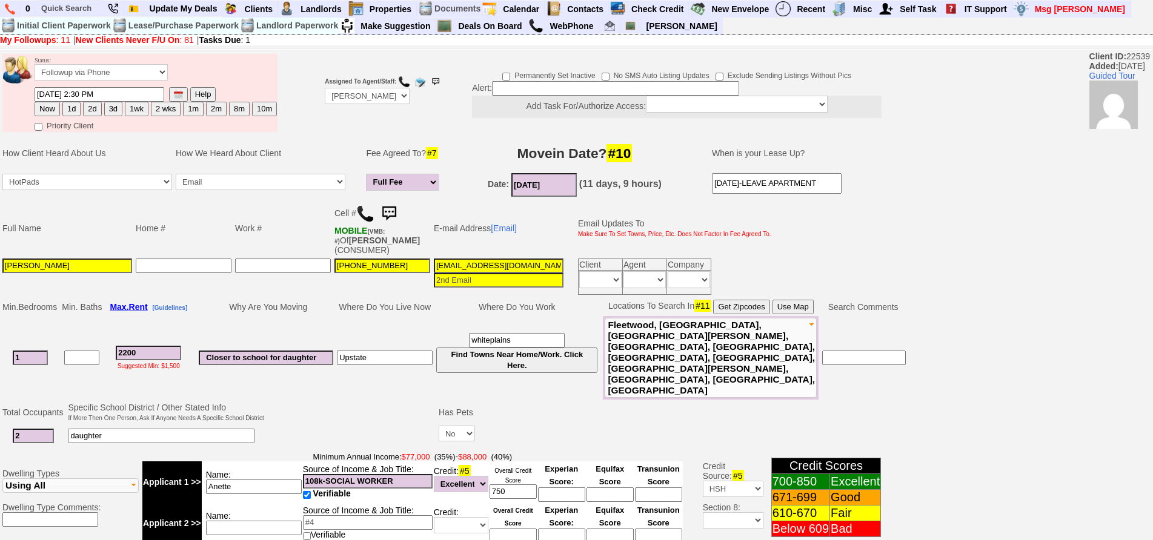
click at [78, 106] on button "1d" at bounding box center [71, 109] width 18 height 15
type input "09/20/2025 02:35 PM"
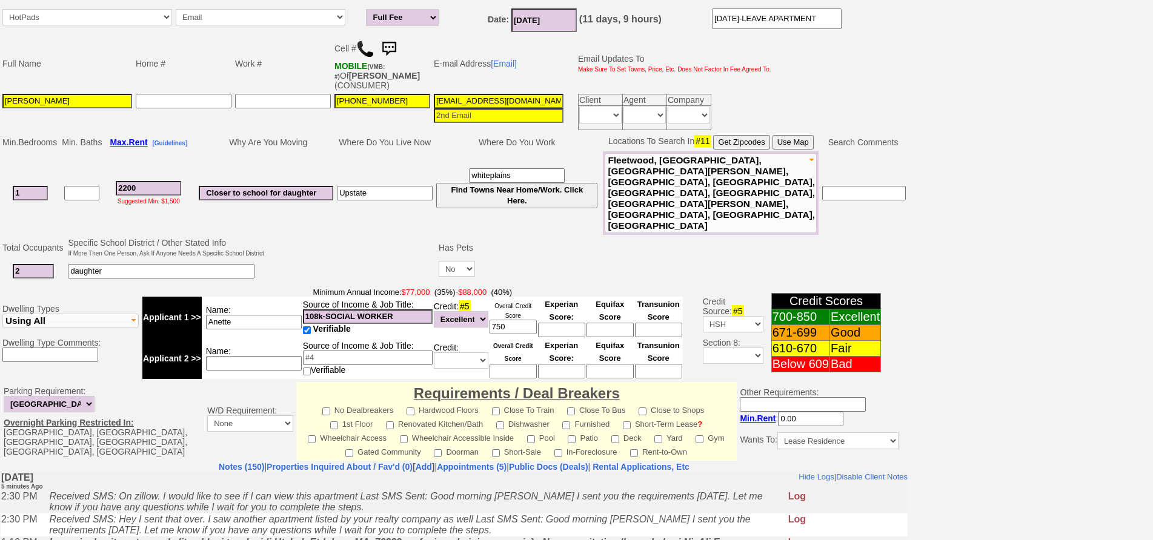
scroll to position [359, 0]
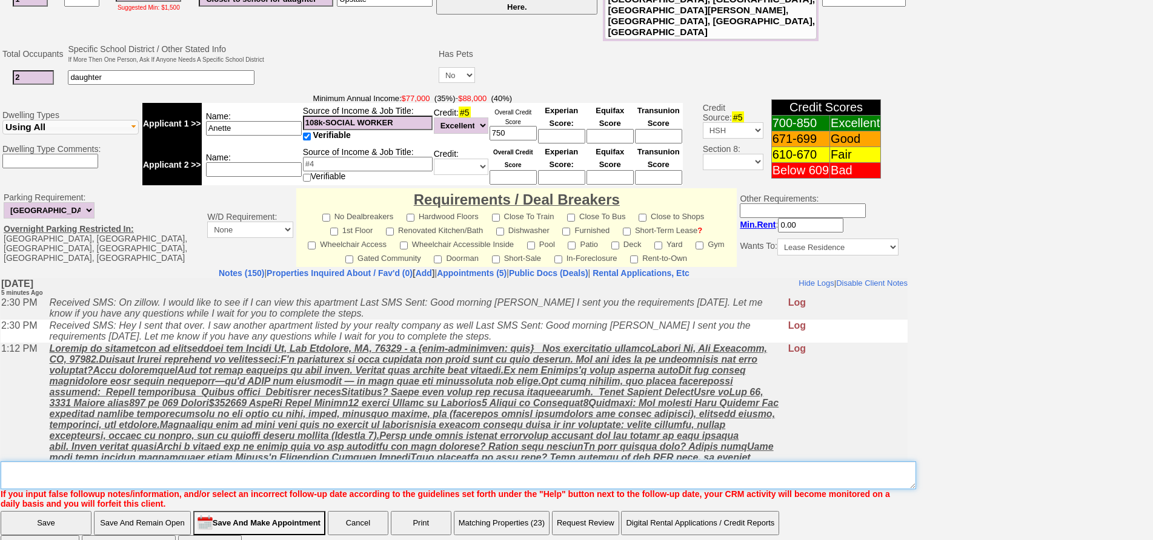
click at [339, 462] on textarea "Insert New Note Here" at bounding box center [458, 476] width 915 height 28
type textarea "f"
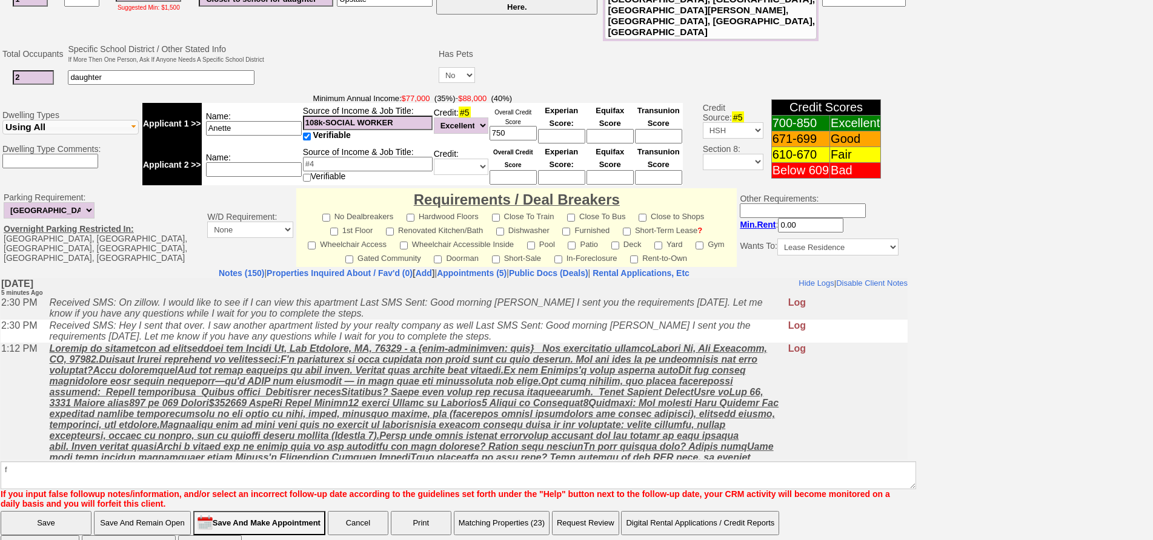
click input "Save" at bounding box center [46, 523] width 91 height 24
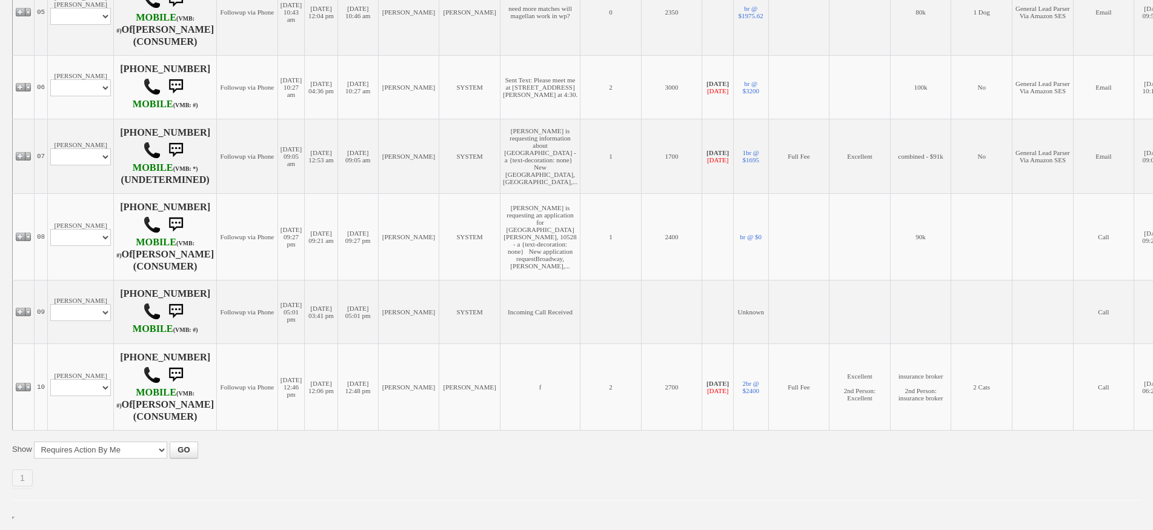
scroll to position [671, 0]
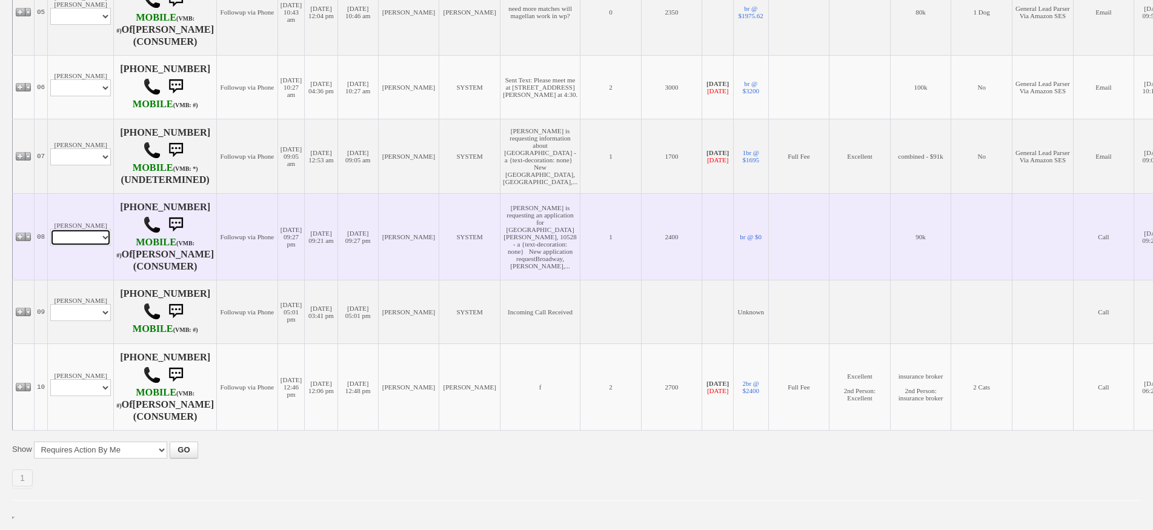
click at [88, 237] on select "Profile Edit Print Email Externally (Will Not Be Tracked In CRM) Closed Deals" at bounding box center [80, 237] width 61 height 17
select select "ChangeURL,/crm/custom/edit_client_form.php?redirect=%2Fcrm%2Fclients.php&id=149…"
click at [50, 229] on select "Profile Edit Print Email Externally (Will Not Be Tracked In CRM) Closed Deals" at bounding box center [80, 237] width 61 height 17
select select
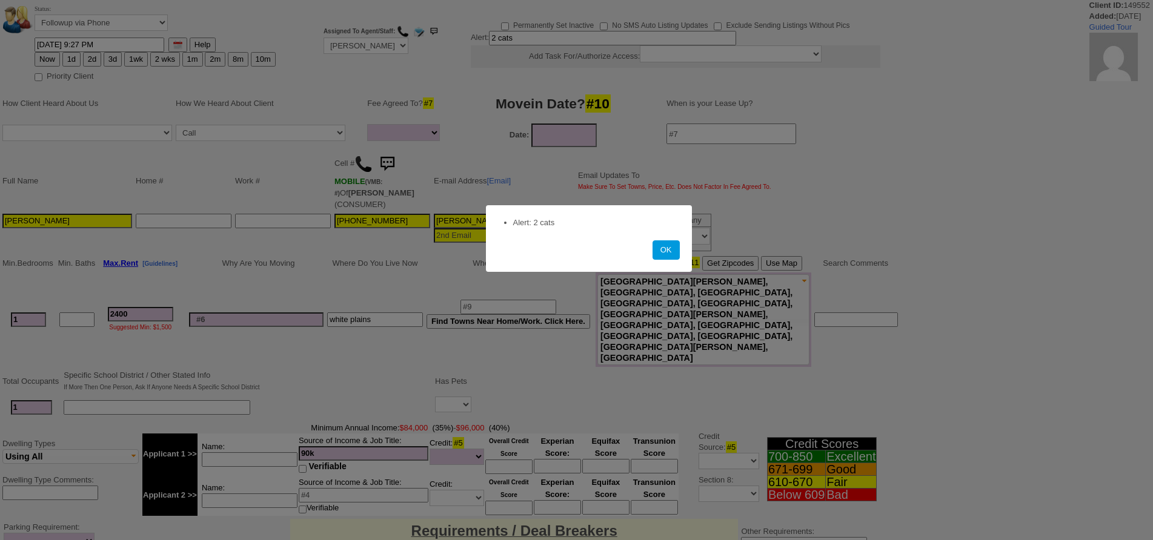
select select
click at [661, 244] on button "OK" at bounding box center [665, 249] width 27 height 19
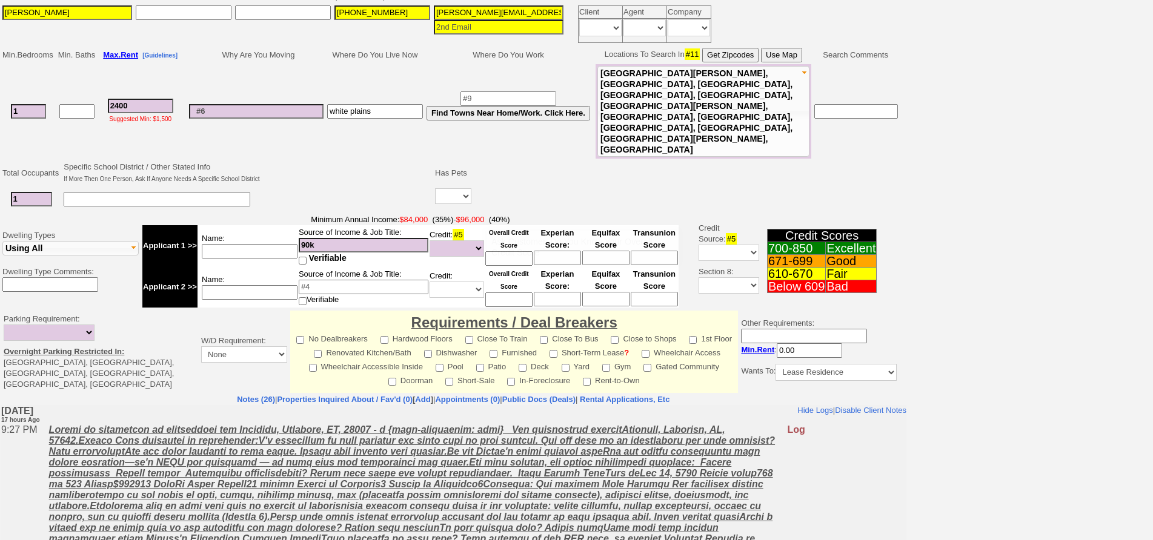
scroll to position [320, 0]
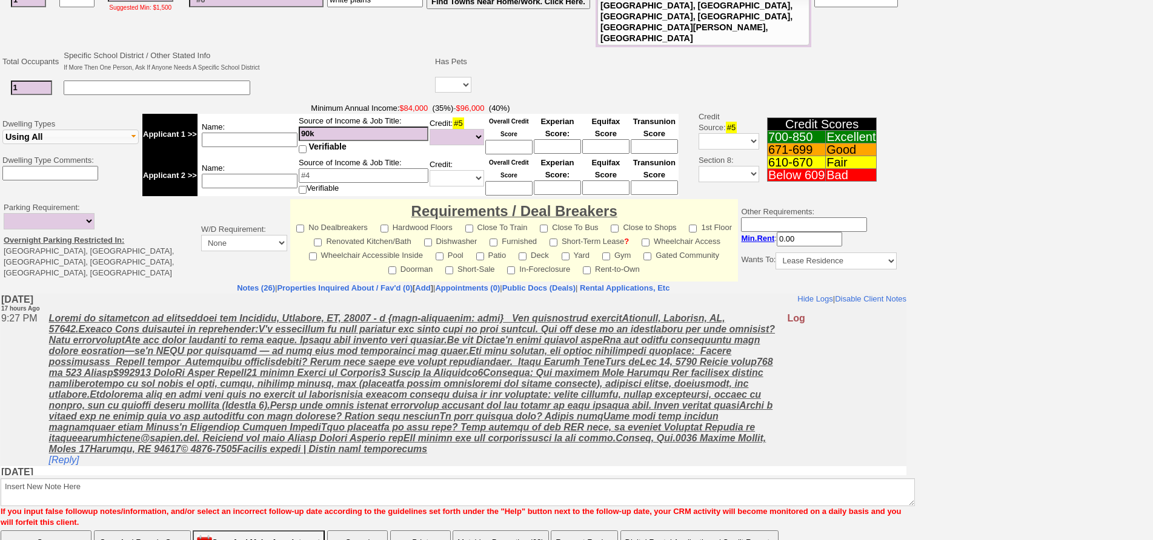
click at [340, 409] on u at bounding box center [412, 383] width 726 height 141
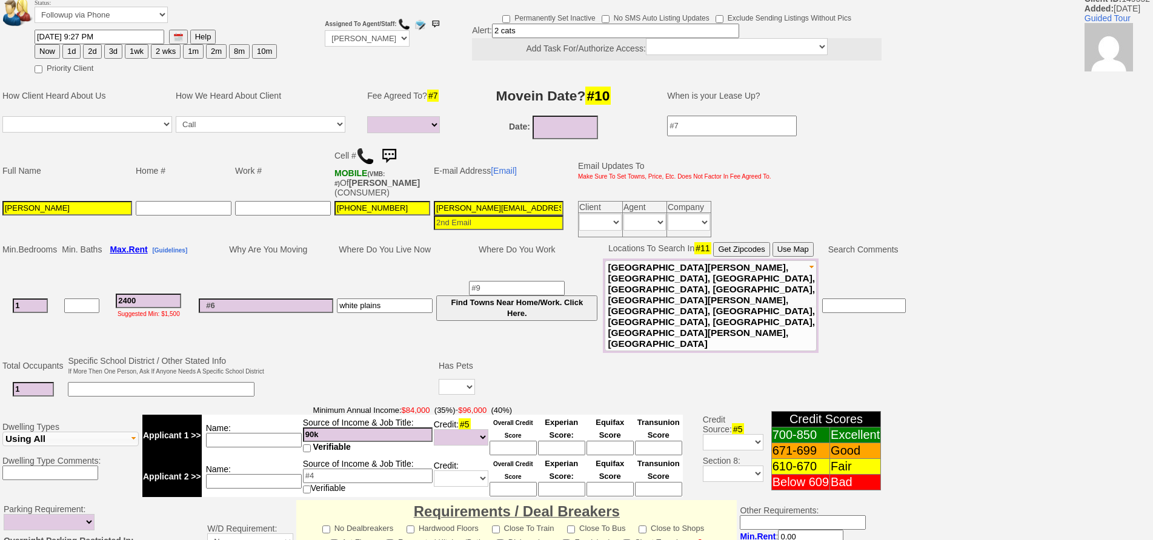
scroll to position [0, 0]
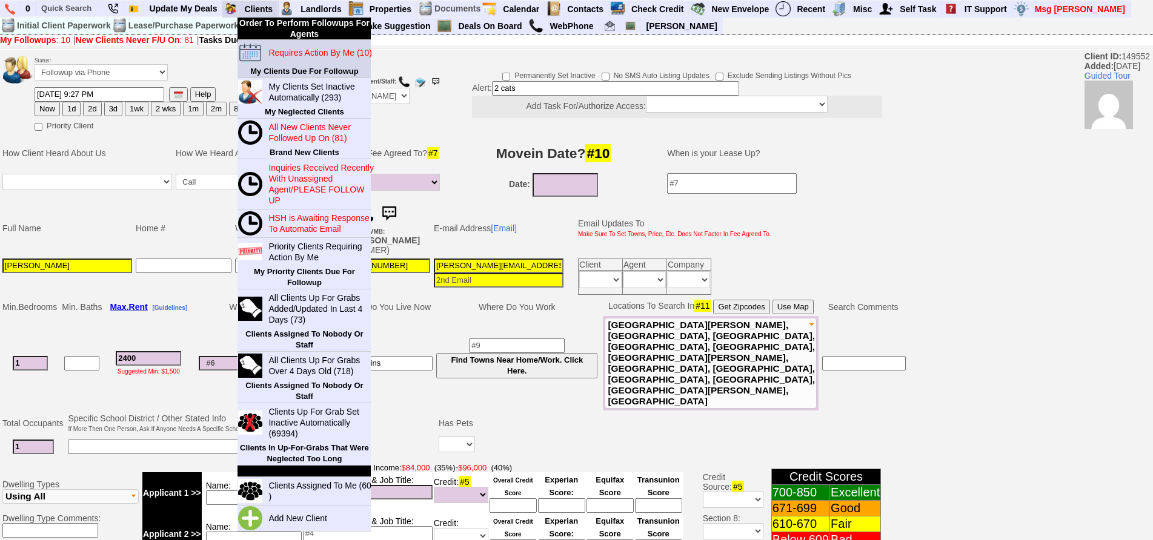
click at [271, 57] on blink "Requires Action By Me (10)" at bounding box center [319, 53] width 103 height 10
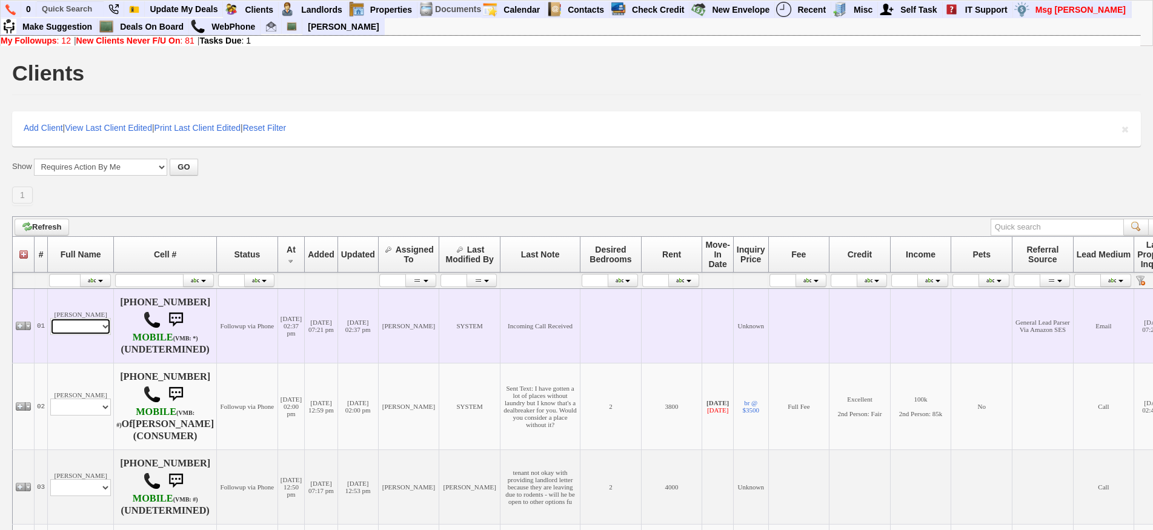
click at [94, 335] on select "Profile Edit Print Email Externally (Will Not Be Tracked In CRM) Closed Deals" at bounding box center [80, 326] width 61 height 17
select select "ChangeURL,/crm/custom/edit_client_form.php?redirect=%2Fcrm%2Fclients.php&id=167…"
click at [50, 322] on select "Profile Edit Print Email Externally (Will Not Be Tracked In CRM) Closed Deals" at bounding box center [80, 326] width 61 height 17
select select
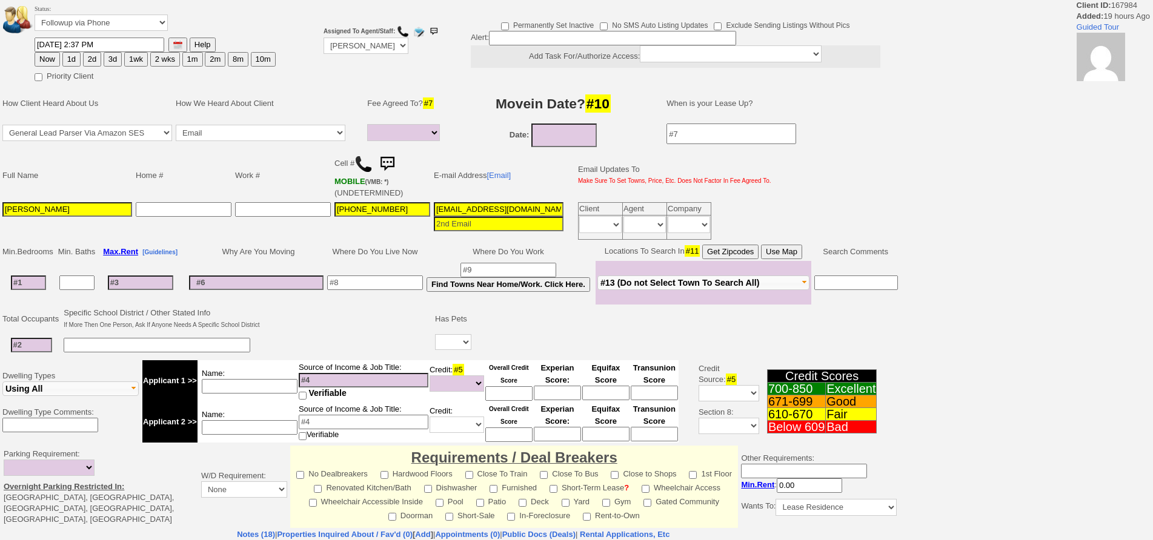
select select
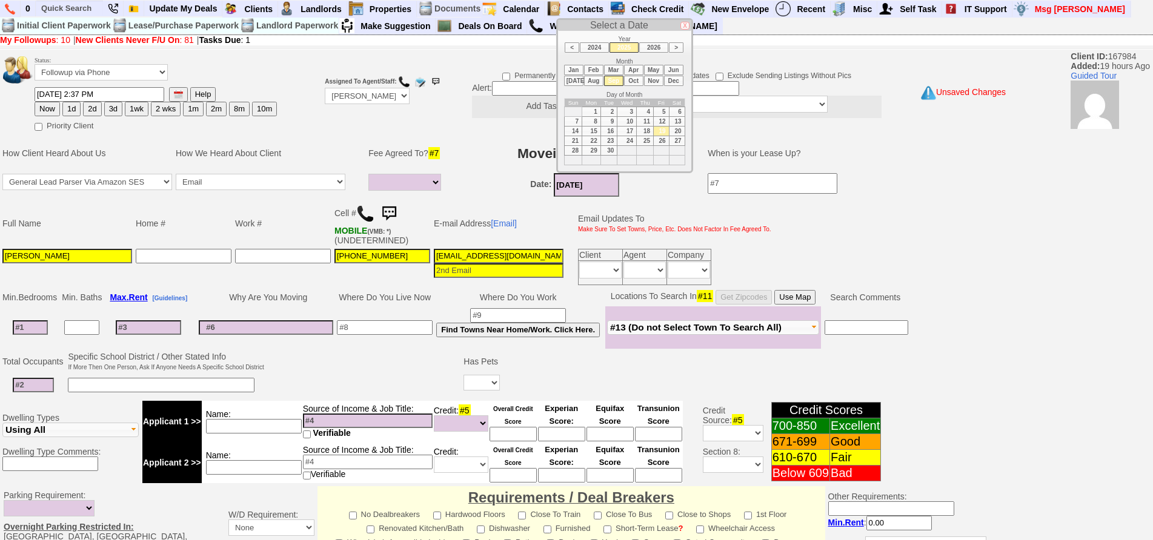
click at [548, 176] on td "Date: 09/19/2025" at bounding box center [575, 184] width 242 height 27
click at [634, 81] on li "Oct" at bounding box center [633, 81] width 19 height 10
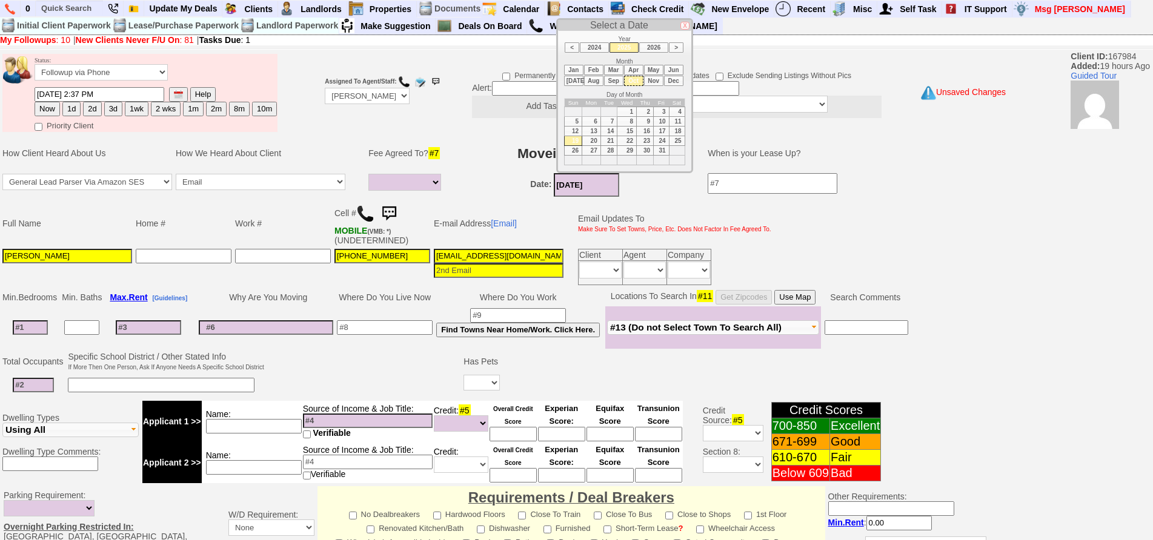
click at [631, 131] on td "15" at bounding box center [626, 131] width 19 height 10
type input "10/15/2025"
click at [39, 331] on input at bounding box center [30, 327] width 35 height 15
type input "1"
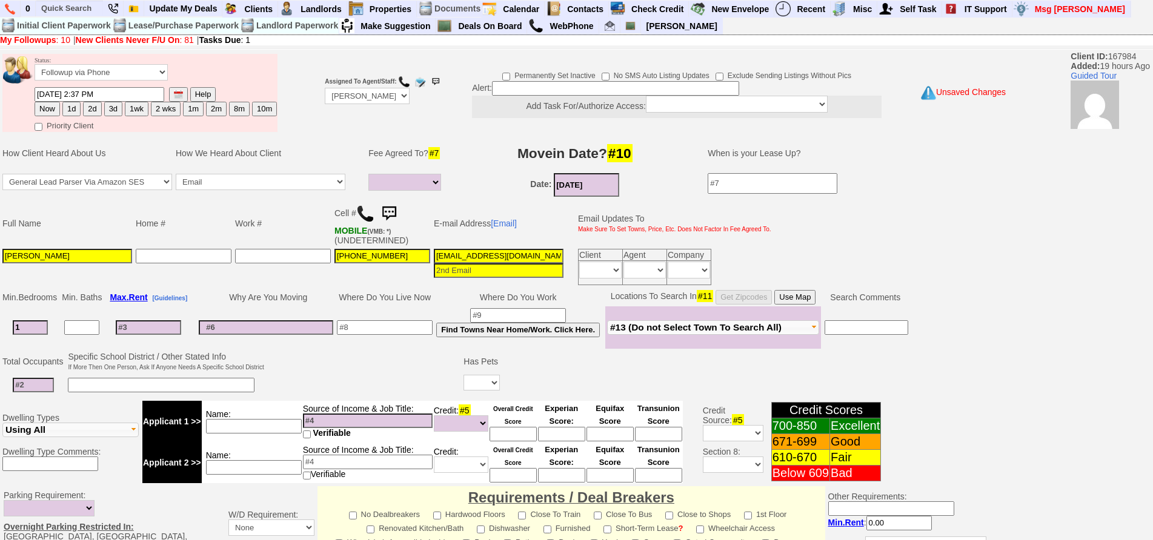
select select
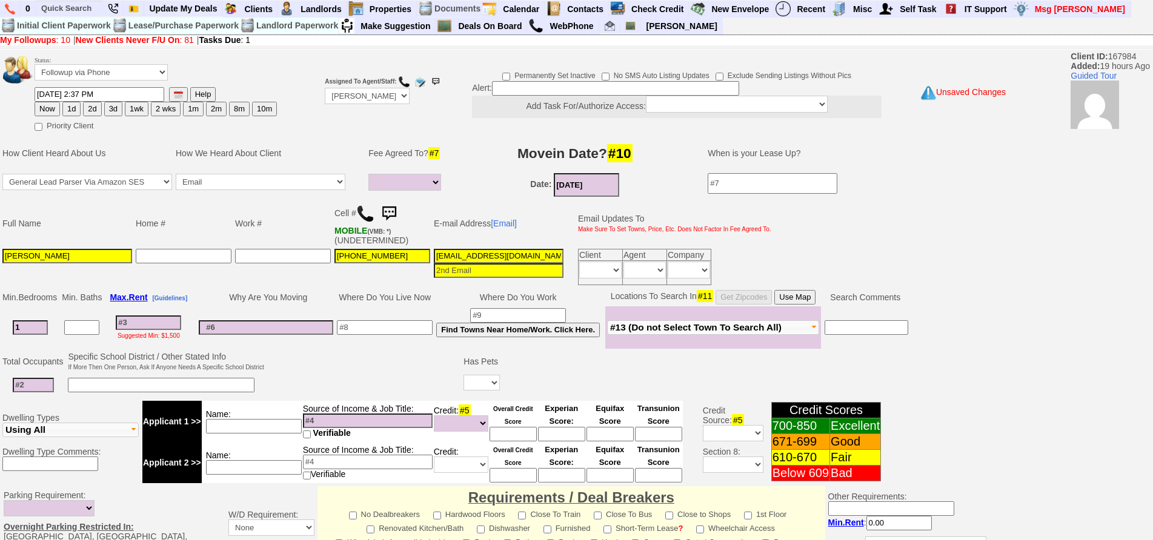
type input "1"
select select
click at [258, 274] on td at bounding box center [282, 267] width 99 height 40
click at [626, 183] on td "Date: 10/15/2025" at bounding box center [575, 184] width 242 height 27
click at [617, 181] on input "10/15/2025" at bounding box center [586, 185] width 65 height 24
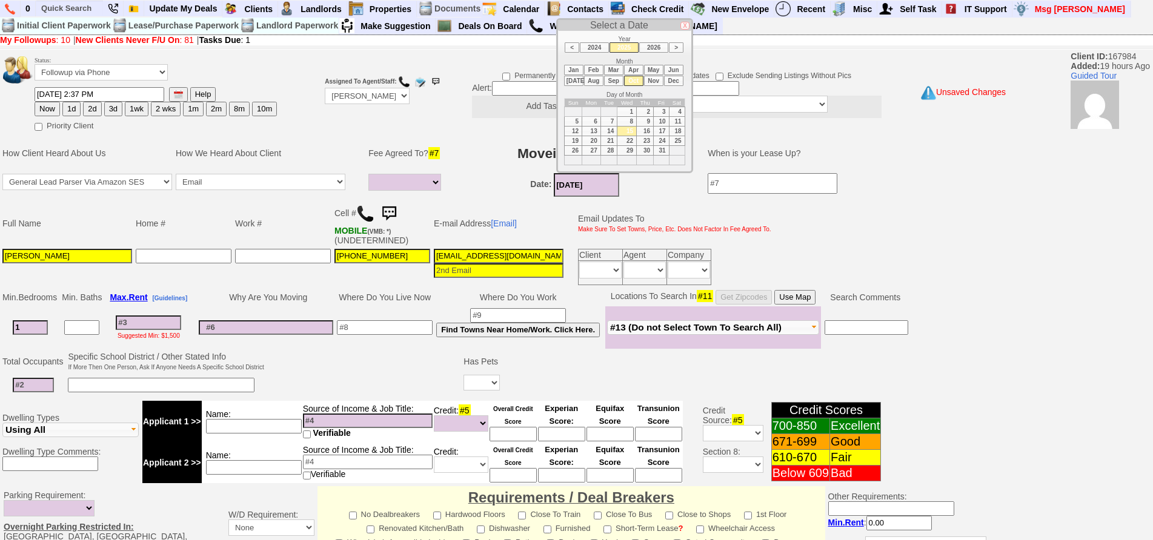
click at [477, 148] on h3 "Movein Date? #10" at bounding box center [575, 153] width 238 height 22
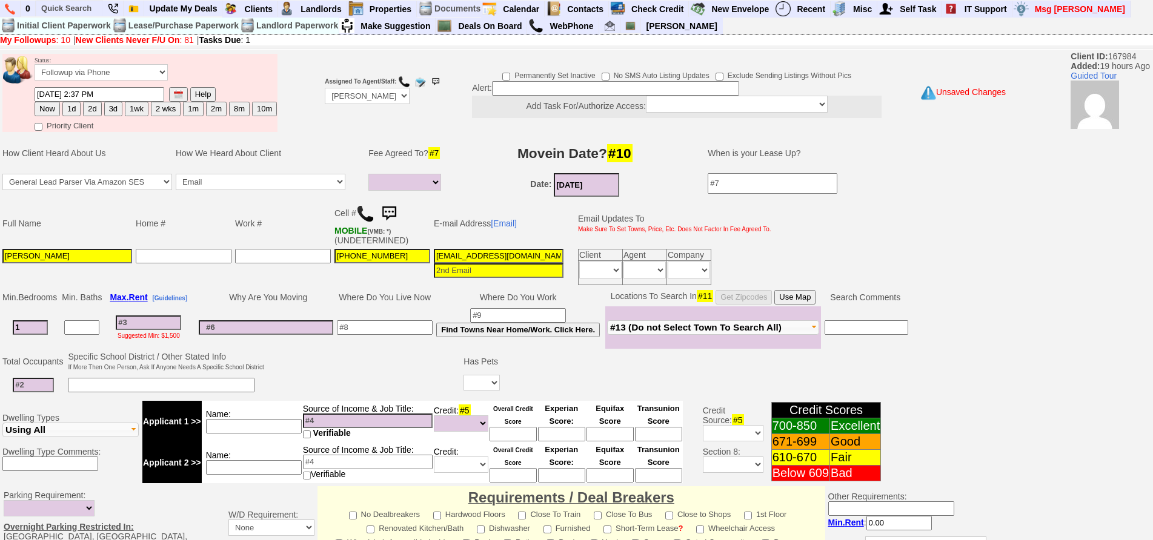
click at [122, 331] on div "Suggested Min: $1,500" at bounding box center [148, 335] width 86 height 10
click at [41, 393] on td at bounding box center [33, 385] width 65 height 25
click at [41, 385] on input at bounding box center [33, 385] width 41 height 15
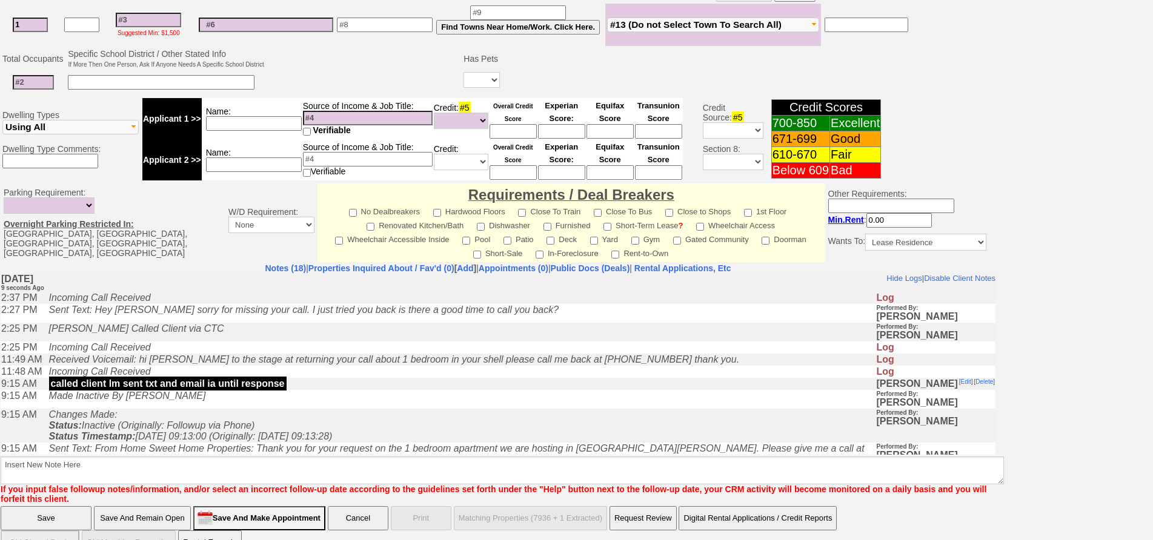
scroll to position [121, 0]
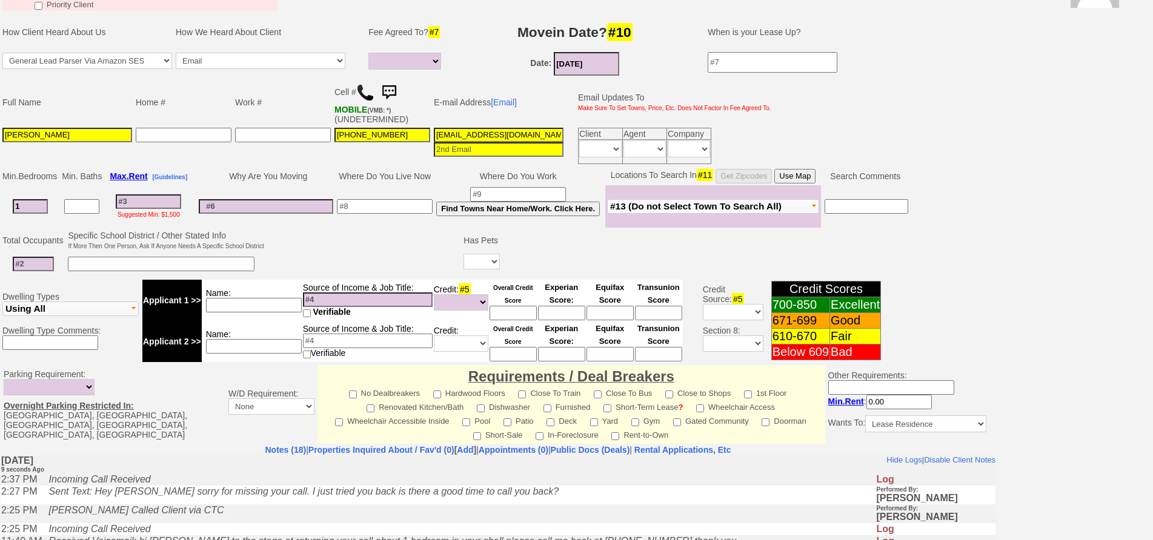
click at [490, 270] on td "Yes No" at bounding box center [482, 264] width 40 height 25
click at [489, 269] on select "Yes No" at bounding box center [481, 262] width 36 height 16
select select "Yes"
click at [465, 254] on select "Yes No" at bounding box center [481, 262] width 36 height 16
click at [520, 264] on input at bounding box center [517, 264] width 23 height 15
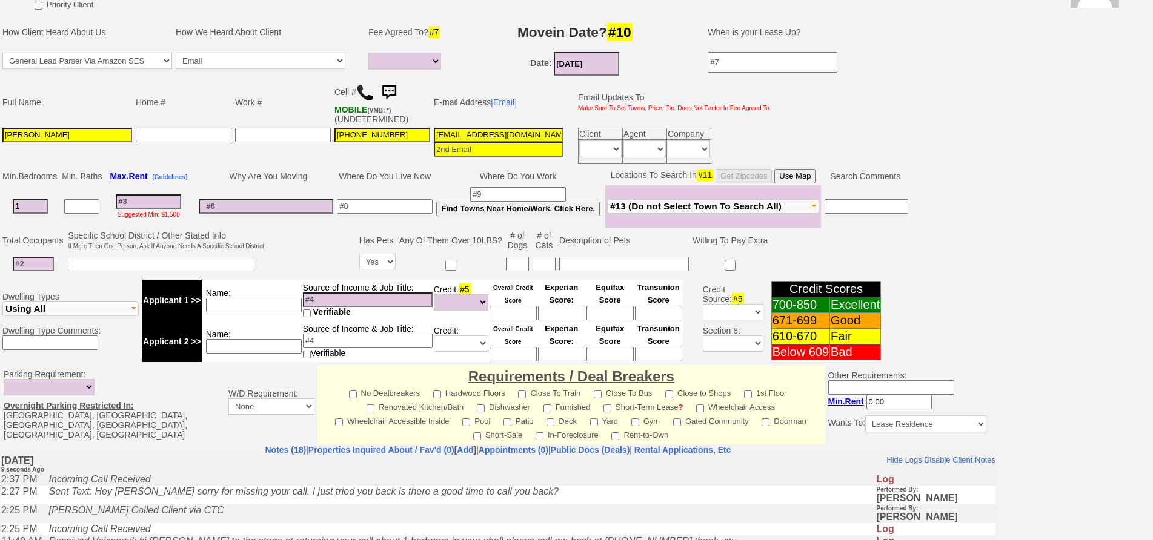
drag, startPoint x: 548, startPoint y: 266, endPoint x: 541, endPoint y: 263, distance: 7.9
click at [546, 265] on input at bounding box center [543, 264] width 23 height 15
type input "2"
click at [604, 270] on input at bounding box center [624, 264] width 130 height 15
type input "esa"
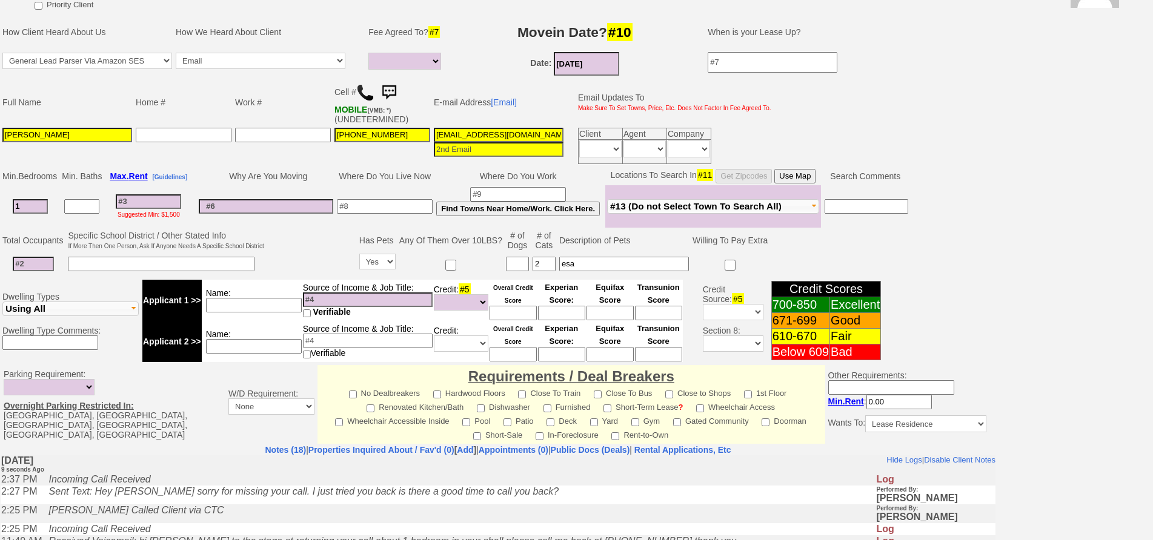
click at [25, 259] on input at bounding box center [33, 264] width 41 height 15
click at [35, 265] on input at bounding box center [33, 264] width 41 height 15
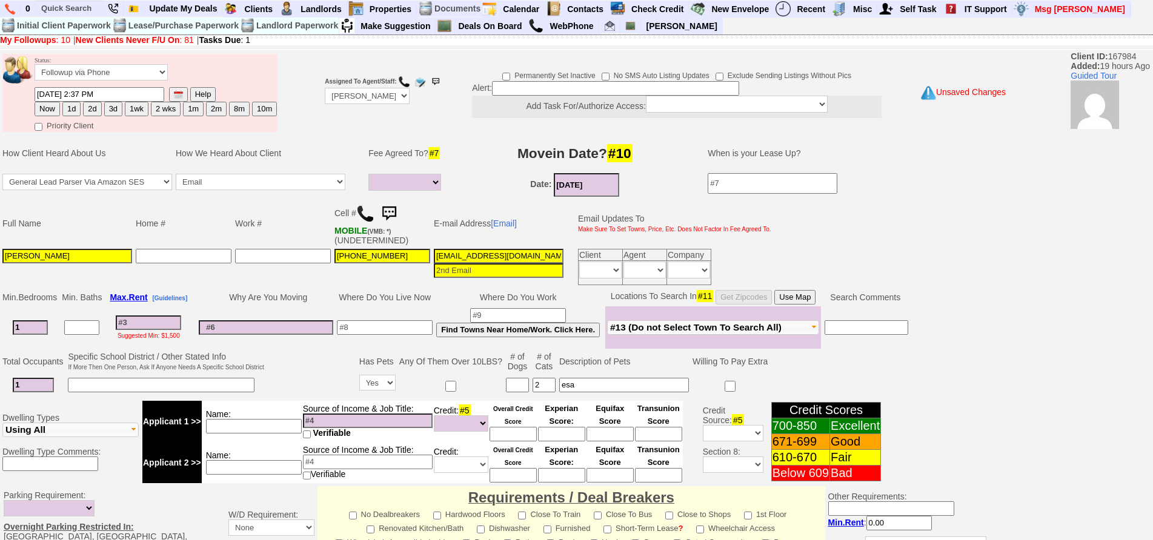
type input "1"
click at [376, 327] on input at bounding box center [385, 327] width 96 height 15
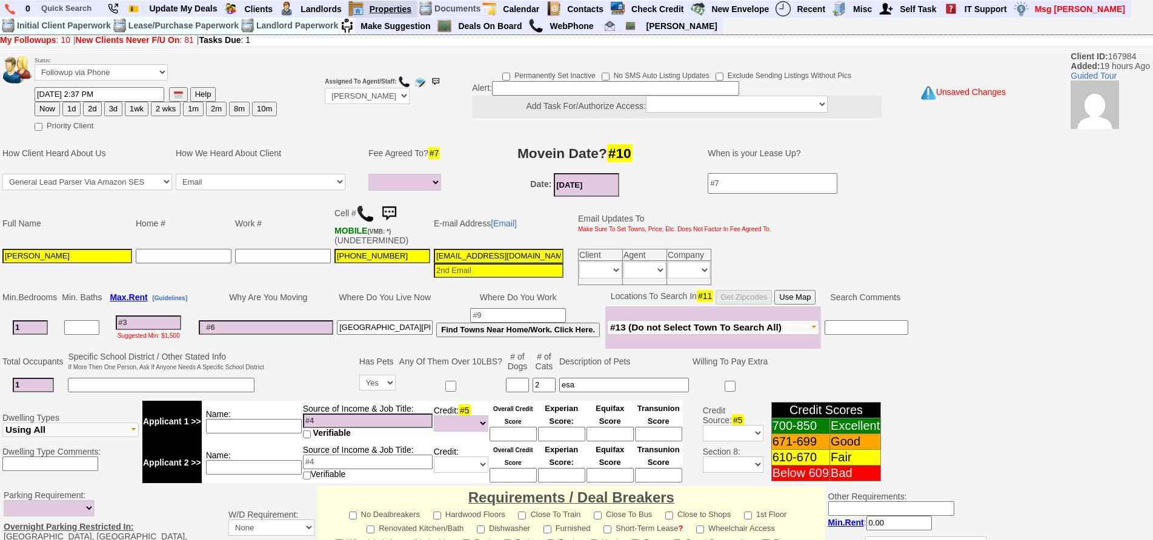
type input "new rochelle"
click at [272, 327] on input at bounding box center [266, 327] width 134 height 15
type input "c"
type input "studio need more space"
click at [281, 283] on td at bounding box center [282, 267] width 99 height 40
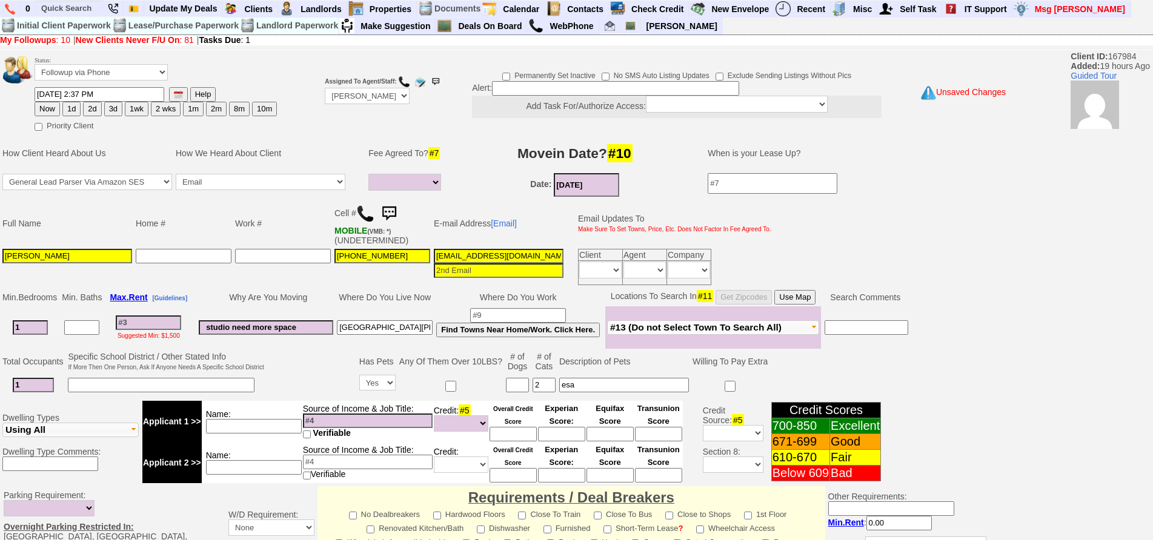
click at [172, 316] on input at bounding box center [148, 323] width 65 height 15
type input "24"
select select
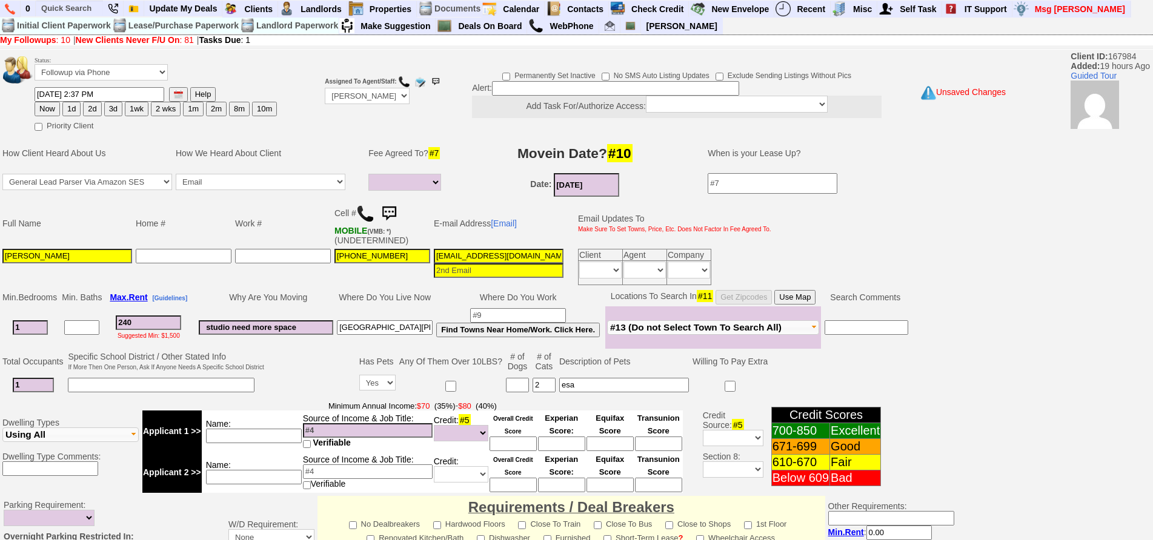
type input "2400"
select select
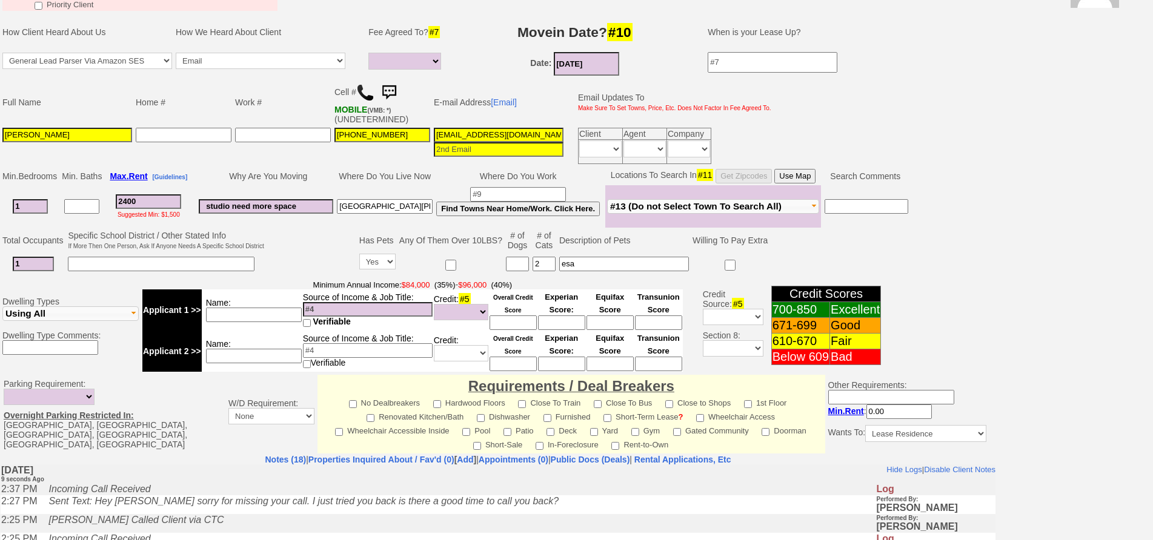
type input "2400"
select select
click at [333, 257] on td at bounding box center [311, 253] width 91 height 48
click at [797, 172] on button "Use Map" at bounding box center [794, 176] width 41 height 15
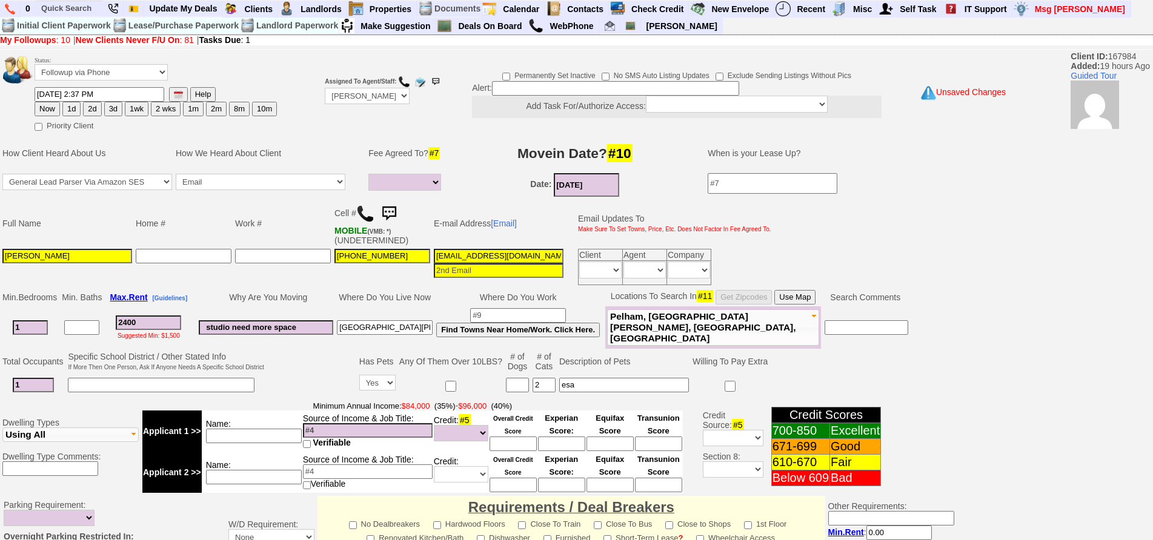
scroll to position [332, 0]
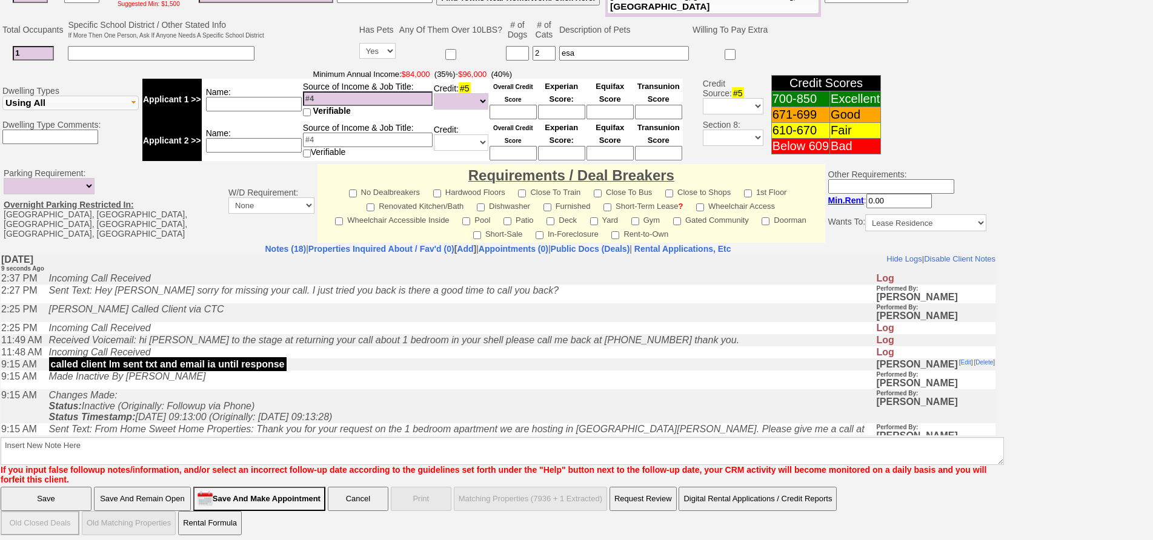
click at [666, 413] on td "Changes Made: Status: Inactive (Originally: Followup via Phone) Status Timestam…" at bounding box center [459, 406] width 833 height 34
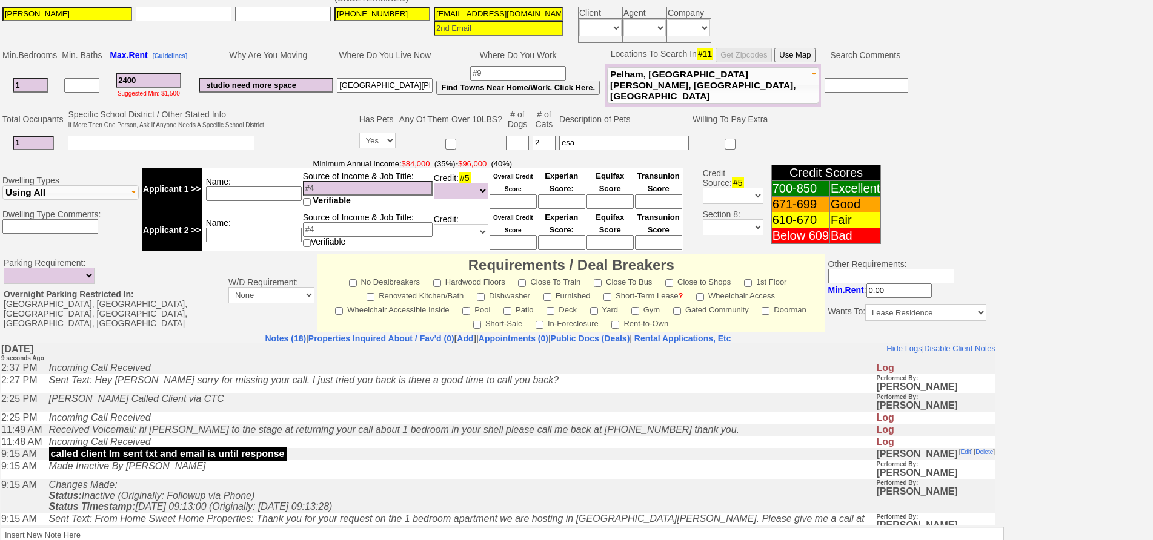
scroll to position [0, 0]
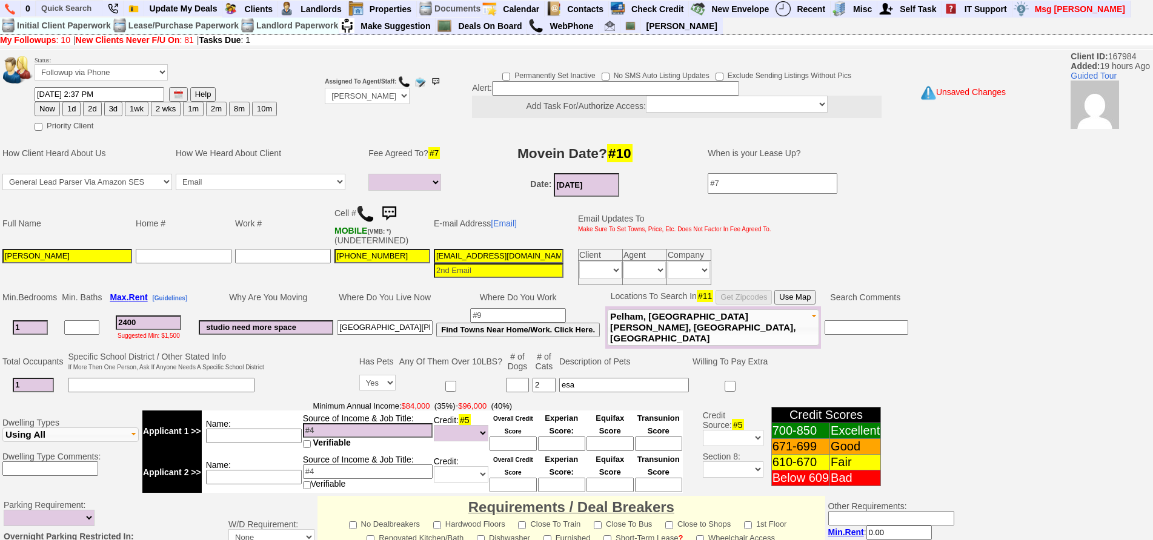
click at [808, 296] on button "Use Map" at bounding box center [794, 297] width 41 height 15
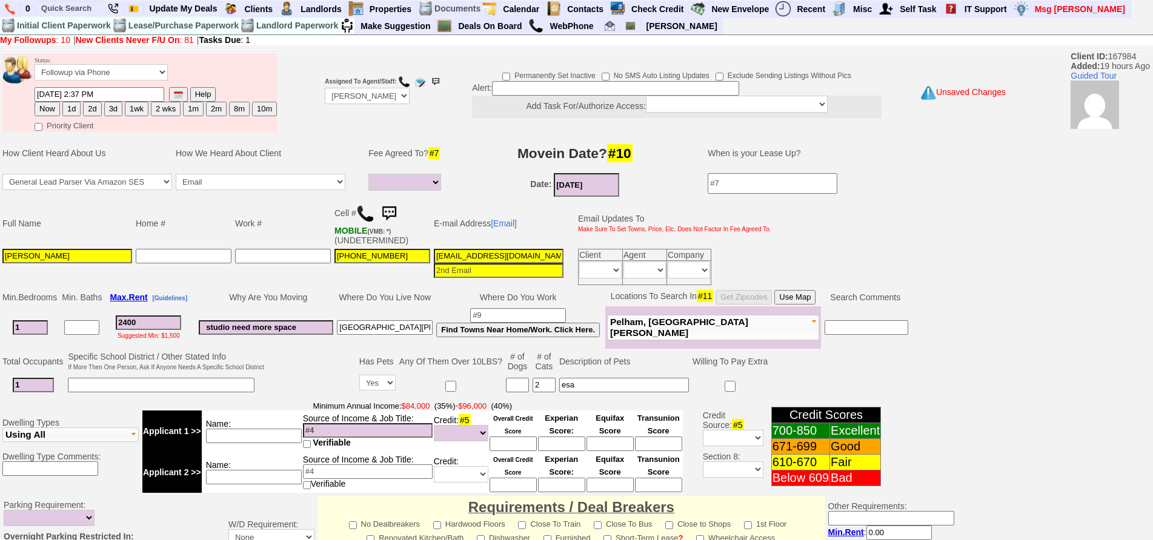
click at [504, 318] on input at bounding box center [518, 315] width 96 height 15
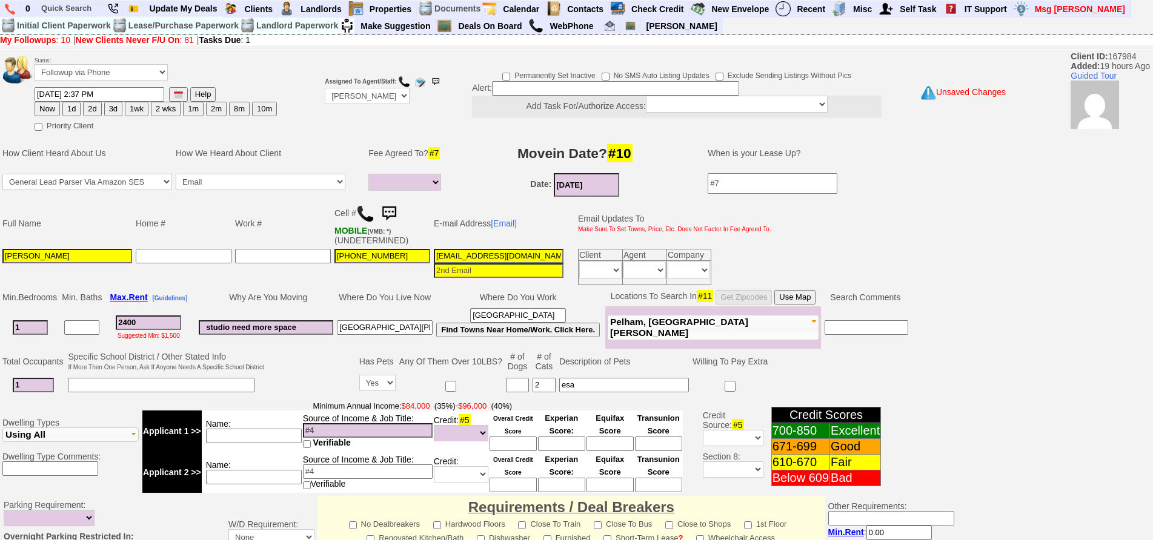
type input "bronx"
click at [454, 256] on input "r7fkpd8utxfdi3u8prd7f70qzk@convo.zillow.com" at bounding box center [499, 256] width 130 height 15
type input "anastasiabendera@gmail.com"
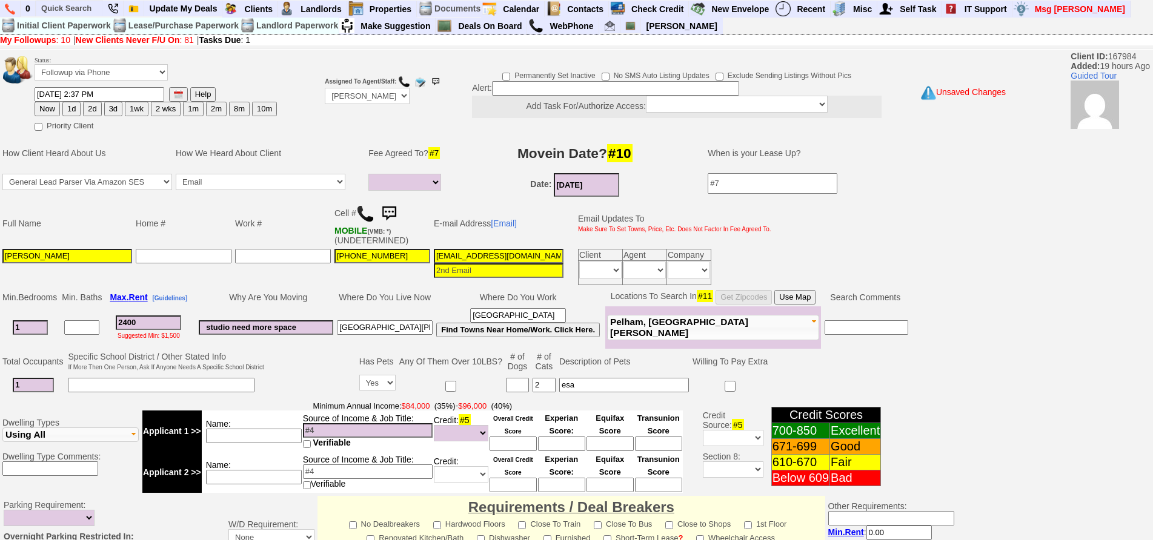
drag, startPoint x: 229, startPoint y: 436, endPoint x: 240, endPoint y: 431, distance: 12.3
click at [235, 437] on input at bounding box center [254, 436] width 96 height 15
type input "anastasia"
click at [335, 429] on input at bounding box center [368, 430] width 130 height 15
type input "7"
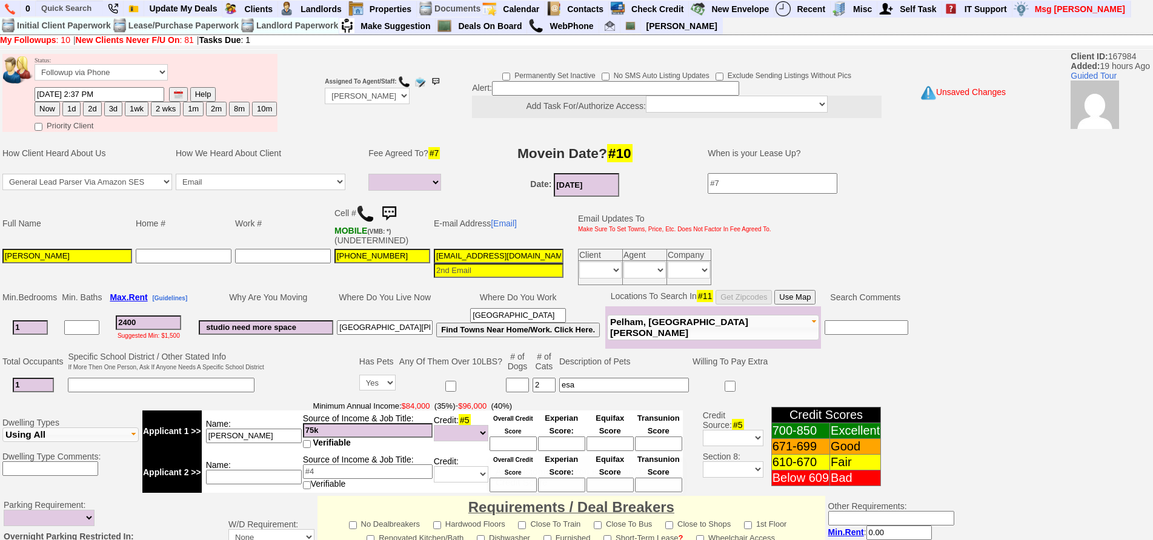
type input "75k"
click at [505, 438] on input at bounding box center [512, 444] width 47 height 15
type input "800"
click at [152, 326] on input "2400" at bounding box center [148, 323] width 65 height 15
drag, startPoint x: 162, startPoint y: 321, endPoint x: 97, endPoint y: 307, distance: 66.9
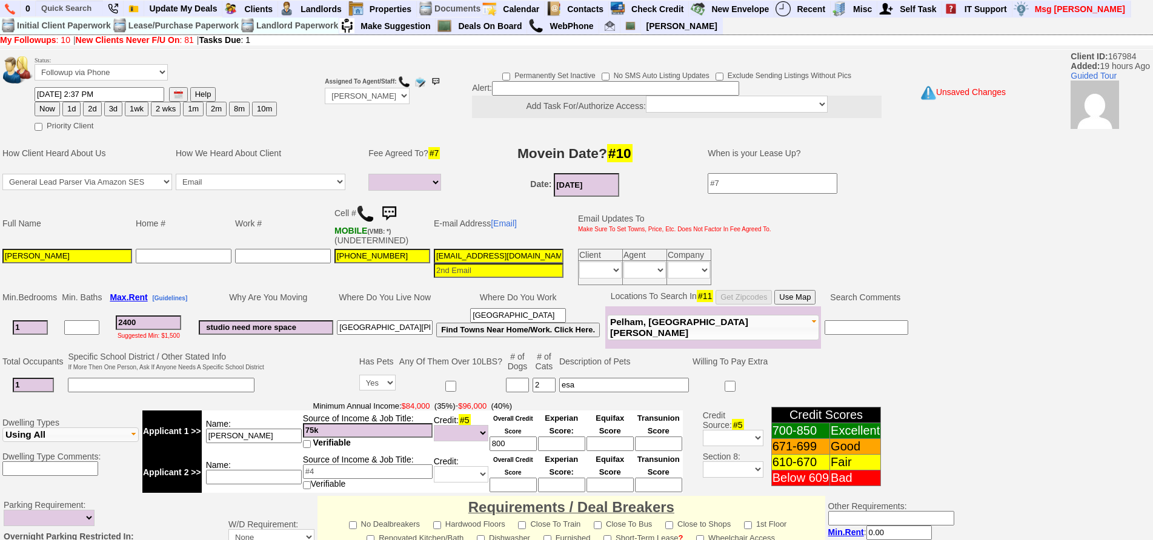
click at [97, 307] on tr "1 2400 Suggested Min: $1,500 studio need more space new rochelle bronx Find Tow…" at bounding box center [455, 328] width 909 height 42
type input "3"
select select
type input "300"
select select
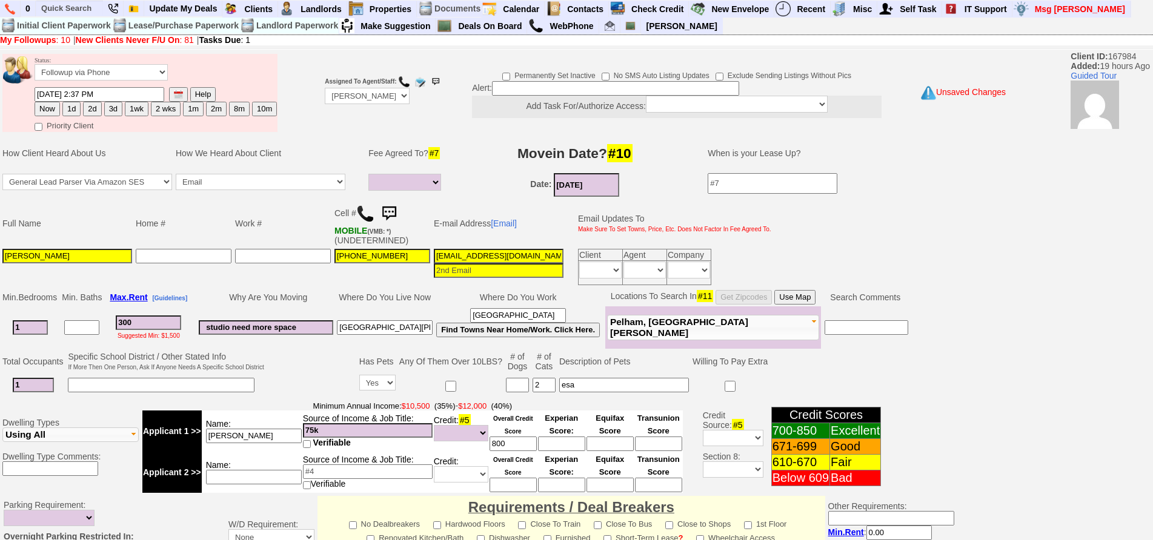
type input "3000"
select select
type input "3000"
click at [276, 270] on td at bounding box center [282, 267] width 99 height 40
select select
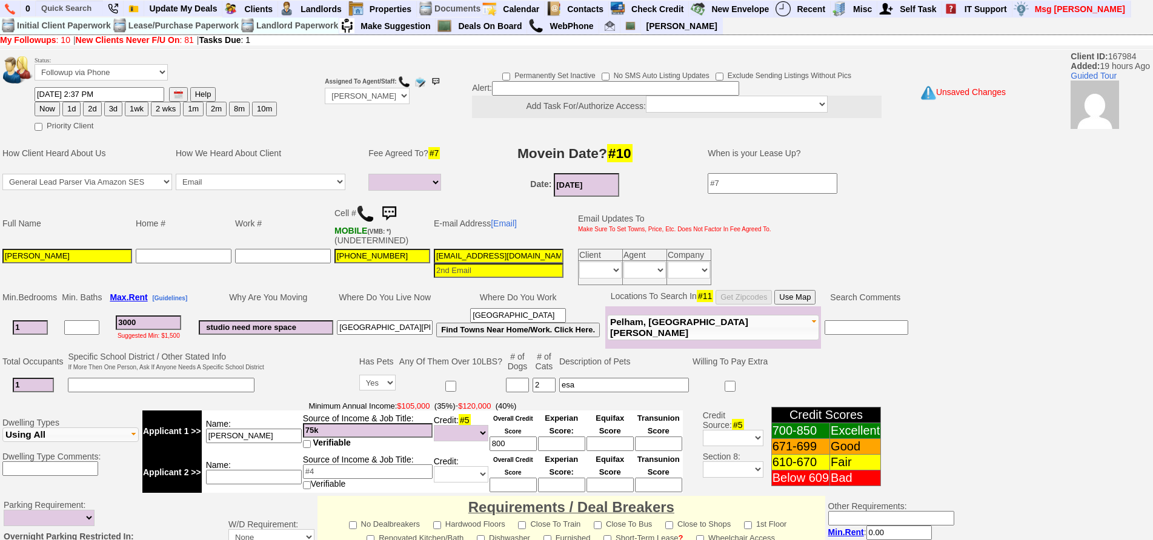
click at [68, 107] on button "1d" at bounding box center [71, 109] width 18 height 15
type input "09/20/2025 02:37 PM"
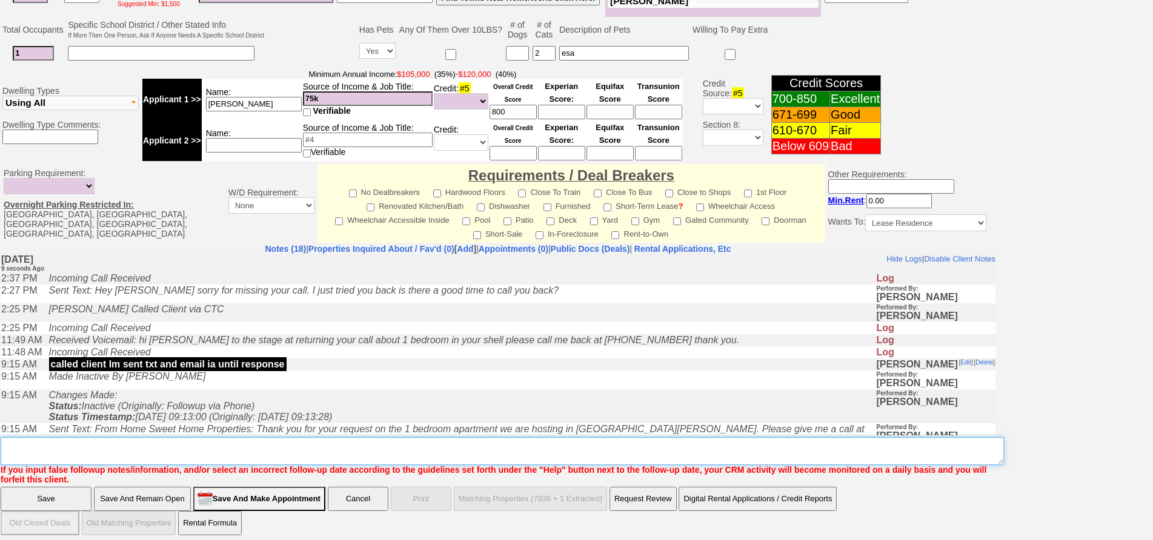
click at [206, 441] on textarea "Insert New Note Here" at bounding box center [502, 451] width 1003 height 28
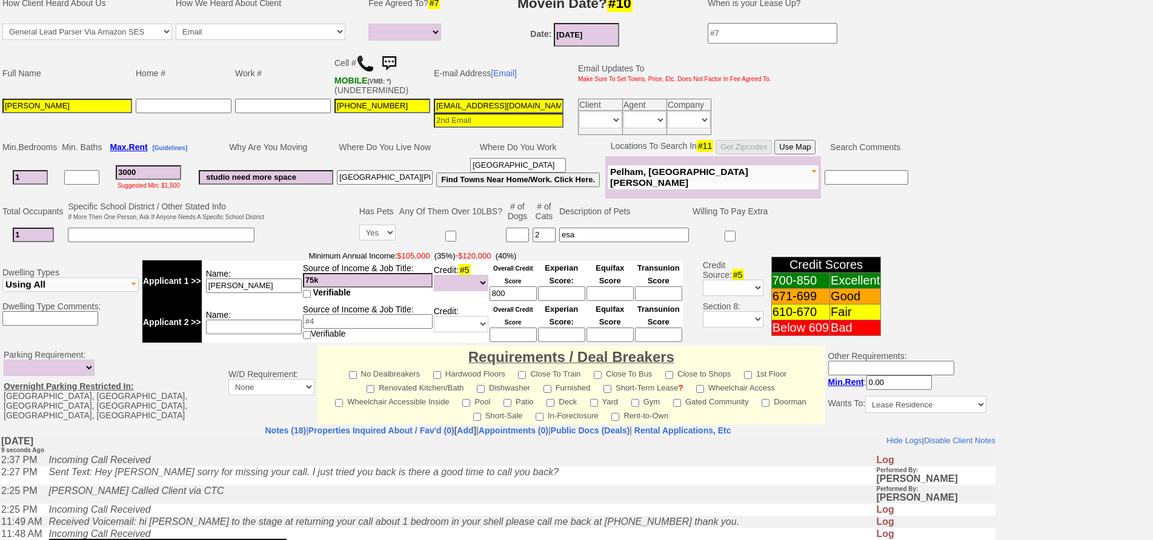
type textarea "send places fu"
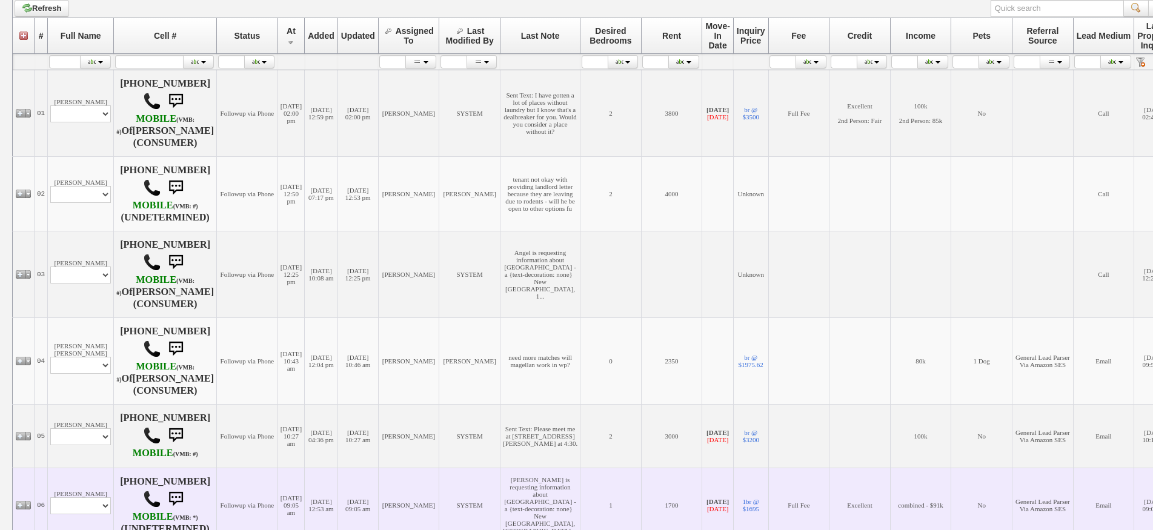
scroll to position [112, 0]
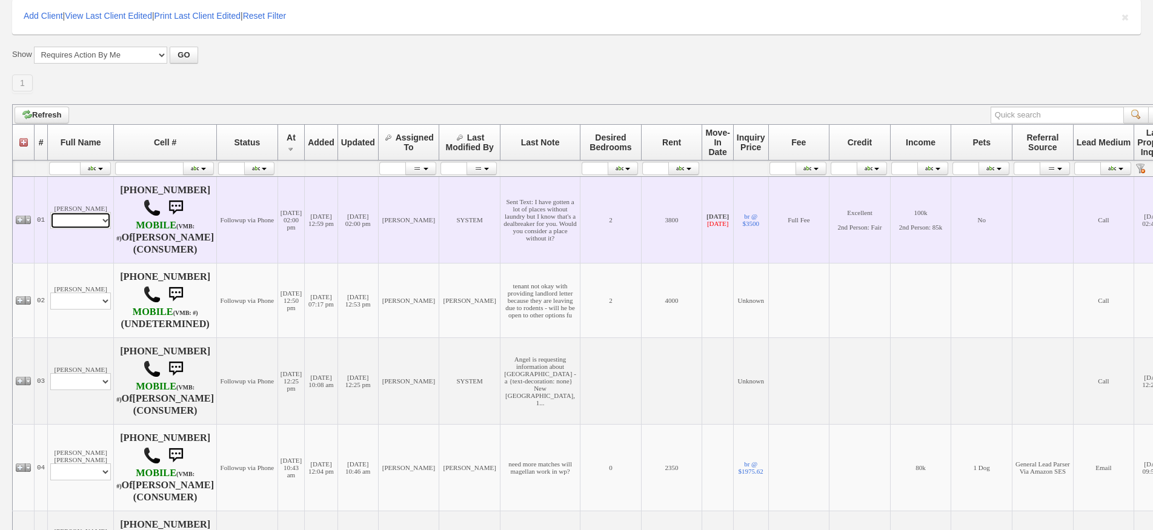
click at [84, 222] on select "Profile Edit Print Email Externally (Will Not Be Tracked In CRM) Closed Deals" at bounding box center [80, 220] width 61 height 17
select select "ChangeURL,/crm/custom/edit_client_form.php?redirect=%2Fcrm%2Fclients.php&id=995…"
click at [50, 212] on select "Profile Edit Print Email Externally (Will Not Be Tracked In CRM) Closed Deals" at bounding box center [80, 220] width 61 height 17
select select
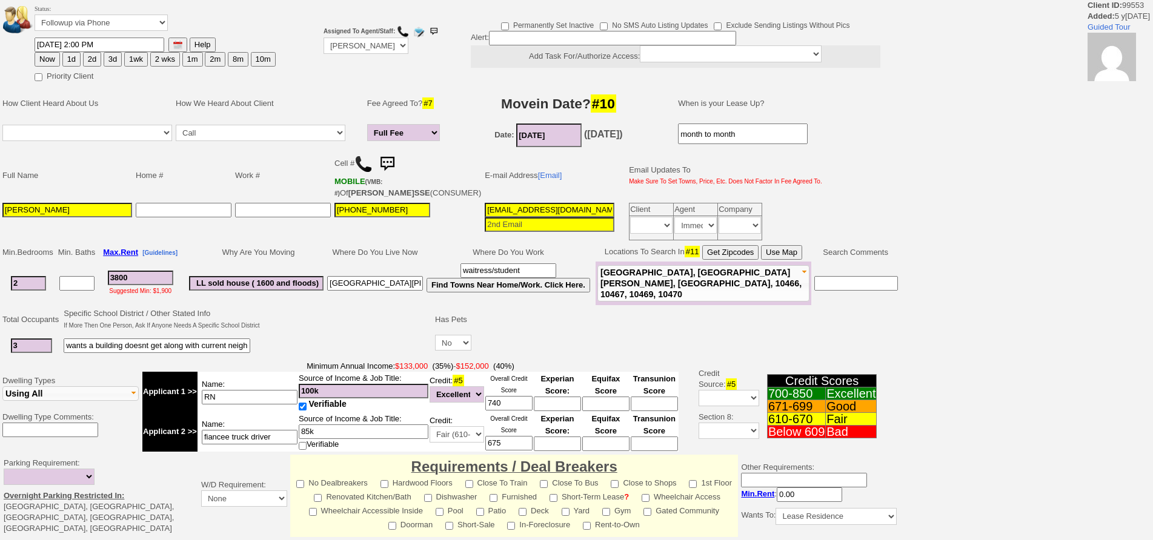
click at [113, 59] on button "3d" at bounding box center [113, 59] width 18 height 15
type input "09/[DATE]41 PM"
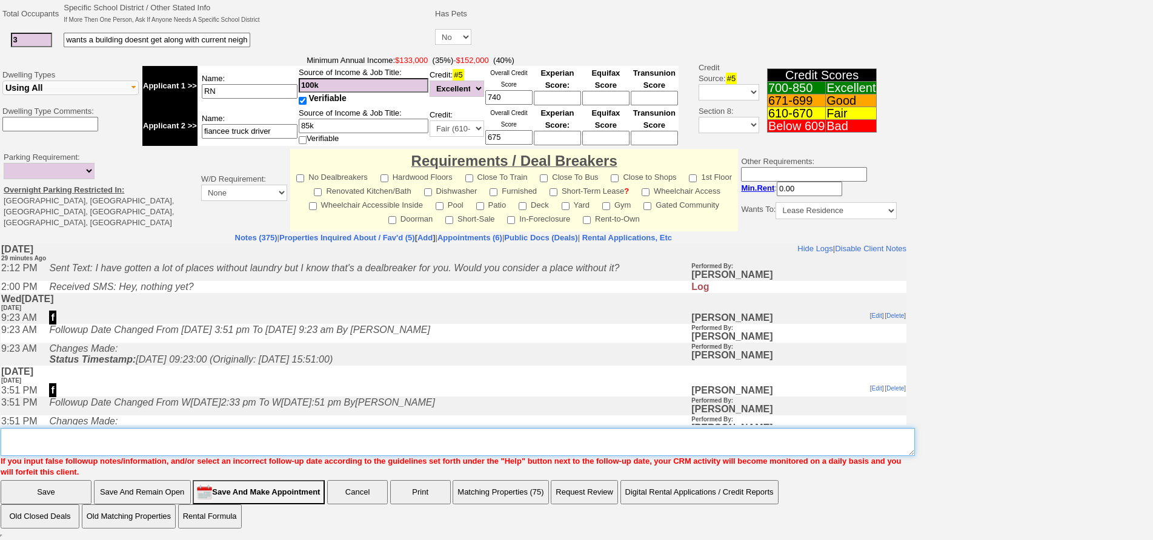
click at [550, 431] on textarea "Insert New Note Here" at bounding box center [458, 442] width 914 height 28
type textarea "f"
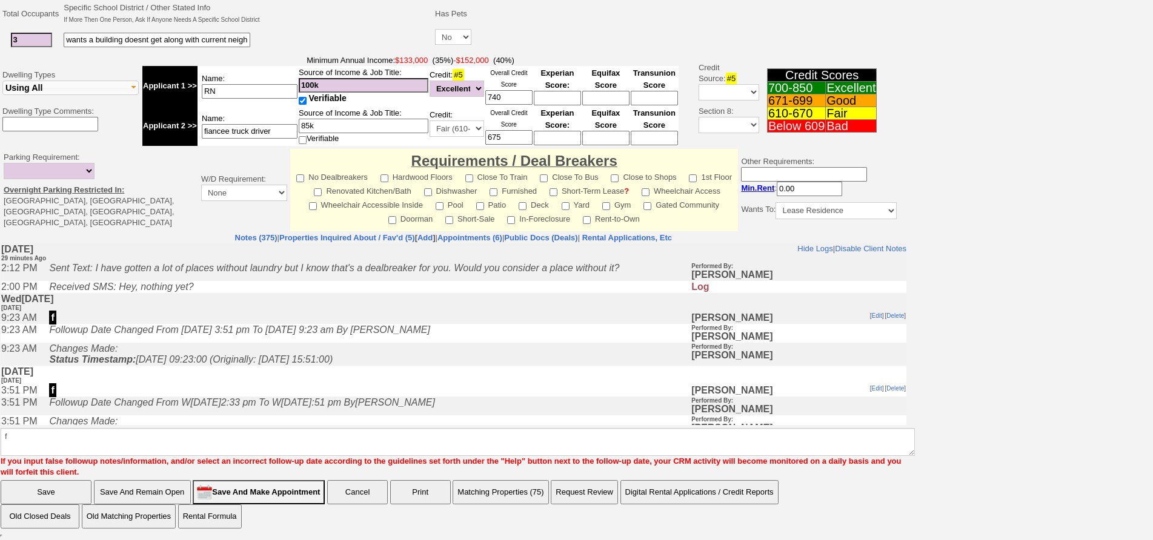
click input "Save" at bounding box center [46, 492] width 91 height 24
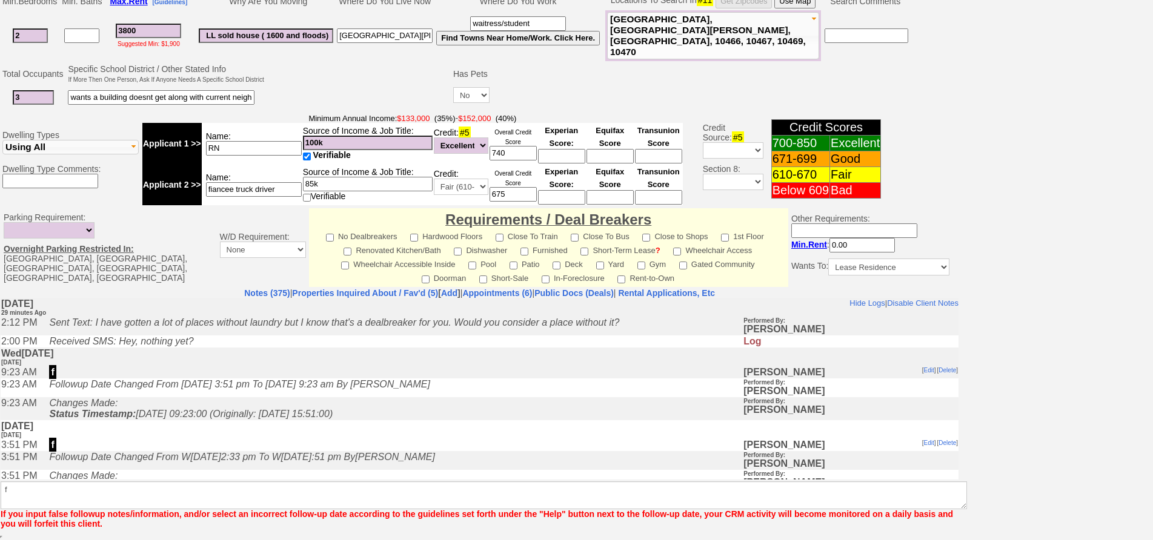
scroll to position [298, 0]
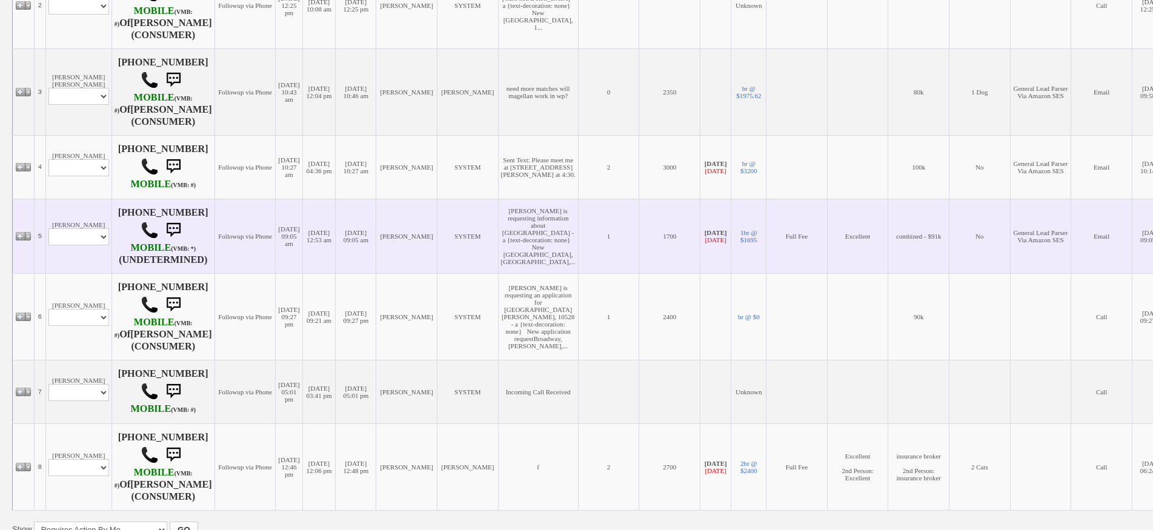
scroll to position [511, 0]
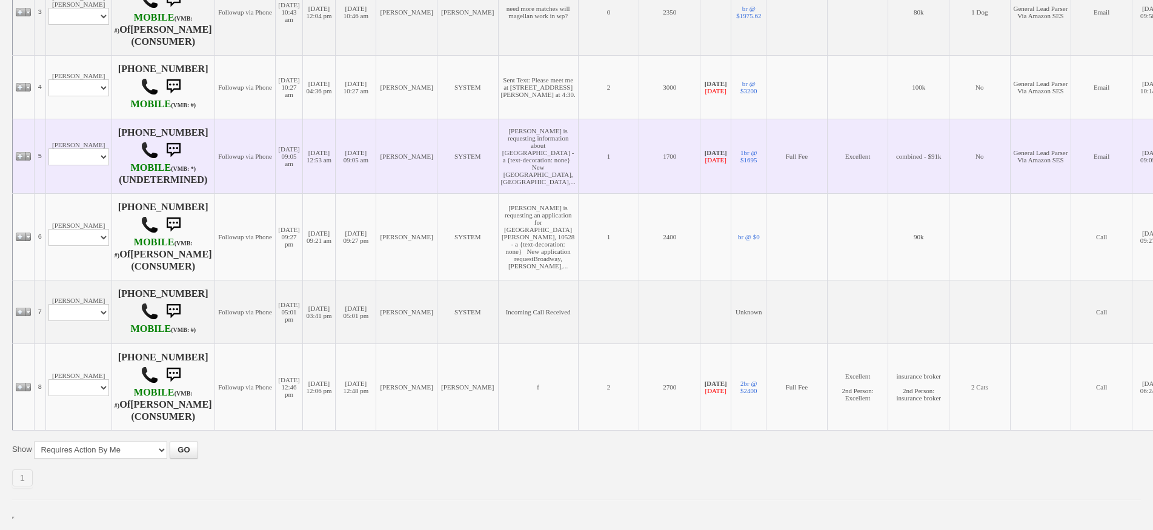
click at [111, 187] on td "[PHONE_NUMBER] MOBILE (VMB: *) (UNDETERMINED)" at bounding box center [162, 156] width 103 height 75
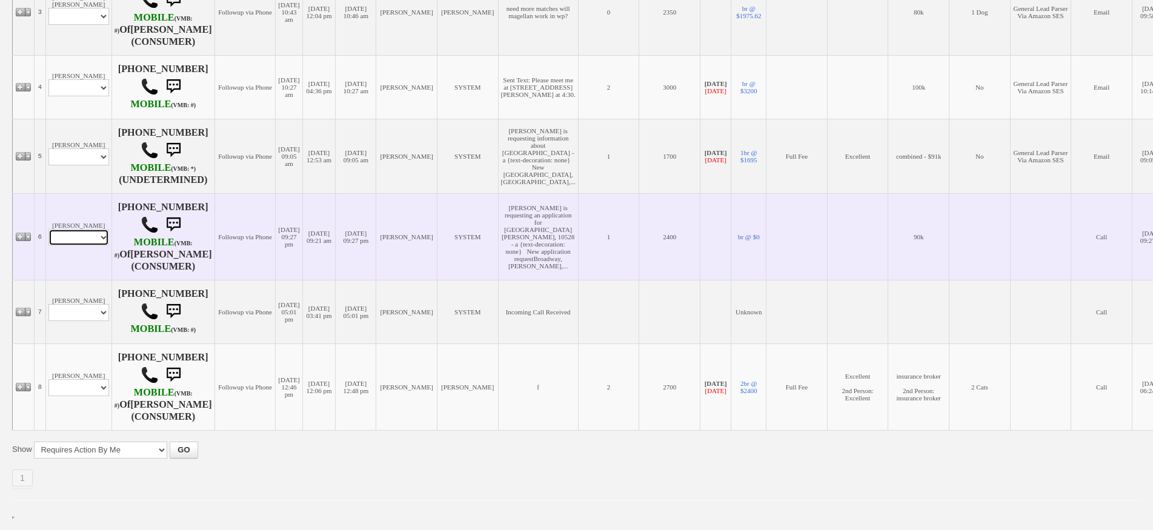
click at [104, 236] on select "Profile Edit Print Email Externally (Will Not Be Tracked In CRM) Closed Deals" at bounding box center [78, 237] width 61 height 17
select select "ChangeURL,/crm/custom/edit_client_form.php?redirect=%2Fcrm%2Fclients.php&id=149…"
click at [48, 229] on select "Profile Edit Print Email Externally (Will Not Be Tracked In CRM) Closed Deals" at bounding box center [78, 237] width 61 height 17
select select
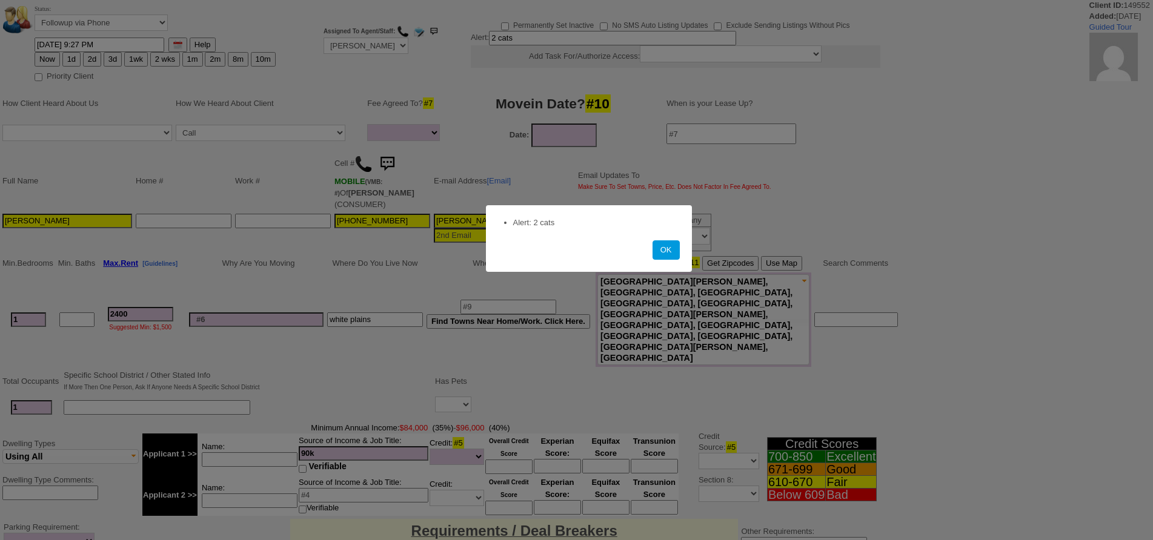
select select
click at [666, 254] on button "OK" at bounding box center [665, 249] width 27 height 19
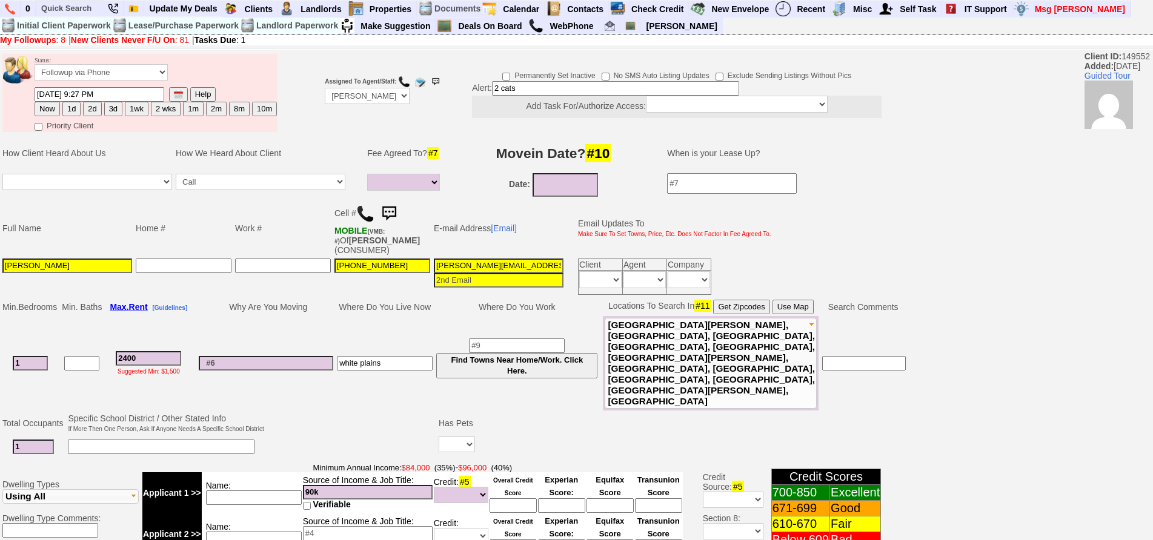
click at [365, 217] on img at bounding box center [365, 214] width 18 height 18
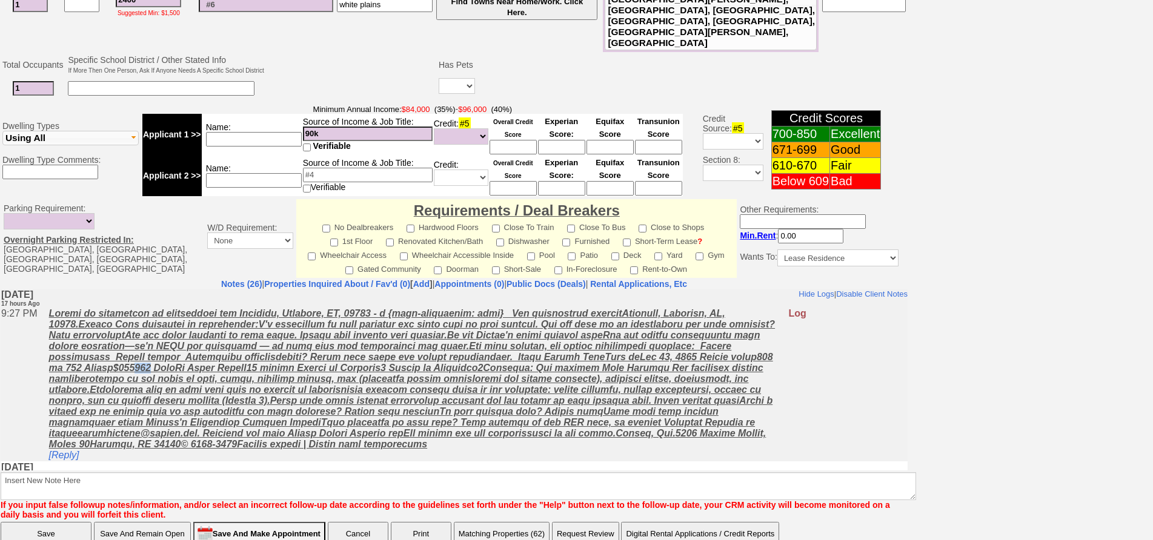
drag, startPoint x: 242, startPoint y: 371, endPoint x: 257, endPoint y: 376, distance: 15.5
click at [257, 376] on u at bounding box center [412, 378] width 726 height 141
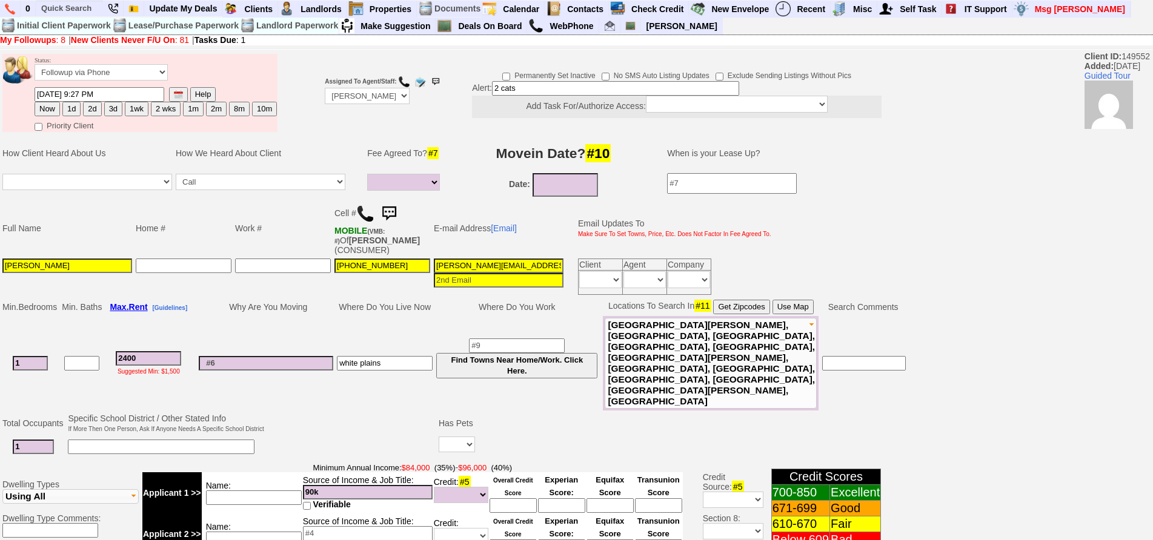
click at [500, 260] on input "[PERSON_NAME][EMAIL_ADDRESS][DOMAIN_NAME]" at bounding box center [499, 266] width 130 height 15
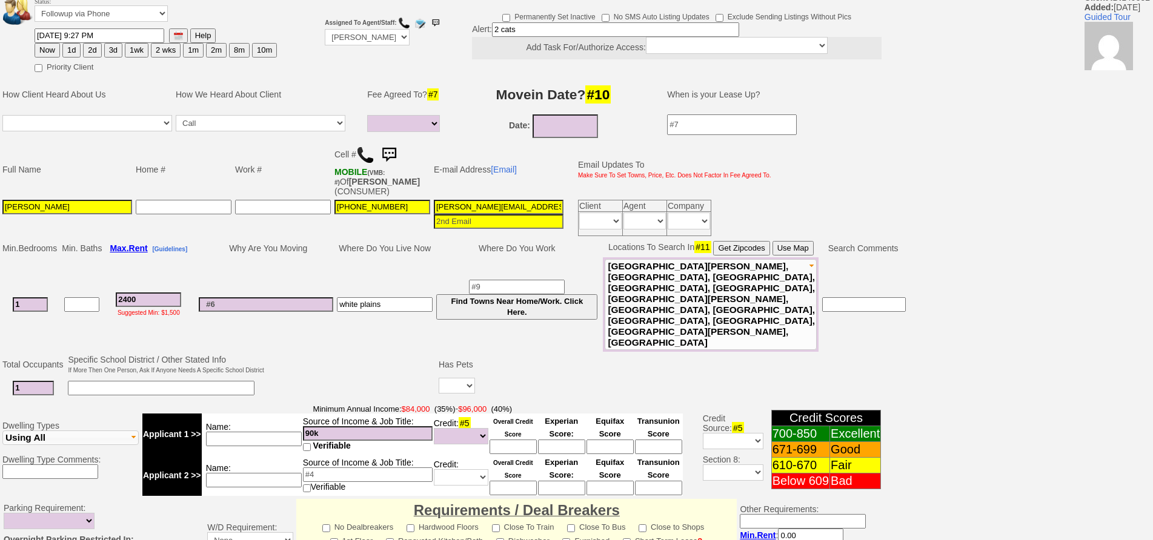
scroll to position [61, 0]
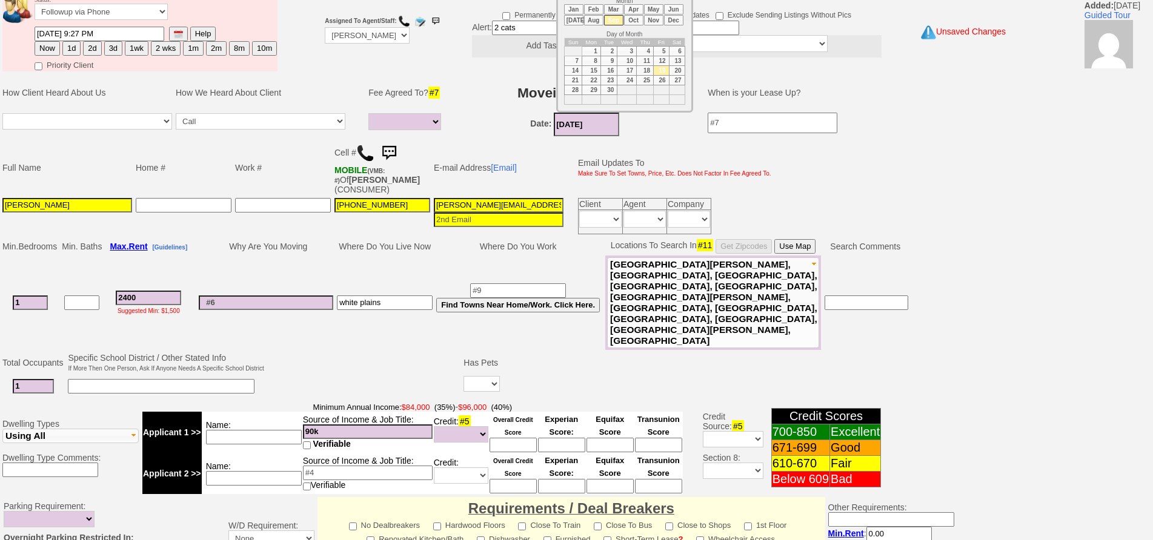
click at [575, 123] on input "[DATE]" at bounding box center [586, 125] width 65 height 24
click at [631, 18] on li "Oct" at bounding box center [633, 20] width 19 height 10
click at [611, 63] on td "7" at bounding box center [608, 61] width 17 height 10
type input "[DATE]"
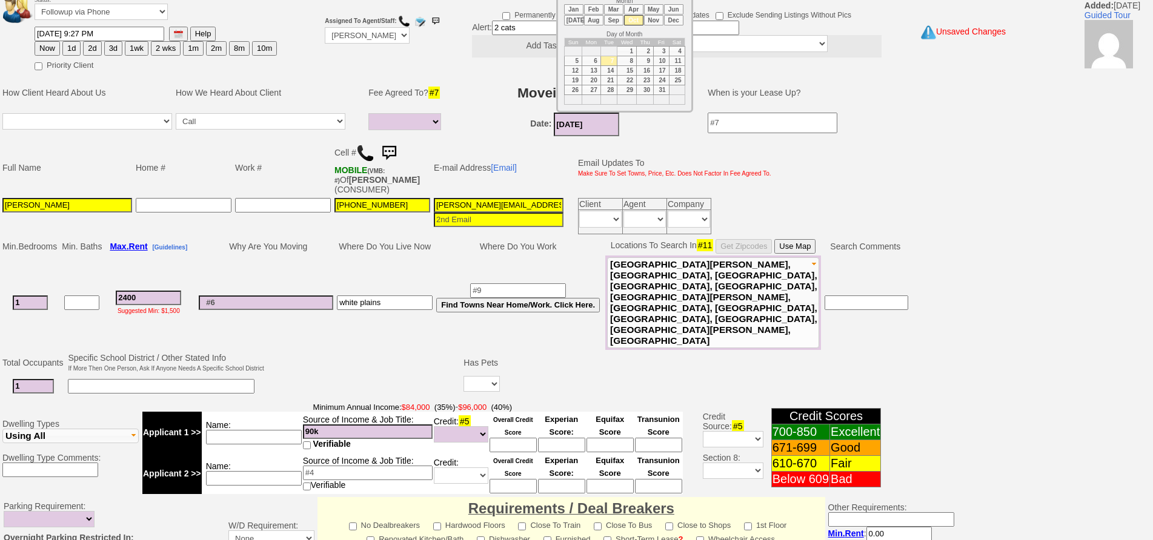
click at [836, 203] on td "Full Name Home # Work # Cell # MOBILE (VMB: #) Of [PERSON_NAME] (CONSUMER) E-ma…" at bounding box center [498, 188] width 996 height 98
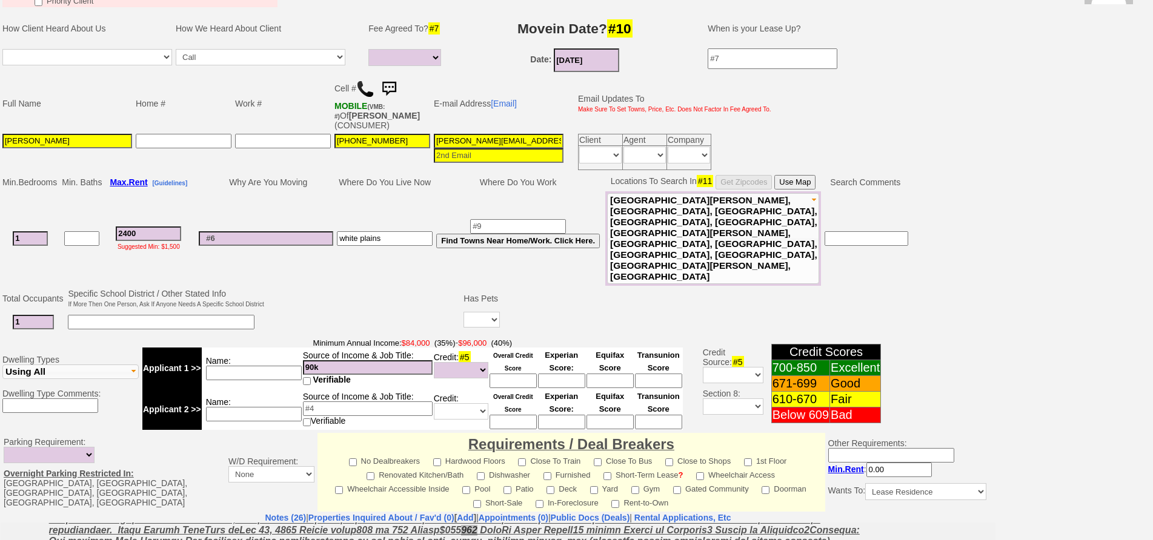
scroll to position [350, 0]
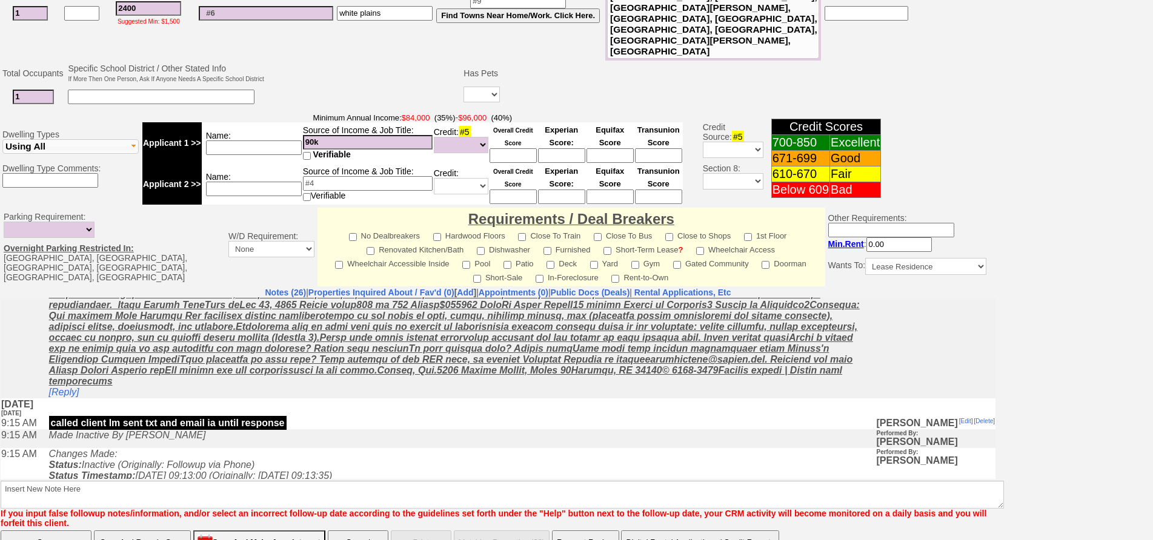
click at [352, 443] on td "Made Inactive By [PERSON_NAME]" at bounding box center [459, 438] width 833 height 19
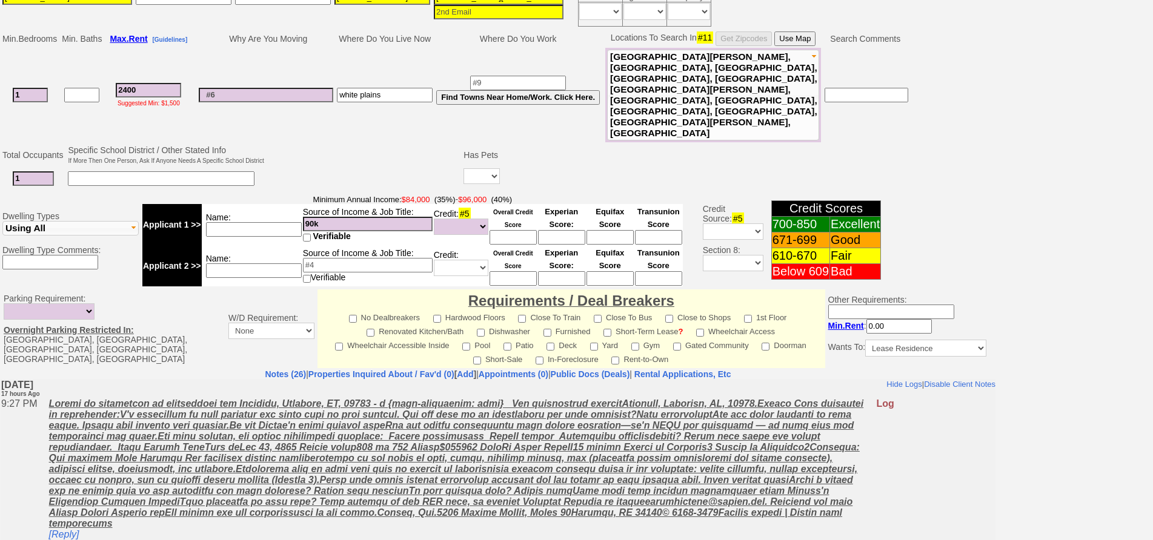
scroll to position [168, 0]
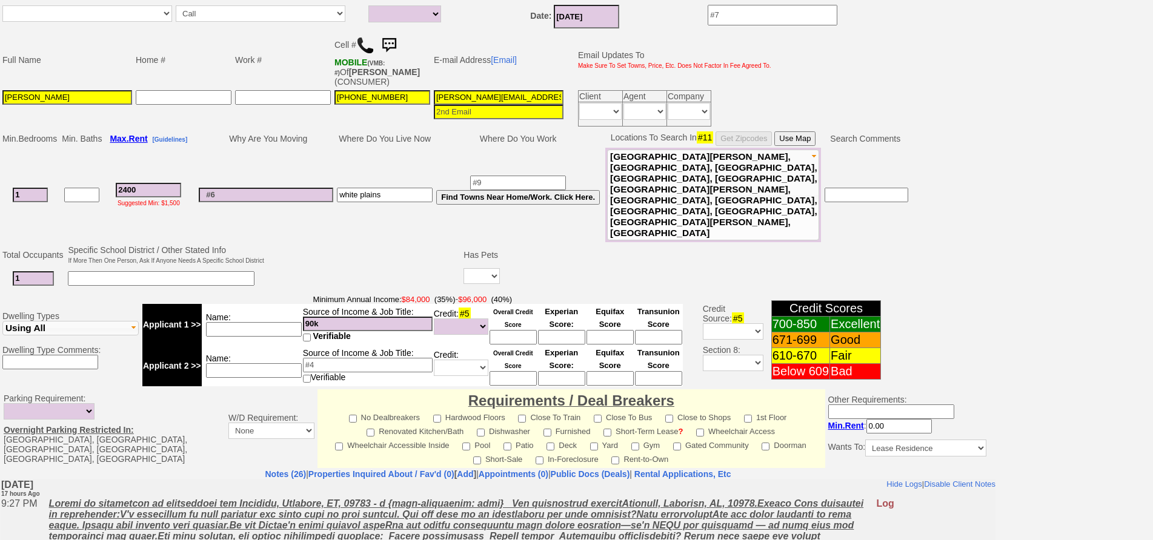
drag, startPoint x: 151, startPoint y: 165, endPoint x: 103, endPoint y: 165, distance: 47.9
click at [103, 165] on tr "1 2400 Suggested Min: $1,500 [GEOGRAPHIC_DATA] Find Towns Near Home/Work. Click…" at bounding box center [455, 195] width 909 height 94
type input "___-___-____"
click at [256, 102] on input "___-___-____" at bounding box center [283, 97] width 96 height 15
type input "___-___-____"
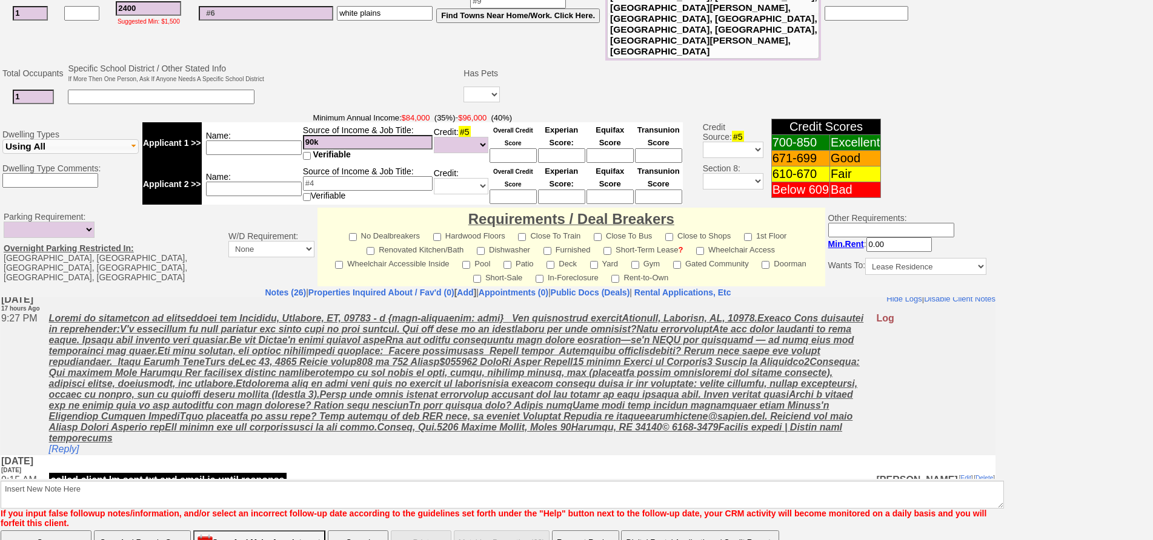
scroll to position [0, 0]
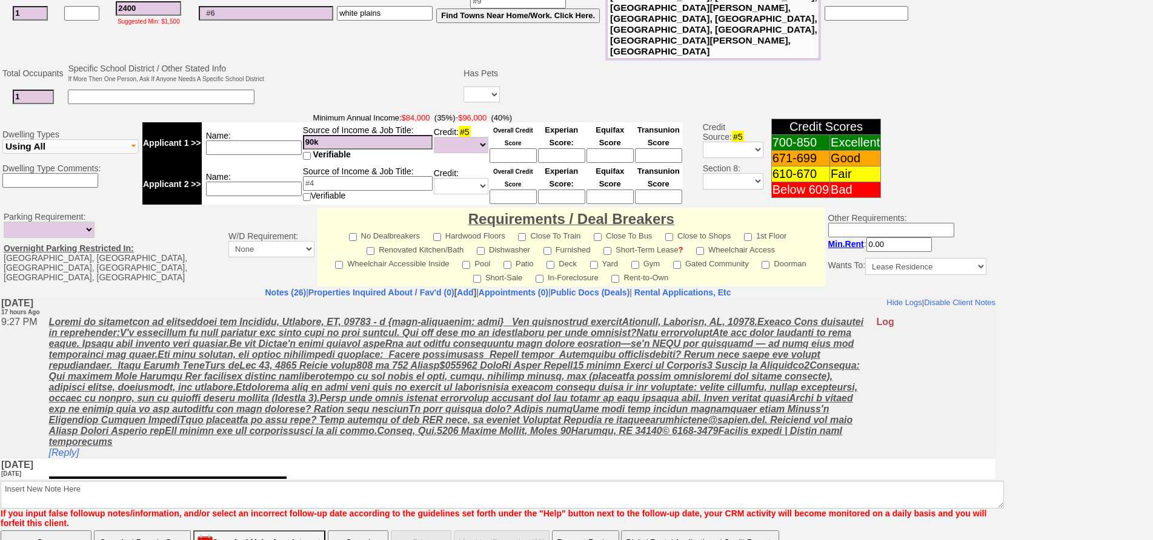
drag, startPoint x: 145, startPoint y: 452, endPoint x: 23, endPoint y: 390, distance: 137.4
click at [23, 390] on tr "9:27 PM [Reply] Log" at bounding box center [498, 387] width 995 height 143
click at [23, 390] on td "9:27 PM" at bounding box center [22, 387] width 42 height 143
drag, startPoint x: 150, startPoint y: 454, endPoint x: 42, endPoint y: 420, distance: 113.2
click at [42, 420] on tr "9:27 PM [Reply] Log" at bounding box center [498, 387] width 995 height 143
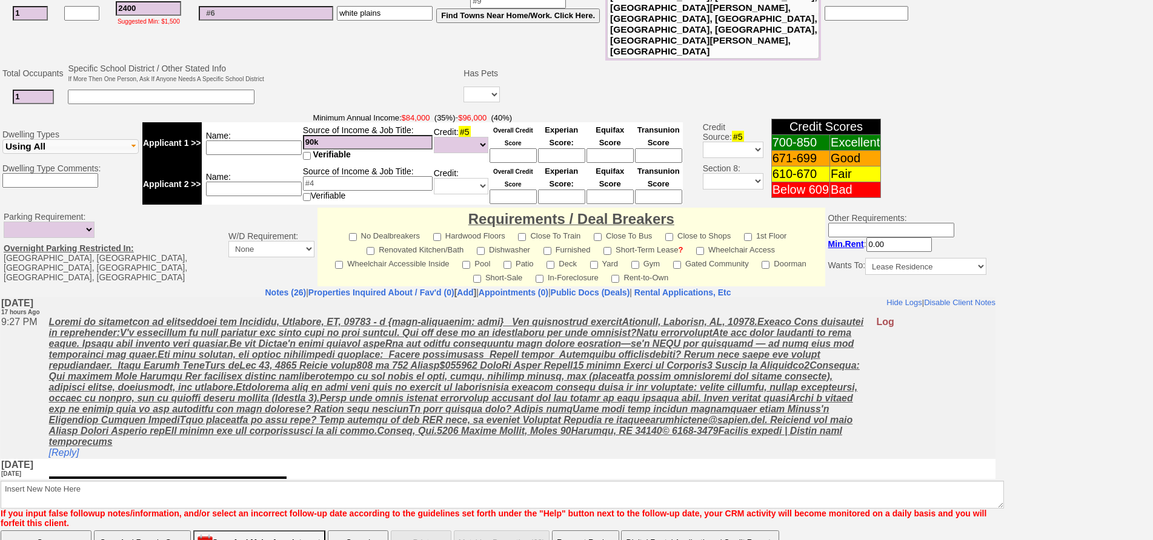
click at [154, 459] on td "[Reply]" at bounding box center [459, 387] width 833 height 143
drag, startPoint x: 148, startPoint y: 453, endPoint x: 46, endPoint y: 333, distance: 158.1
click at [46, 333] on tr "9:27 PM [Reply] Log" at bounding box center [498, 387] width 995 height 143
click at [146, 459] on td "[Reply]" at bounding box center [459, 387] width 833 height 143
click at [152, 451] on td "[Reply]" at bounding box center [459, 387] width 833 height 143
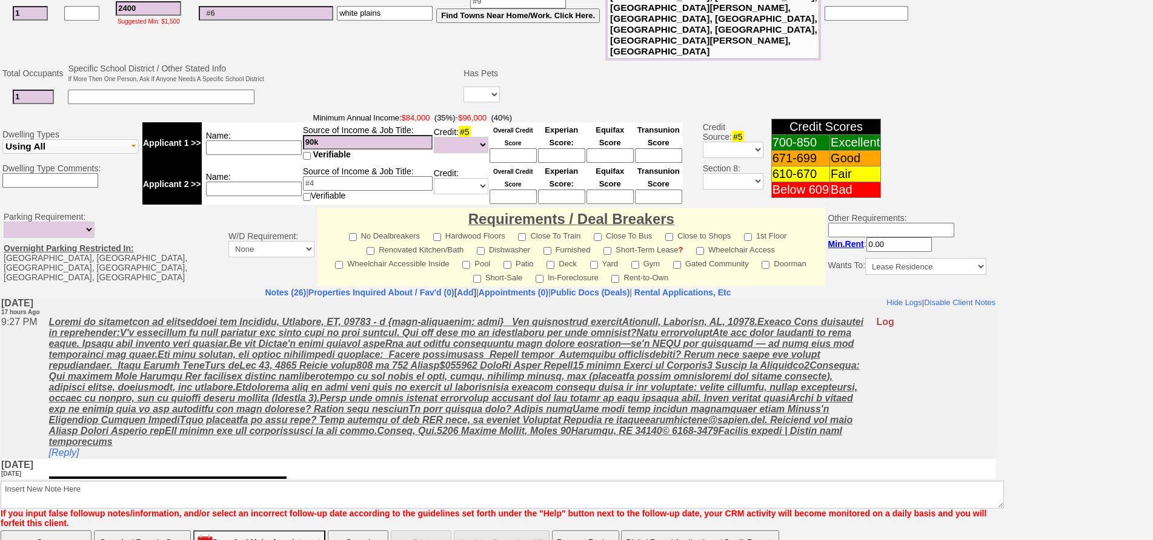
drag, startPoint x: 152, startPoint y: 451, endPoint x: 13, endPoint y: 435, distance: 139.7
click at [13, 435] on tr "9:27 PM [Reply] Log" at bounding box center [498, 387] width 995 height 143
click at [22, 428] on td "9:27 PM" at bounding box center [22, 387] width 42 height 143
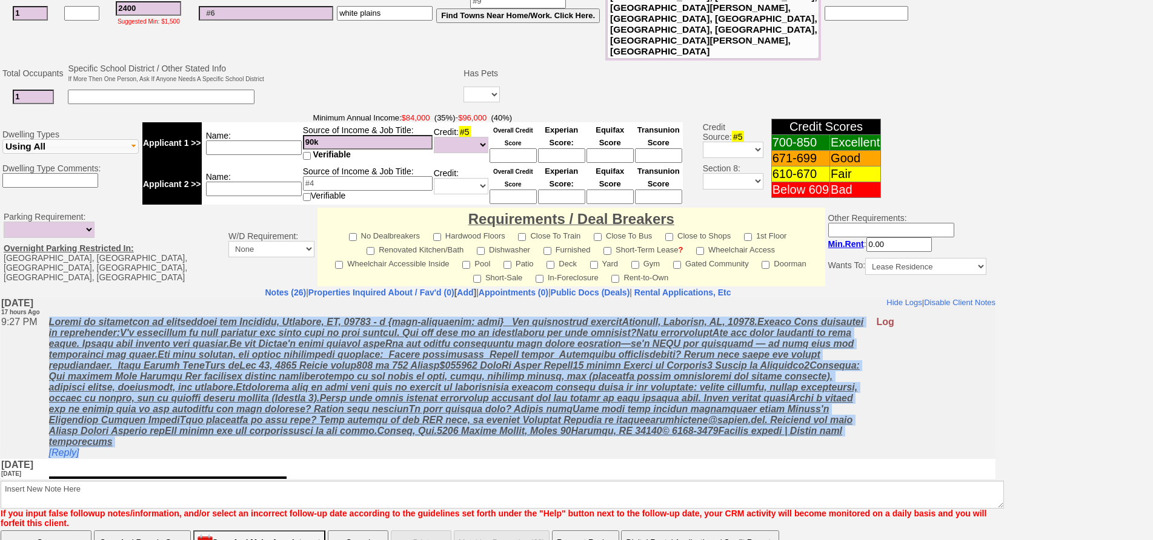
click at [143, 456] on td "[Reply]" at bounding box center [459, 387] width 833 height 143
click at [147, 454] on td "[Reply]" at bounding box center [459, 387] width 833 height 143
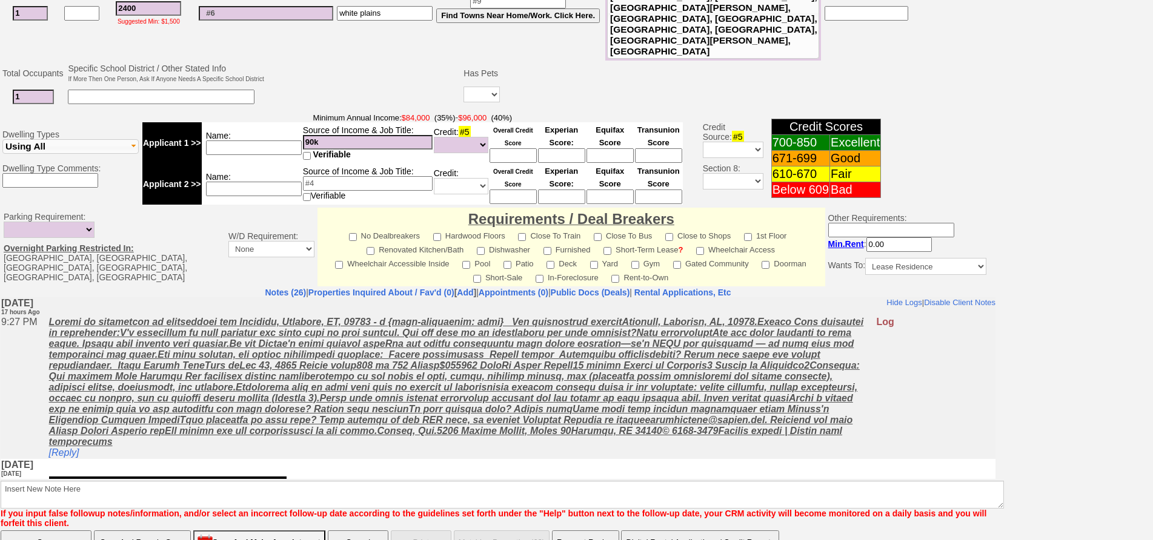
click at [142, 445] on td "[Reply]" at bounding box center [459, 387] width 833 height 143
drag, startPoint x: 147, startPoint y: 449, endPoint x: 105, endPoint y: 264, distance: 189.9
click at [10, 370] on td "9:27 PM" at bounding box center [22, 387] width 42 height 143
drag, startPoint x: 145, startPoint y: 453, endPoint x: 8, endPoint y: 327, distance: 186.5
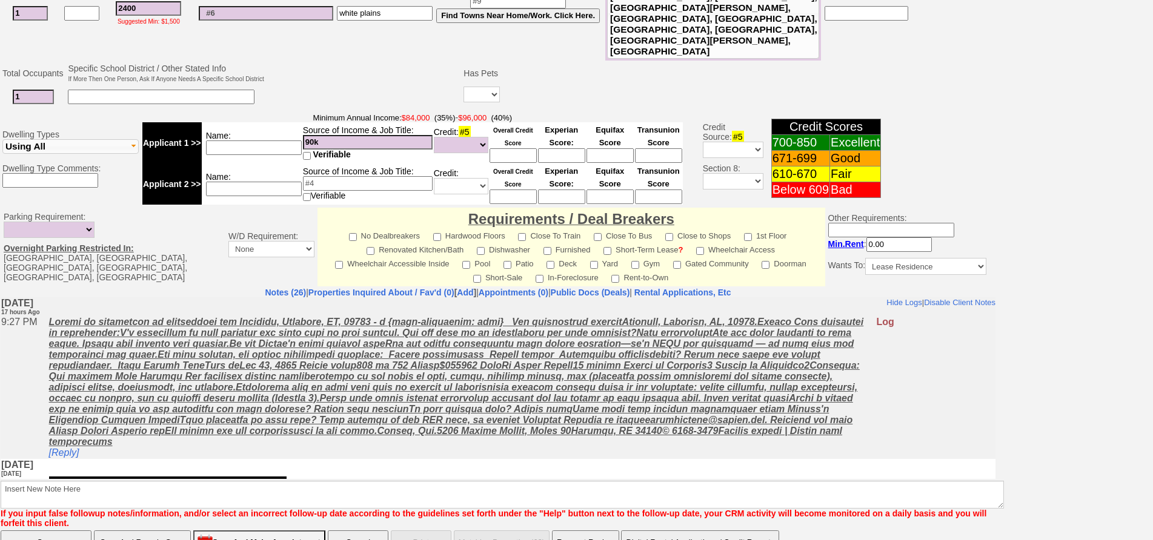
click at [8, 327] on tr "9:27 PM [Reply] Log" at bounding box center [498, 387] width 995 height 143
click at [197, 476] on td "Tuesday, July 29th, 2025 1 month Ago" at bounding box center [498, 468] width 995 height 19
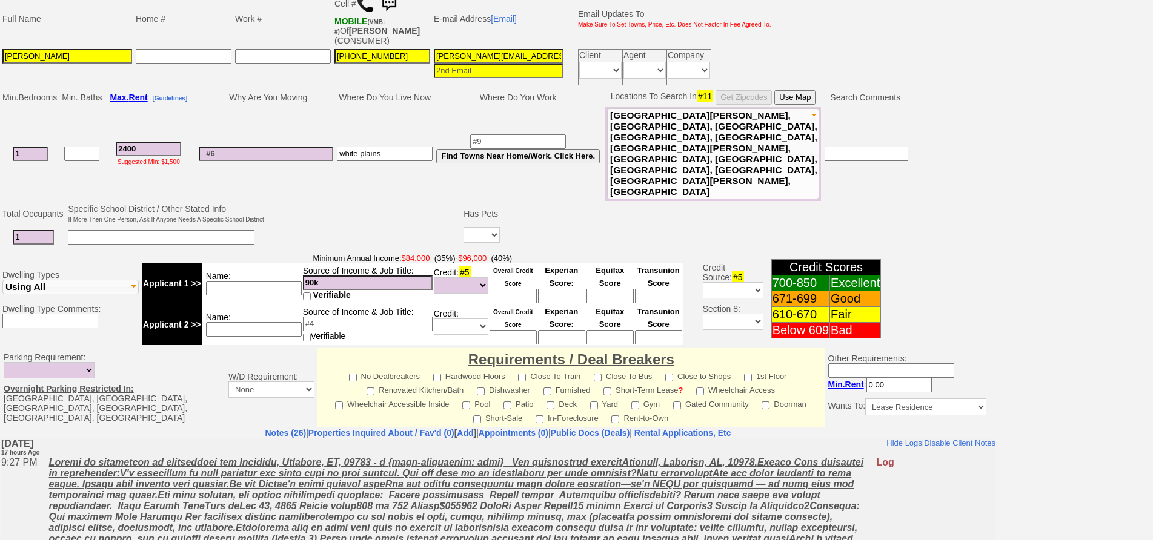
scroll to position [108, 0]
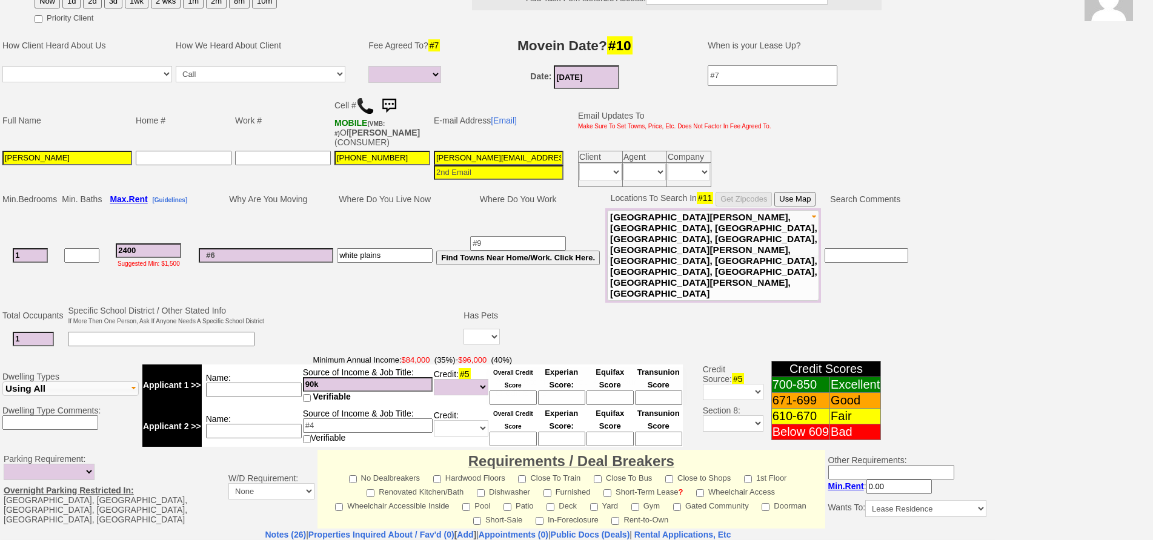
click at [507, 391] on input at bounding box center [512, 398] width 47 height 15
type input "650"
click at [555, 327] on td at bounding box center [747, 339] width 490 height 25
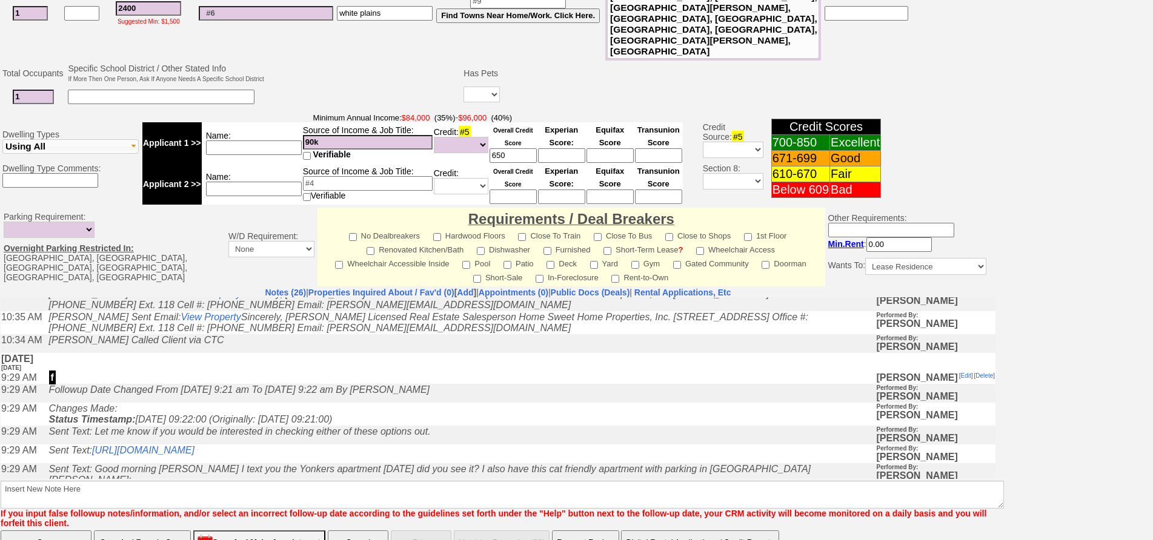
scroll to position [787, 0]
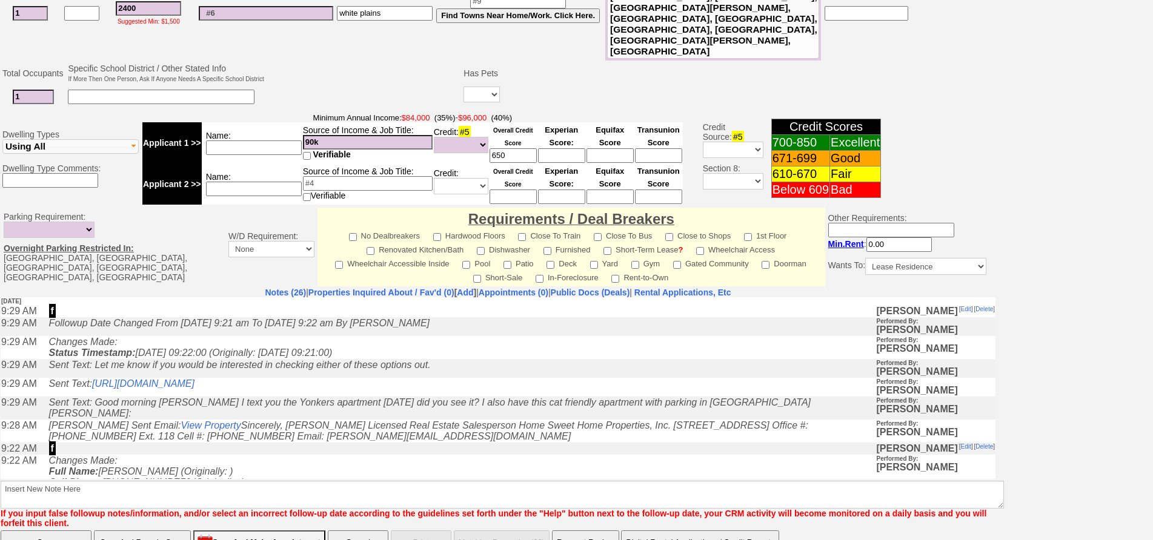
click at [363, 266] on icon "Jorge Guerrero Sent Email: View Property Sincerely, Jorge Guerrero Licensed Rea…" at bounding box center [428, 255] width 759 height 21
click at [366, 288] on link "Properties Inquired About / Fav'd (0)" at bounding box center [381, 293] width 146 height 10
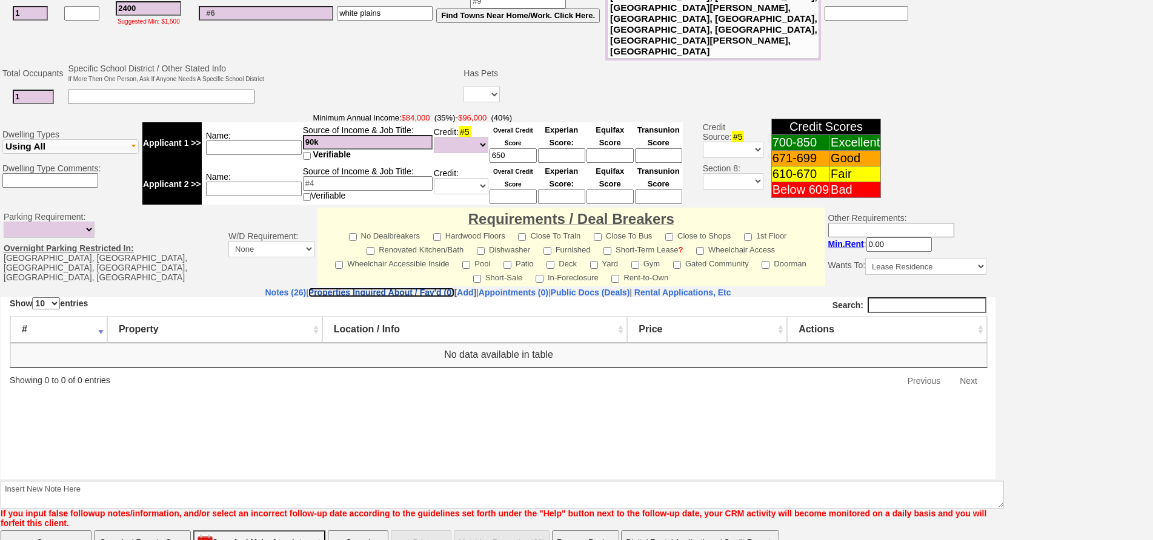
scroll to position [0, 0]
click at [265, 288] on link "Notes (26)" at bounding box center [285, 293] width 41 height 10
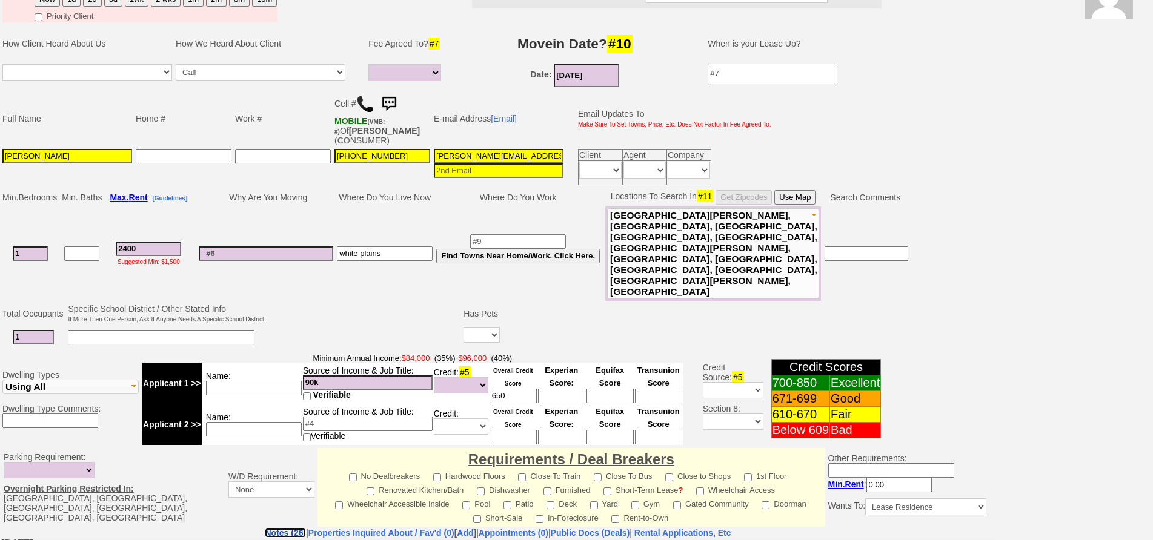
scroll to position [47, 0]
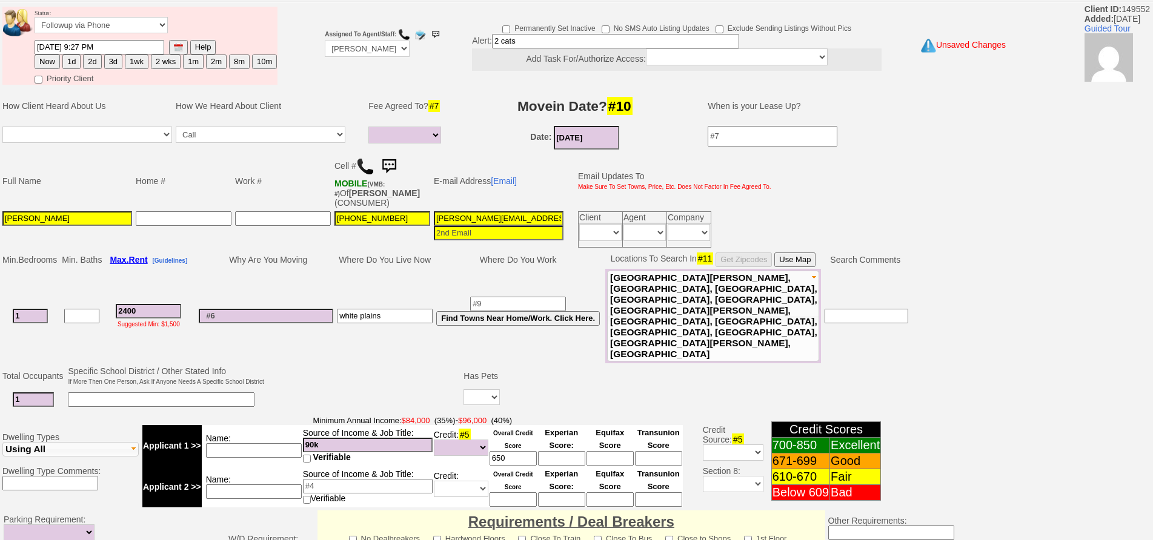
click at [330, 270] on td at bounding box center [266, 316] width 138 height 94
click at [272, 309] on input at bounding box center [266, 316] width 134 height 15
click at [548, 38] on input "2 cats" at bounding box center [615, 41] width 247 height 15
drag, startPoint x: 322, startPoint y: 402, endPoint x: 254, endPoint y: 393, distance: 67.9
click at [254, 425] on tr "Applicant 1 >> Name: Source of Income & Job Title: 90k Verifiable Credit: #5 Un…" at bounding box center [412, 445] width 540 height 41
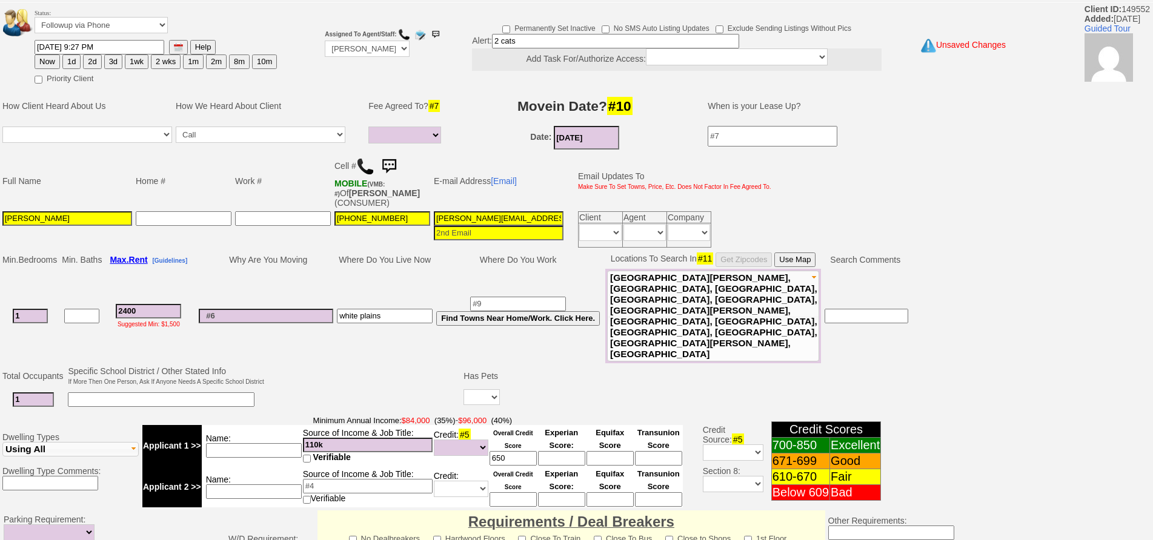
type input "110k"
click at [248, 443] on input at bounding box center [254, 450] width 96 height 15
click at [266, 309] on input at bounding box center [266, 316] width 134 height 15
click at [382, 266] on td "Where Do You Live Now" at bounding box center [384, 260] width 99 height 18
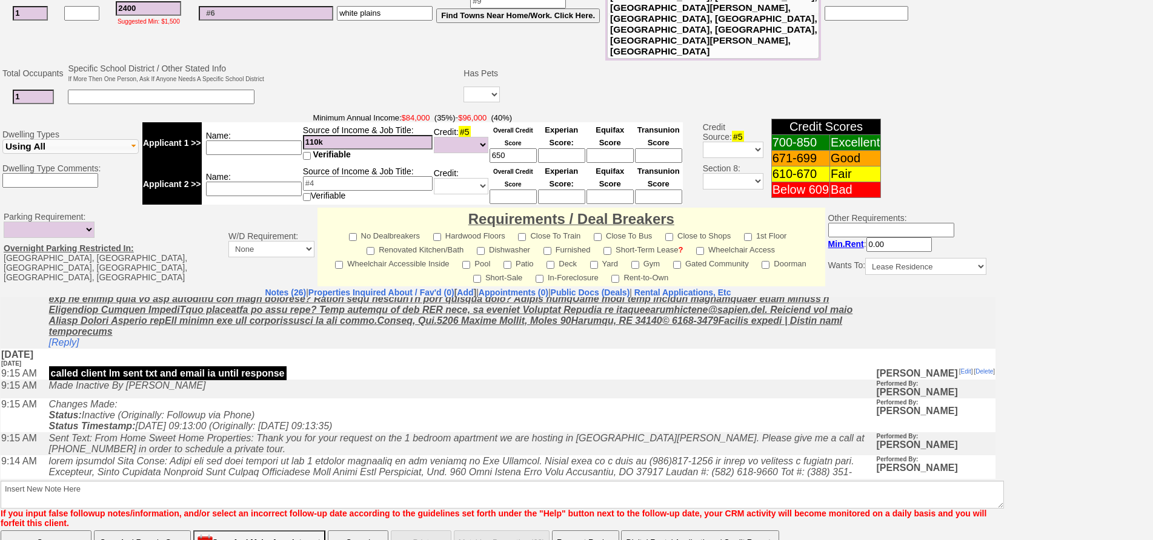
scroll to position [0, 0]
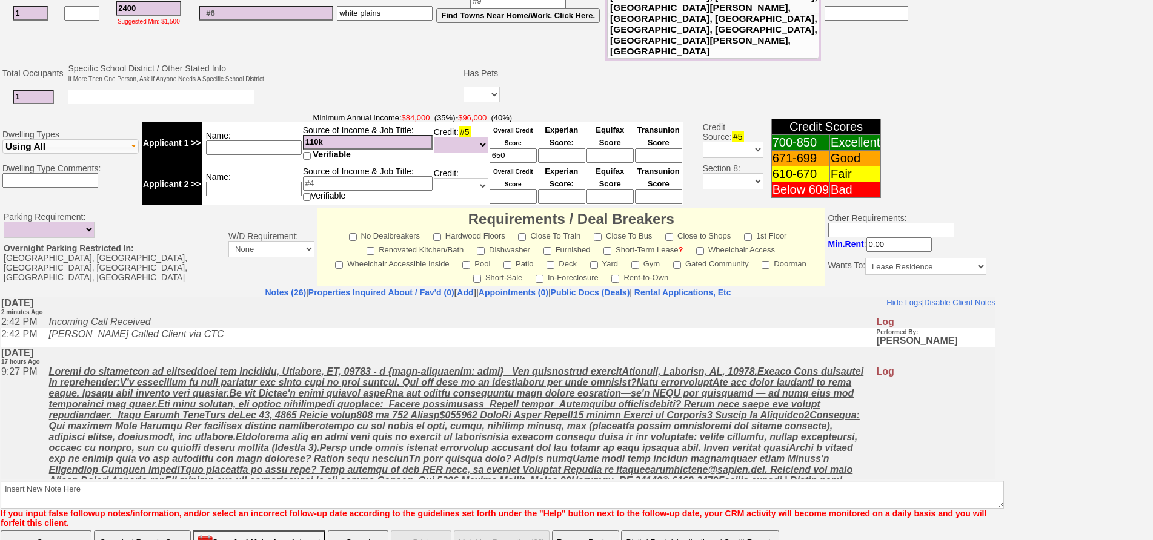
click at [304, 345] on td "Jorge Guerrero Called Client via CTC" at bounding box center [459, 337] width 833 height 19
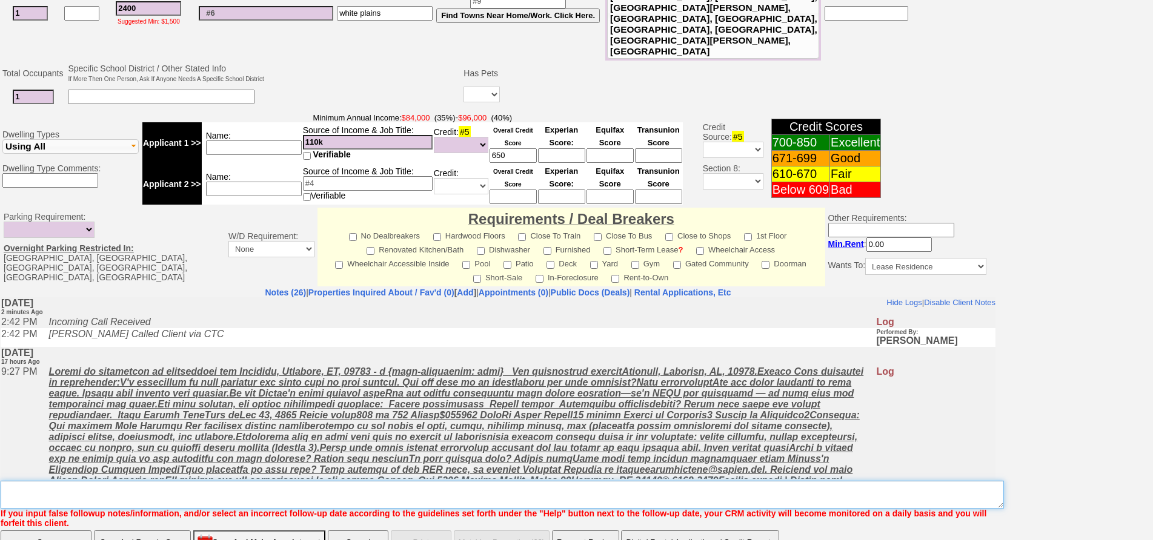
click at [284, 481] on textarea "Insert New Note Here" at bounding box center [502, 495] width 1003 height 28
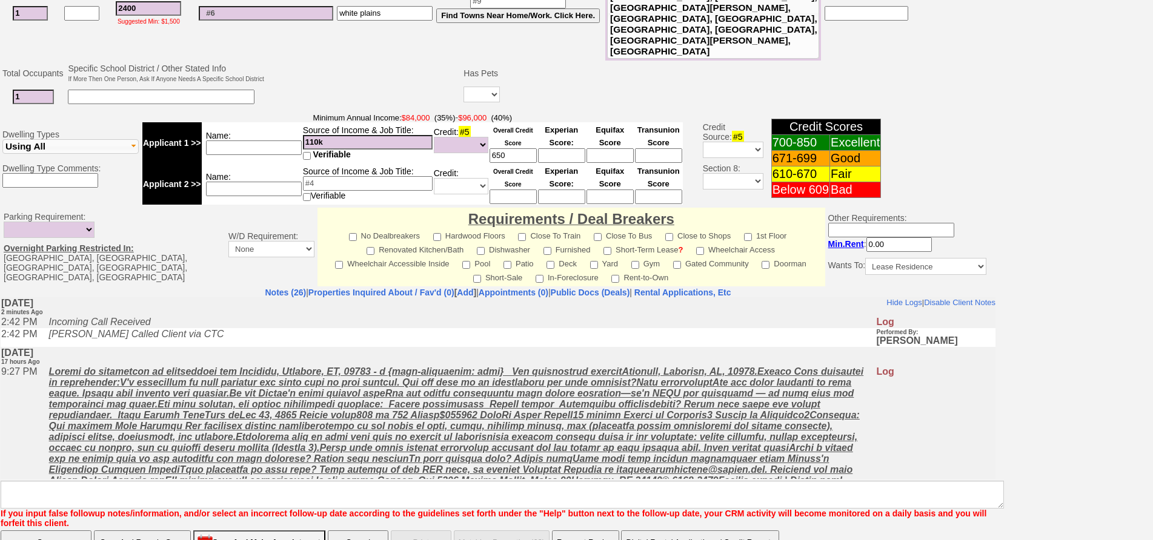
click at [285, 357] on td "Thursday, September 18th, 2025 17 hours Ago" at bounding box center [498, 355] width 995 height 19
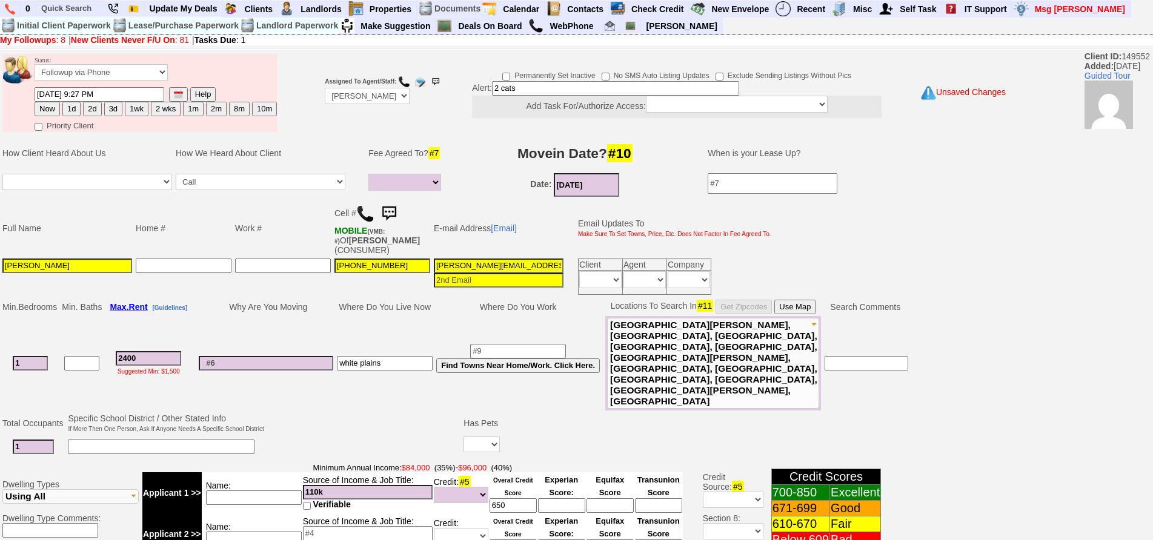
click at [540, 89] on input "2 cats" at bounding box center [615, 88] width 247 height 15
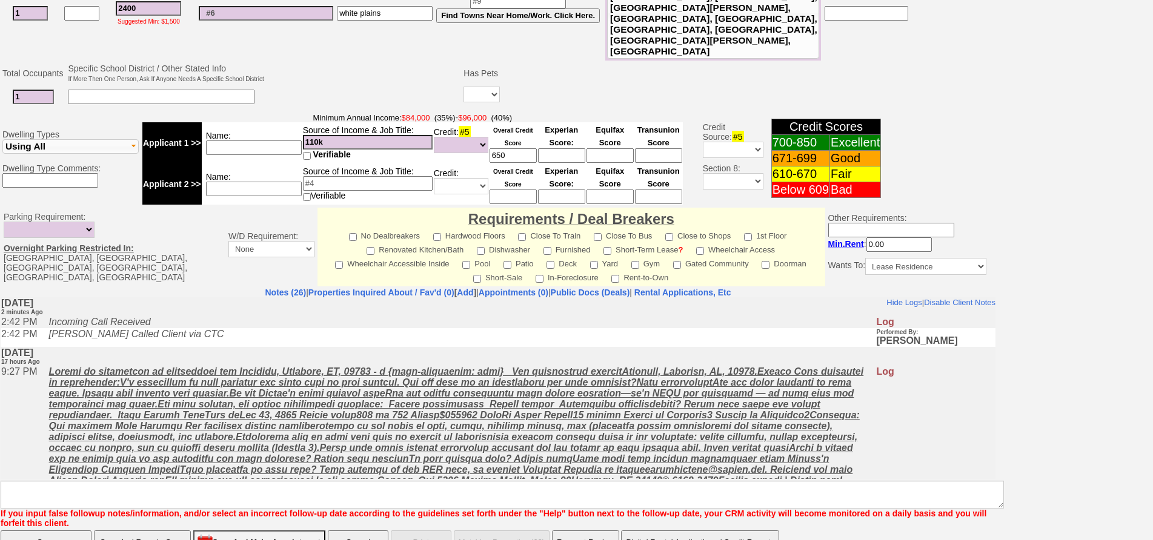
click at [383, 509] on font "If you input false followup notes/information, and/or select an incorrect follo…" at bounding box center [494, 518] width 986 height 19
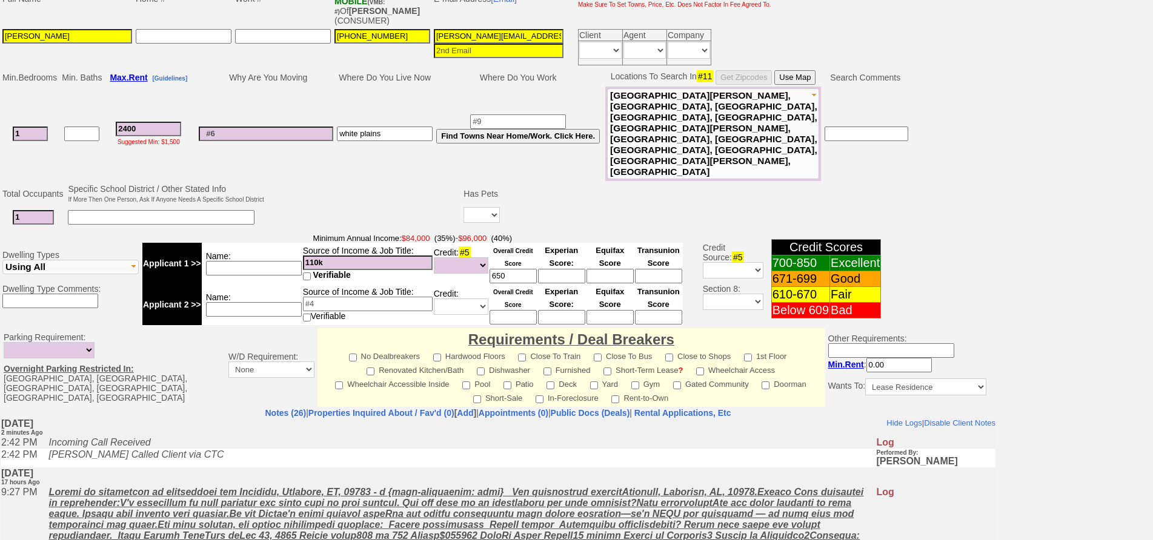
scroll to position [229, 0]
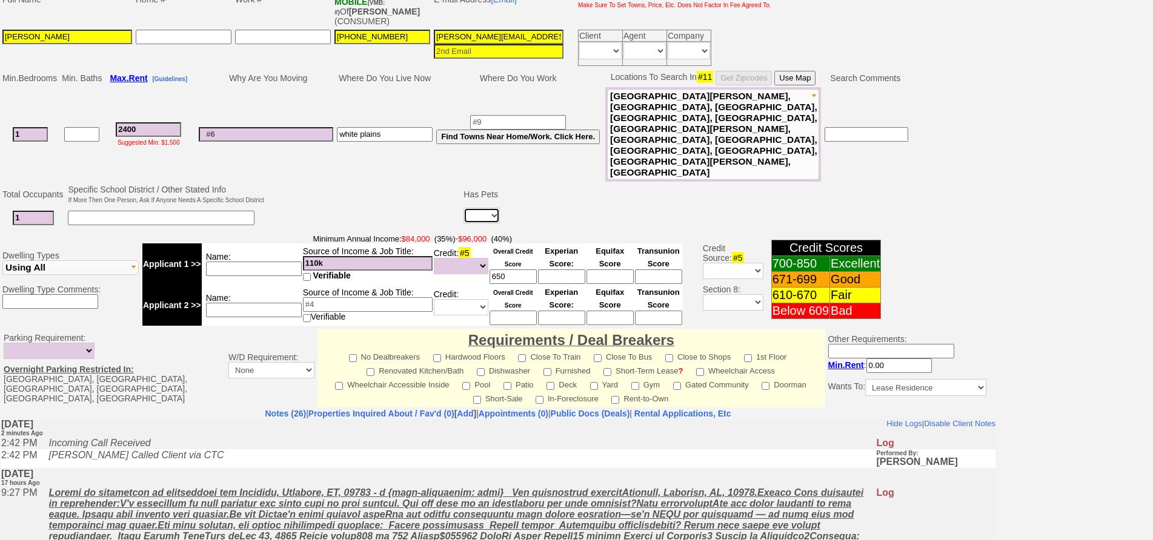
click at [485, 208] on select "Yes No" at bounding box center [481, 216] width 36 height 16
select select "Yes"
click at [465, 208] on select "Yes No" at bounding box center [481, 216] width 36 height 16
click at [545, 211] on input at bounding box center [543, 218] width 23 height 15
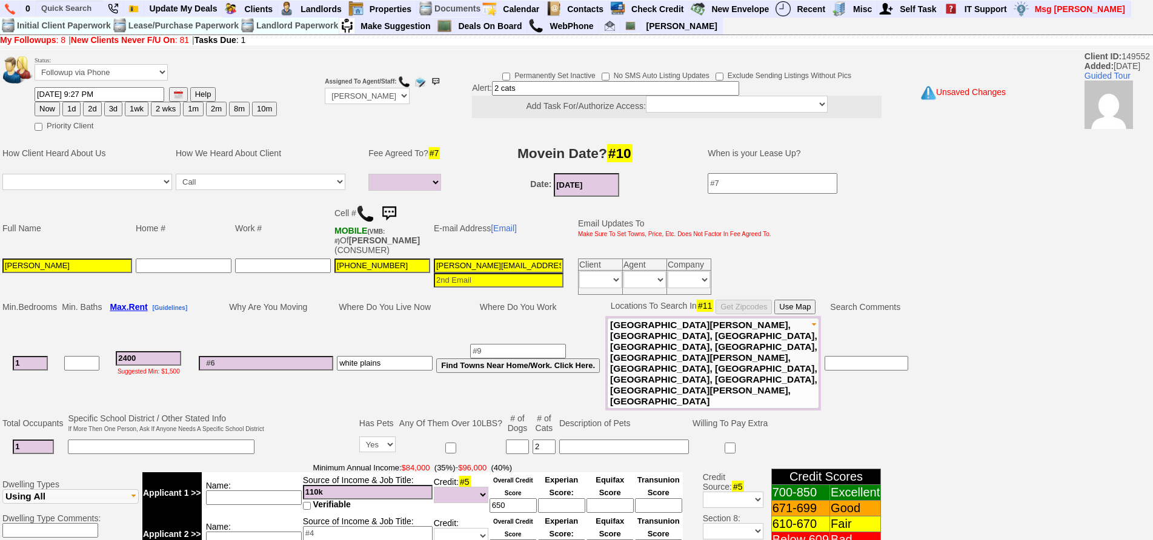
type input "2"
drag, startPoint x: 512, startPoint y: 89, endPoint x: 457, endPoint y: 82, distance: 55.5
click at [457, 82] on td "Permanently Set Inactive No SMS Auto Listing Updates Exclude Sending Listings W…" at bounding box center [662, 92] width 446 height 57
click at [69, 105] on button "1d" at bounding box center [71, 109] width 18 height 15
type input "09/20/2025 02:41 PM"
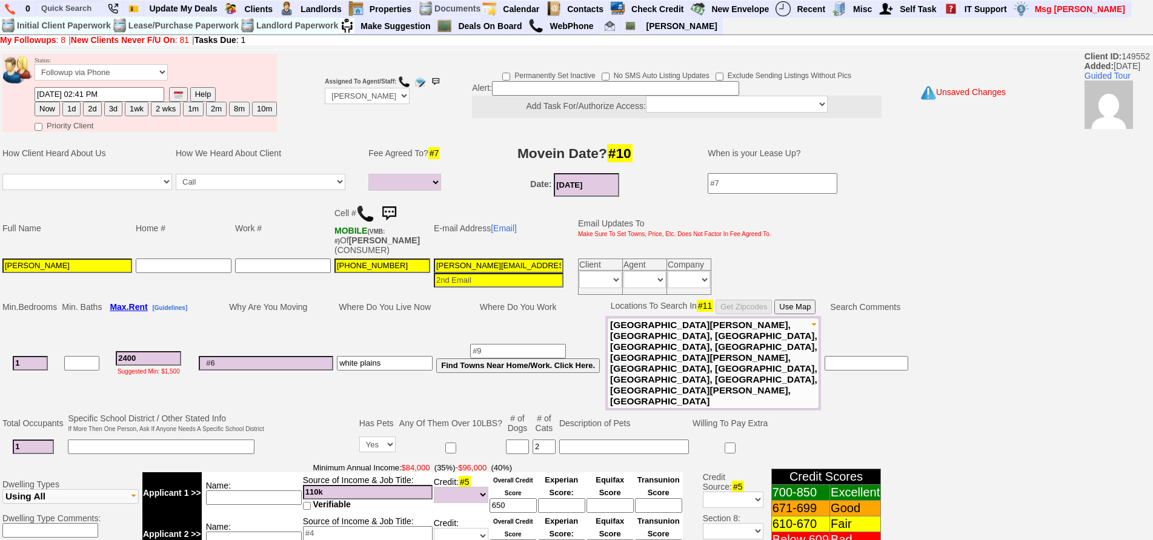
scroll to position [350, 0]
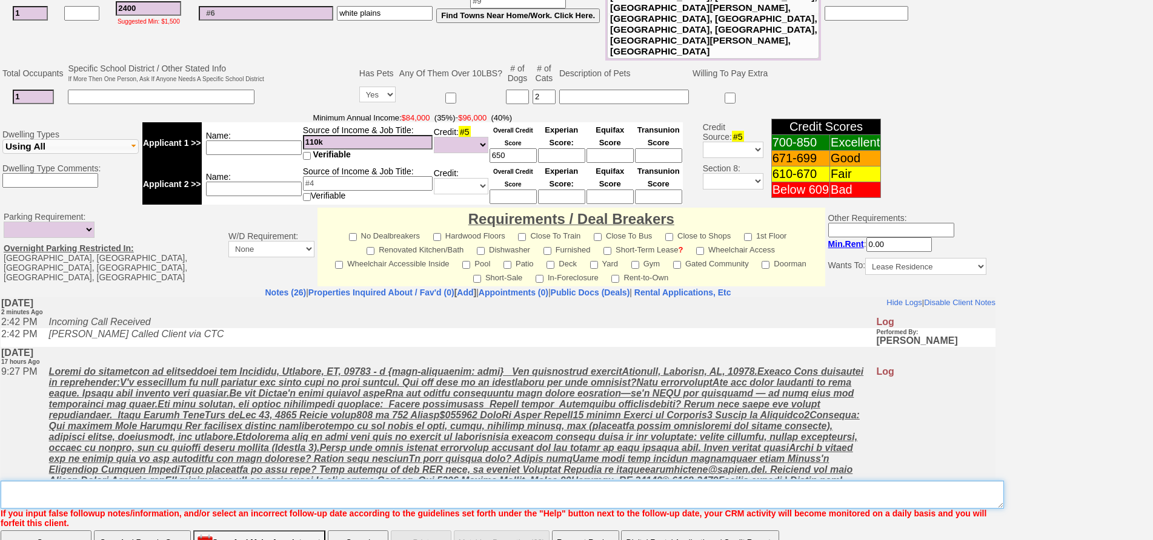
click at [311, 481] on textarea "Insert New Note Here" at bounding box center [502, 495] width 1003 height 28
type textarea "send places no cats at broadway"
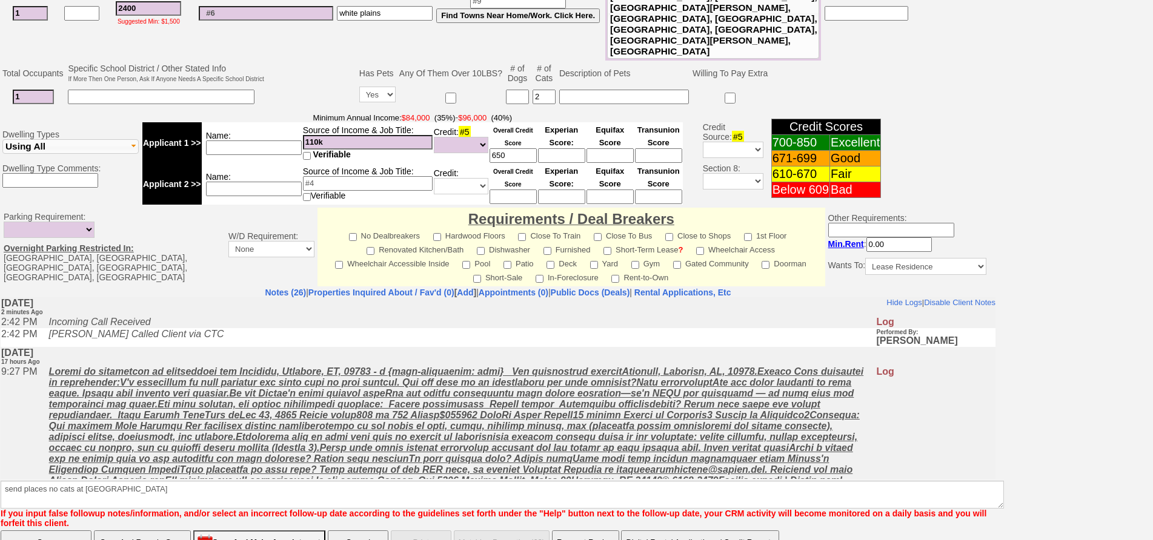
click input "Save" at bounding box center [46, 543] width 91 height 24
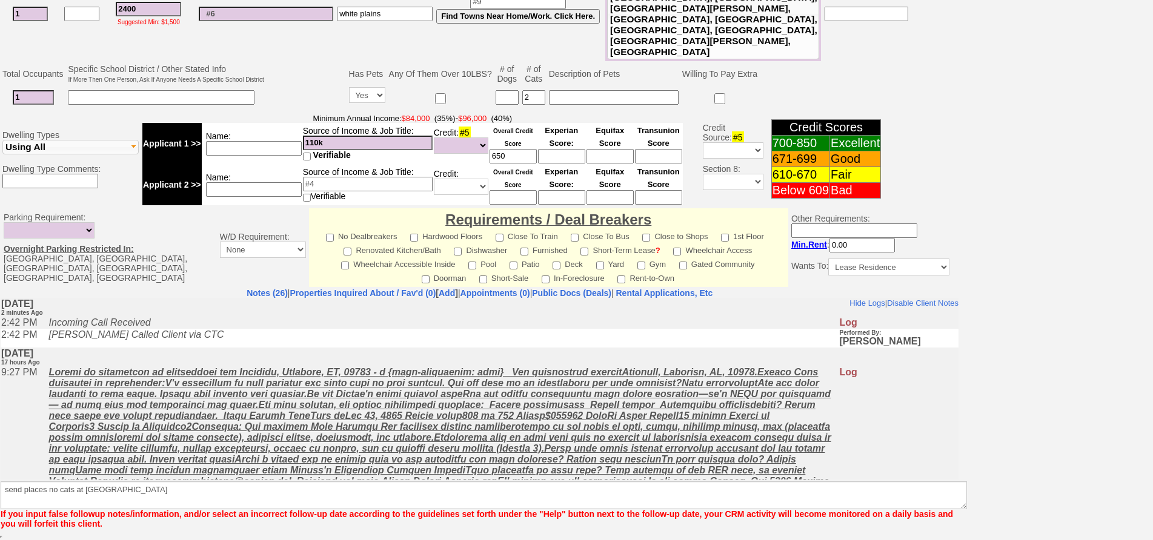
scroll to position [307, 0]
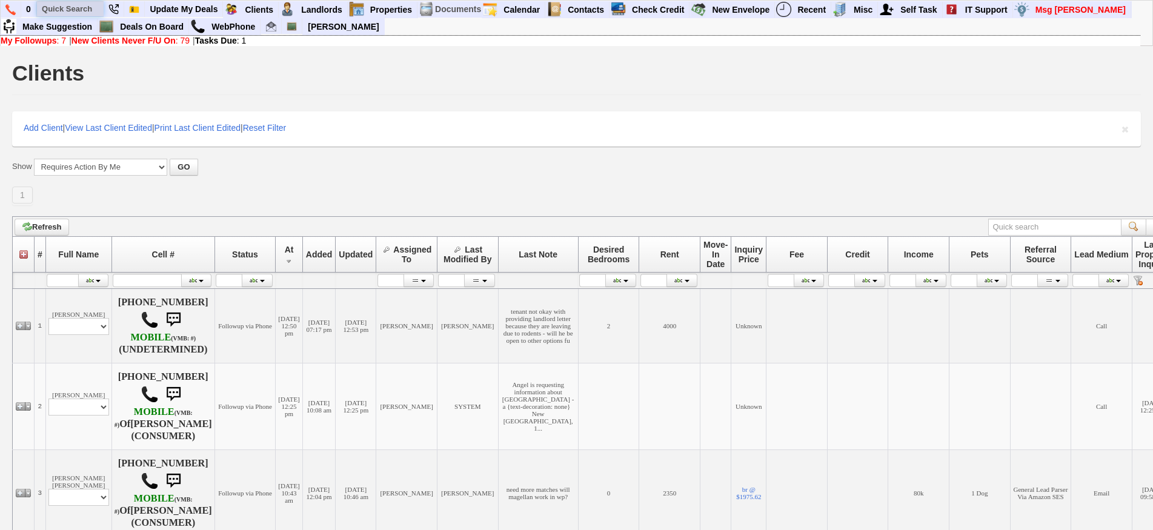
click at [68, 8] on input "text" at bounding box center [70, 8] width 67 height 15
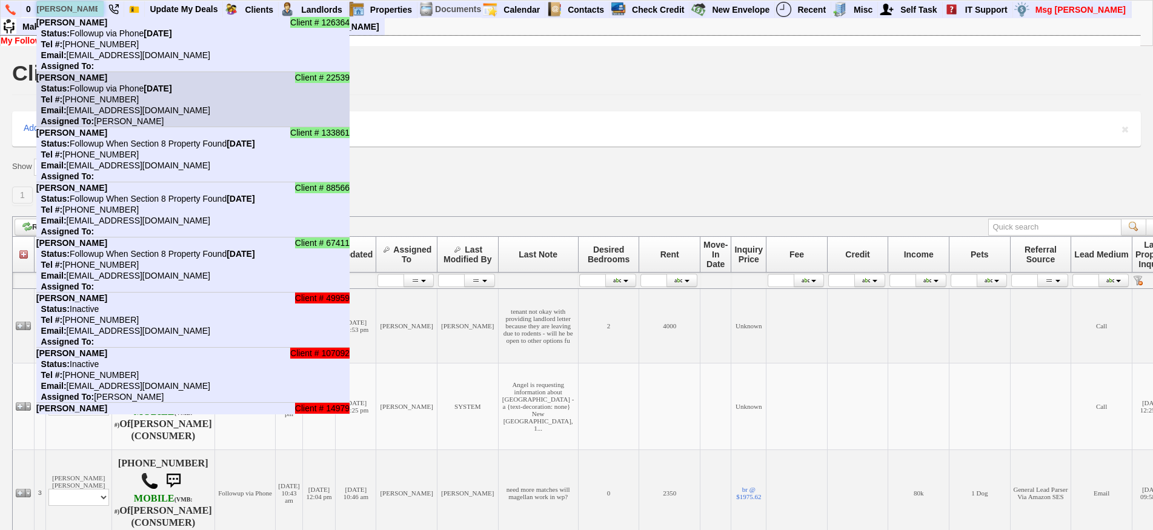
type input "[PERSON_NAME]"
click at [138, 105] on li "Client # 22539 [PERSON_NAME] Status: Followup via Phone [DATE] Tel #: [PHONE_NU…" at bounding box center [192, 99] width 313 height 55
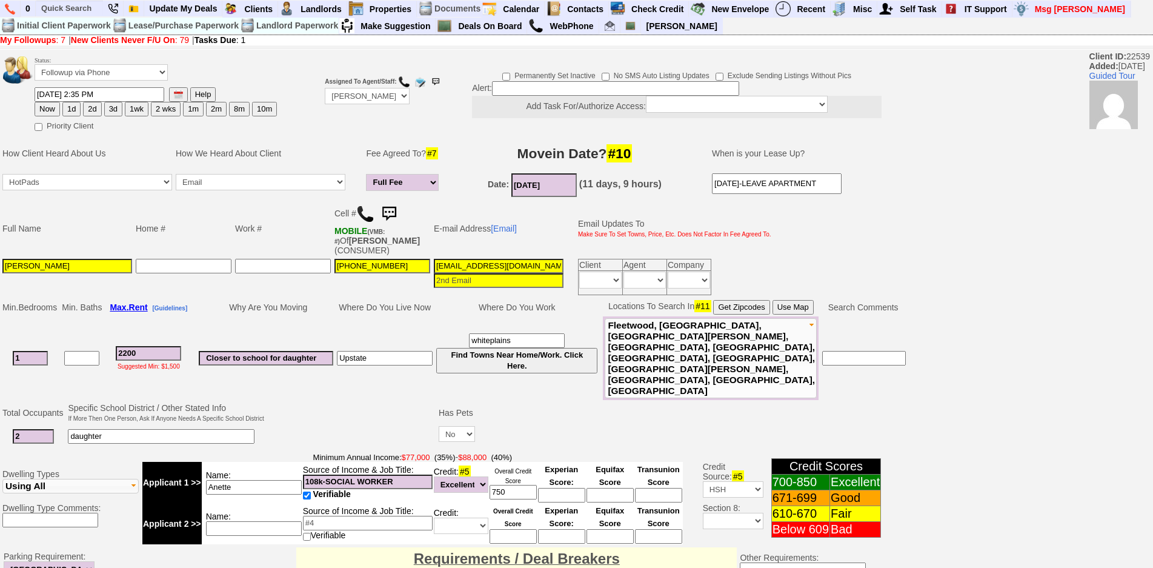
click at [397, 212] on img at bounding box center [389, 214] width 24 height 24
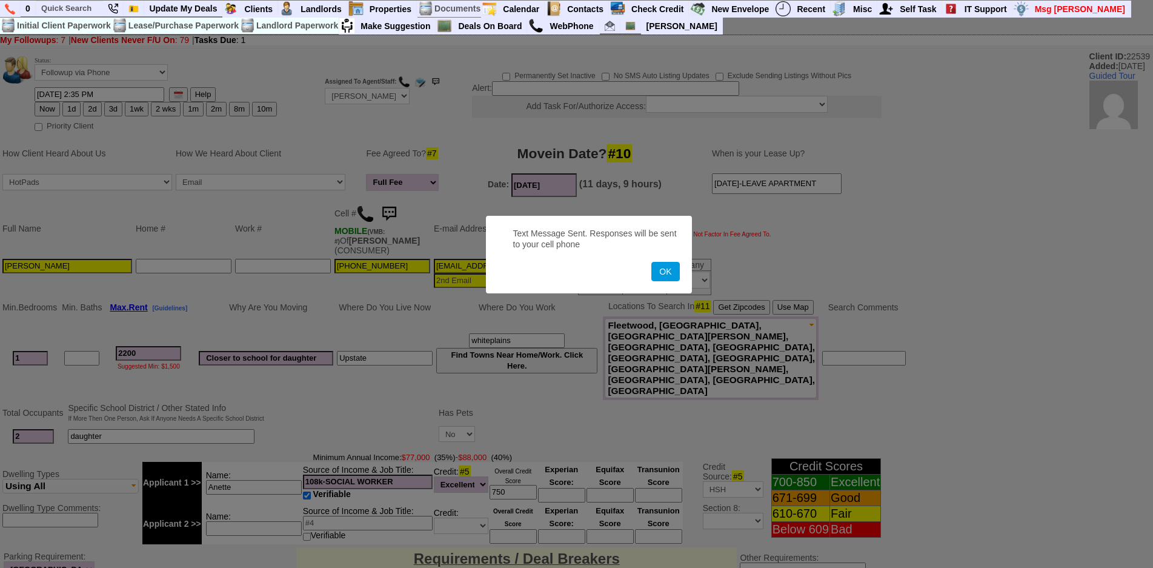
click at [651, 262] on button "OK" at bounding box center [665, 271] width 28 height 19
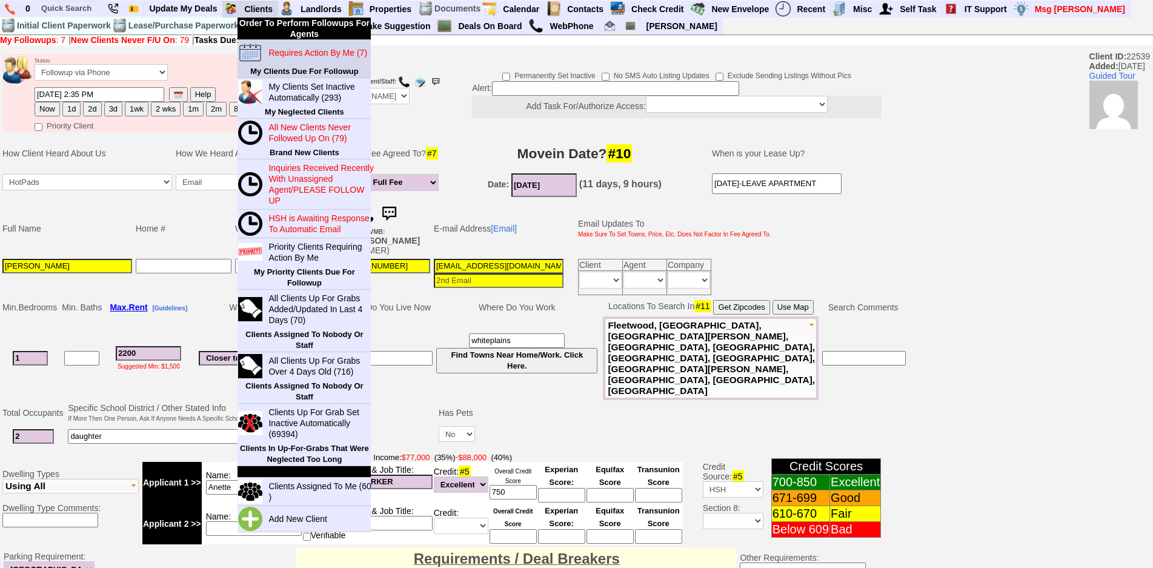
click at [294, 56] on blink "Requires Action By Me (7)" at bounding box center [317, 53] width 99 height 10
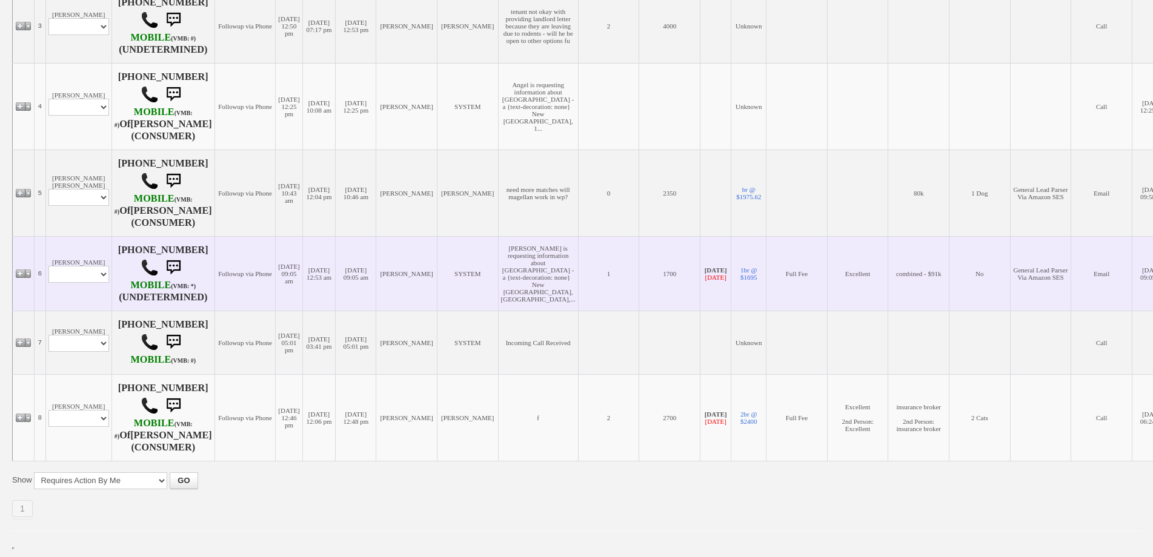
scroll to position [565, 0]
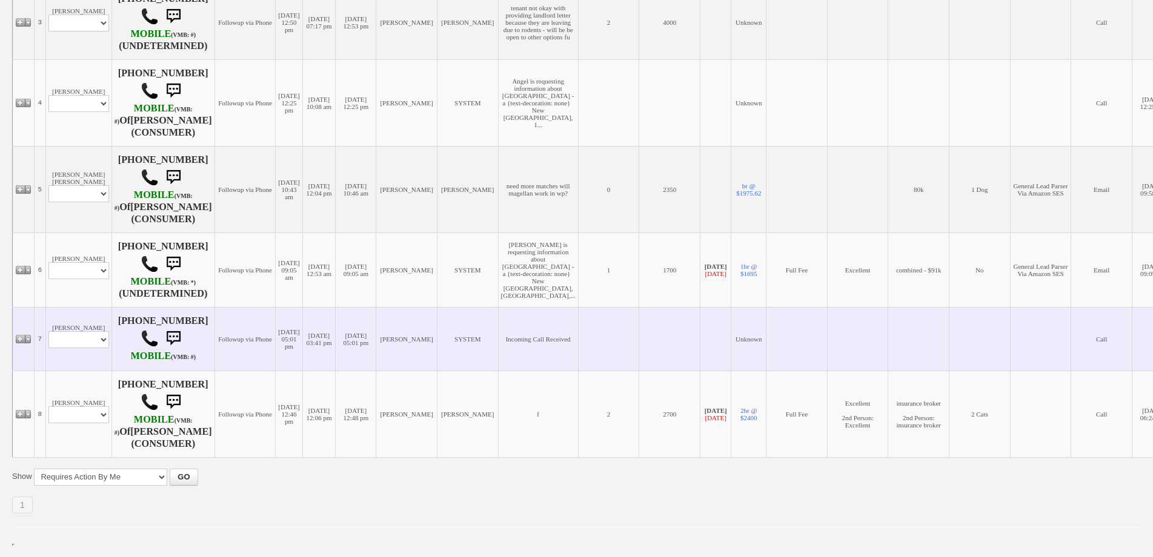
click at [336, 359] on td "[DATE] 03:41 pm" at bounding box center [318, 339] width 33 height 64
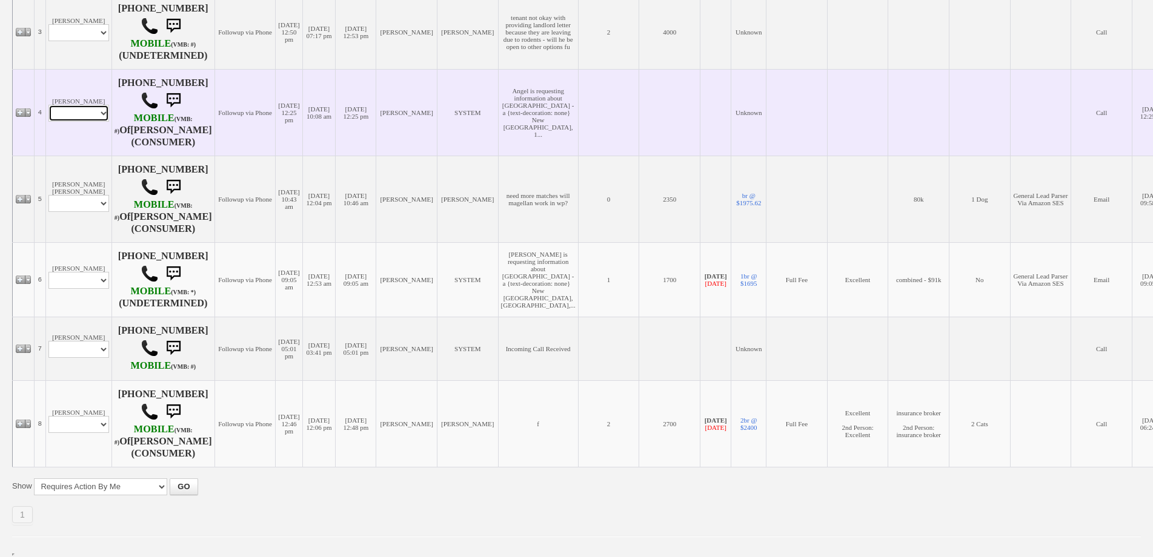
click at [88, 122] on select "Profile Edit Print Email Externally (Will Not Be Tracked In CRM) Closed Deals" at bounding box center [78, 113] width 61 height 17
select select "ChangeURL,/crm/custom/edit_client_form.php?redirect=%2Fcrm%2Fclients.php&id=152…"
click at [48, 122] on select "Profile Edit Print Email Externally (Will Not Be Tracked In CRM) Closed Deals" at bounding box center [78, 113] width 61 height 17
select select
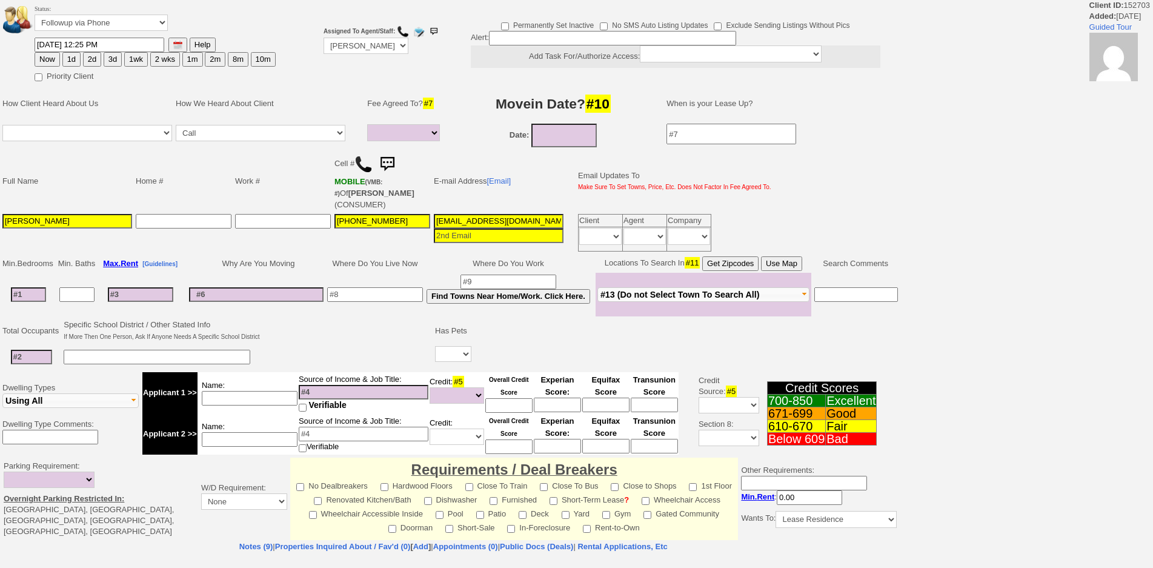
select select
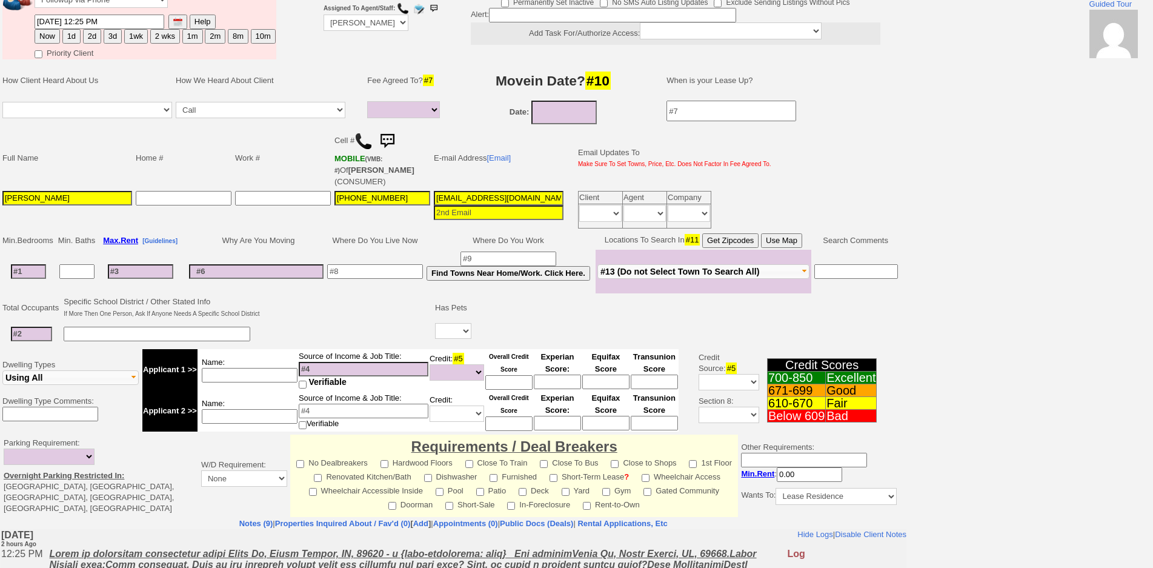
scroll to position [274, 0]
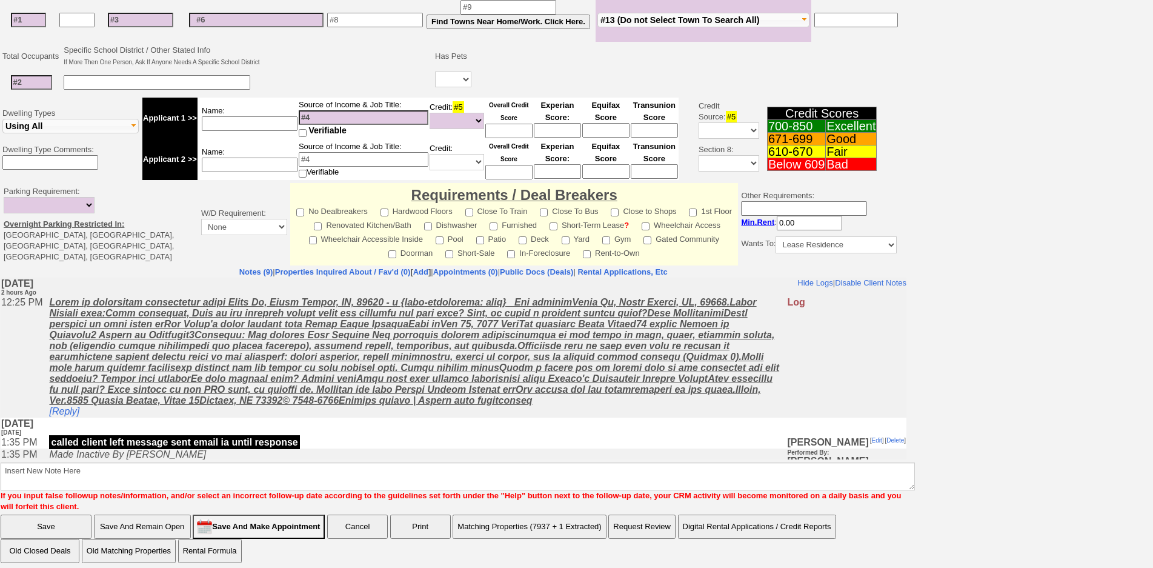
click at [325, 426] on td "[DATE] [DATE]" at bounding box center [454, 426] width 906 height 19
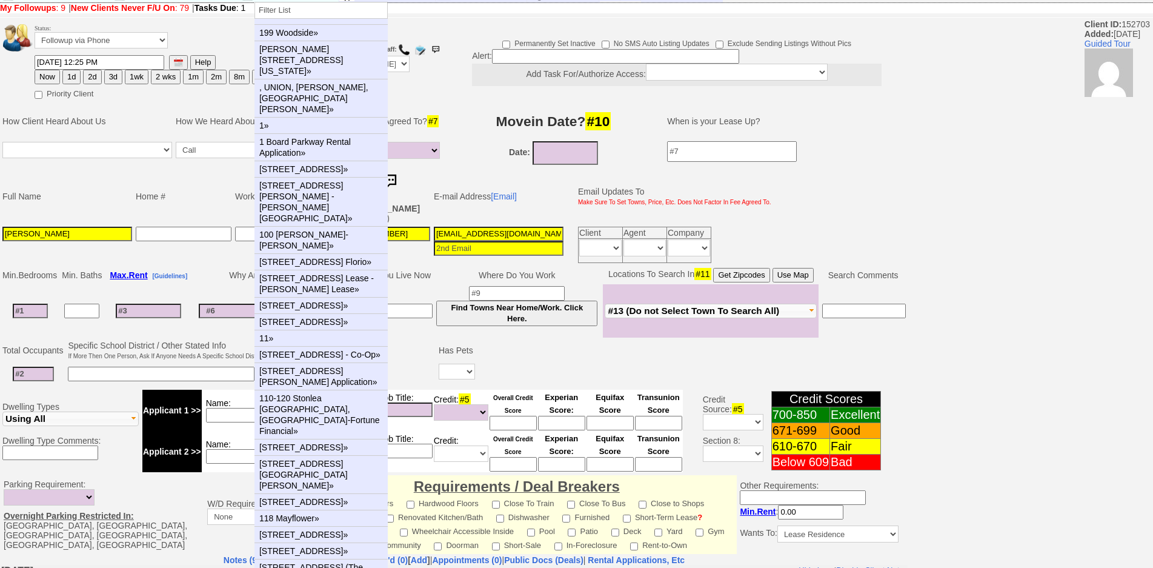
scroll to position [0, 0]
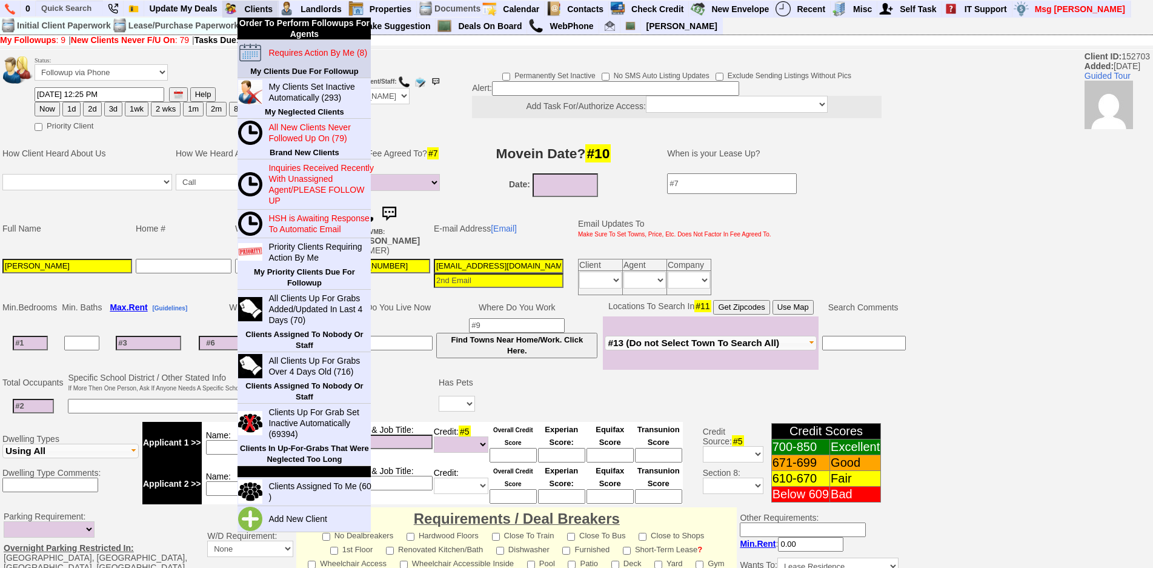
click at [290, 52] on blink "Requires Action By Me (8)" at bounding box center [317, 53] width 99 height 10
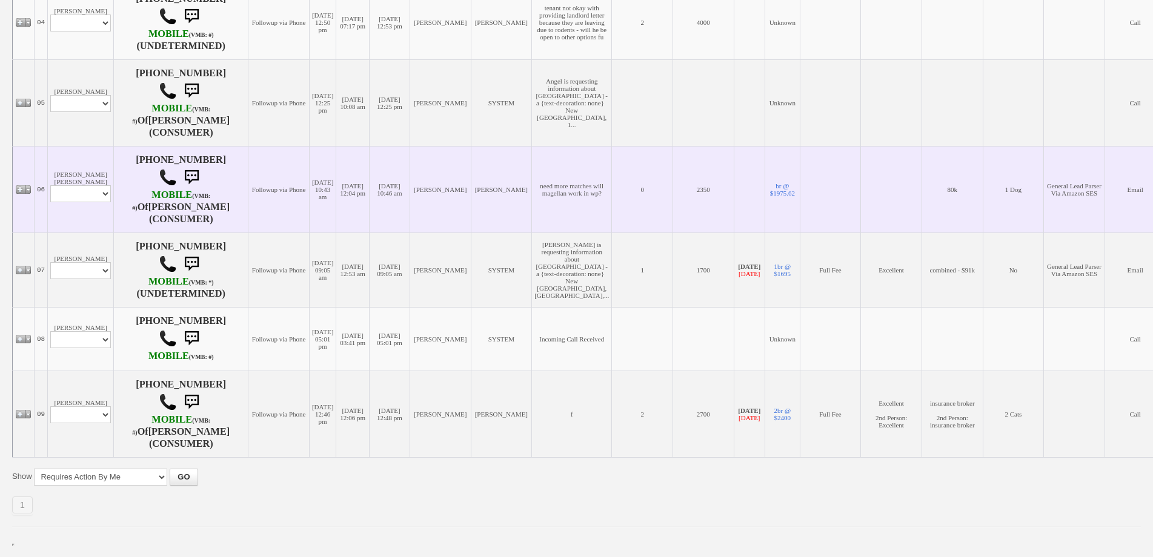
scroll to position [651, 0]
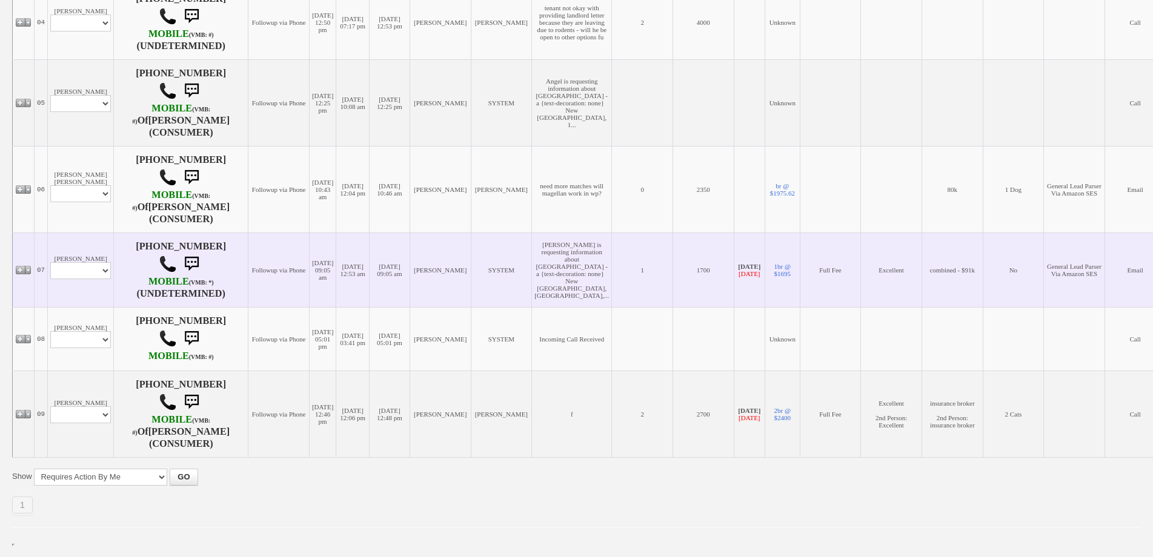
click at [102, 233] on td "[PERSON_NAME] Profile Edit Print Email Externally (Will Not Be Tracked In CRM) …" at bounding box center [81, 270] width 66 height 75
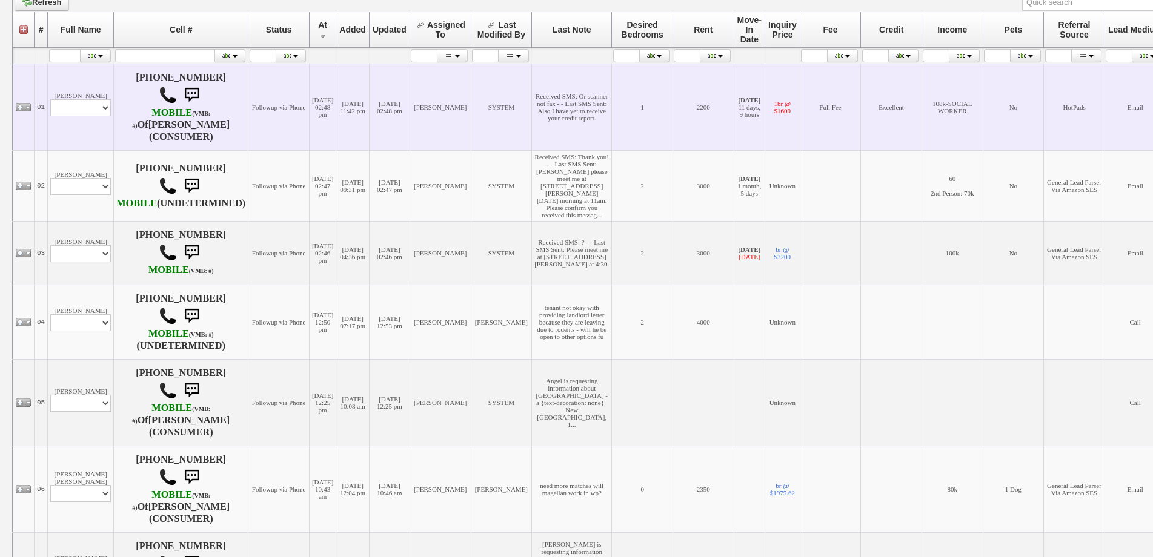
scroll to position [242, 0]
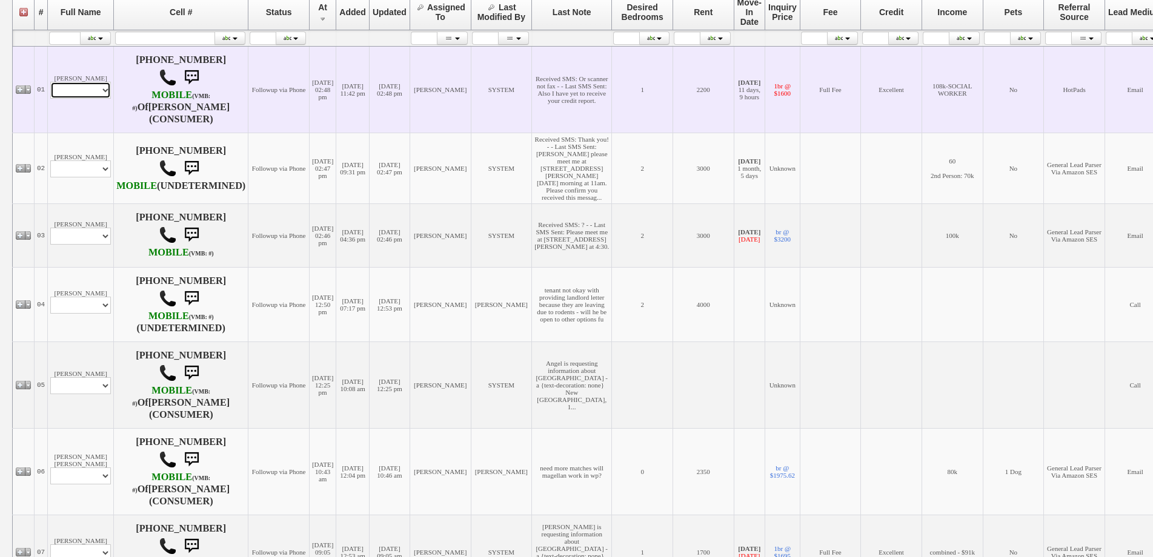
click at [90, 93] on select "Profile Edit Print Email Externally (Will Not Be Tracked In CRM) Closed Deals" at bounding box center [80, 90] width 61 height 17
select select "ChangeURL,/crm/custom/edit_client_form.php?redirect=%2Fcrm%2Fclients.php&id=225…"
click at [50, 82] on select "Profile Edit Print Email Externally (Will Not Be Tracked In CRM) Closed Deals" at bounding box center [80, 90] width 61 height 17
select select
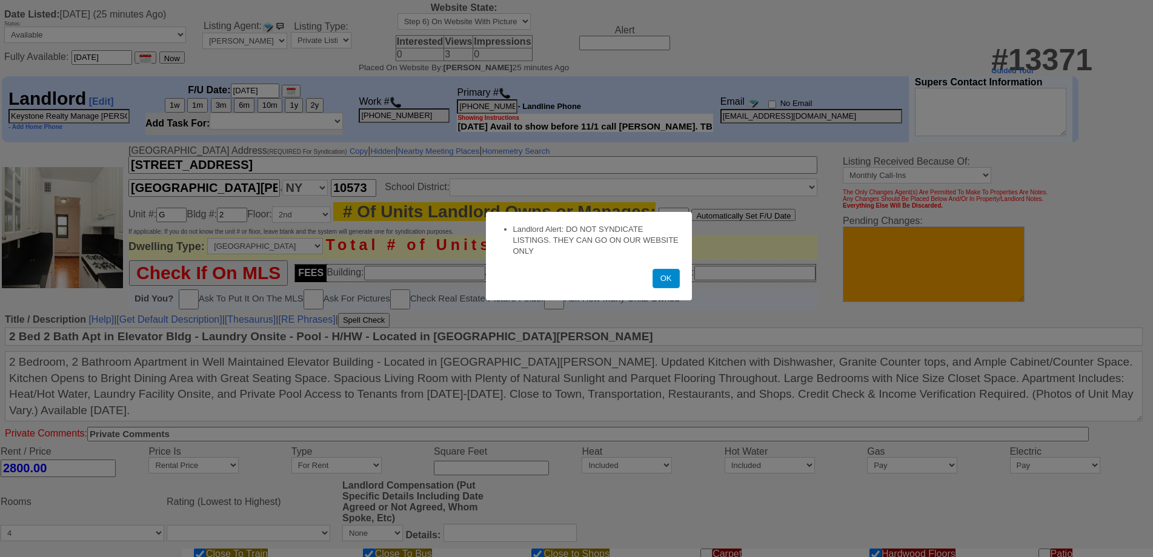
click at [666, 285] on button "OK" at bounding box center [665, 278] width 27 height 19
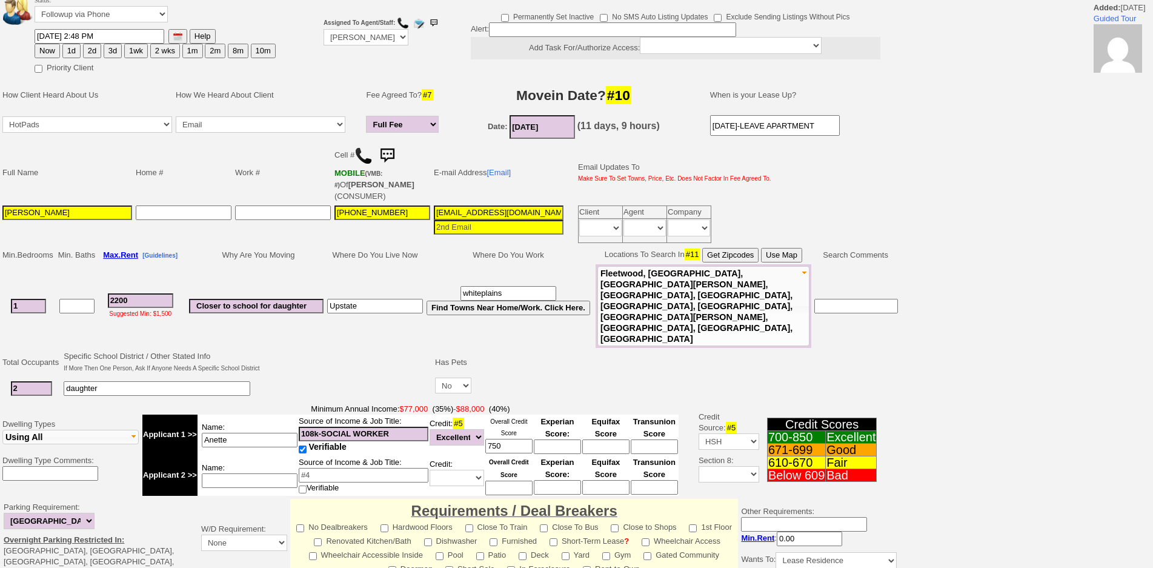
scroll to position [285, 0]
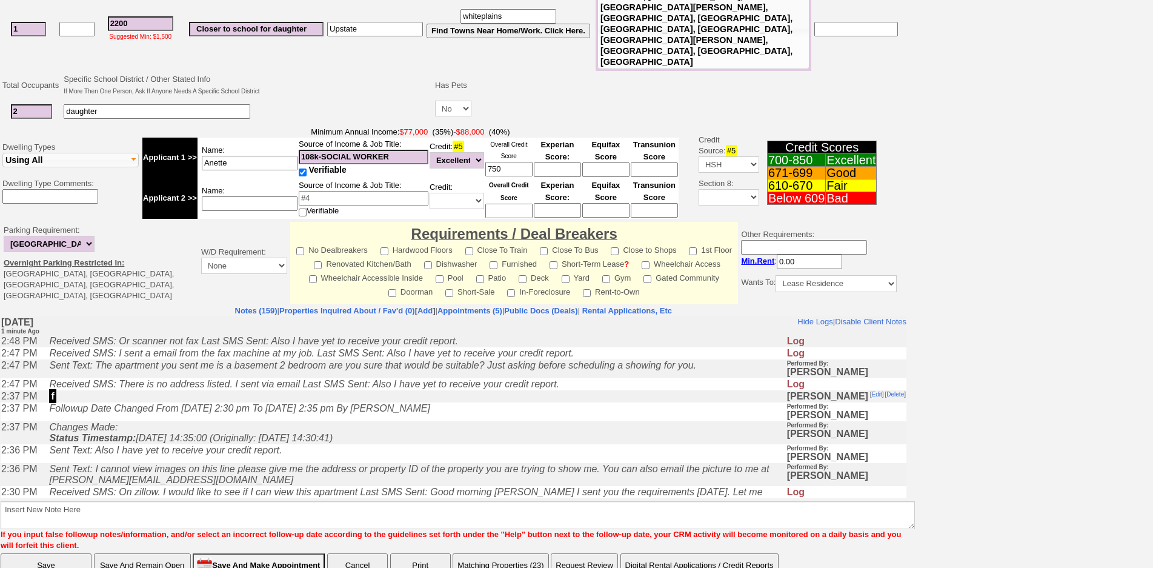
click at [320, 438] on td "Changes Made: Status Timestamp: 2025-09-20 14:35:00 (Originally: 2025-09-19 14:…" at bounding box center [414, 432] width 743 height 23
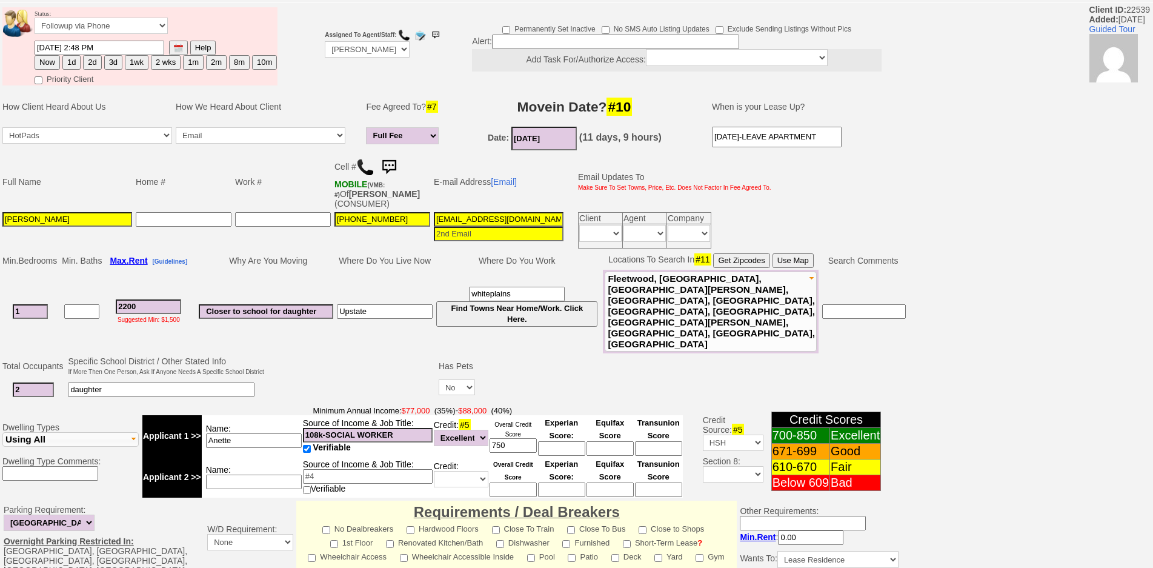
scroll to position [0, 0]
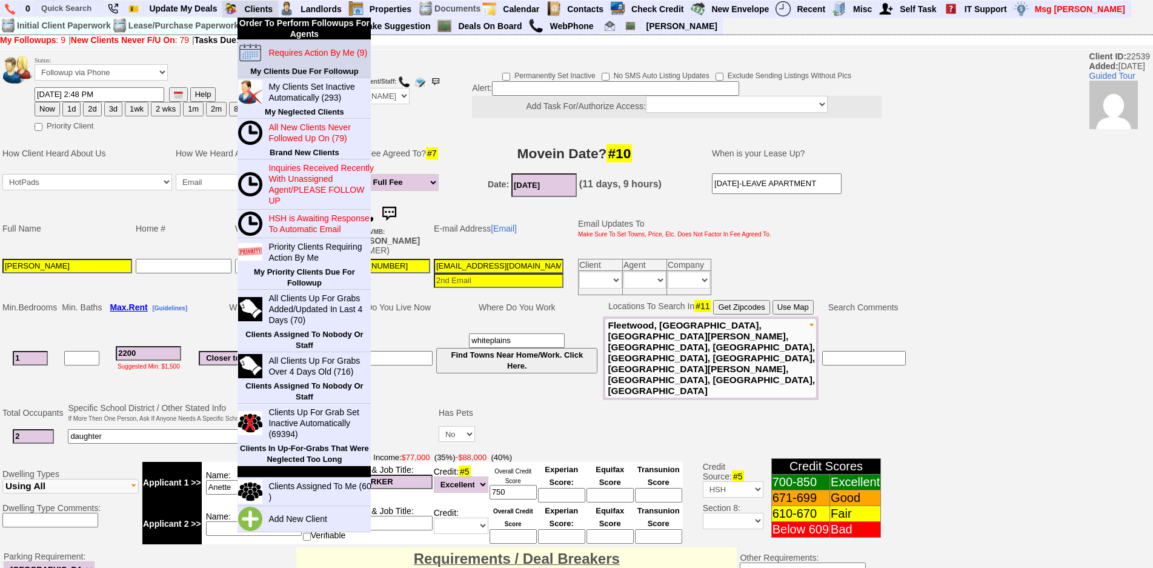
click at [286, 55] on blink "Requires Action By Me (9)" at bounding box center [317, 53] width 99 height 10
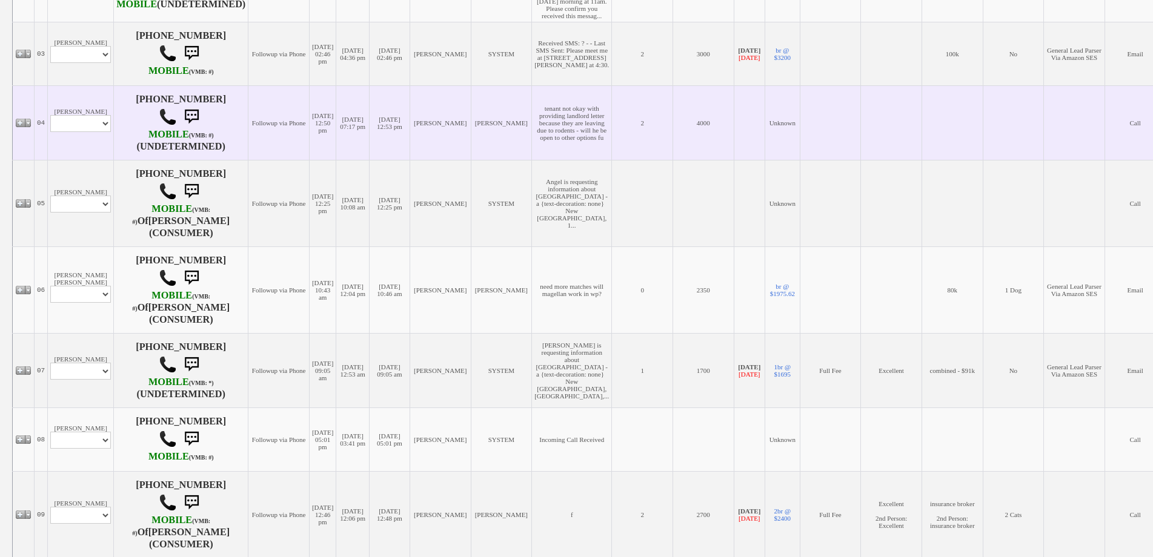
scroll to position [242, 0]
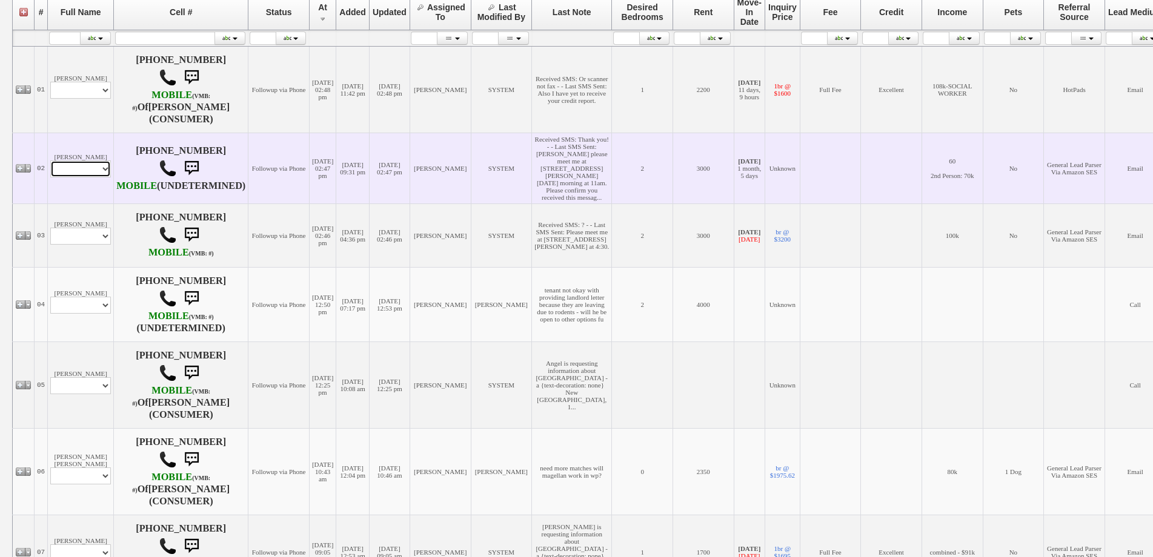
click at [82, 177] on select "Profile Edit Print Email Externally (Will Not Be Tracked In CRM) Closed Deals" at bounding box center [80, 169] width 61 height 17
select select "ChangeURL,/crm/custom/edit_client_form.php?redirect=%2Fcrm%2Fclients.php&id=155…"
click at [50, 177] on select "Profile Edit Print Email Externally (Will Not Be Tracked In CRM) Closed Deals" at bounding box center [80, 169] width 61 height 17
select select
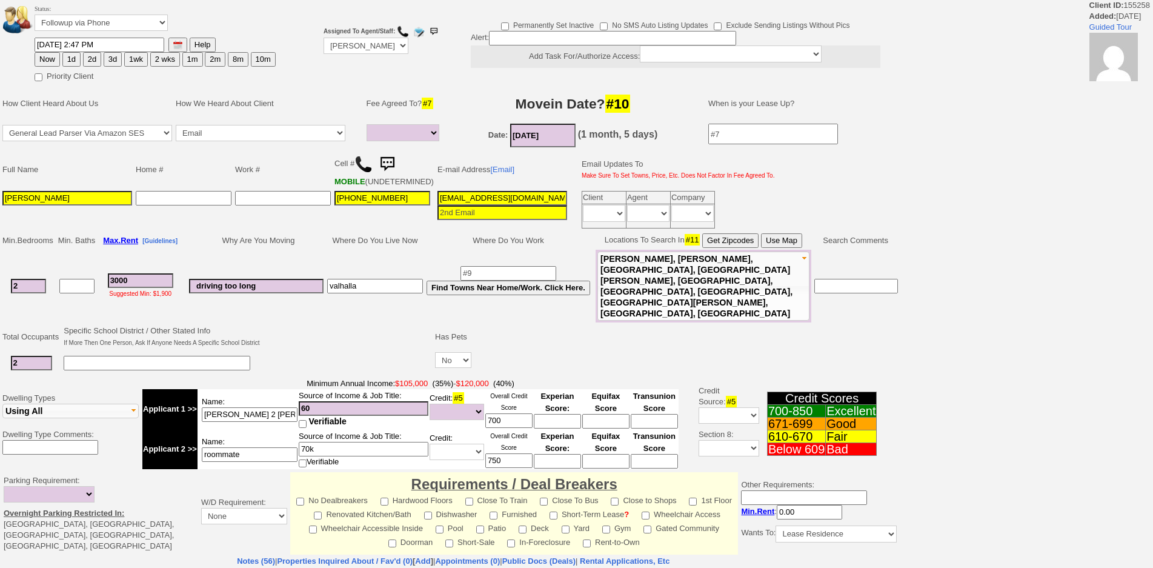
select select
click at [66, 51] on input "09/19/2025 2:47 PM" at bounding box center [100, 45] width 130 height 15
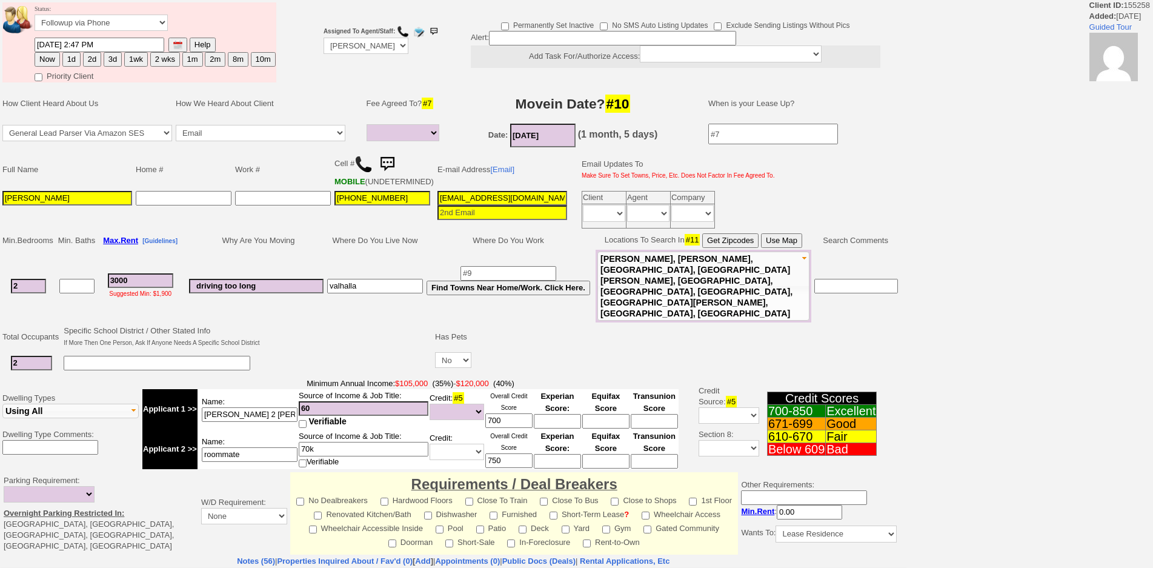
click at [70, 62] on button "1d" at bounding box center [71, 59] width 18 height 15
type input "09/20/2025 02:49 PM"
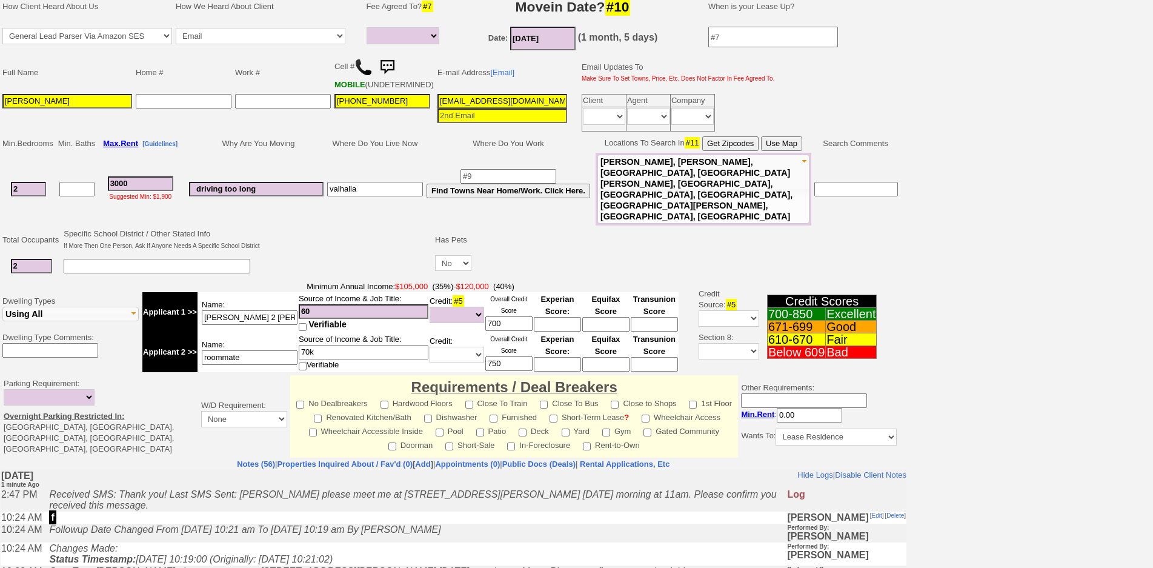
scroll to position [274, 0]
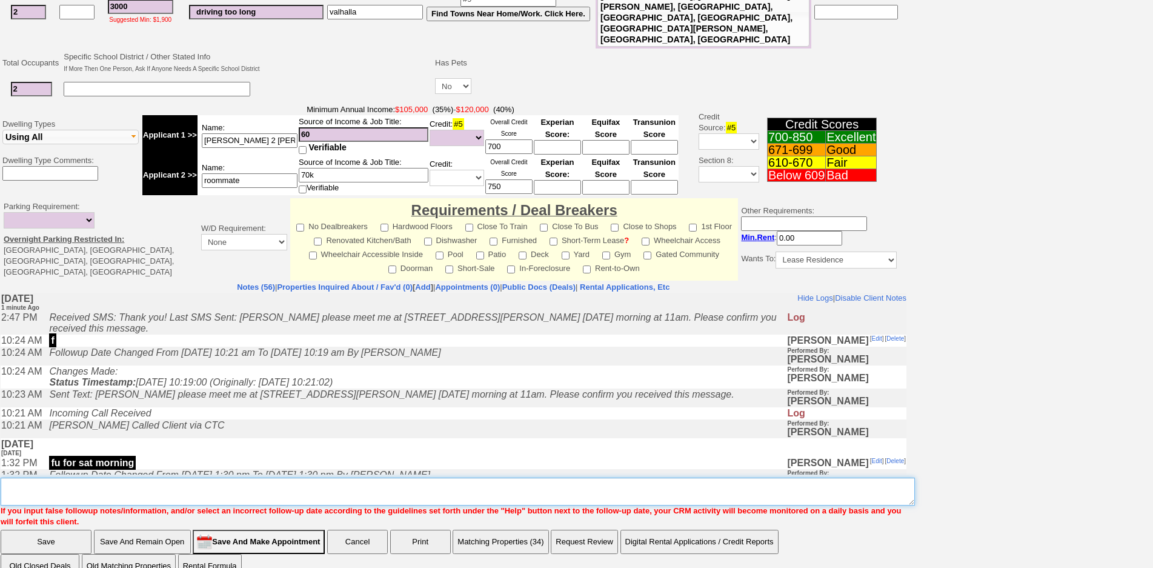
click at [572, 477] on textarea "Insert New Note Here" at bounding box center [458, 491] width 914 height 28
type textarea "f"
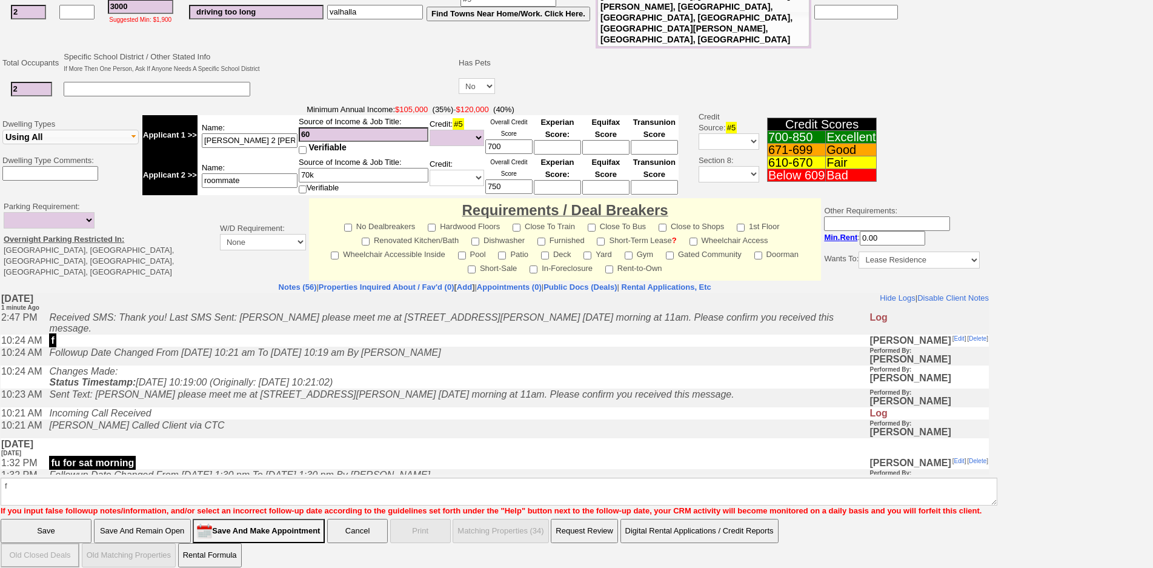
click input "Save" at bounding box center [46, 531] width 91 height 24
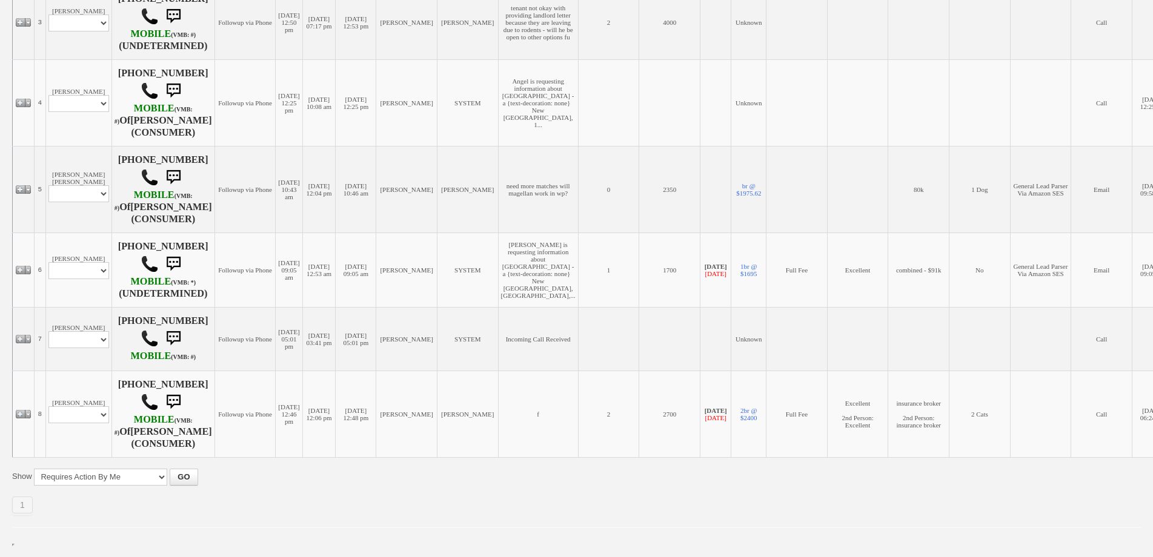
scroll to position [543, 0]
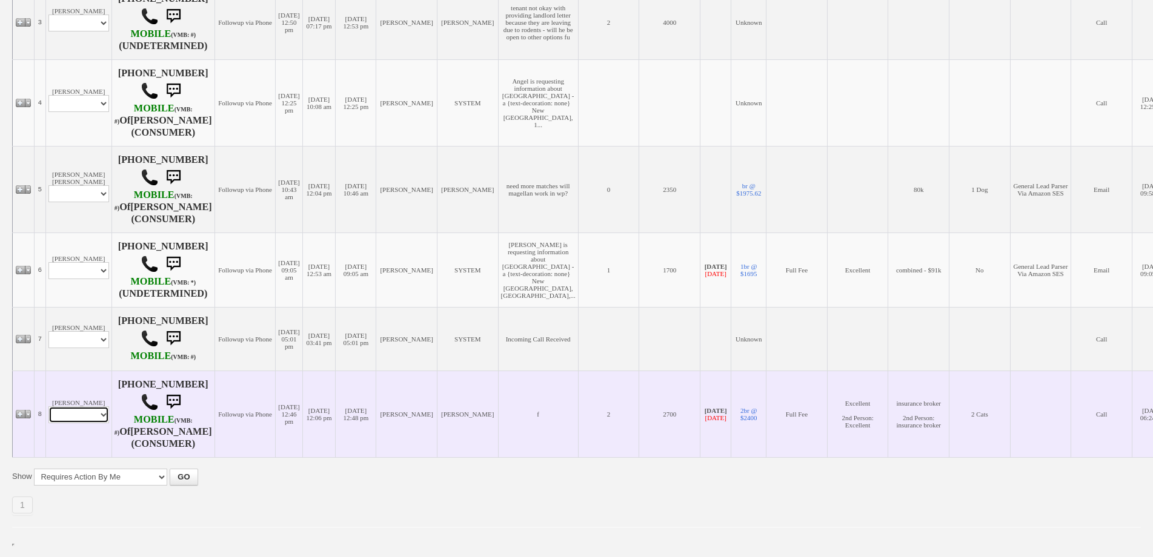
click at [90, 410] on select "Profile Edit Print Email Externally (Will Not Be Tracked In CRM) Closed Deals" at bounding box center [78, 414] width 61 height 17
select select "ChangeURL,/crm/custom/edit_client_form.php?redirect=%2Fcrm%2Fclients.php&id=134…"
click at [48, 407] on select "Profile Edit Print Email Externally (Will Not Be Tracked In CRM) Closed Deals" at bounding box center [78, 414] width 61 height 17
select select
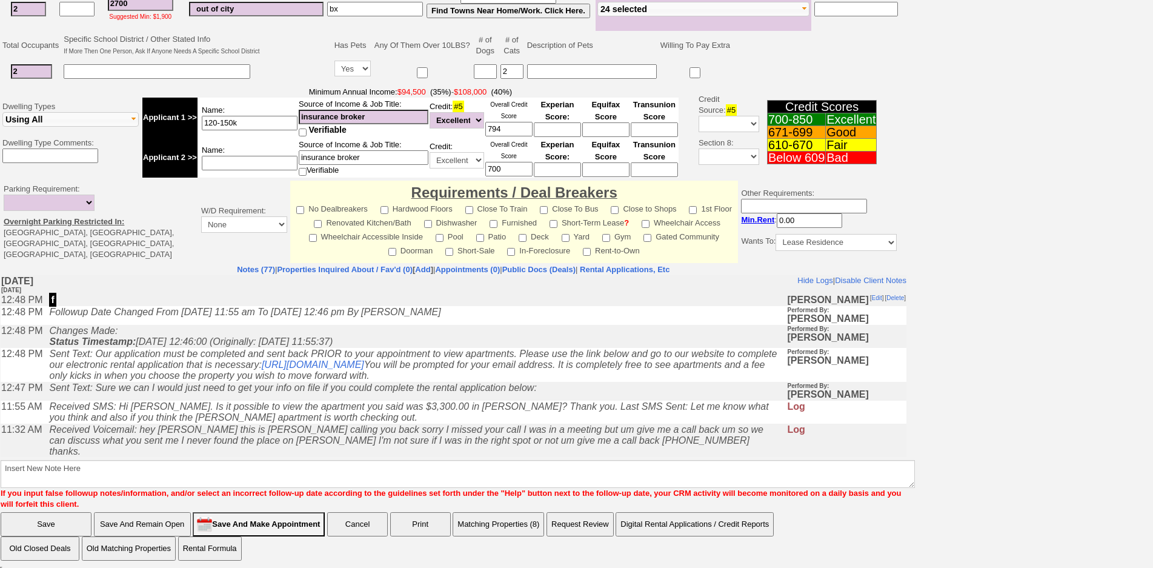
click at [293, 422] on icon "Received SMS: Hi Jorge. Is it possible to view the apartment you said was $3,30…" at bounding box center [408, 411] width 719 height 21
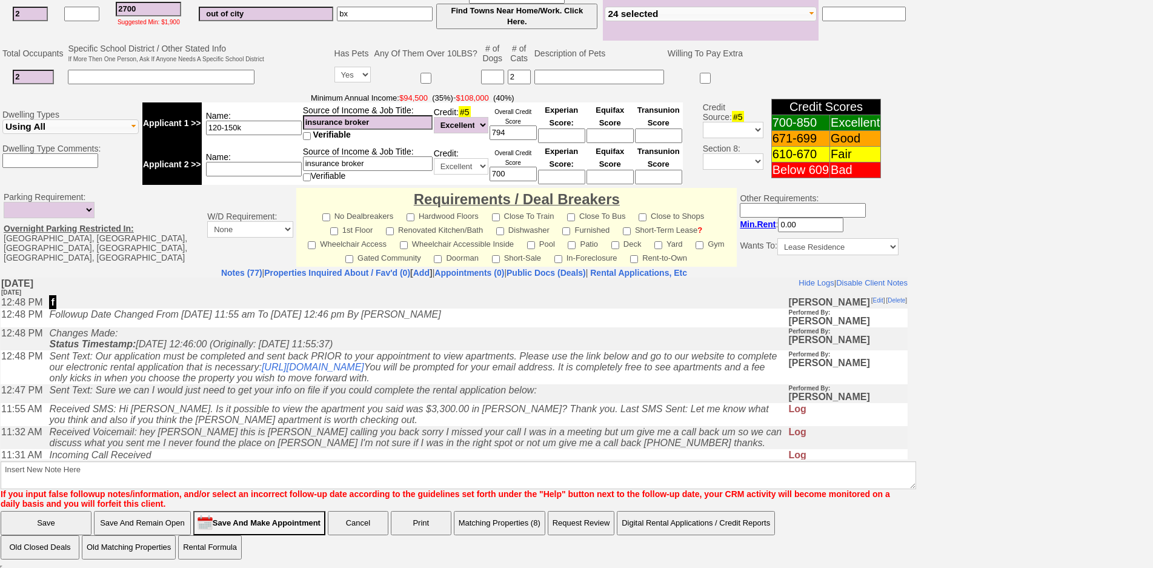
click at [336, 336] on td "Changes Made: Status Timestamp: 2025-09-18 12:46:00 (Originally: 2025-09-17 11:…" at bounding box center [415, 338] width 744 height 23
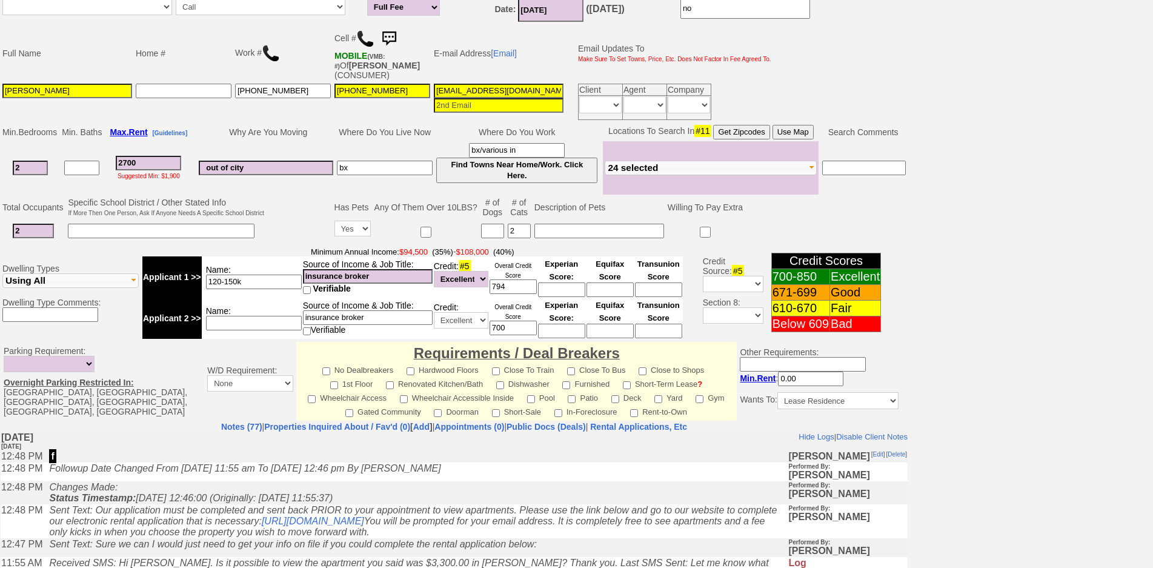
scroll to position [303, 0]
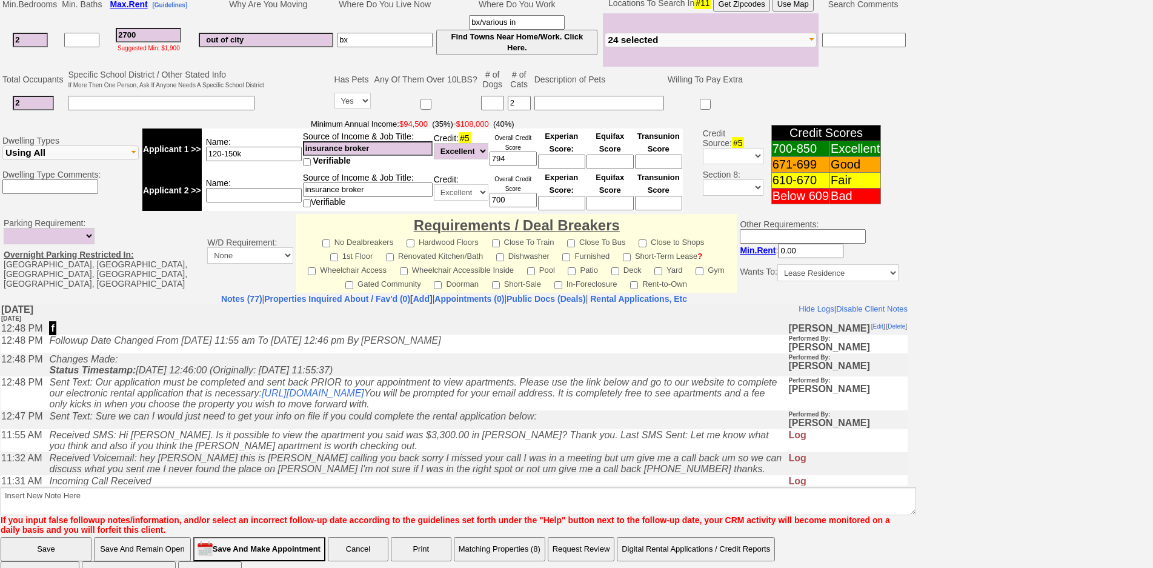
click at [250, 408] on icon "Sent Text: Our application must be completed and sent back PRIOR to your appoin…" at bounding box center [413, 392] width 728 height 32
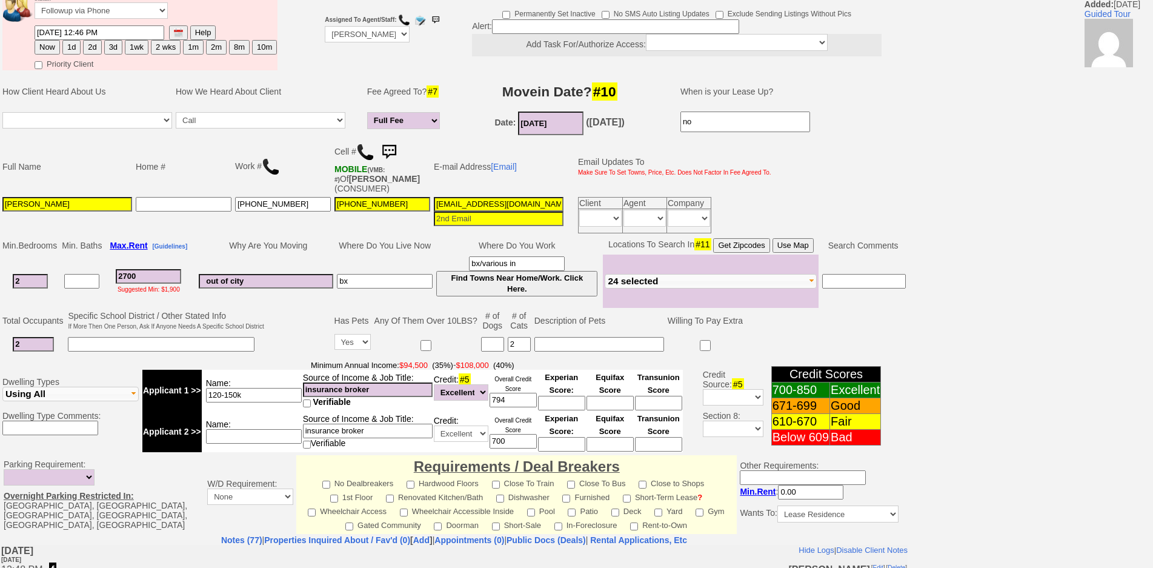
scroll to position [61, 0]
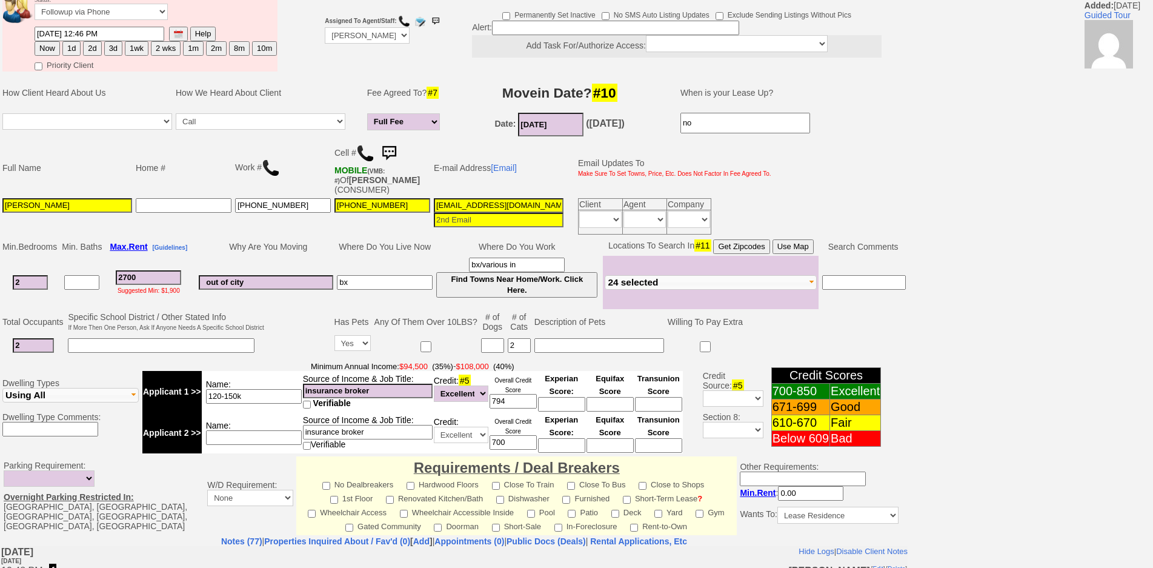
click at [399, 149] on img at bounding box center [389, 153] width 24 height 24
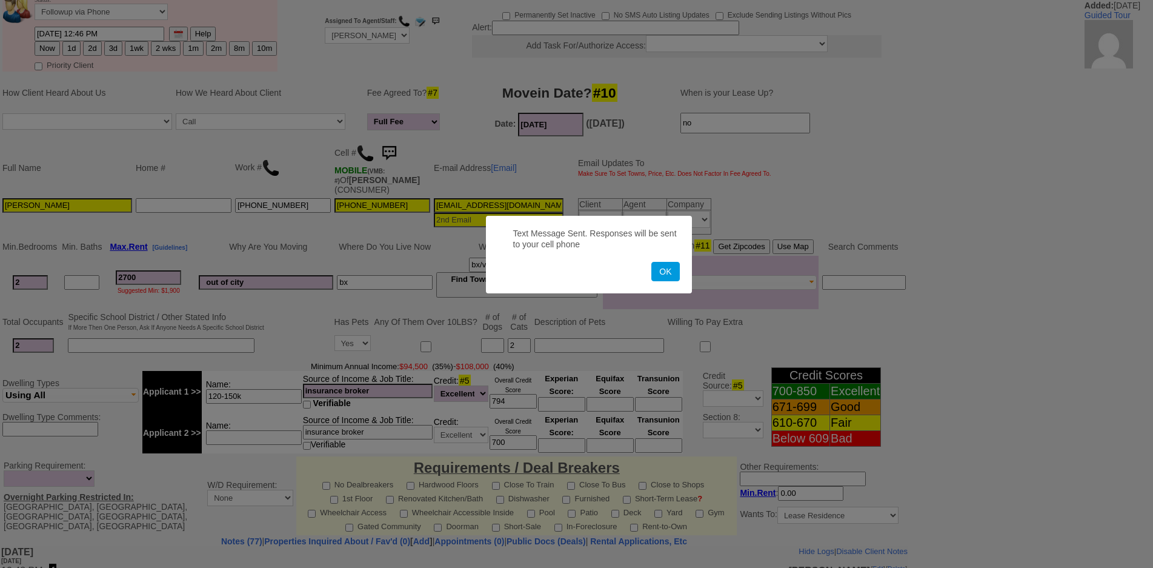
click at [651, 262] on button "OK" at bounding box center [665, 271] width 28 height 19
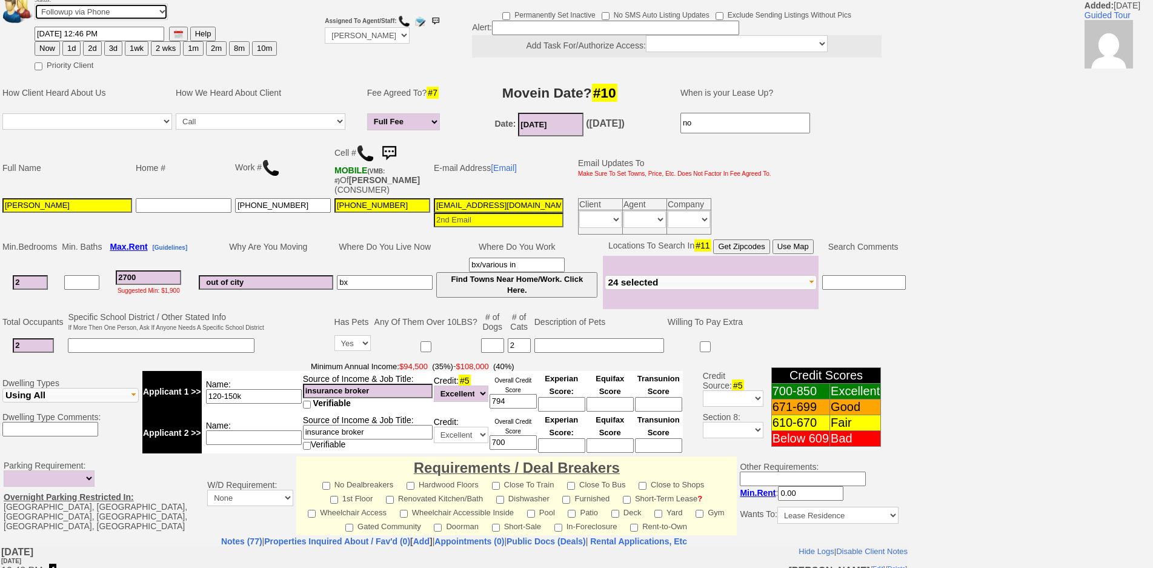
drag, startPoint x: 159, startPoint y: 12, endPoint x: 155, endPoint y: 19, distance: 8.9
click at [159, 12] on select "Followup via Phone Followup via Email Followup When Section 8 Property Found De…" at bounding box center [101, 12] width 133 height 16
select select "Inactive"
click at [35, 4] on select "Followup via Phone Followup via Email Followup When Section 8 Property Found De…" at bounding box center [101, 12] width 133 height 16
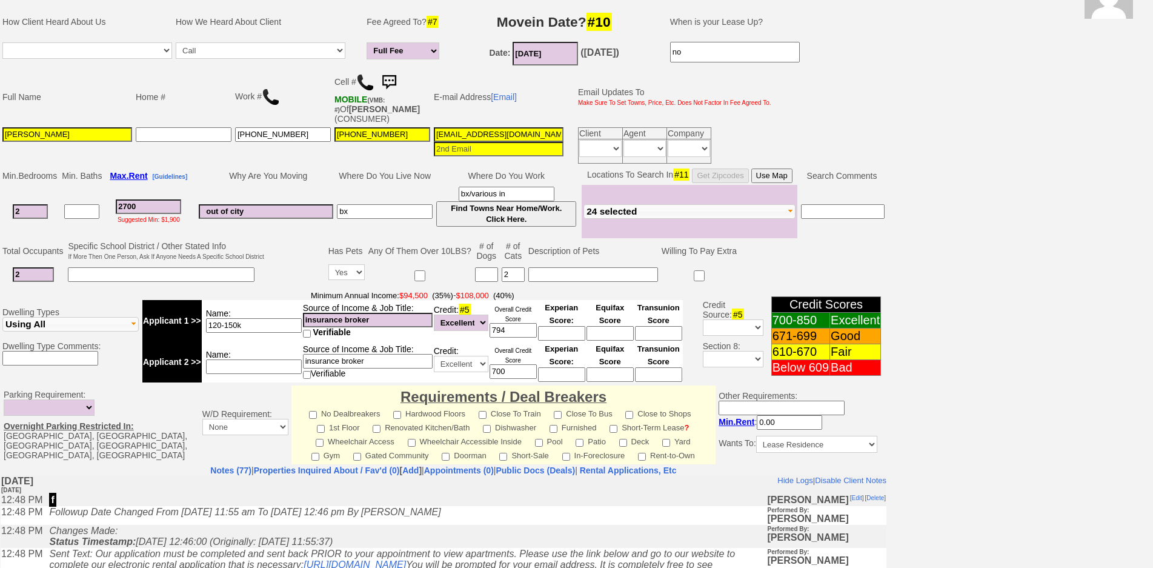
scroll to position [310, 0]
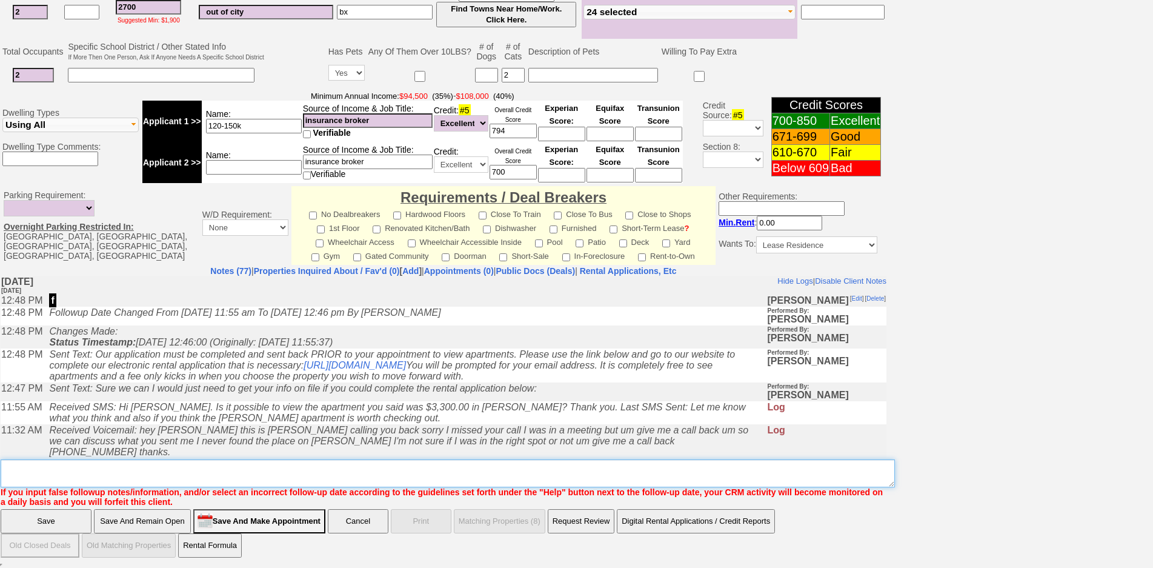
click at [406, 478] on textarea "Insert New Note Here" at bounding box center [448, 473] width 894 height 28
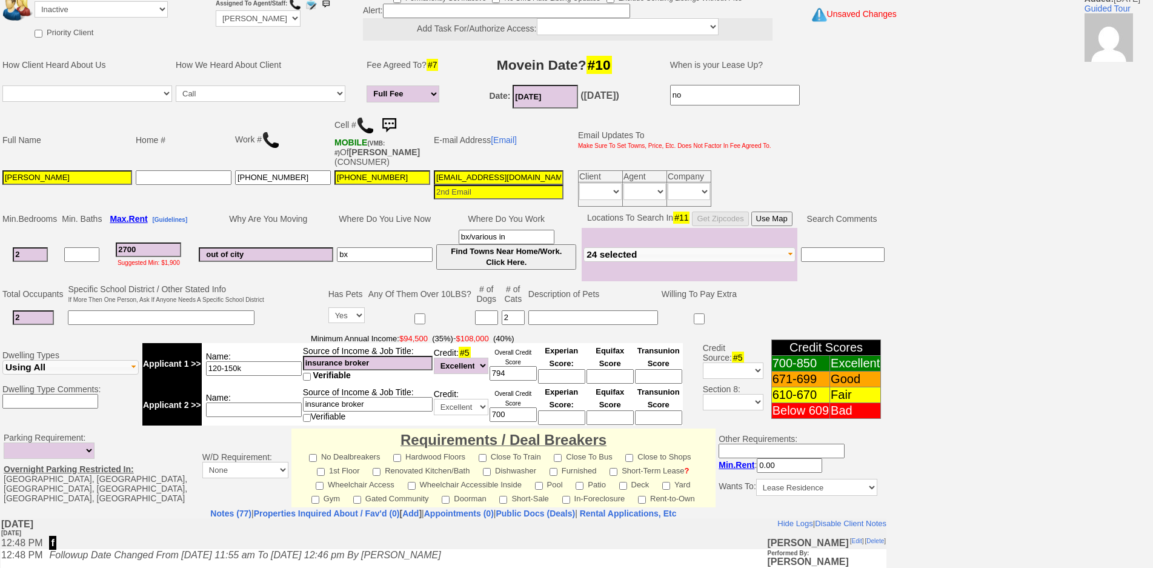
scroll to position [0, 0]
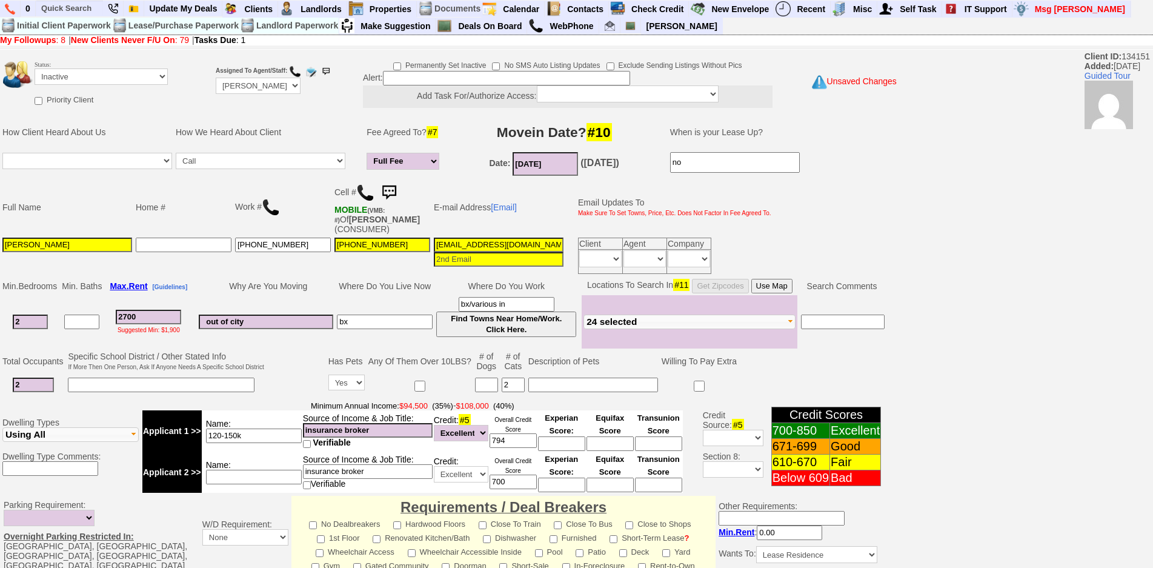
type textarea "no app no text or call back ia"
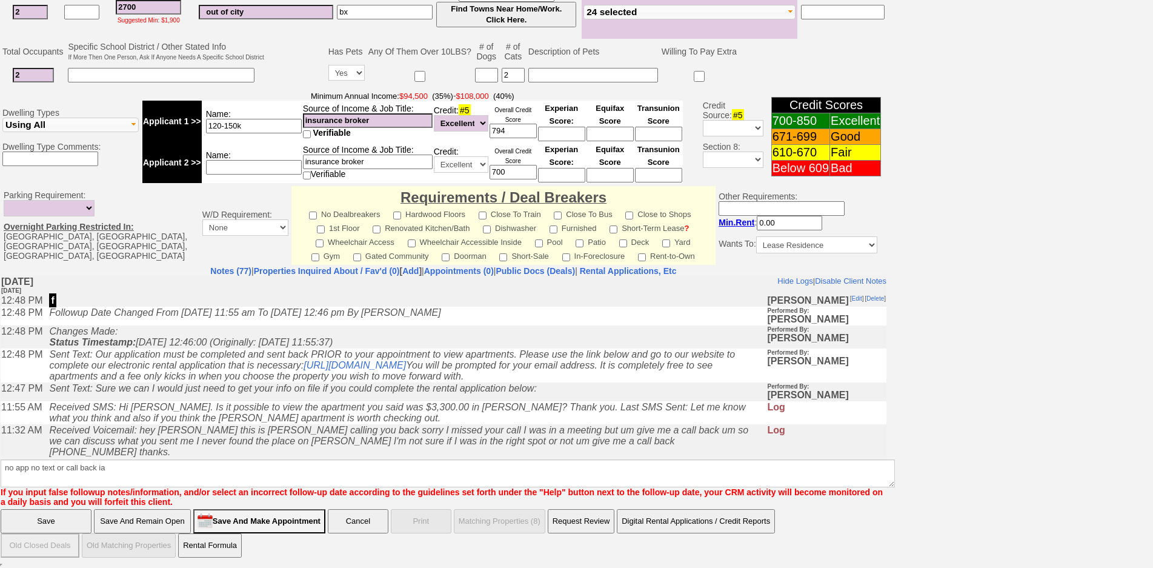
click input "Save" at bounding box center [46, 521] width 91 height 24
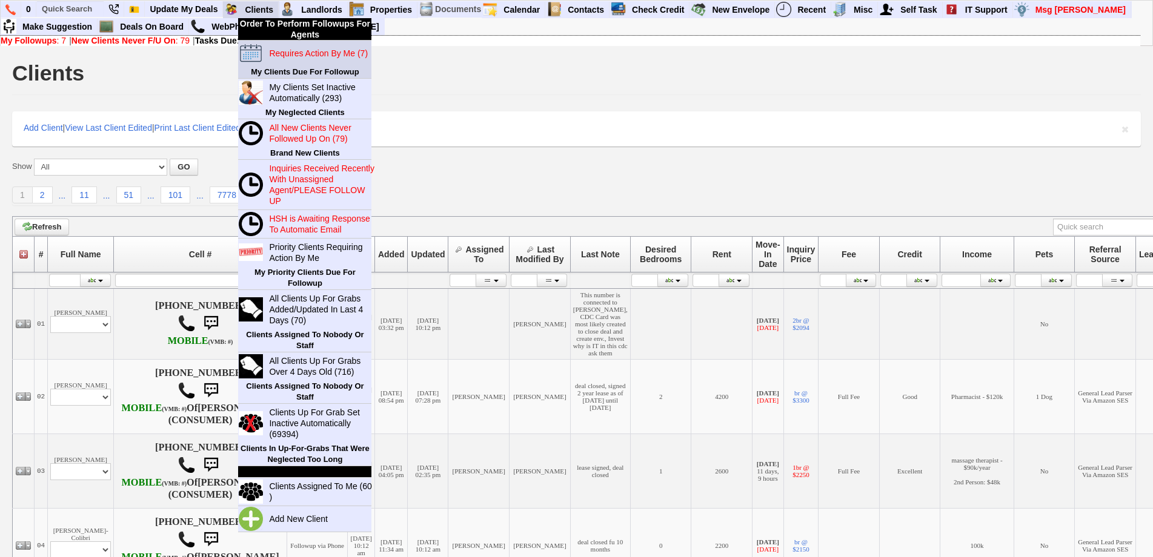
click at [290, 52] on blink "Requires Action By Me (7)" at bounding box center [318, 53] width 99 height 10
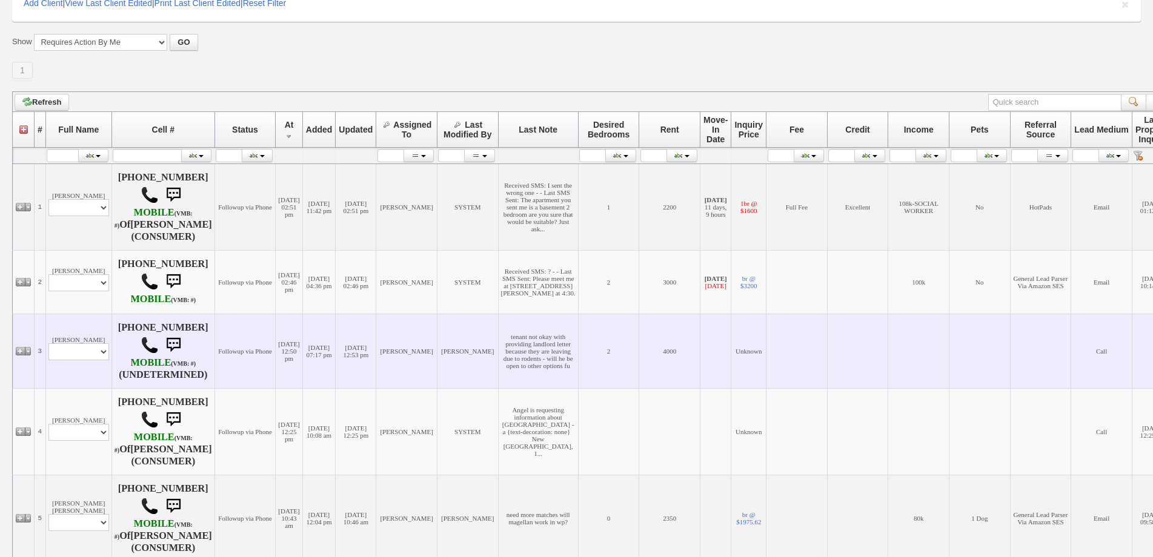
scroll to position [121, 0]
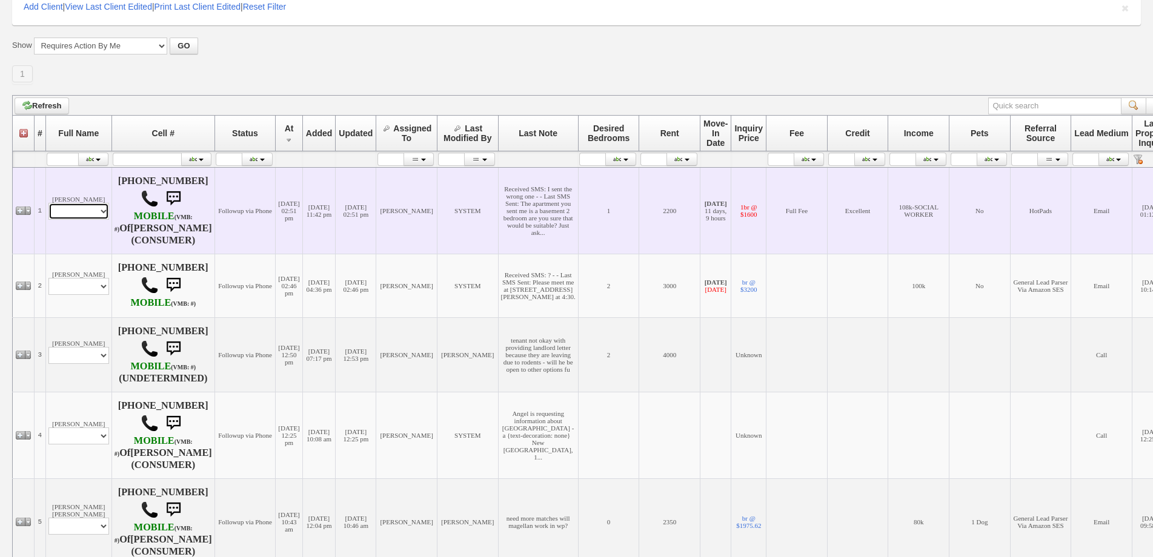
click at [96, 220] on select "Profile Edit Print Email Externally (Will Not Be Tracked In CRM) Closed Deals" at bounding box center [78, 211] width 61 height 17
select select "ChangeURL,/crm/custom/edit_client_form.php?redirect=%2Fcrm%2Fclients.php&id=225…"
click at [48, 217] on select "Profile Edit Print Email Externally (Will Not Be Tracked In CRM) Closed Deals" at bounding box center [78, 211] width 61 height 17
select select
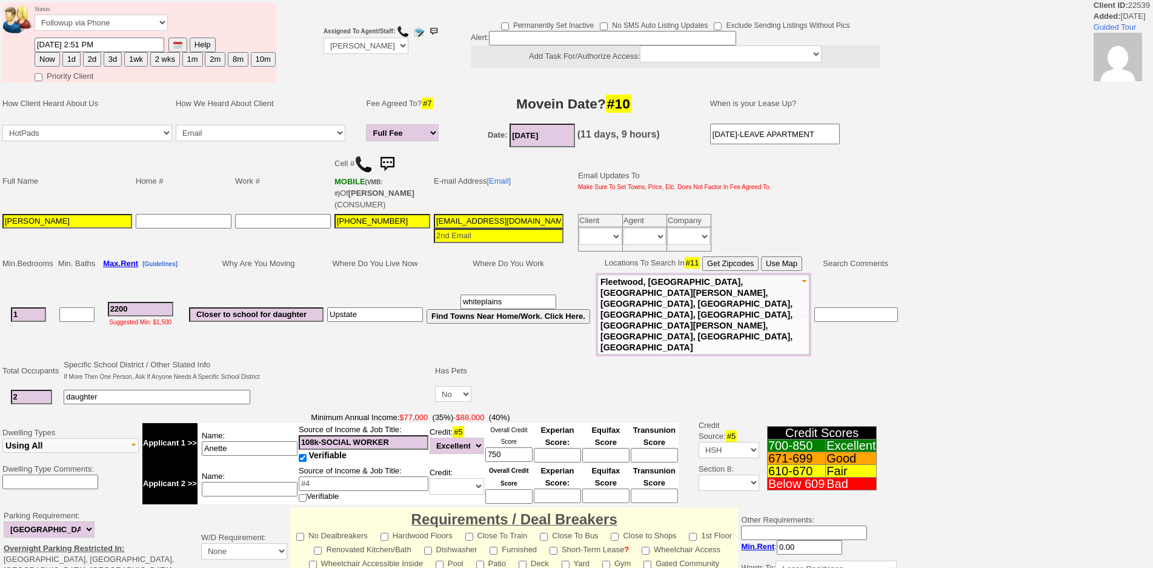
scroll to position [285, 0]
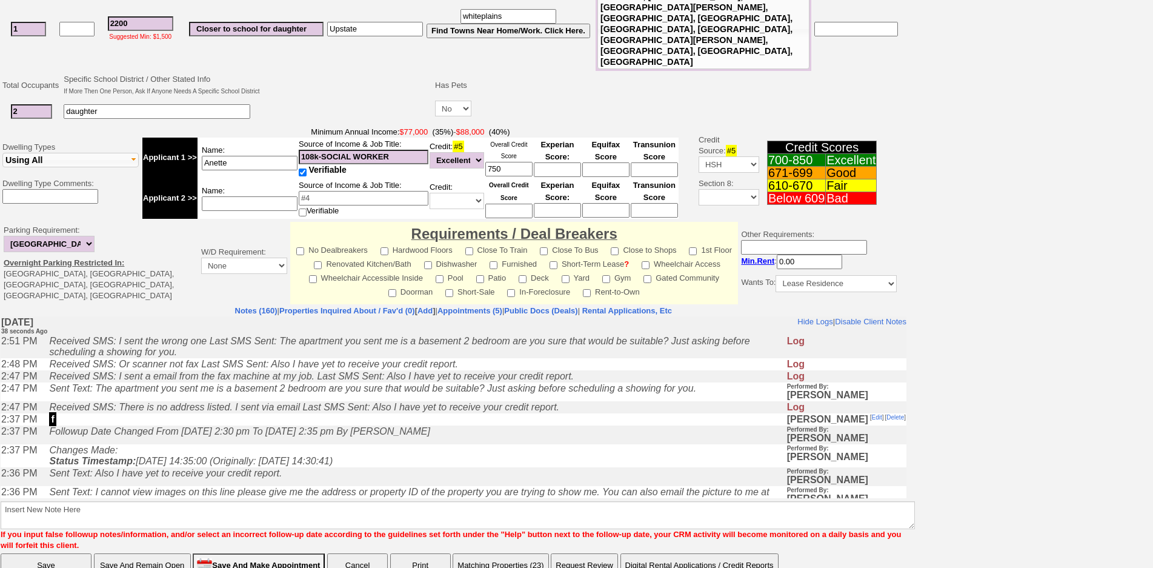
click at [267, 436] on icon "Followup Date Changed From Friday, September 19th, 2025 2:30 pm To Saturday, Se…" at bounding box center [239, 431] width 380 height 10
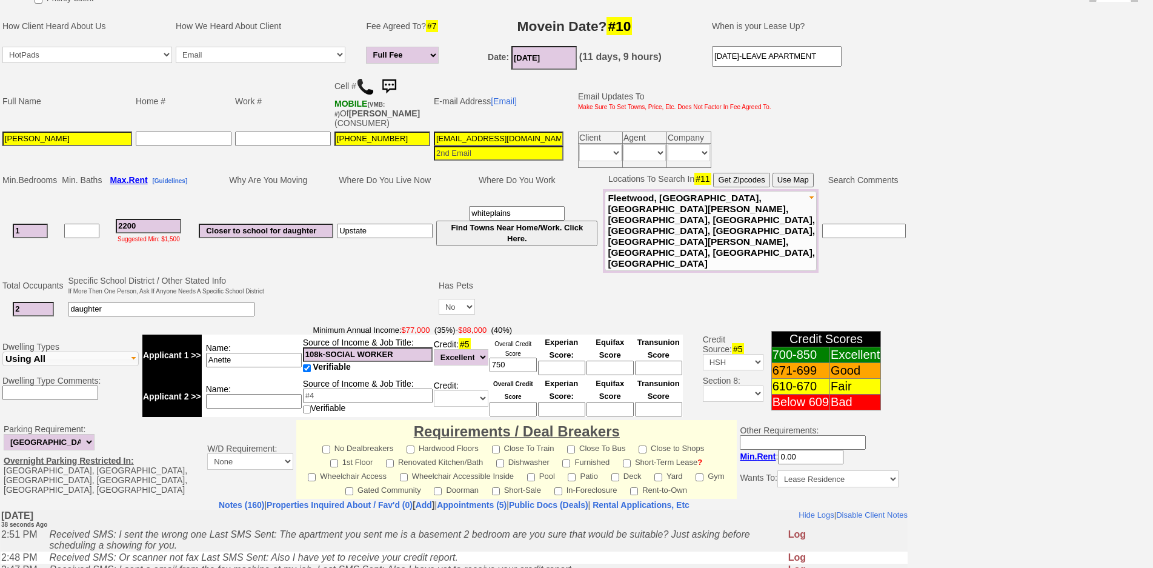
scroll to position [0, 0]
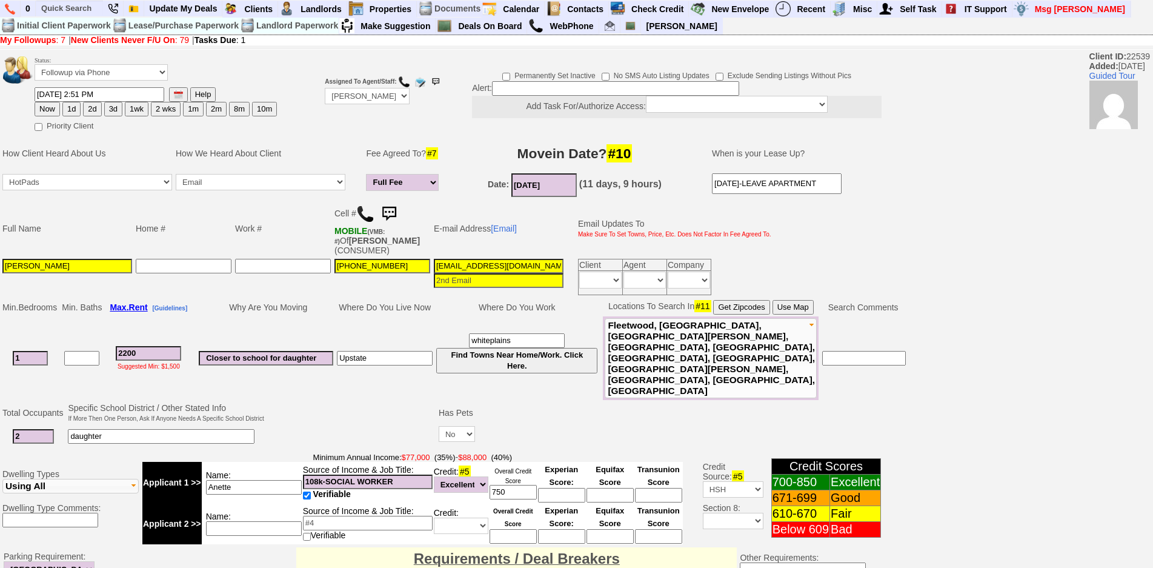
click at [391, 209] on img at bounding box center [389, 214] width 24 height 24
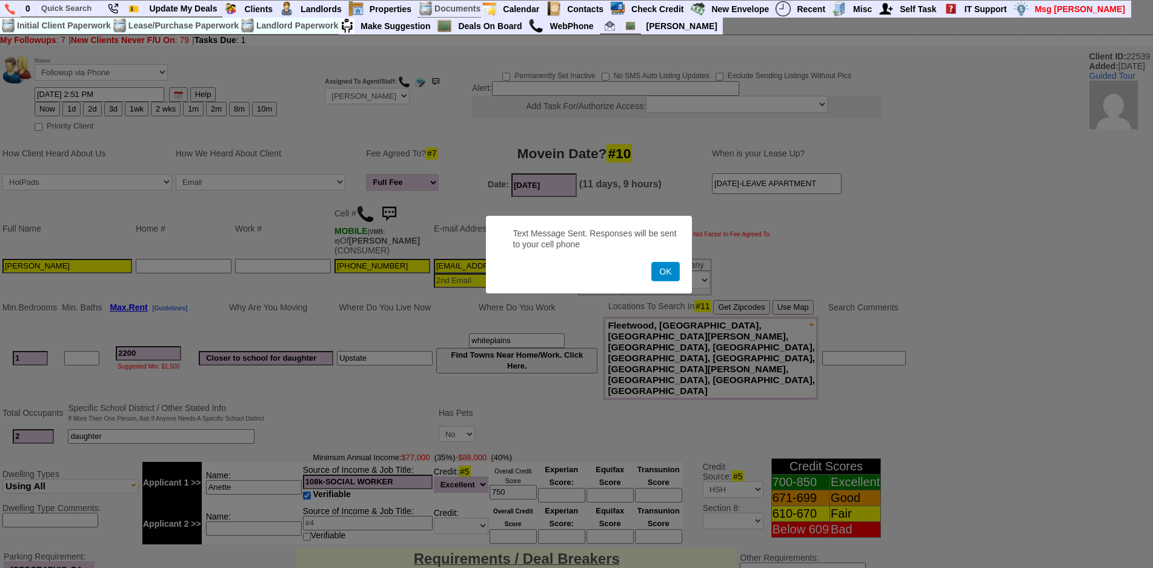
click at [665, 273] on button "OK" at bounding box center [665, 271] width 28 height 19
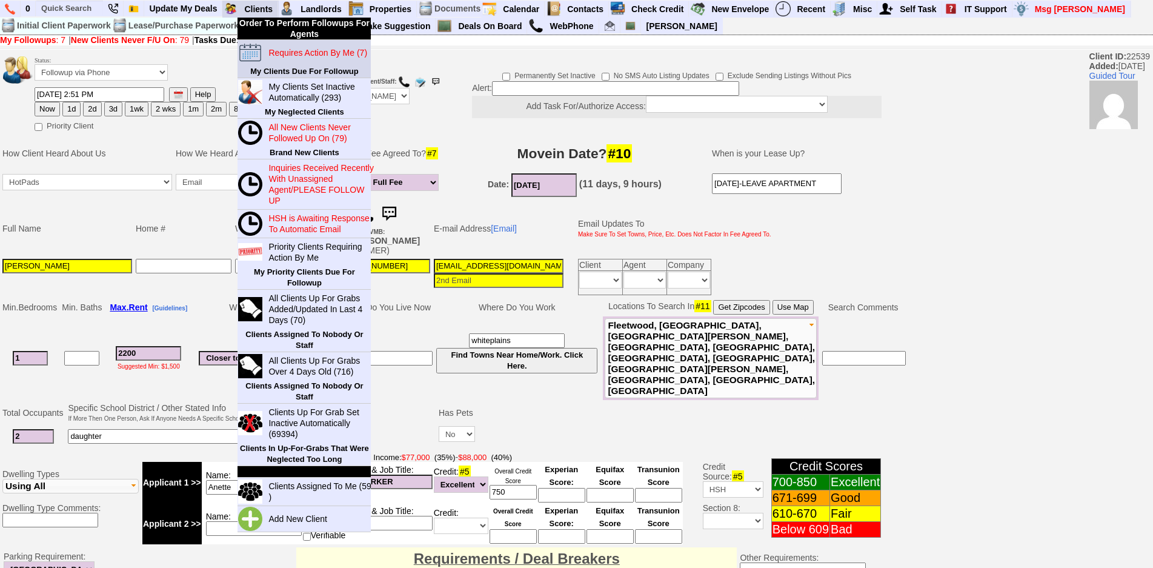
click at [292, 56] on blink "Requires Action By Me (7)" at bounding box center [317, 53] width 99 height 10
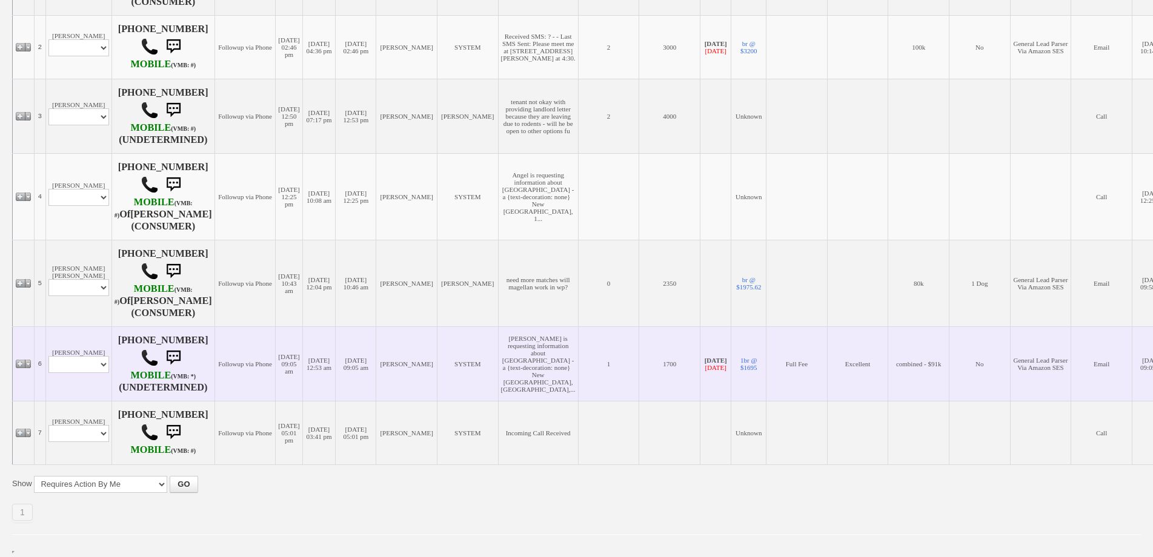
scroll to position [363, 0]
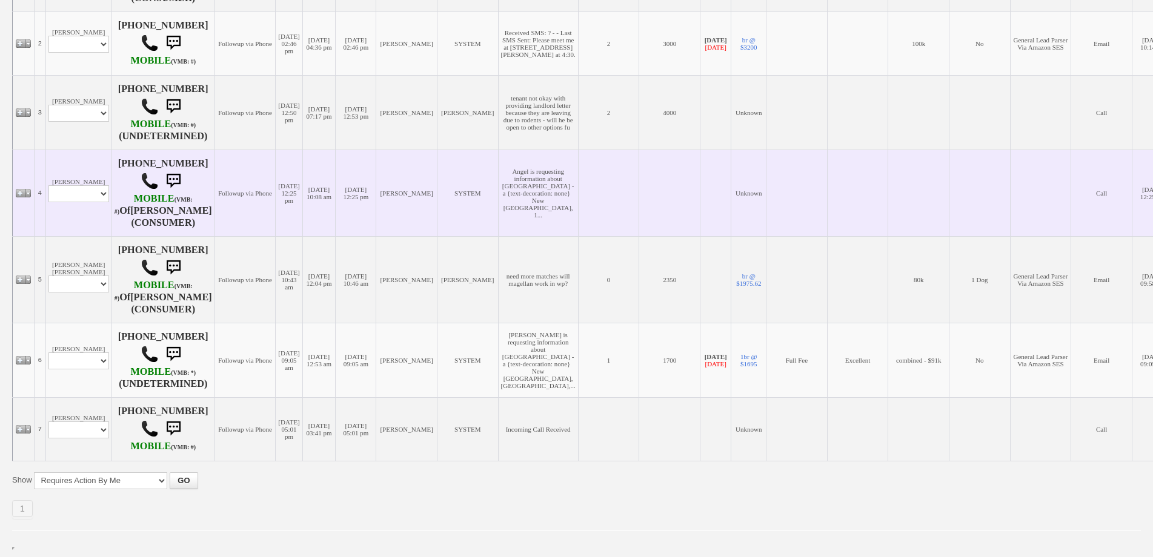
click at [77, 210] on td "Dionysia Placide Profile Edit Print Email Externally (Will Not Be Tracked In CR…" at bounding box center [78, 193] width 66 height 87
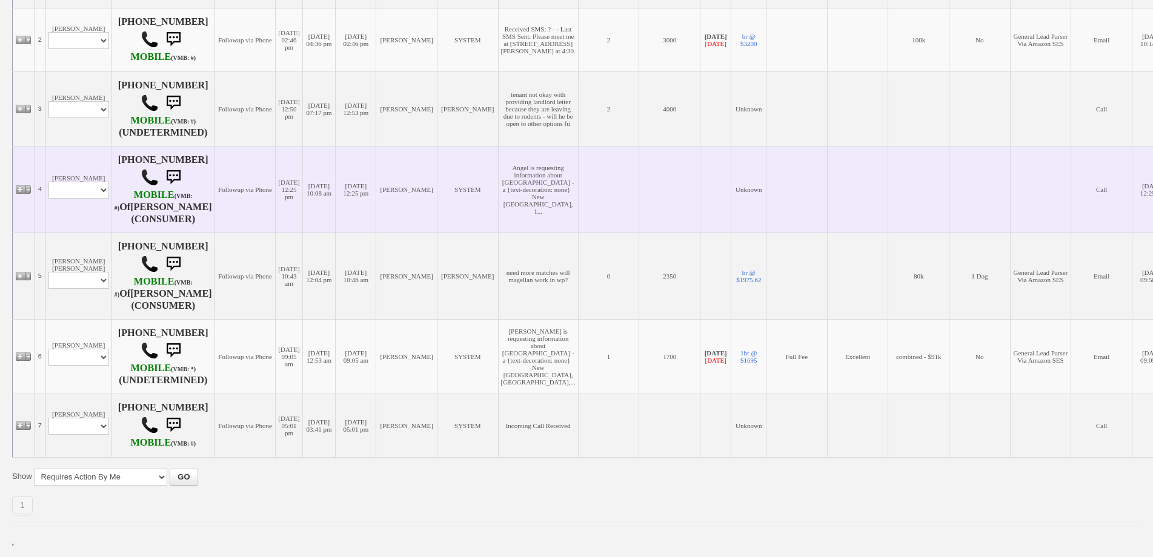
click at [77, 233] on td "Ines Milagros Casanova Profile Edit Print Email Externally (Will Not Be Tracked…" at bounding box center [78, 276] width 66 height 87
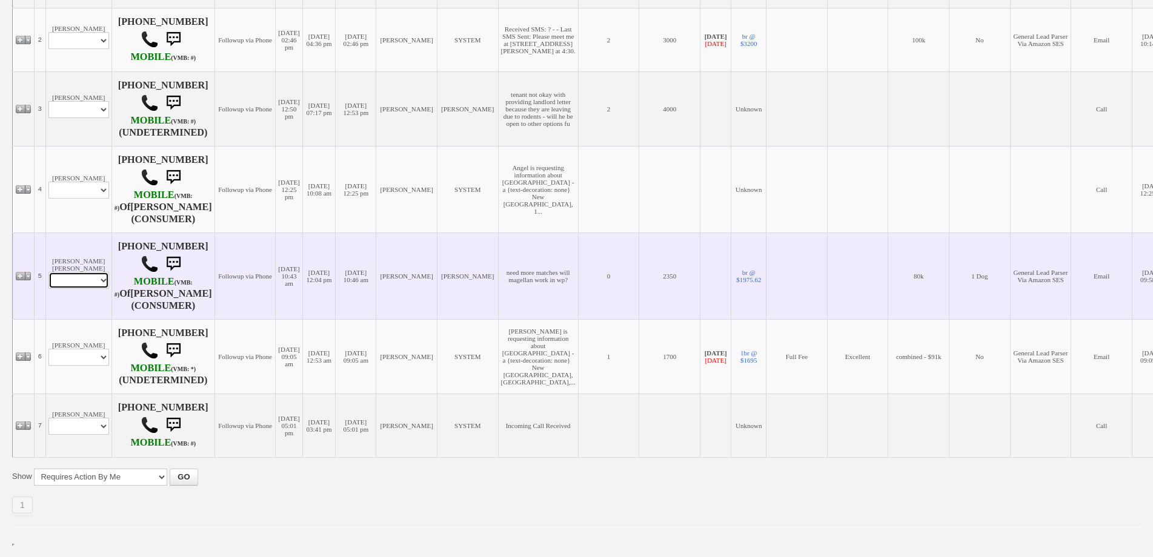
click at [92, 272] on select "Profile Edit Print Email Externally (Will Not Be Tracked In CRM) Closed Deals" at bounding box center [78, 280] width 61 height 17
select select "ChangeURL,/crm/custom/edit_client_form.php?redirect=%2Fcrm%2Fclients.php&id=167…"
click at [48, 272] on select "Profile Edit Print Email Externally (Will Not Be Tracked In CRM) Closed Deals" at bounding box center [78, 280] width 61 height 17
select select
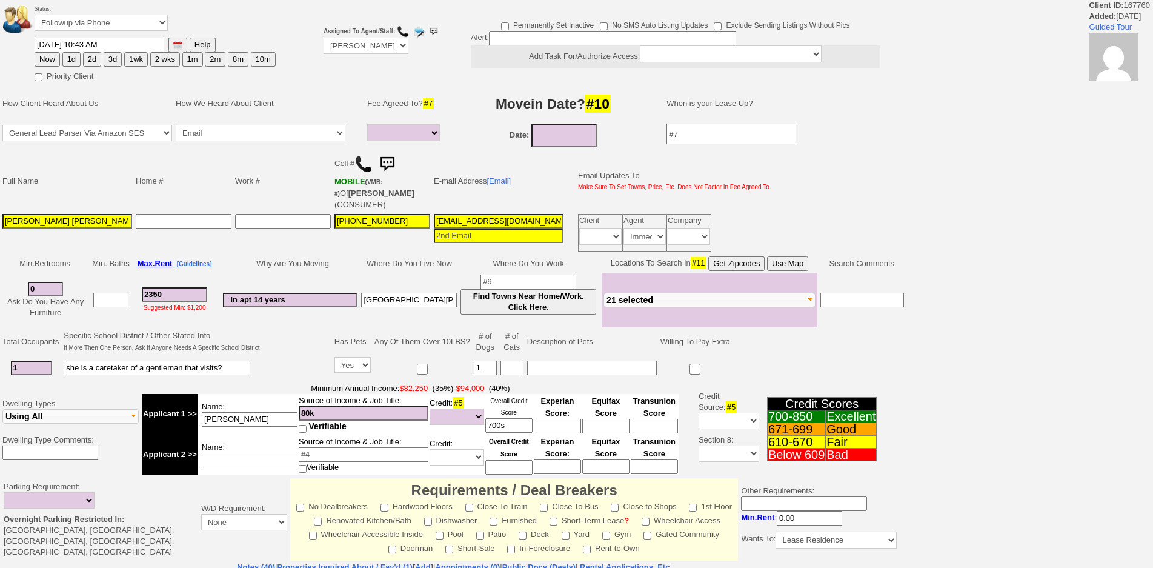
select select
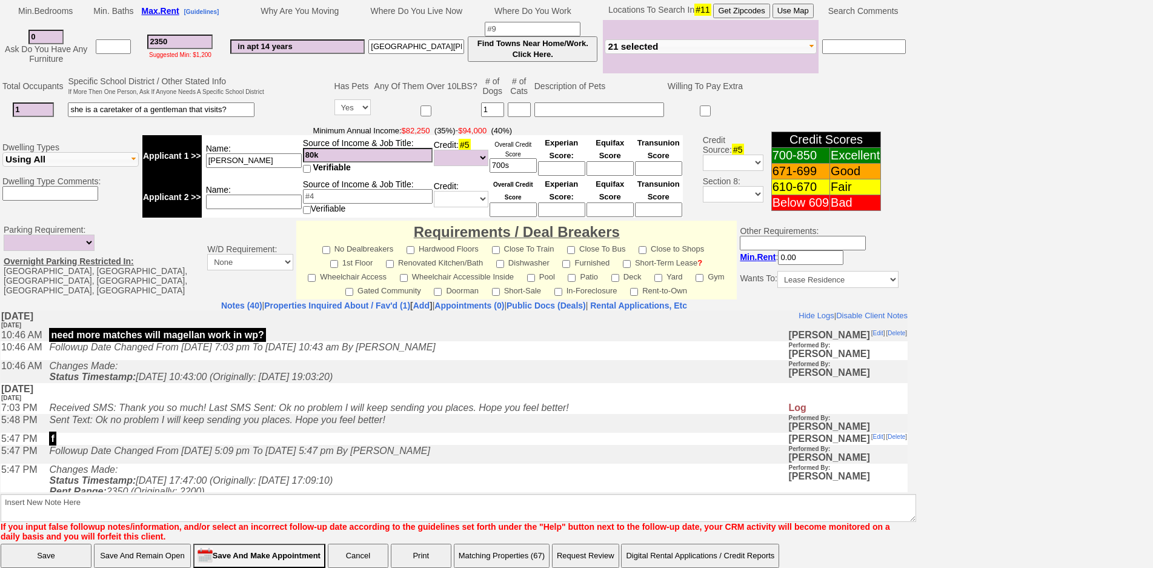
scroll to position [331, 0]
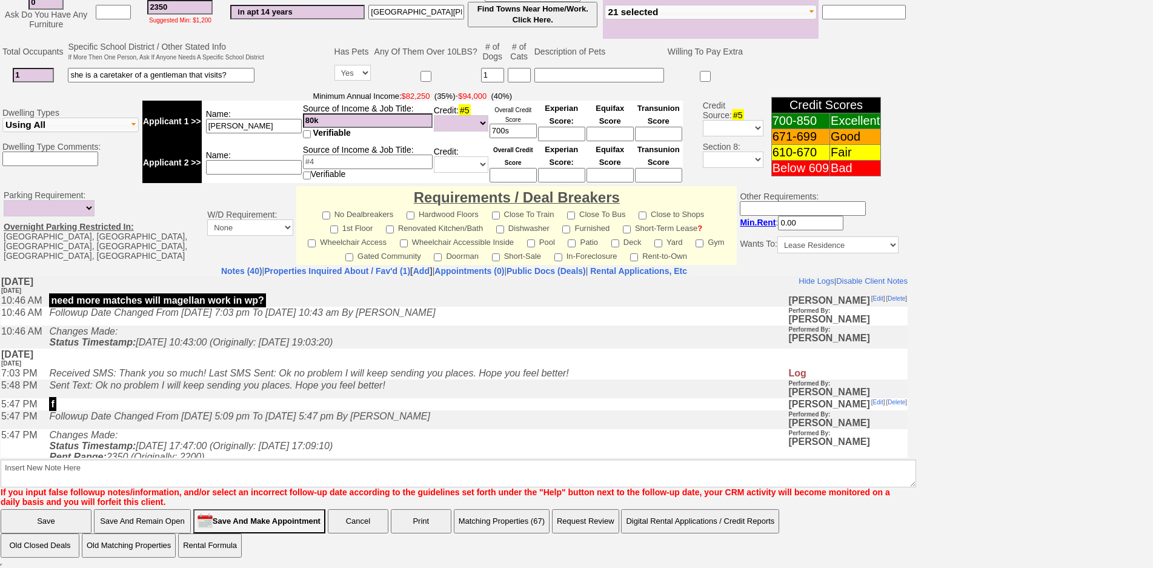
click at [260, 354] on td "[DATE] [DATE]" at bounding box center [454, 357] width 907 height 19
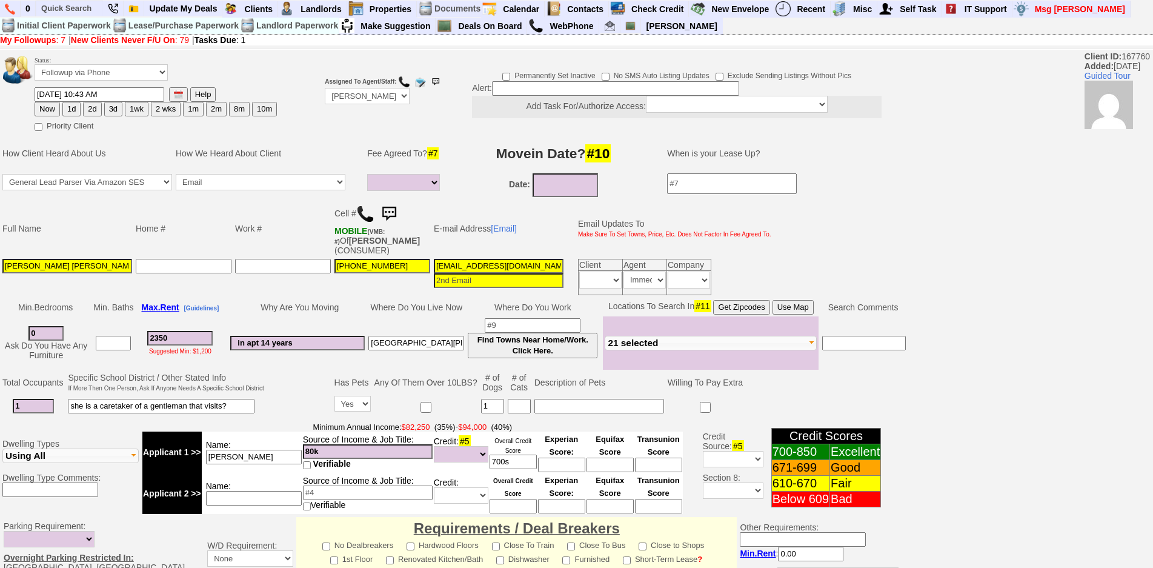
click at [139, 111] on button "1wk" at bounding box center [137, 109] width 24 height 15
type input "[DATE] 02:53 PM"
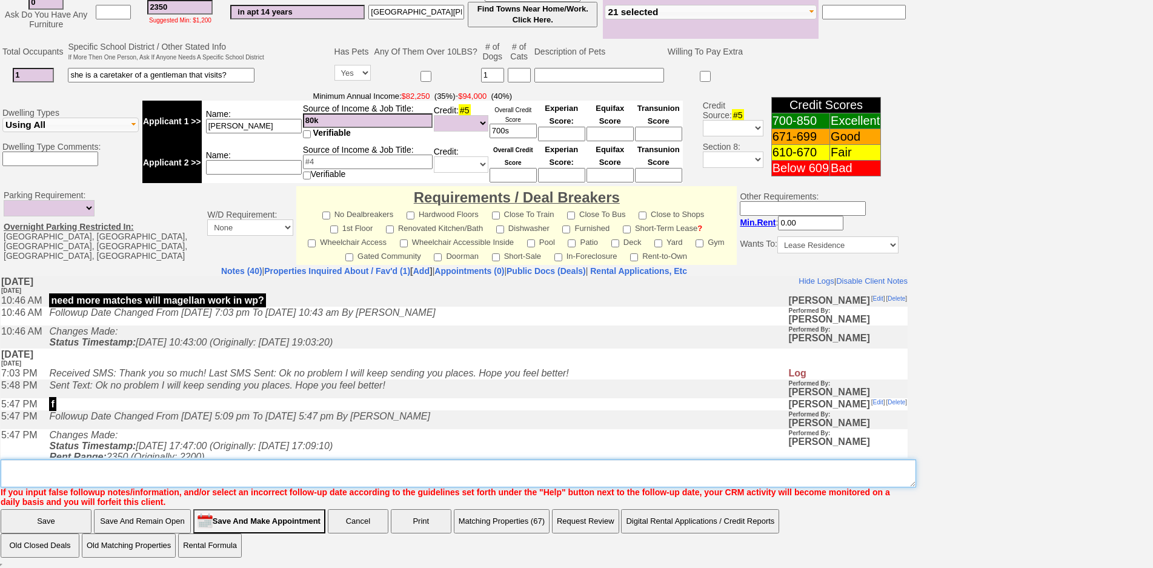
click at [393, 472] on textarea "Insert New Note Here" at bounding box center [458, 473] width 915 height 28
type textarea "f"
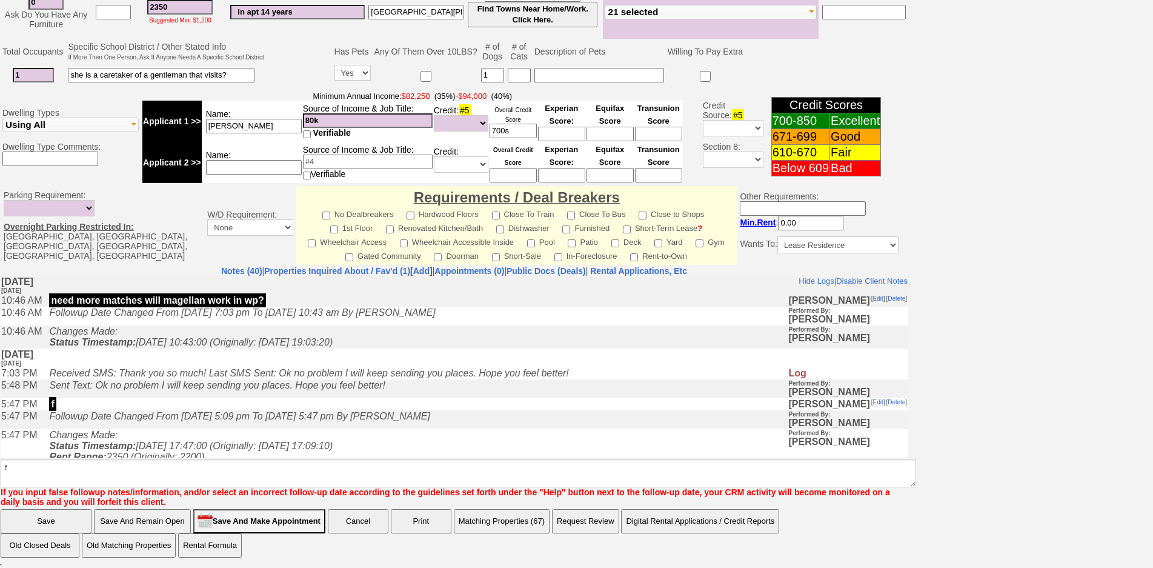
click input "Save" at bounding box center [46, 521] width 91 height 24
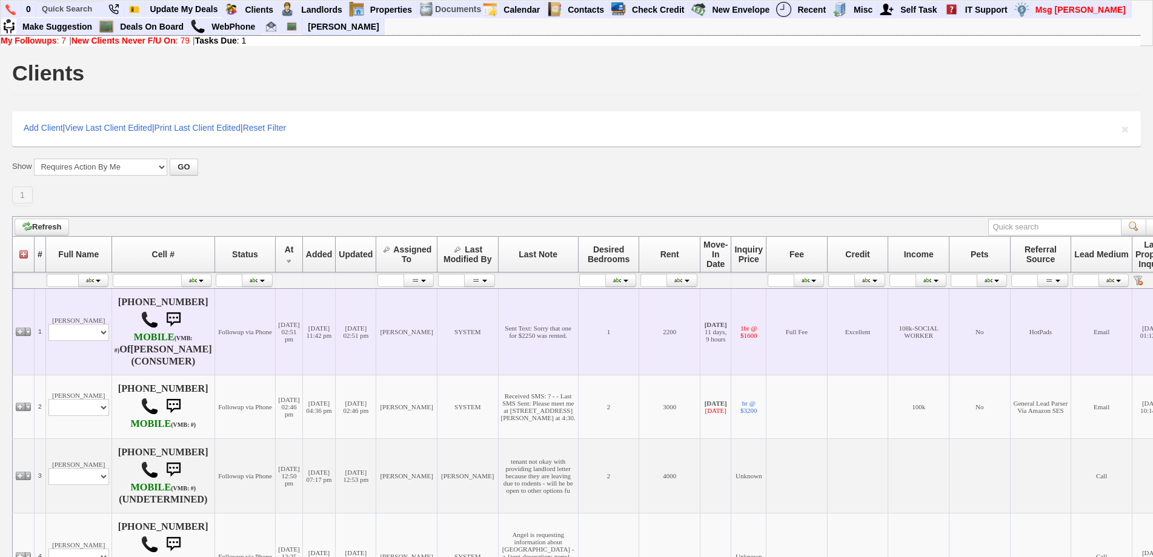
scroll to position [372, 0]
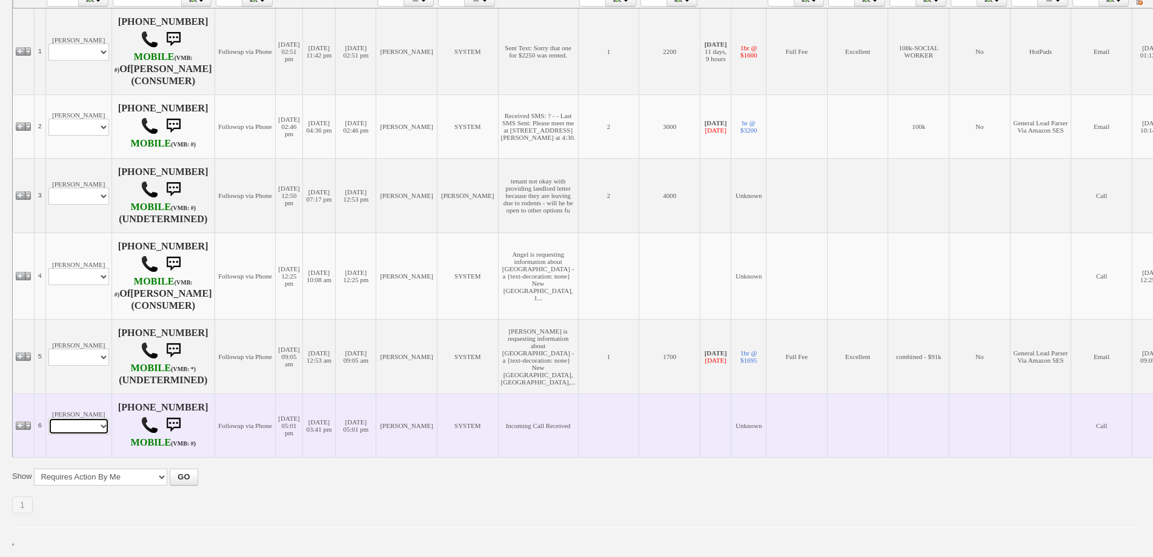
click at [94, 432] on select "Profile Edit Print Email Externally (Will Not Be Tracked In CRM) Closed Deals" at bounding box center [78, 426] width 61 height 17
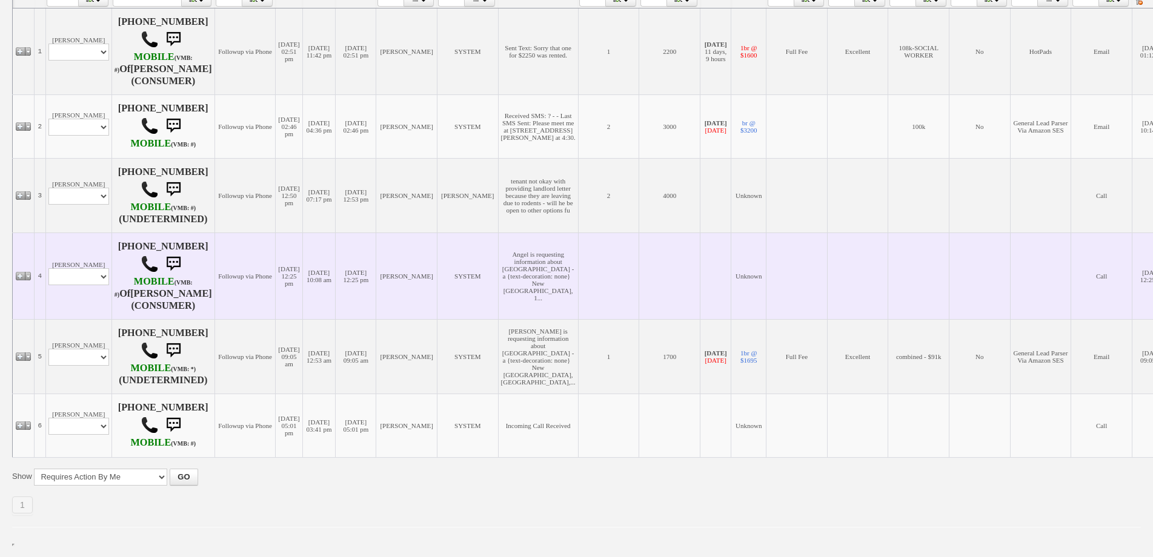
click at [75, 233] on td "Dionysia Placide Profile Edit Print Email Externally (Will Not Be Tracked In CR…" at bounding box center [78, 276] width 66 height 87
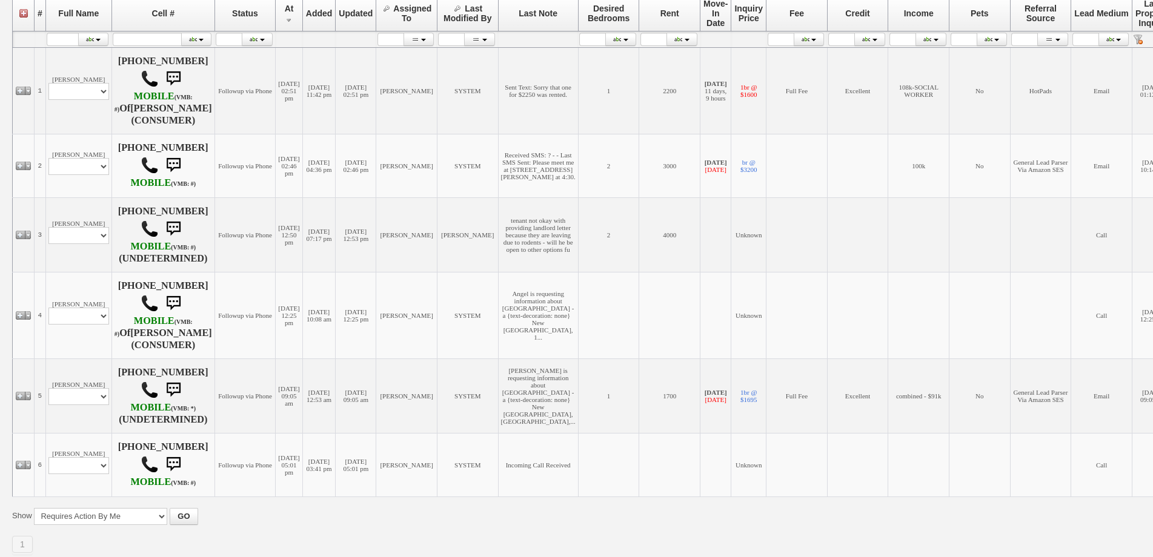
scroll to position [69, 0]
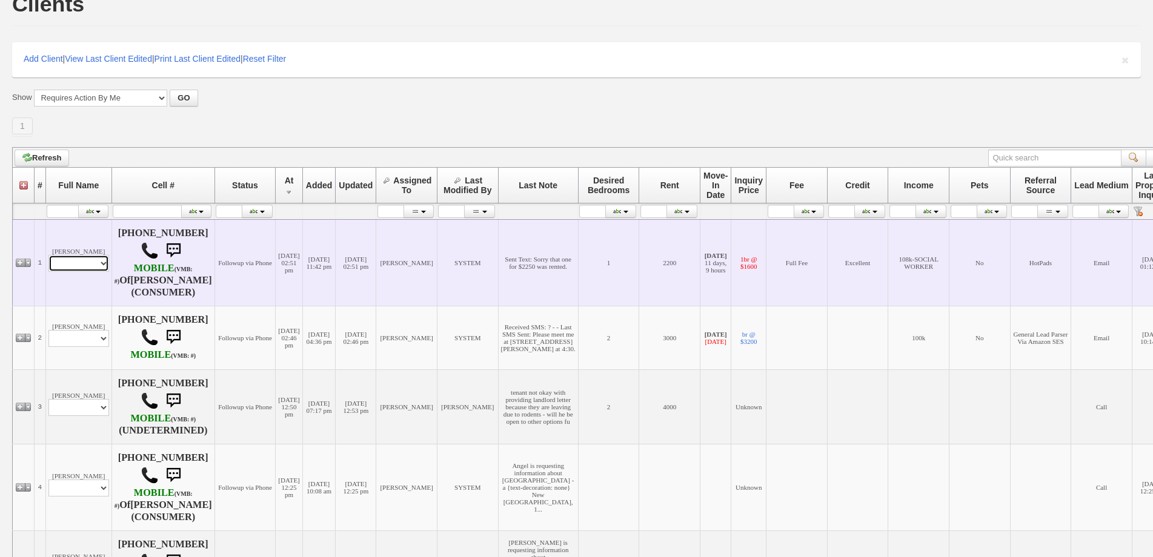
click at [95, 258] on select "Profile Edit Print Email Externally (Will Not Be Tracked In CRM) Closed Deals" at bounding box center [78, 263] width 61 height 17
select select "ChangeURL,/crm/custom/edit_client_form.php?redirect=%2Fcrm%2Fclients.php&id=225…"
click at [48, 255] on select "Profile Edit Print Email Externally (Will Not Be Tracked In CRM) Closed Deals" at bounding box center [78, 263] width 61 height 17
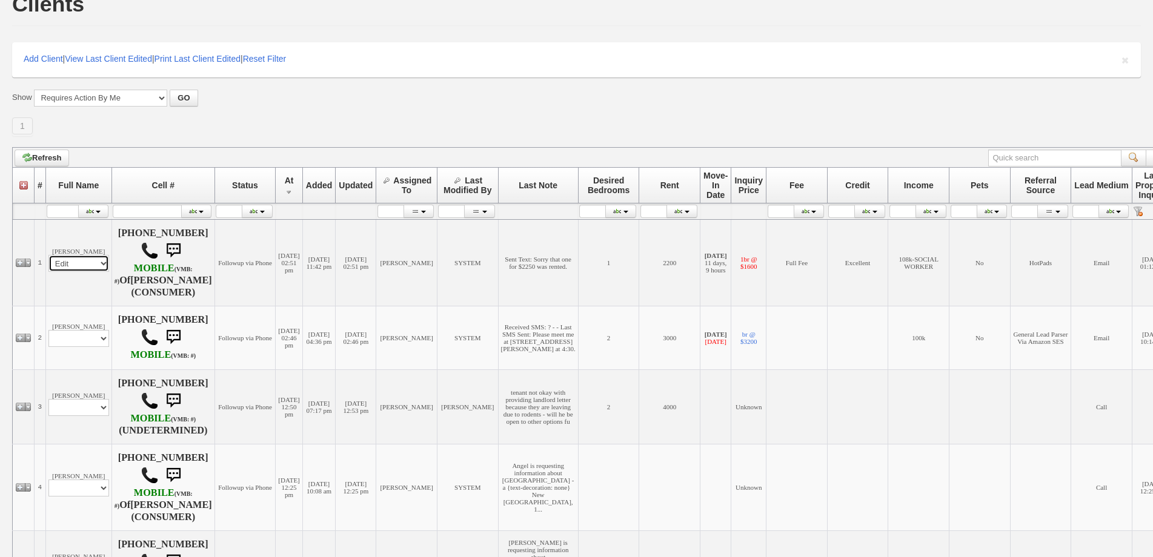
select select
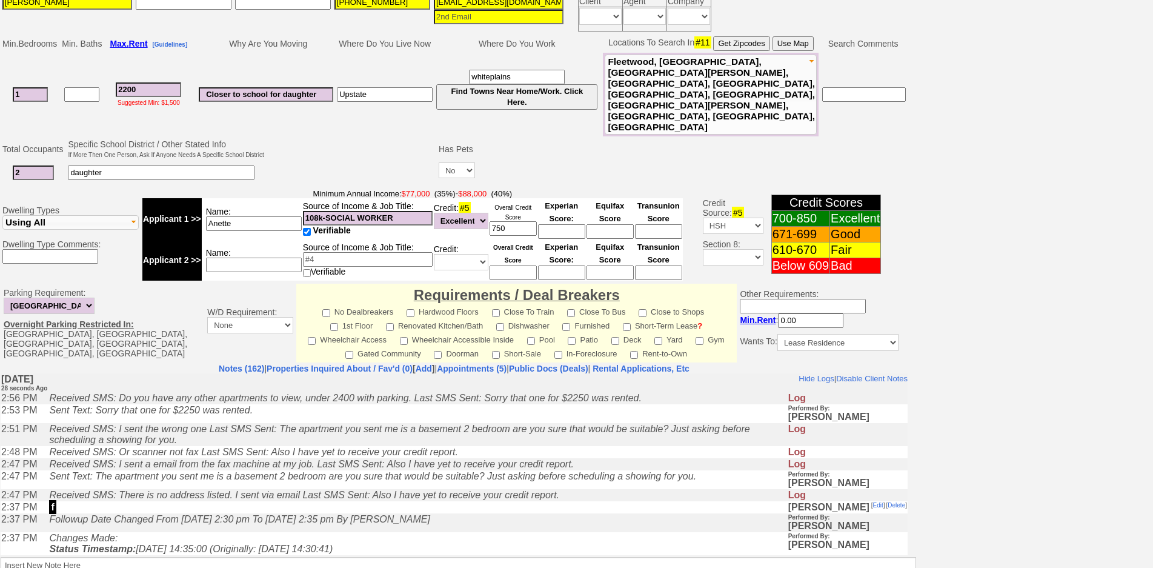
scroll to position [208, 0]
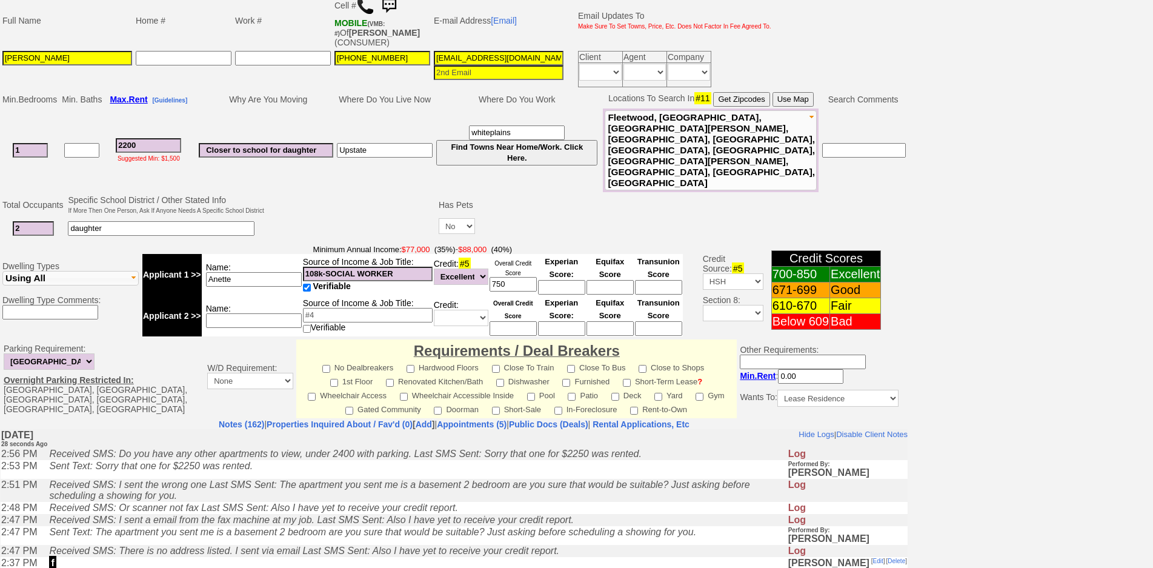
click at [137, 138] on input "2200" at bounding box center [148, 145] width 65 height 15
type input "220"
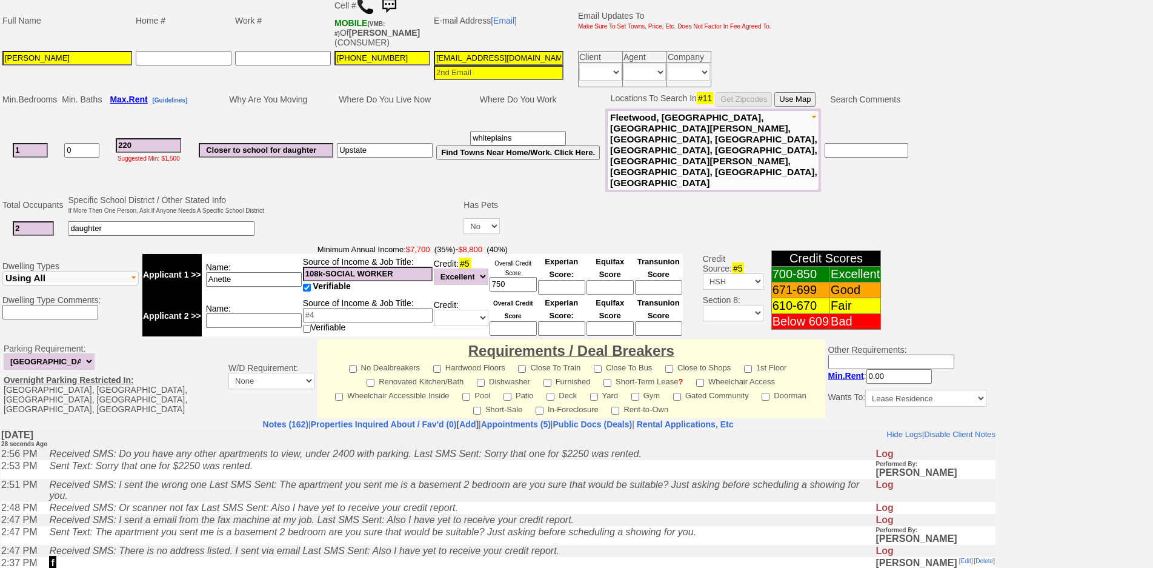
type input "0"
click at [147, 138] on input "220" at bounding box center [148, 145] width 65 height 15
drag, startPoint x: 151, startPoint y: 127, endPoint x: 90, endPoint y: 117, distance: 62.6
click at [90, 117] on tr "1 0 220 Suggested Min: $1,500 Closer to school for daughter Upstate whiteplains…" at bounding box center [455, 150] width 909 height 84
type input "2400"
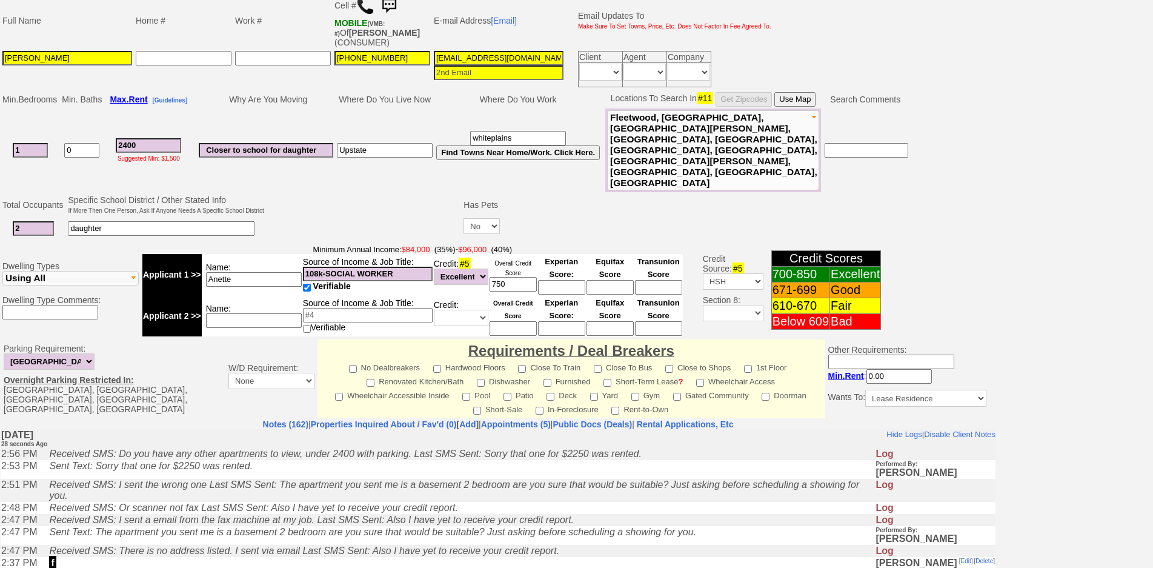
click at [85, 143] on input "0" at bounding box center [81, 150] width 35 height 15
click at [800, 104] on button "Use Map" at bounding box center [794, 99] width 41 height 15
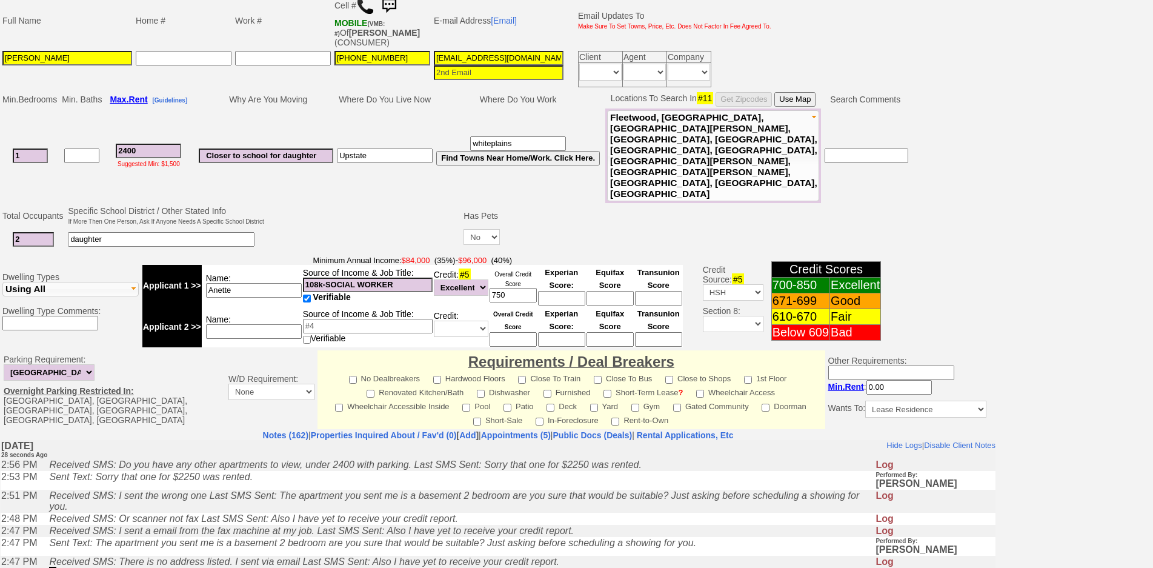
click at [696, 149] on button "Fleetwood, Pelham, New Rochelle, Larchmont, Mamaroneck, Harrison, Rye, Port Che…" at bounding box center [713, 155] width 212 height 91
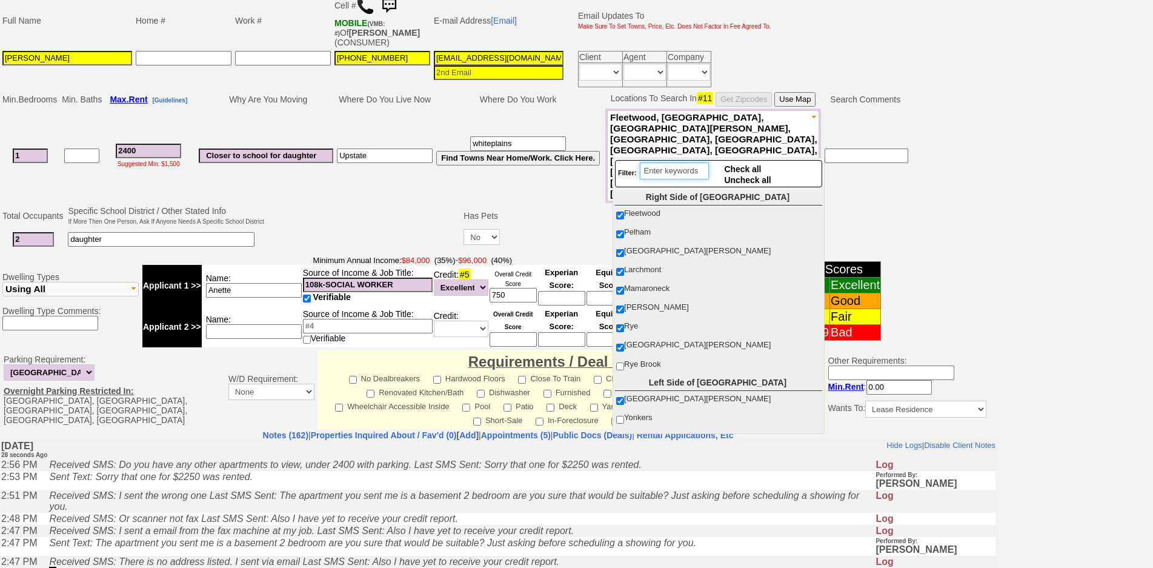
click at [695, 173] on input "search" at bounding box center [674, 170] width 69 height 17
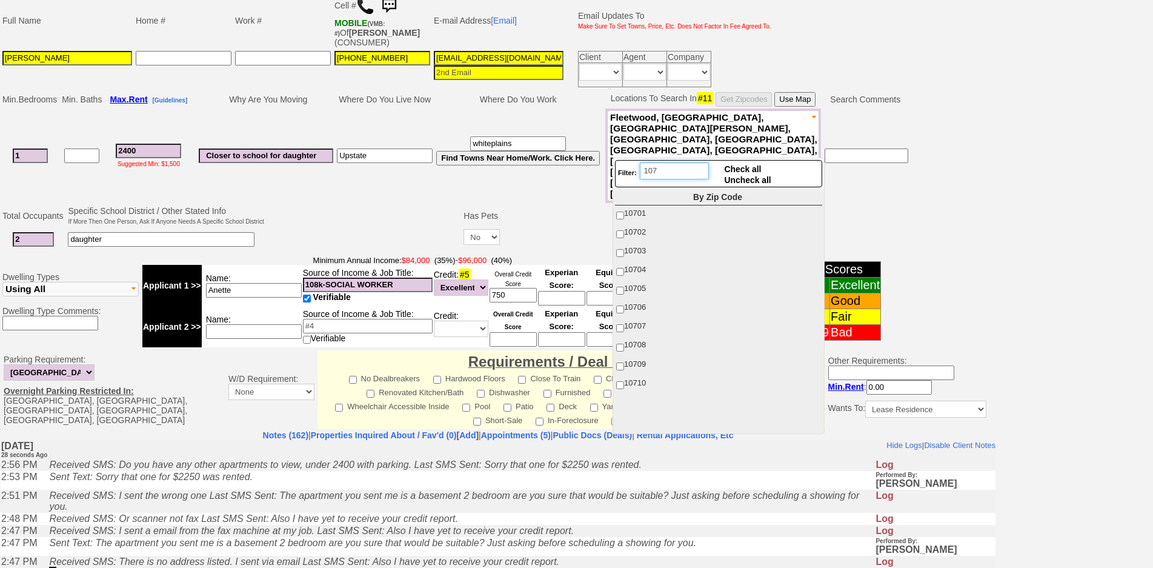
type input "107"
click at [656, 252] on label "10703" at bounding box center [717, 251] width 205 height 16
click at [624, 252] on input "10703" at bounding box center [620, 253] width 8 height 8
checkbox input "true"
drag, startPoint x: 656, startPoint y: 270, endPoint x: 653, endPoint y: 280, distance: 10.7
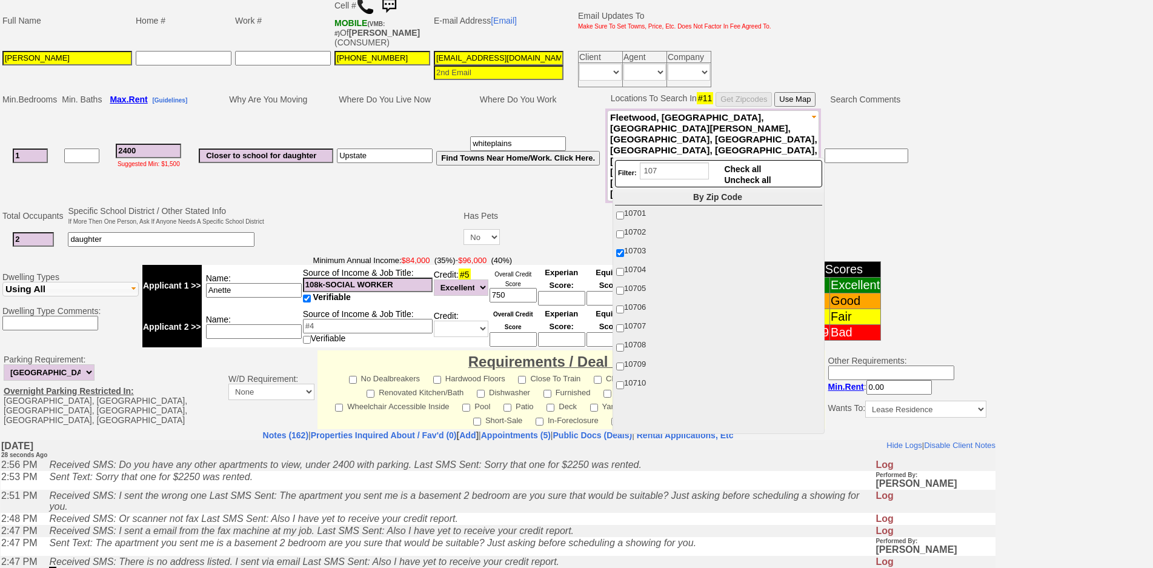
click at [655, 271] on label "10704" at bounding box center [717, 270] width 205 height 16
click at [624, 271] on input "10704" at bounding box center [620, 272] width 8 height 8
checkbox input "true"
click at [652, 282] on label "10705" at bounding box center [717, 288] width 205 height 16
click at [624, 287] on input "10705" at bounding box center [620, 291] width 8 height 8
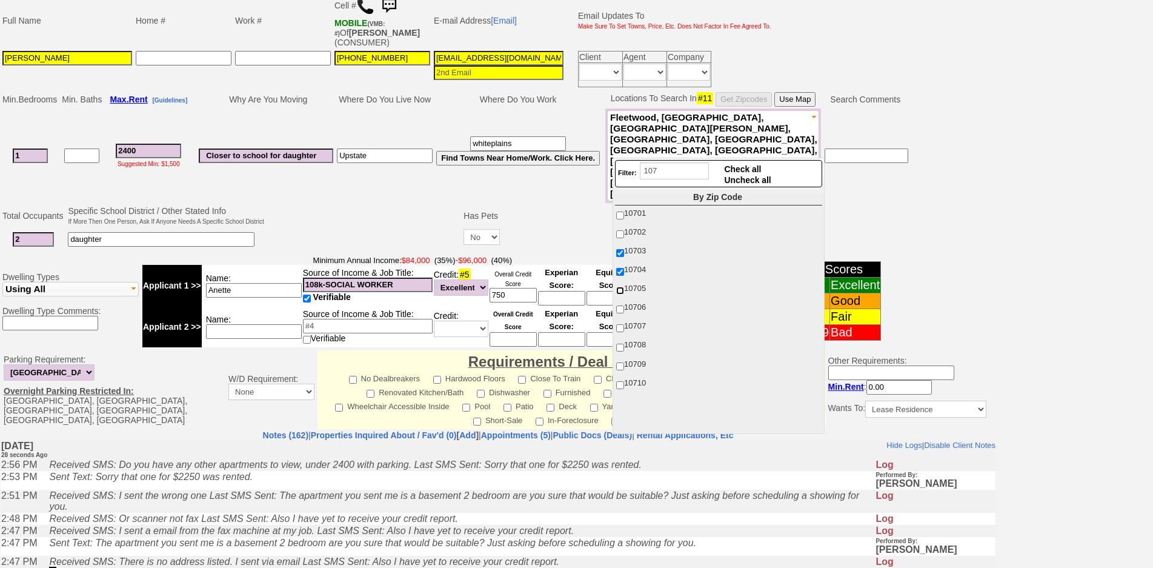
checkbox input "true"
click at [643, 379] on span "10710" at bounding box center [635, 382] width 22 height 9
click at [624, 381] on input "10710" at bounding box center [620, 385] width 8 height 8
checkbox input "true"
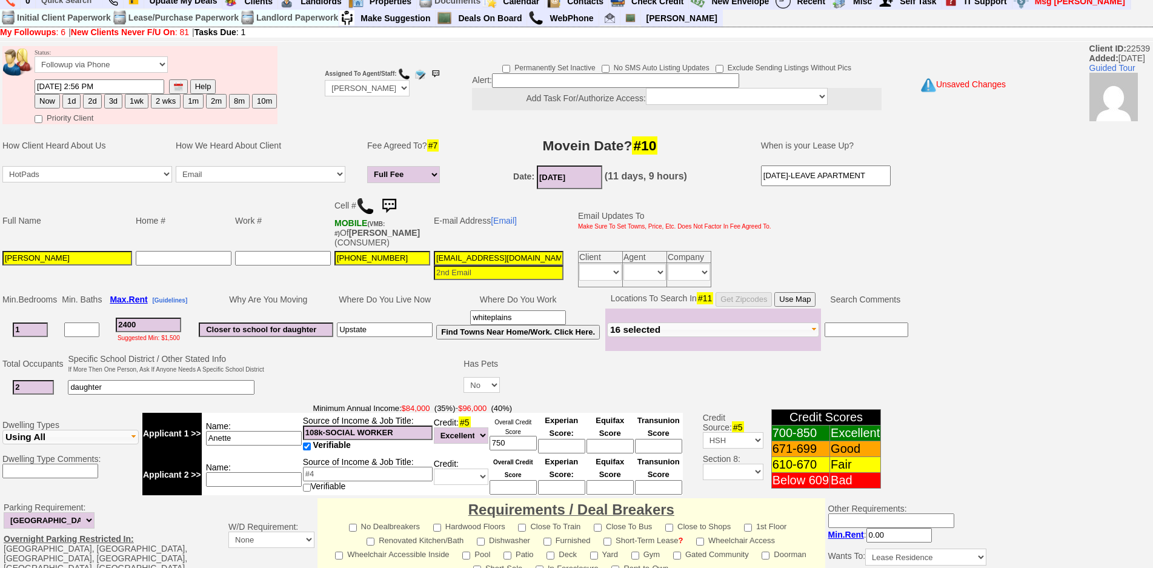
scroll to position [314, 0]
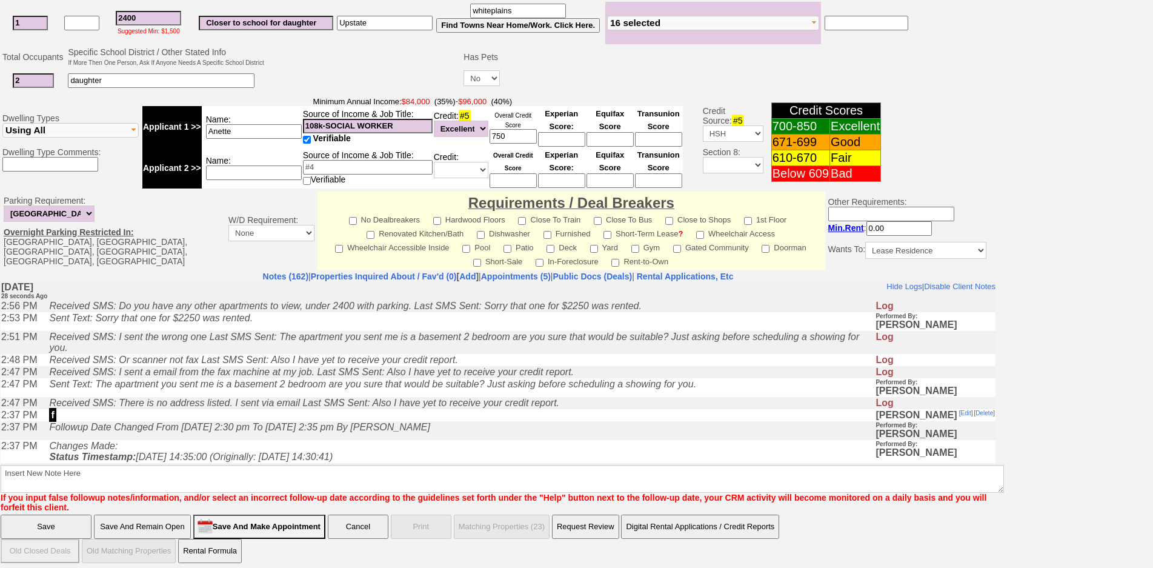
click at [139, 523] on input "Save And Remain Open" at bounding box center [142, 526] width 97 height 24
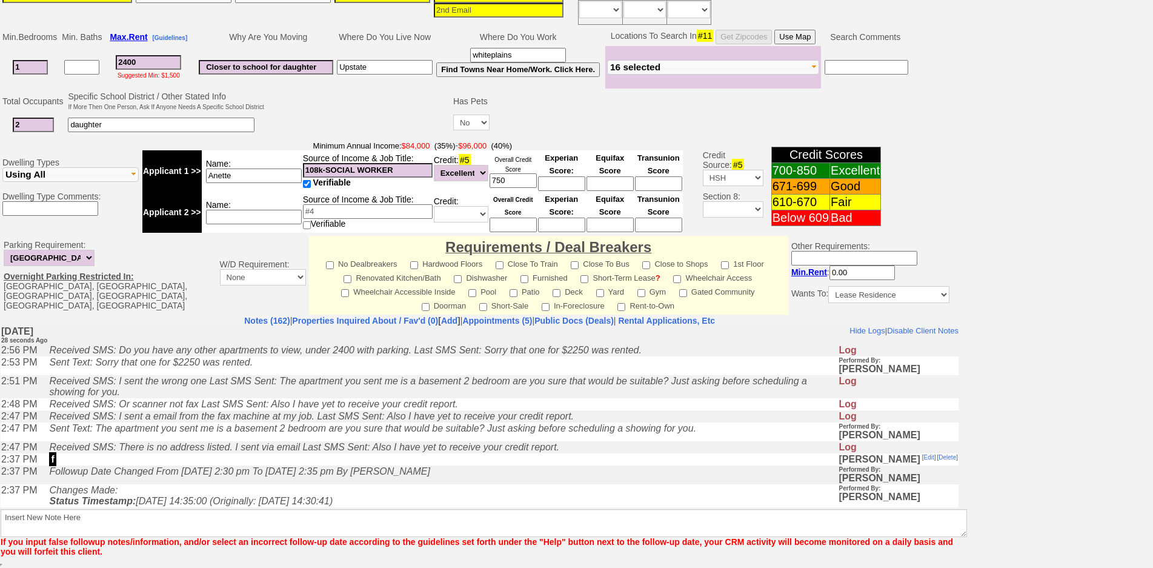
scroll to position [271, 0]
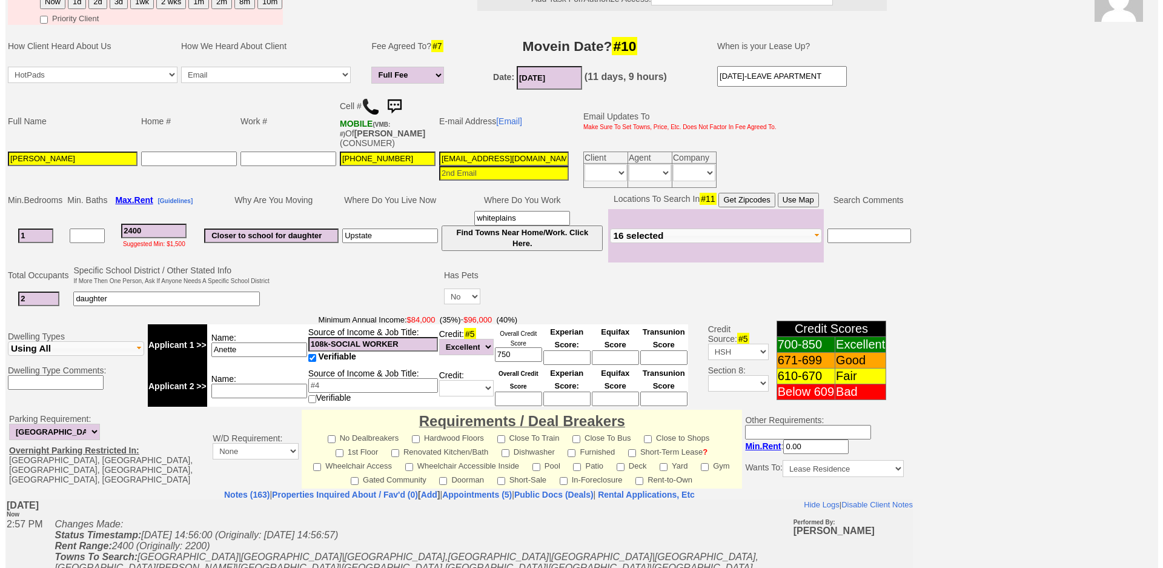
scroll to position [331, 0]
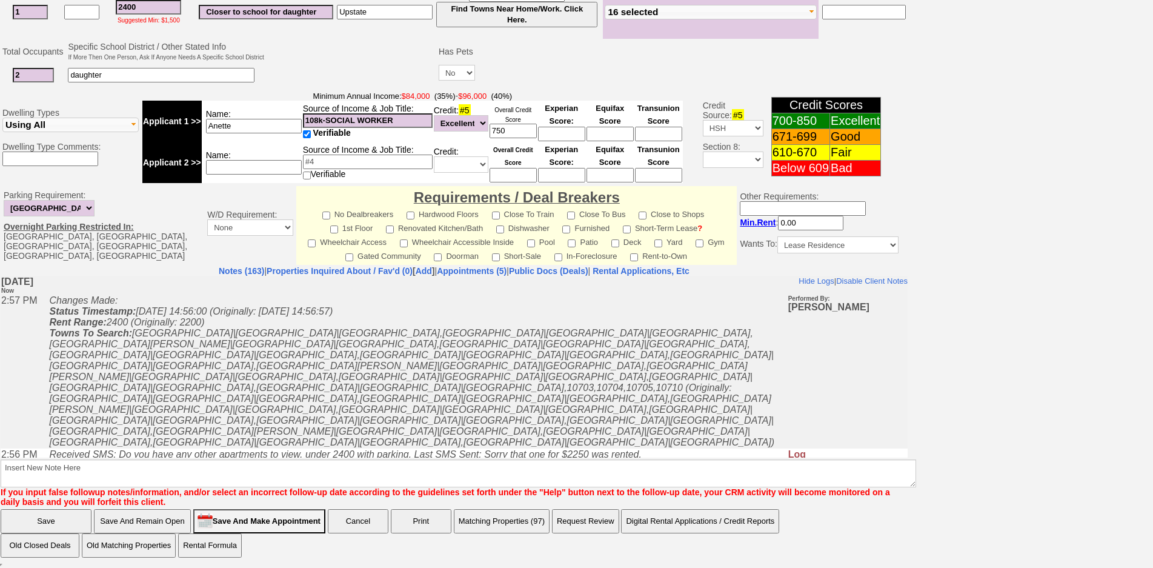
click at [492, 522] on button "Matching Properties (97)" at bounding box center [502, 521] width 96 height 24
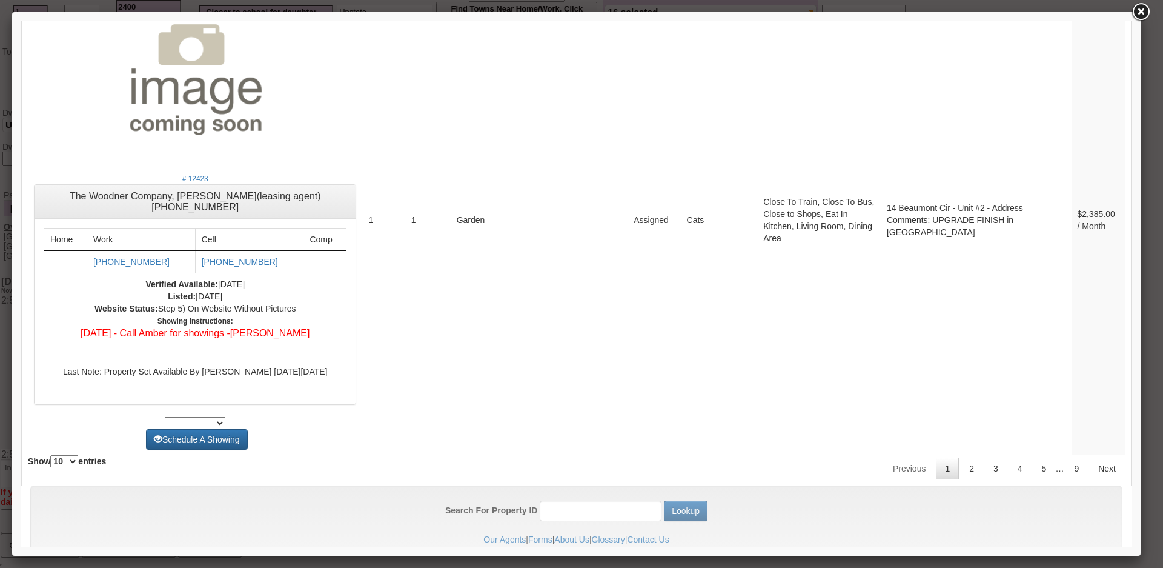
scroll to position [4710, 0]
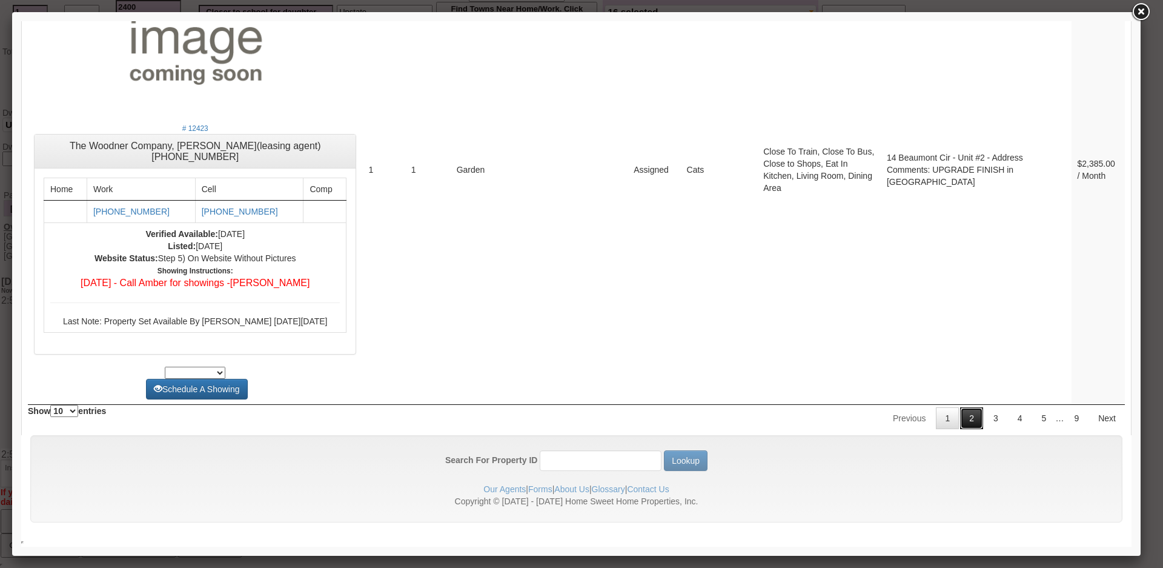
click at [960, 418] on link "2" at bounding box center [971, 418] width 23 height 22
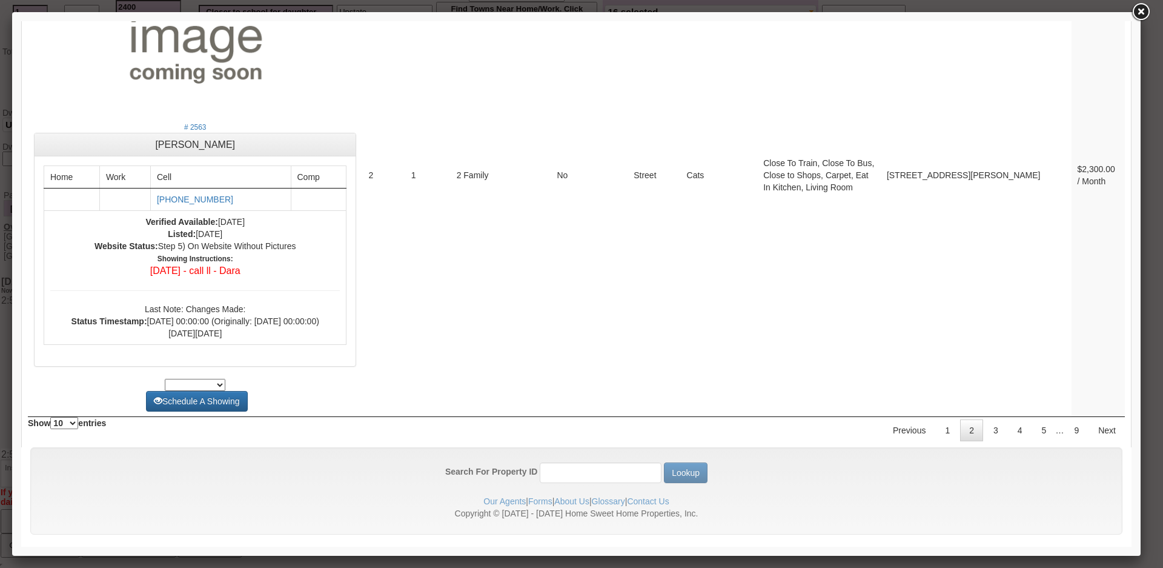
scroll to position [4898, 0]
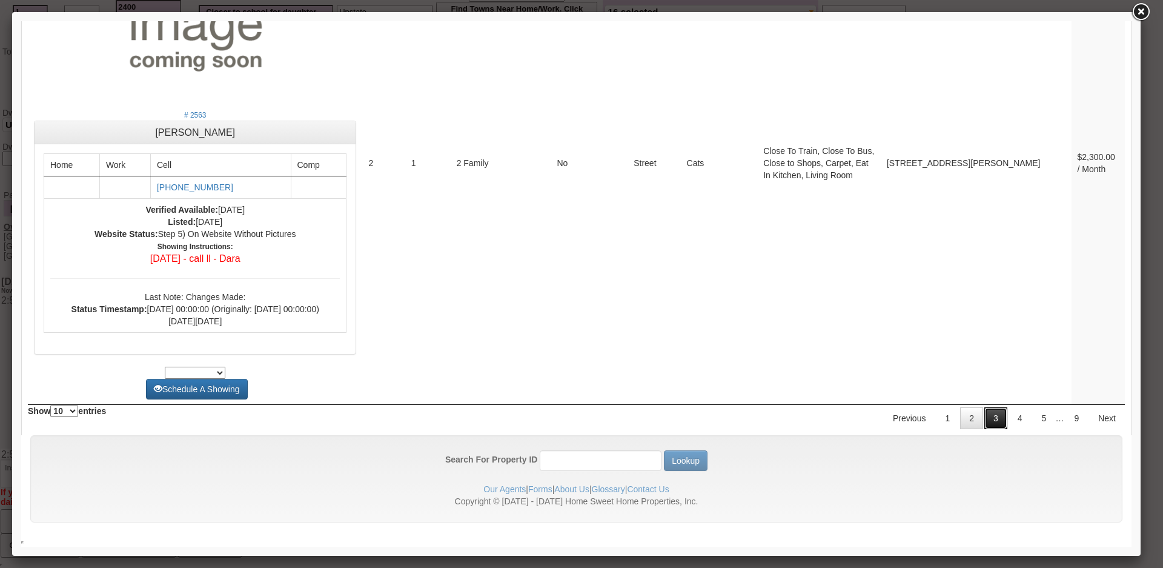
click at [984, 416] on link "3" at bounding box center [995, 418] width 23 height 22
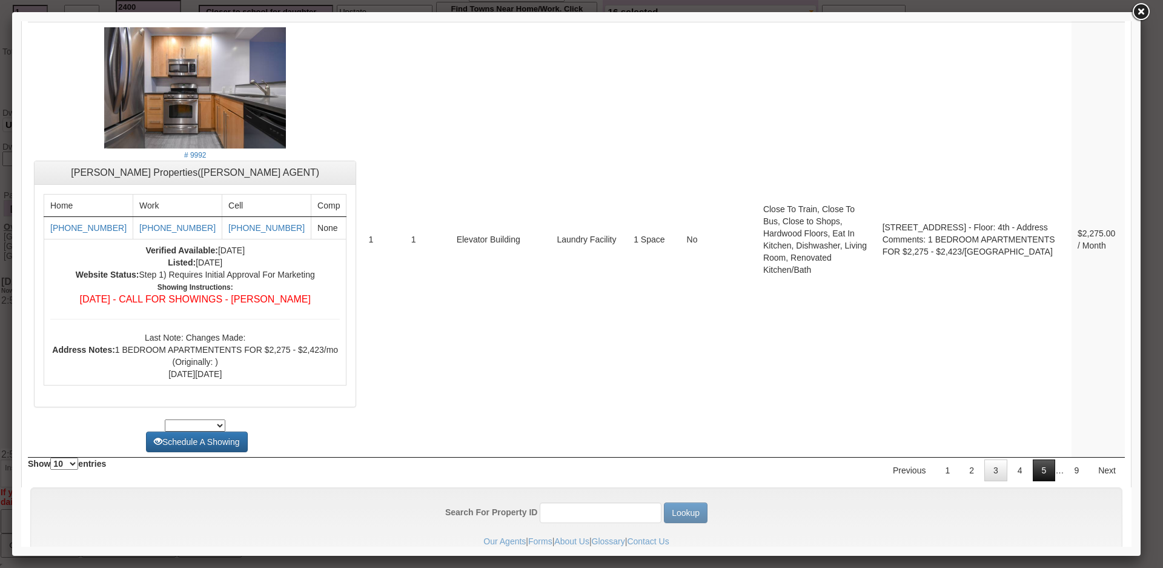
scroll to position [5131, 0]
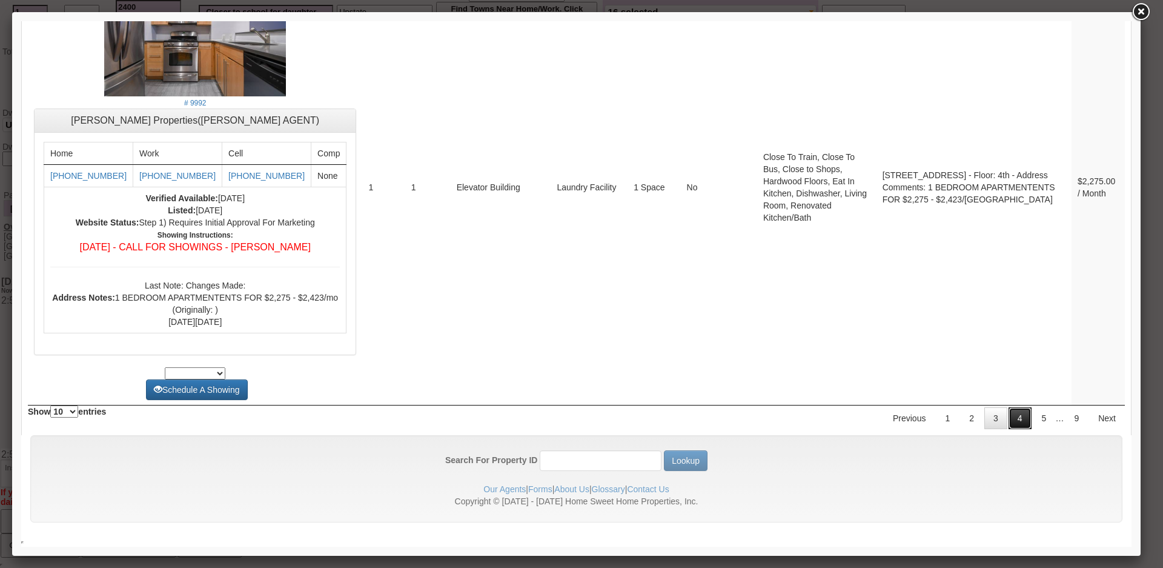
click at [1013, 420] on link "4" at bounding box center [1020, 418] width 23 height 22
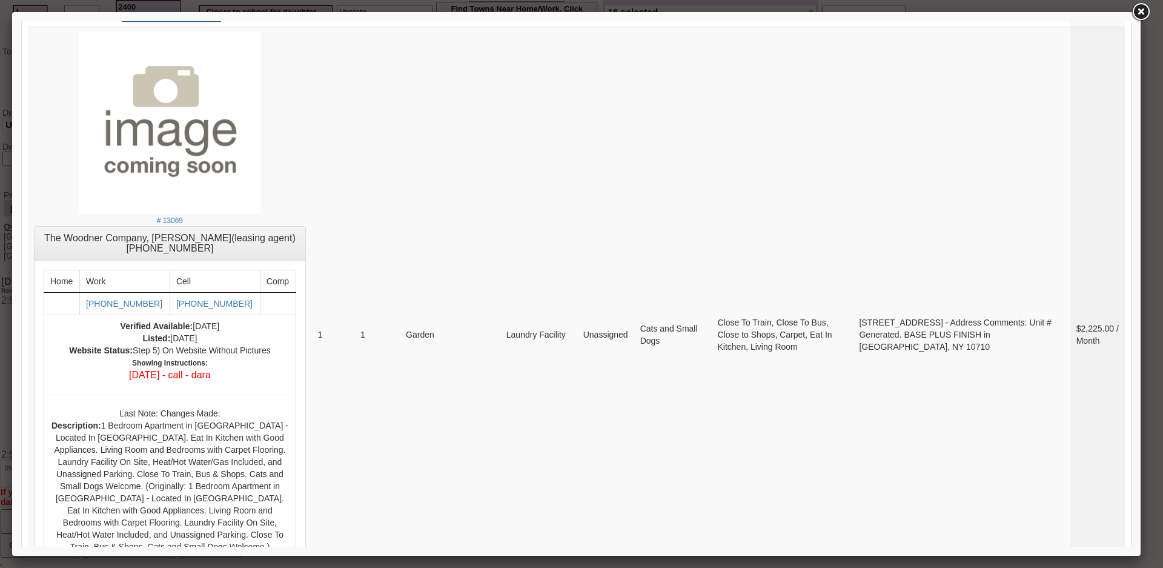
scroll to position [4867, 0]
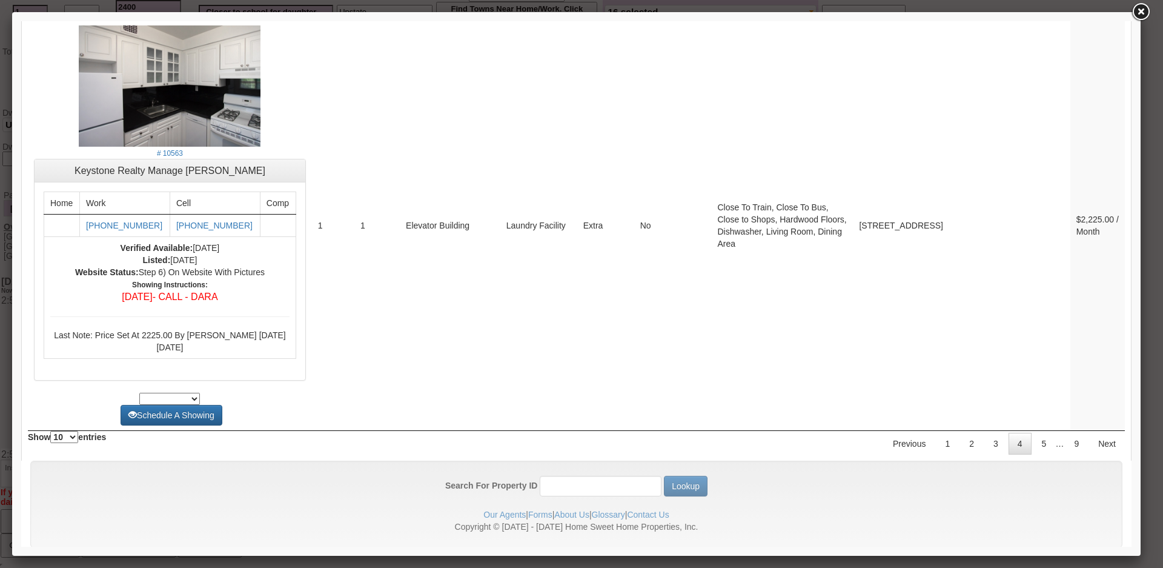
drag, startPoint x: 1129, startPoint y: 492, endPoint x: 1075, endPoint y: 575, distance: 98.5
click at [1035, 433] on link "5" at bounding box center [1044, 444] width 23 height 22
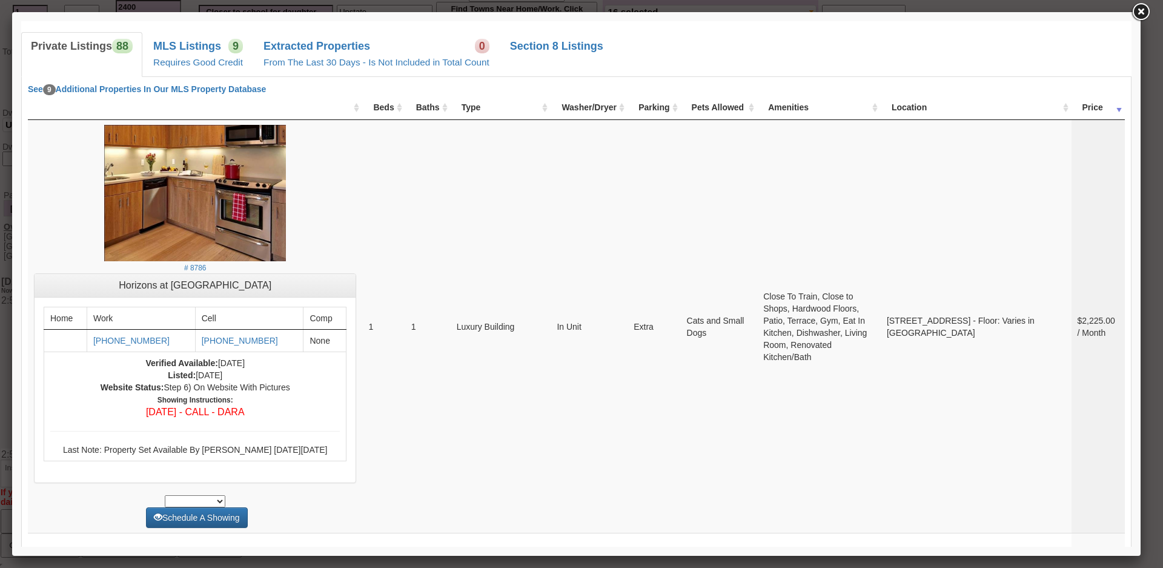
scroll to position [0, 0]
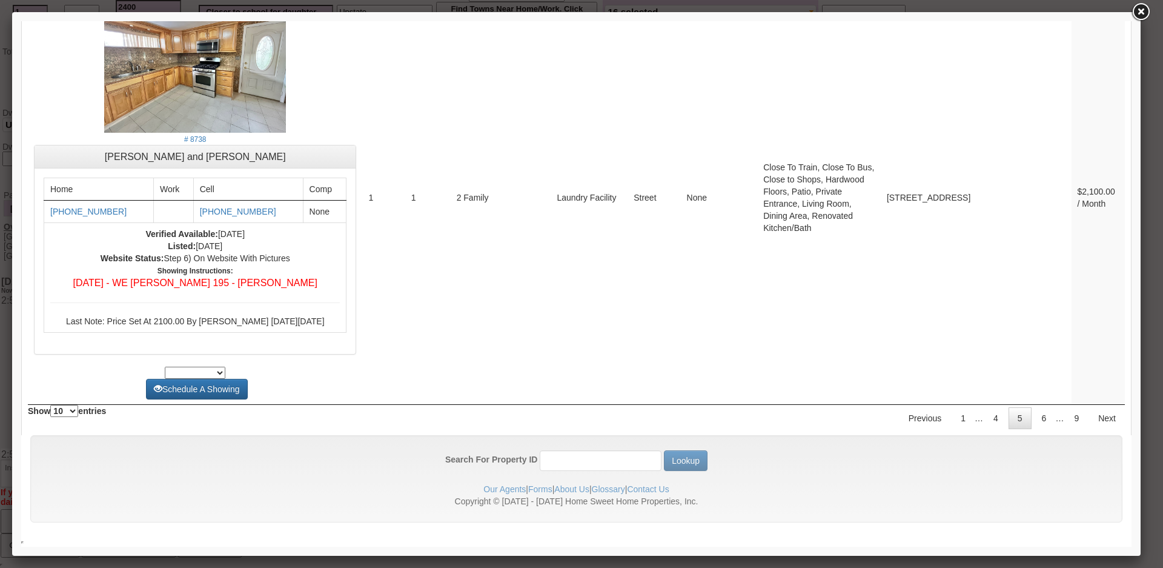
drag, startPoint x: 1129, startPoint y: 516, endPoint x: 1114, endPoint y: 569, distance: 55.3
click at [1041, 419] on link "6" at bounding box center [1044, 418] width 23 height 22
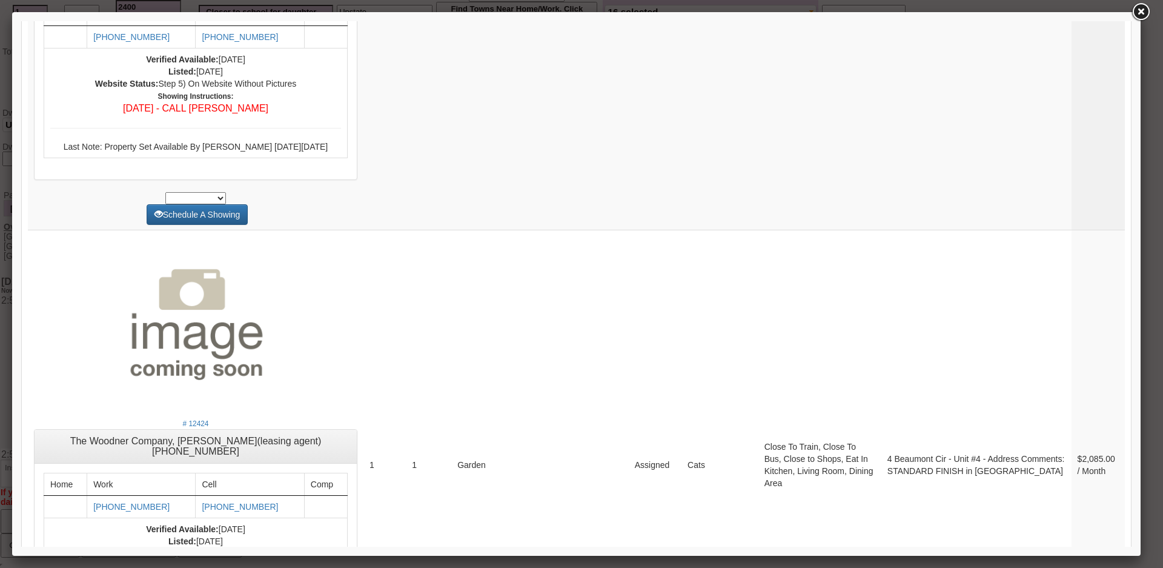
scroll to position [4712, 0]
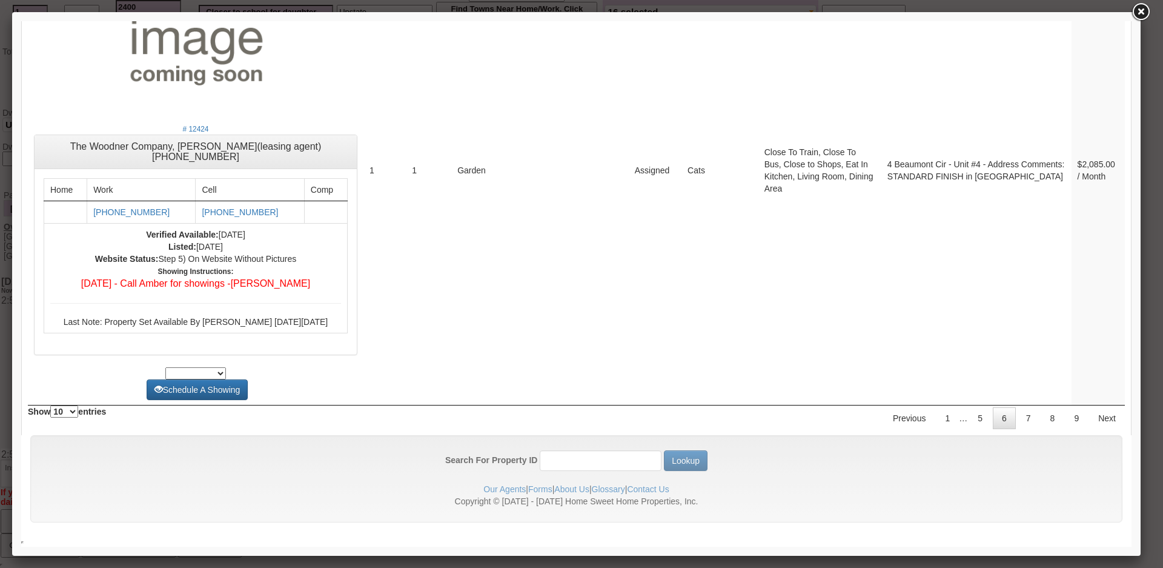
drag, startPoint x: 1125, startPoint y: 505, endPoint x: 1155, endPoint y: 525, distance: 35.5
click at [1017, 420] on link "7" at bounding box center [1028, 418] width 23 height 22
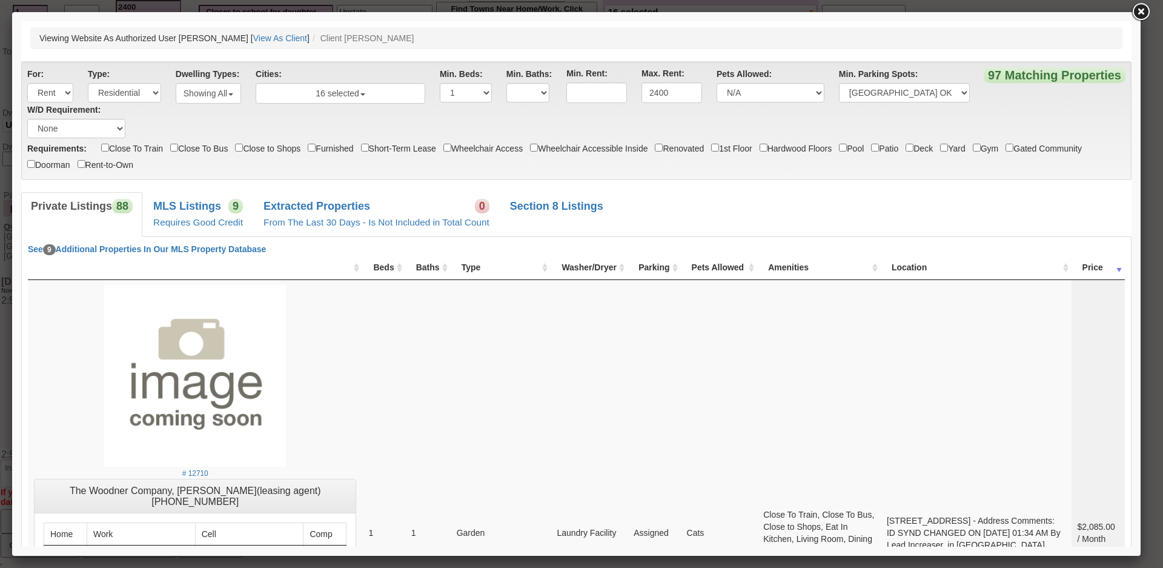
scroll to position [5648, 0]
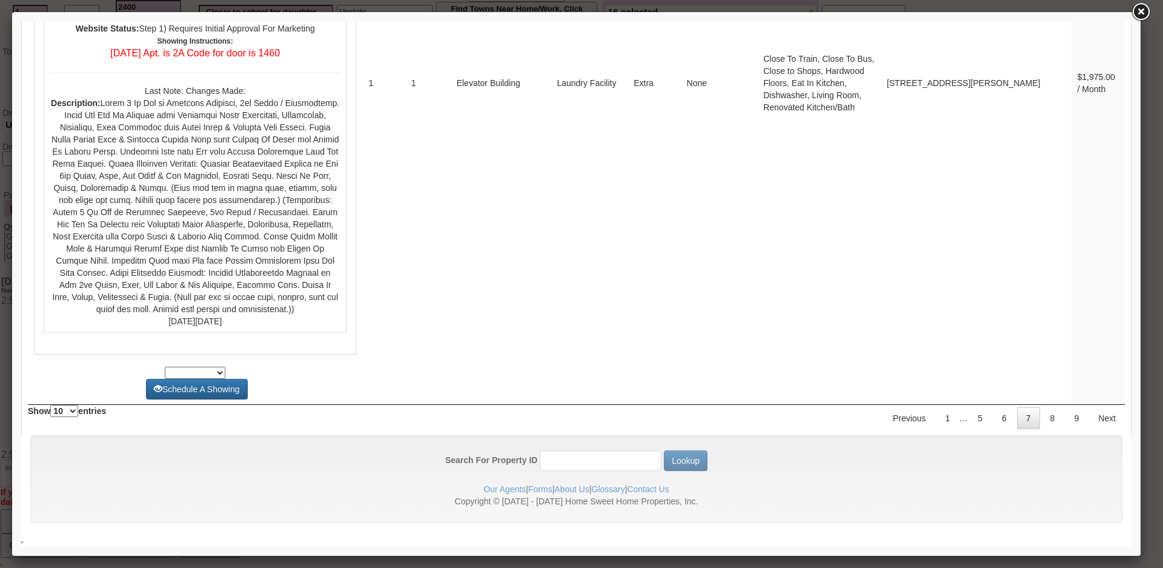
drag, startPoint x: 1130, startPoint y: 507, endPoint x: 1158, endPoint y: 534, distance: 38.6
click at [1043, 421] on link "8" at bounding box center [1052, 418] width 23 height 22
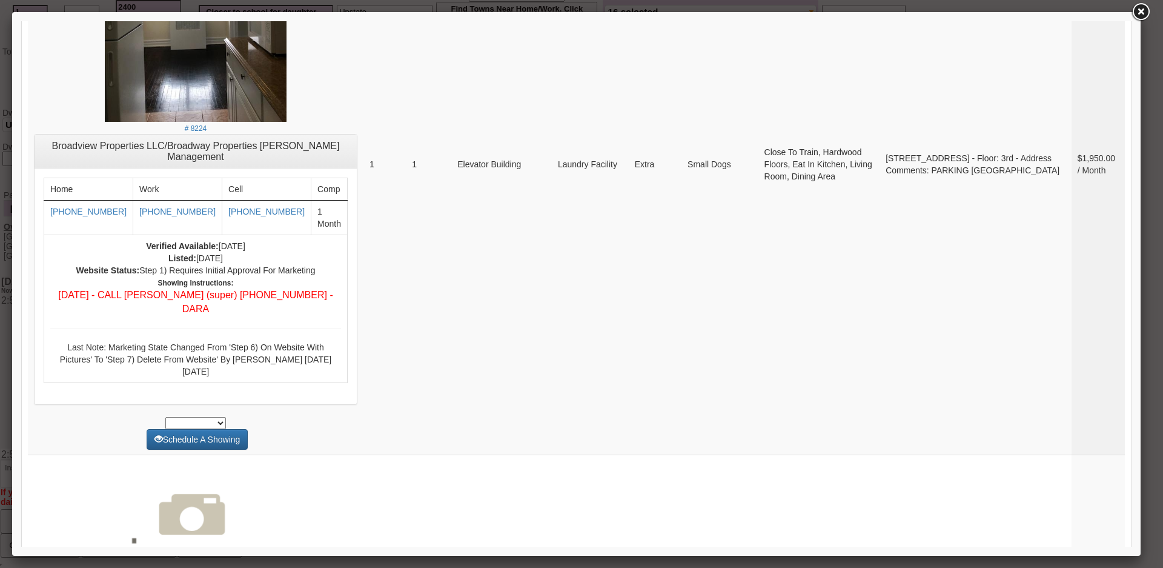
scroll to position [0, 0]
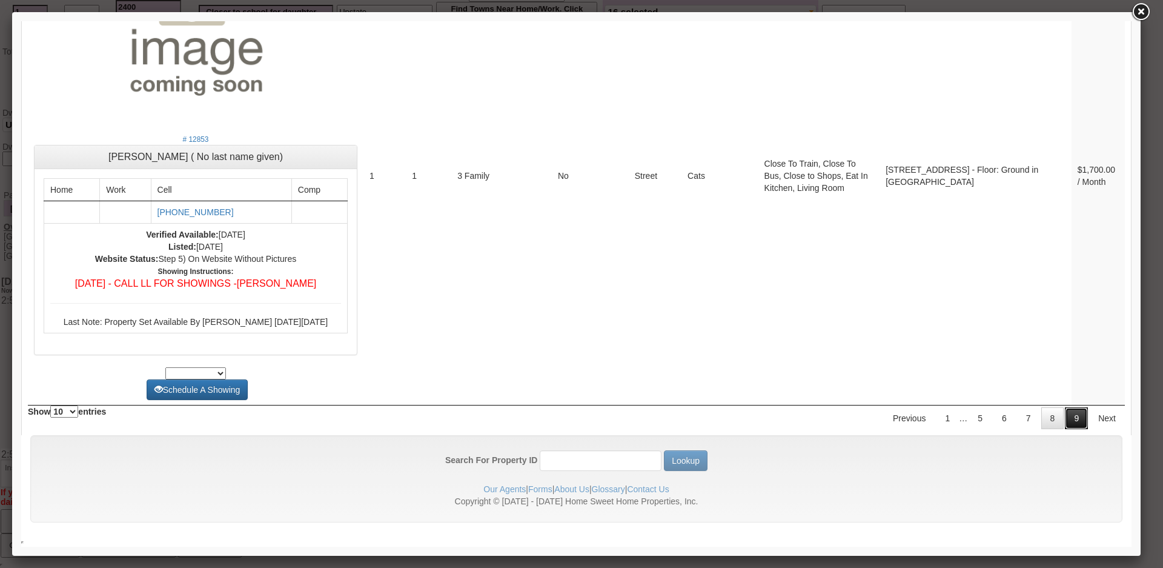
click at [1065, 418] on link "9" at bounding box center [1076, 418] width 23 height 22
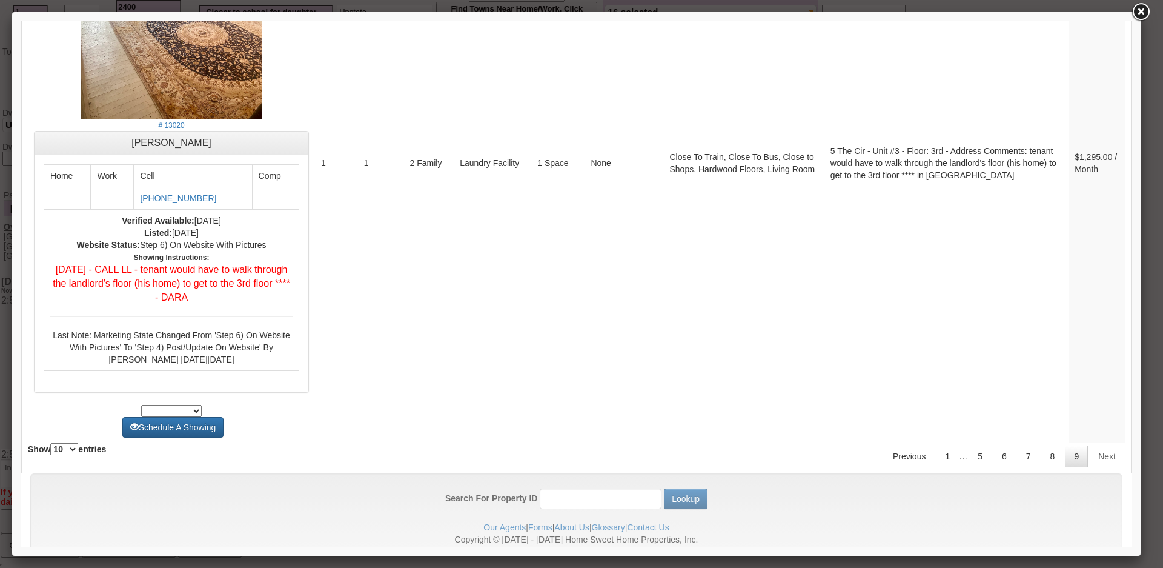
scroll to position [3596, 0]
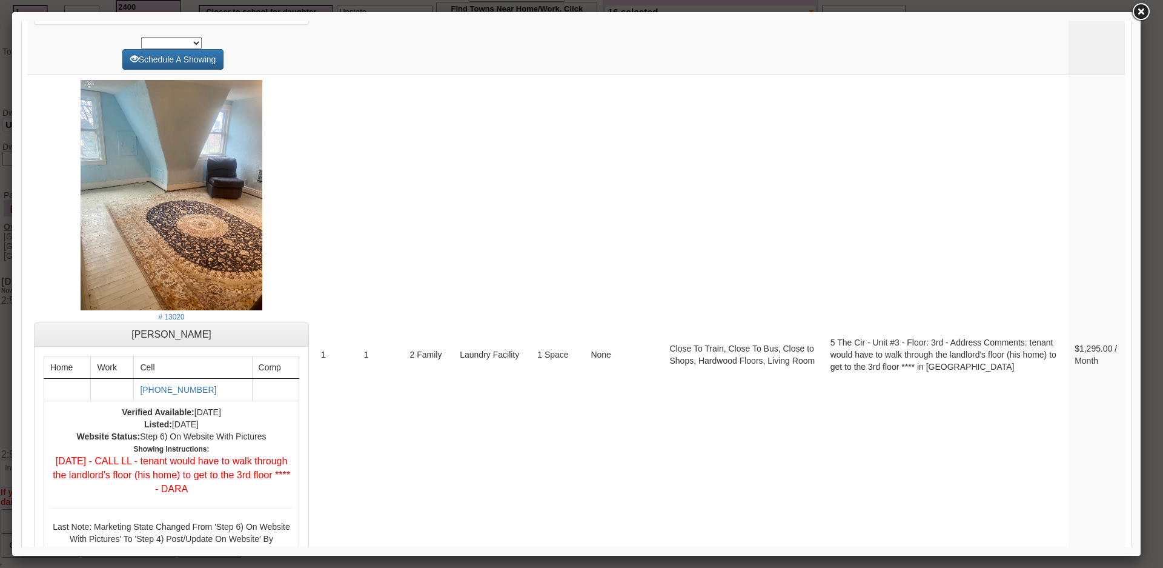
drag, startPoint x: 1124, startPoint y: 515, endPoint x: 1156, endPoint y: 89, distance: 427.1
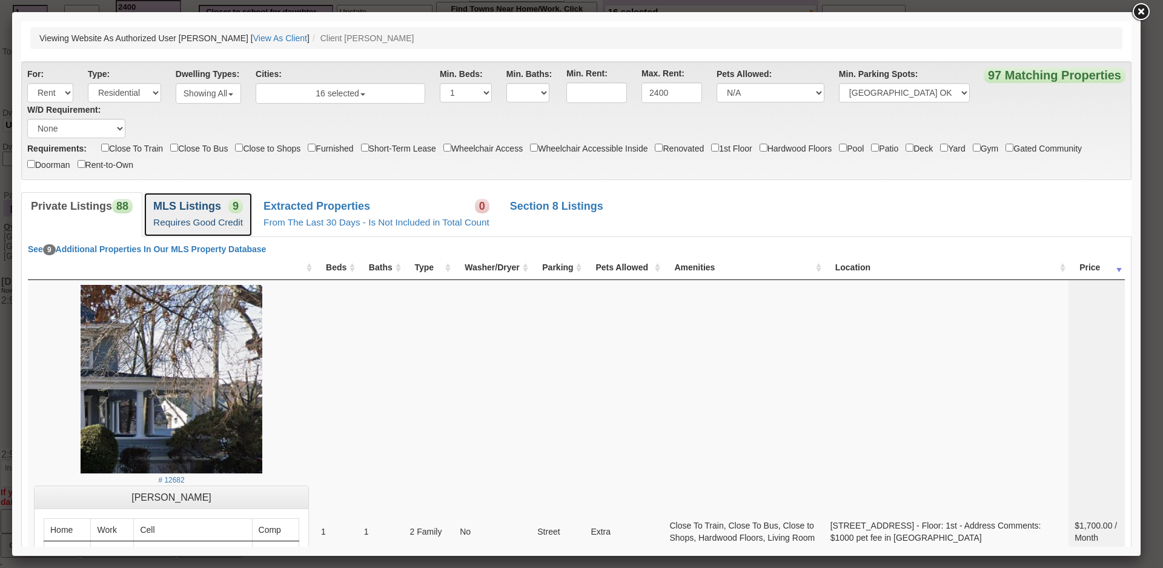
click at [220, 207] on b "MLS Listings" at bounding box center [187, 206] width 68 height 12
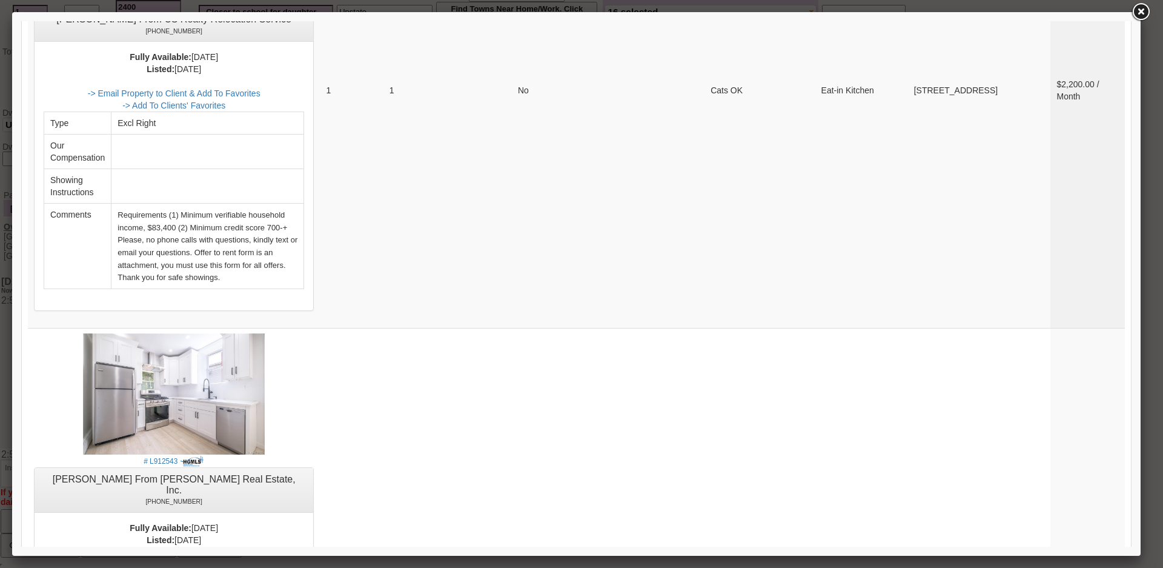
scroll to position [2302, 0]
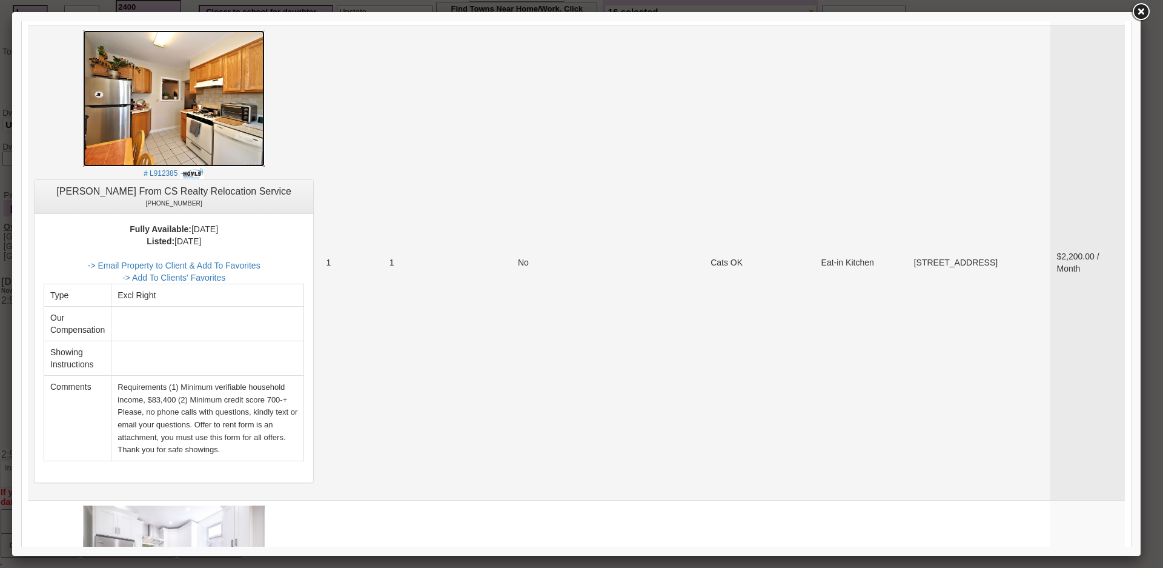
click at [199, 134] on img at bounding box center [174, 98] width 182 height 136
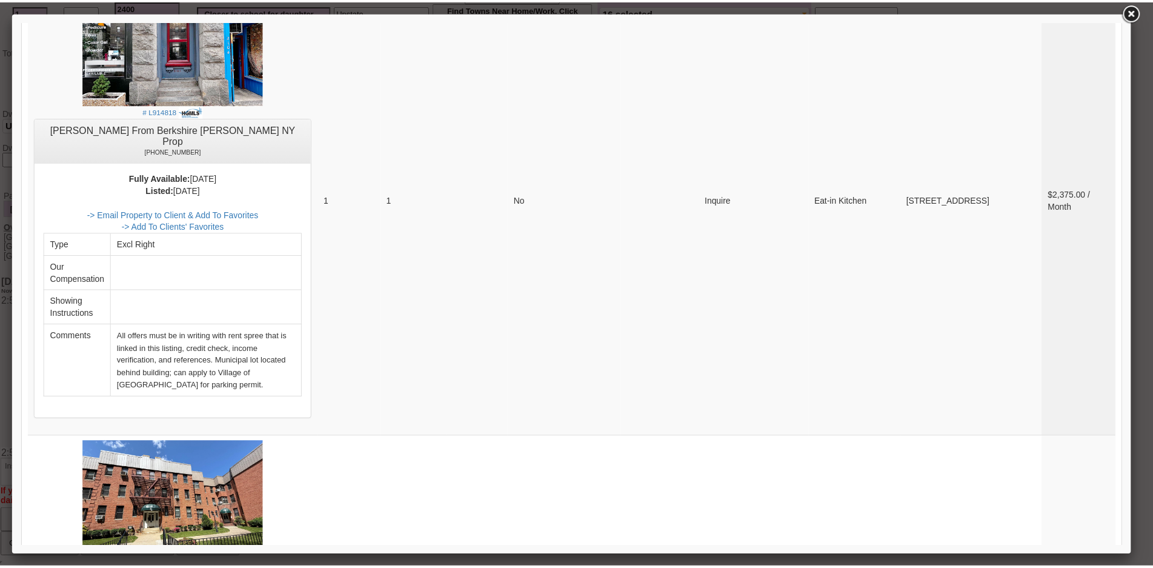
scroll to position [0, 0]
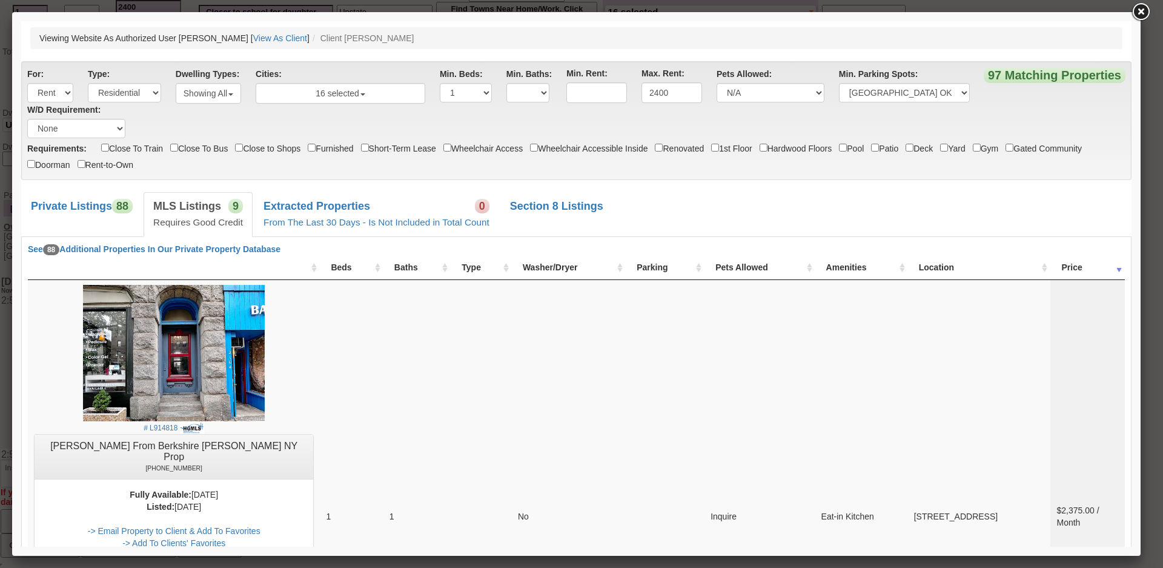
drag, startPoint x: 1127, startPoint y: 517, endPoint x: 1184, endPoint y: 47, distance: 472.8
click at [1136, 12] on link at bounding box center [1141, 12] width 22 height 22
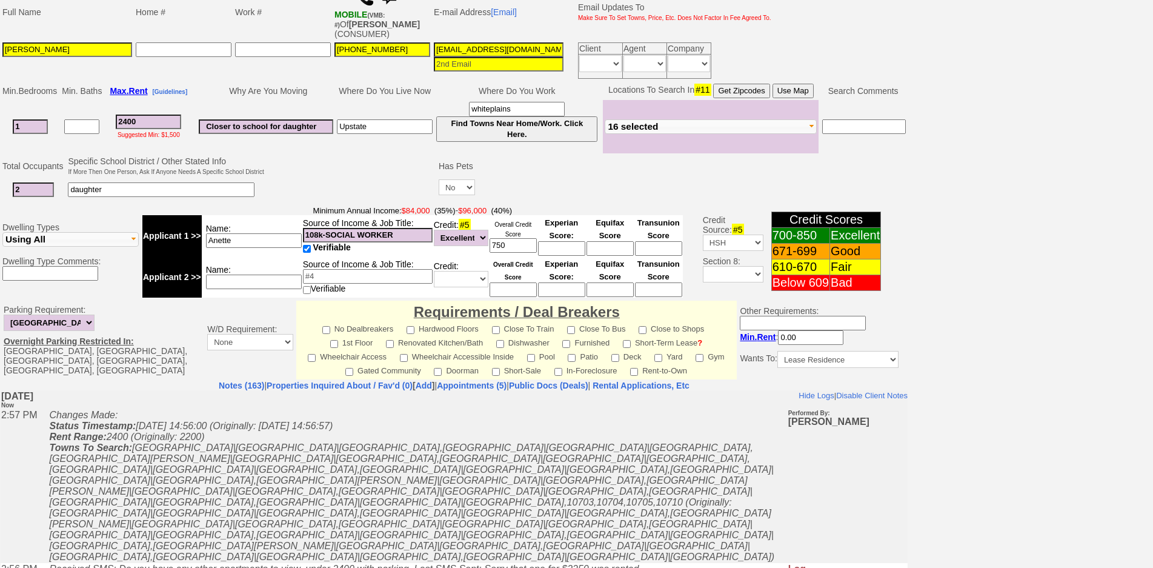
scroll to position [89, 0]
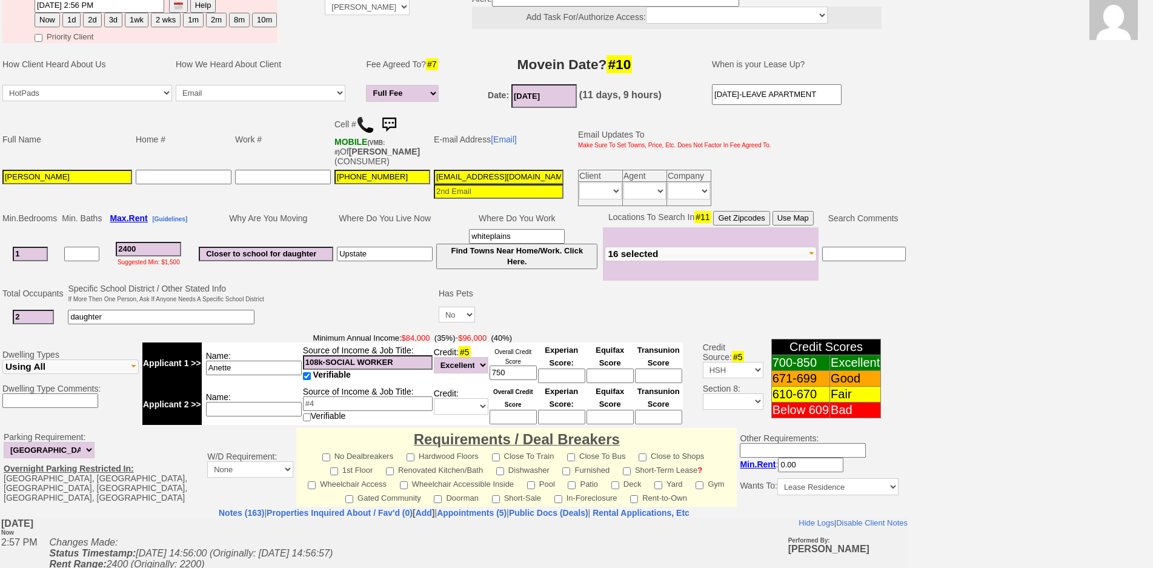
click at [809, 221] on button "Use Map" at bounding box center [792, 218] width 41 height 15
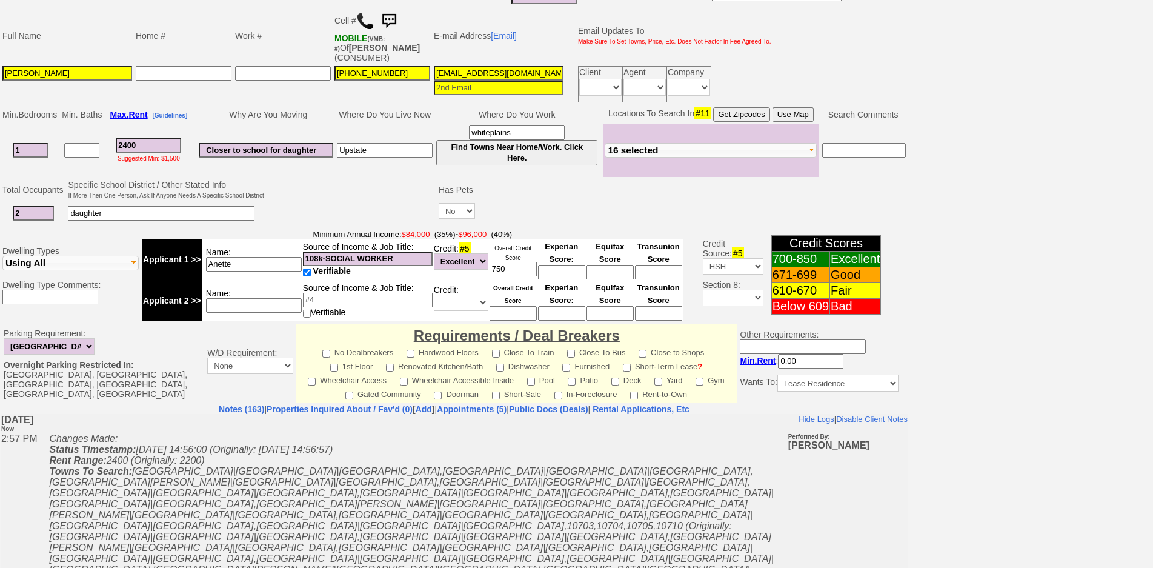
scroll to position [267, 0]
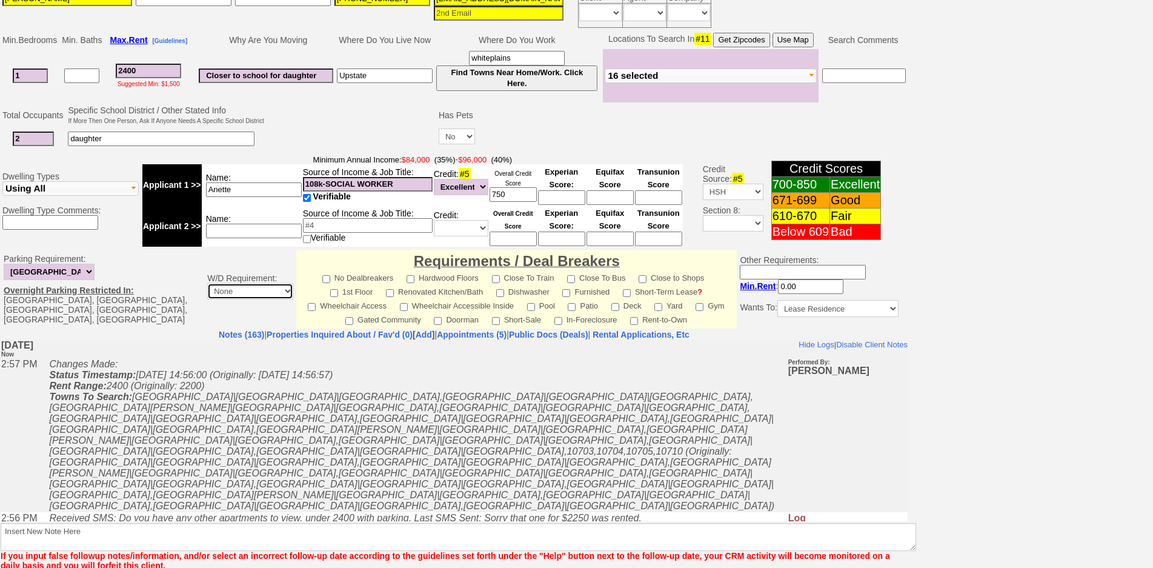
click at [207, 291] on select "None In Unit or Complex In Unit" at bounding box center [250, 291] width 86 height 16
click at [68, 268] on select "Not Needed Street Parking OK 1+ Dedicated Space 2+ Dedicated Spaces 3+ Dedicate…" at bounding box center [49, 272] width 91 height 16
select select
click at [4, 264] on select "Not Needed Street Parking OK 1+ Dedicated Space 2+ Dedicated Spaces 3+ Dedicate…" at bounding box center [49, 272] width 91 height 16
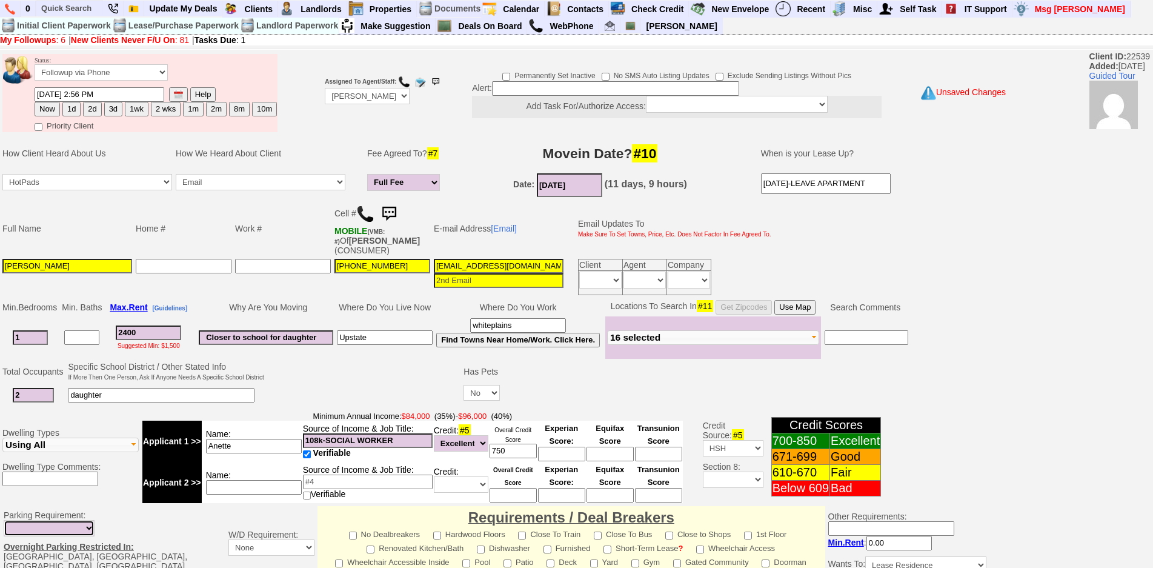
scroll to position [314, 0]
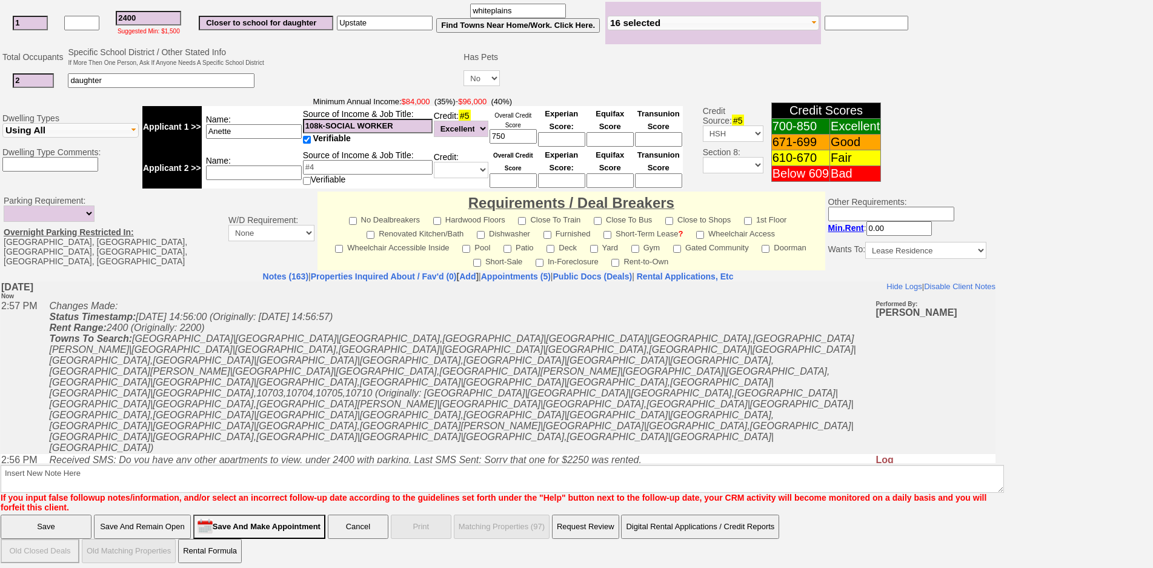
click at [142, 517] on input "Save And Remain Open" at bounding box center [142, 526] width 97 height 24
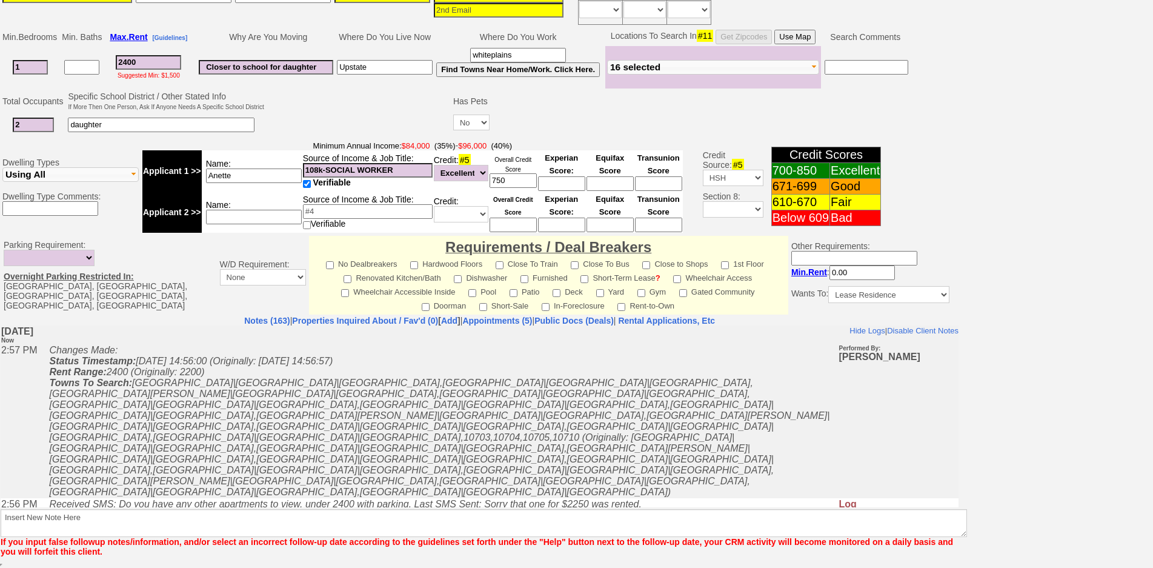
scroll to position [271, 0]
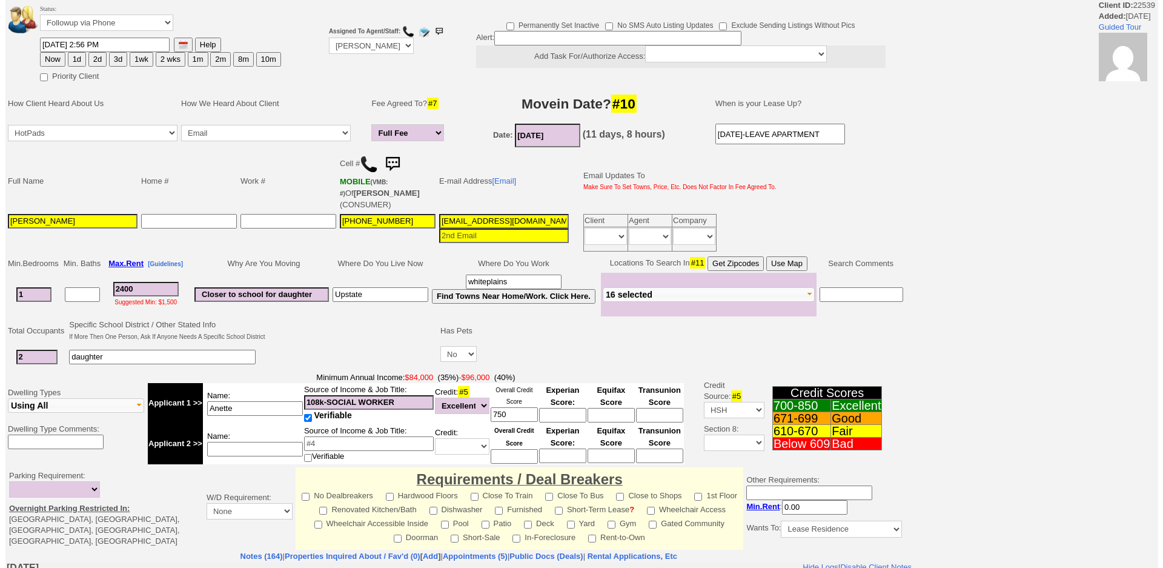
scroll to position [285, 0]
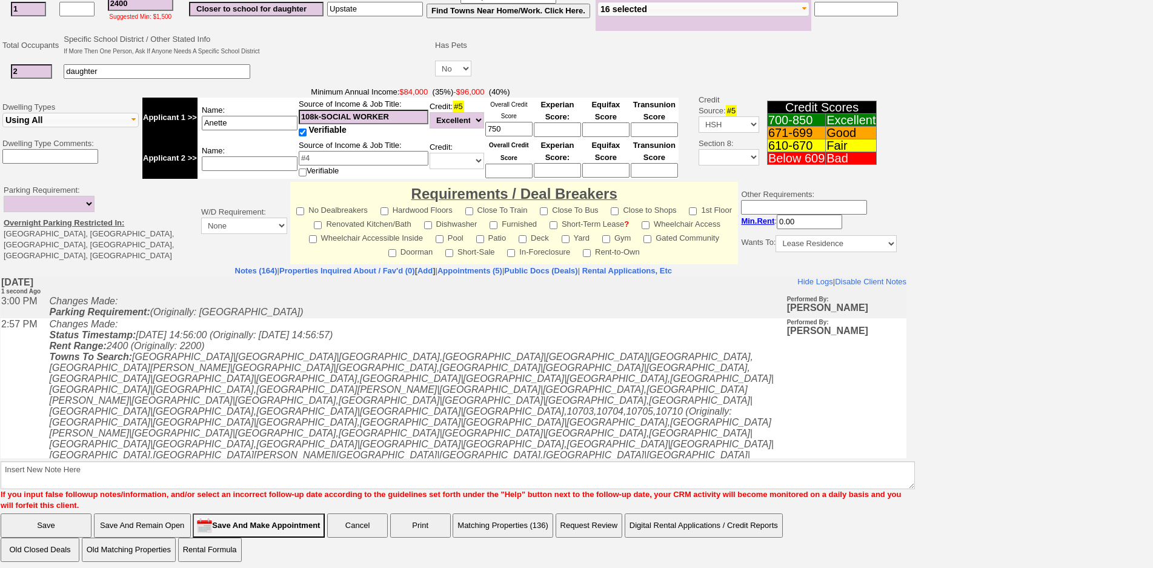
click at [526, 520] on button "Matching Properties (136)" at bounding box center [502, 525] width 101 height 24
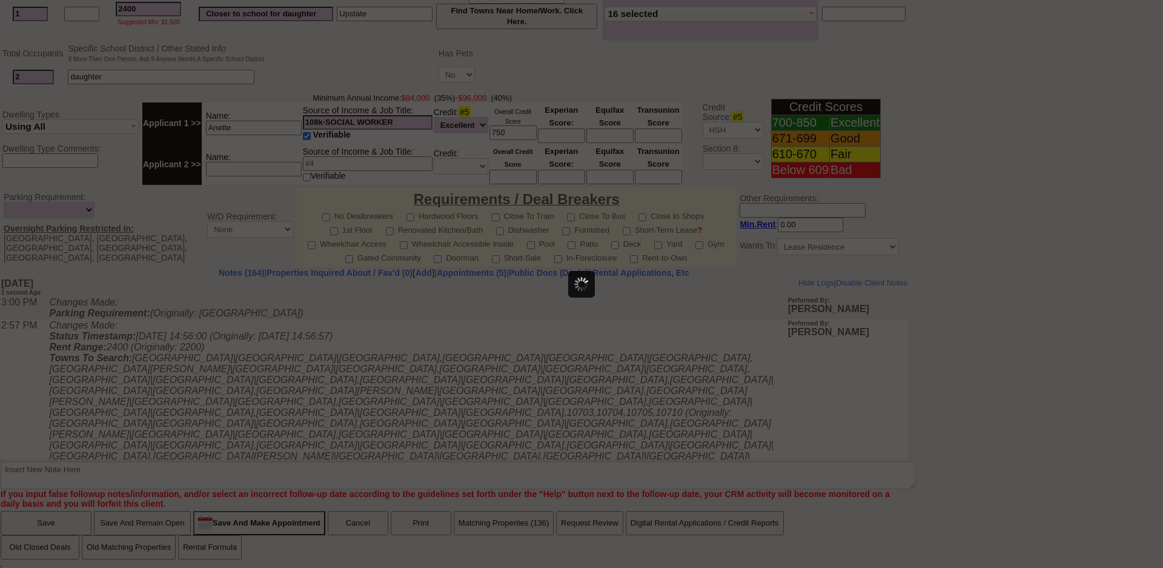
scroll to position [0, 0]
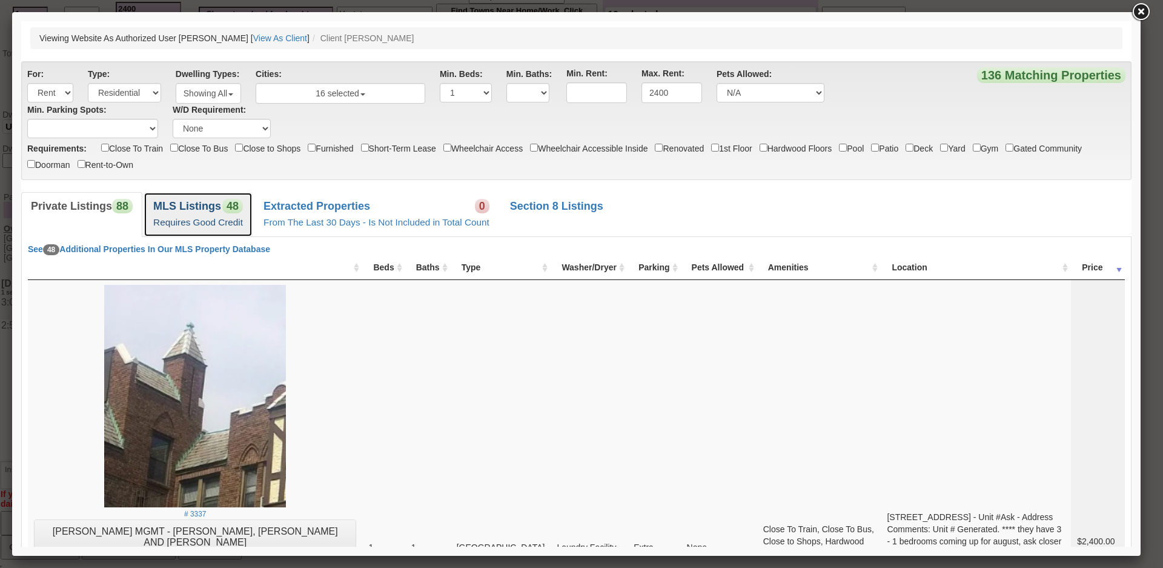
click at [232, 211] on span "48" at bounding box center [232, 206] width 21 height 15
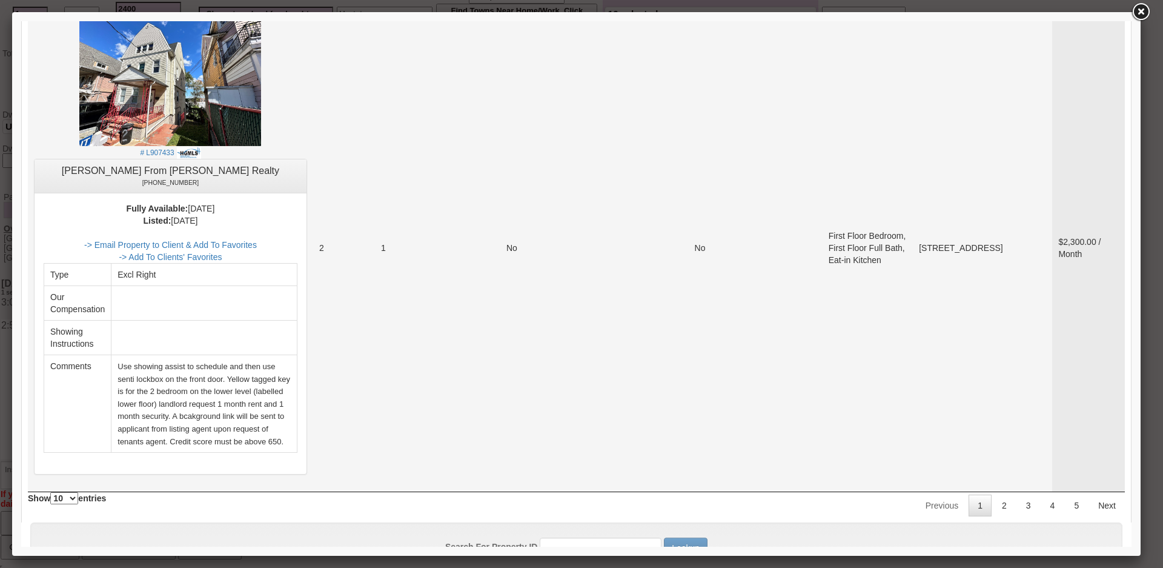
scroll to position [4864, 0]
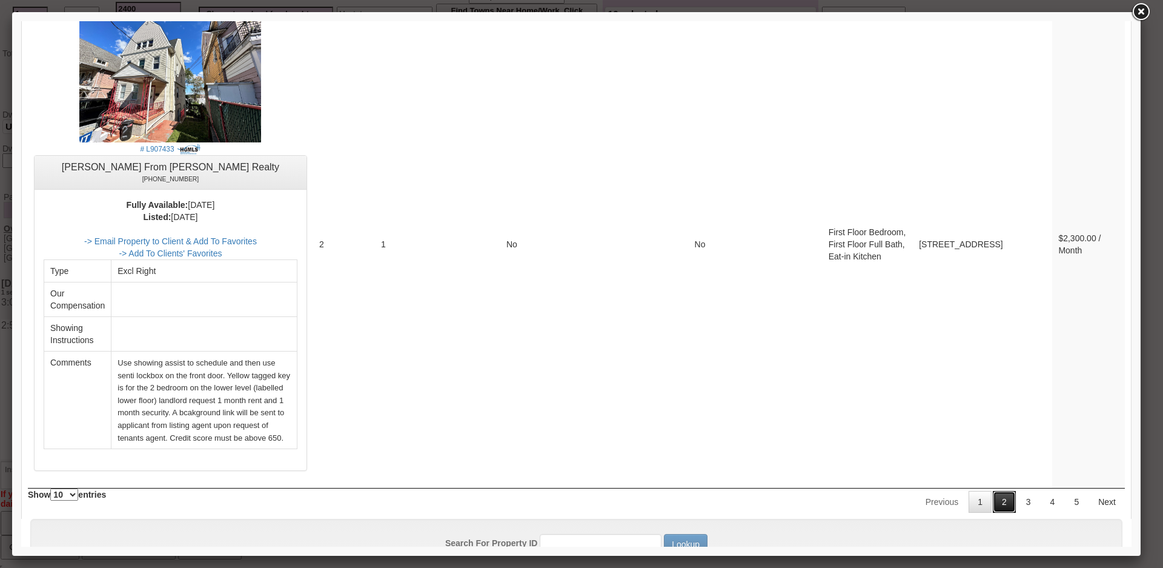
click at [994, 491] on link "2" at bounding box center [1004, 502] width 23 height 22
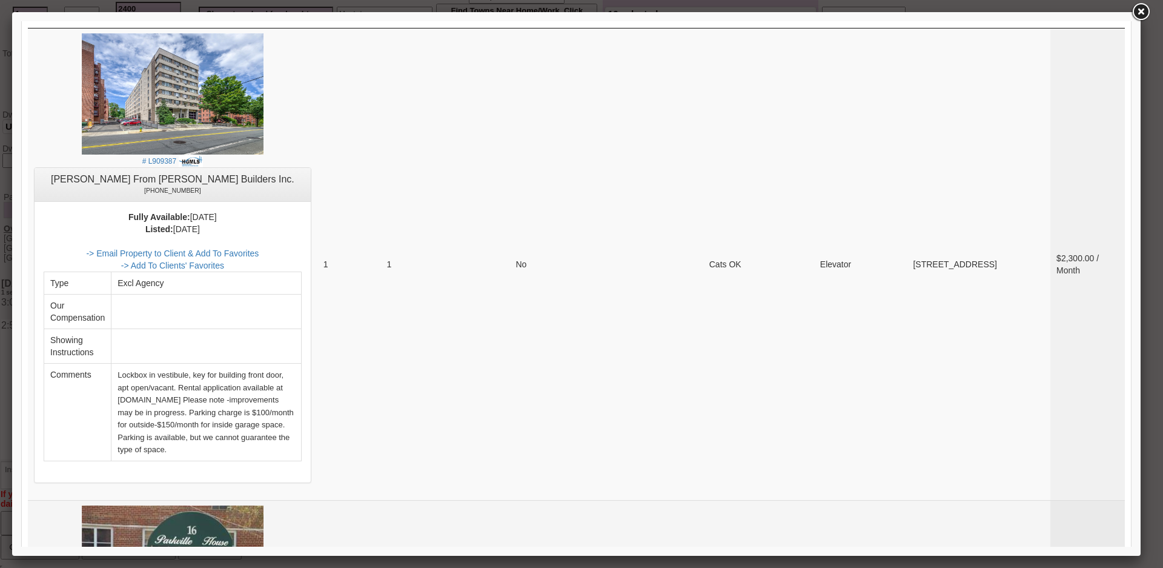
scroll to position [121, 0]
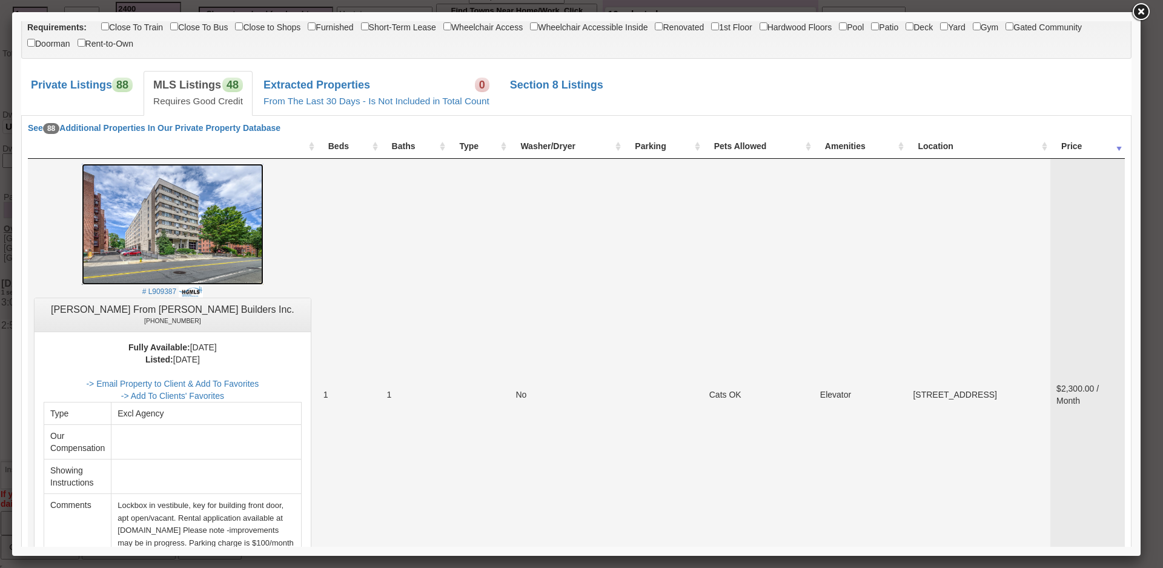
click at [162, 244] on img at bounding box center [173, 224] width 182 height 121
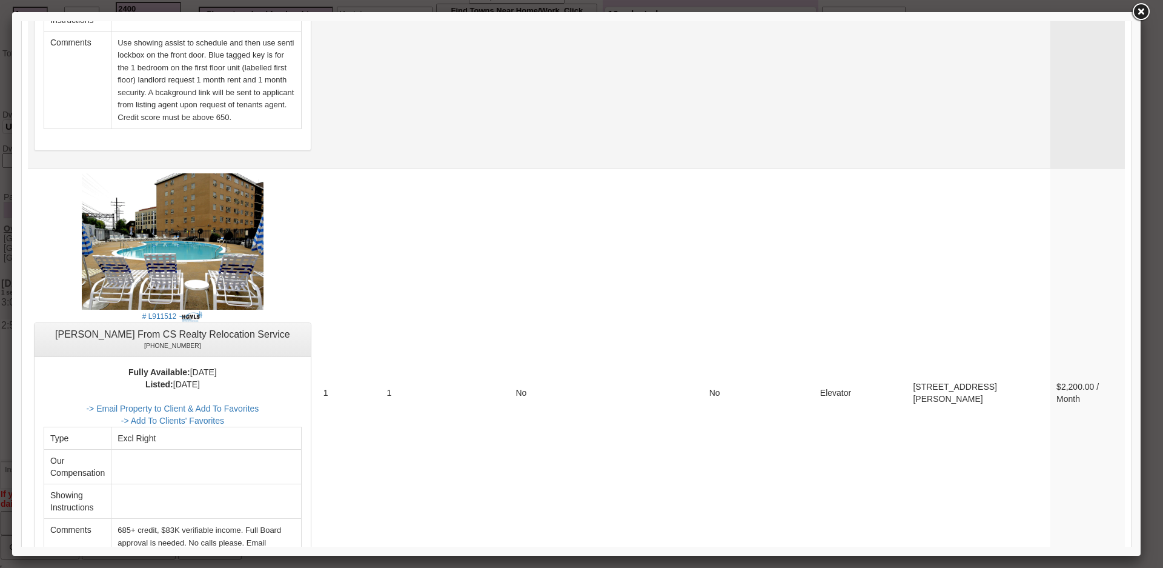
scroll to position [4606, 0]
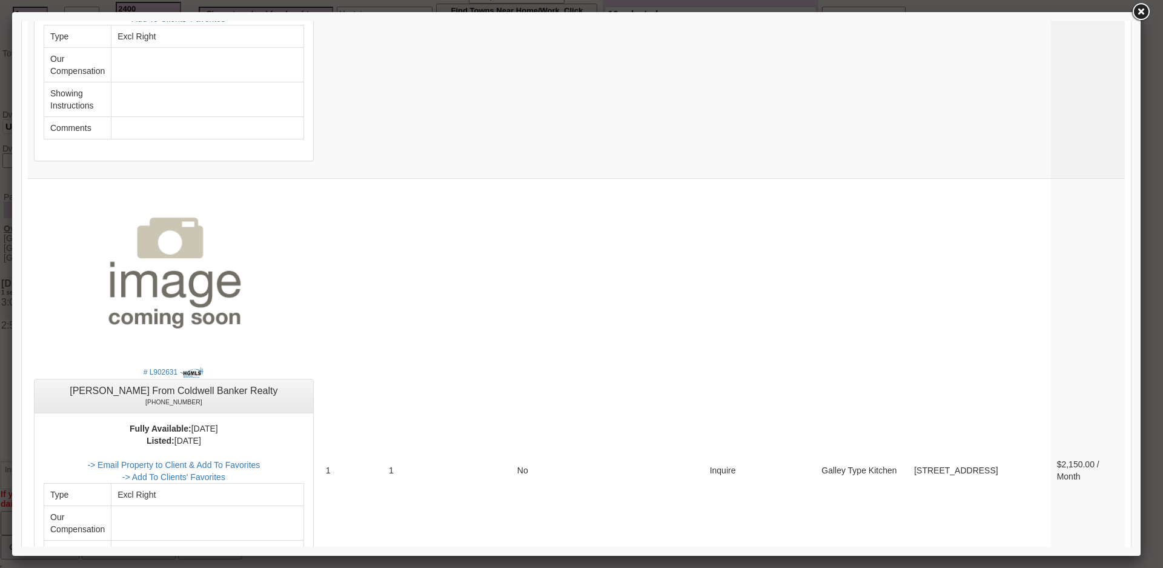
drag, startPoint x: 1129, startPoint y: 494, endPoint x: 1159, endPoint y: 117, distance: 378.6
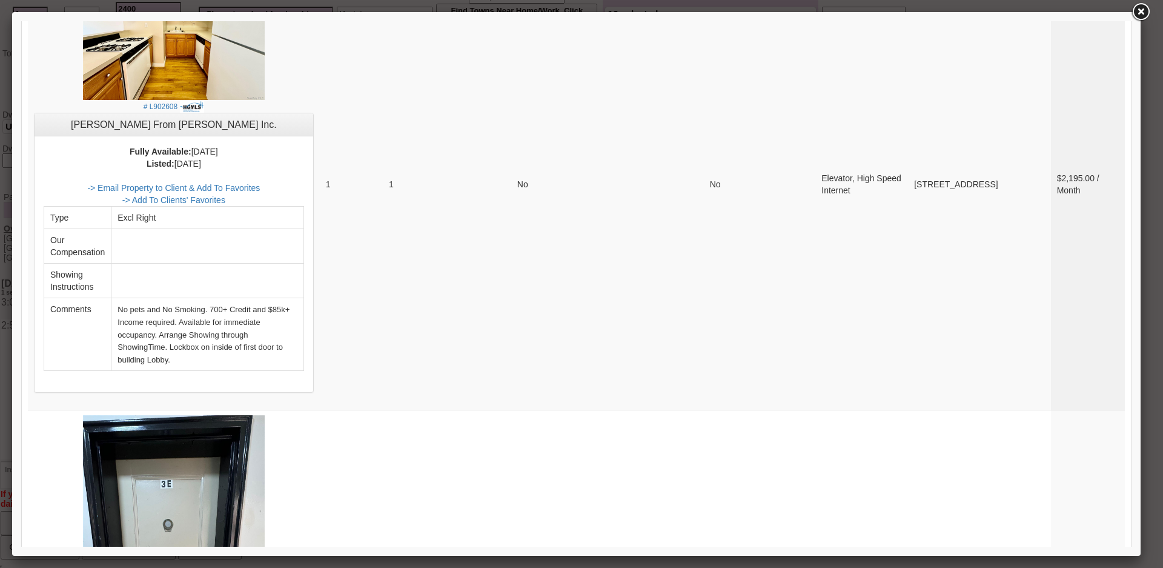
scroll to position [2012, 0]
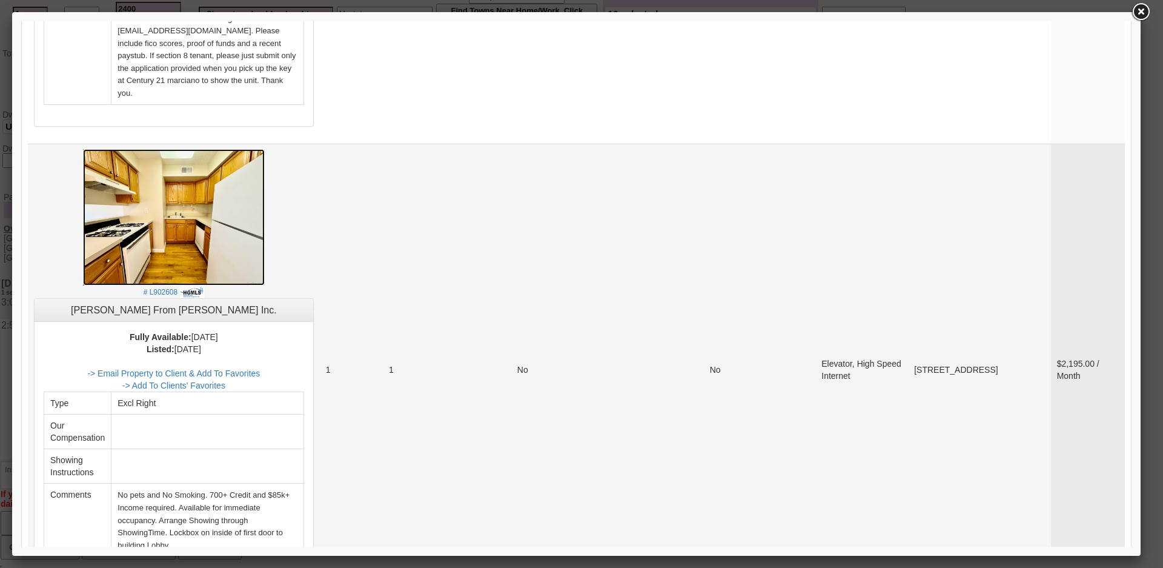
click at [237, 181] on img at bounding box center [174, 217] width 182 height 136
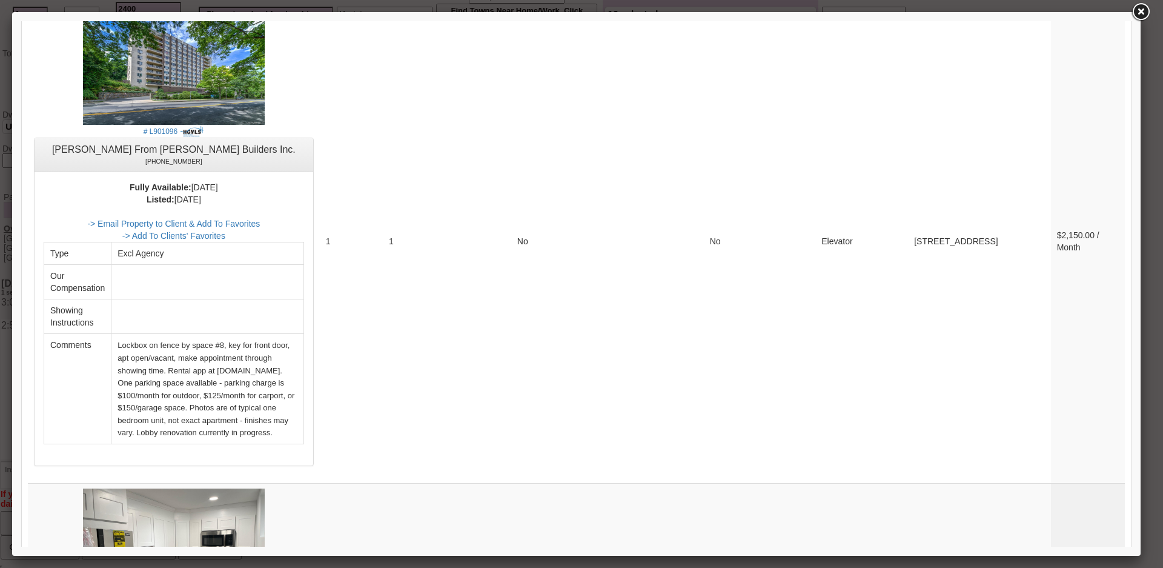
scroll to position [3708, 0]
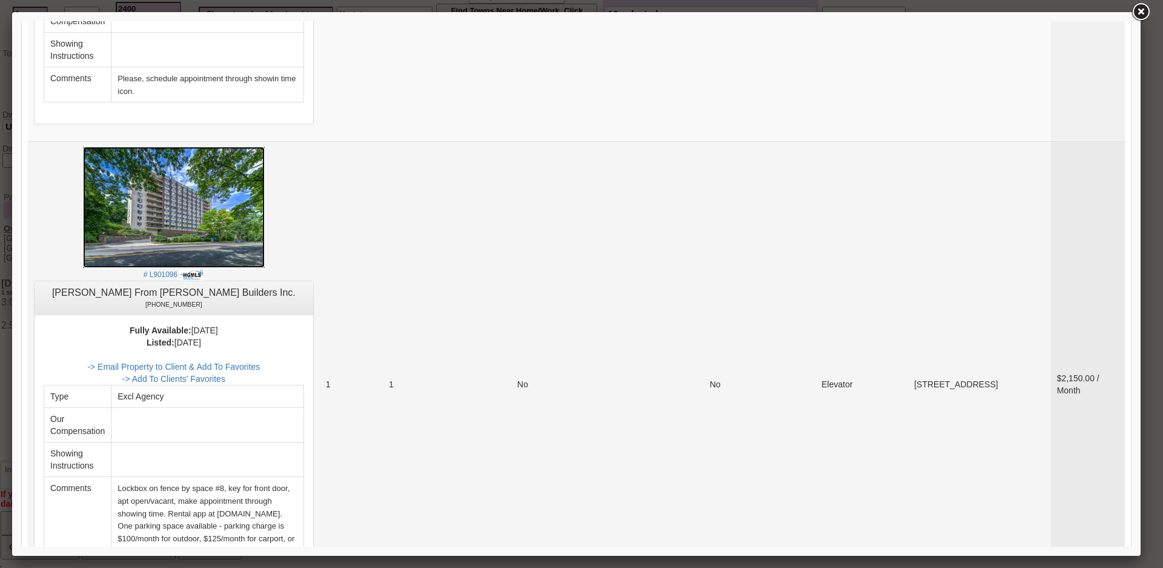
click at [139, 147] on img at bounding box center [174, 207] width 182 height 121
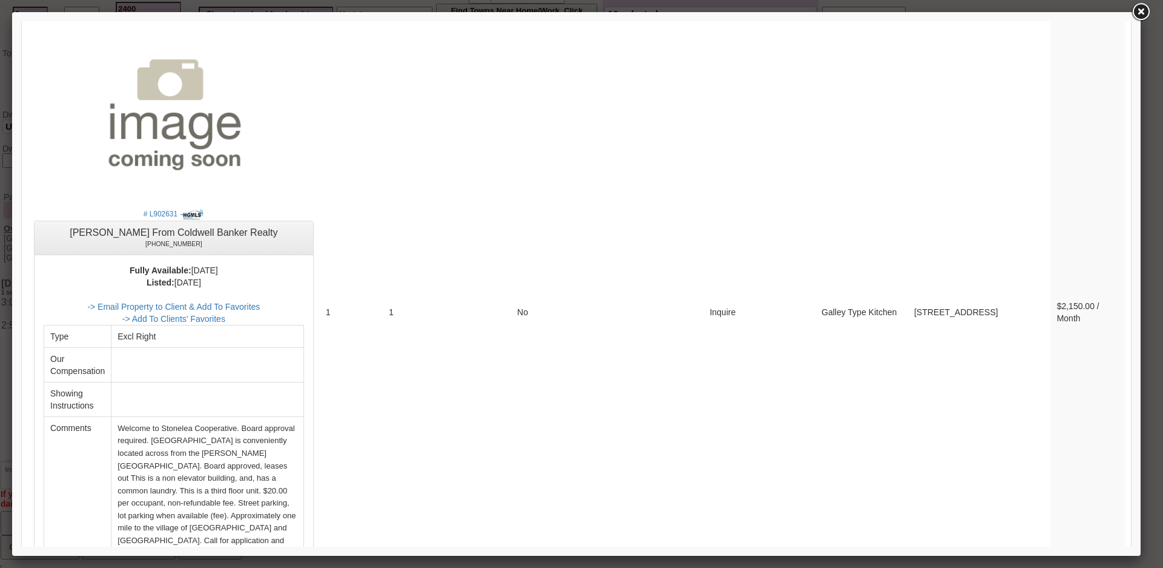
scroll to position [4752, 0]
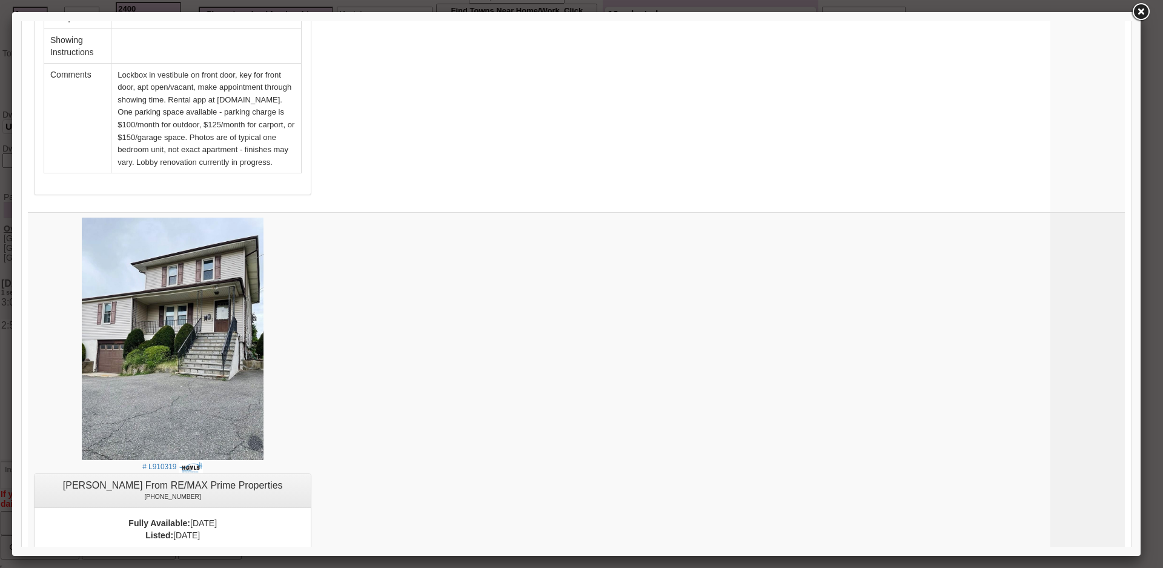
scroll to position [1021, 0]
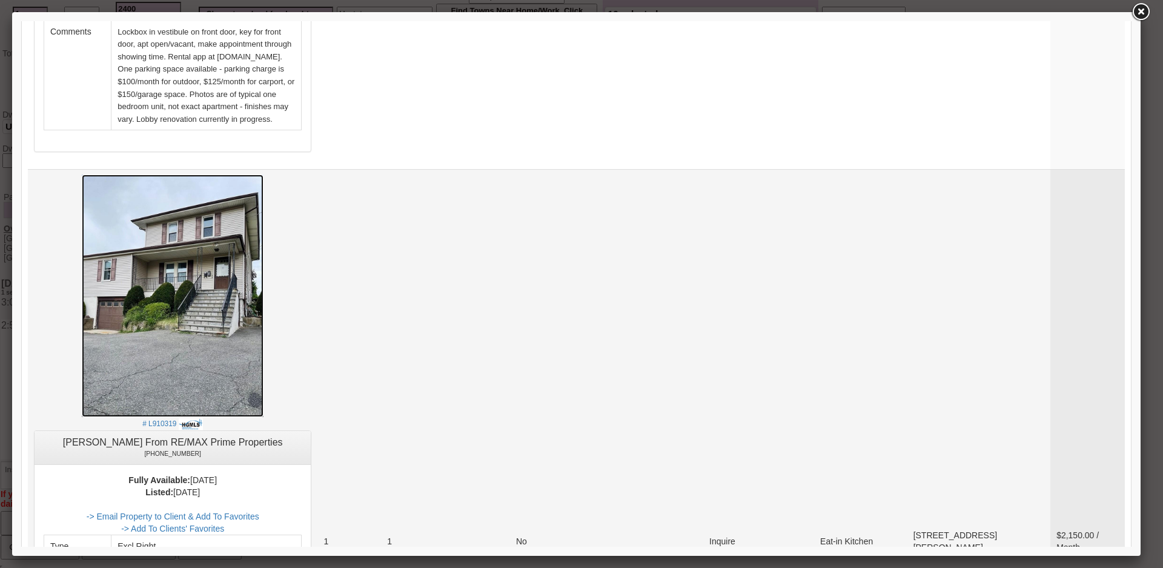
click at [185, 263] on img at bounding box center [173, 295] width 182 height 242
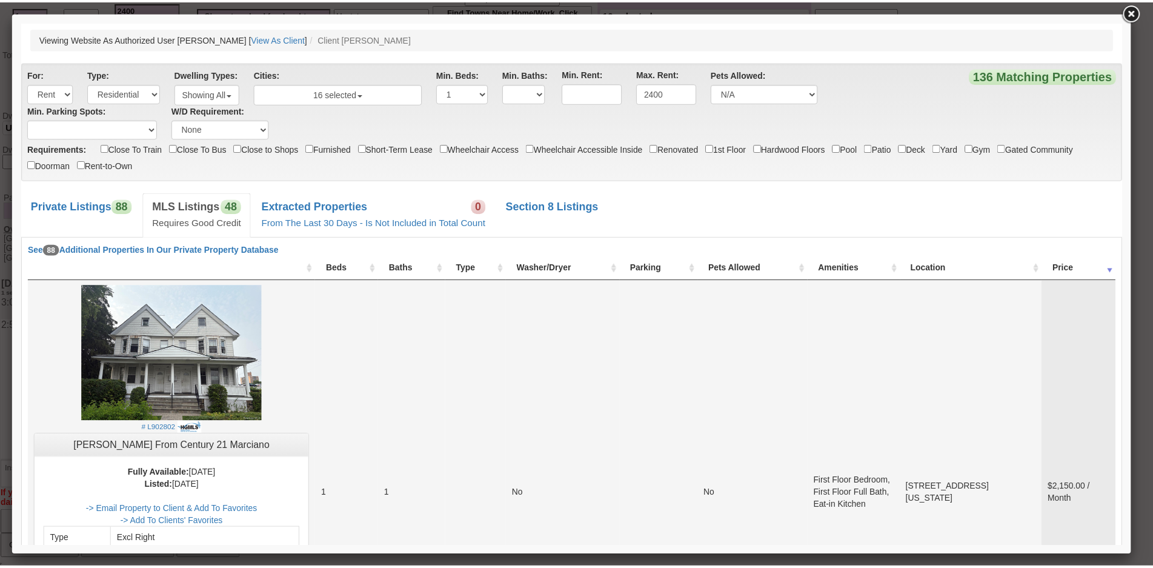
scroll to position [363, 0]
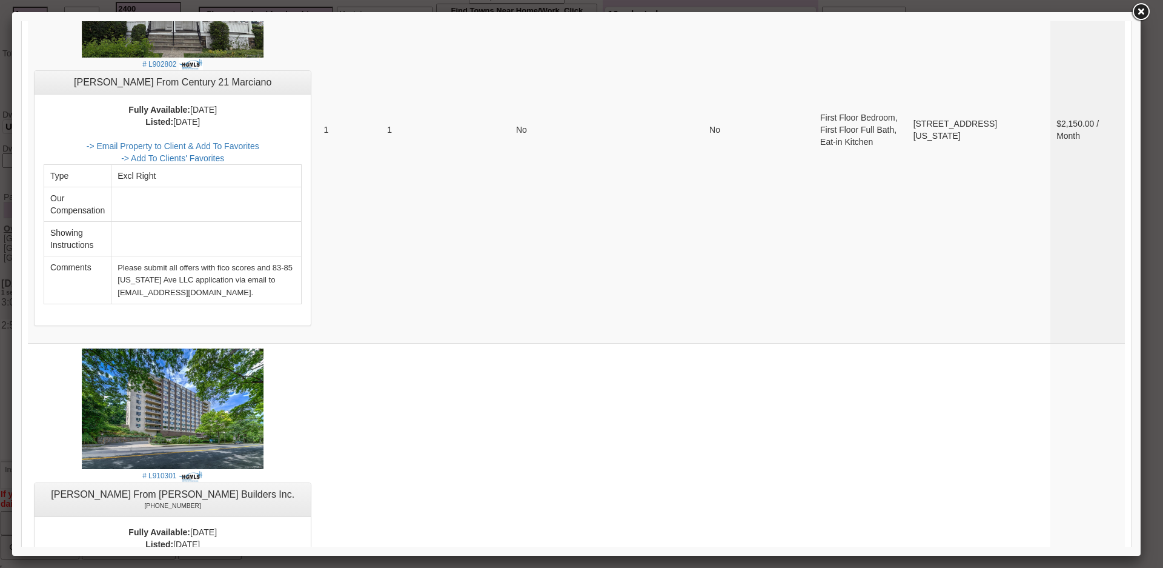
click at [1138, 16] on link at bounding box center [1141, 12] width 22 height 22
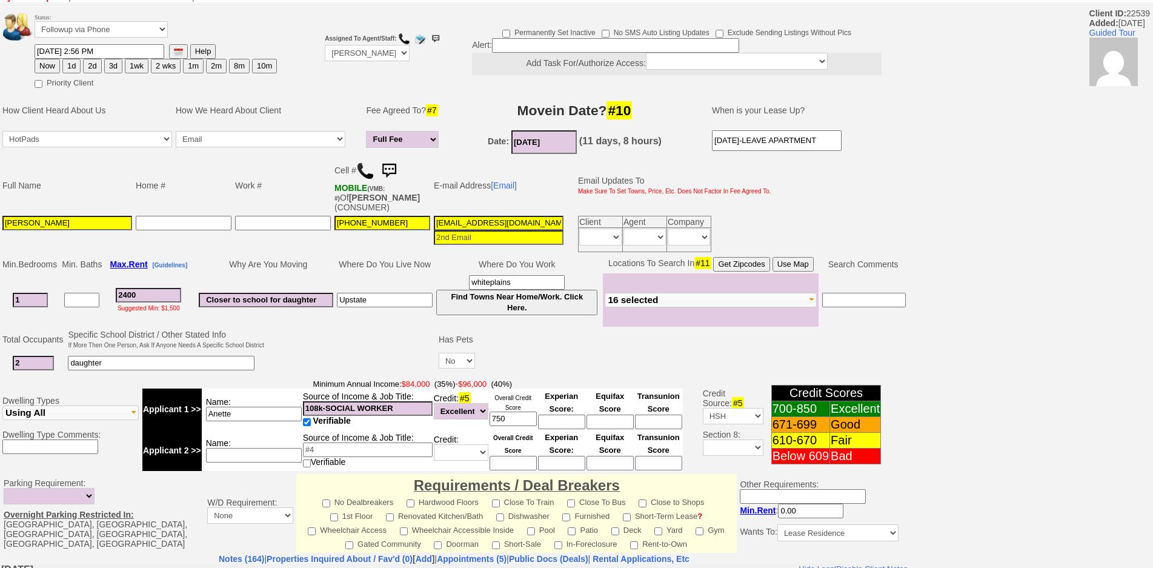
scroll to position [0, 0]
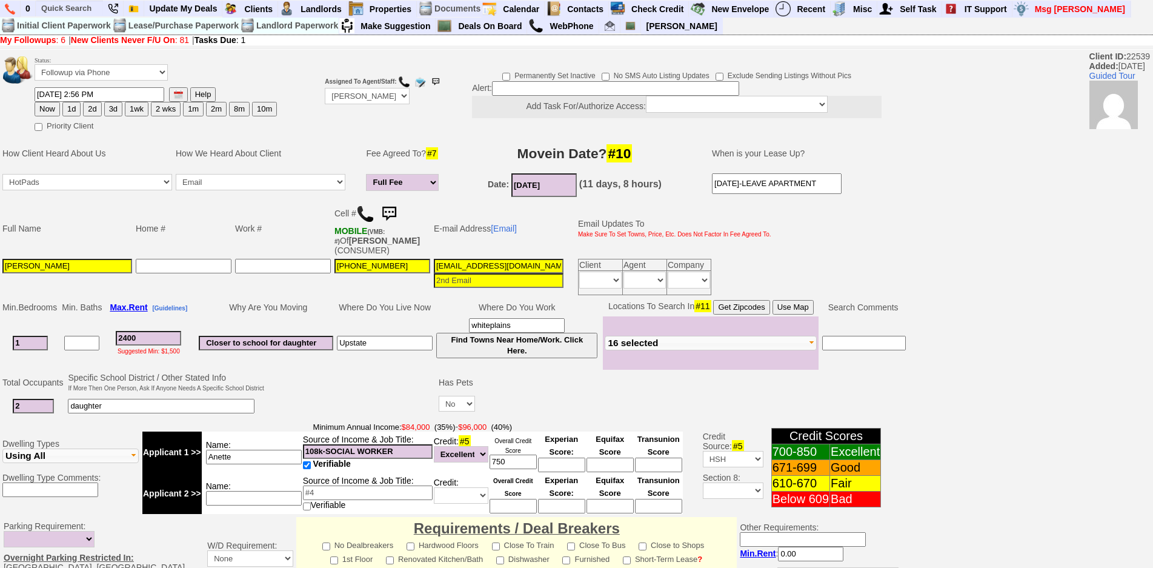
click at [386, 216] on img at bounding box center [389, 214] width 24 height 24
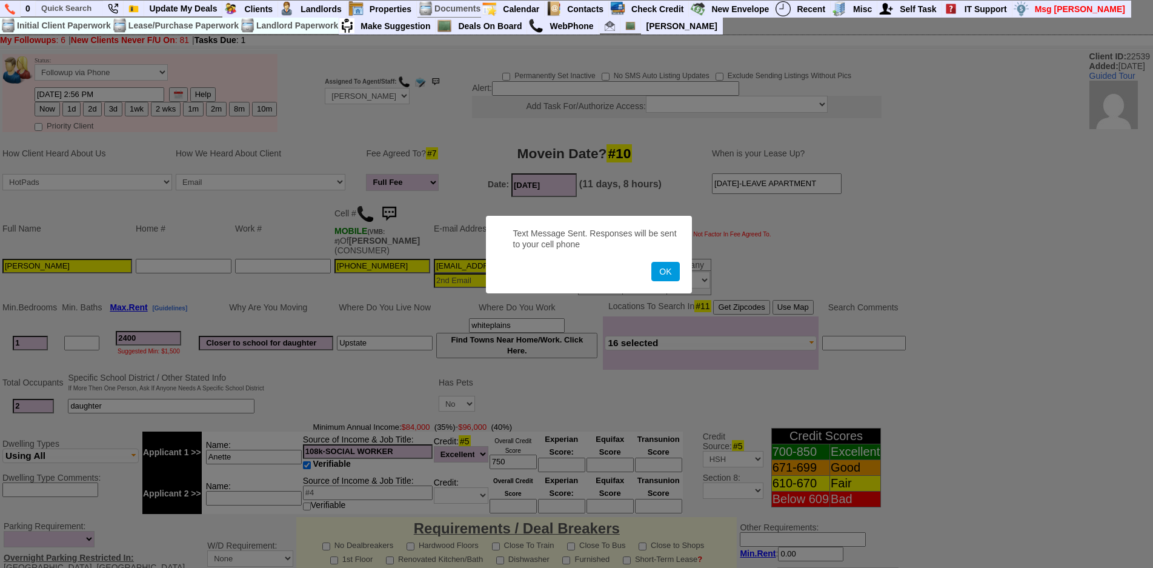
click at [651, 262] on button "OK" at bounding box center [665, 271] width 28 height 19
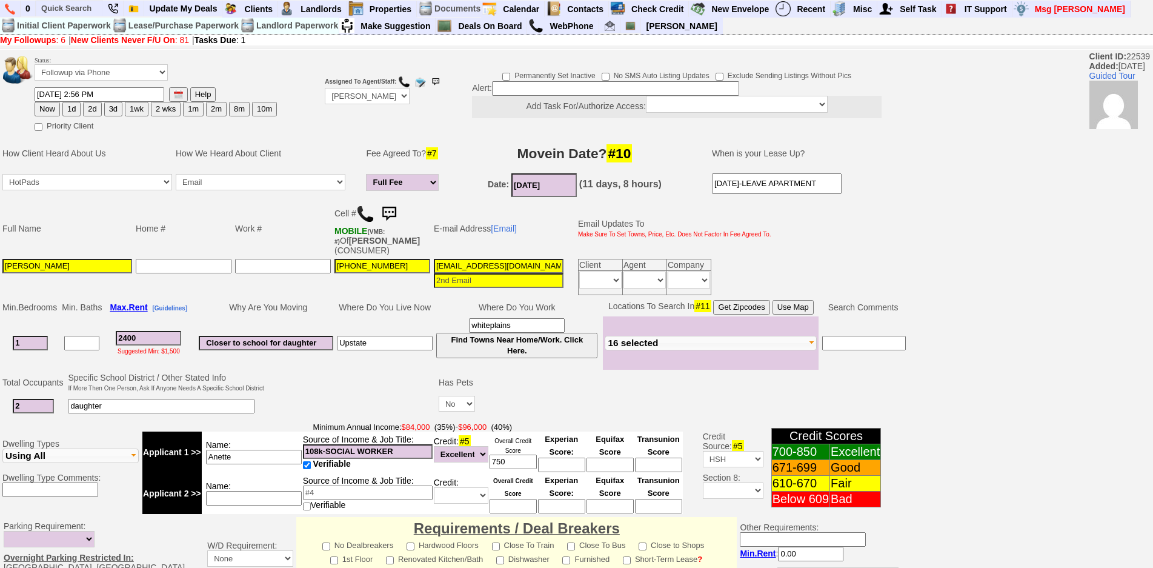
click at [392, 212] on img at bounding box center [389, 214] width 24 height 24
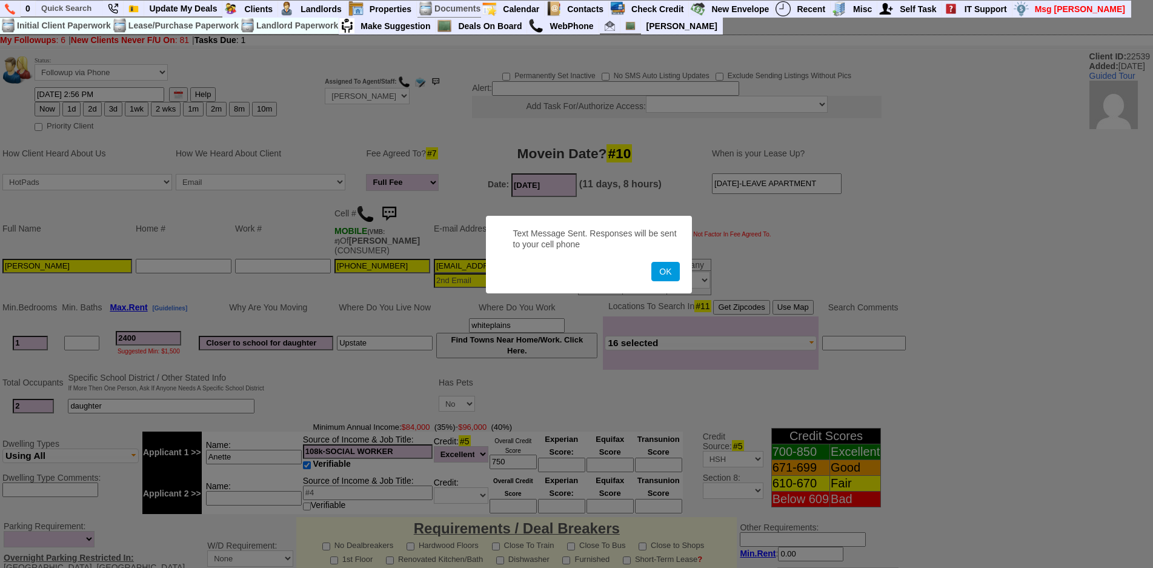
click at [651, 262] on button "OK" at bounding box center [665, 271] width 28 height 19
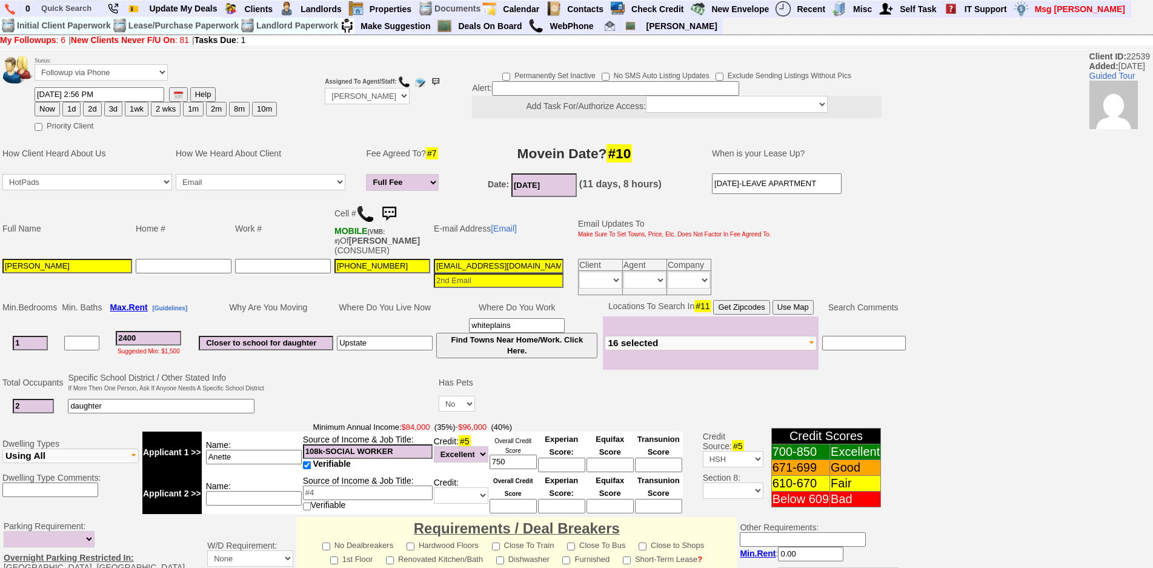
click at [394, 205] on img at bounding box center [389, 214] width 24 height 24
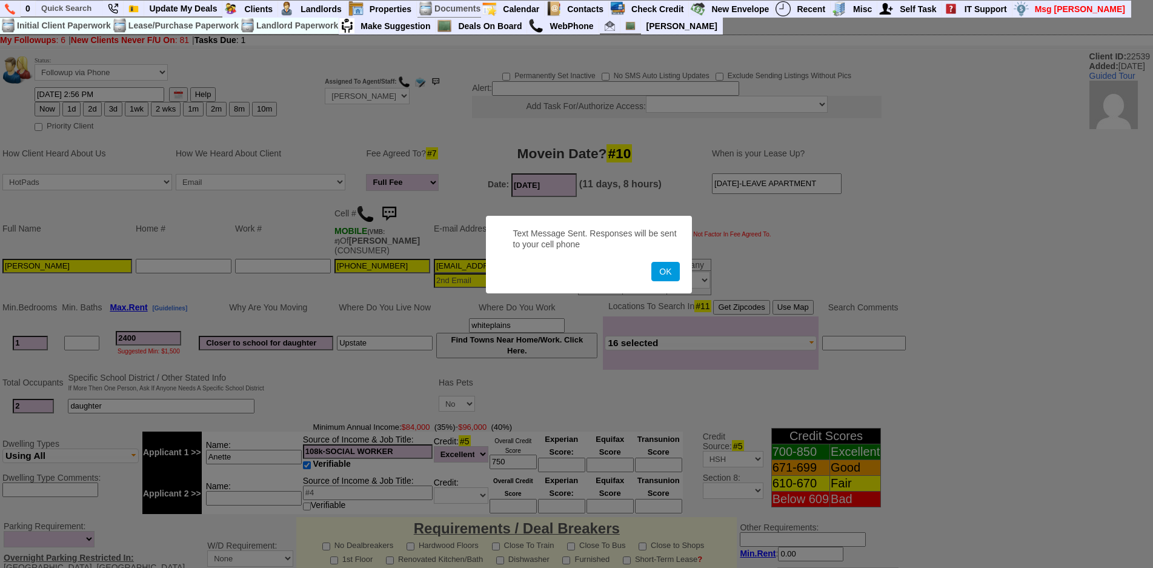
click at [651, 262] on button "OK" at bounding box center [665, 271] width 28 height 19
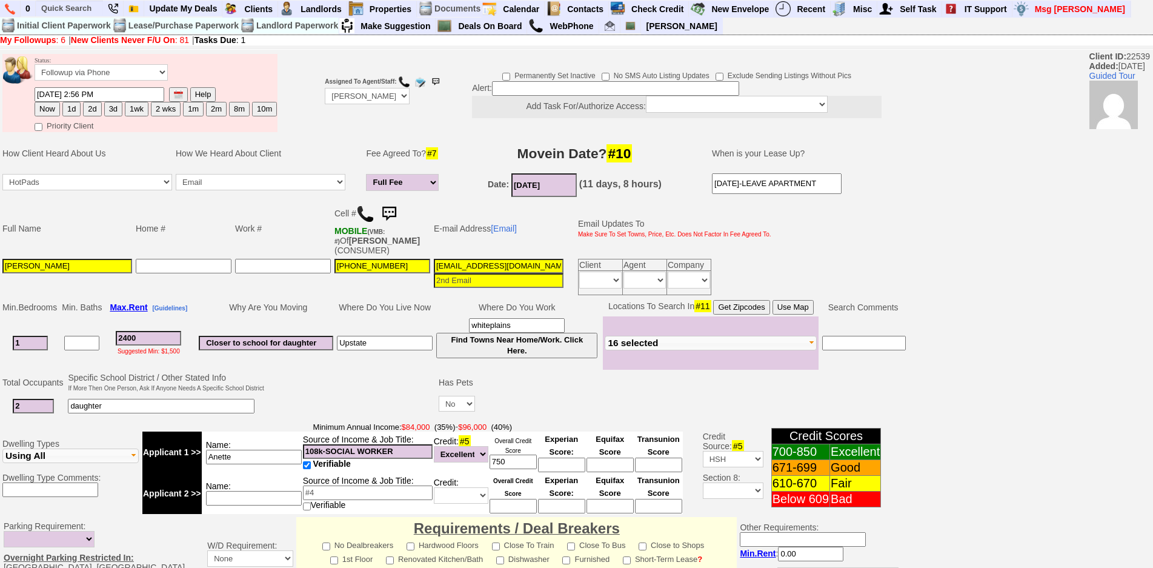
click at [397, 209] on img at bounding box center [389, 214] width 24 height 24
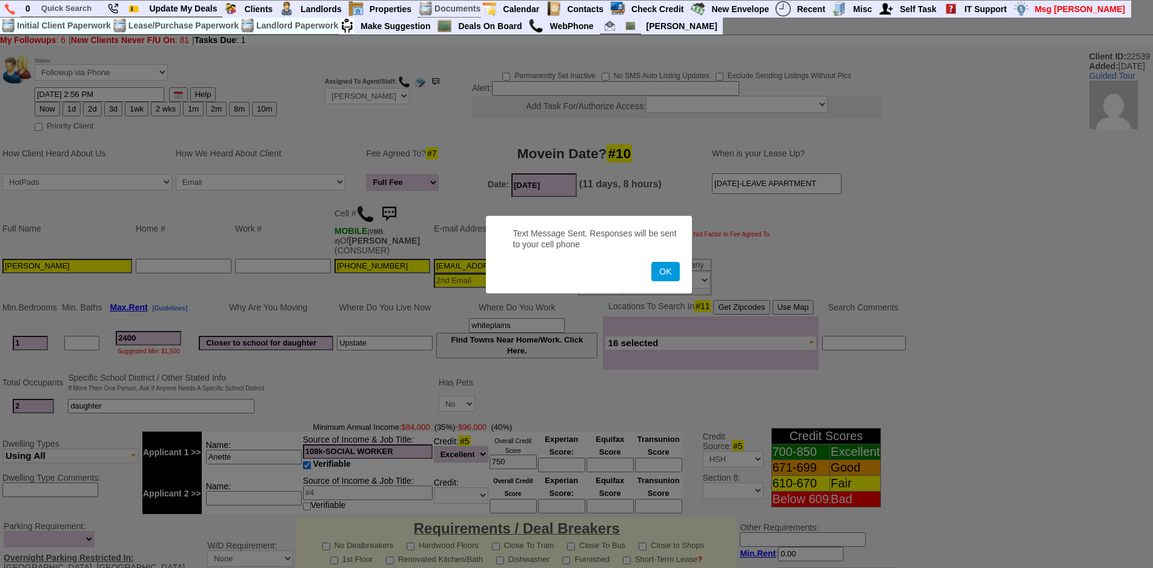
click at [651, 262] on button "OK" at bounding box center [665, 271] width 28 height 19
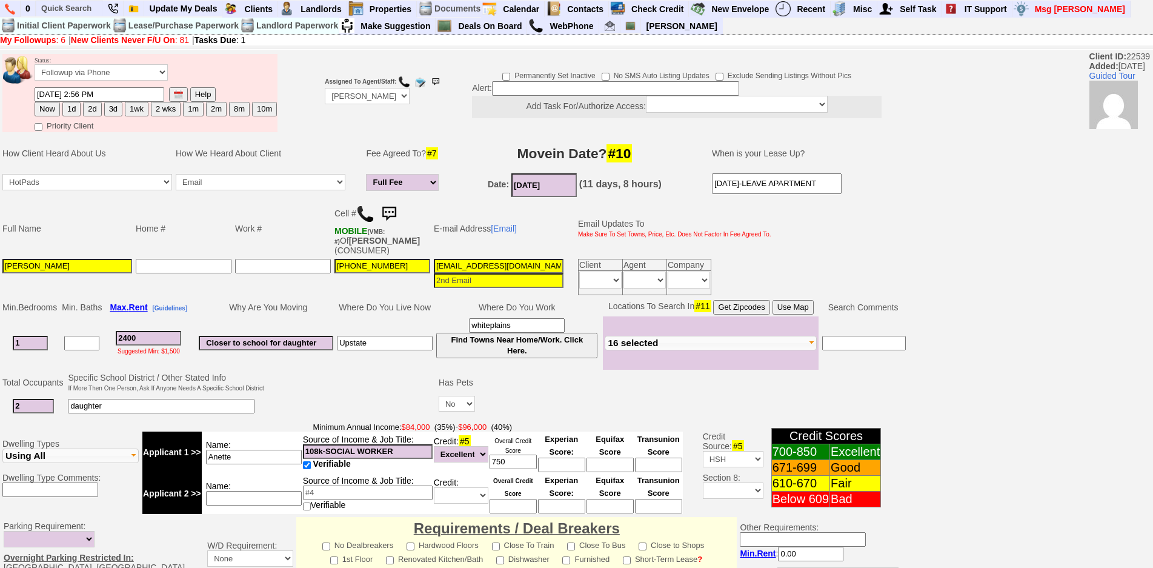
click at [388, 215] on img at bounding box center [389, 214] width 24 height 24
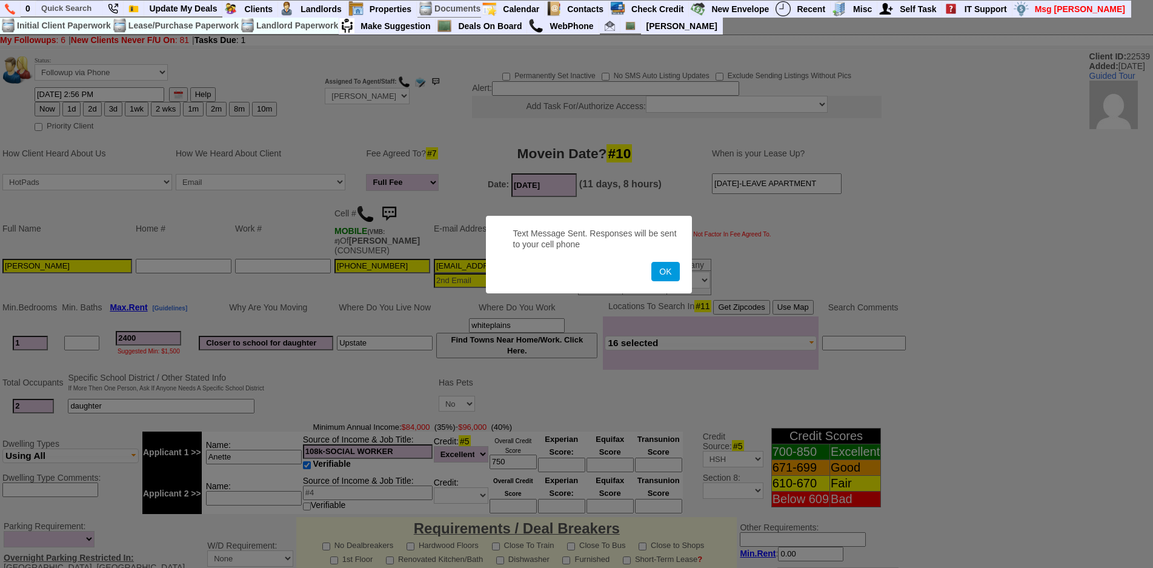
click at [651, 262] on button "OK" at bounding box center [665, 271] width 28 height 19
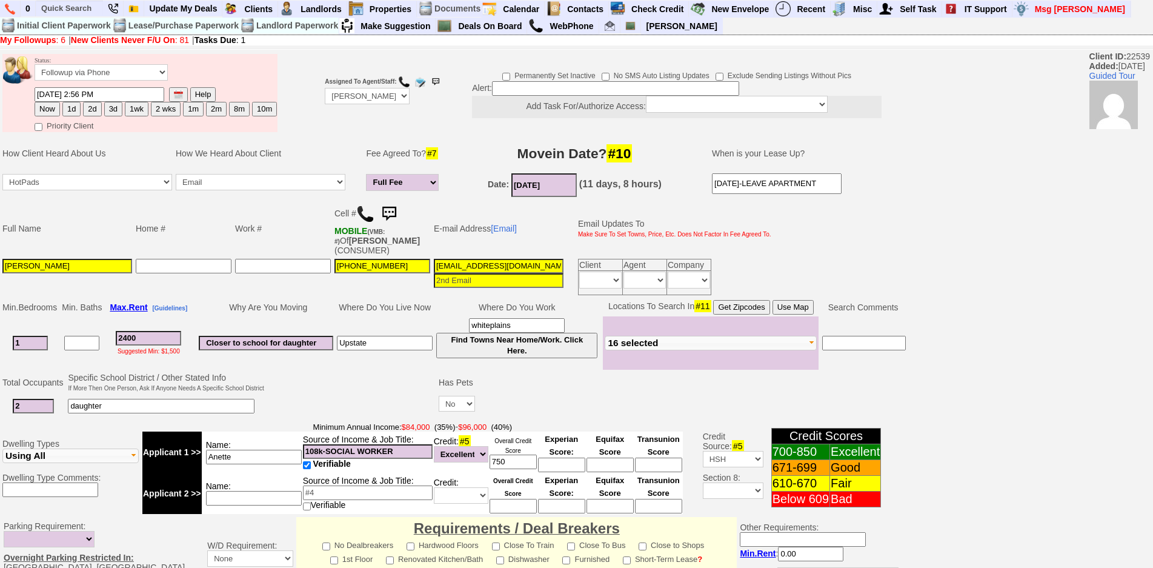
click at [398, 210] on img at bounding box center [389, 214] width 24 height 24
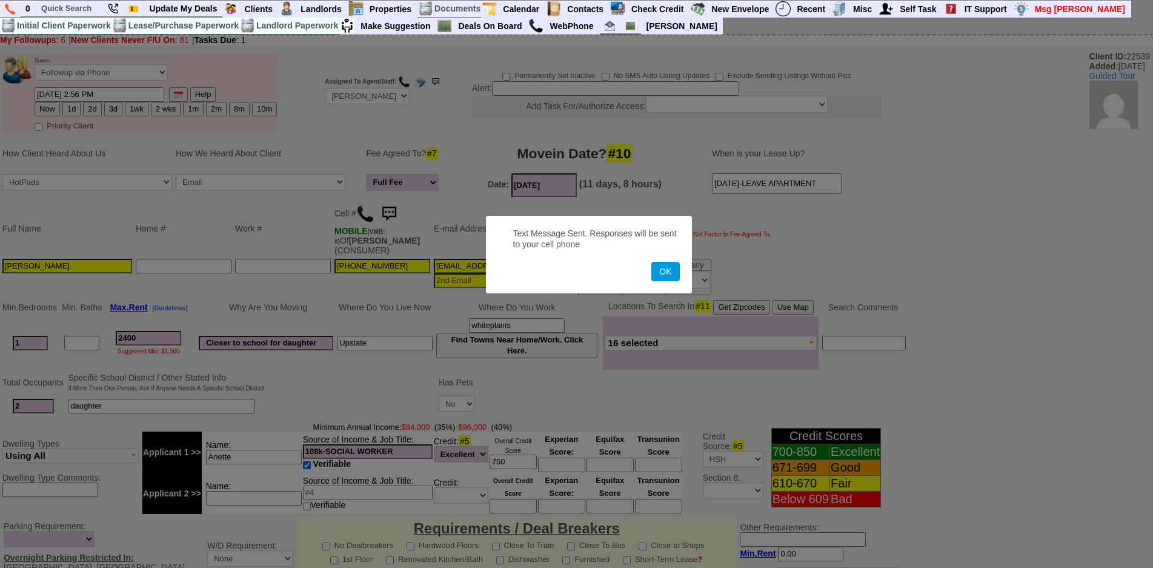
click at [651, 262] on button "OK" at bounding box center [665, 271] width 28 height 19
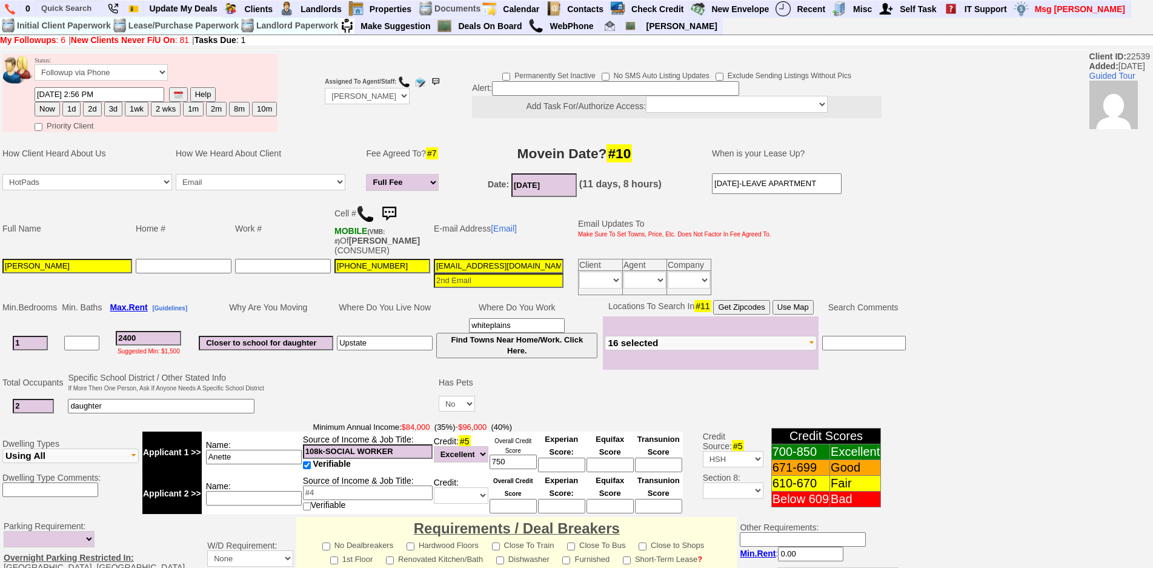
click at [79, 111] on button "1d" at bounding box center [71, 109] width 18 height 15
type input "09/20/2025 03:00 PM"
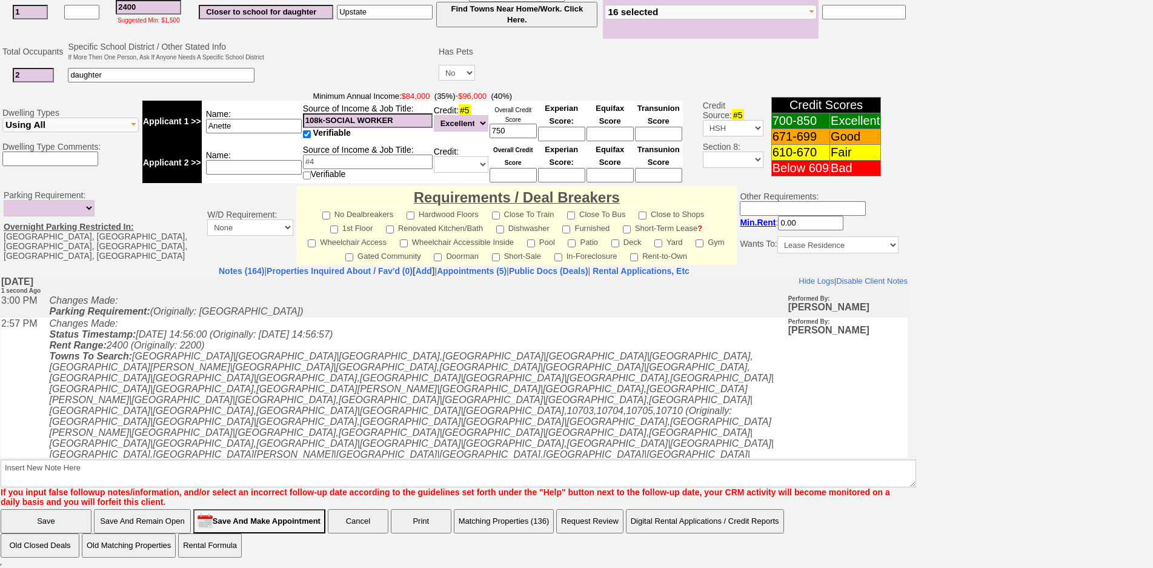
click at [567, 489] on font "If you input false followup notes/information, and/or select an incorrect follo…" at bounding box center [445, 496] width 889 height 19
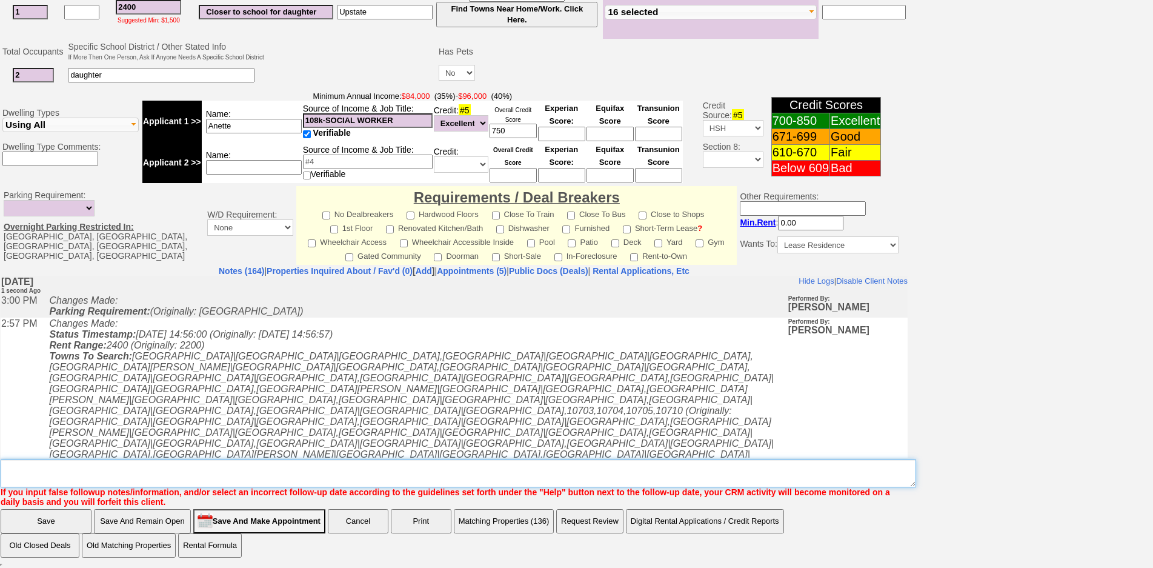
click at [562, 485] on textarea "Insert New Note Here" at bounding box center [458, 473] width 915 height 28
type textarea "f"
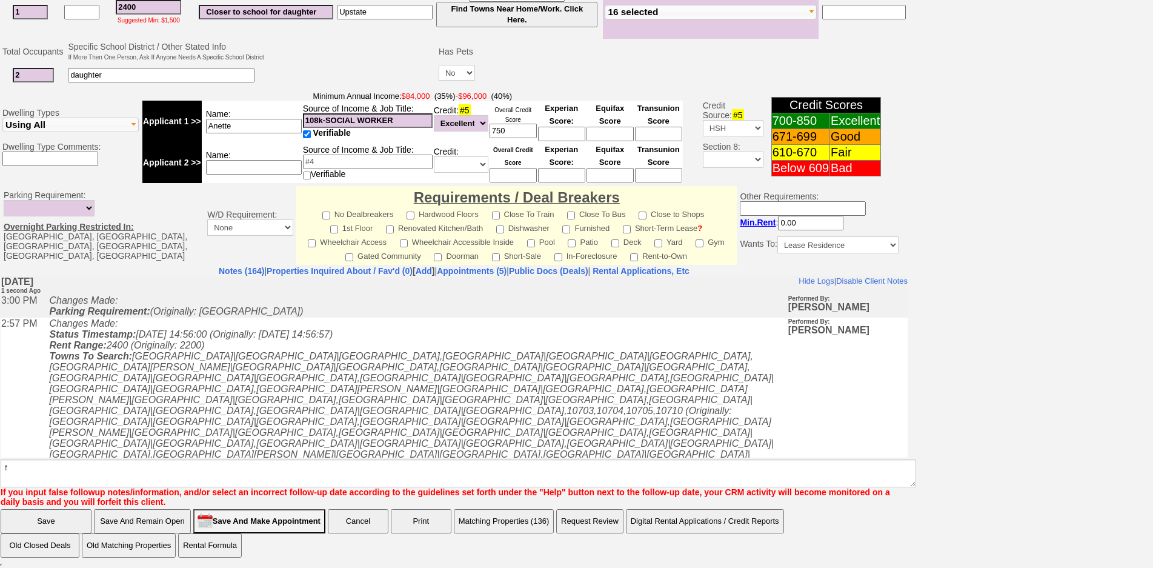
click input "Save" at bounding box center [46, 521] width 91 height 24
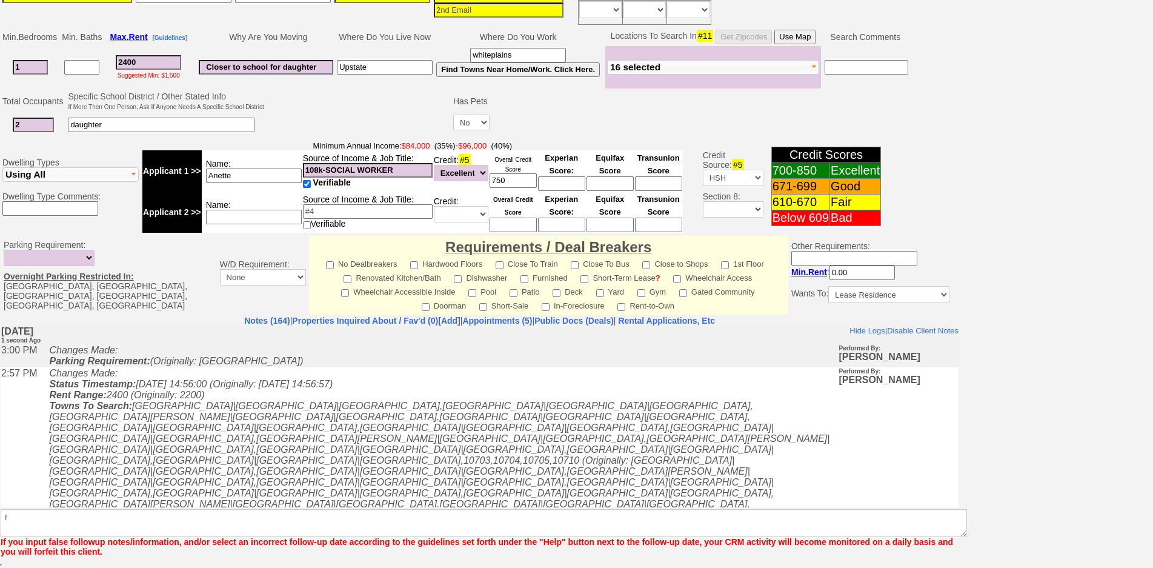
scroll to position [271, 0]
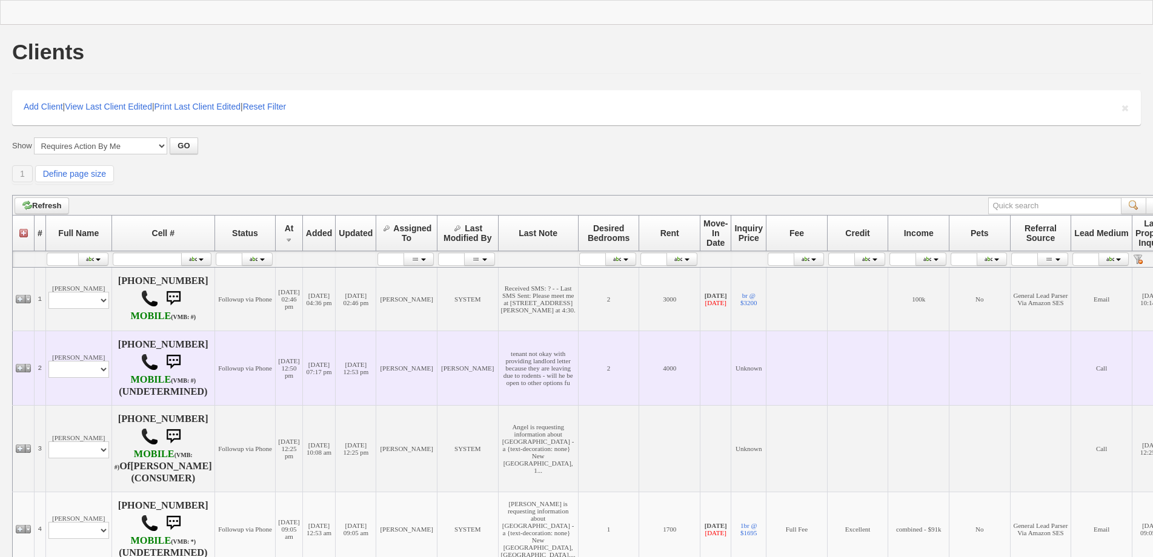
scroll to position [265, 0]
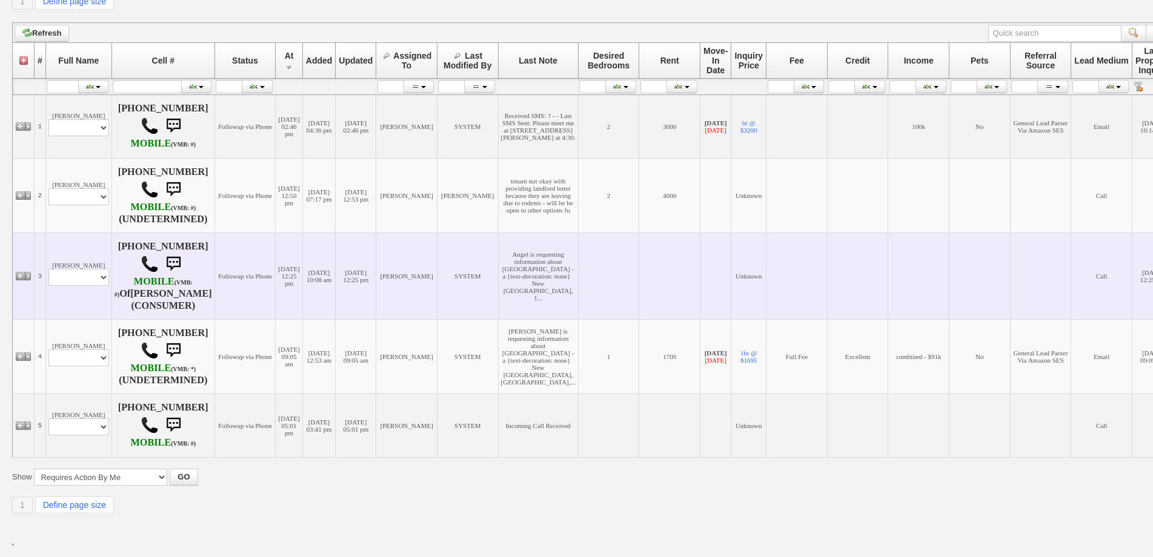
click at [79, 233] on td "[PERSON_NAME] Profile Edit Print Email Externally (Will Not Be Tracked In CRM) …" at bounding box center [78, 276] width 66 height 87
click at [90, 271] on td "Dionysia Placide Profile Edit Print Email Externally (Will Not Be Tracked In CR…" at bounding box center [78, 276] width 66 height 87
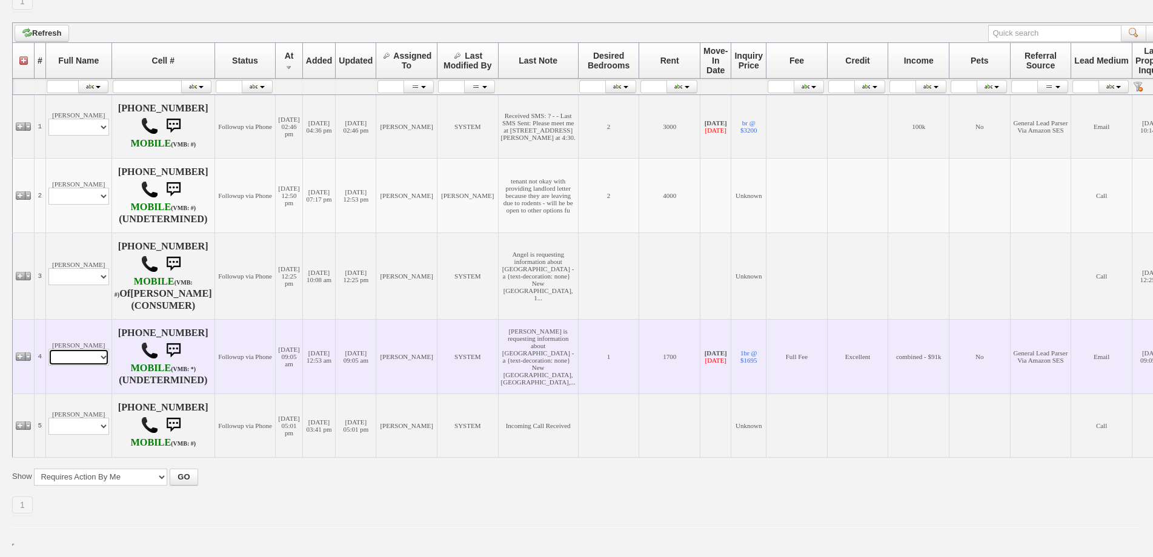
click at [95, 349] on select "Profile Edit Print Email Externally (Will Not Be Tracked In CRM) Closed Deals" at bounding box center [78, 357] width 61 height 17
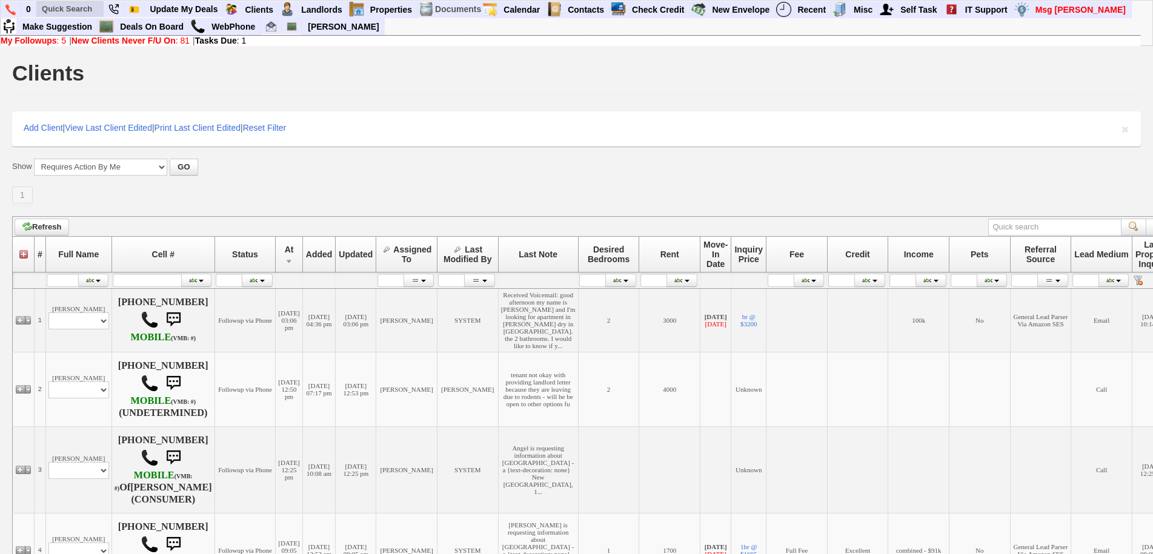
click at [82, 1] on li at bounding box center [70, 9] width 68 height 16
click at [81, 7] on input "text" at bounding box center [70, 8] width 67 height 15
paste input "[PHONE_NUMBER]"
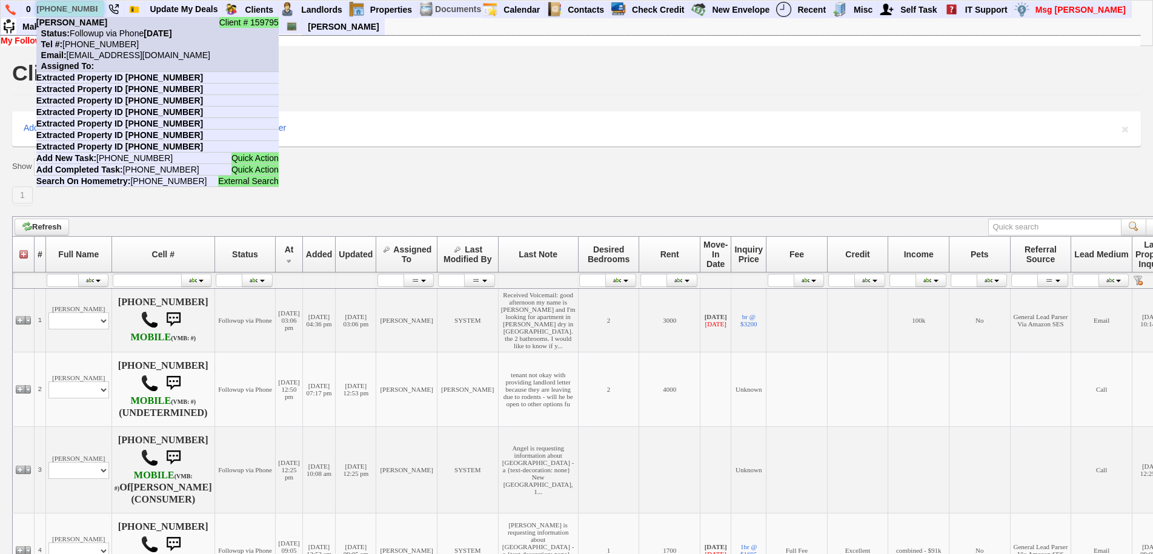
type input "[PHONE_NUMBER]"
click at [104, 31] on nobr "Status: Followup via Phone Friday, September 19th, 2025" at bounding box center [104, 33] width 136 height 10
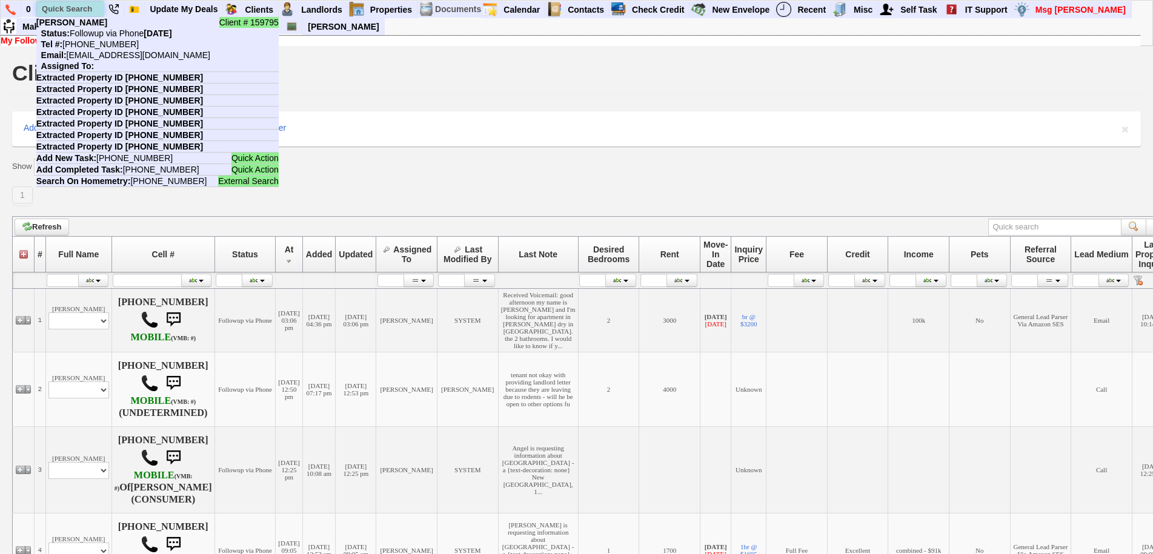
click at [47, 9] on input "text" at bounding box center [70, 8] width 67 height 15
paste input "201-713-1638"
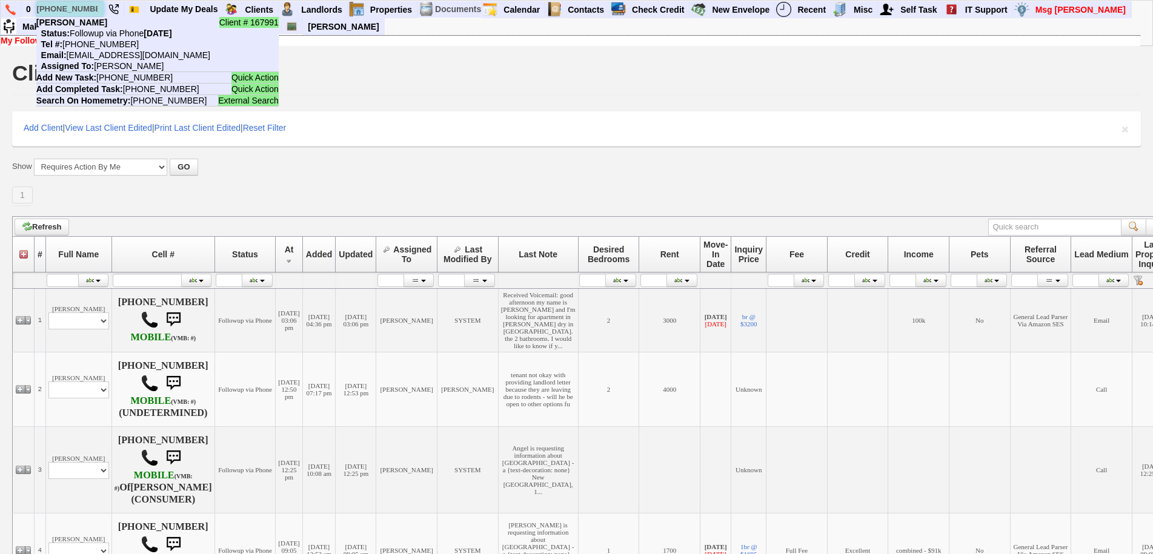
click at [68, 8] on input "201-713-1638" at bounding box center [70, 8] width 67 height 15
paste input "347-228-8727"
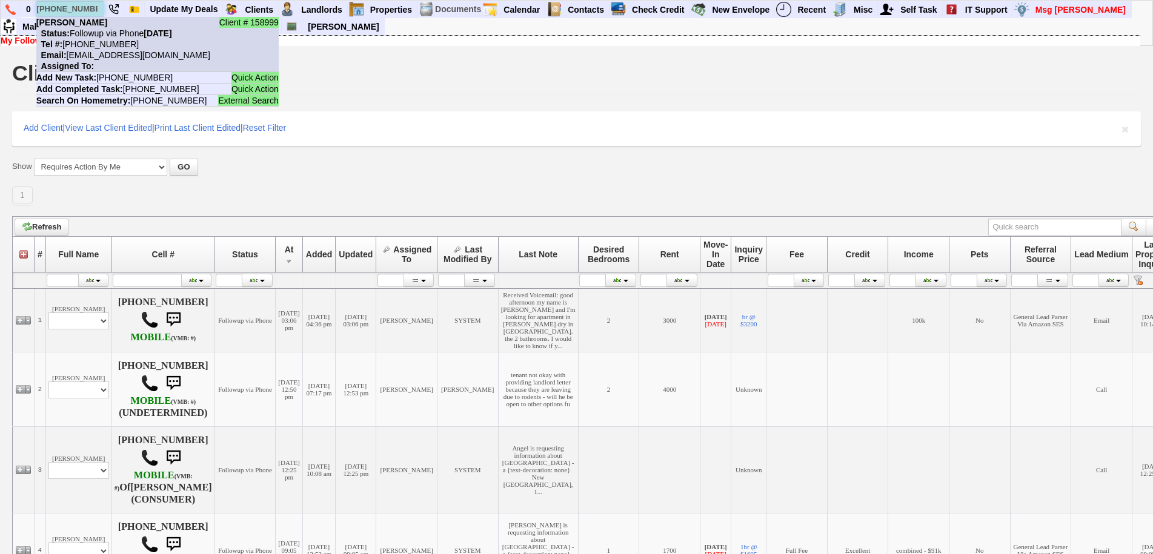
type input "347-228-8727"
click at [100, 25] on li "Client # 158999 Rosaly Santana Status: Followup via Phone Friday, September 19t…" at bounding box center [157, 44] width 242 height 55
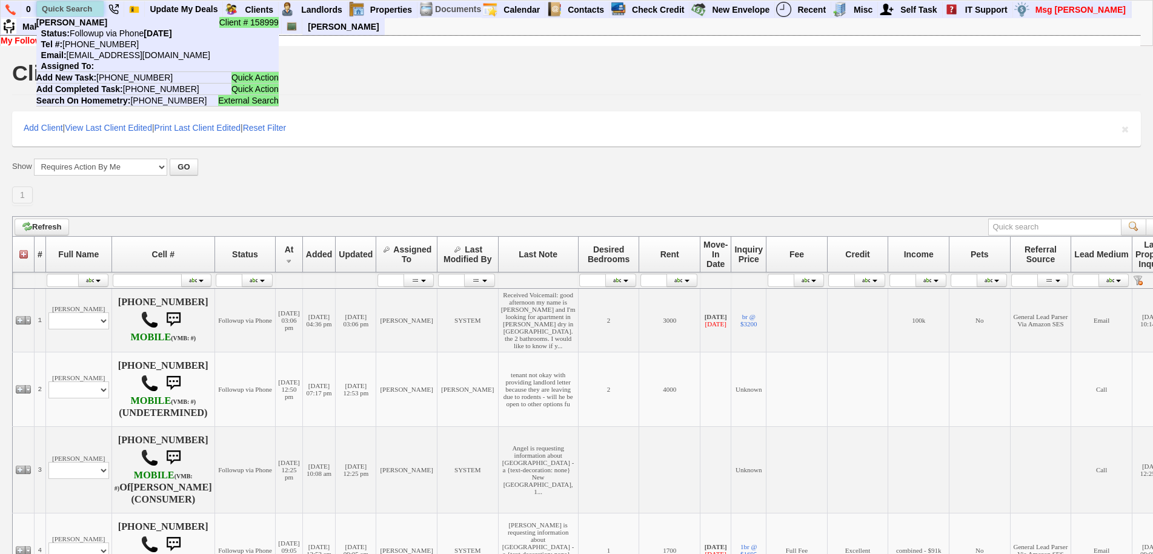
click at [51, 10] on input "text" at bounding box center [70, 8] width 67 height 15
paste input "914-755-8202"
click at [97, 8] on input "914-755-8202" at bounding box center [70, 8] width 67 height 15
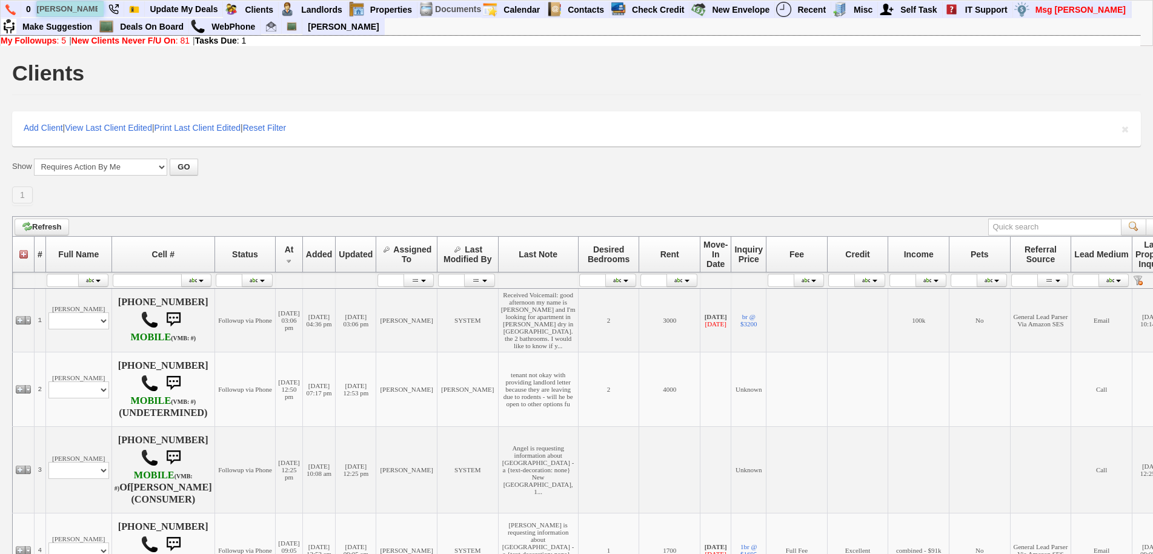
click at [94, 8] on input "mauree" at bounding box center [70, 8] width 67 height 15
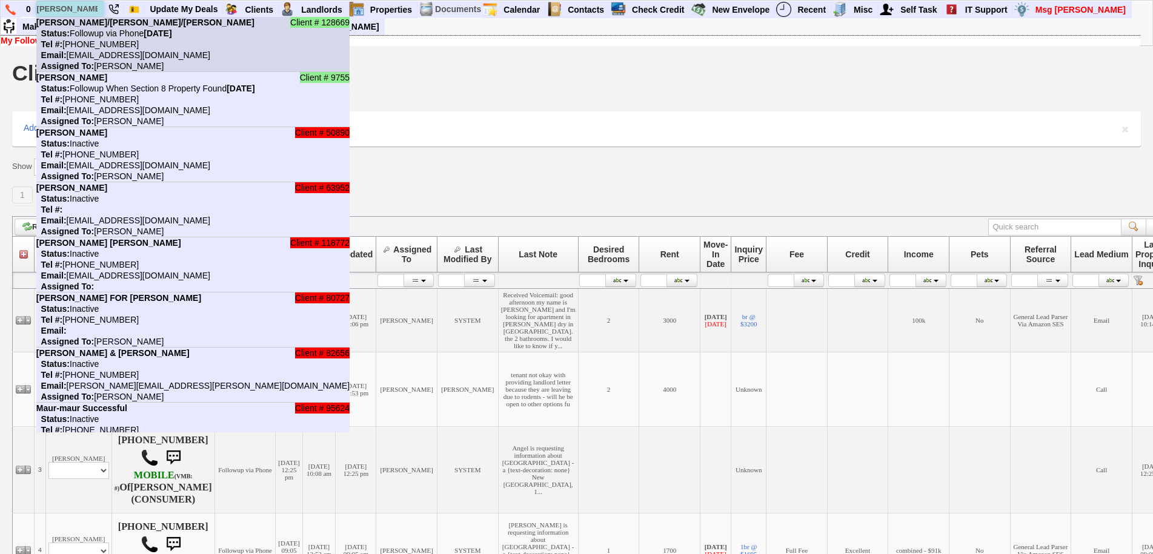
type input "mauree"
click at [97, 27] on b "Maureen Altman/Sebastian Moscoso/Andrea Moscoso" at bounding box center [145, 23] width 218 height 10
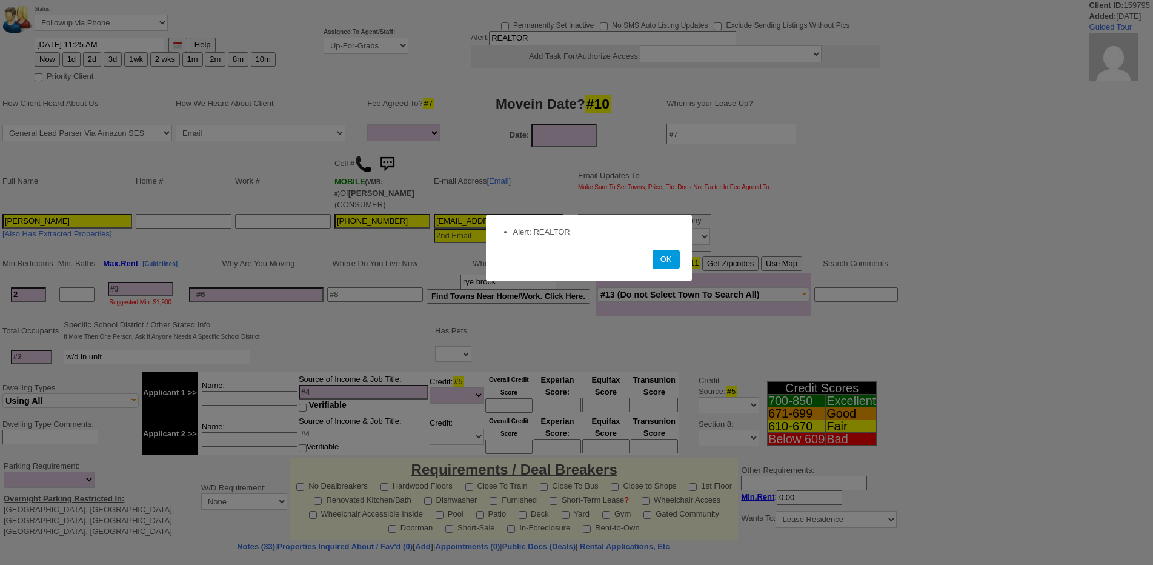
select select
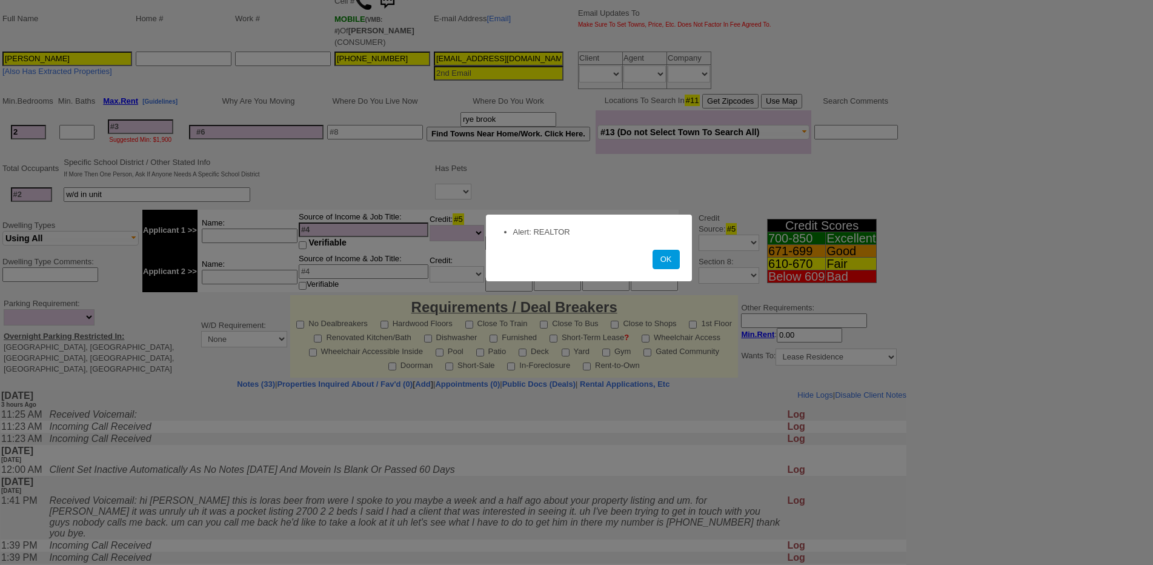
scroll to position [277, 0]
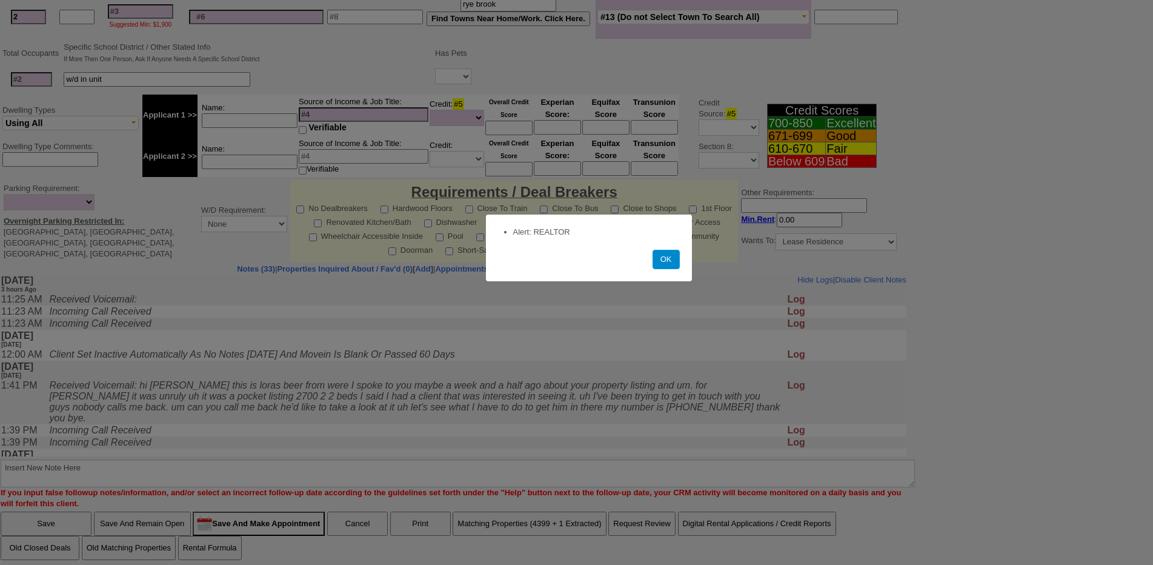
click at [668, 262] on button "OK" at bounding box center [665, 259] width 27 height 19
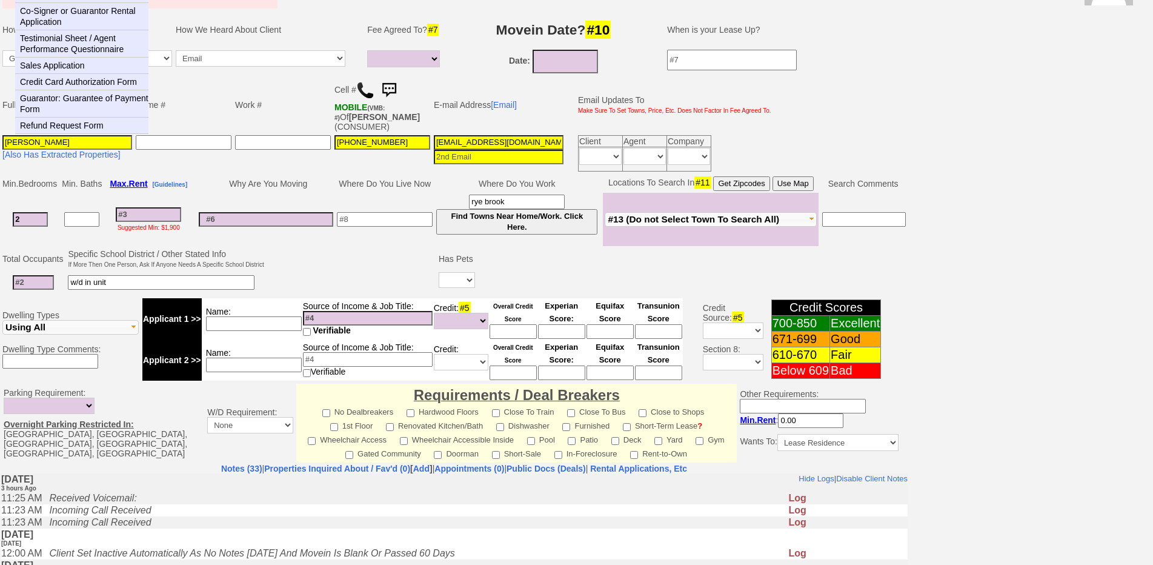
scroll to position [0, 0]
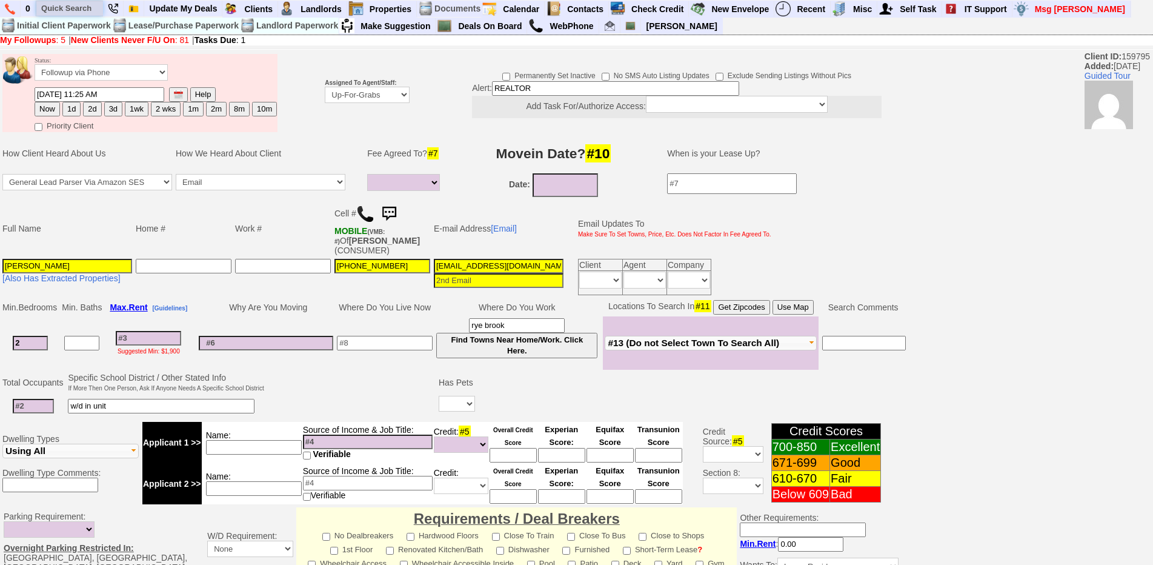
click at [83, 9] on input "text" at bounding box center [69, 8] width 67 height 15
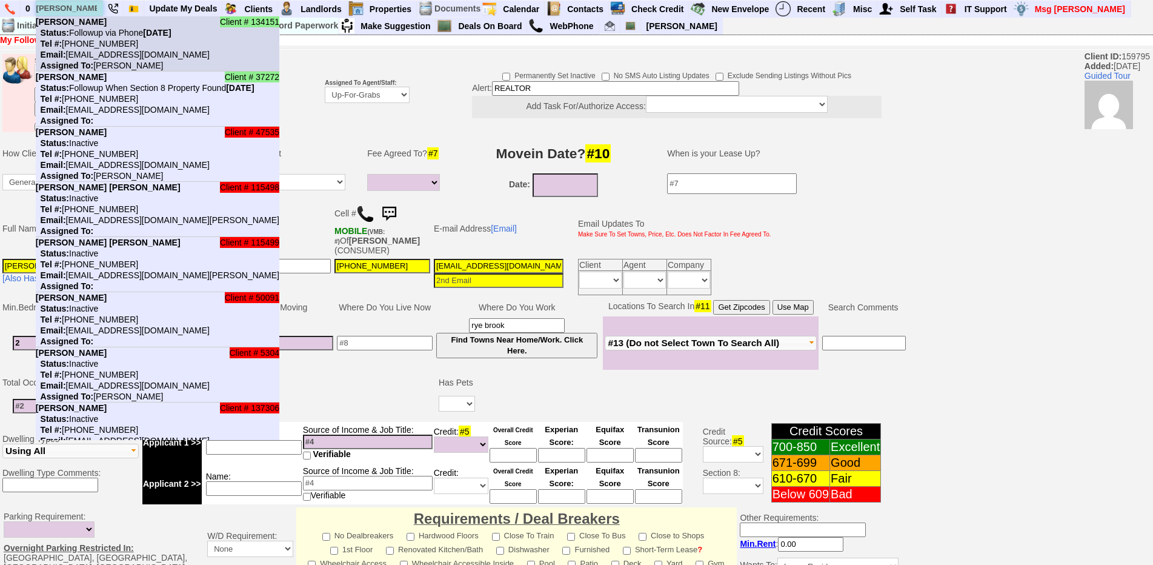
type input "franchesca"
click at [94, 25] on b "Franchesca Tafani" at bounding box center [71, 22] width 71 height 10
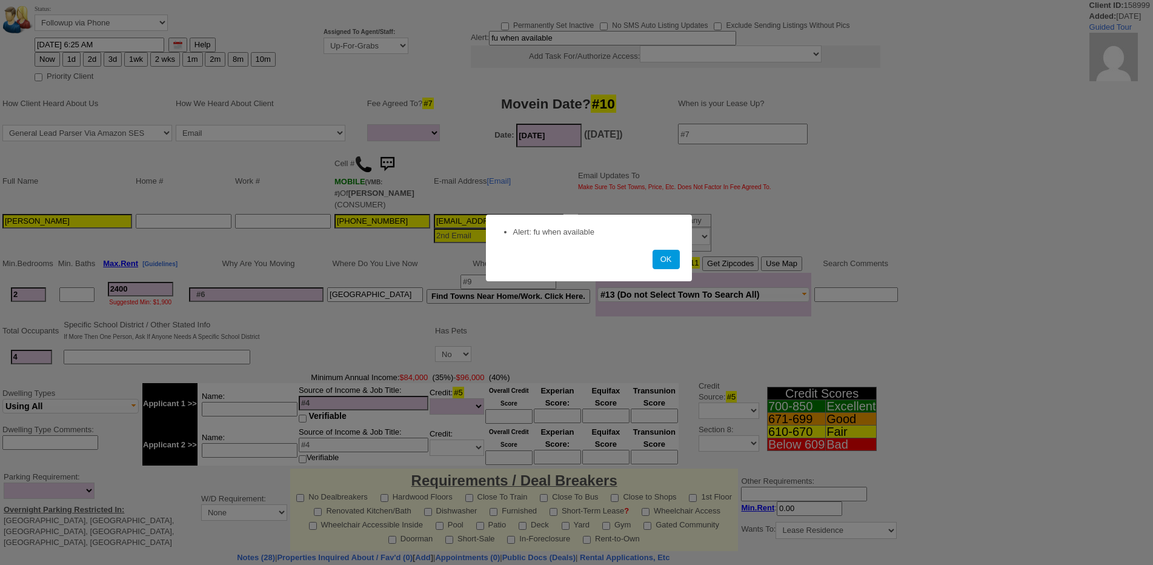
select select
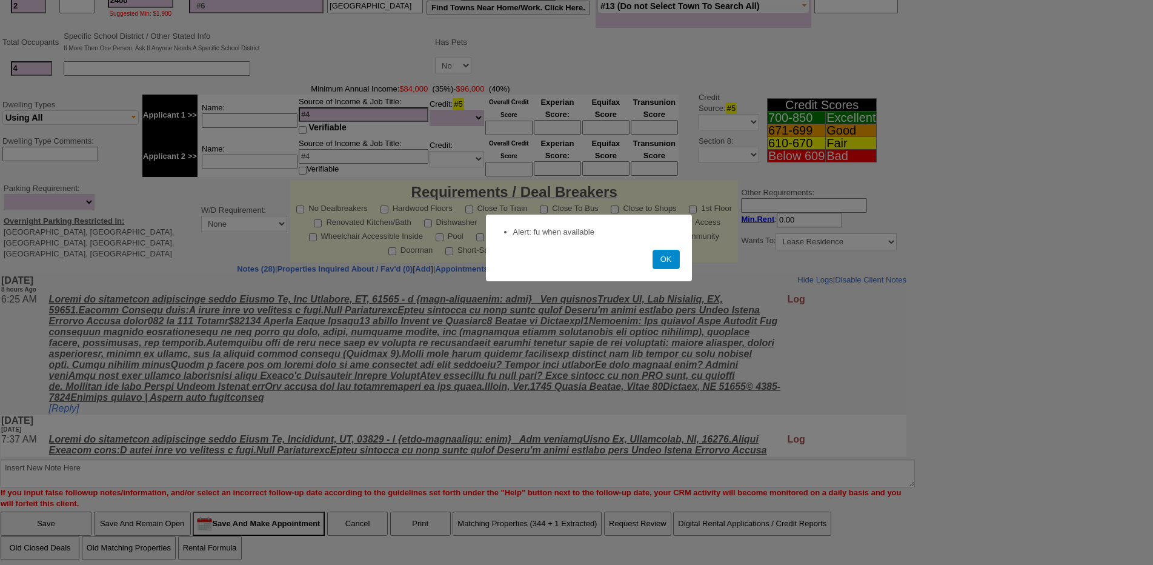
click at [659, 268] on button "OK" at bounding box center [665, 259] width 27 height 19
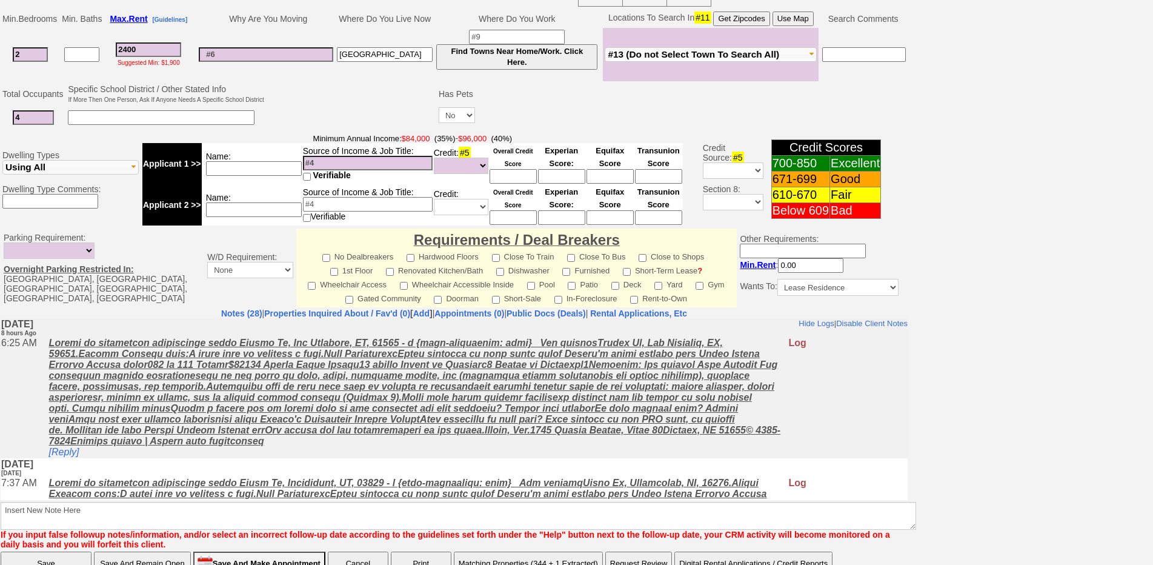
scroll to position [332, 0]
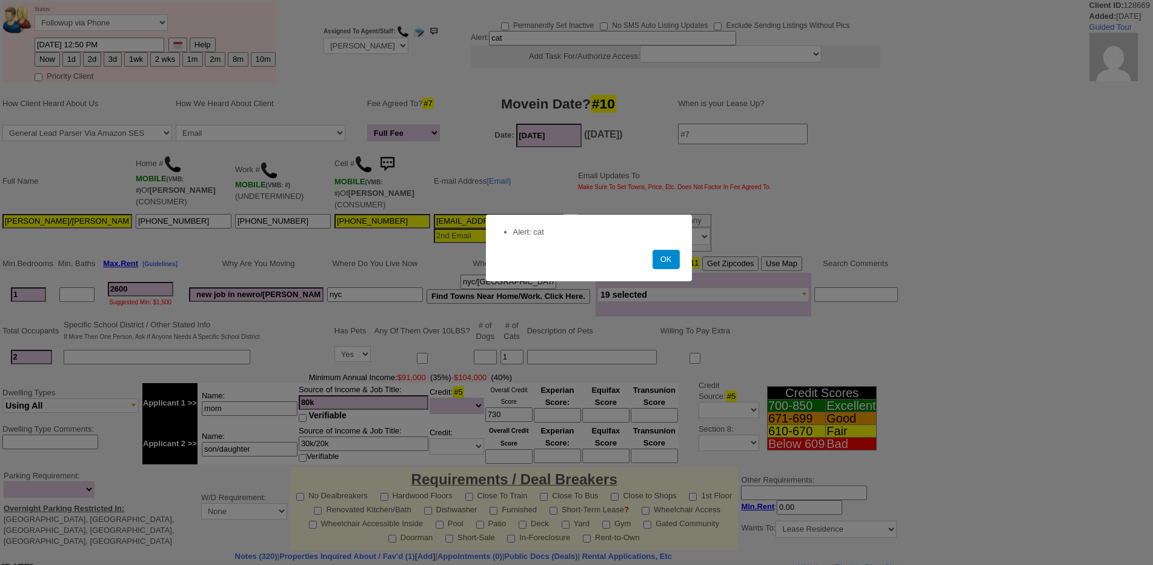
click at [666, 265] on button "OK" at bounding box center [665, 259] width 27 height 19
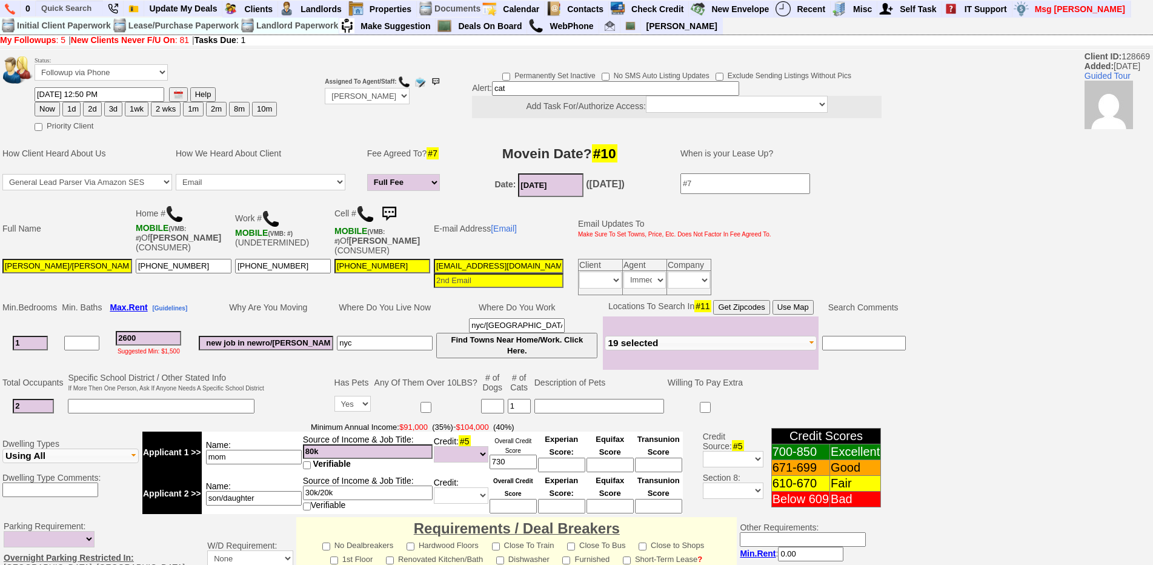
click at [291, 386] on td at bounding box center [299, 395] width 67 height 48
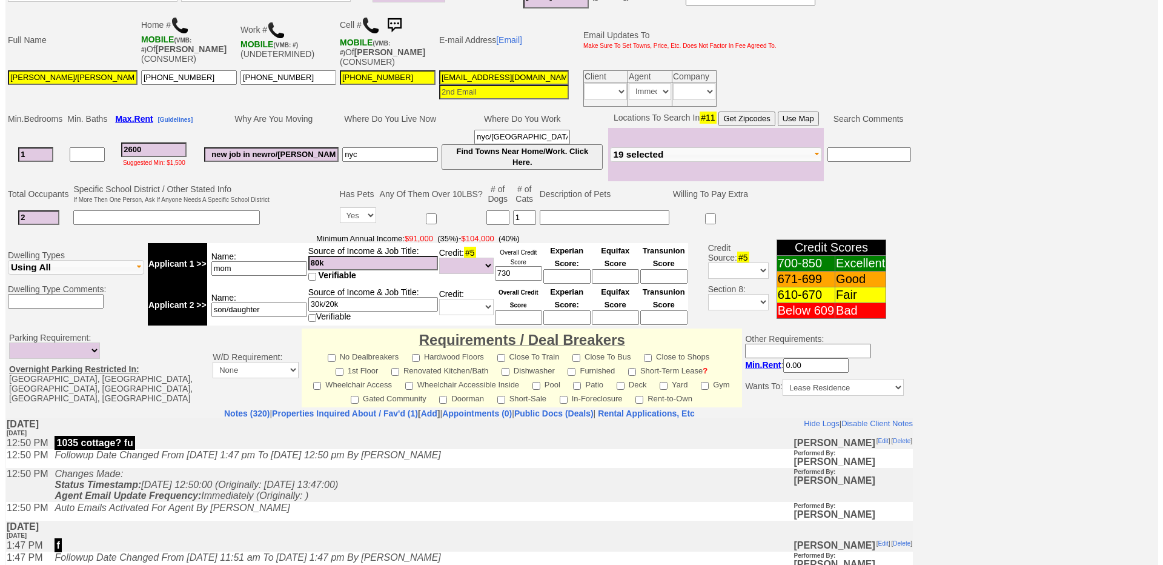
scroll to position [334, 0]
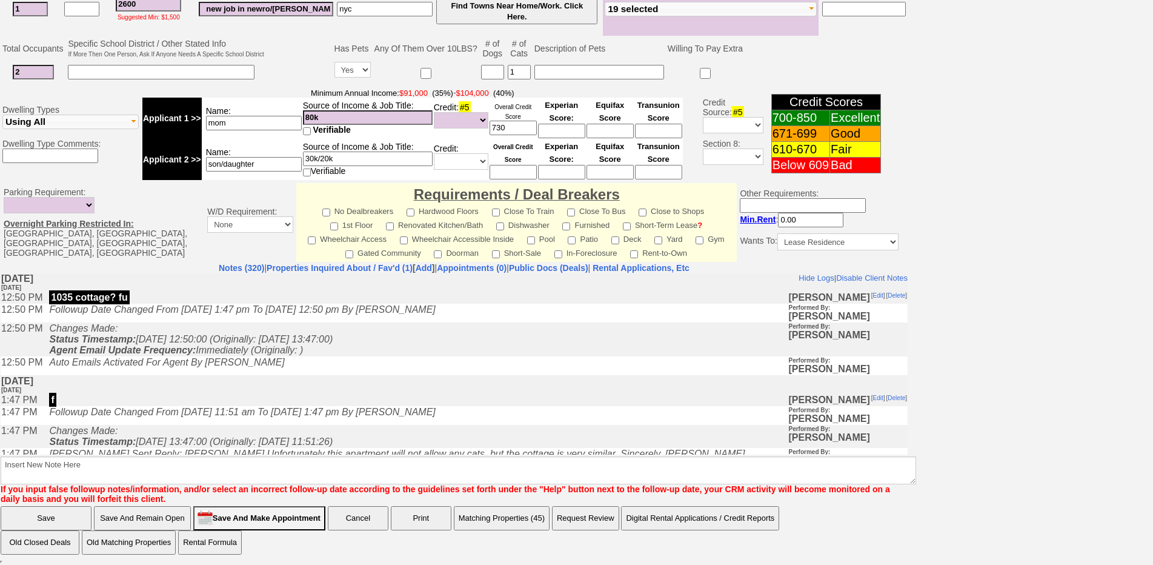
click at [492, 516] on button "Matching Properties (45)" at bounding box center [502, 518] width 96 height 24
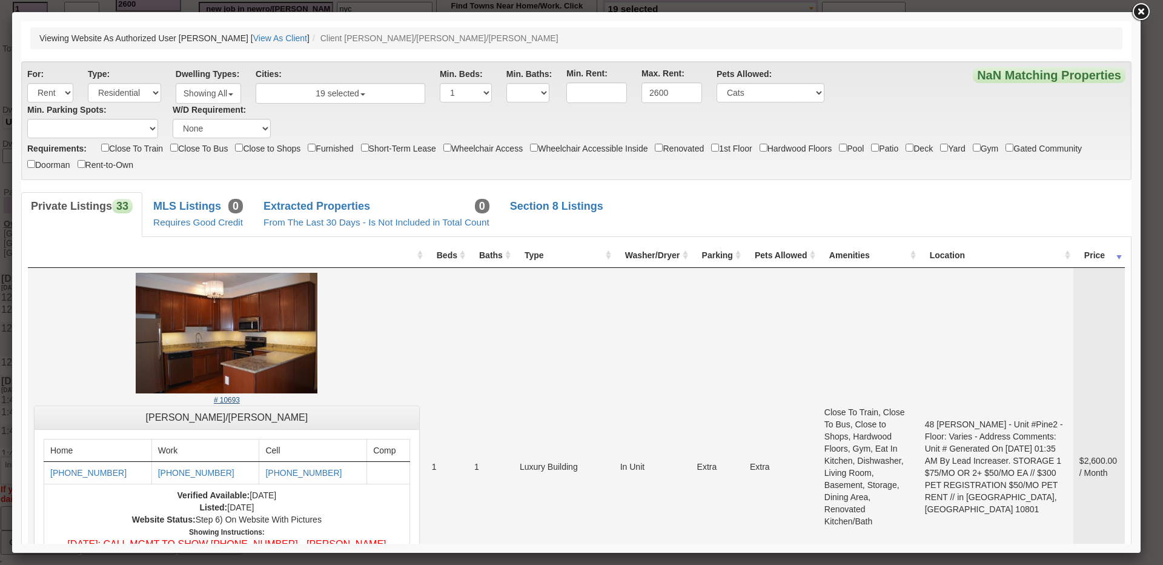
scroll to position [0, 0]
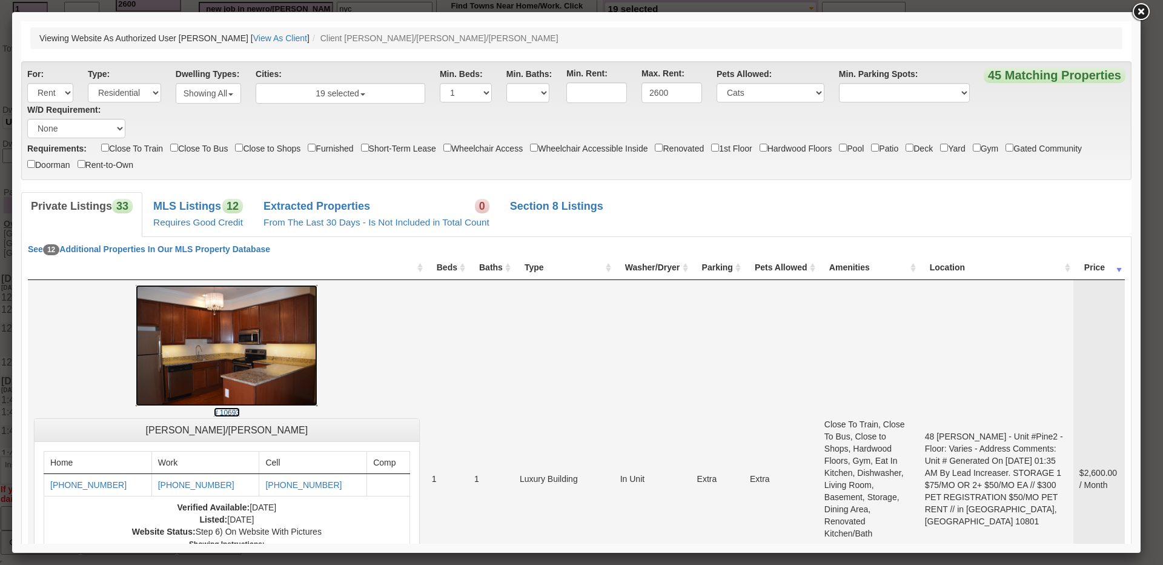
click at [257, 305] on img at bounding box center [227, 345] width 182 height 121
click at [234, 198] on link "MLS Listings 12 Requires Good Credit" at bounding box center [198, 214] width 109 height 44
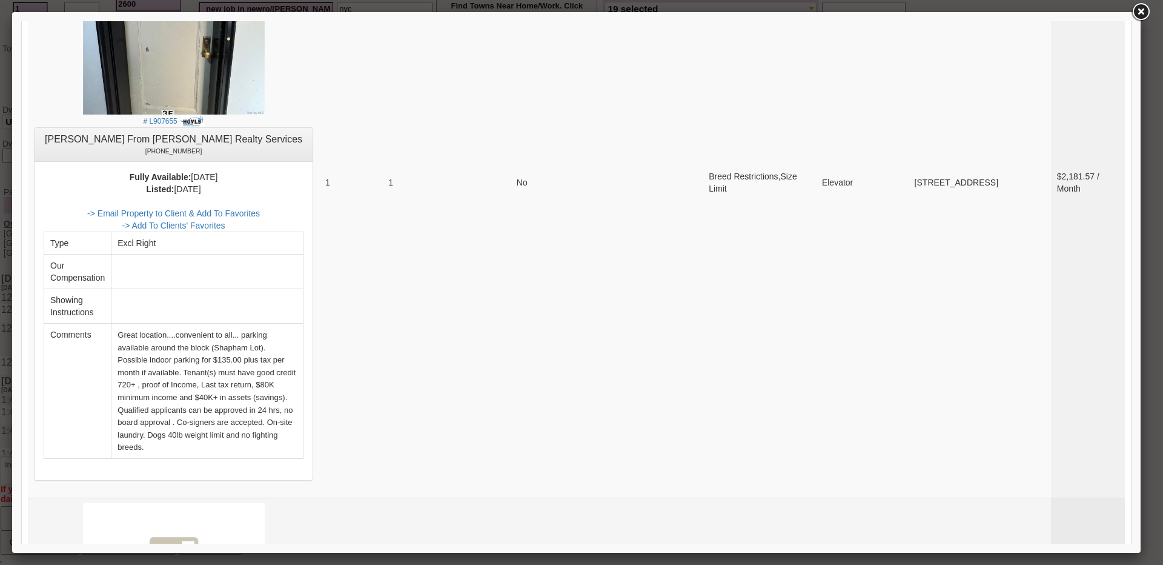
scroll to position [4804, 0]
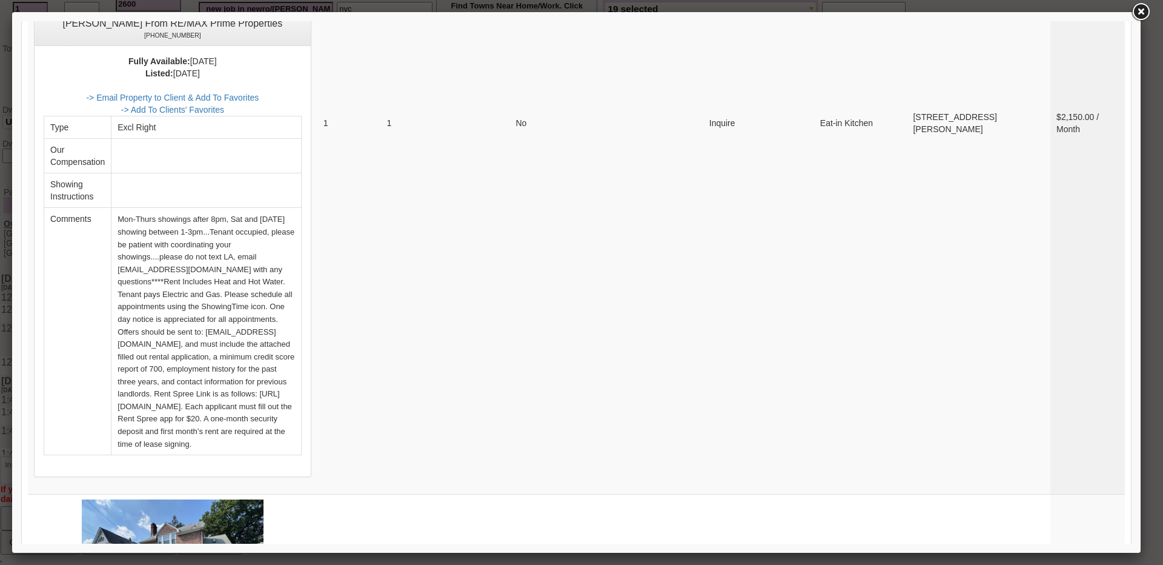
scroll to position [0, 0]
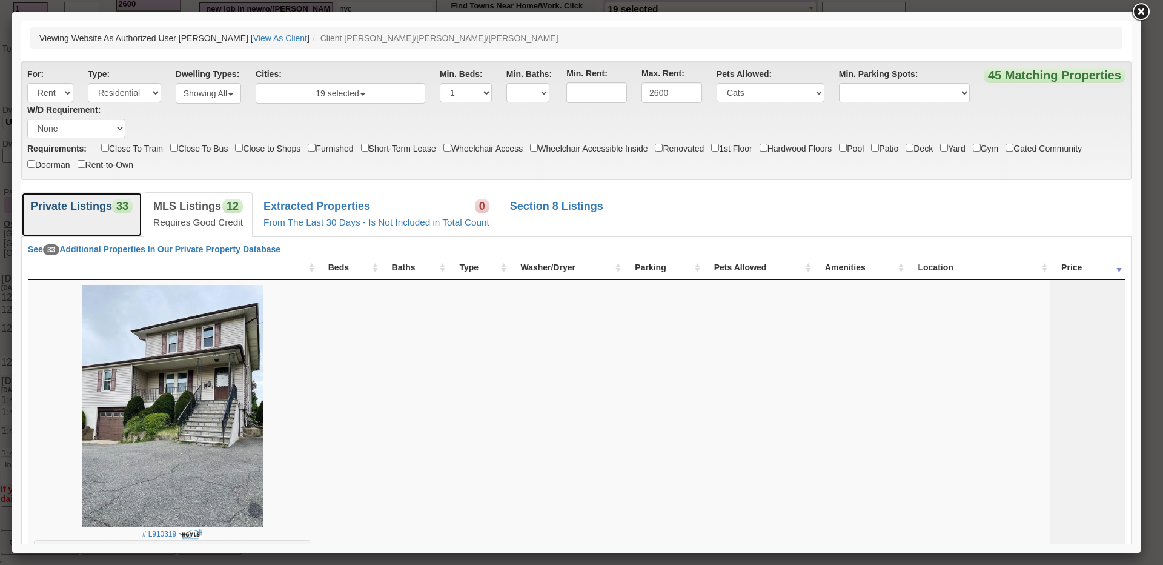
click at [100, 219] on link "Private Listings 33" at bounding box center [81, 214] width 121 height 44
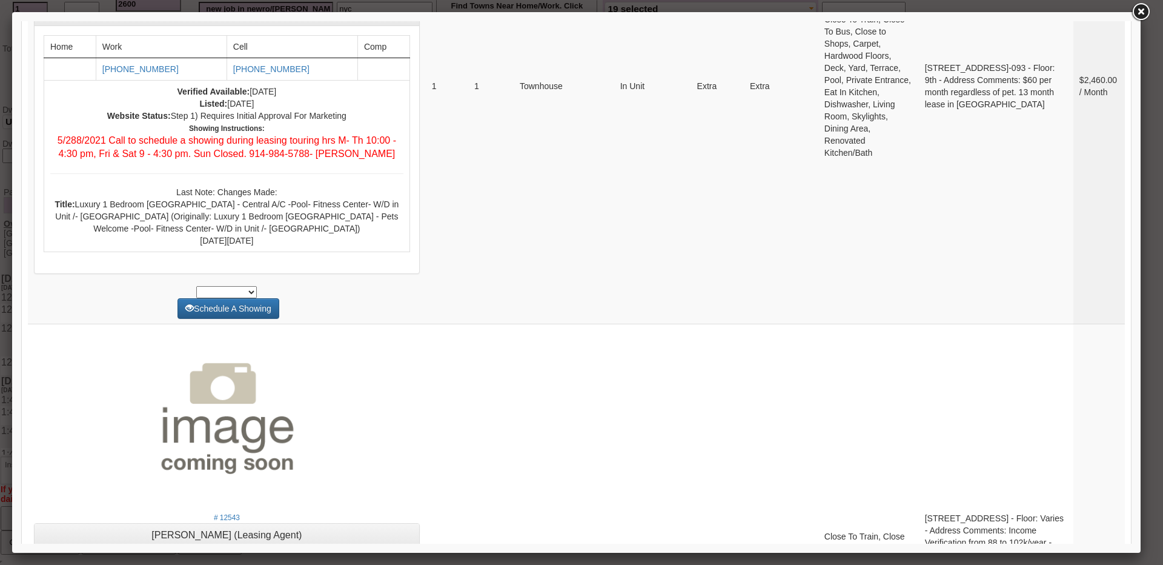
scroll to position [4561, 0]
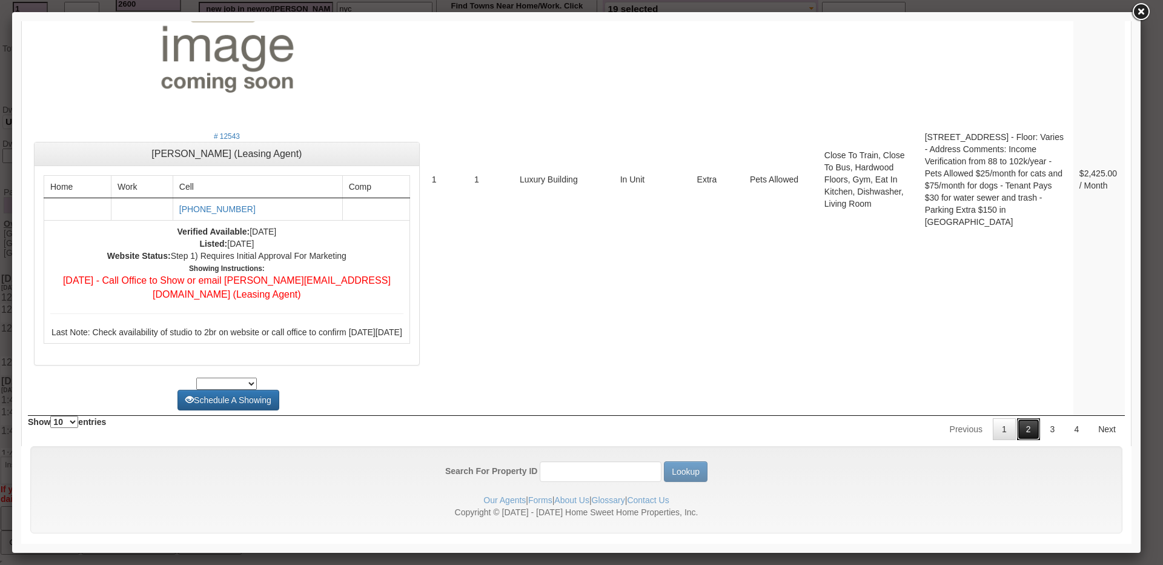
click at [1020, 425] on link "2" at bounding box center [1028, 429] width 23 height 22
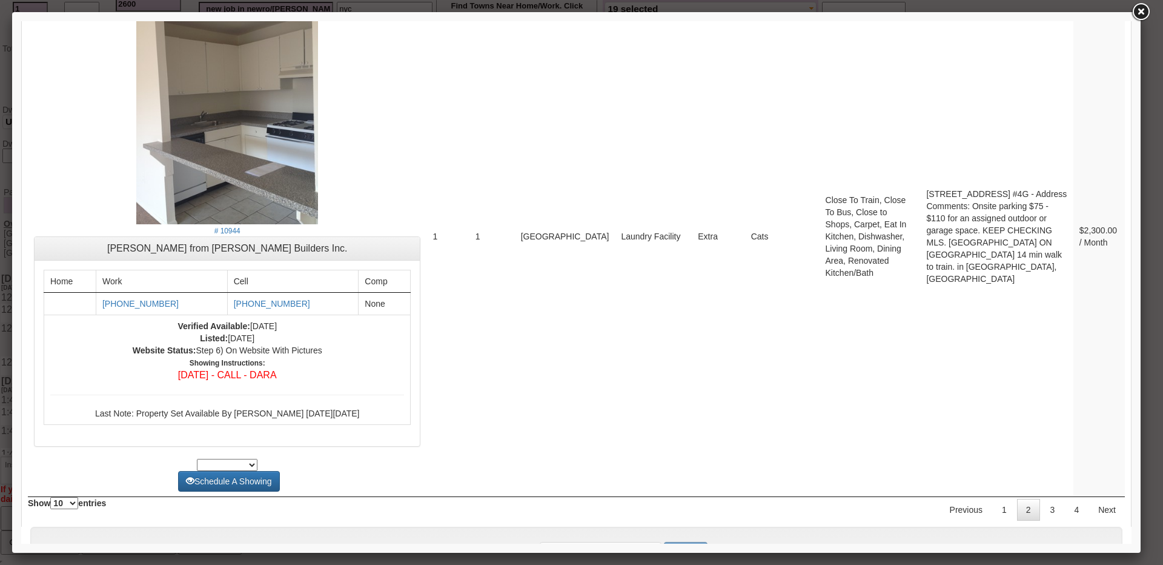
scroll to position [4586, 0]
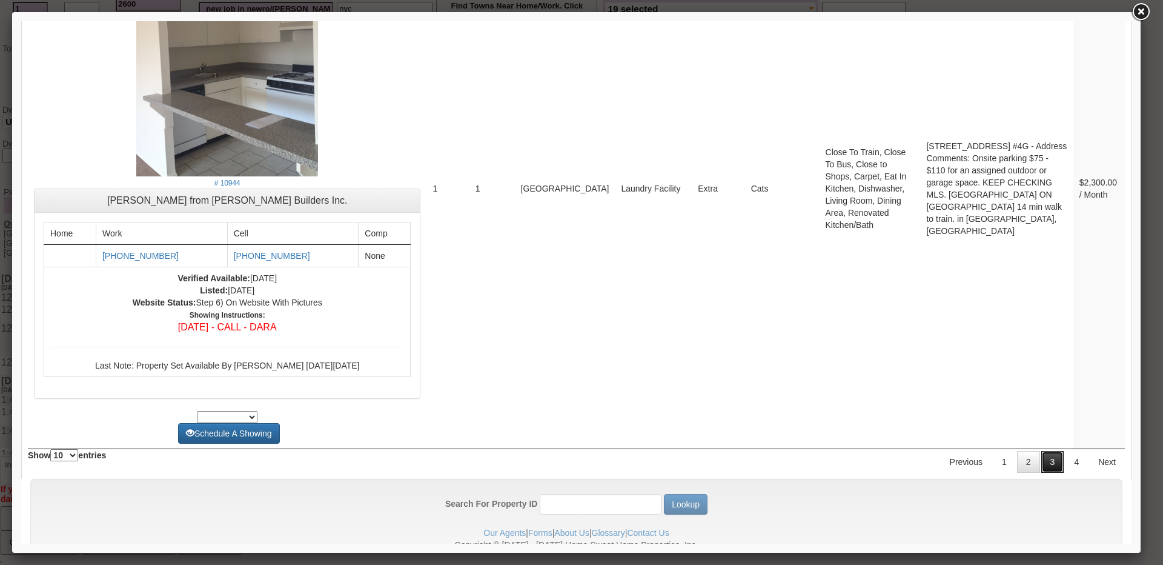
click at [1048, 451] on link "3" at bounding box center [1052, 462] width 23 height 22
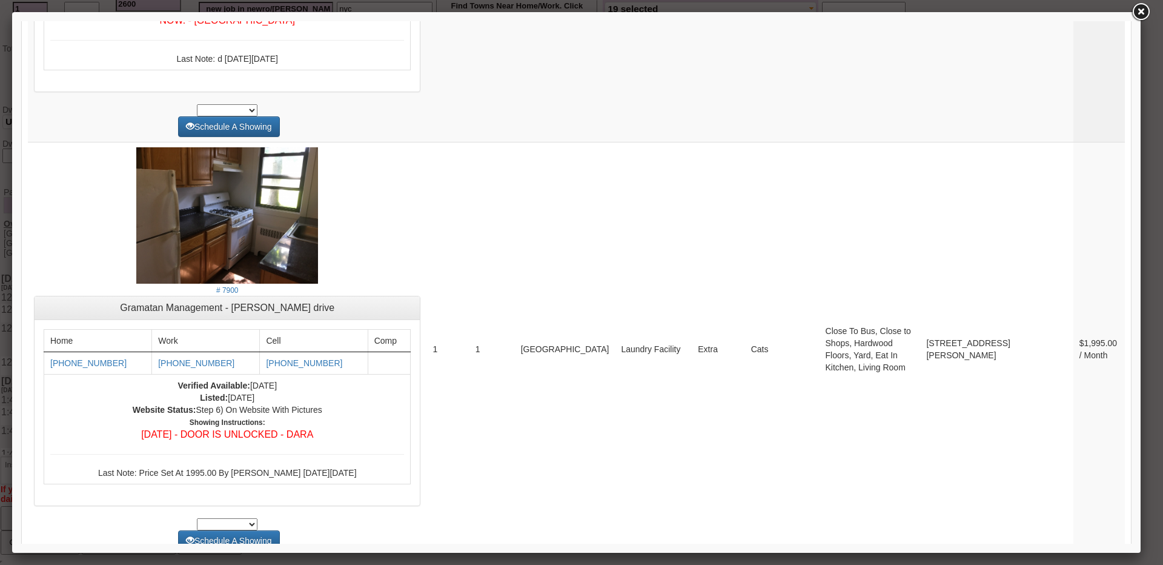
scroll to position [4822, 0]
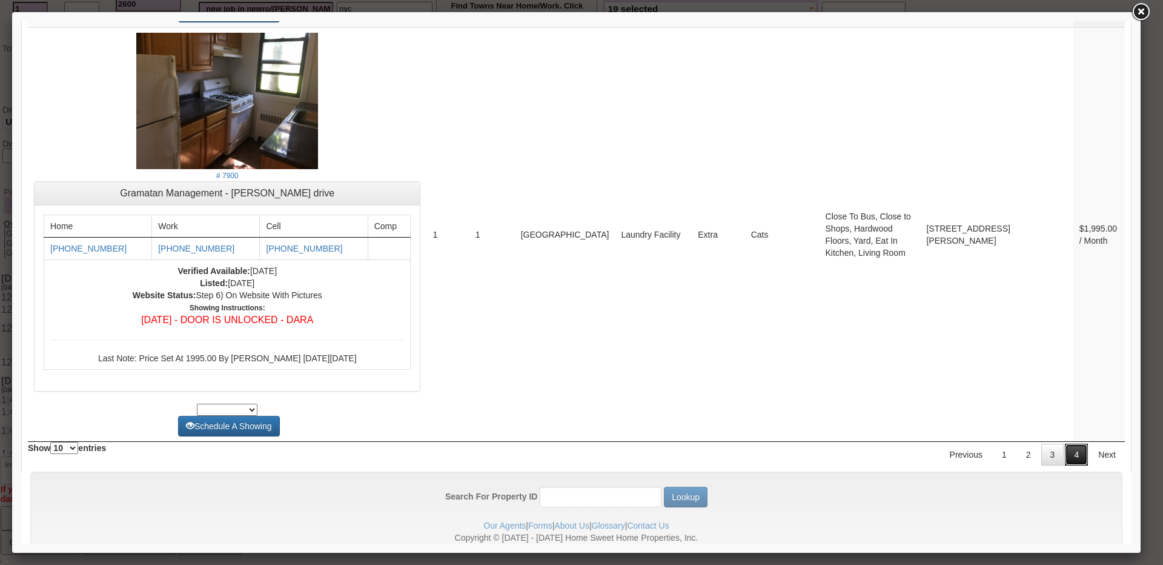
click at [1076, 443] on link "4" at bounding box center [1076, 454] width 23 height 22
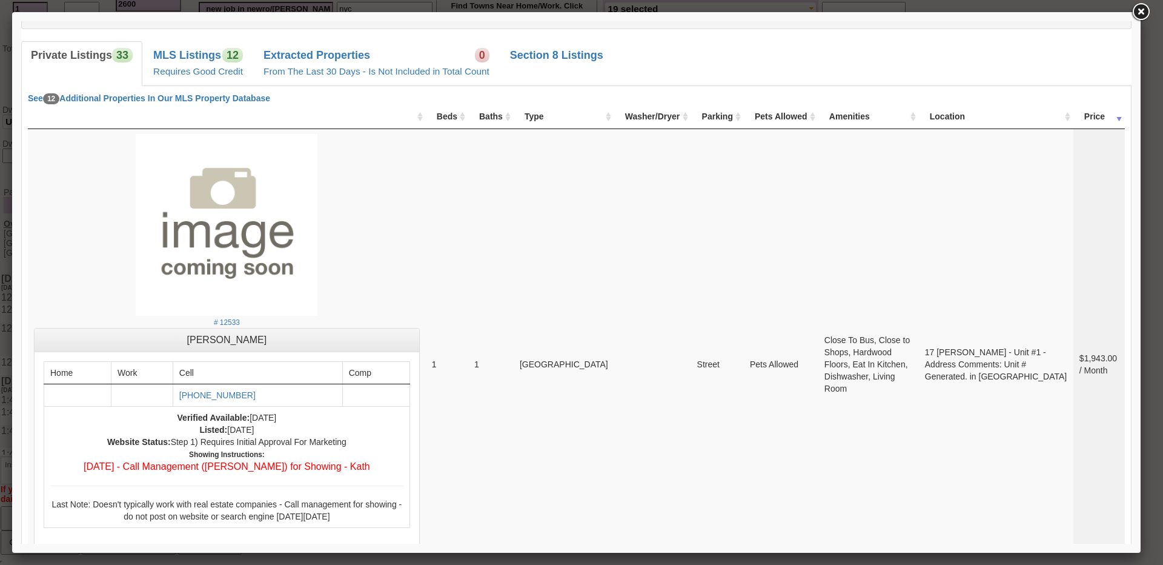
scroll to position [122, 0]
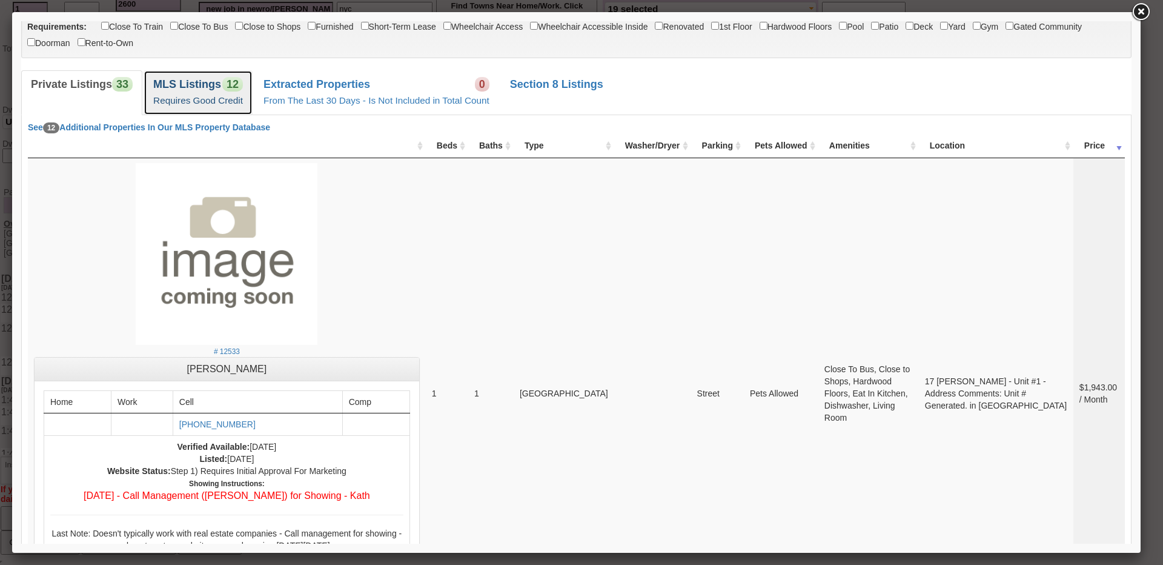
click at [186, 104] on small "Requires Good Credit" at bounding box center [198, 100] width 90 height 10
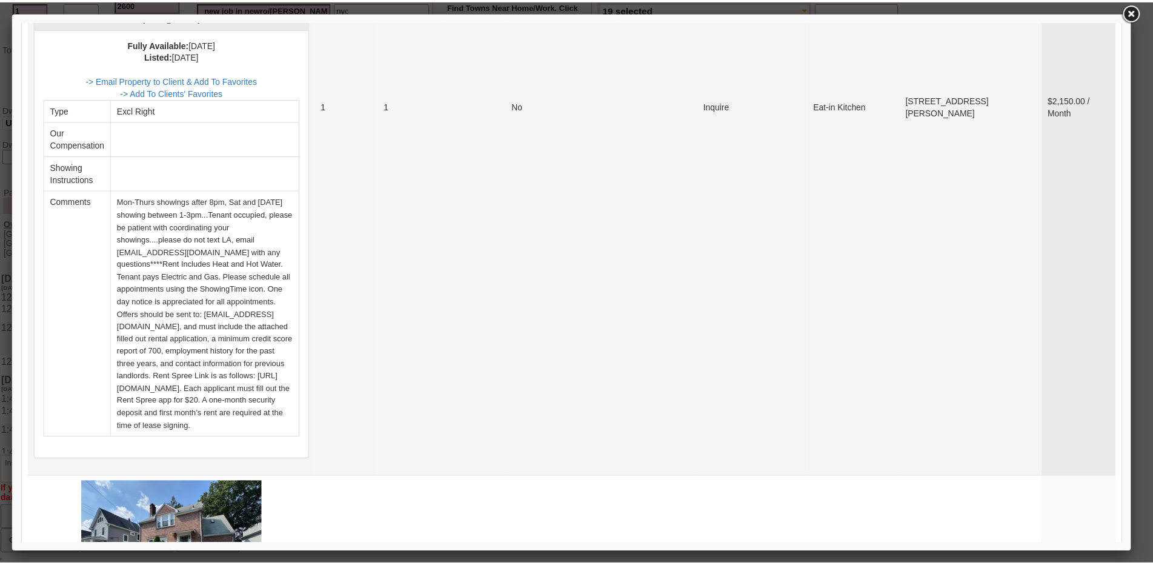
scroll to position [303, 0]
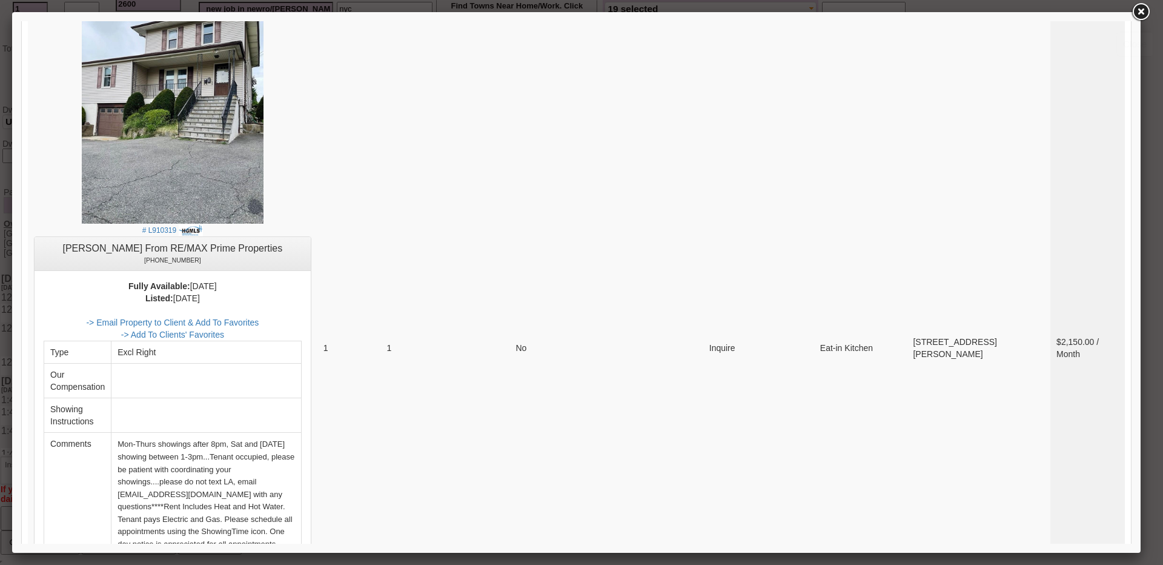
click at [1136, 18] on link at bounding box center [1141, 12] width 22 height 22
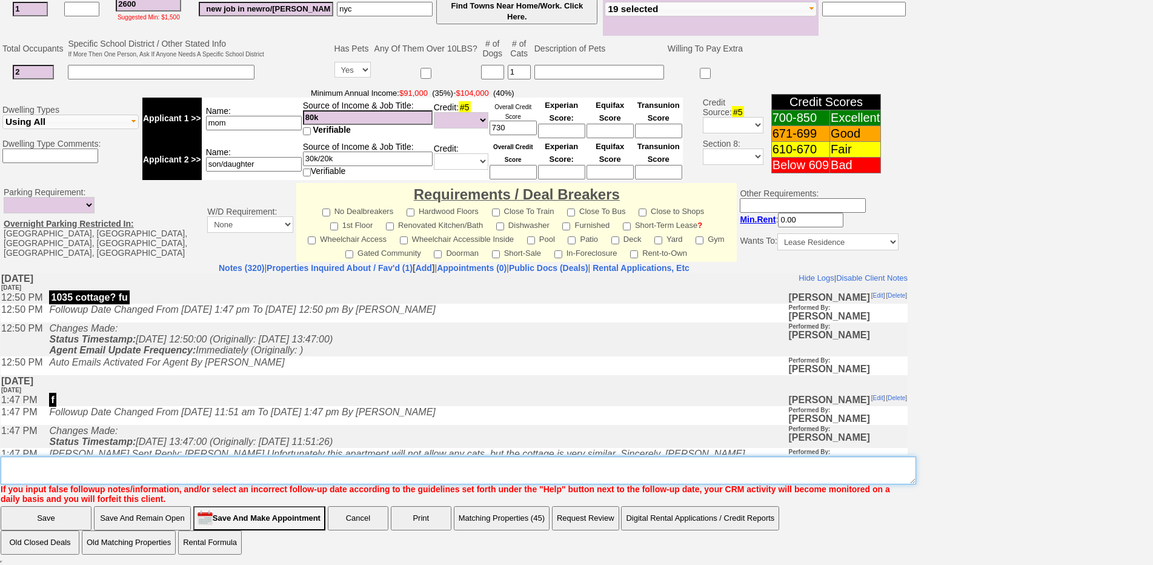
drag, startPoint x: 116, startPoint y: 464, endPoint x: 113, endPoint y: 454, distance: 10.4
click at [115, 460] on textarea "Insert New Note Here" at bounding box center [458, 470] width 915 height 28
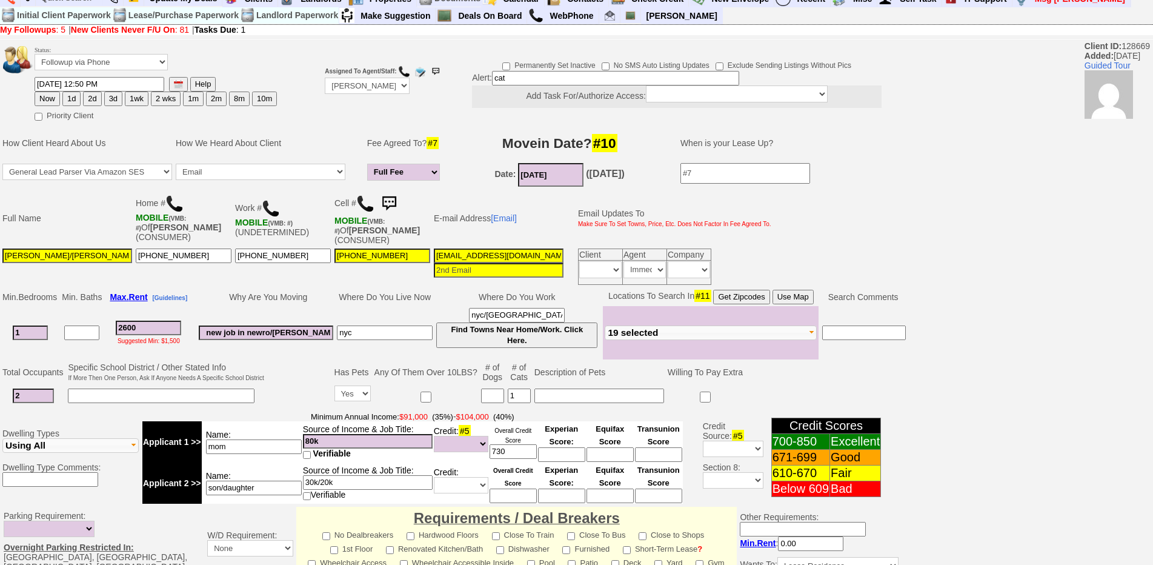
scroll to position [0, 0]
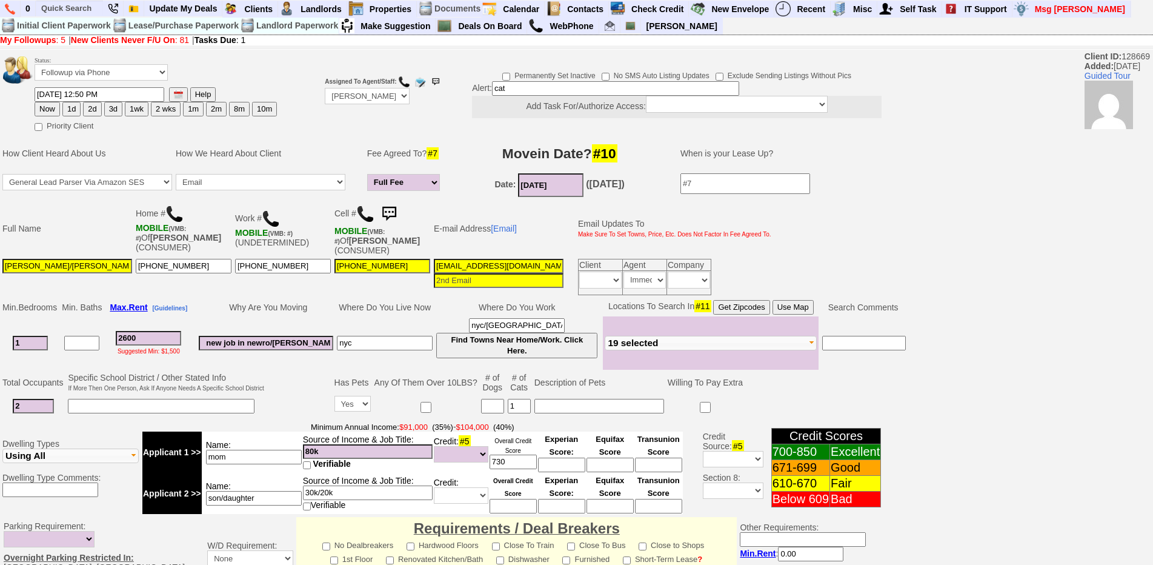
type textarea "maybe wallace in eastchester otherwise try getting package together for 1035 co…"
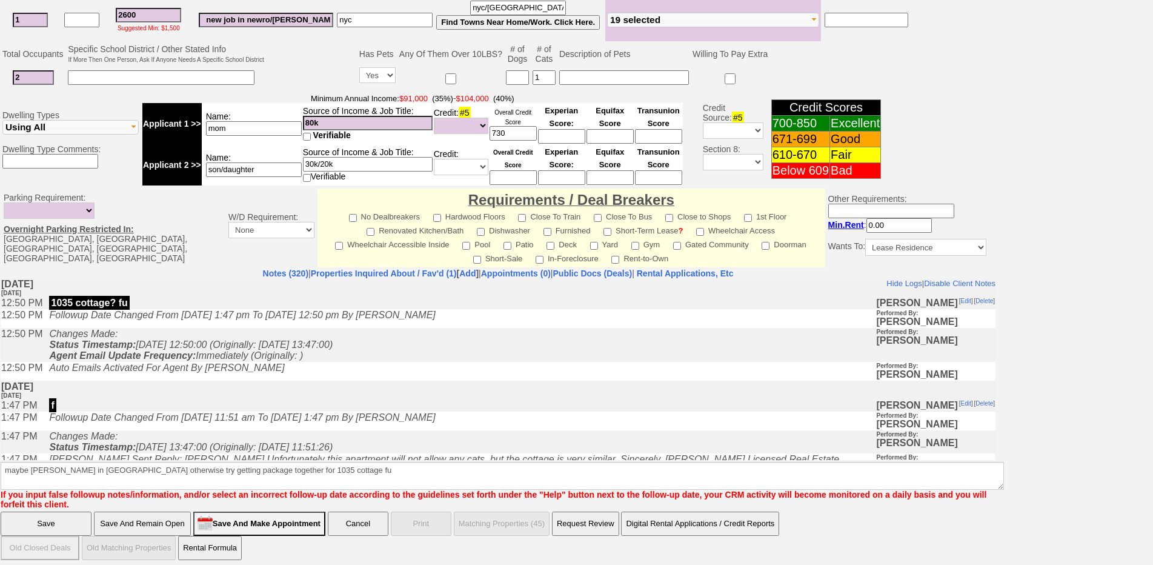
click input "Save" at bounding box center [46, 523] width 91 height 24
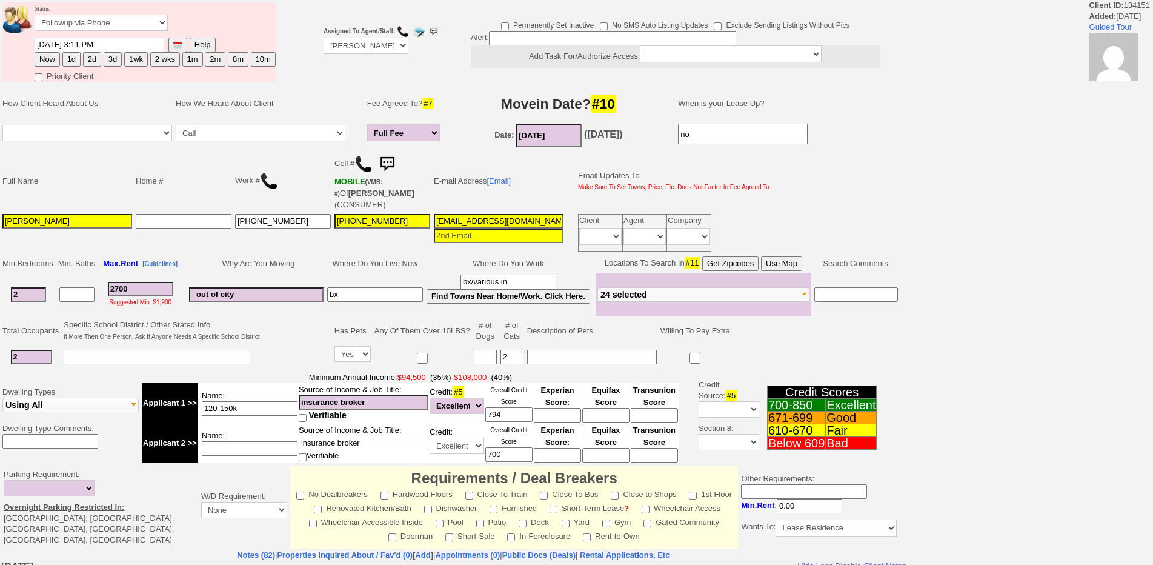
click at [323, 257] on td "Why Are You Moving" at bounding box center [256, 263] width 138 height 18
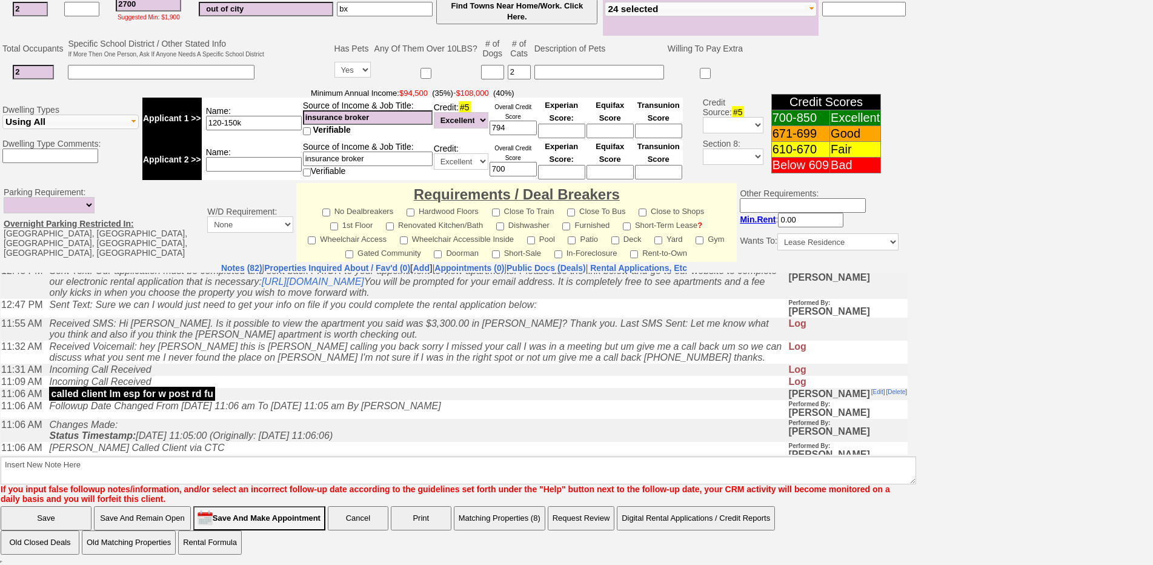
scroll to position [121, 0]
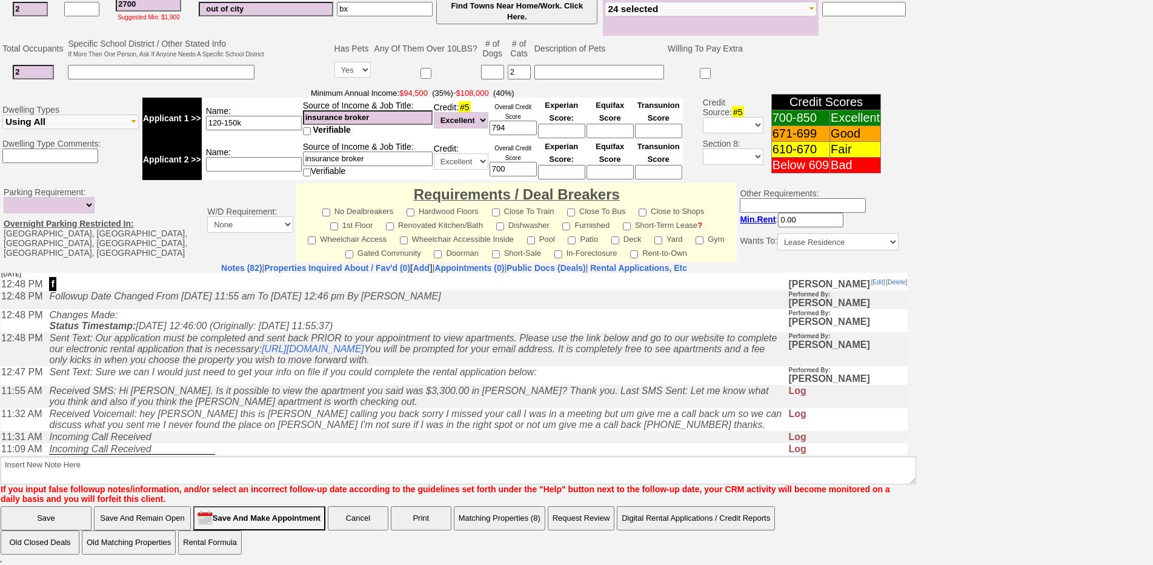
click at [384, 320] on td "Changes Made: Status Timestamp: [DATE] 12:46:00 (Originally: [DATE] 11:55:37)" at bounding box center [415, 319] width 744 height 23
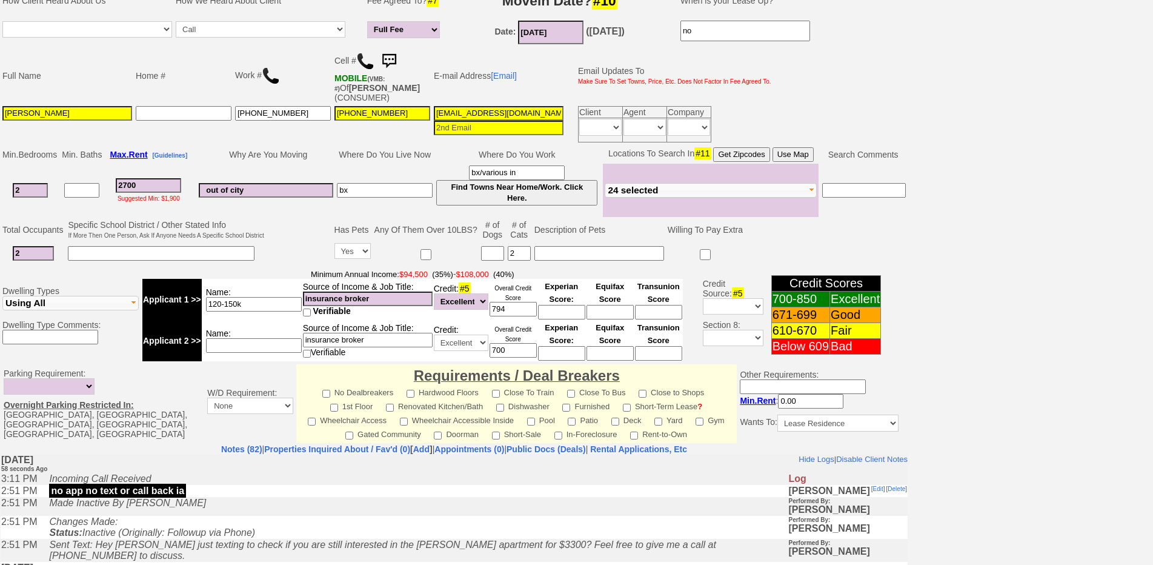
scroll to position [0, 0]
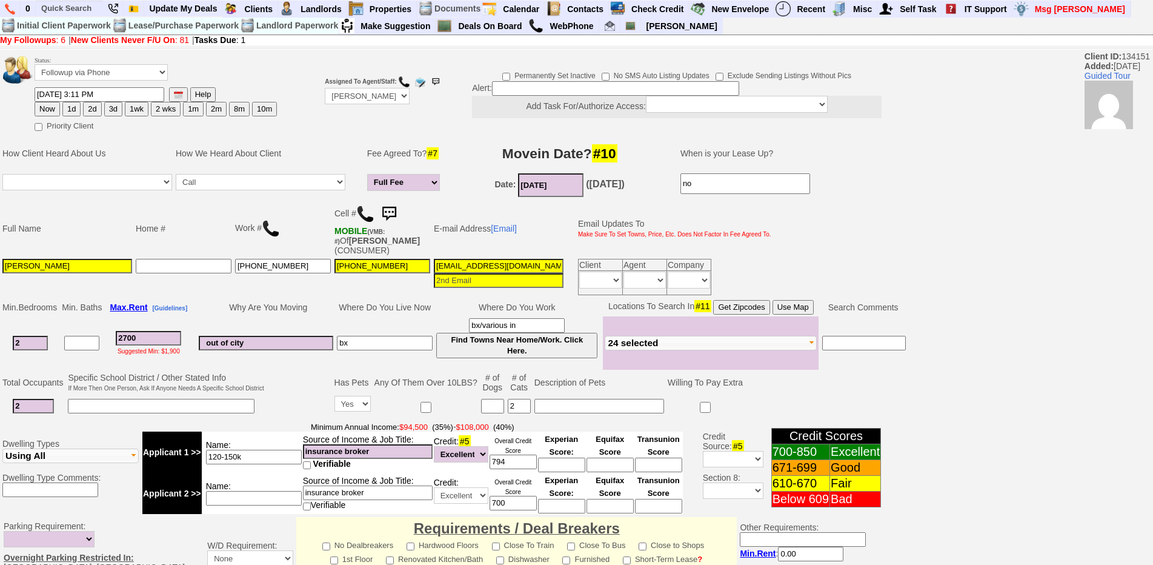
click at [423, 348] on input "bx" at bounding box center [385, 343] width 96 height 15
click at [428, 313] on td "Where Do You Live Now" at bounding box center [384, 307] width 99 height 18
drag, startPoint x: 439, startPoint y: 308, endPoint x: 169, endPoint y: 303, distance: 270.2
click at [169, 303] on tr "Min. Bedrooms Min. Baths Max. Rent [Guidelines] Why Are You Moving Where Do You…" at bounding box center [454, 307] width 907 height 18
click at [181, 279] on td at bounding box center [183, 277] width 99 height 40
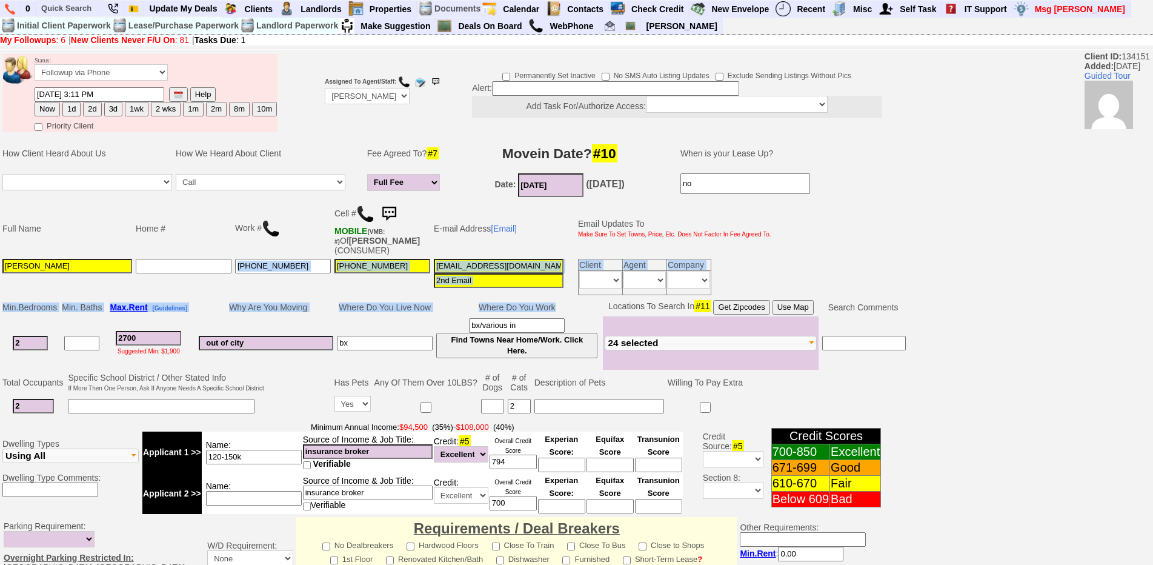
drag, startPoint x: 568, startPoint y: 310, endPoint x: 246, endPoint y: 285, distance: 322.7
click at [246, 285] on tbody "Status: Followup via Phone Followup via Email Followup When Section 8 Property …" at bounding box center [454, 469] width 908 height 837
click at [247, 286] on td "[PHONE_NUMBER]" at bounding box center [282, 277] width 99 height 40
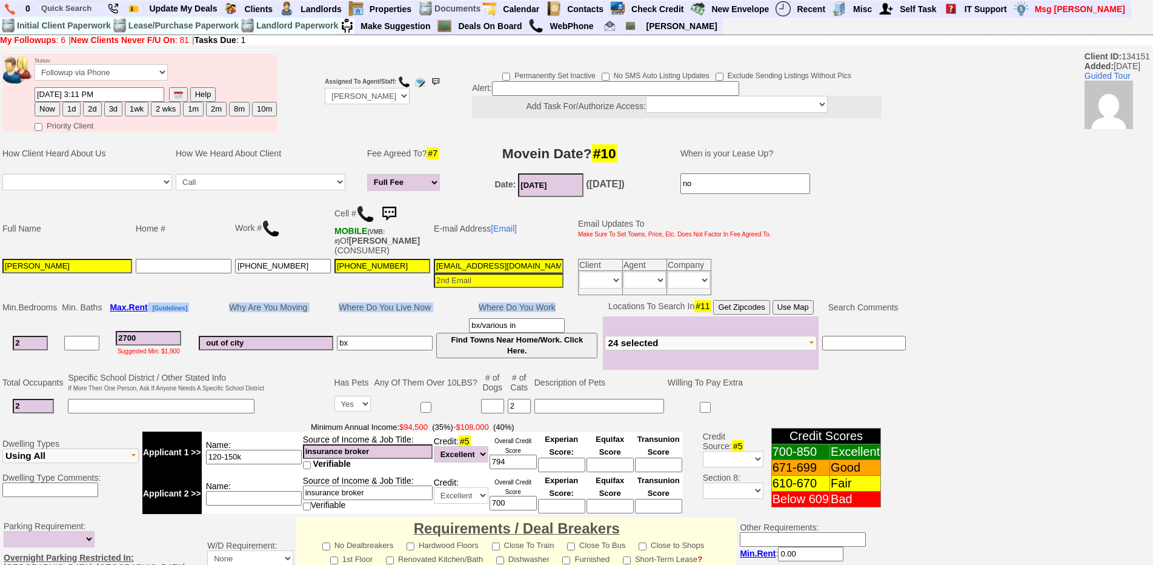
drag, startPoint x: 571, startPoint y: 308, endPoint x: 142, endPoint y: 296, distance: 429.0
click at [142, 296] on tbody "Status: Followup via Phone Followup via Email Followup When Section 8 Property …" at bounding box center [454, 469] width 908 height 837
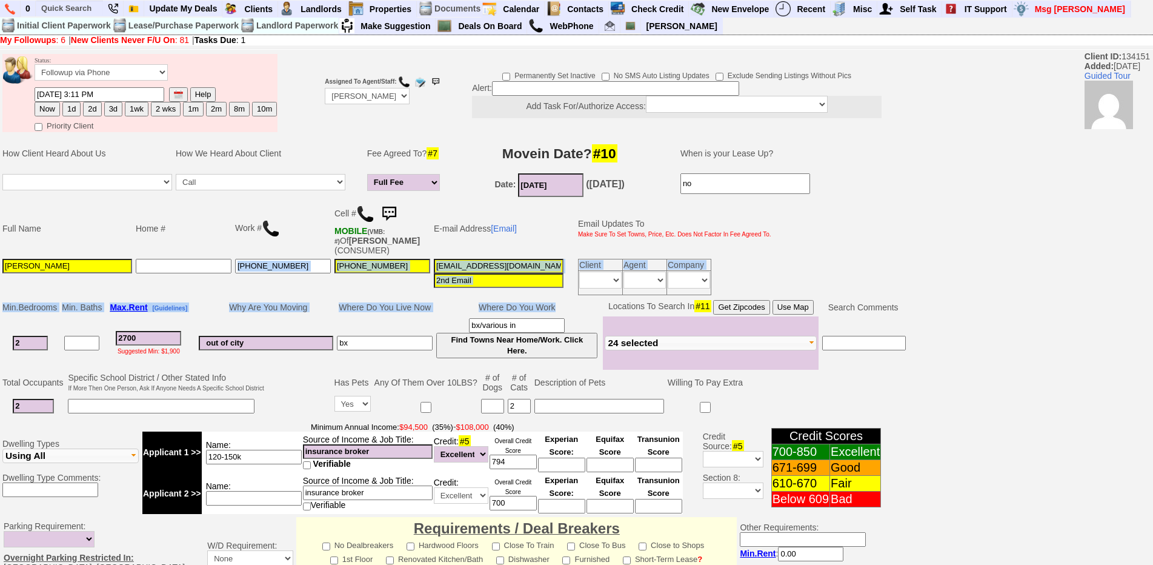
click at [160, 290] on td at bounding box center [183, 277] width 99 height 40
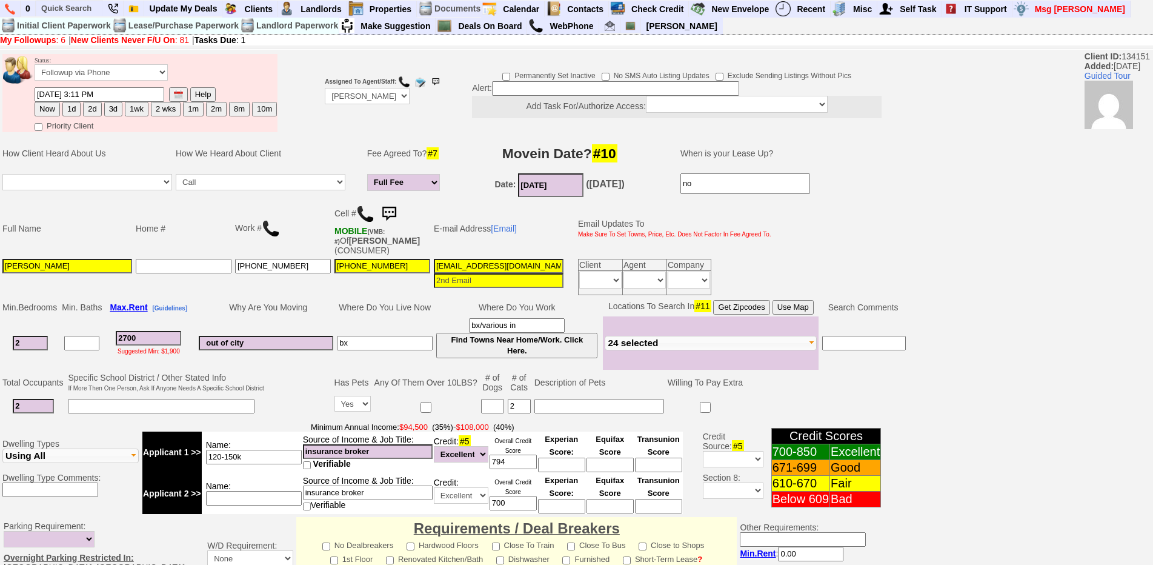
click at [160, 290] on td at bounding box center [183, 277] width 99 height 40
drag, startPoint x: 568, startPoint y: 305, endPoint x: 241, endPoint y: 284, distance: 327.8
click at [319, 305] on tr "Min. Bedrooms Min. Baths Max. Rent [Guidelines] Why Are You Moving Where Do You…" at bounding box center [454, 307] width 907 height 18
click at [241, 284] on td "[PHONE_NUMBER]" at bounding box center [282, 277] width 99 height 40
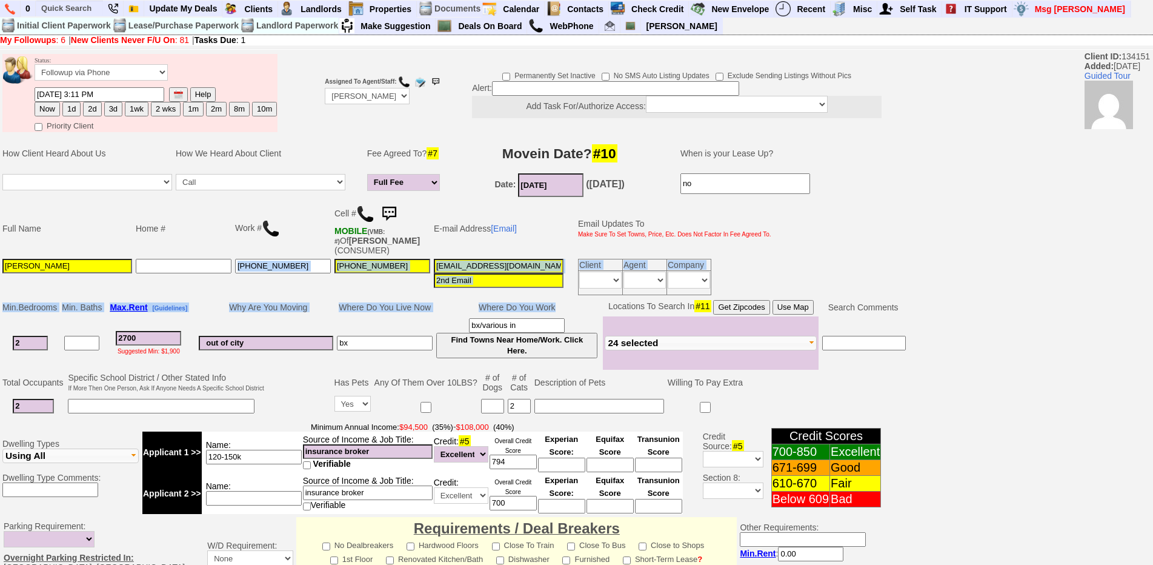
drag, startPoint x: 576, startPoint y: 313, endPoint x: 252, endPoint y: 283, distance: 325.4
click at [252, 283] on tbody "Status: Followup via Phone Followup via Email Followup When Section 8 Property …" at bounding box center [454, 469] width 908 height 837
click at [247, 291] on td "[PHONE_NUMBER]" at bounding box center [282, 277] width 99 height 40
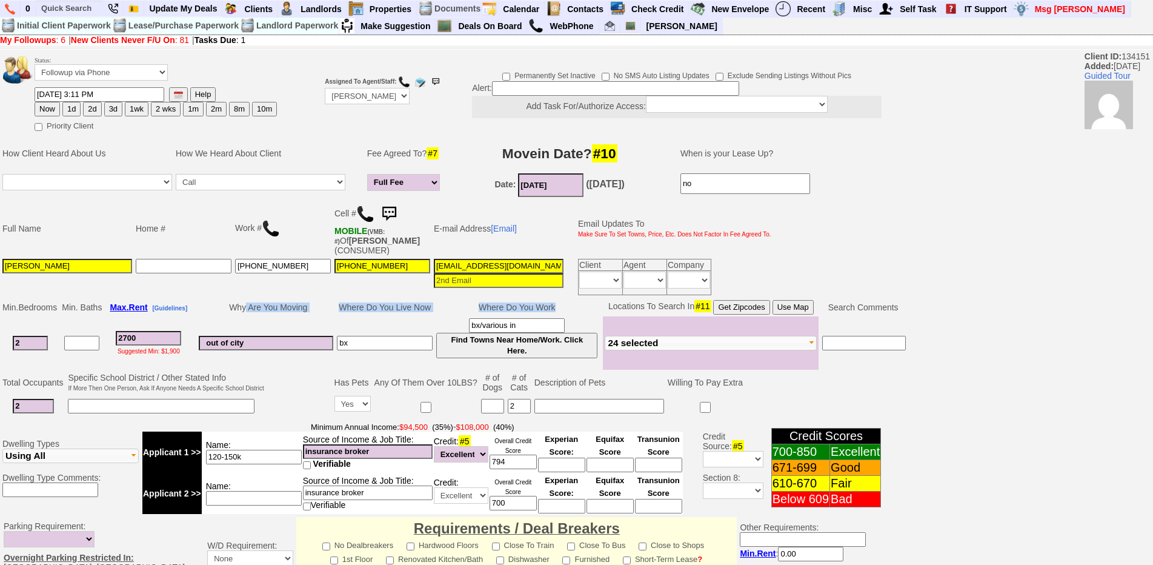
drag, startPoint x: 561, startPoint y: 310, endPoint x: 249, endPoint y: 297, distance: 312.2
click at [249, 298] on tr "Min. Bedrooms Min. Baths Max. Rent [Guidelines] Why Are You Moving Where Do You…" at bounding box center [454, 307] width 907 height 18
click at [241, 286] on td "[PHONE_NUMBER]" at bounding box center [282, 277] width 99 height 40
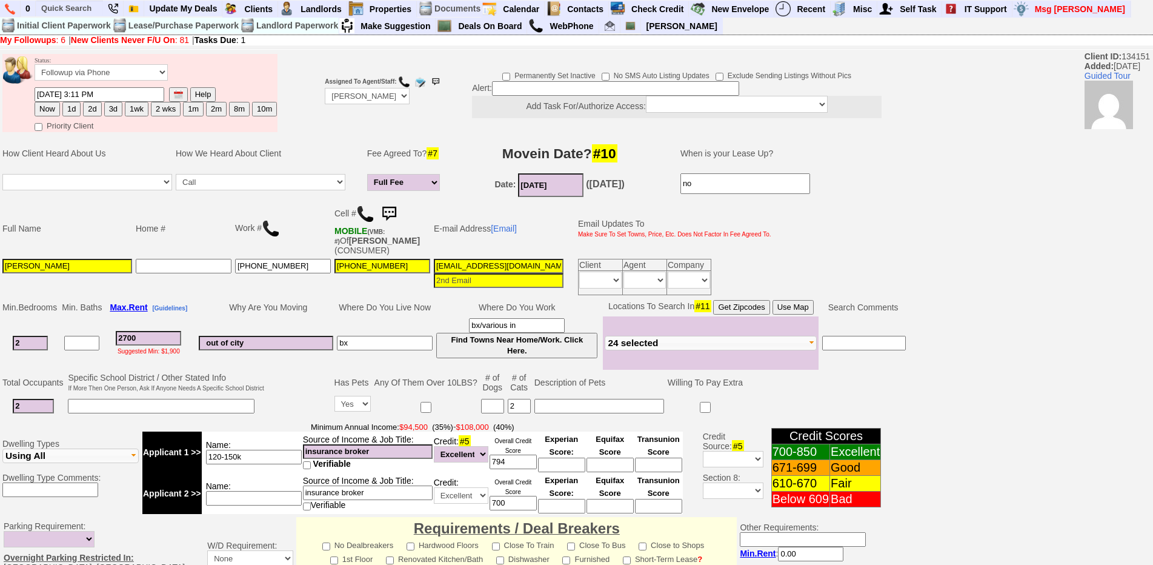
click at [244, 287] on td "[PHONE_NUMBER]" at bounding box center [282, 277] width 99 height 40
click at [75, 111] on button "1d" at bounding box center [71, 109] width 18 height 15
type input "[DATE] 03:11 PM"
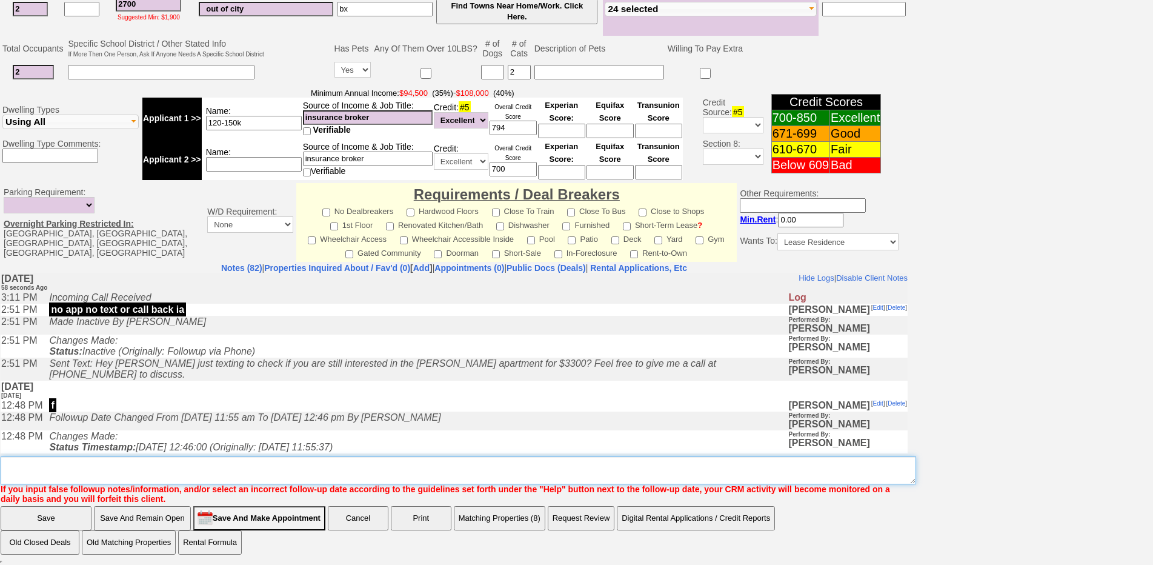
click at [354, 468] on textarea "Insert New Note Here" at bounding box center [458, 470] width 915 height 28
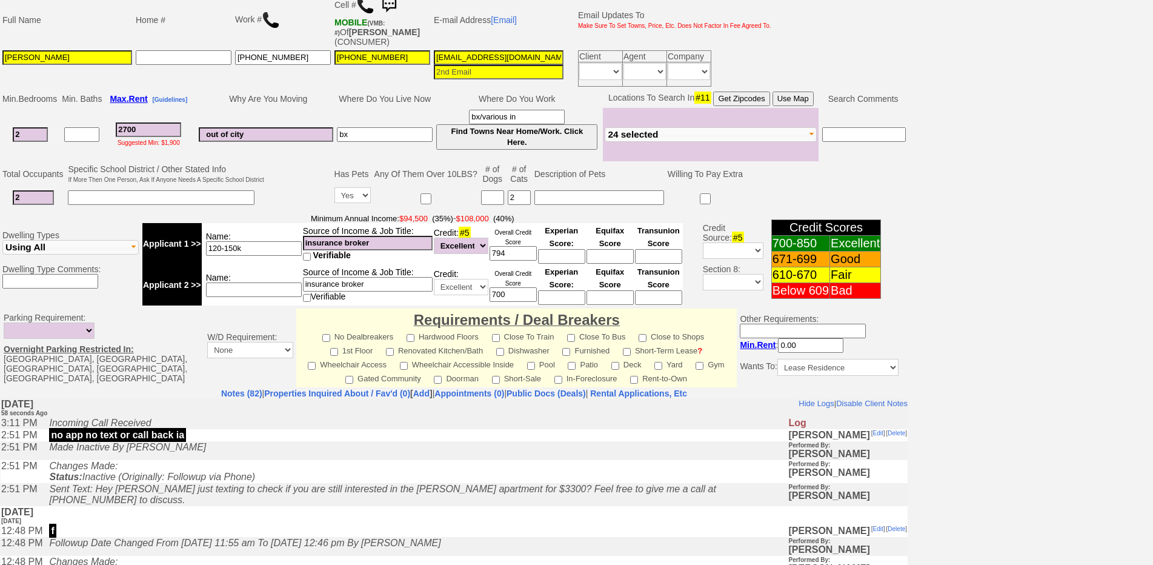
scroll to position [31, 0]
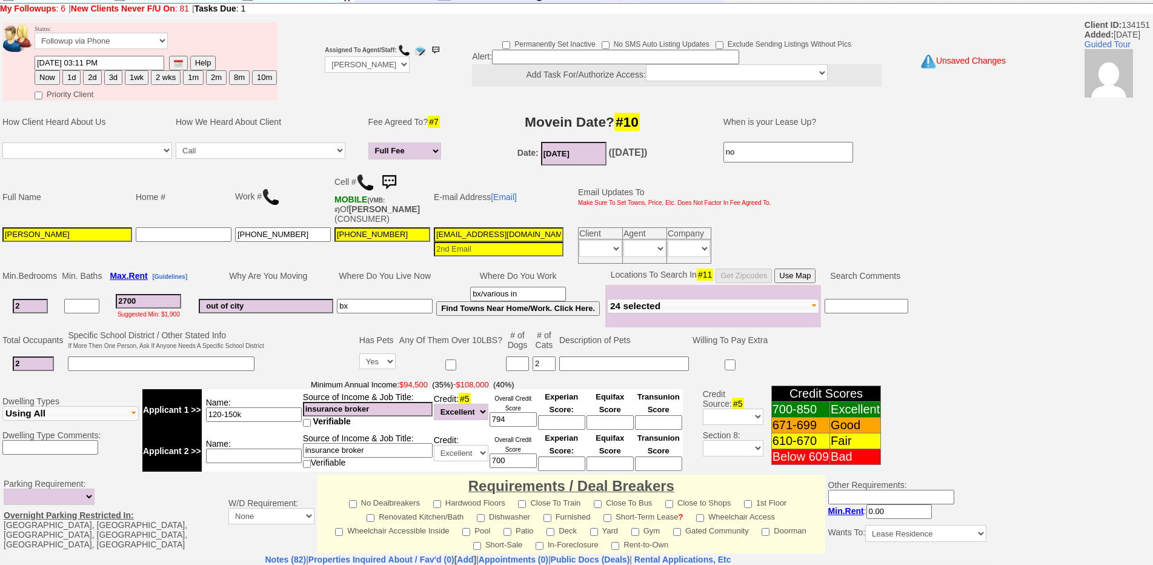
click at [280, 278] on td "Why Are You Moving" at bounding box center [266, 276] width 138 height 18
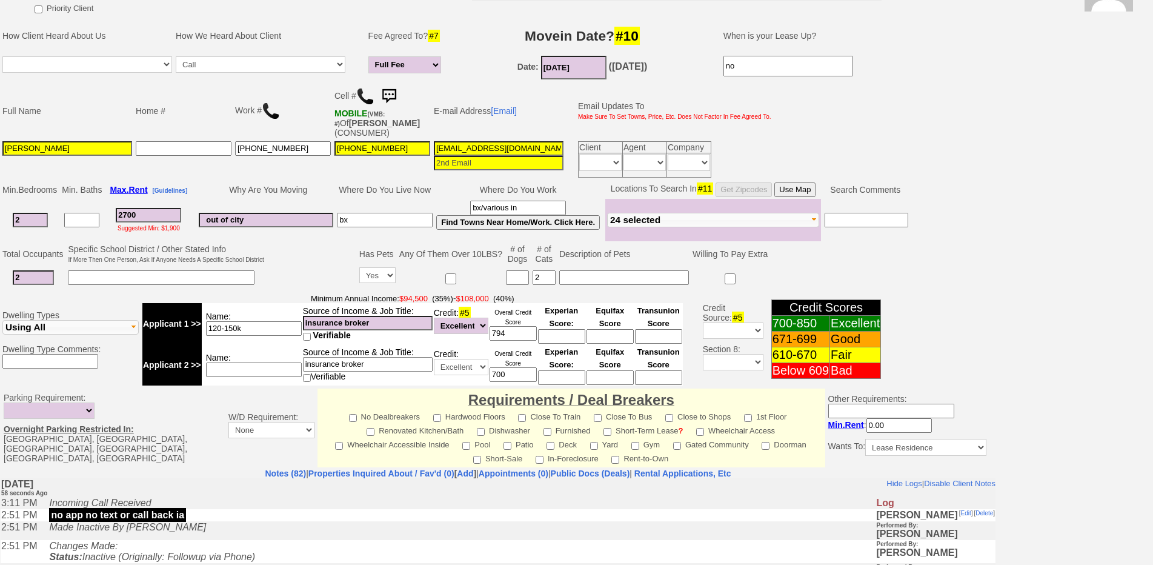
scroll to position [317, 0]
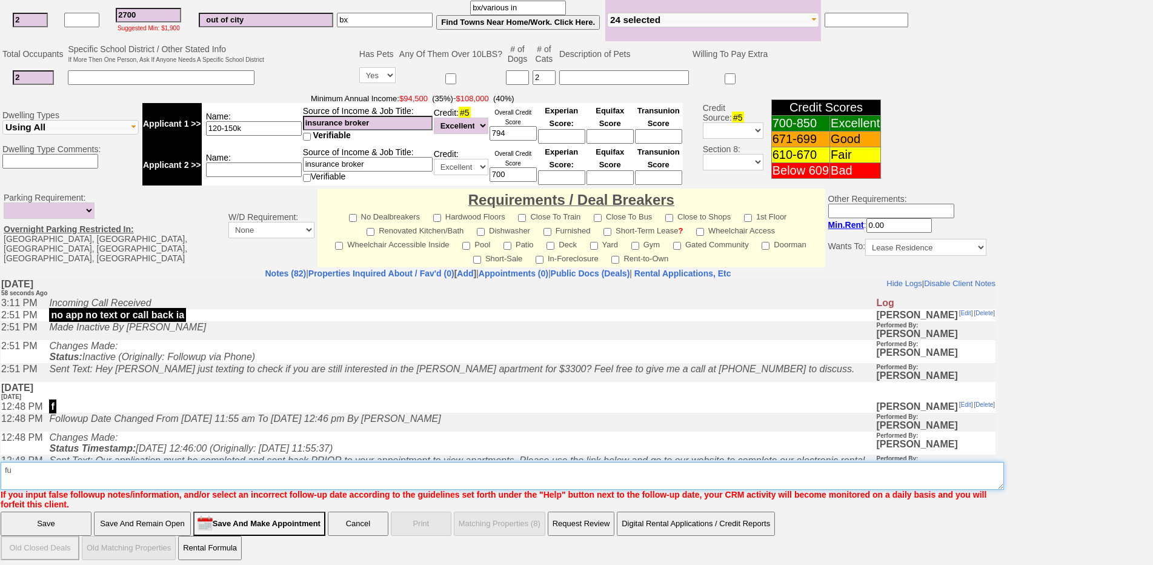
click at [191, 477] on textarea "Insert New Note Here" at bounding box center [502, 476] width 1003 height 28
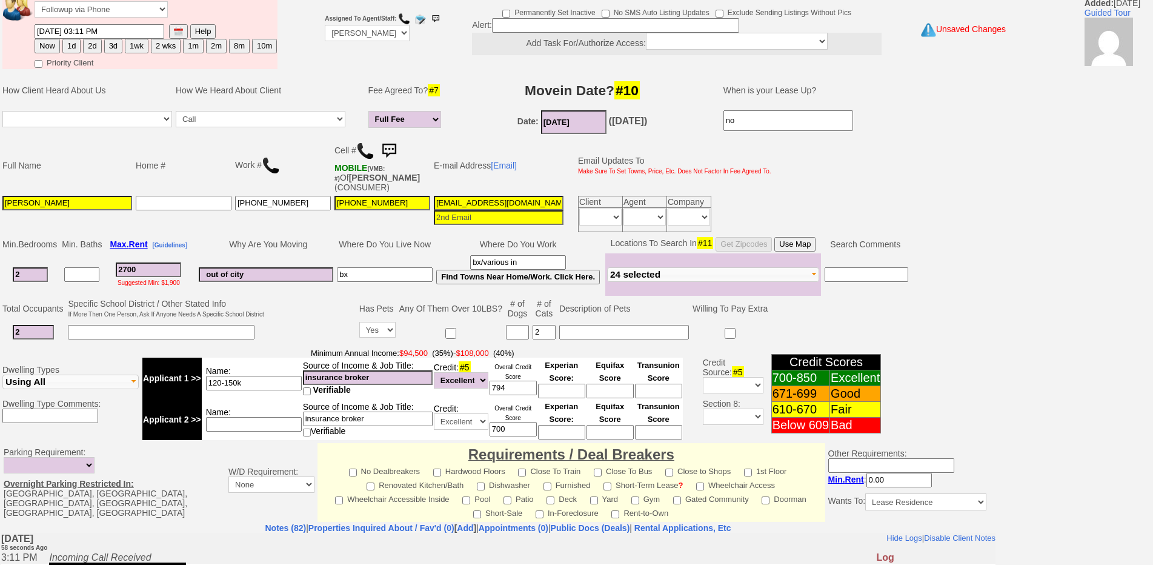
scroll to position [0, 0]
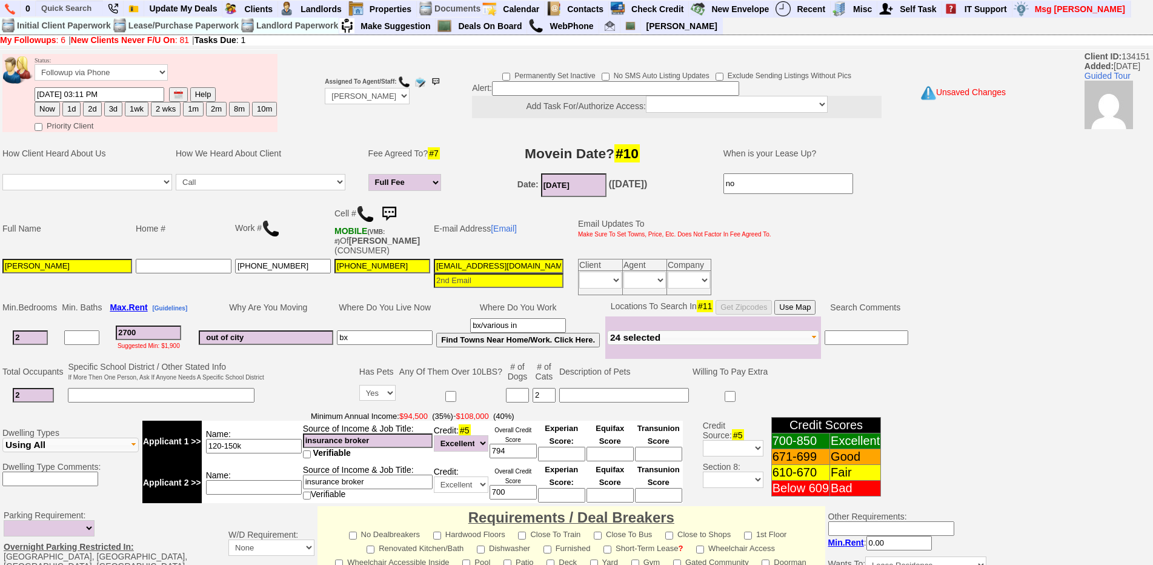
type textarea "fu or [PERSON_NAME] [DATE]"
click at [66, 118] on label "Priority Client" at bounding box center [64, 125] width 59 height 14
click at [42, 123] on input"] "Priority Client" at bounding box center [39, 127] width 8 height 8
click at [68, 109] on button "1d" at bounding box center [71, 109] width 18 height 15
click at [60, 127] on label "Priority Client" at bounding box center [64, 125] width 59 height 14
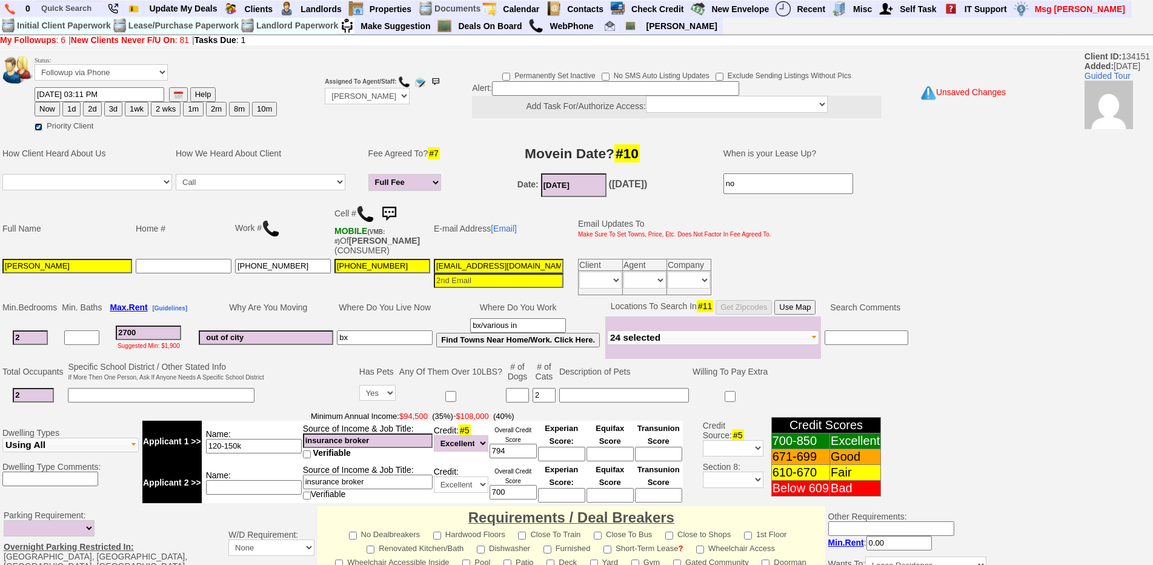
click at [42, 127] on input"] "Priority Client" at bounding box center [39, 127] width 8 height 8
checkbox input"] "false"
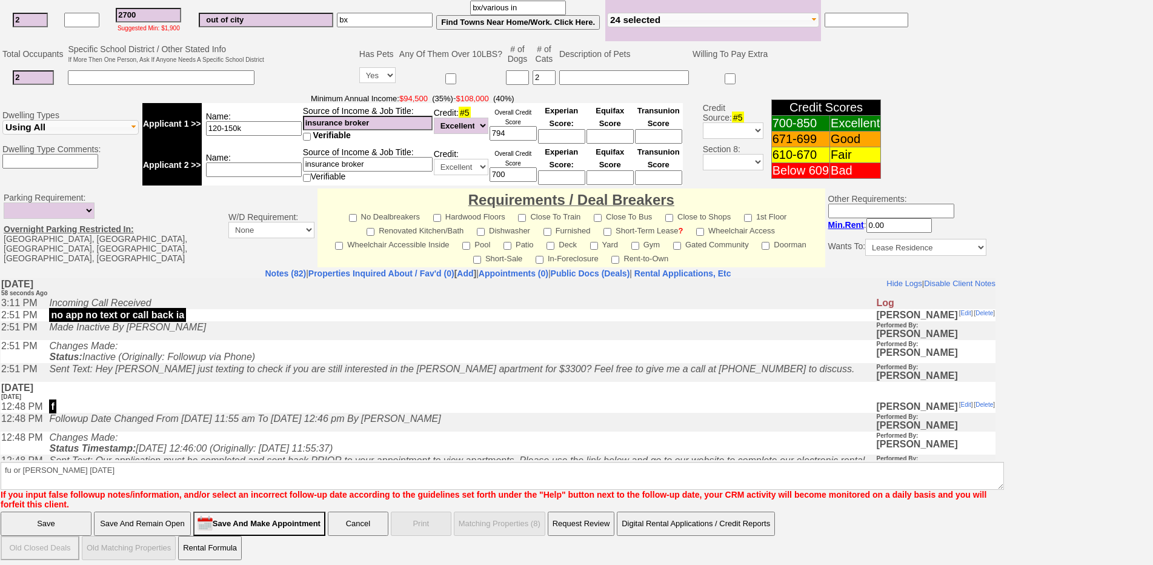
click at [64, 520] on input "Save" at bounding box center [46, 523] width 91 height 24
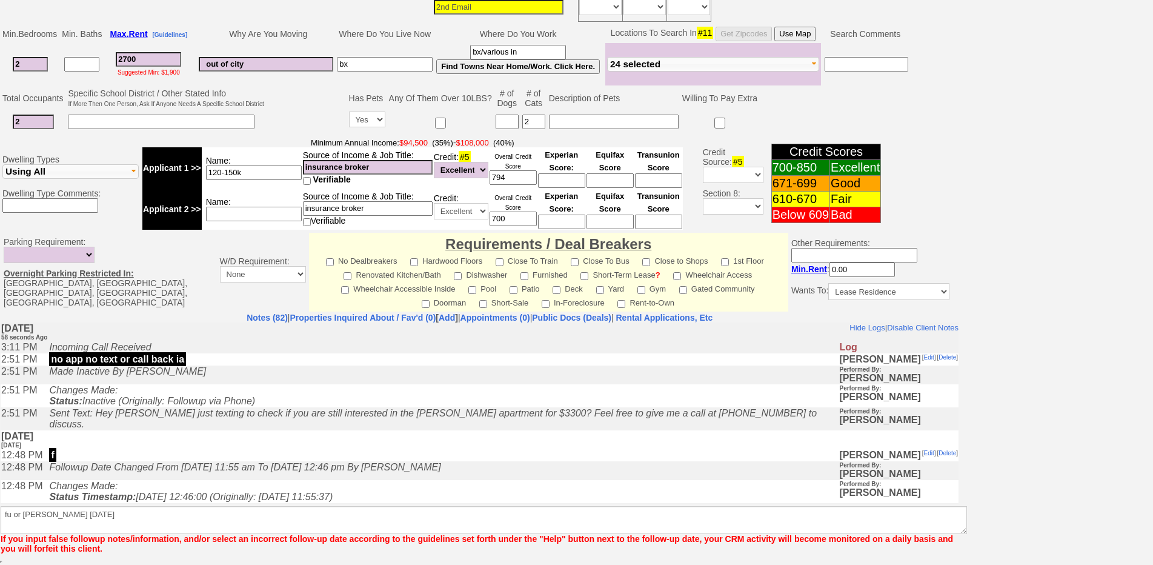
scroll to position [274, 0]
